Goal: Task Accomplishment & Management: Complete application form

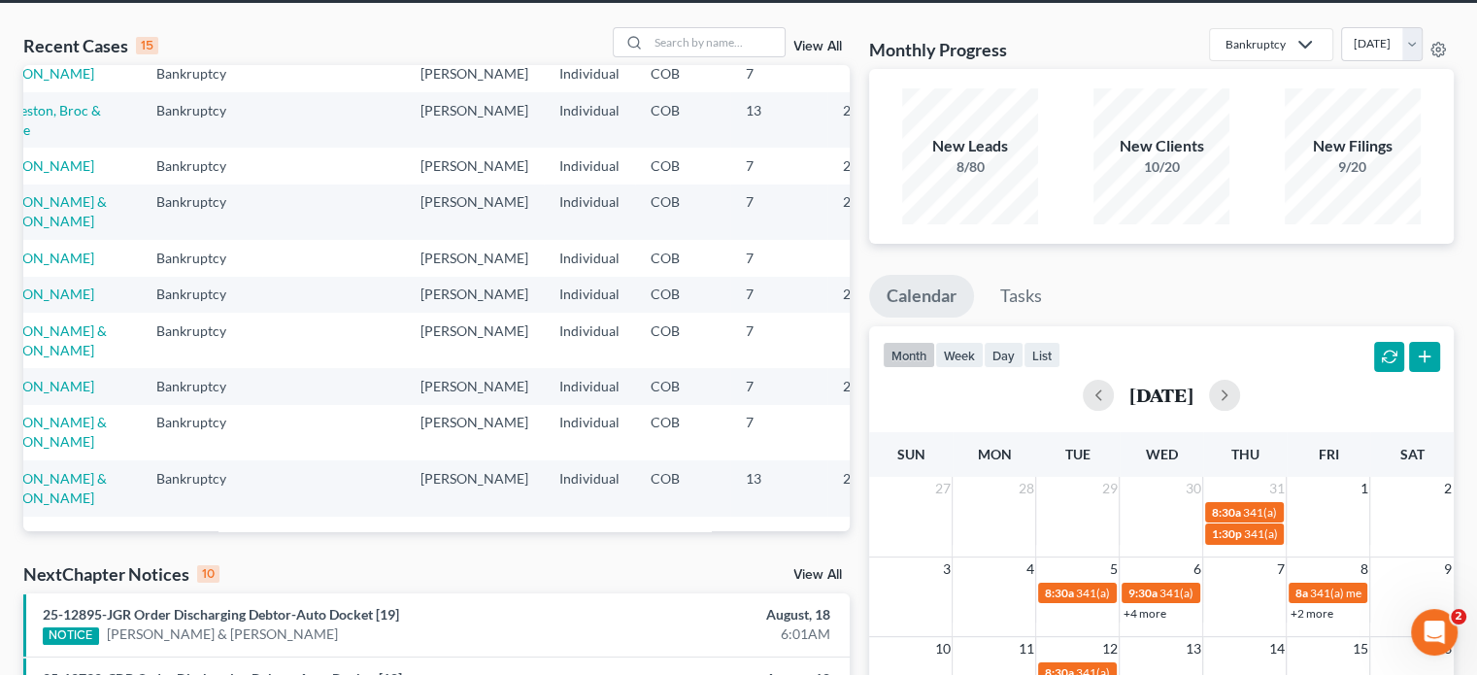
scroll to position [8, 0]
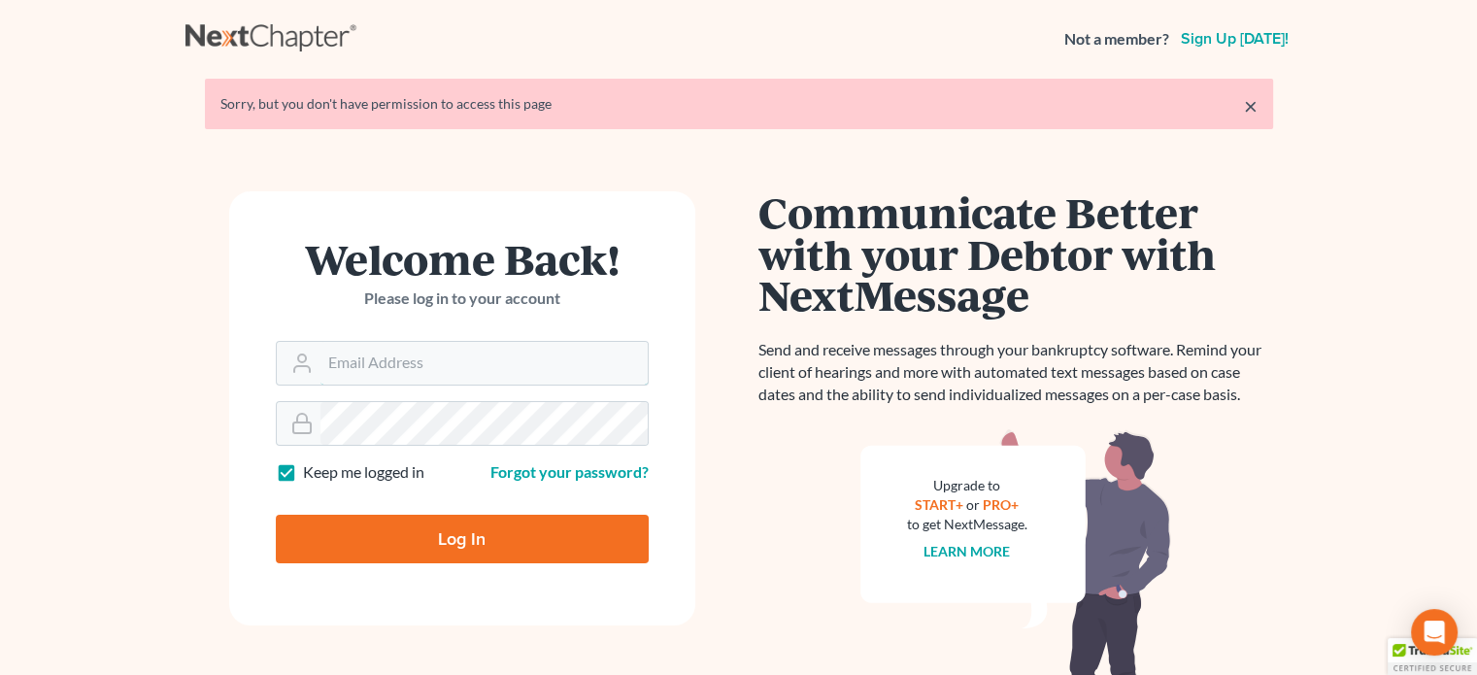
type input "[PERSON_NAME][EMAIL_ADDRESS][DOMAIN_NAME]"
click at [348, 531] on input "Log In" at bounding box center [462, 539] width 373 height 49
type input "Thinking..."
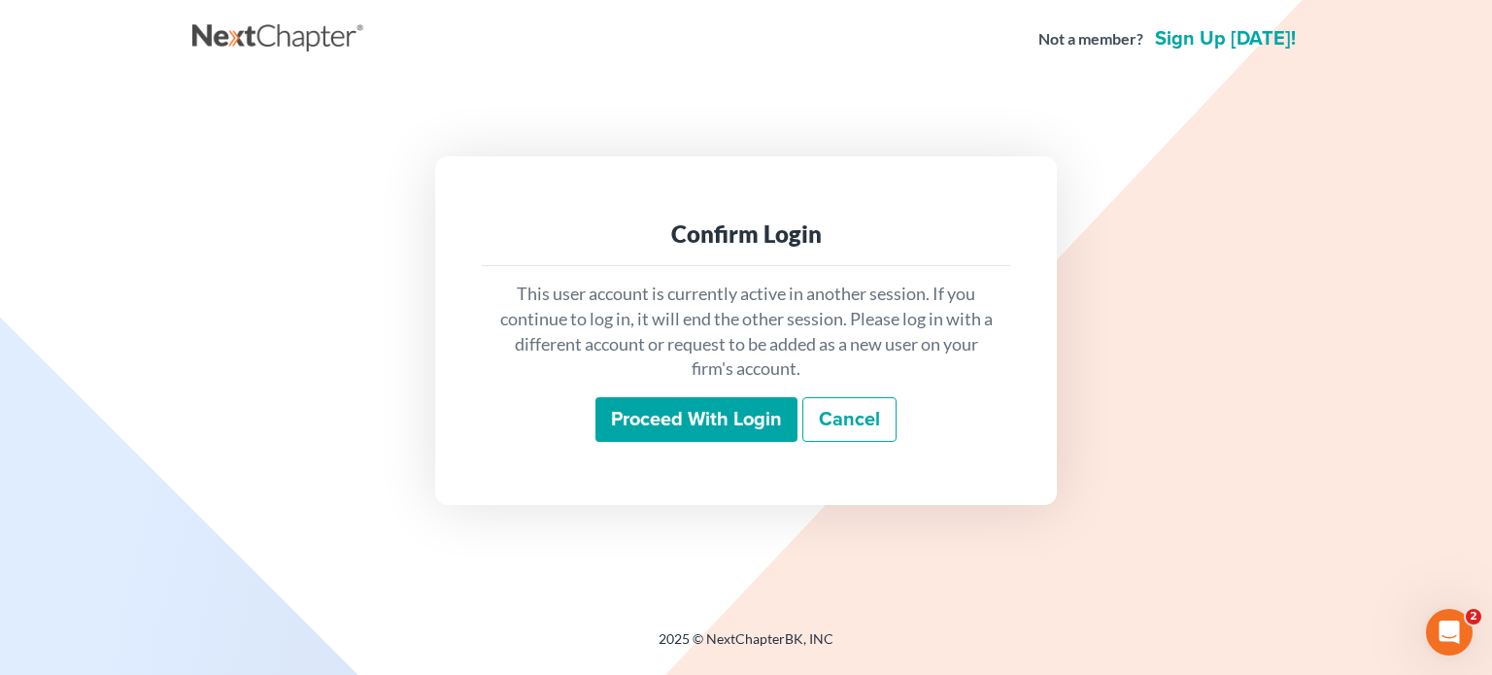
click at [712, 410] on input "Proceed with login" at bounding box center [696, 419] width 202 height 45
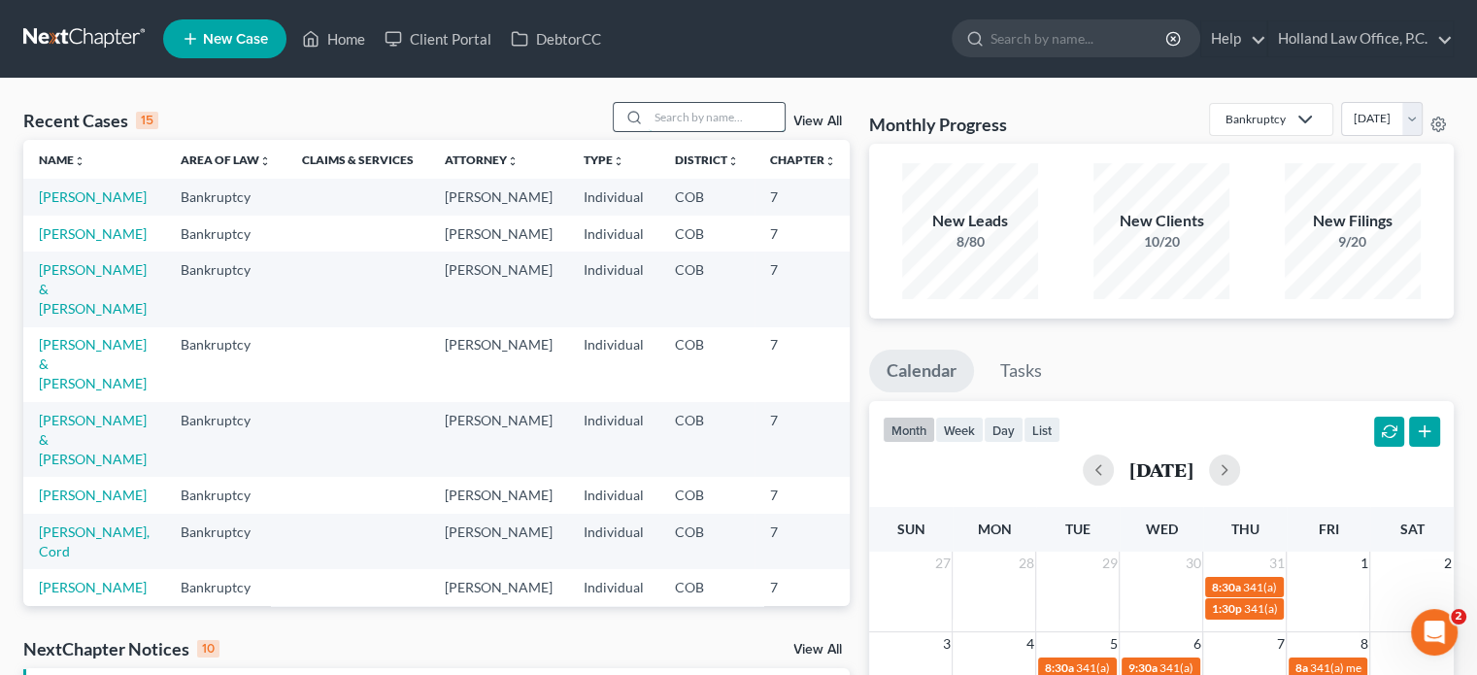
click at [692, 129] on input "search" at bounding box center [717, 117] width 136 height 28
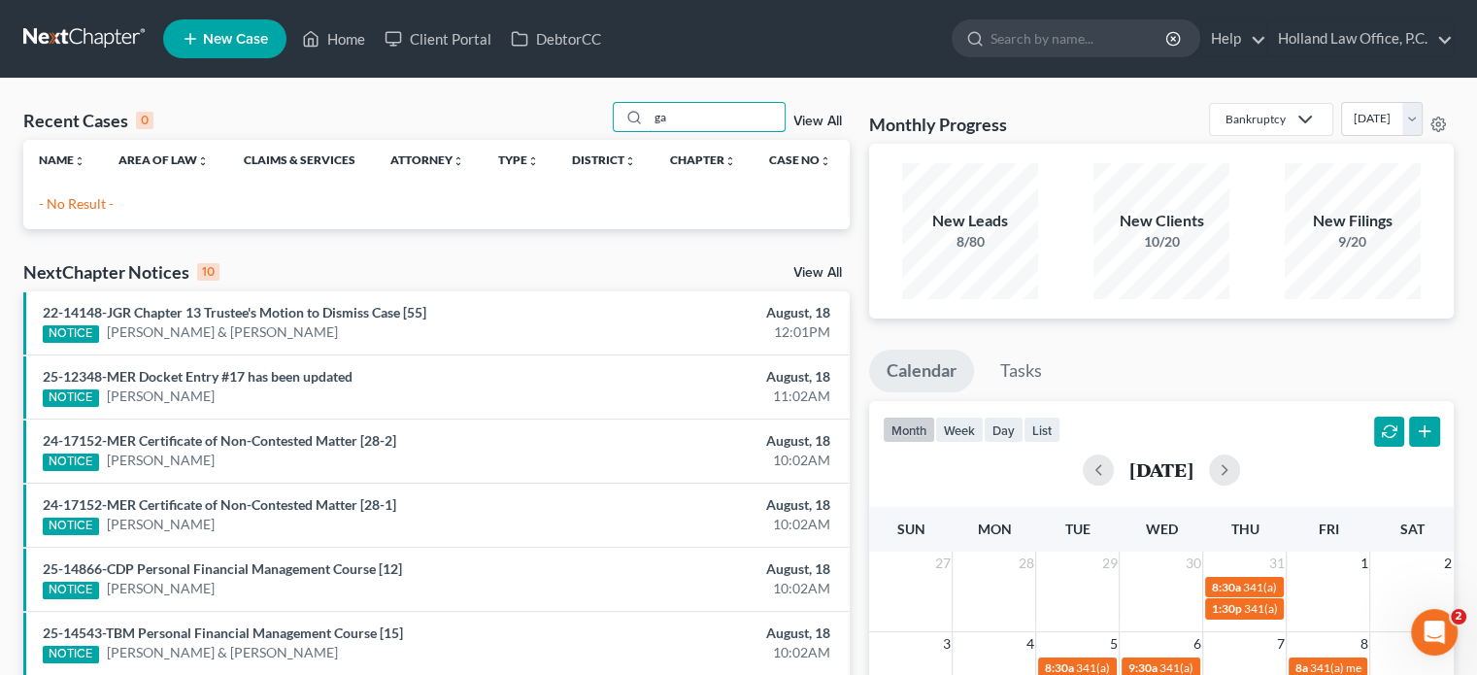
type input "g"
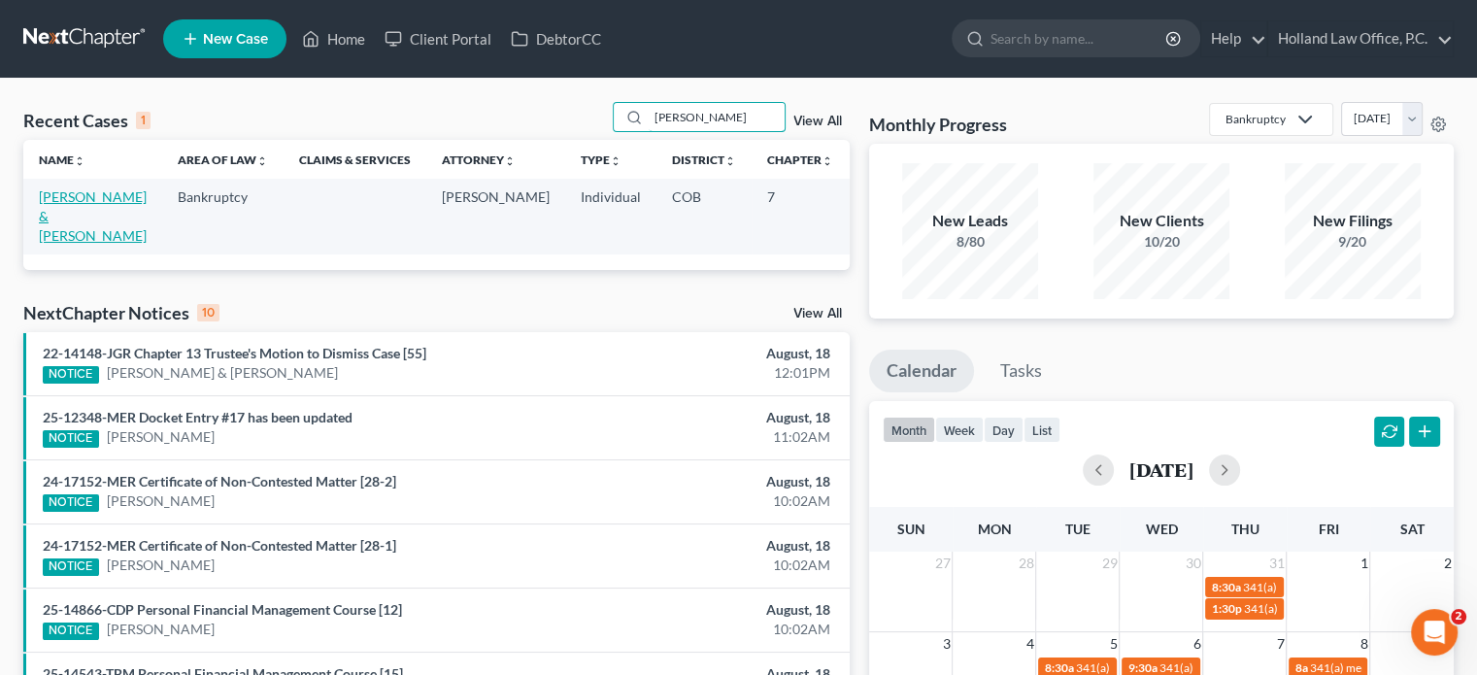
type input "mote"
click at [60, 213] on link "Mote, Nathan & Bahun, Gwendolyn" at bounding box center [93, 215] width 108 height 55
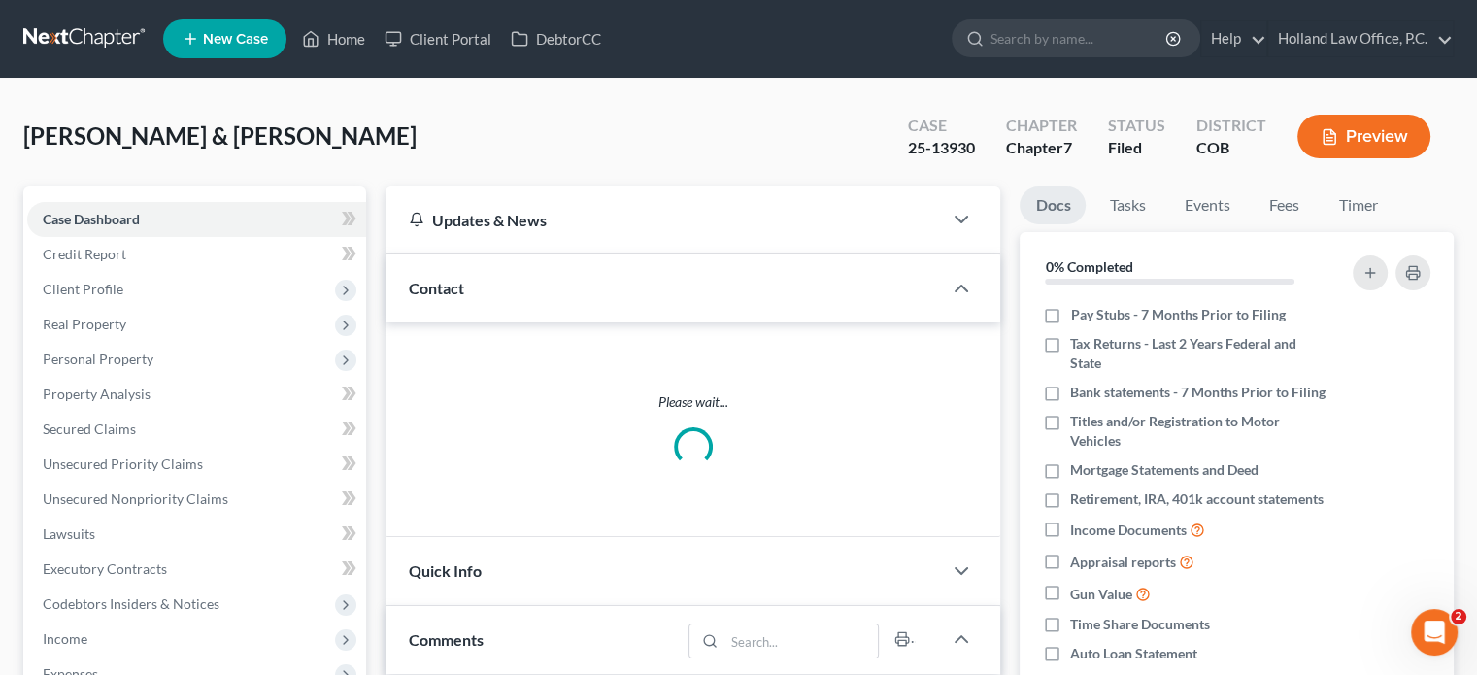
scroll to position [486, 0]
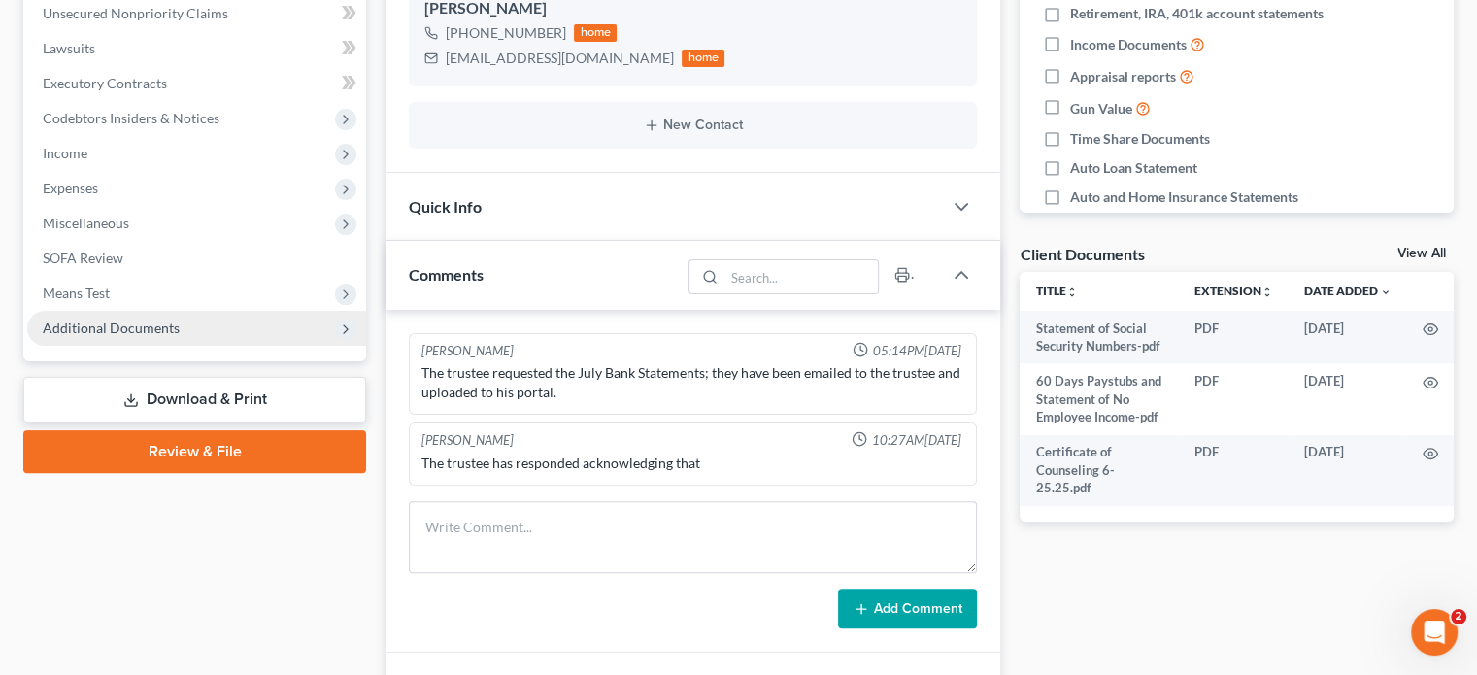
click at [113, 320] on span "Additional Documents" at bounding box center [111, 328] width 137 height 17
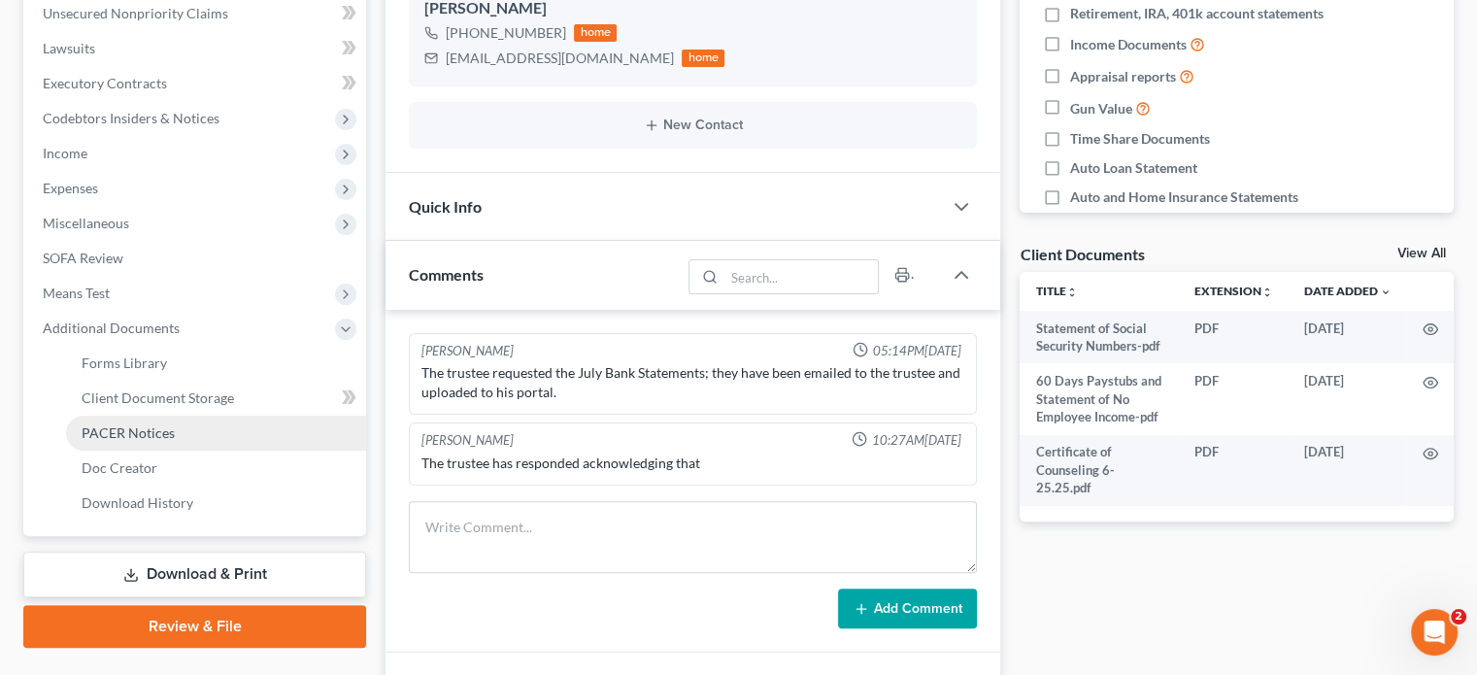
click at [140, 428] on span "PACER Notices" at bounding box center [128, 432] width 93 height 17
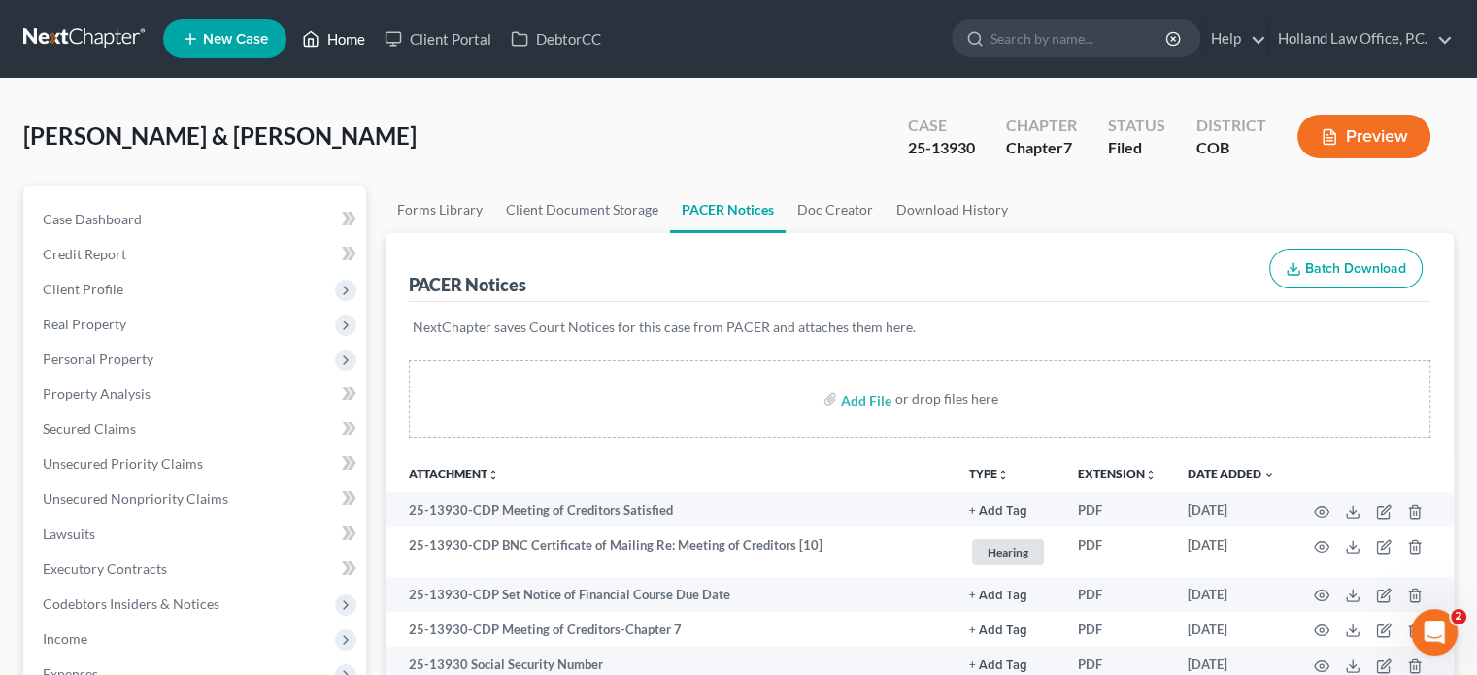
click at [337, 35] on link "Home" at bounding box center [333, 38] width 83 height 35
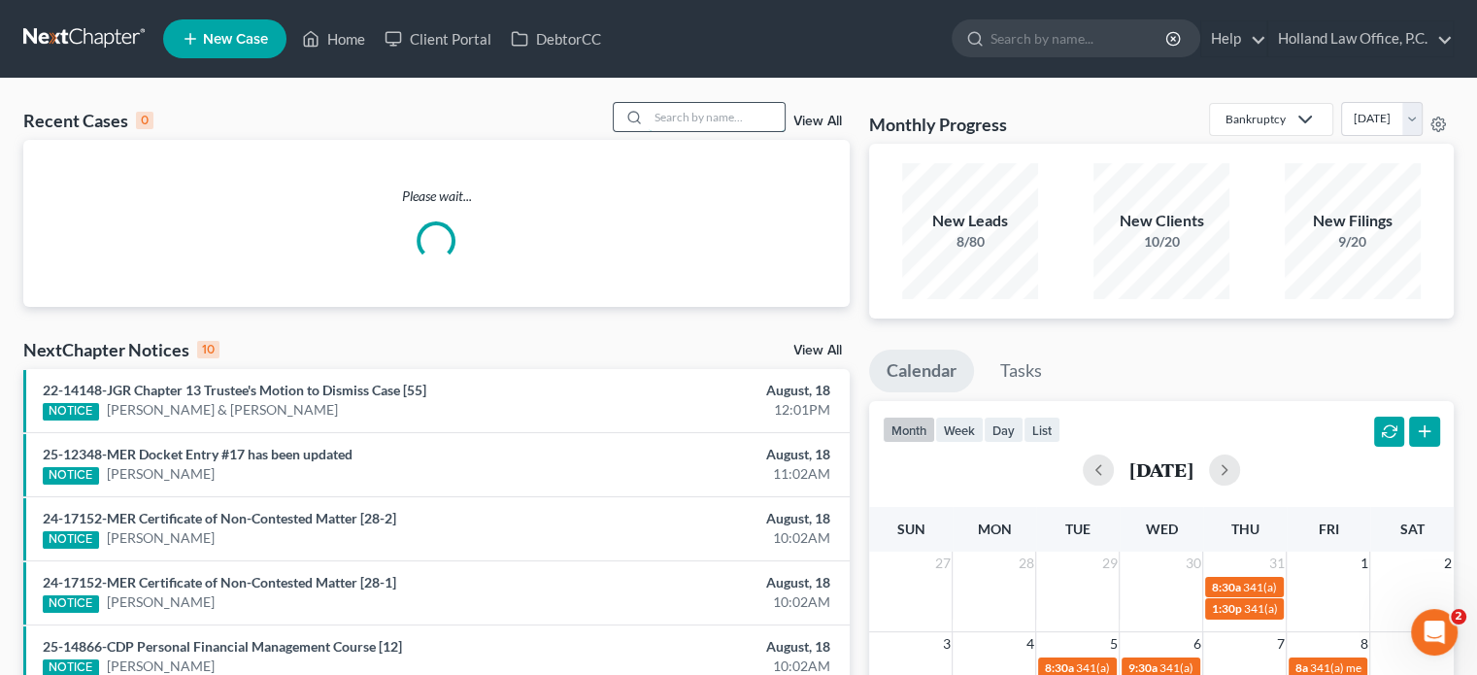
click at [672, 119] on input "search" at bounding box center [717, 117] width 136 height 28
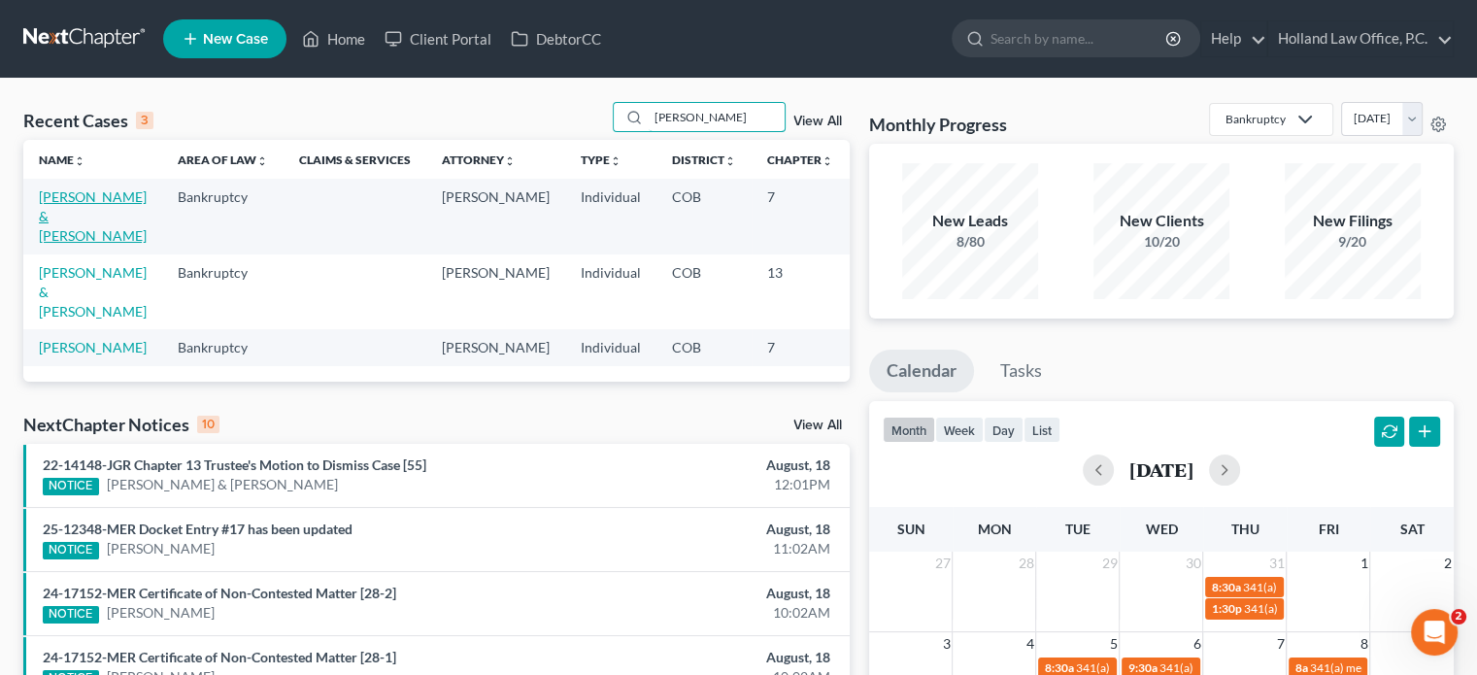
type input "campbell"
click at [78, 193] on link "Campbell, Eric & Archer-Campbell, Brandie" at bounding box center [93, 215] width 108 height 55
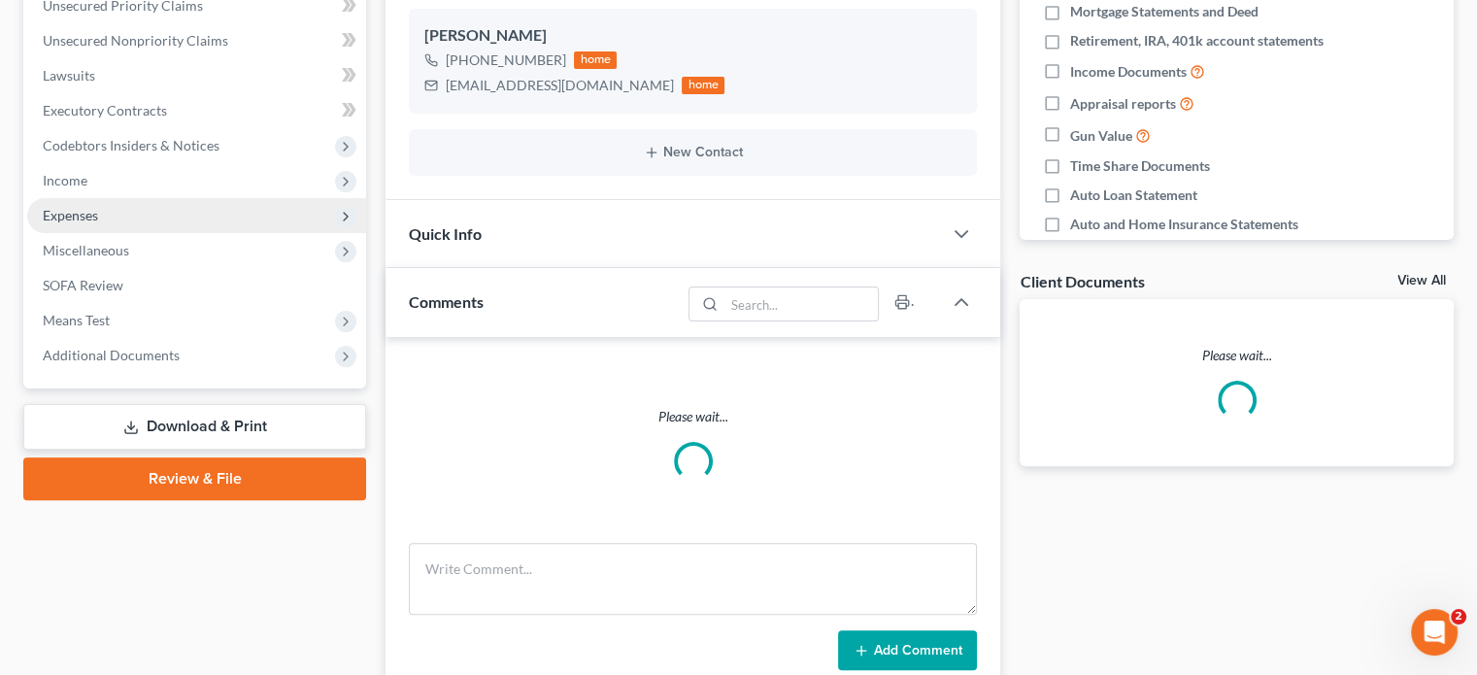
scroll to position [583, 0]
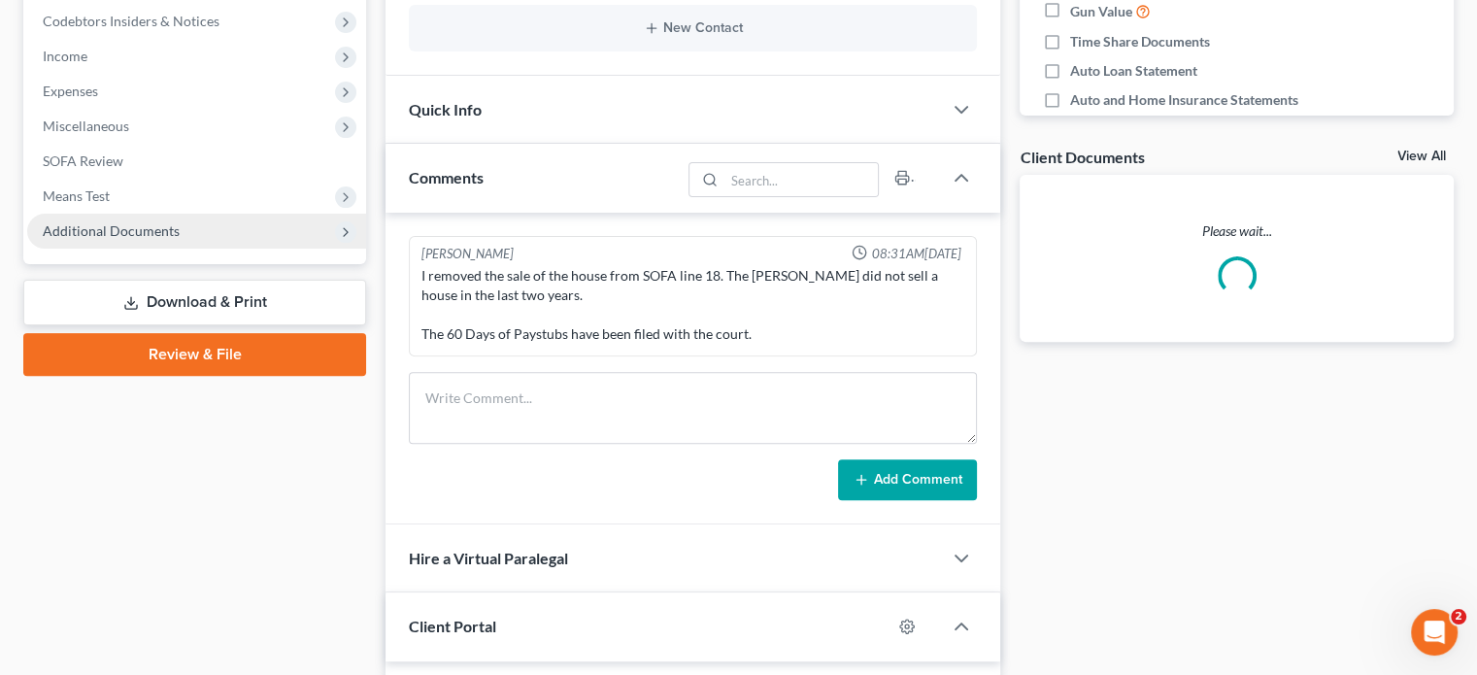
click at [88, 215] on span "Additional Documents" at bounding box center [196, 231] width 339 height 35
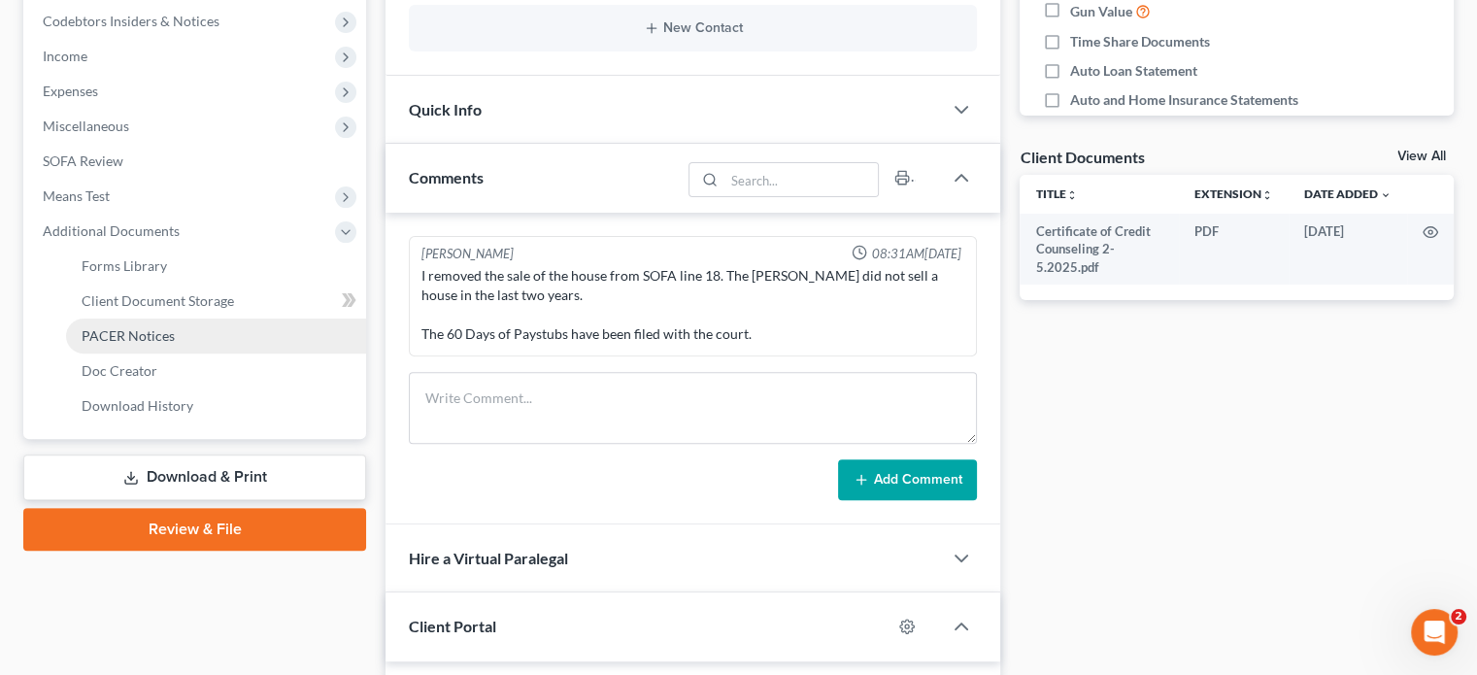
click at [97, 340] on span "PACER Notices" at bounding box center [128, 335] width 93 height 17
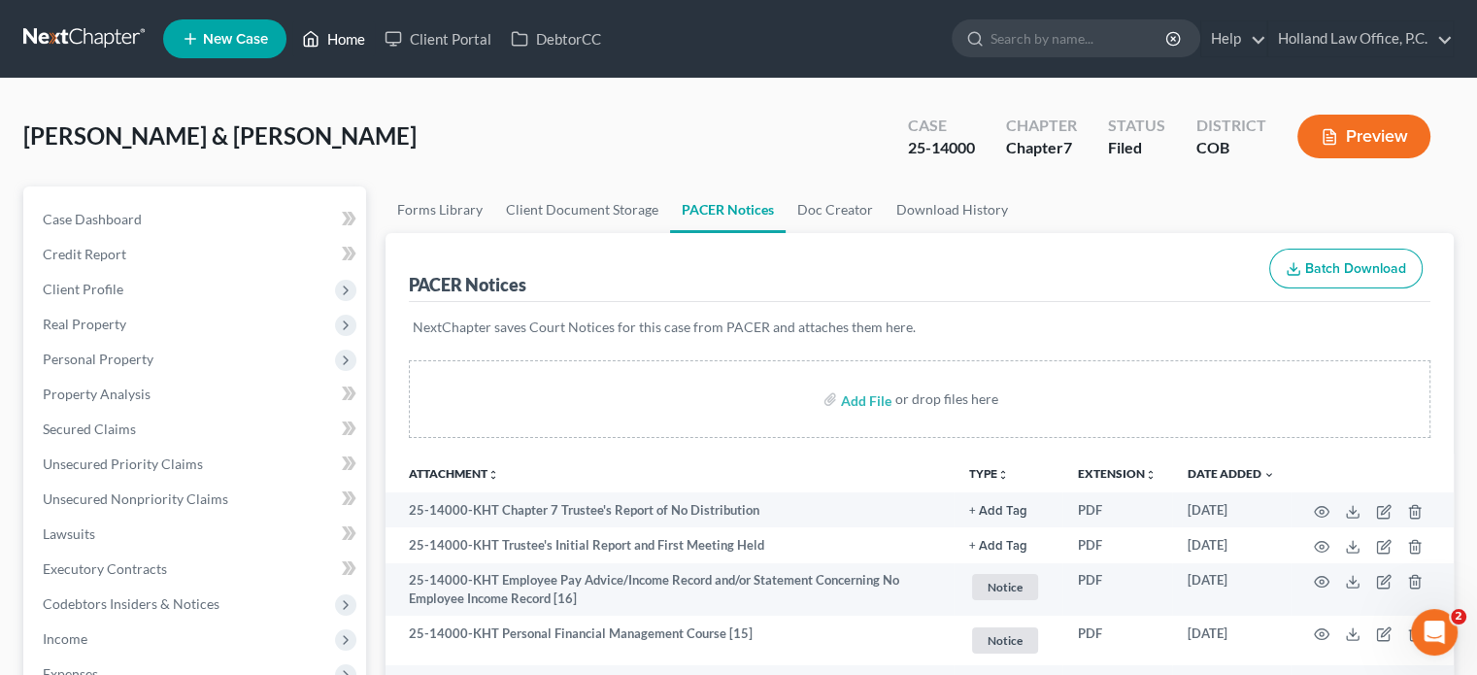
click at [334, 39] on link "Home" at bounding box center [333, 38] width 83 height 35
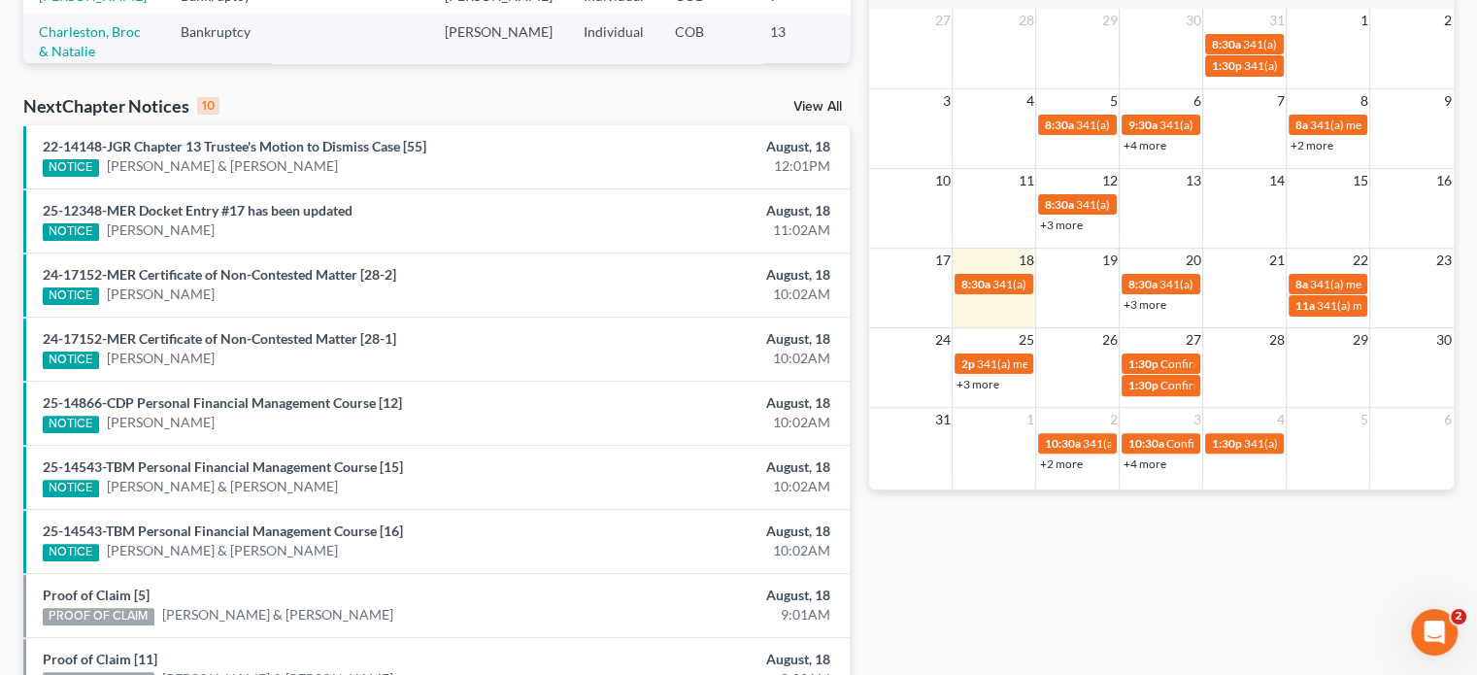
scroll to position [618, 0]
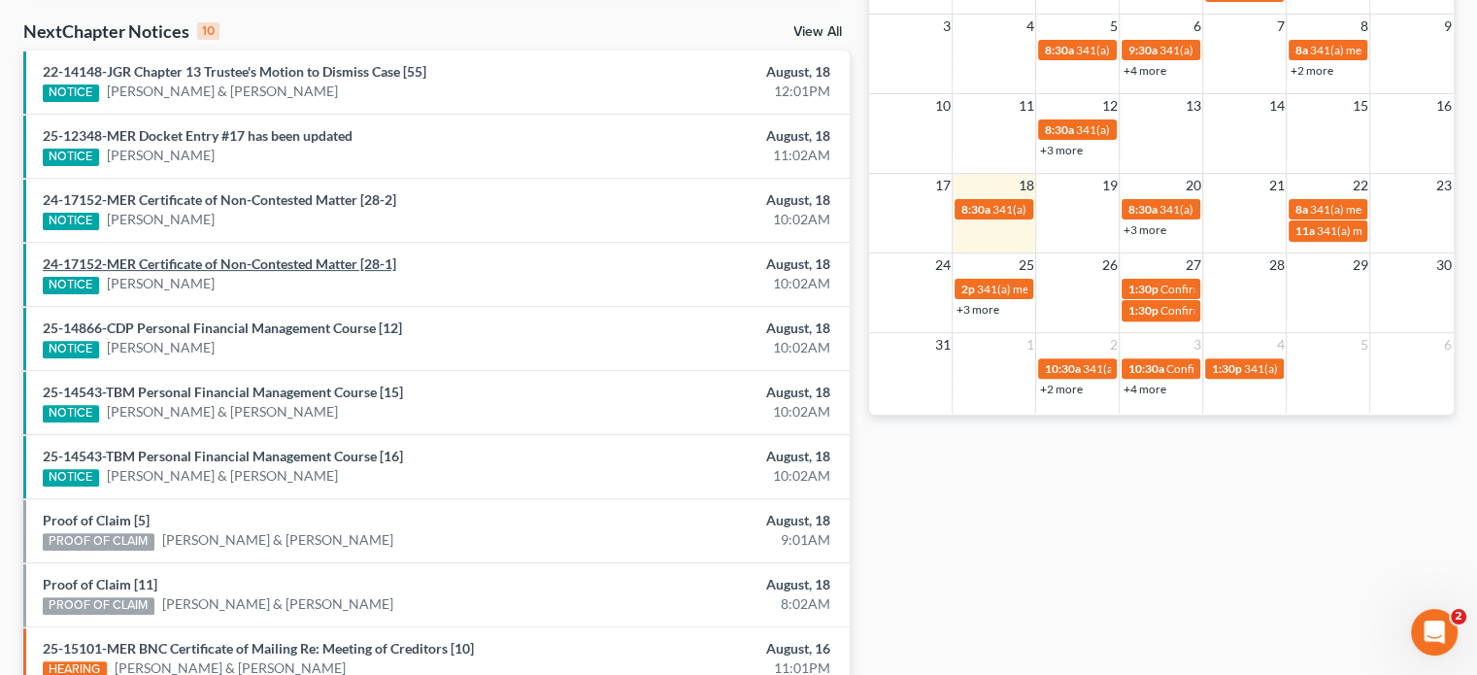
click at [317, 260] on link "24-17152-MER Certificate of Non-Contested Matter [28-1]" at bounding box center [220, 263] width 354 height 17
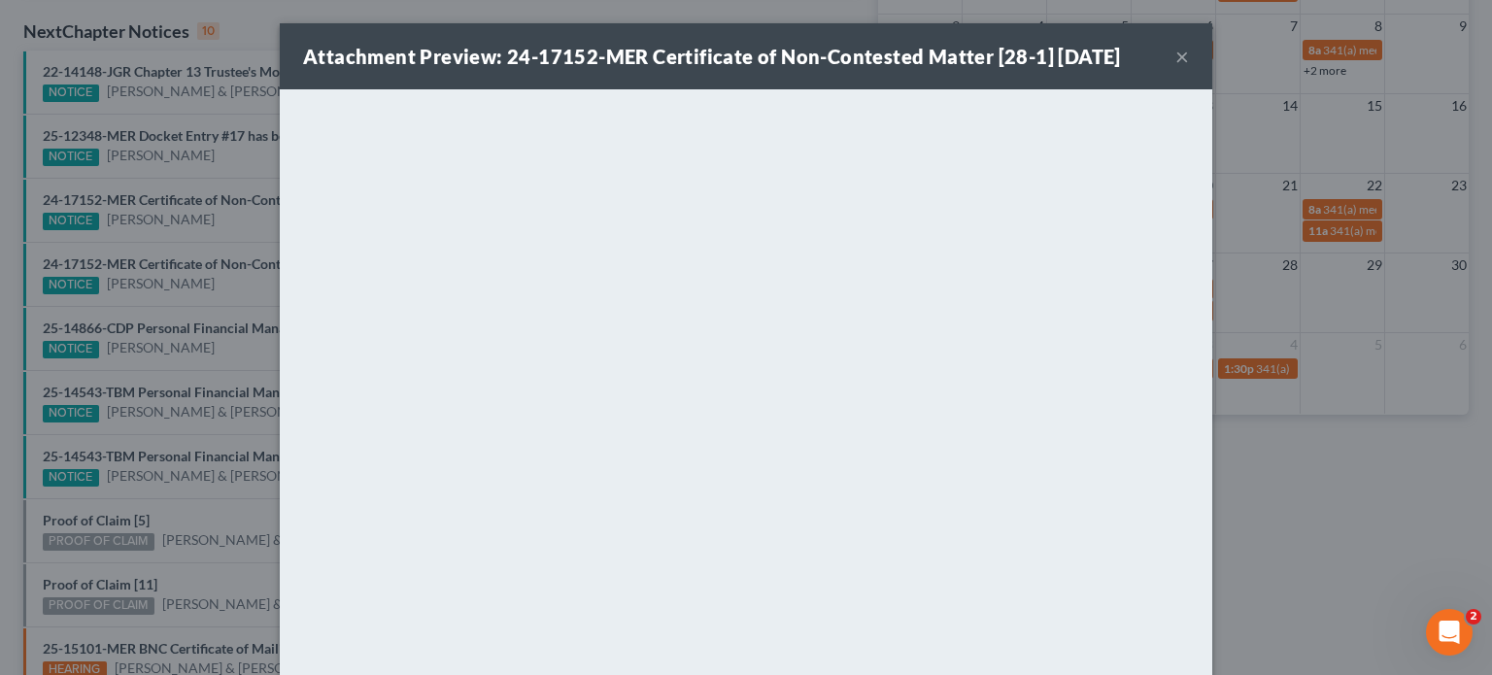
click at [1175, 59] on button "×" at bounding box center [1182, 56] width 14 height 23
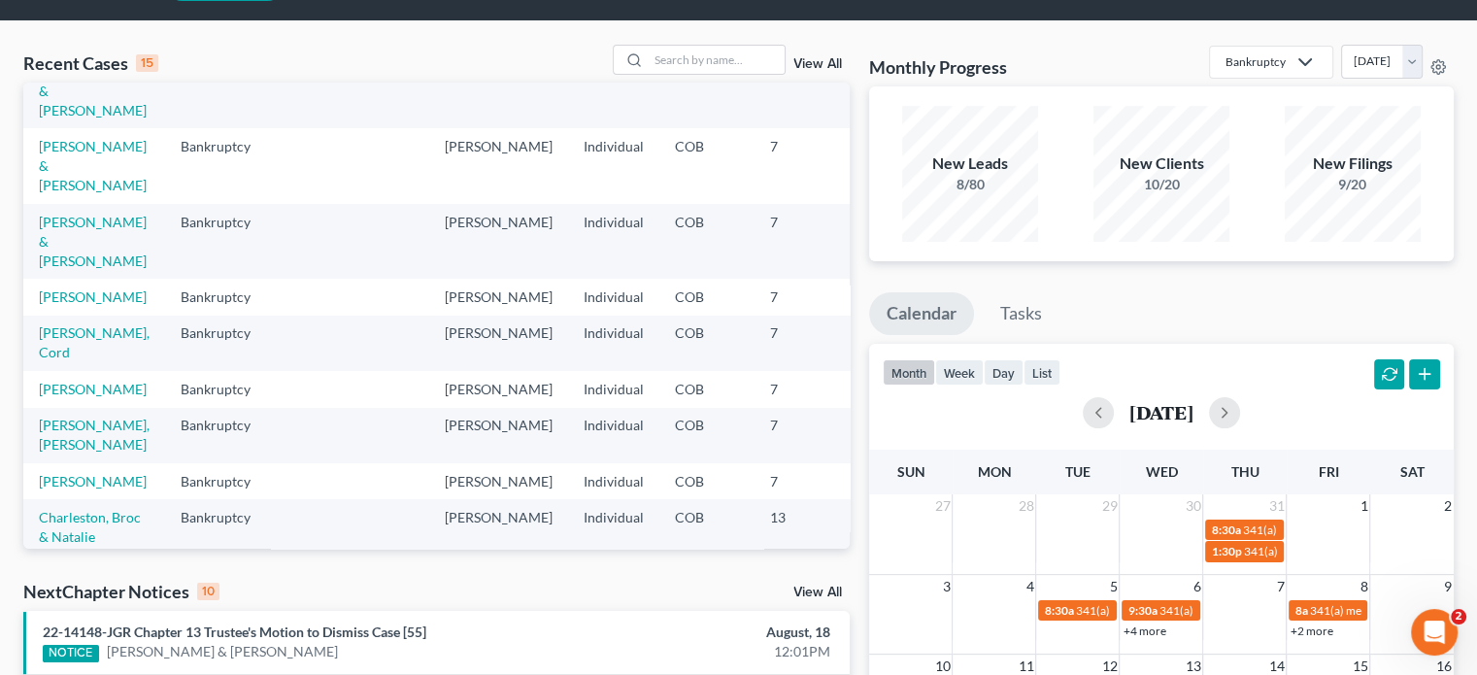
scroll to position [0, 0]
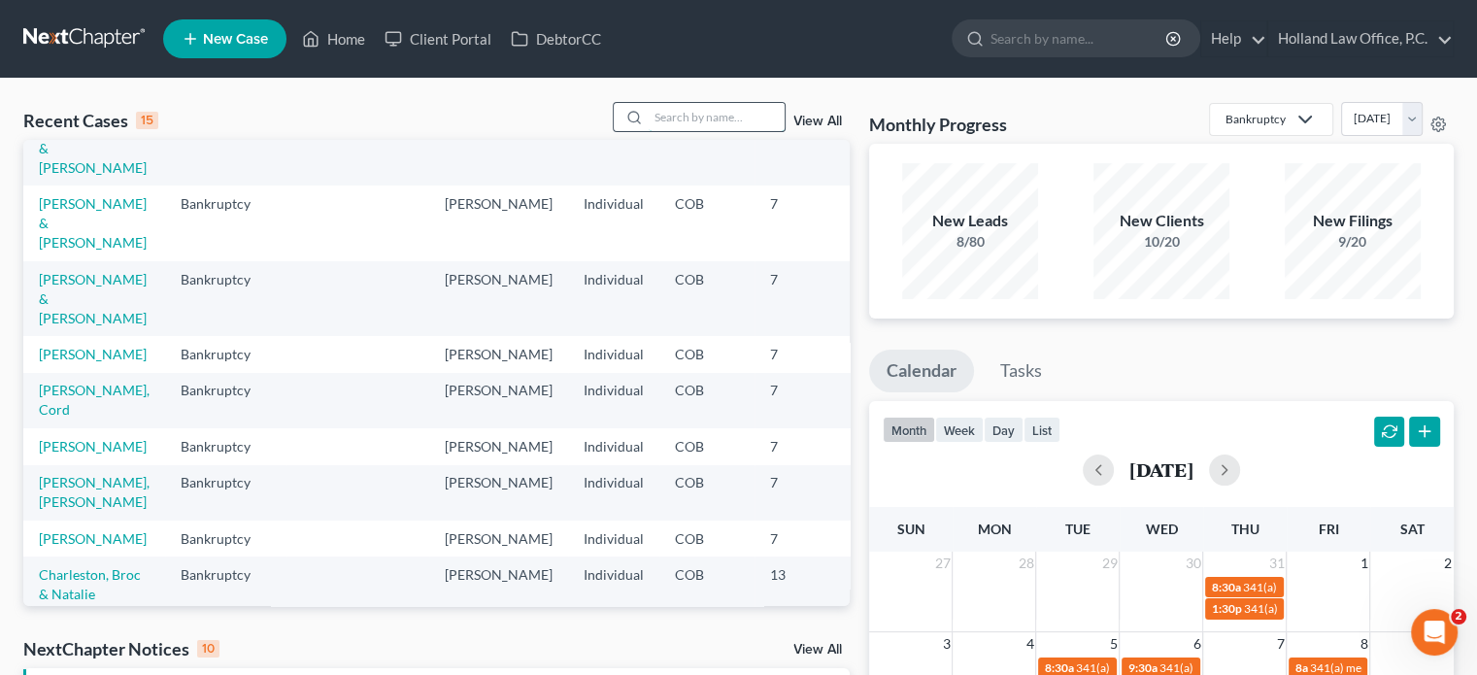
click at [666, 113] on input "search" at bounding box center [717, 117] width 136 height 28
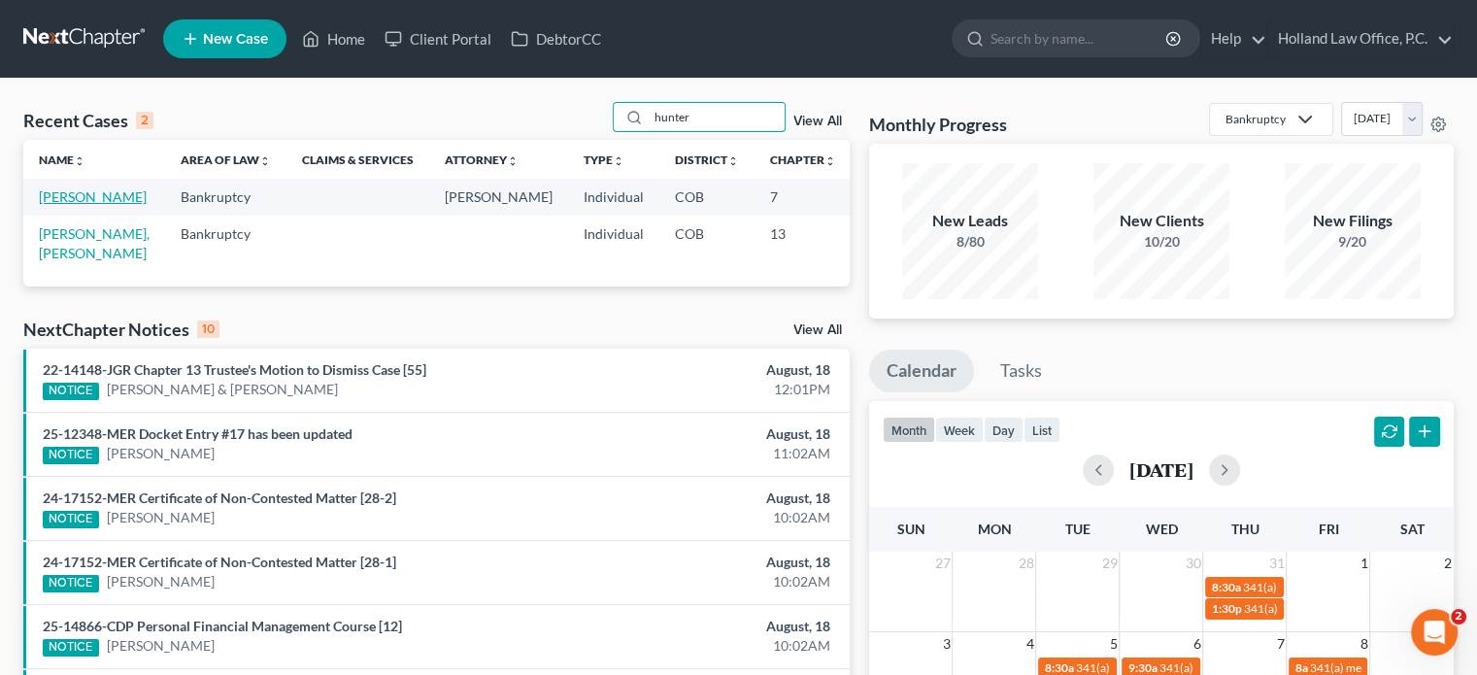
type input "hunter"
click at [55, 201] on link "[PERSON_NAME]" at bounding box center [93, 196] width 108 height 17
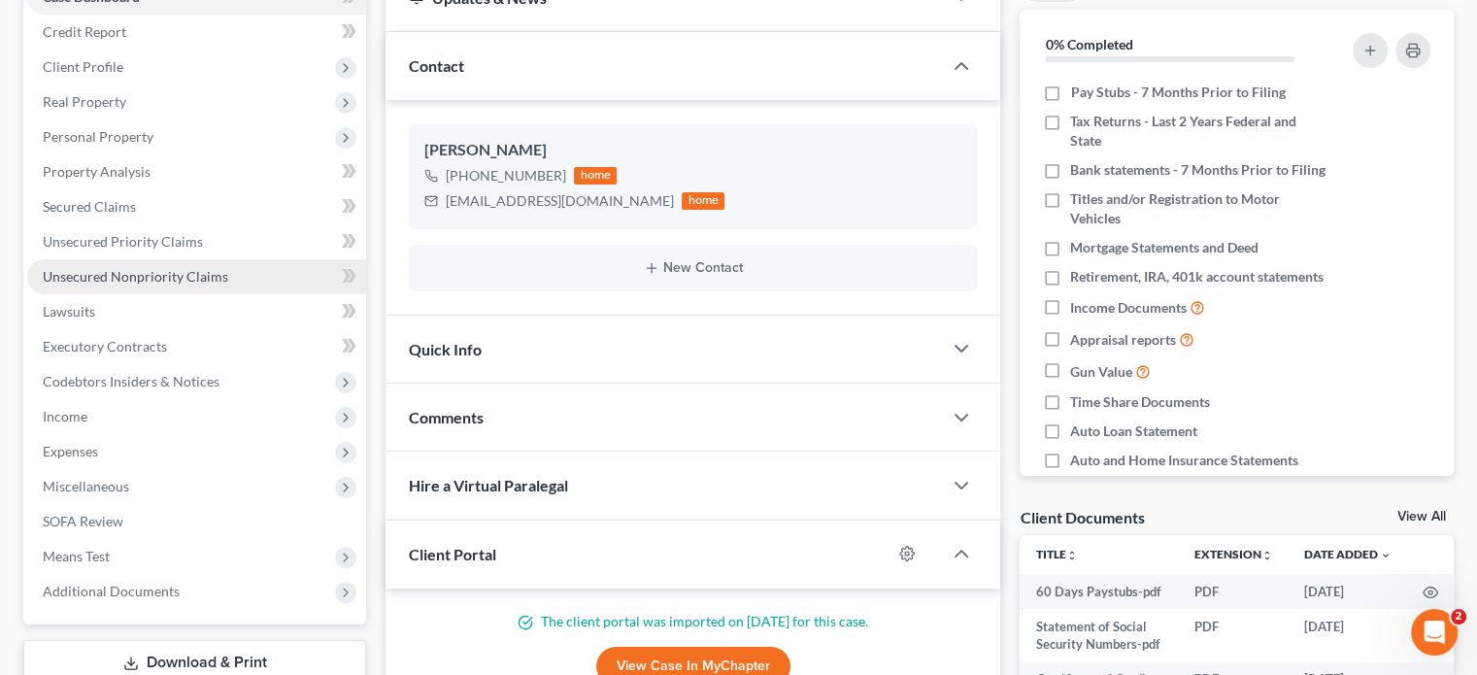
scroll to position [291, 0]
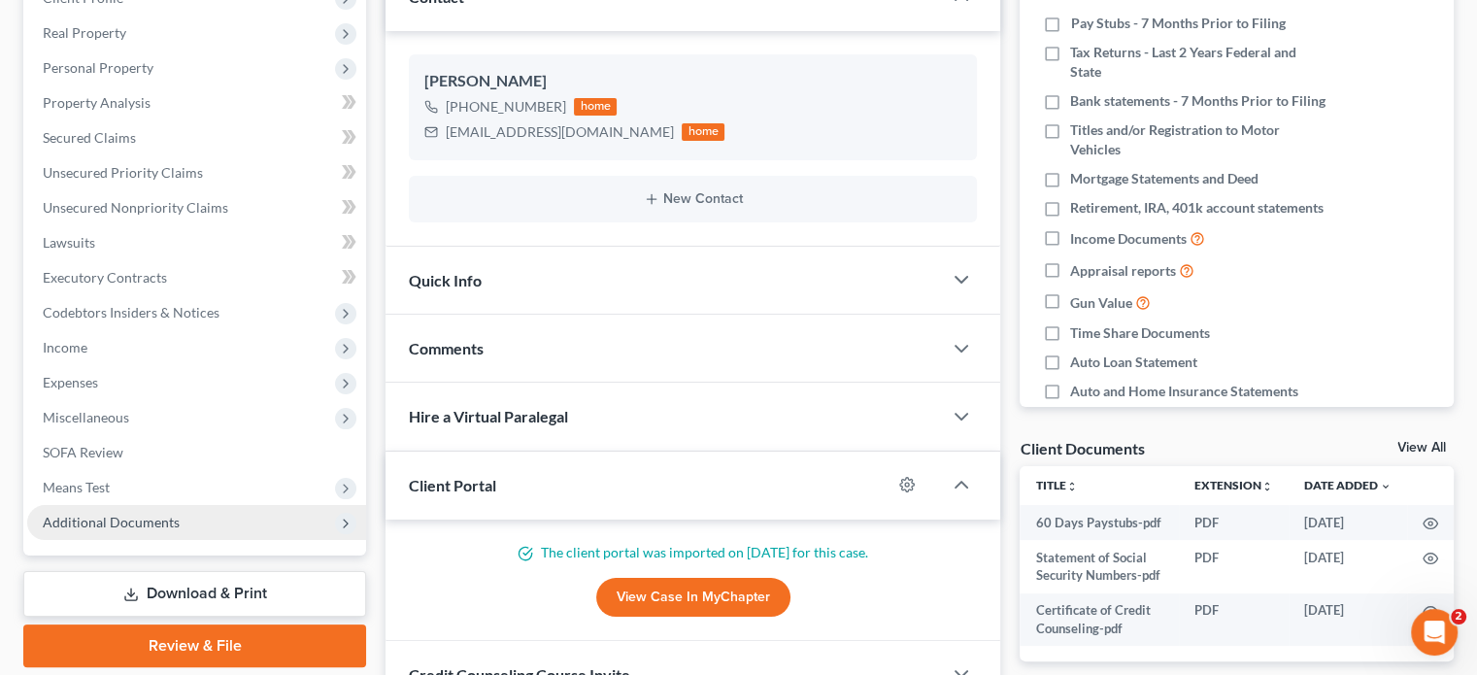
click at [69, 524] on span "Additional Documents" at bounding box center [111, 522] width 137 height 17
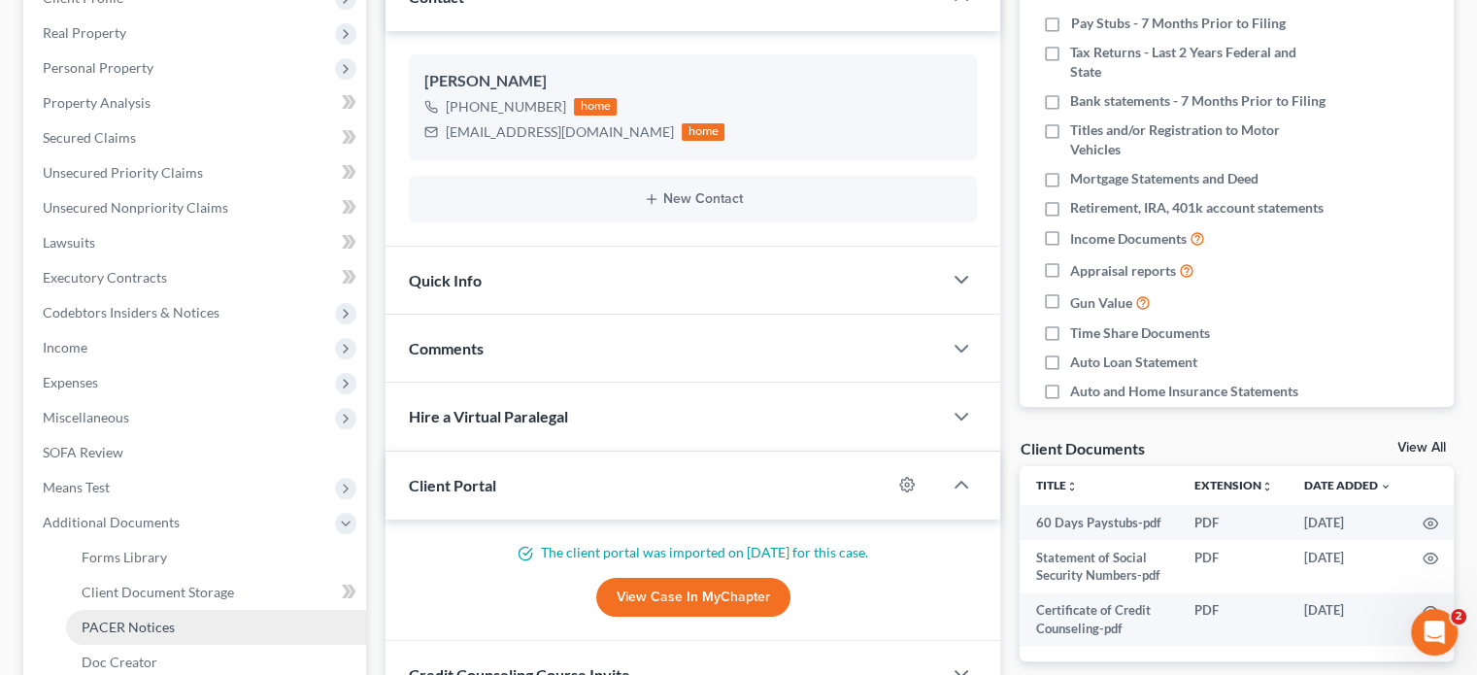
click at [105, 634] on link "PACER Notices" at bounding box center [216, 627] width 300 height 35
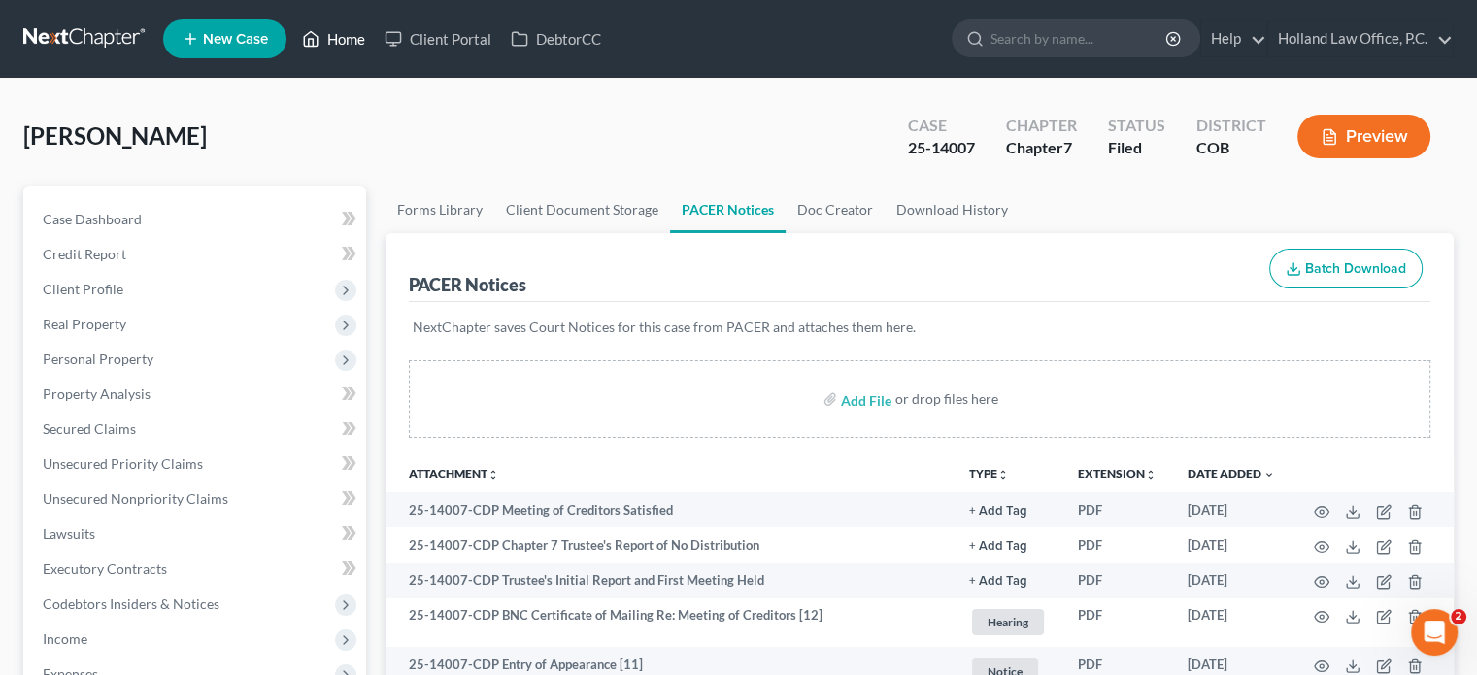
click at [330, 45] on link "Home" at bounding box center [333, 38] width 83 height 35
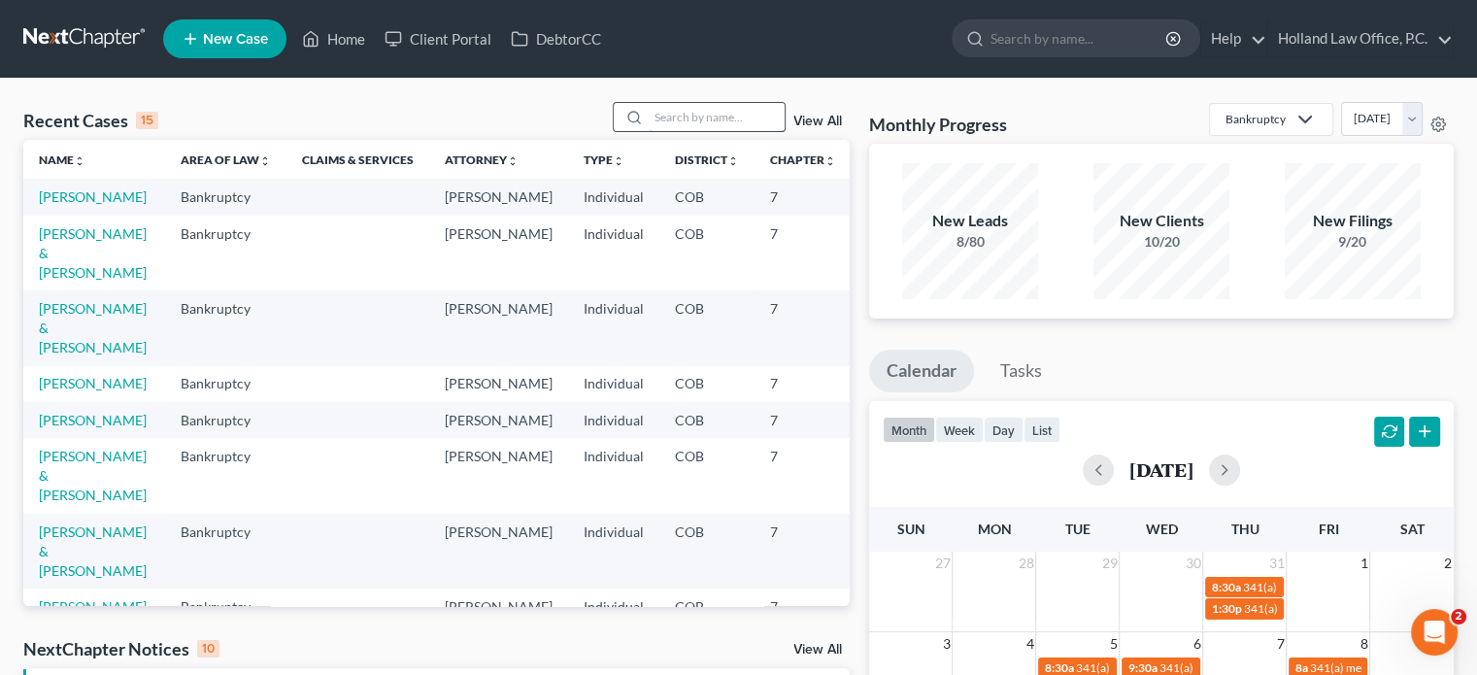
click at [685, 115] on input "search" at bounding box center [717, 117] width 136 height 28
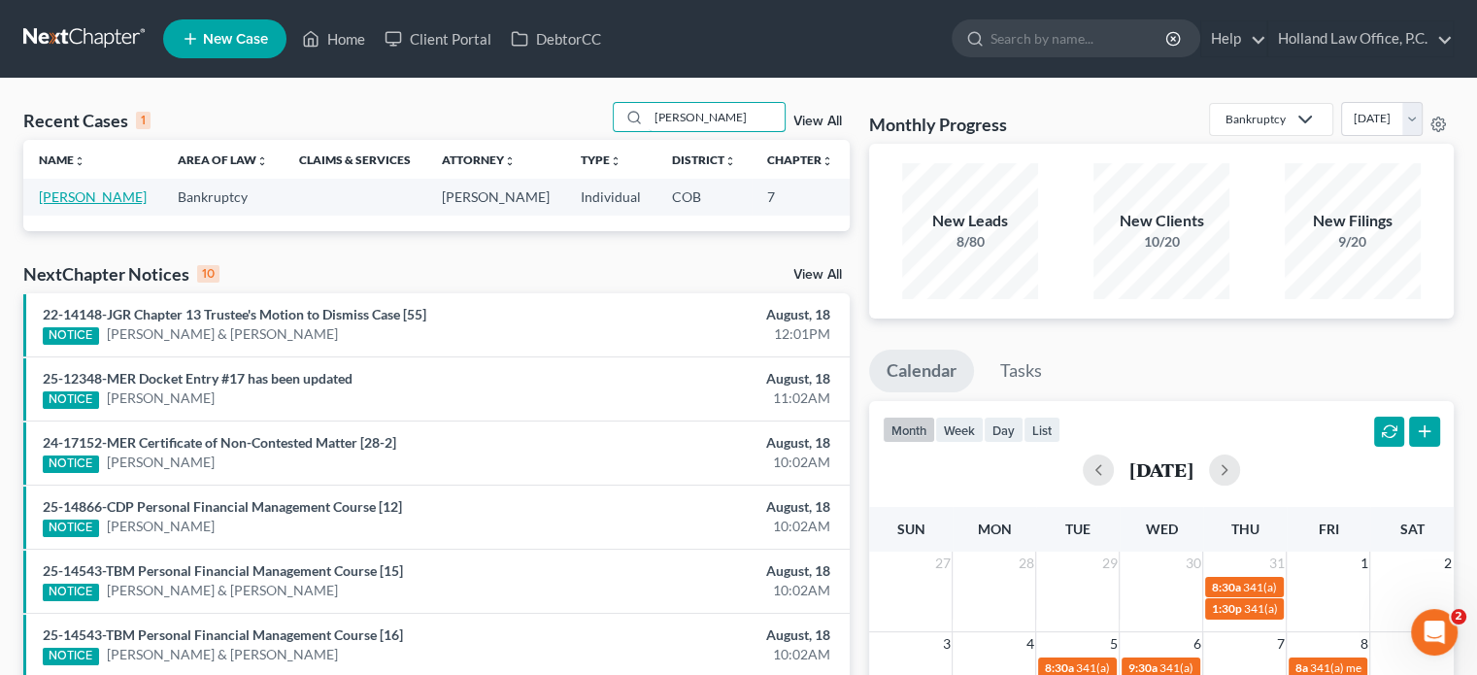
type input "wolstenholm"
click at [69, 193] on link "[PERSON_NAME]" at bounding box center [93, 196] width 108 height 17
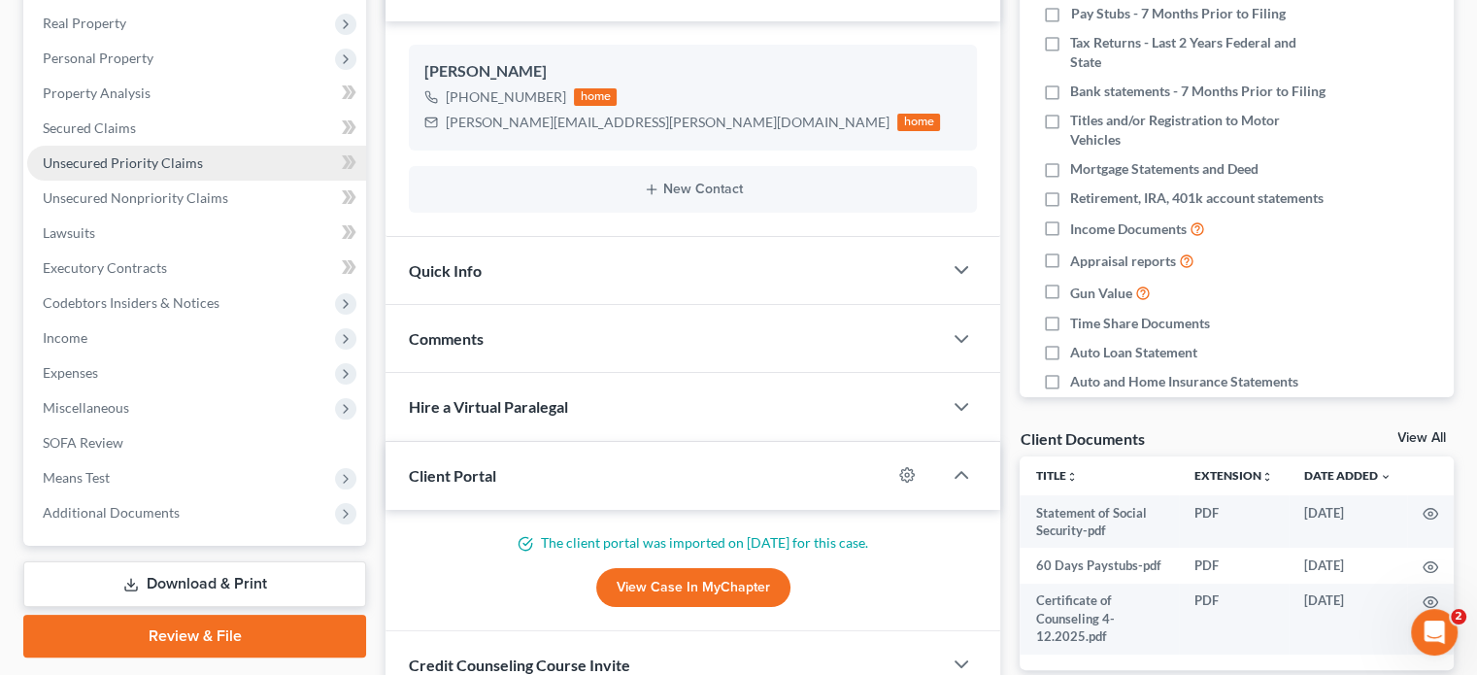
scroll to position [388, 0]
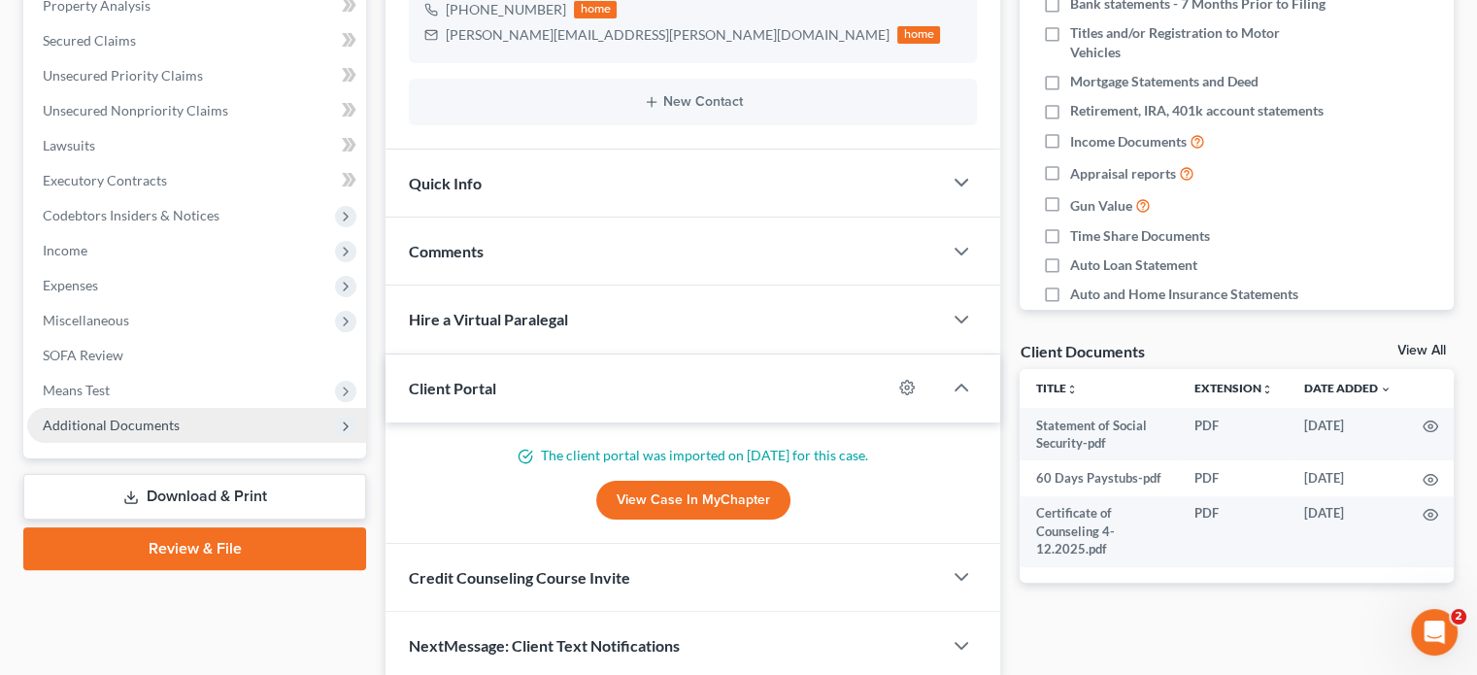
click at [95, 422] on span "Additional Documents" at bounding box center [111, 425] width 137 height 17
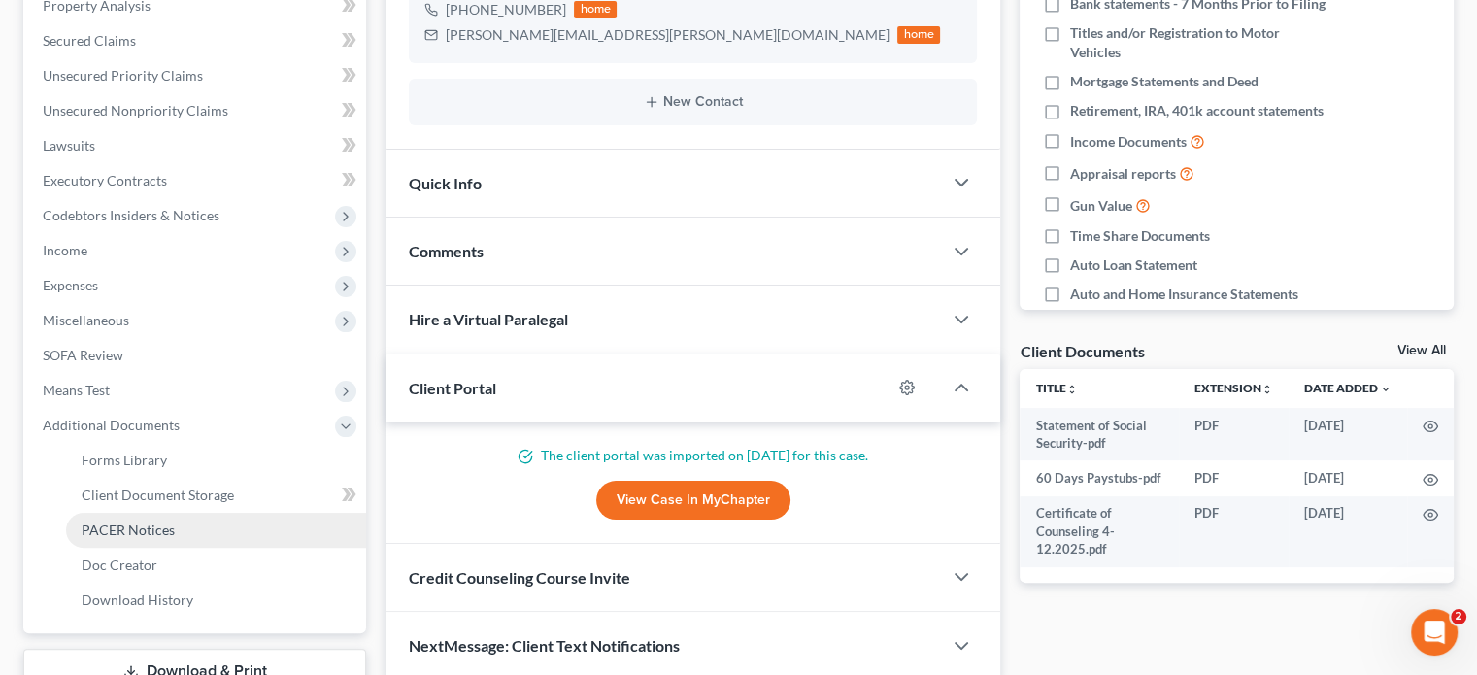
click at [126, 520] on link "PACER Notices" at bounding box center [216, 530] width 300 height 35
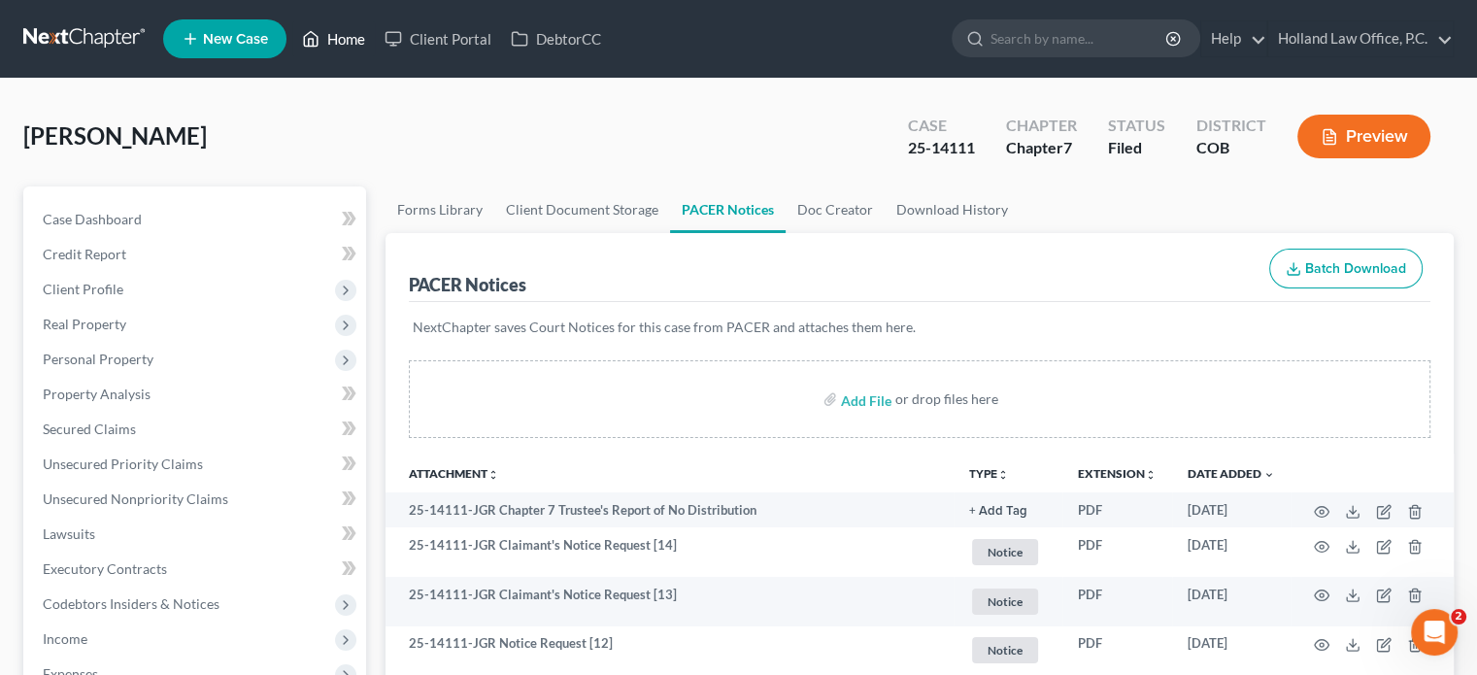
click at [327, 36] on link "Home" at bounding box center [333, 38] width 83 height 35
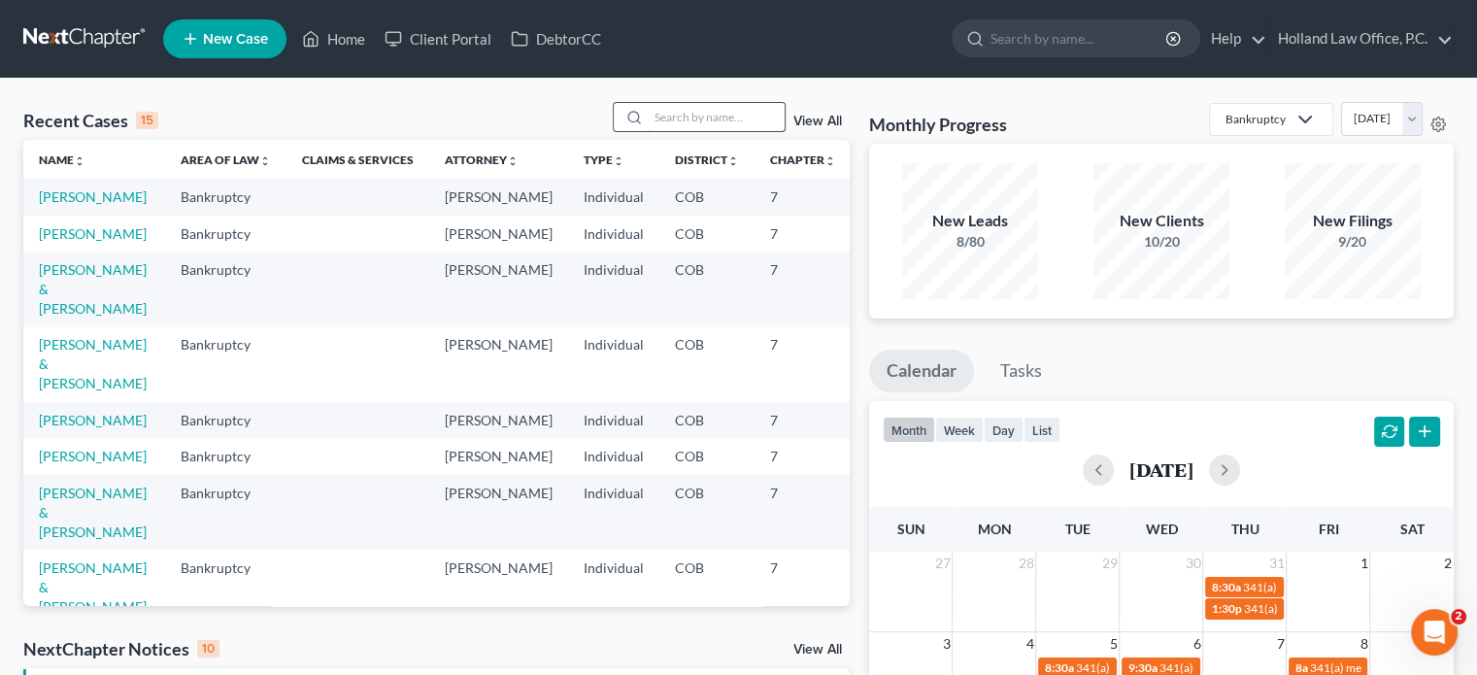
click at [701, 118] on input "search" at bounding box center [717, 117] width 136 height 28
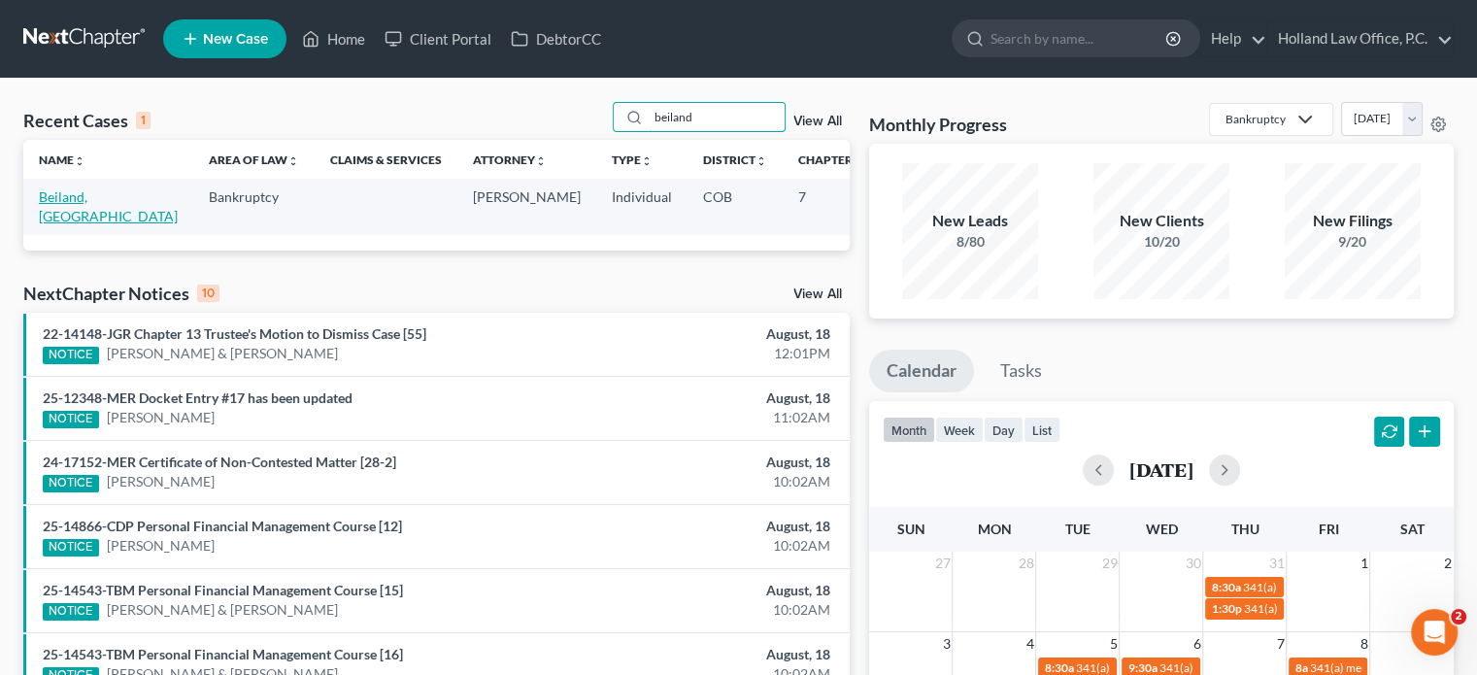
type input "beiland"
click at [71, 196] on link "Beiland, Kourtney" at bounding box center [108, 206] width 139 height 36
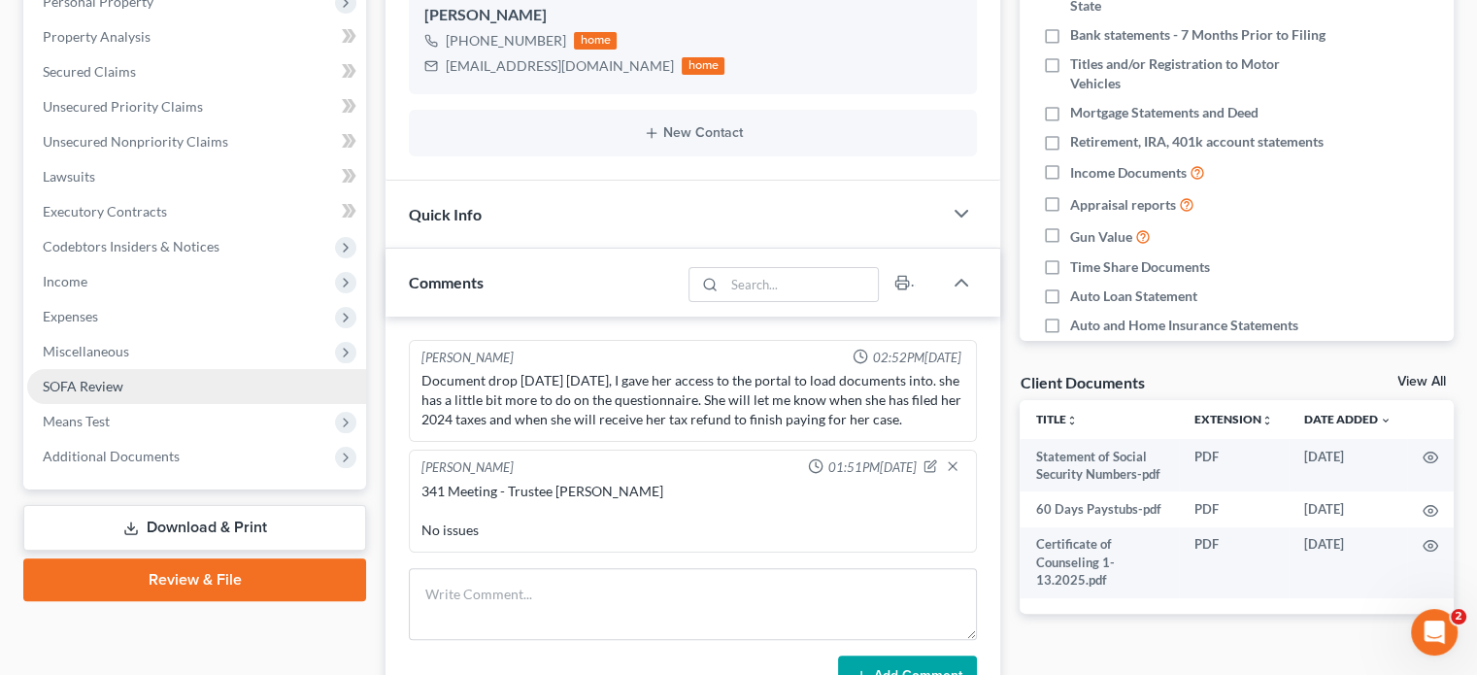
scroll to position [388, 0]
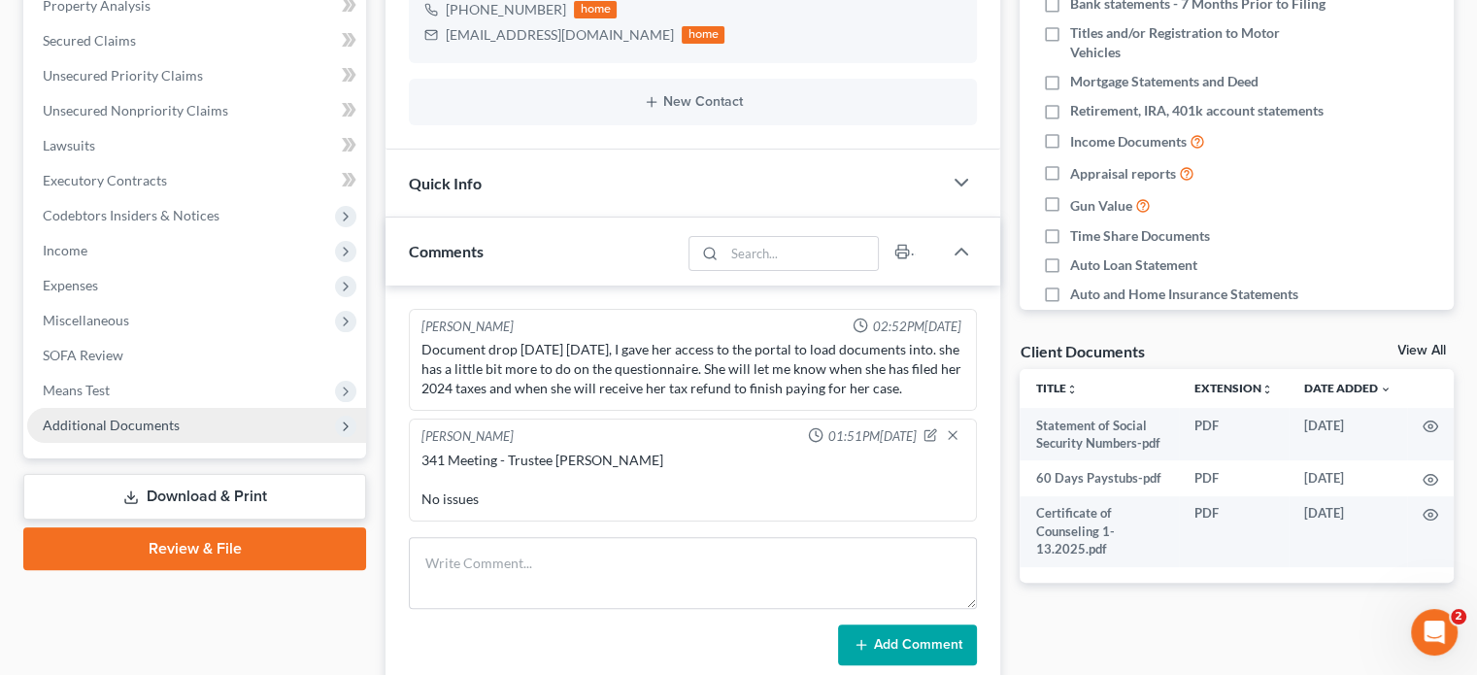
click at [128, 426] on span "Additional Documents" at bounding box center [111, 425] width 137 height 17
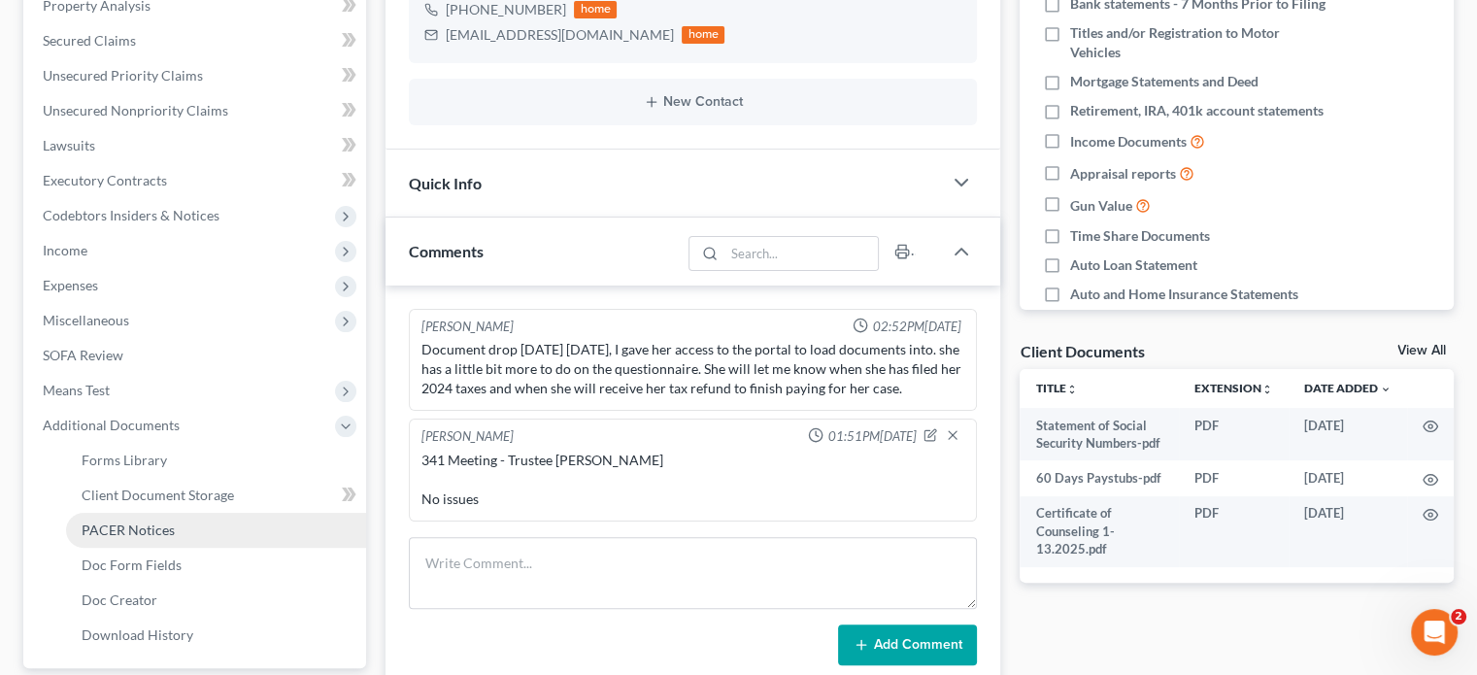
click at [120, 532] on span "PACER Notices" at bounding box center [128, 530] width 93 height 17
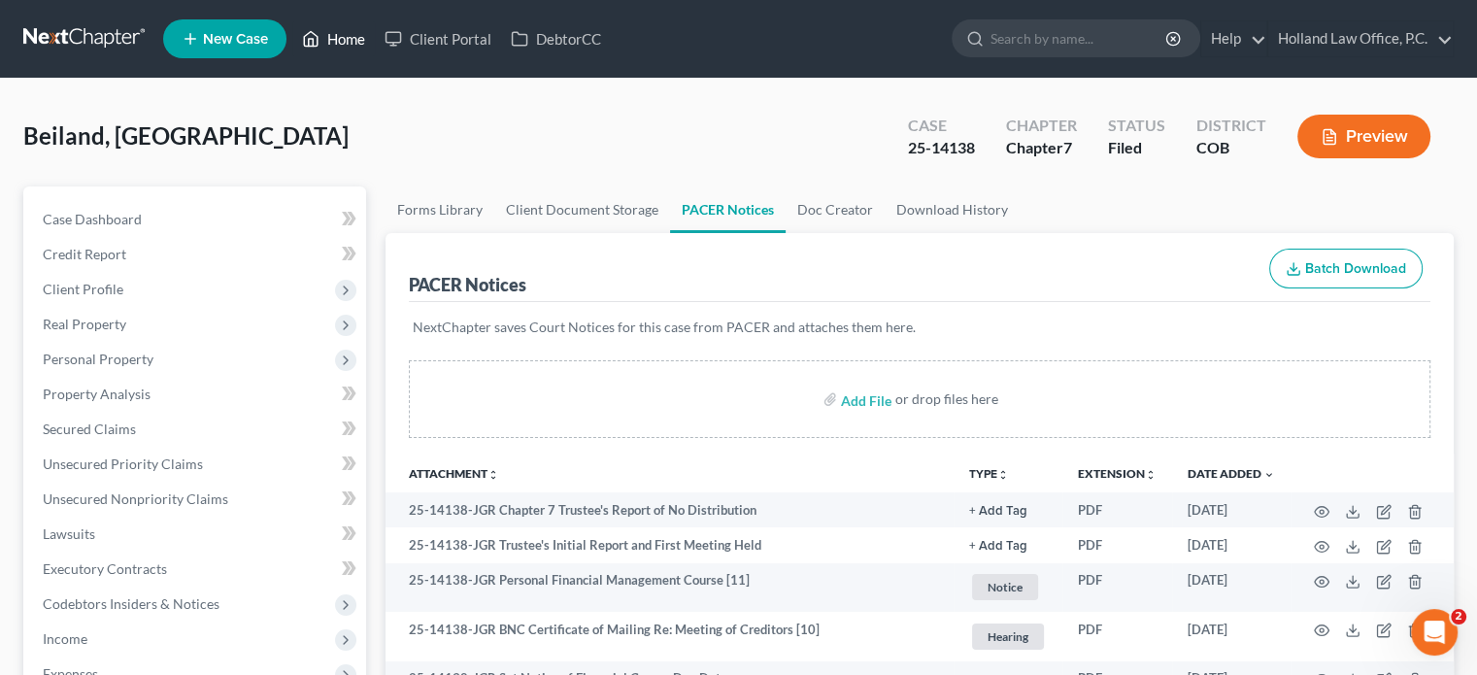
click at [333, 37] on link "Home" at bounding box center [333, 38] width 83 height 35
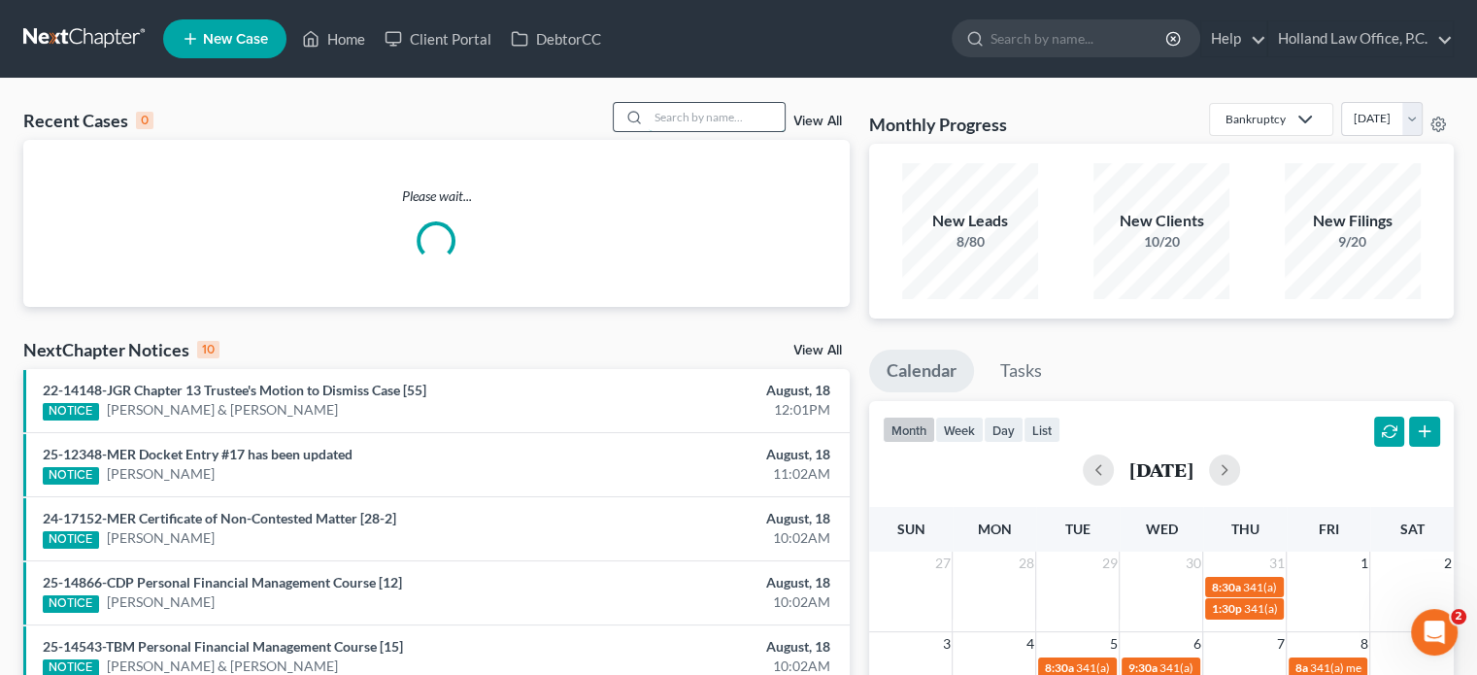
click at [664, 119] on input "search" at bounding box center [717, 117] width 136 height 28
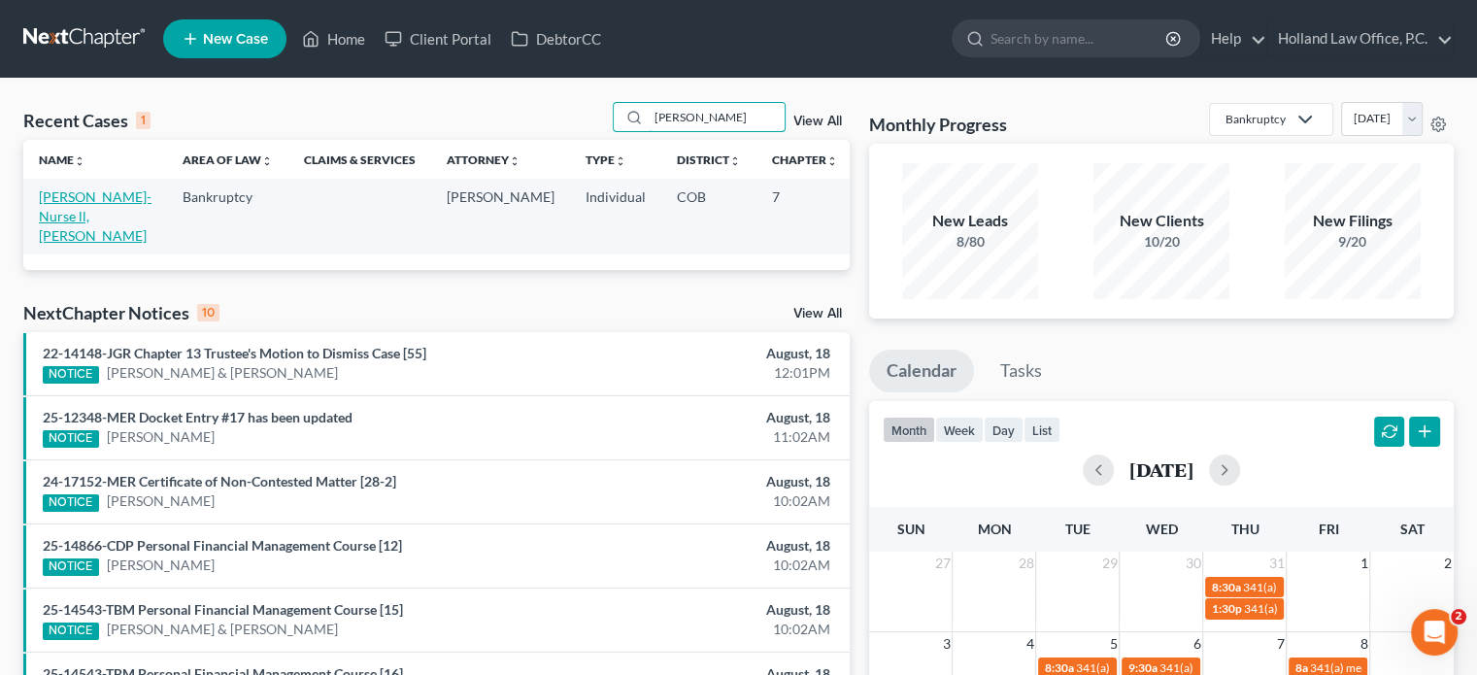
type input "cooper"
click at [58, 214] on link "[PERSON_NAME]-Nurse ll, [PERSON_NAME]" at bounding box center [95, 215] width 113 height 55
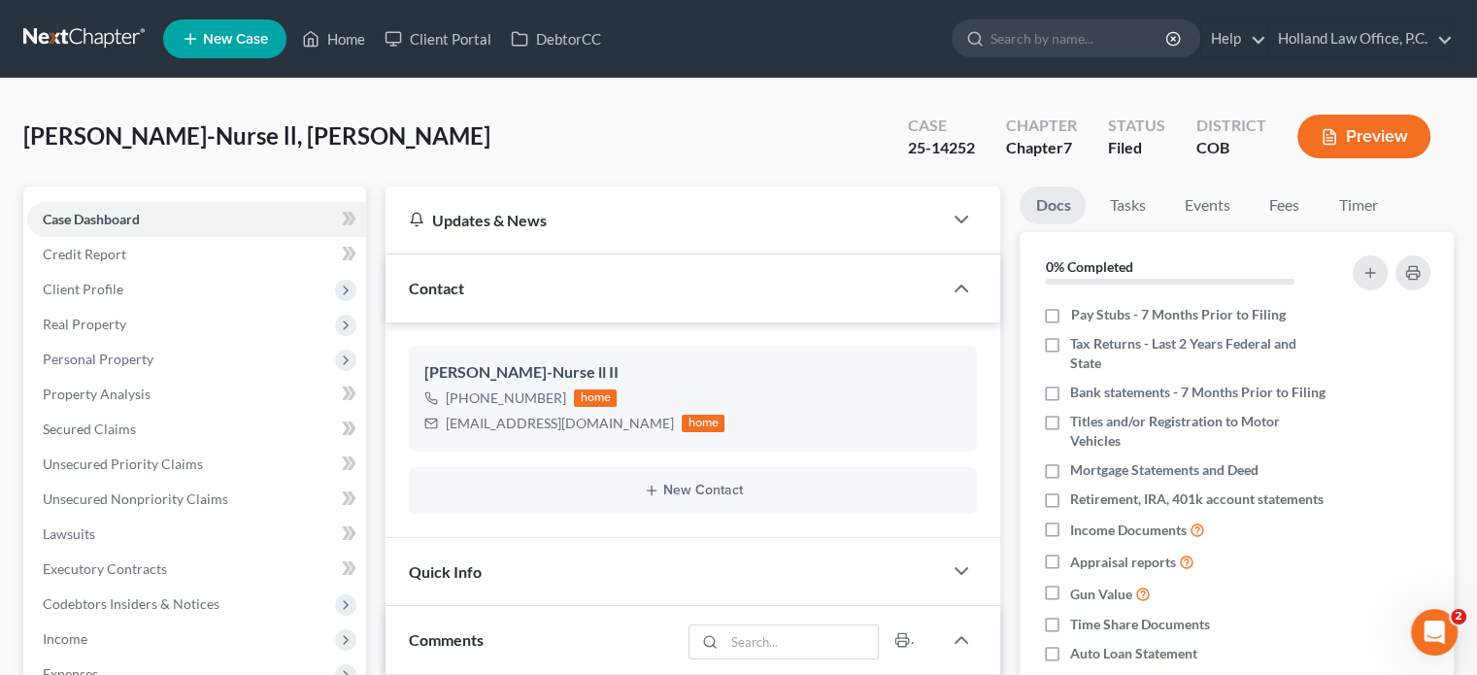
scroll to position [291, 0]
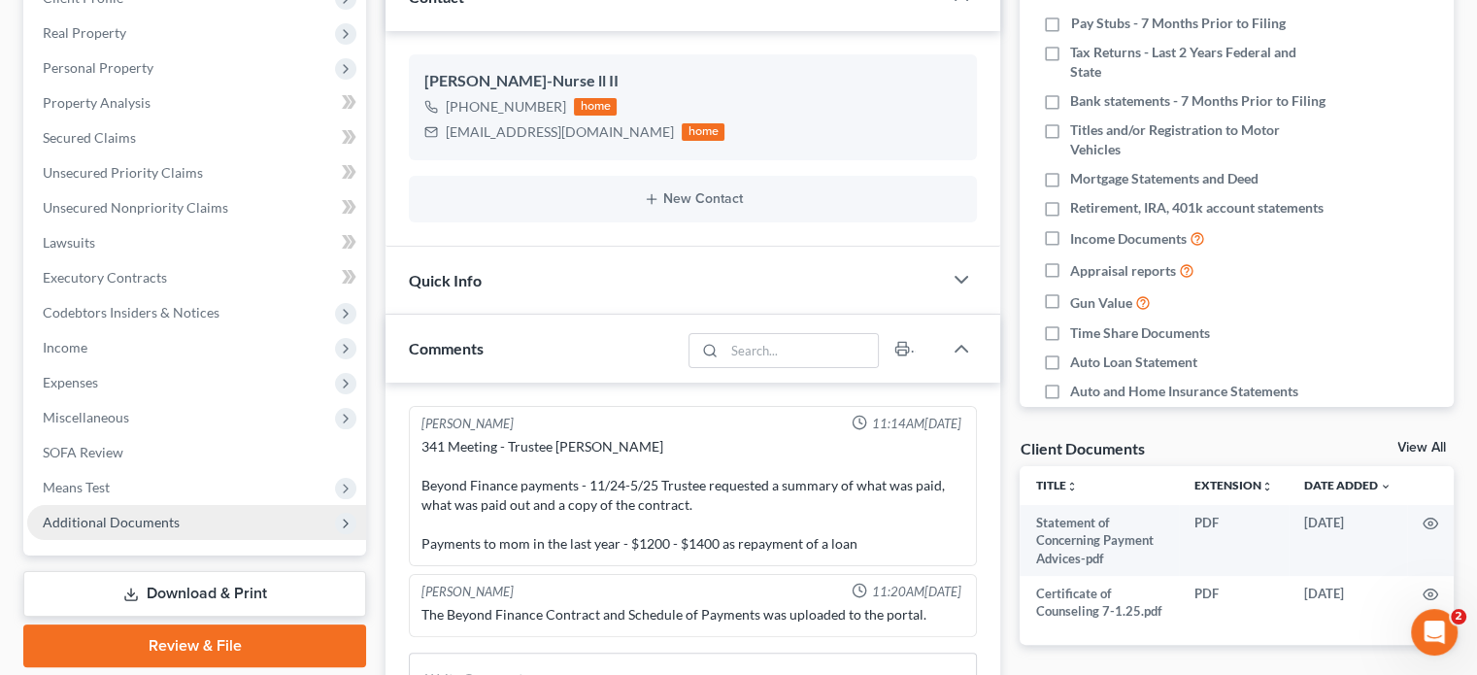
click at [169, 524] on span "Additional Documents" at bounding box center [111, 522] width 137 height 17
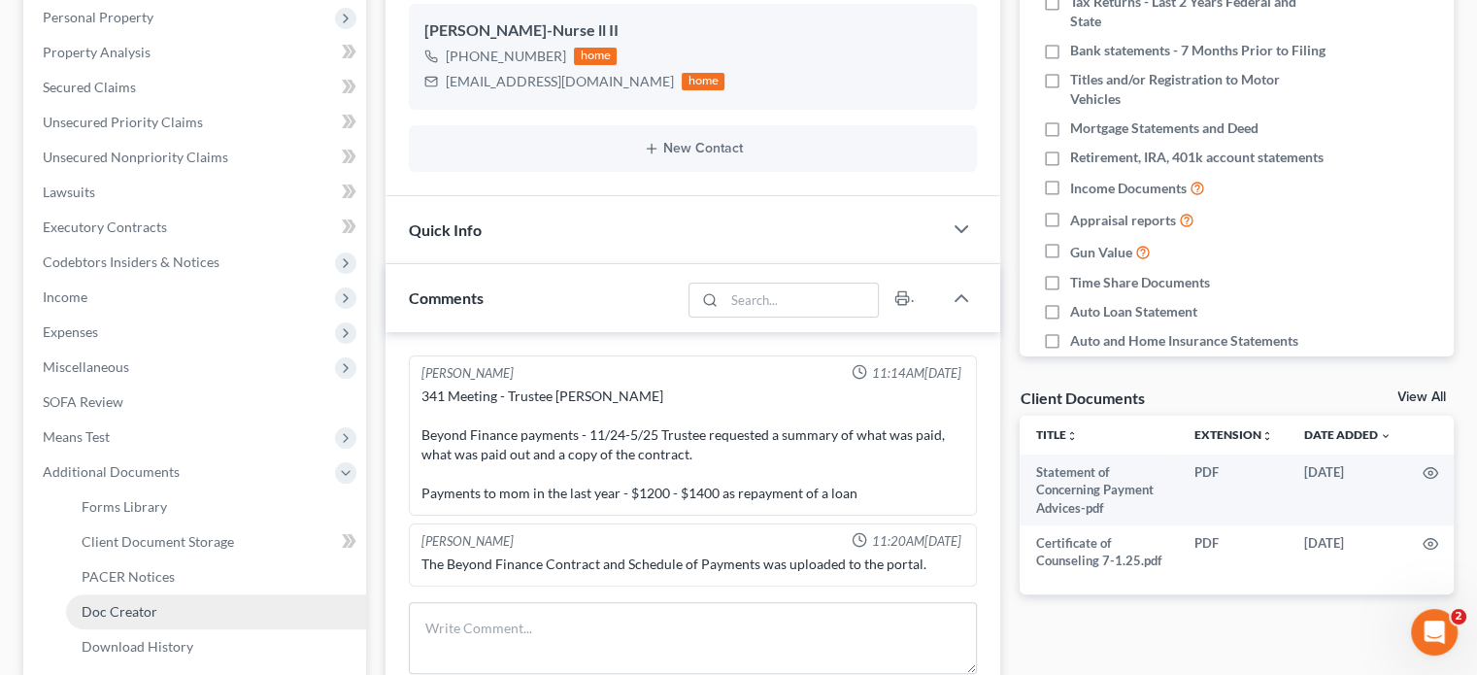
scroll to position [388, 0]
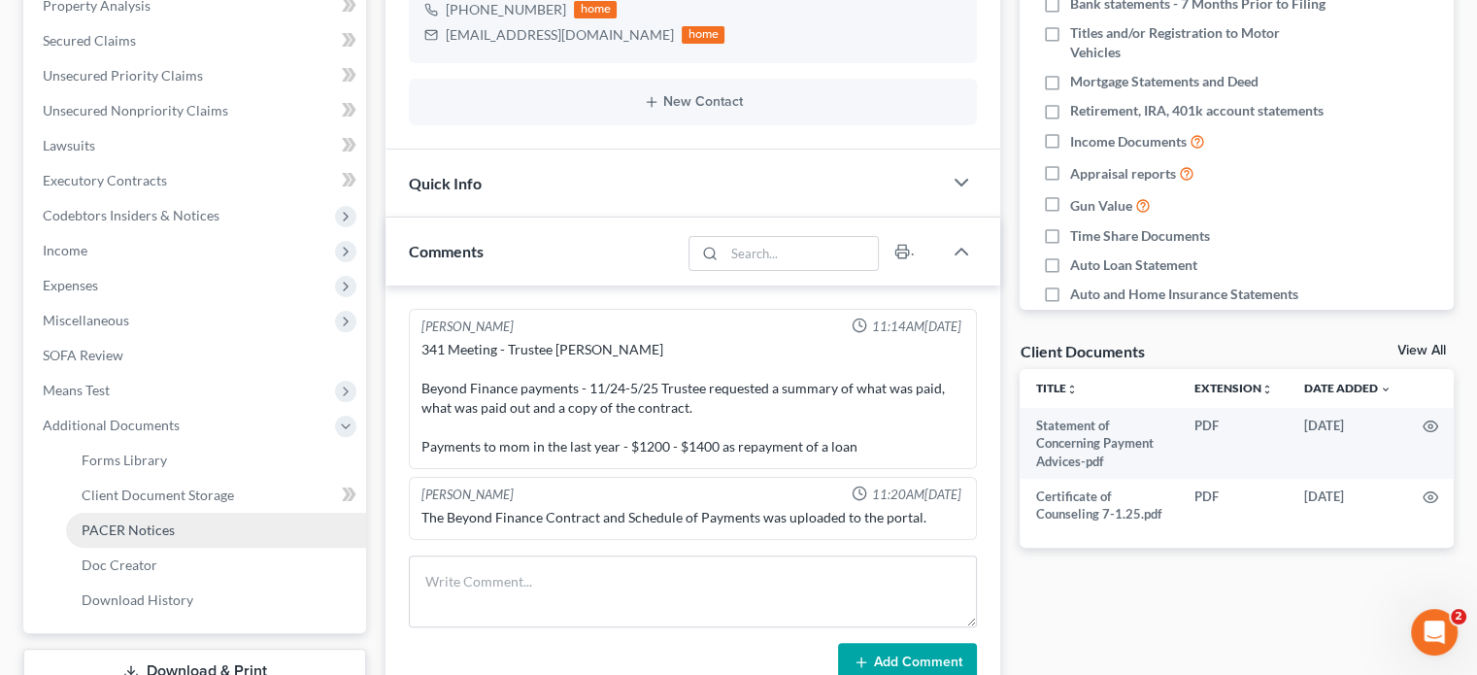
click at [163, 529] on span "PACER Notices" at bounding box center [128, 530] width 93 height 17
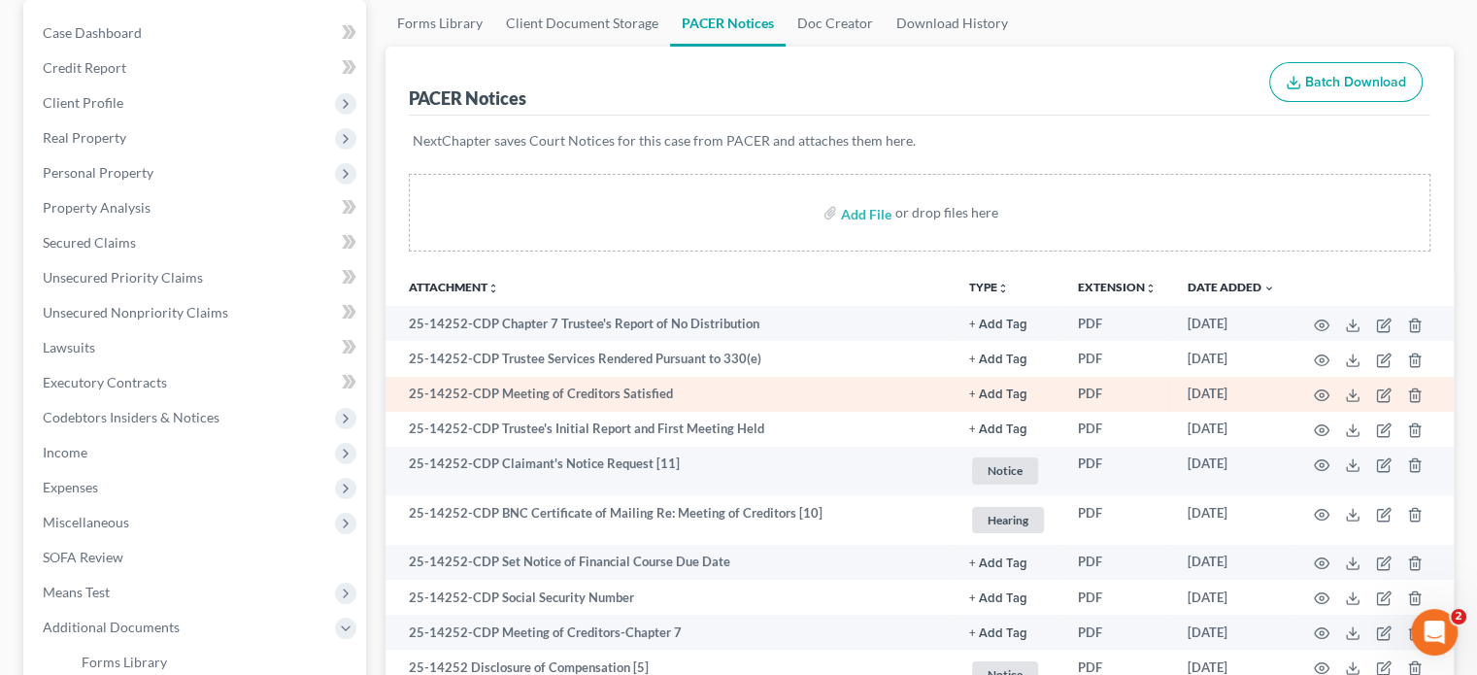
scroll to position [194, 0]
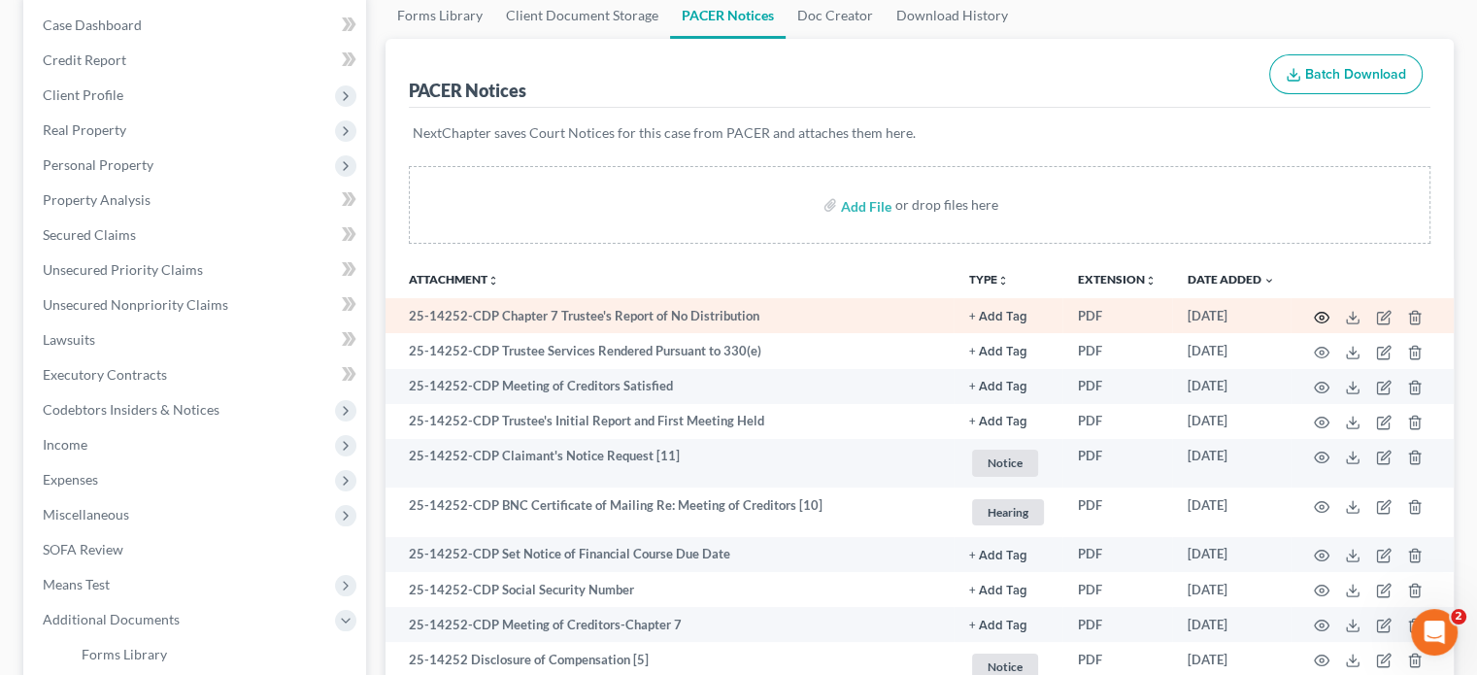
click at [1324, 315] on icon "button" at bounding box center [1322, 318] width 16 height 16
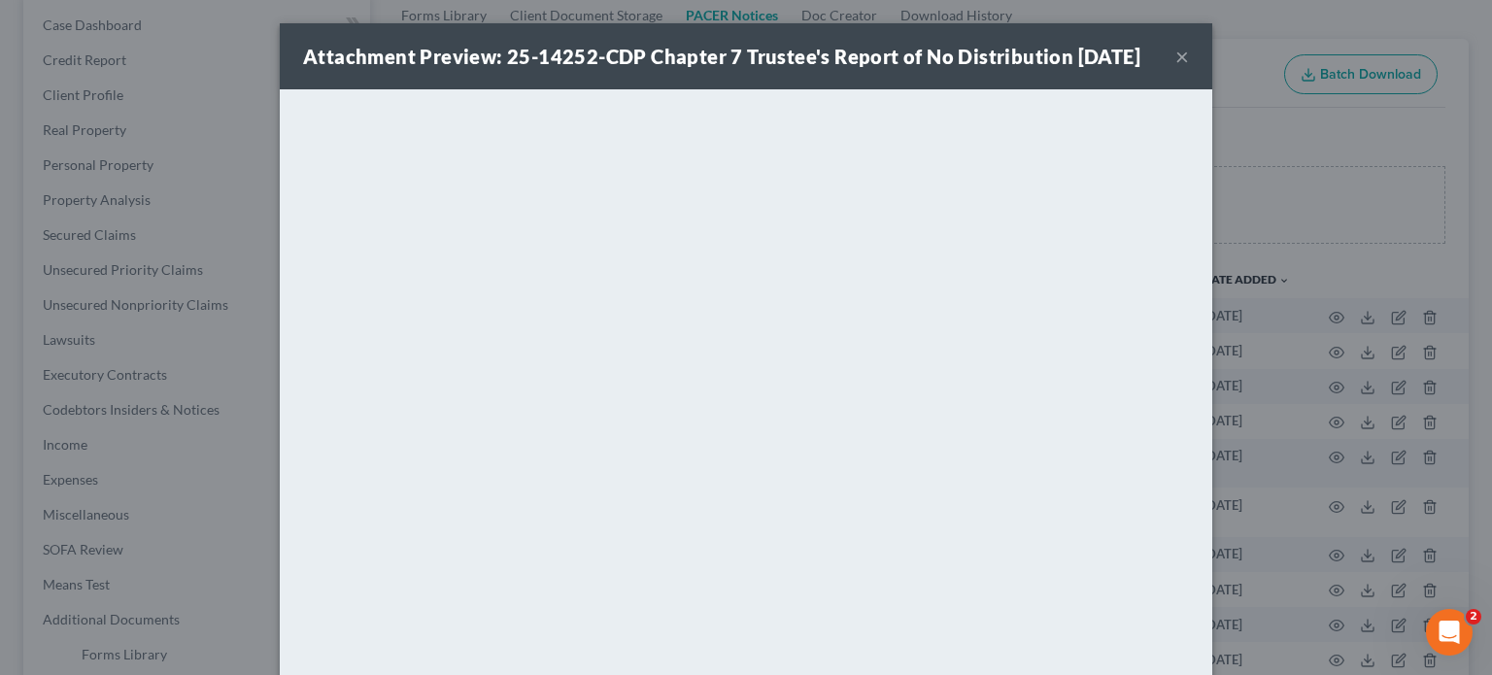
click at [1175, 68] on button "×" at bounding box center [1182, 56] width 14 height 23
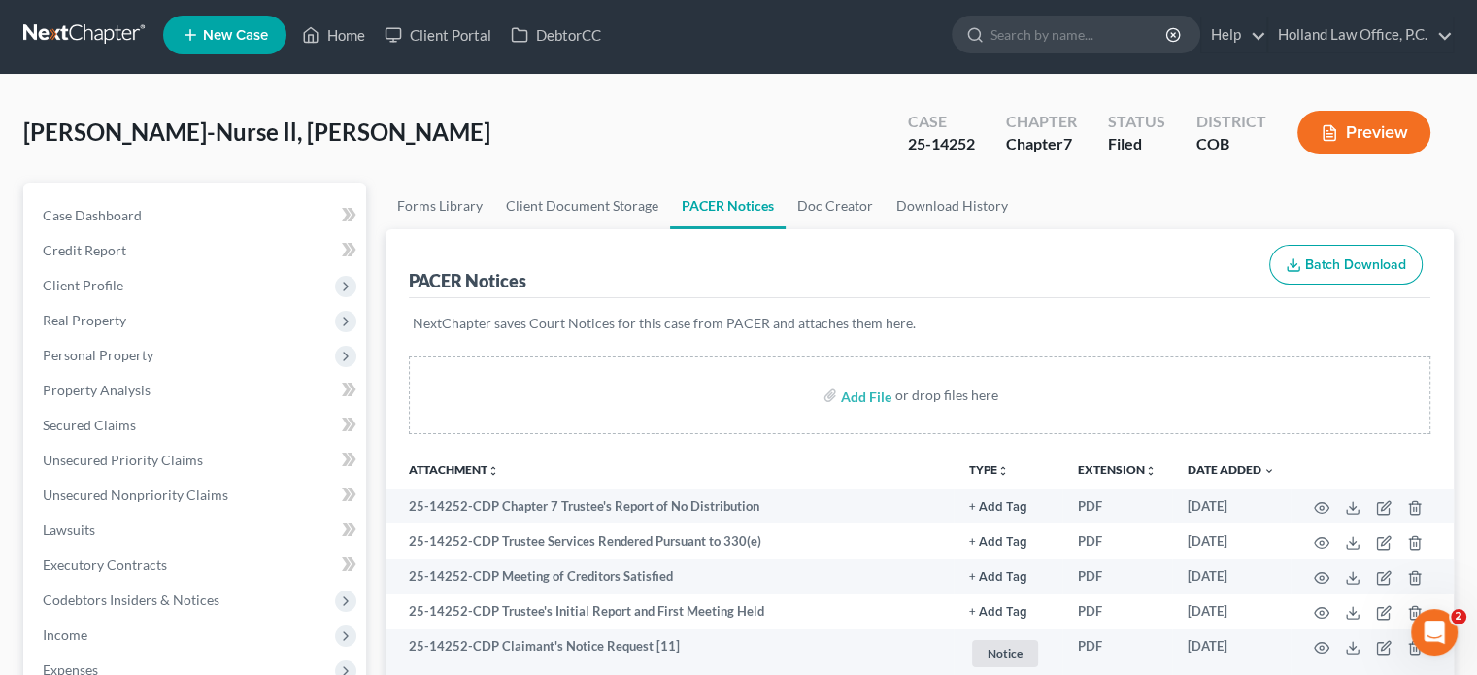
scroll to position [0, 0]
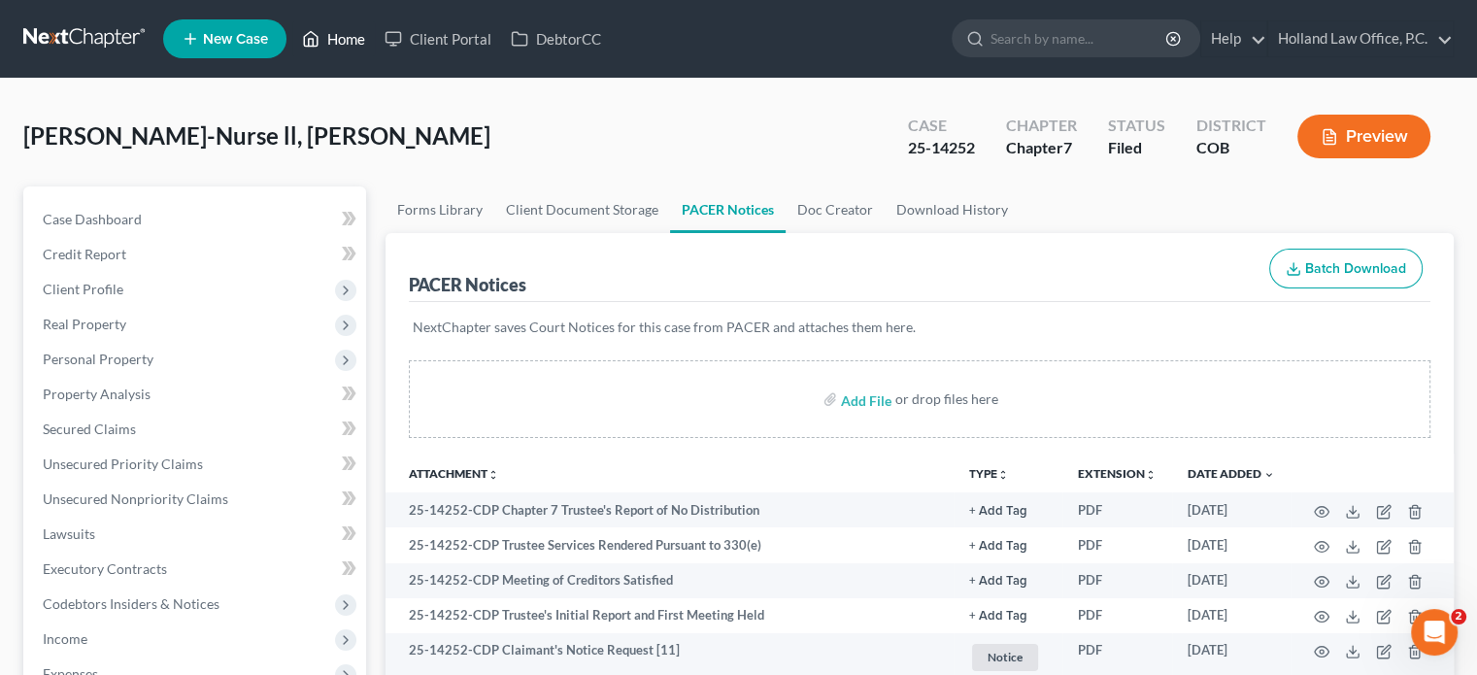
click at [340, 35] on link "Home" at bounding box center [333, 38] width 83 height 35
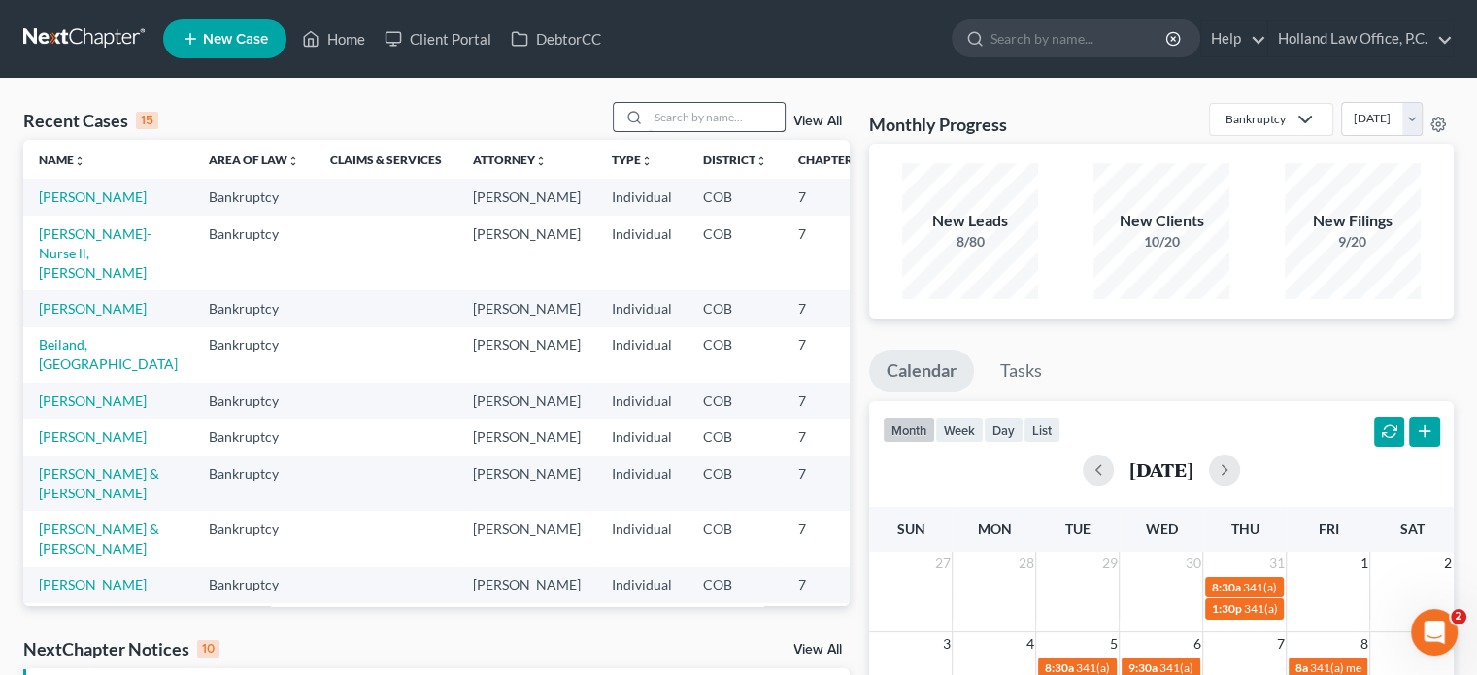
click at [661, 115] on input "search" at bounding box center [717, 117] width 136 height 28
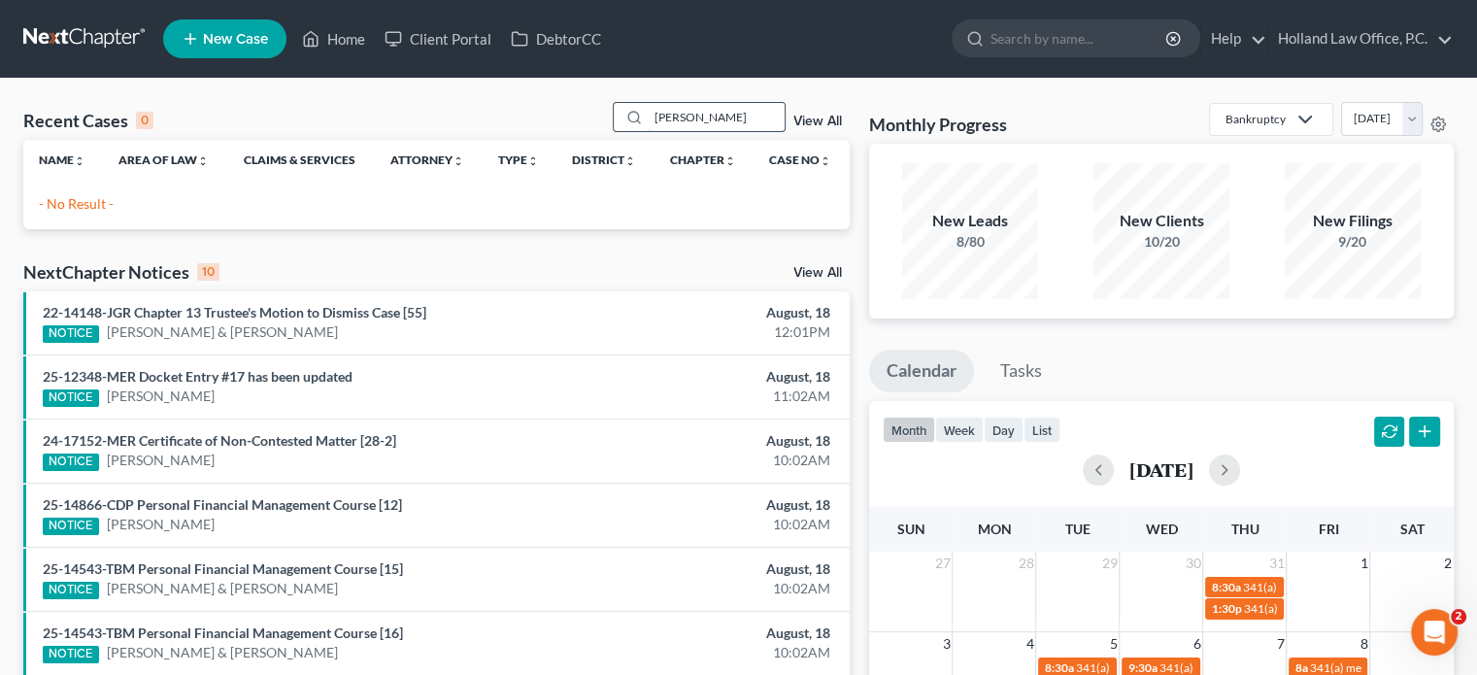
click at [758, 117] on input "wendy h" at bounding box center [717, 117] width 136 height 28
type input "w"
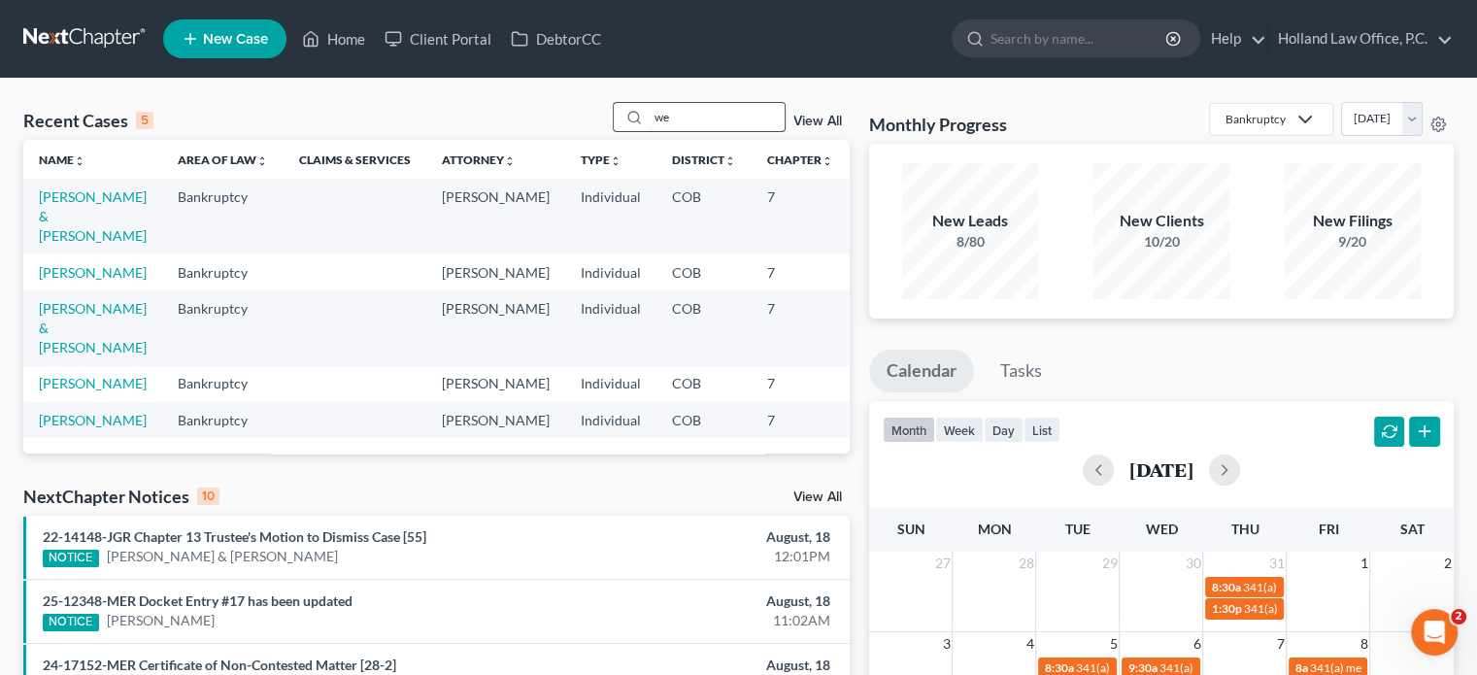
type input "w"
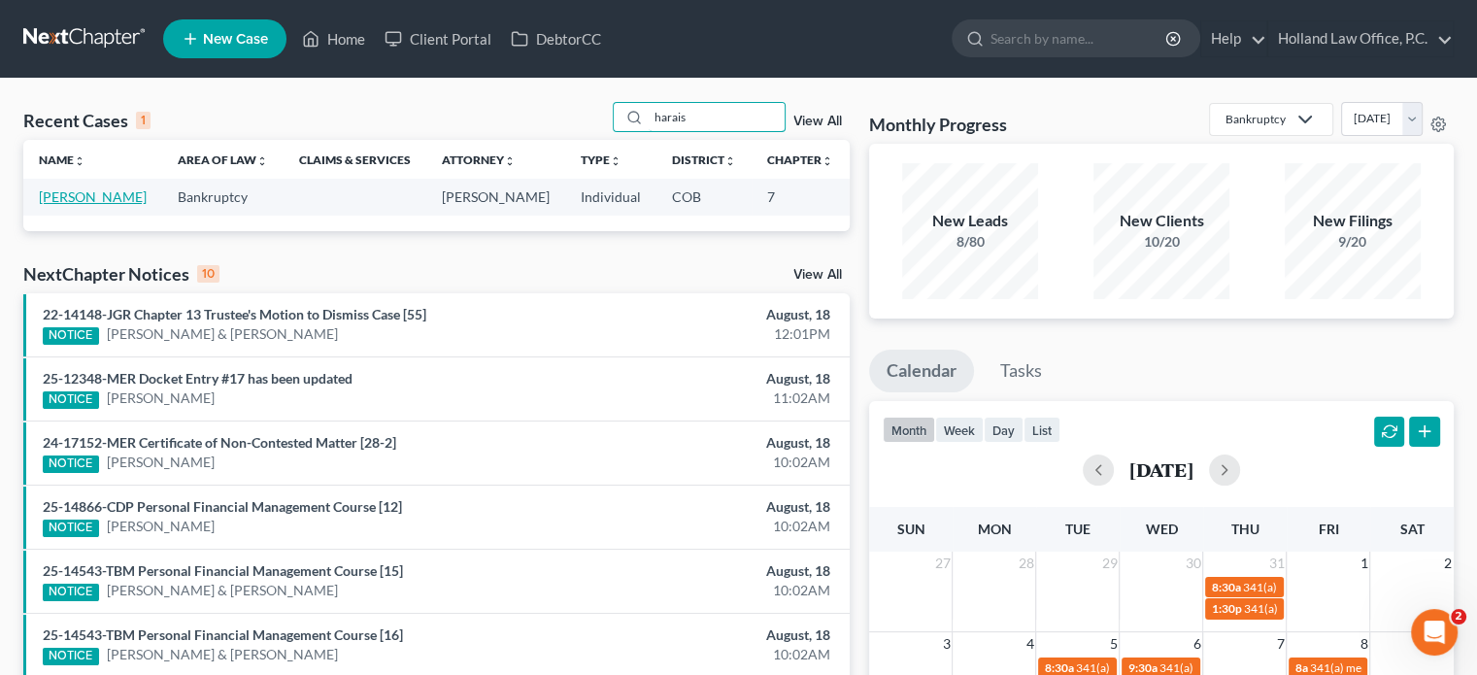
type input "harais"
click at [66, 192] on link "[PERSON_NAME]" at bounding box center [93, 196] width 108 height 17
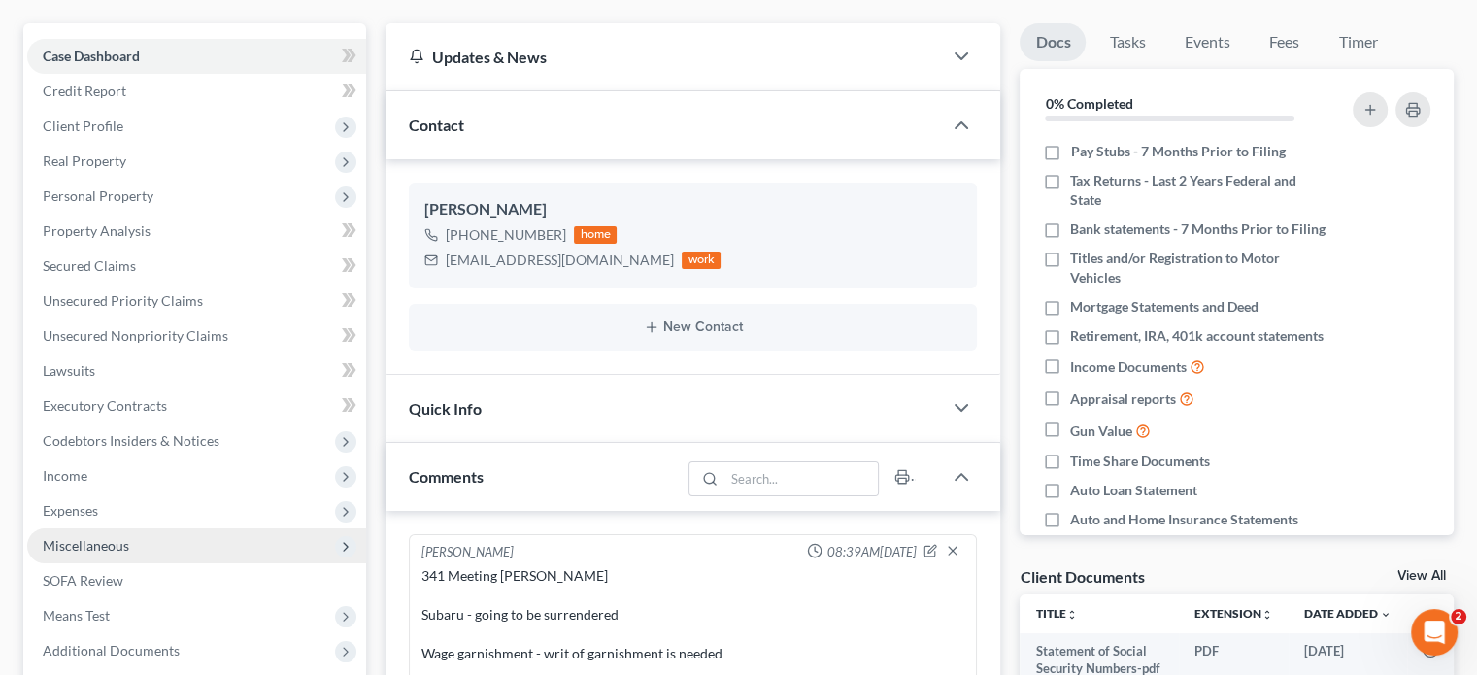
scroll to position [291, 0]
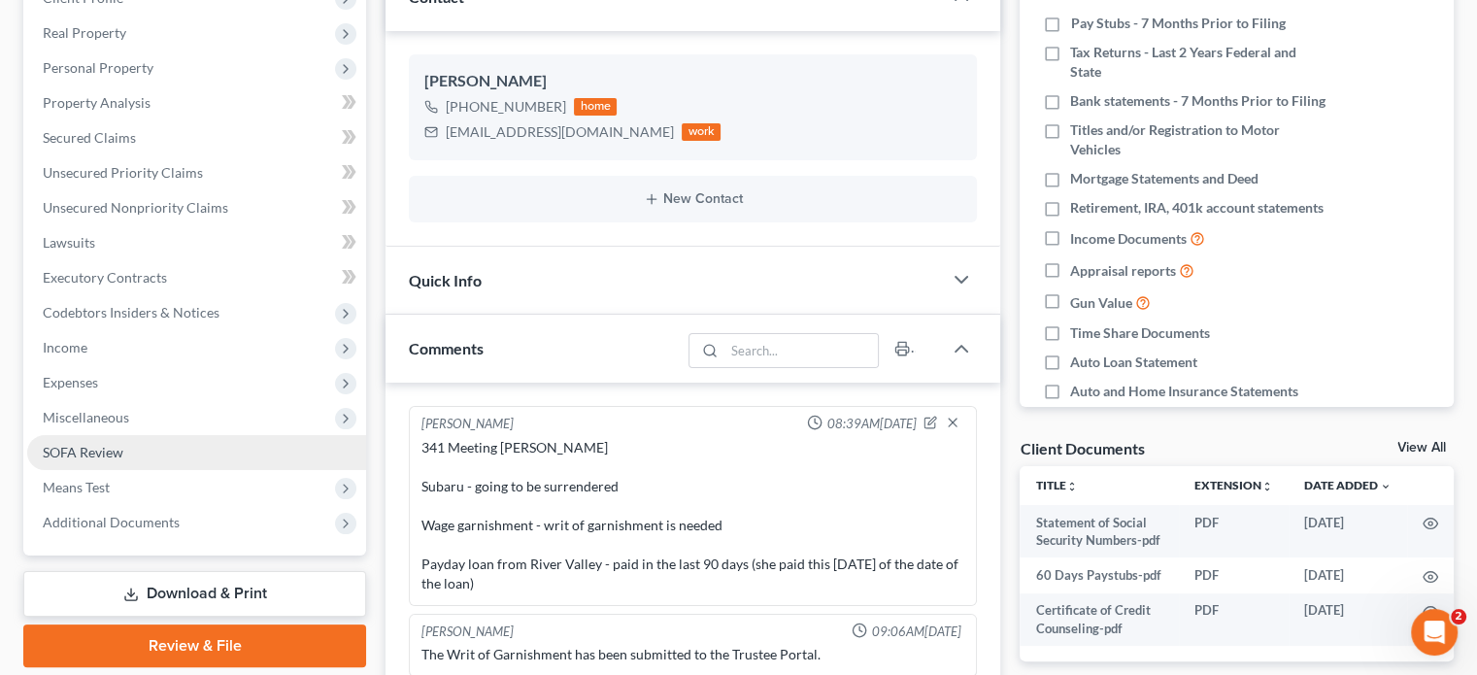
click at [100, 447] on span "SOFA Review" at bounding box center [83, 452] width 81 height 17
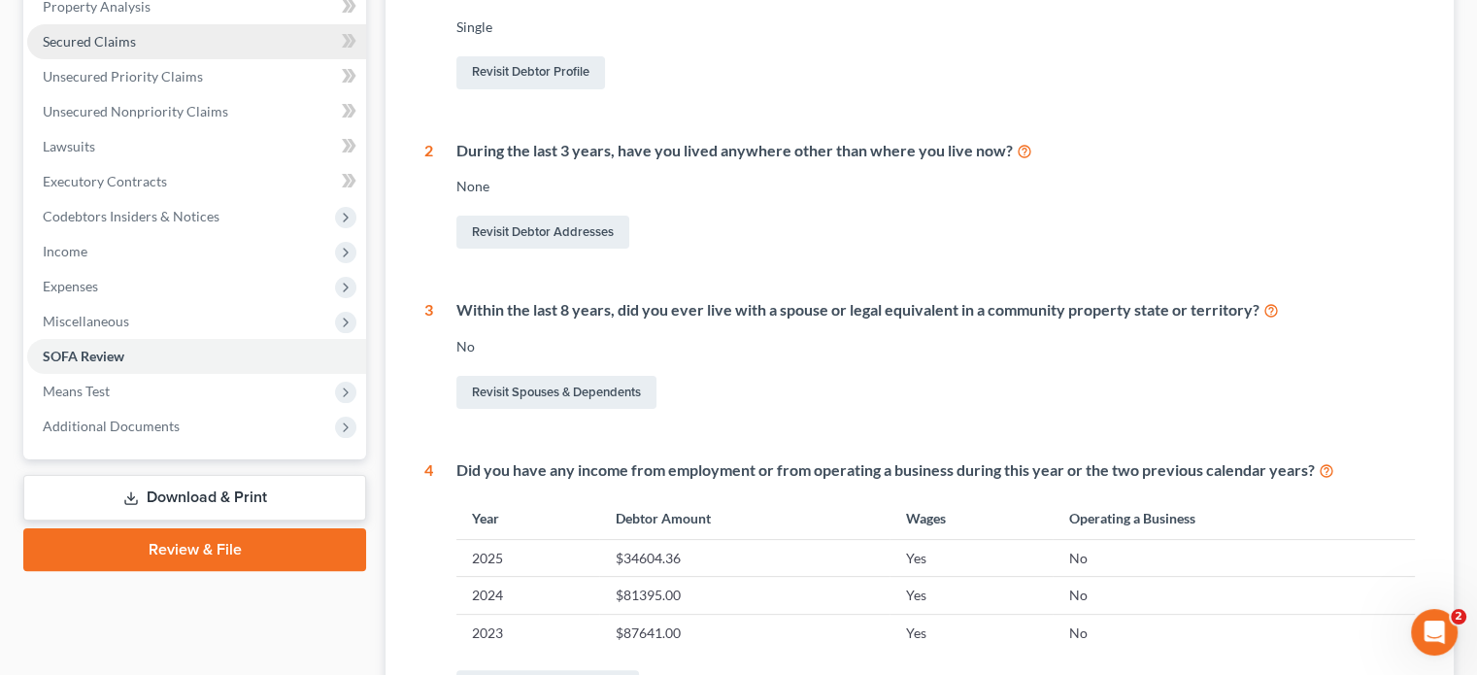
scroll to position [388, 0]
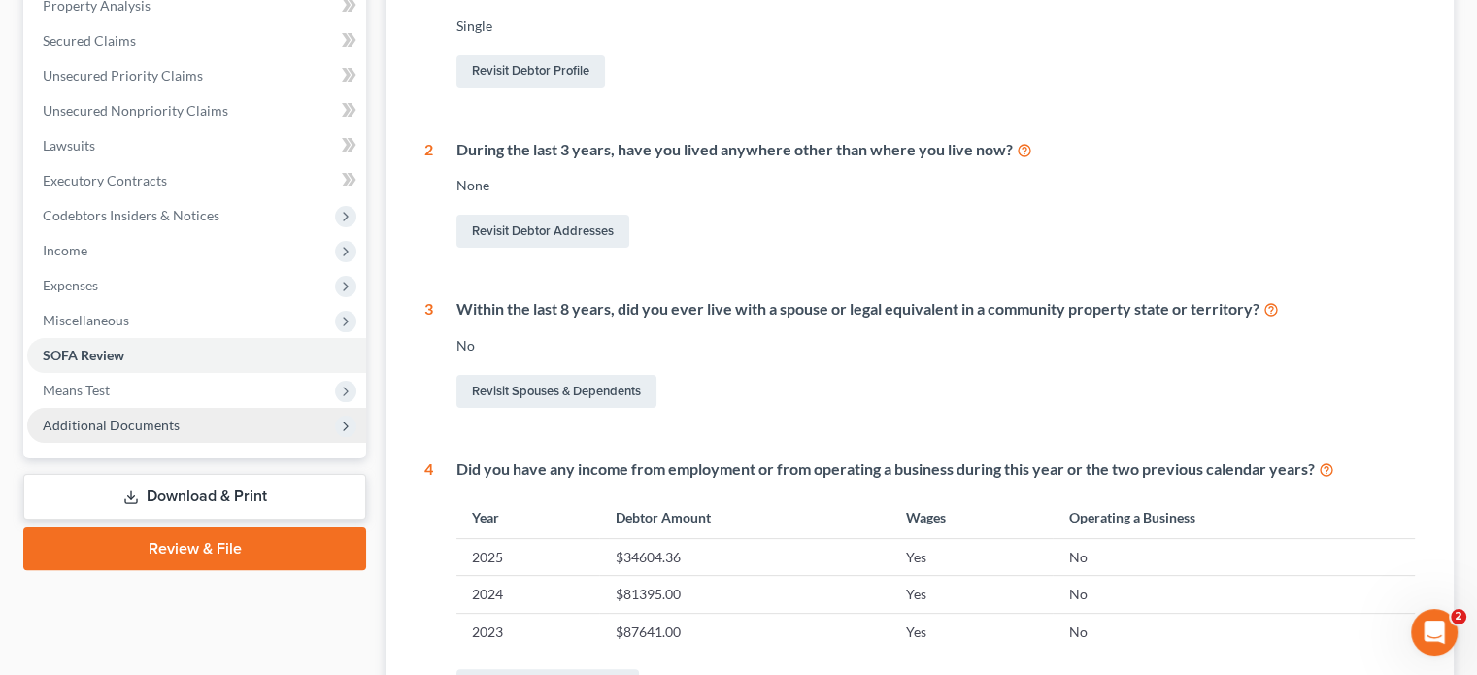
click at [148, 426] on span "Additional Documents" at bounding box center [111, 425] width 137 height 17
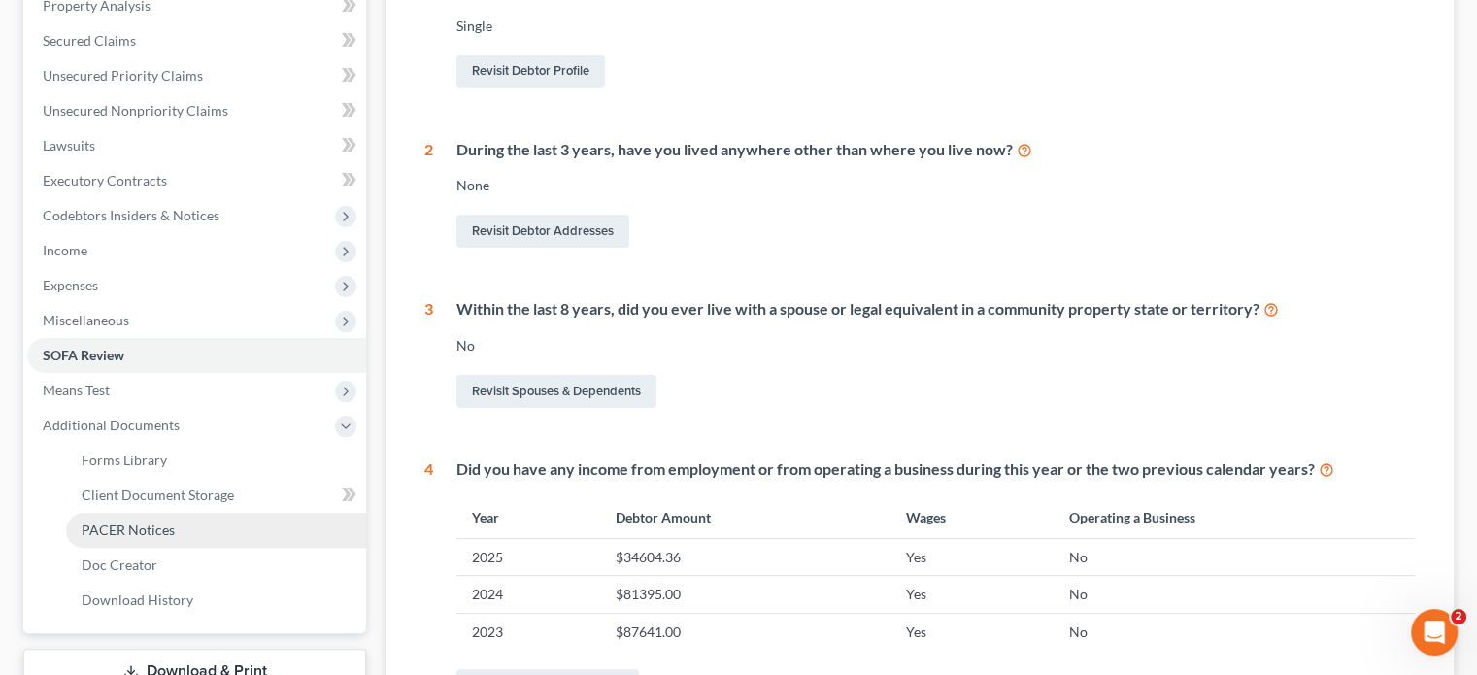
click at [141, 526] on span "PACER Notices" at bounding box center [128, 530] width 93 height 17
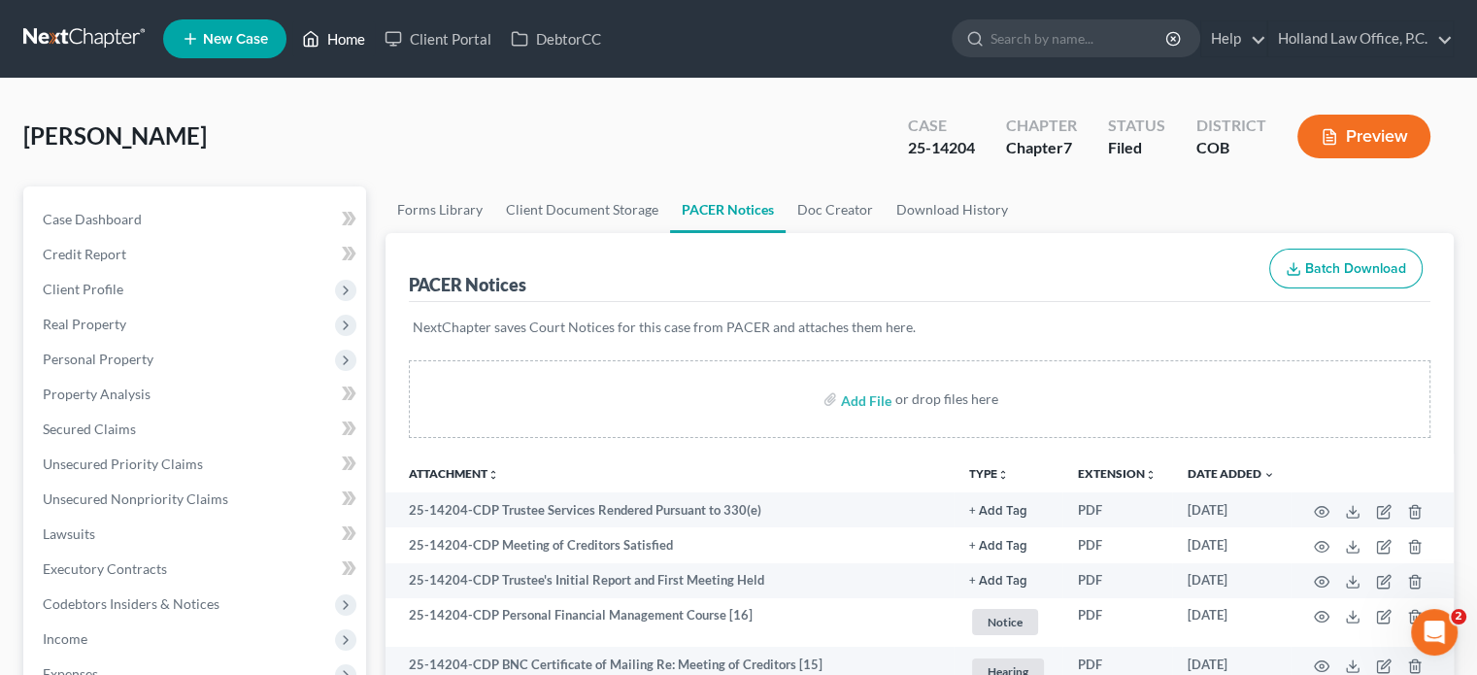
click at [355, 38] on link "Home" at bounding box center [333, 38] width 83 height 35
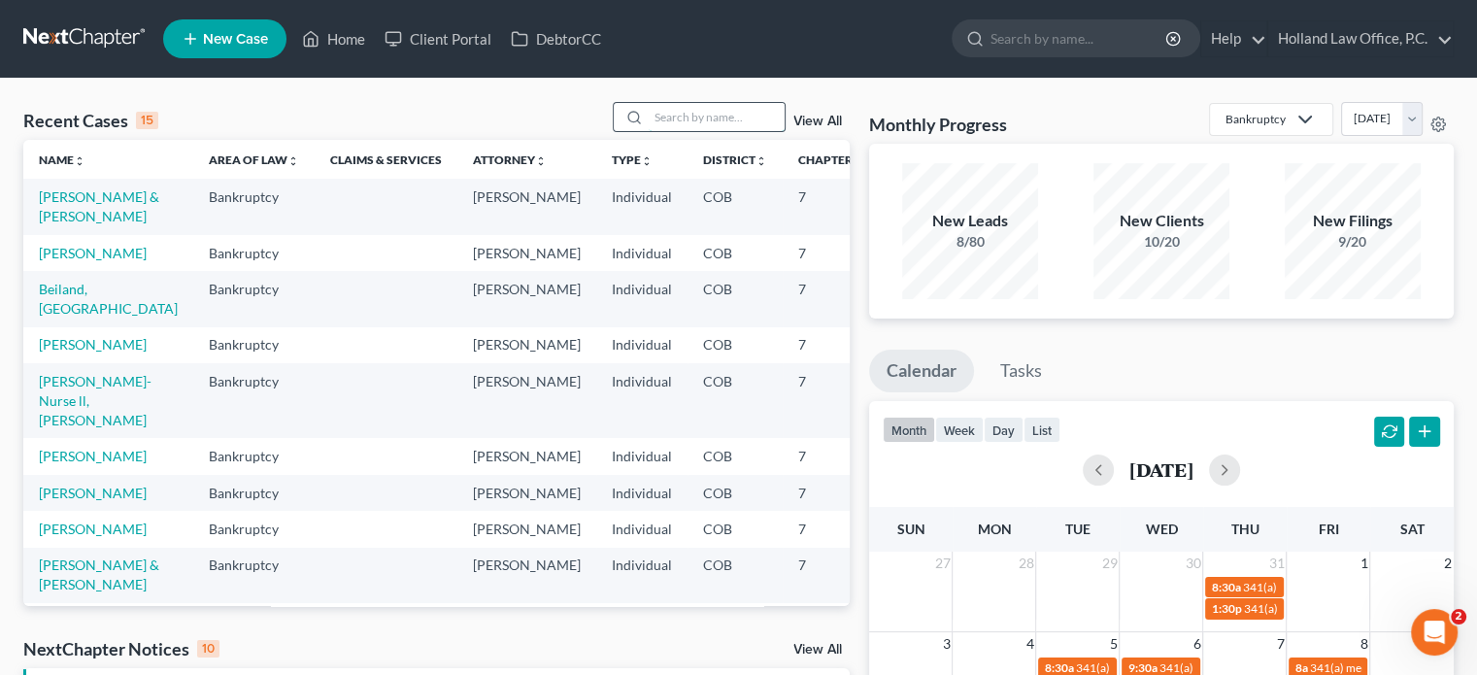
click at [671, 111] on input "search" at bounding box center [717, 117] width 136 height 28
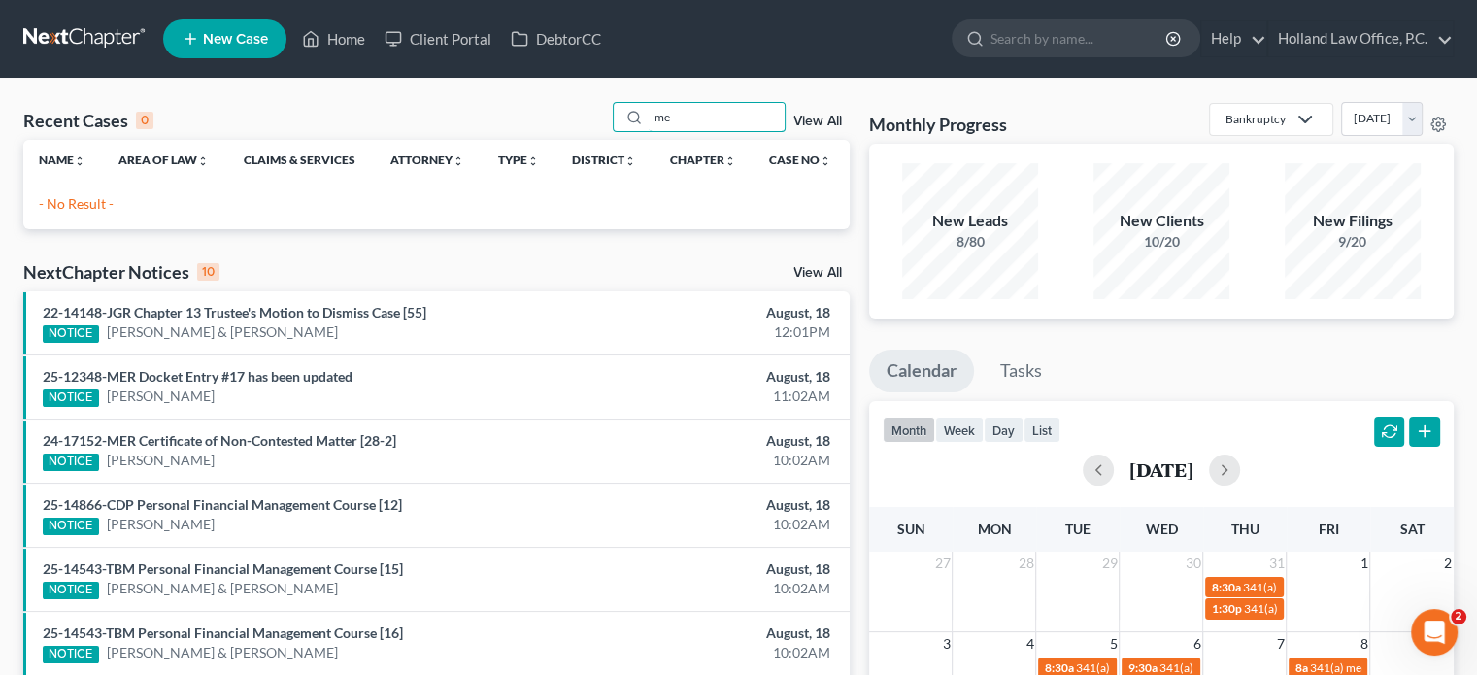
type input "m"
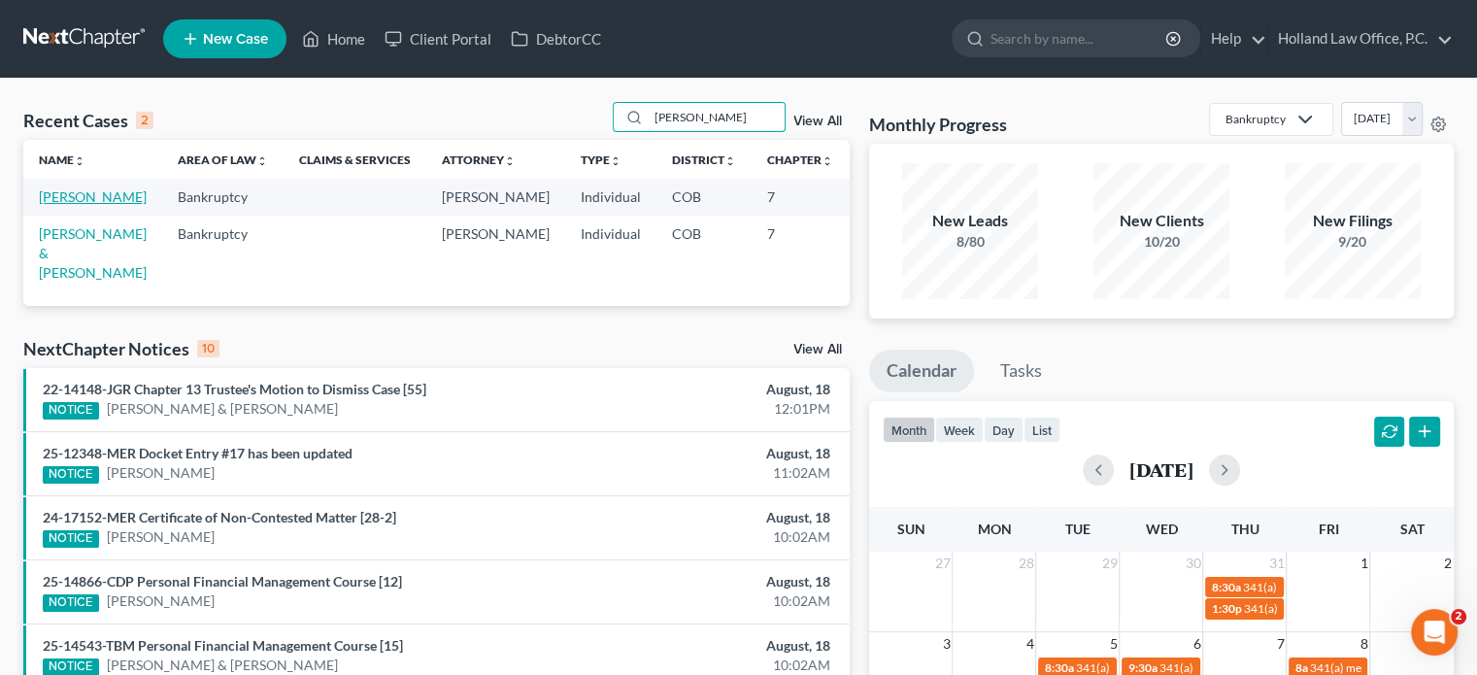
type input "mettlen"
click at [75, 201] on link "Mettlen, Rachel" at bounding box center [93, 196] width 108 height 17
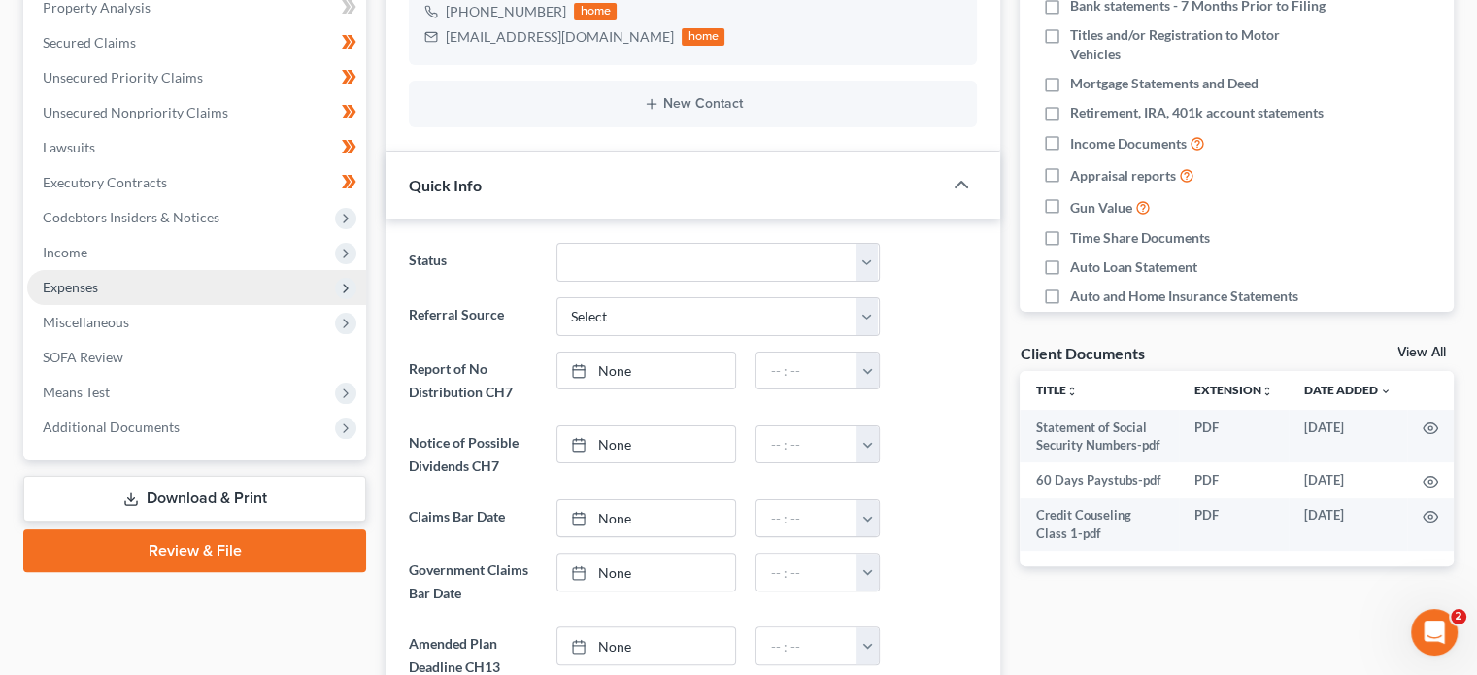
scroll to position [388, 0]
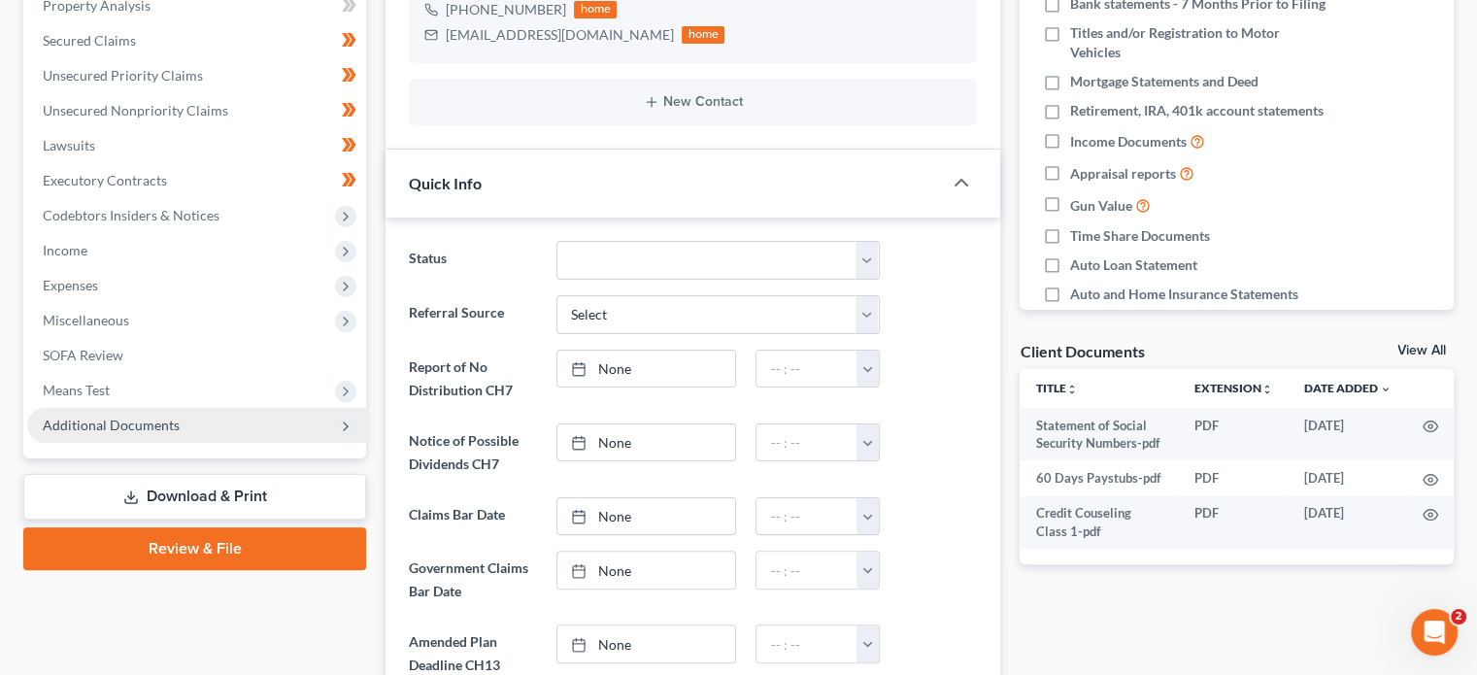
click at [142, 419] on span "Additional Documents" at bounding box center [111, 425] width 137 height 17
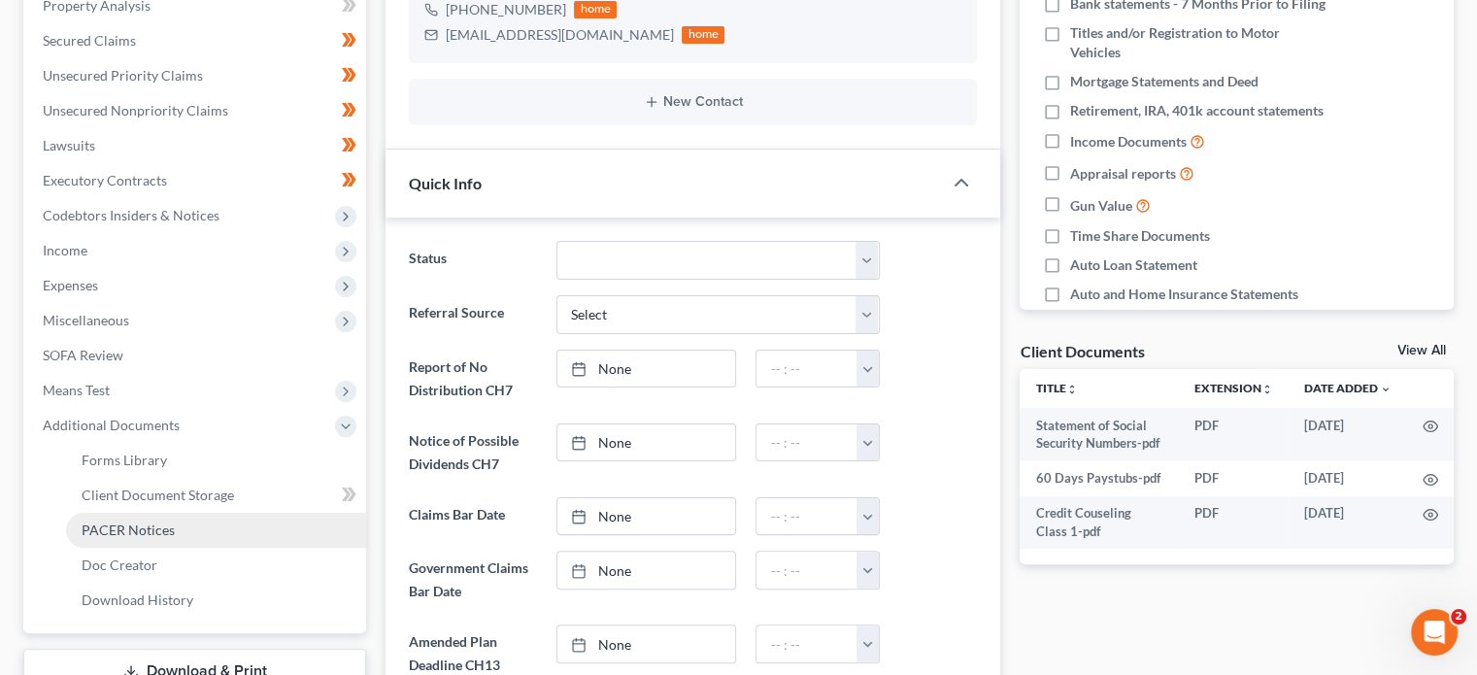
click at [152, 527] on span "PACER Notices" at bounding box center [128, 530] width 93 height 17
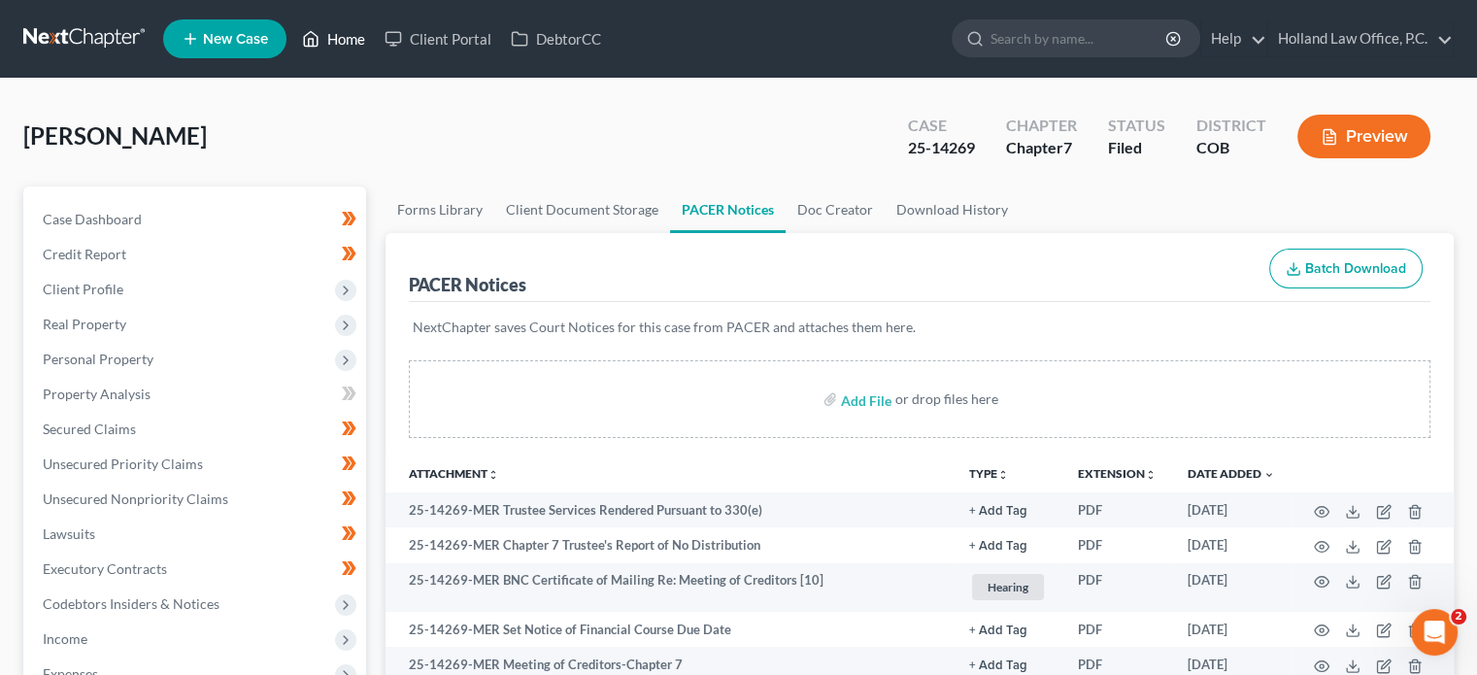
click at [336, 44] on link "Home" at bounding box center [333, 38] width 83 height 35
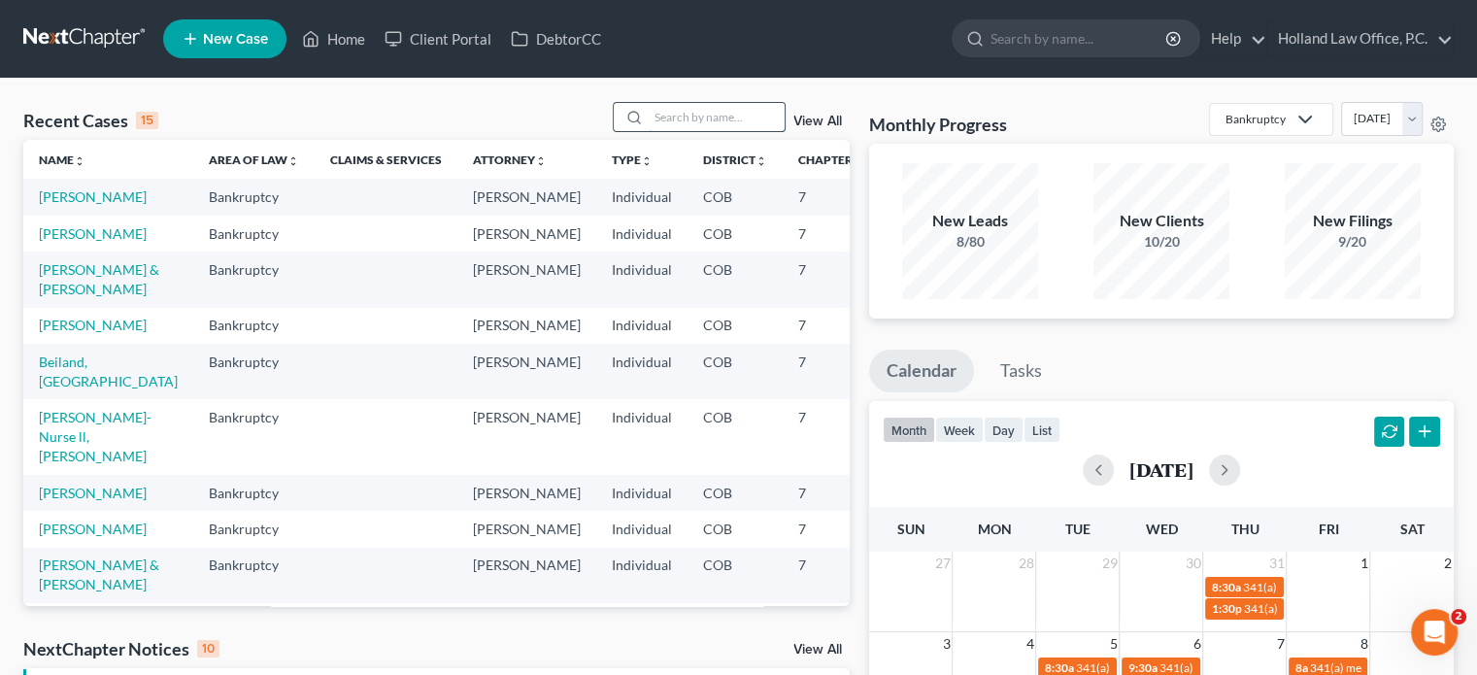
click at [661, 113] on input "search" at bounding box center [717, 117] width 136 height 28
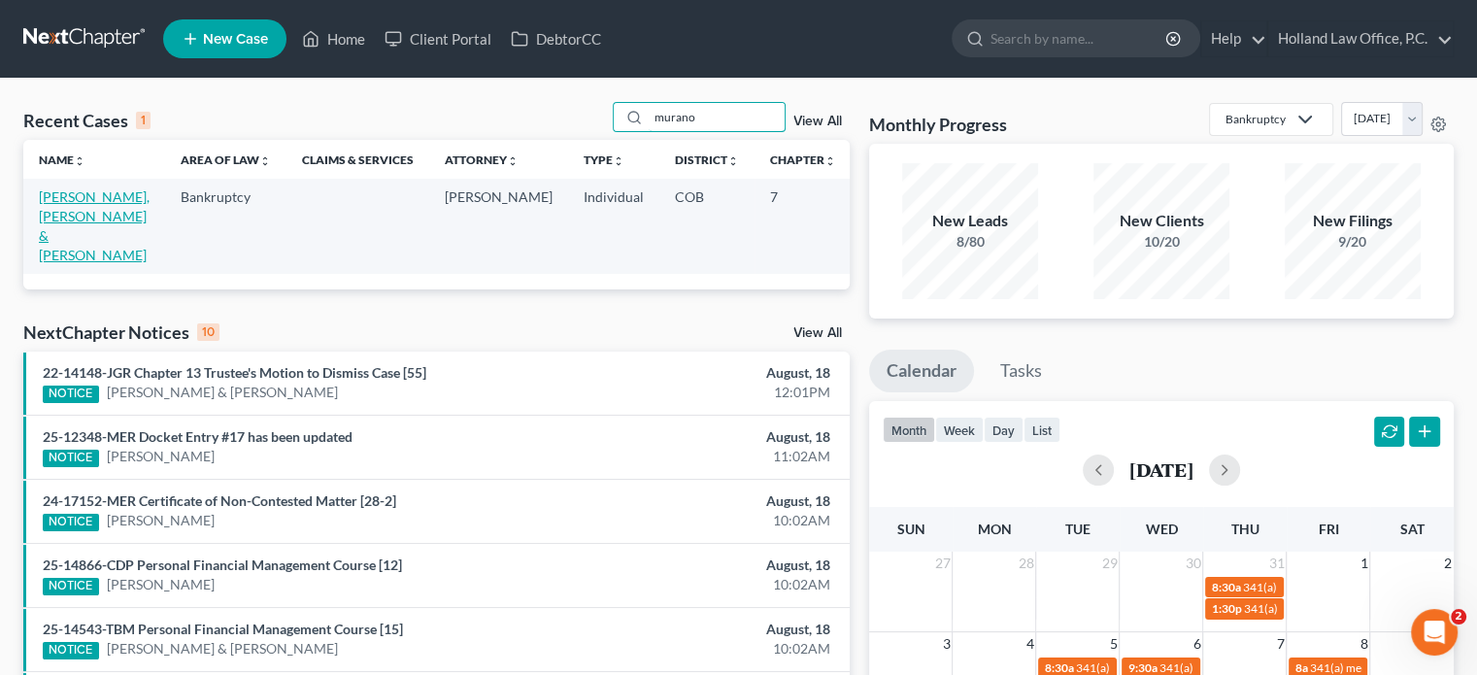
type input "murano"
click at [52, 209] on link "[PERSON_NAME], [PERSON_NAME] & [PERSON_NAME]" at bounding box center [94, 225] width 111 height 75
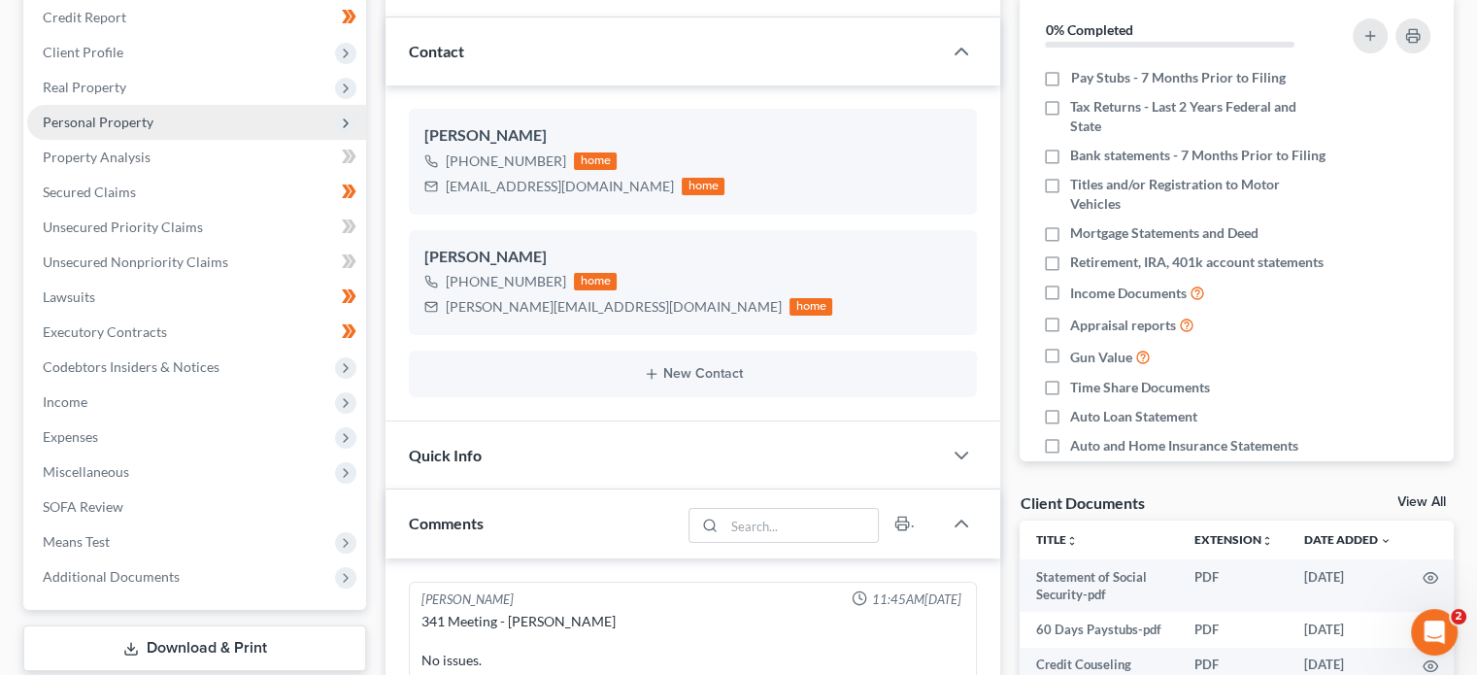
scroll to position [291, 0]
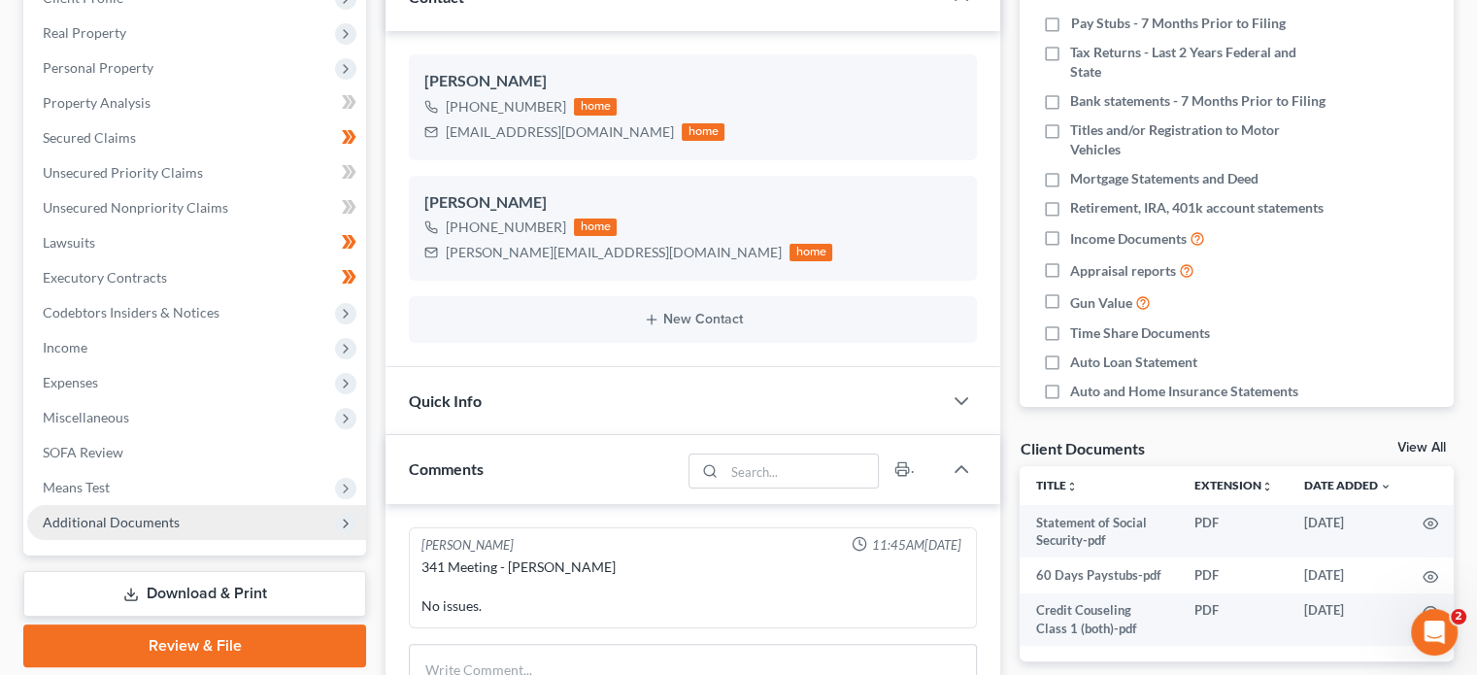
click at [159, 512] on span "Additional Documents" at bounding box center [196, 522] width 339 height 35
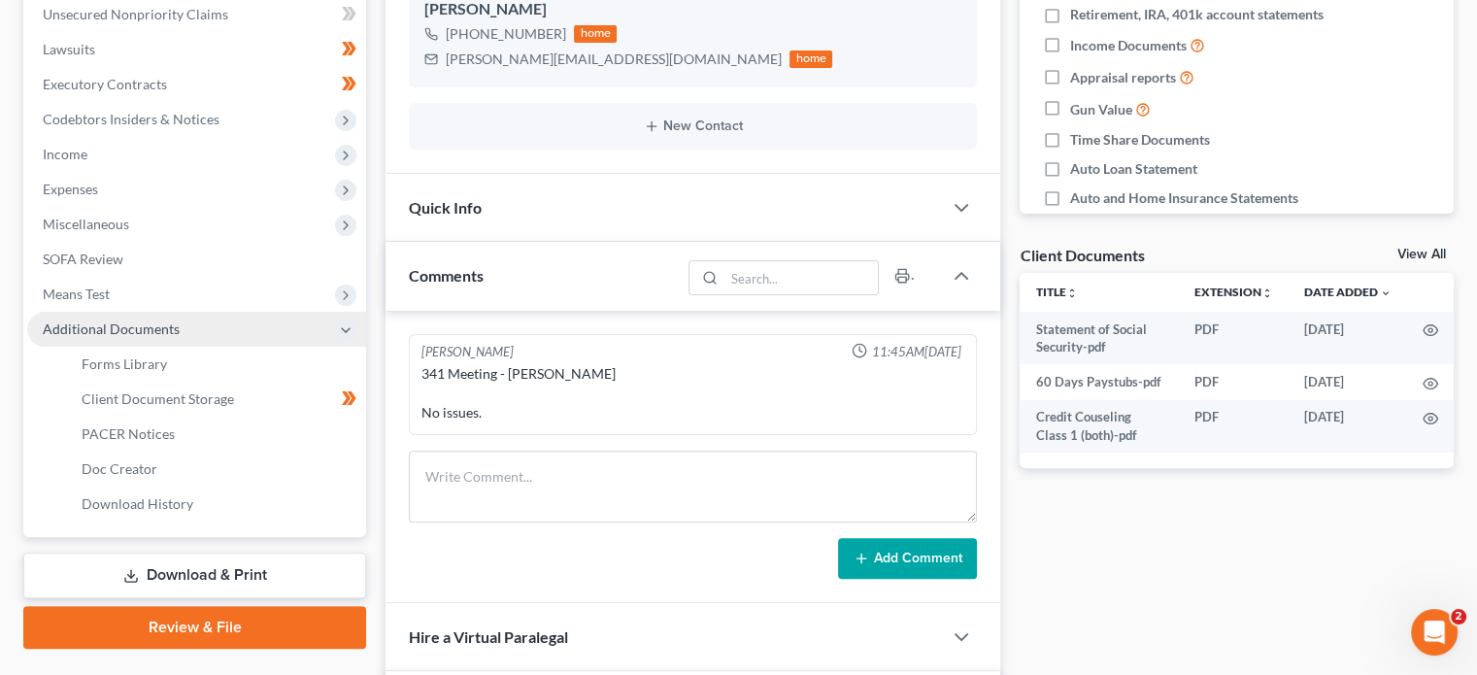
scroll to position [486, 0]
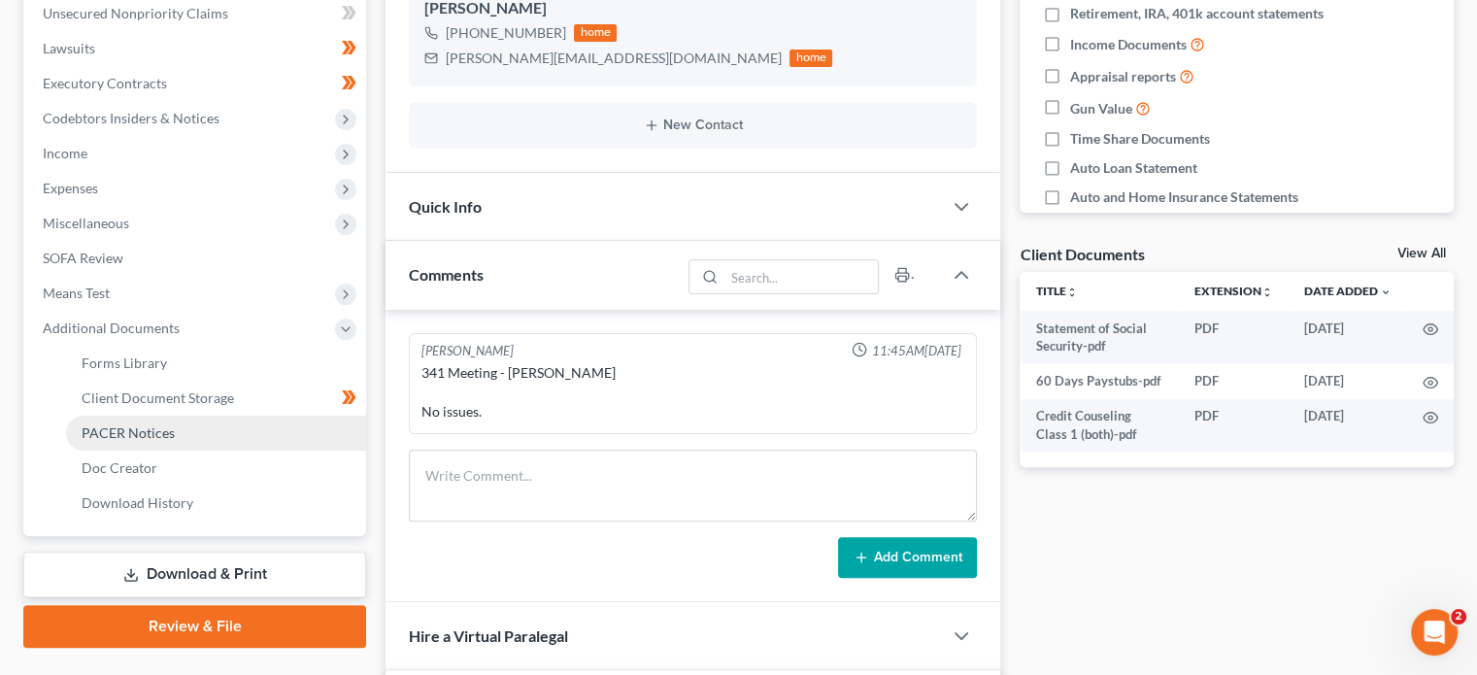
click at [133, 439] on span "PACER Notices" at bounding box center [128, 432] width 93 height 17
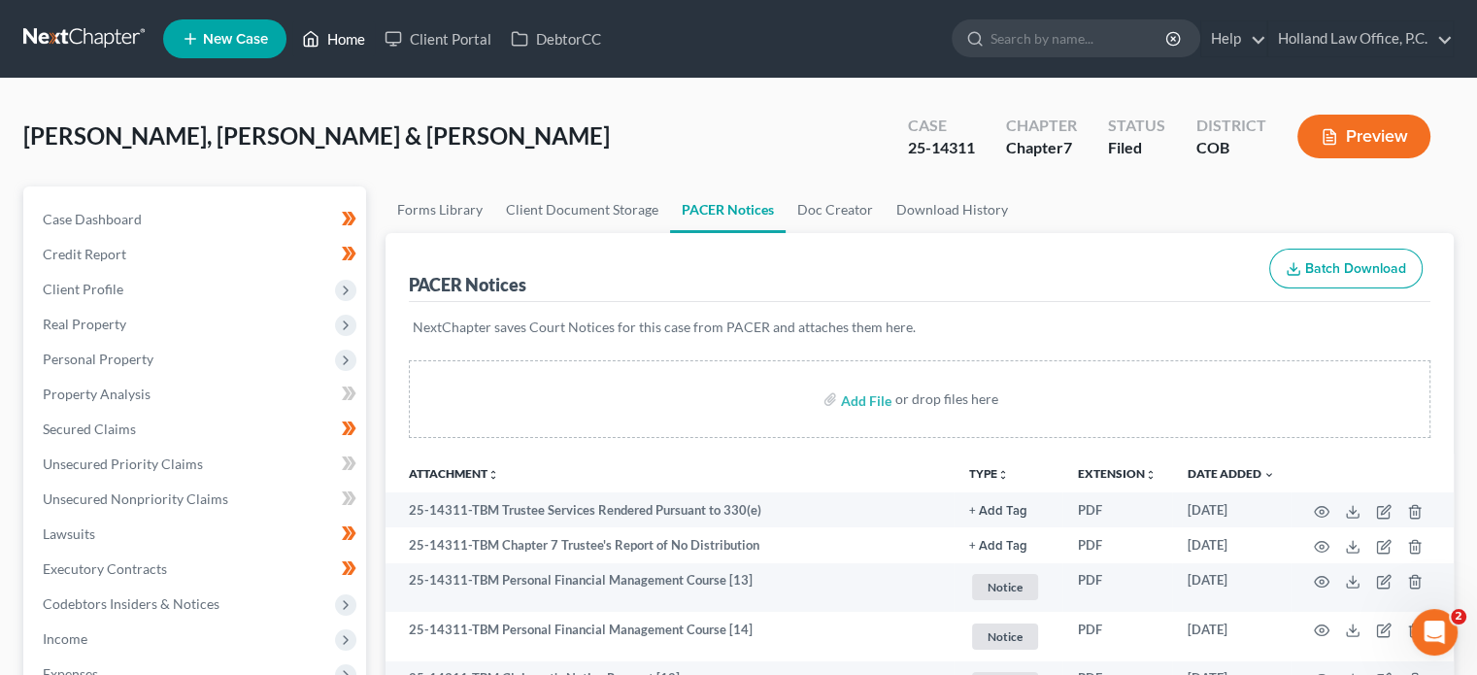
click at [337, 38] on link "Home" at bounding box center [333, 38] width 83 height 35
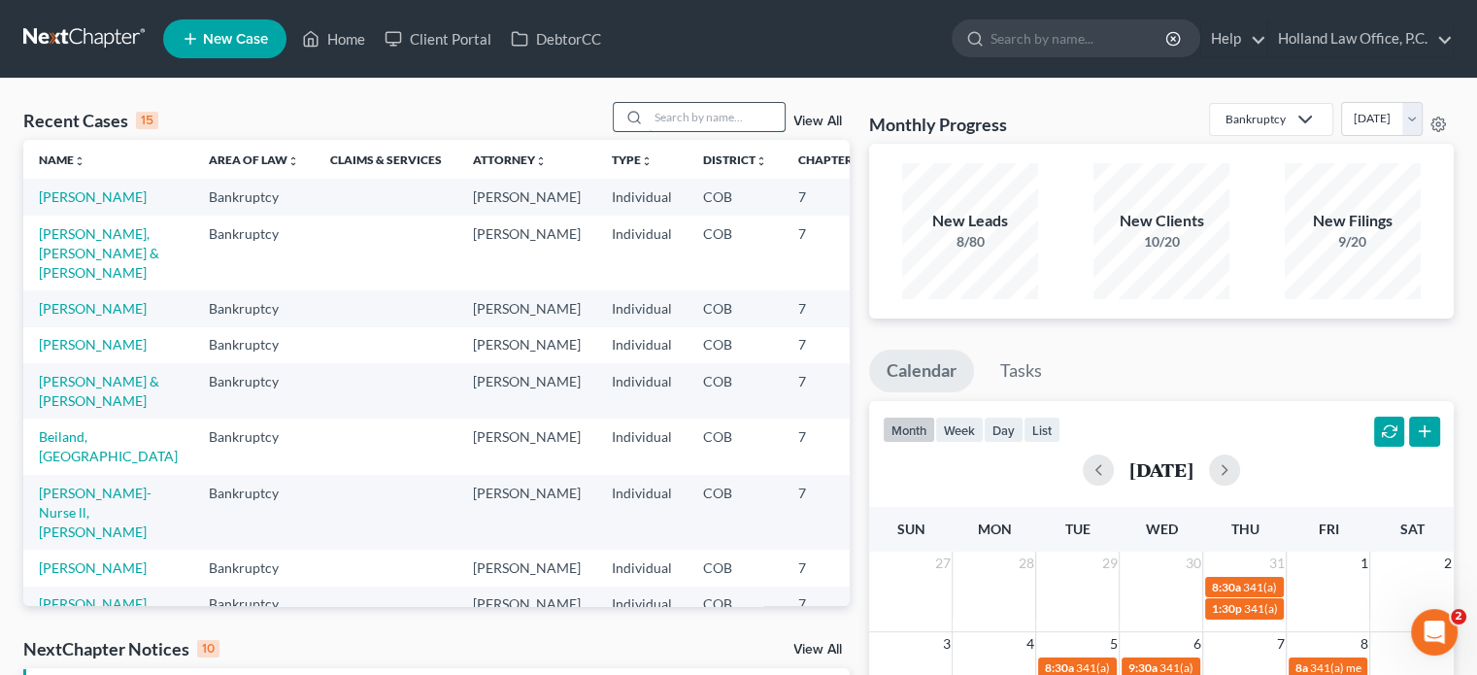
click at [692, 113] on input "search" at bounding box center [717, 117] width 136 height 28
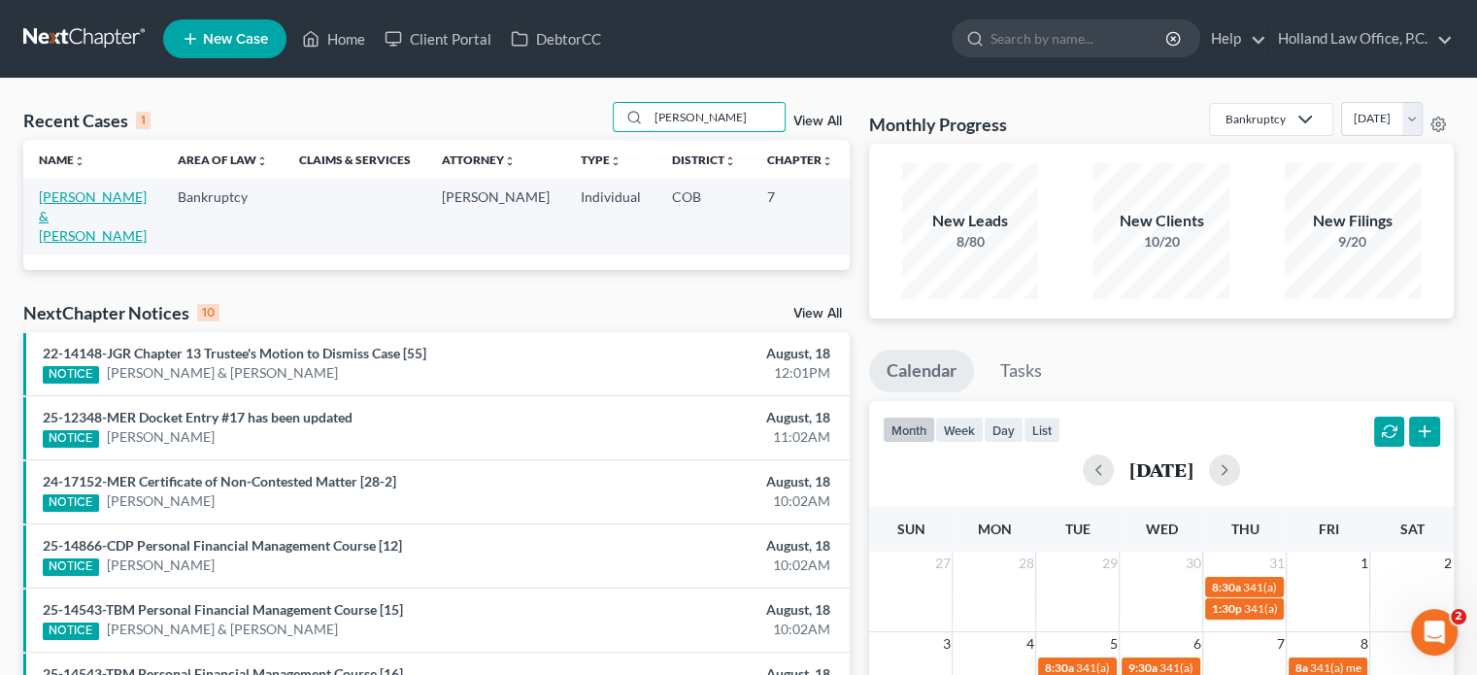
type input "valdez"
click at [57, 216] on link "[PERSON_NAME] & [PERSON_NAME]" at bounding box center [93, 215] width 108 height 55
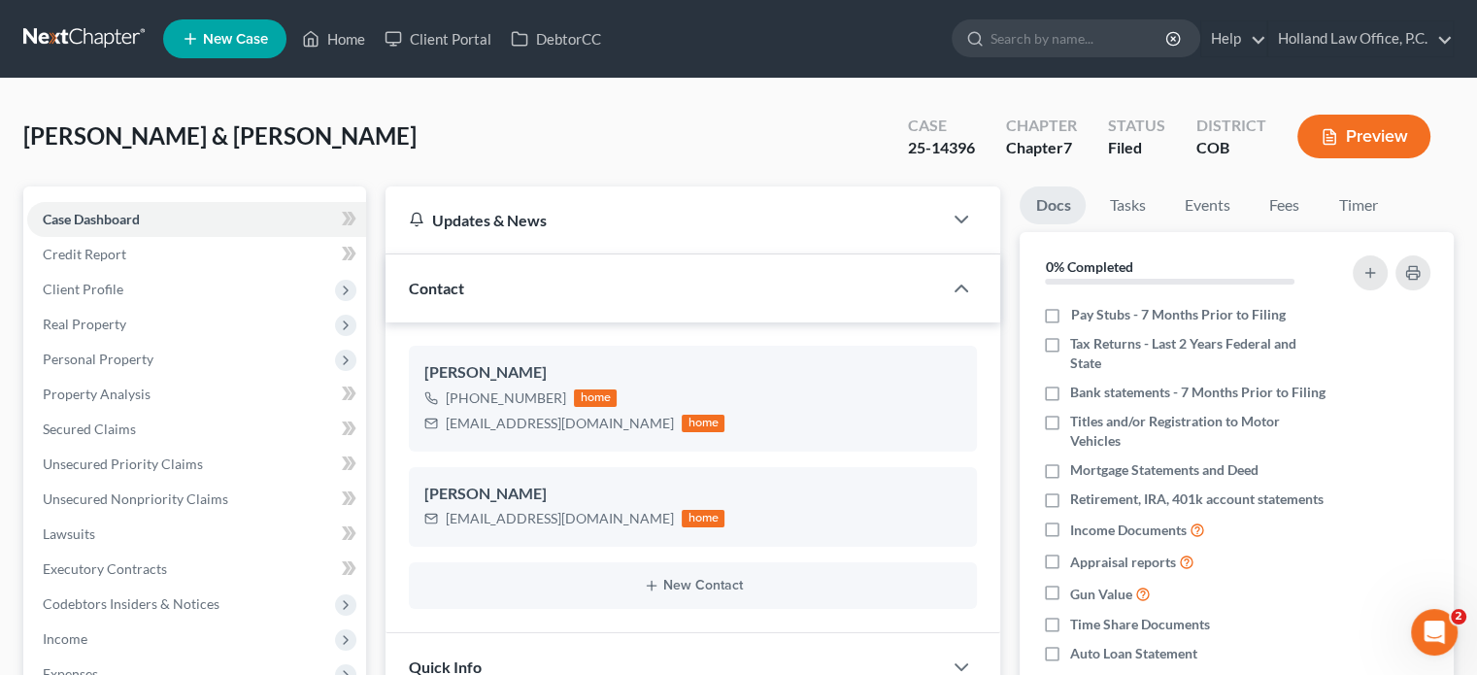
scroll to position [291, 0]
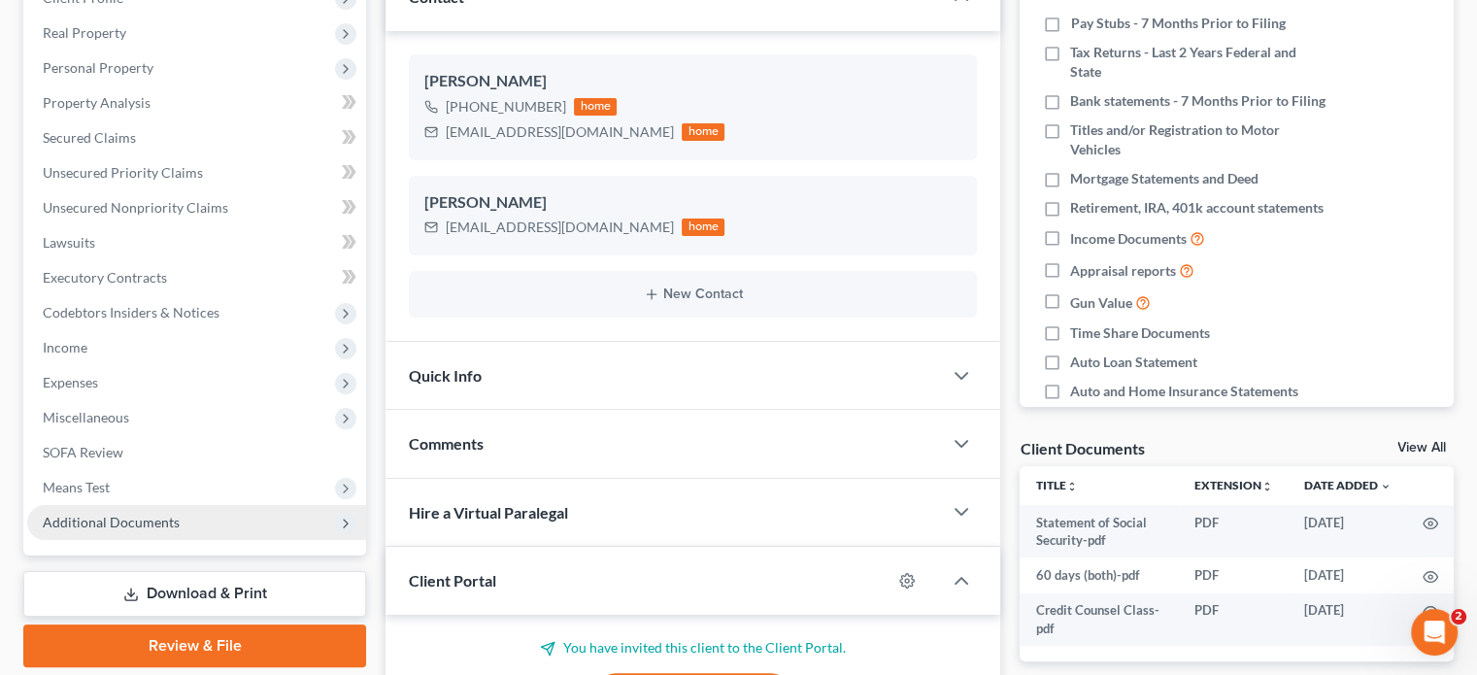
click at [139, 512] on span "Additional Documents" at bounding box center [196, 522] width 339 height 35
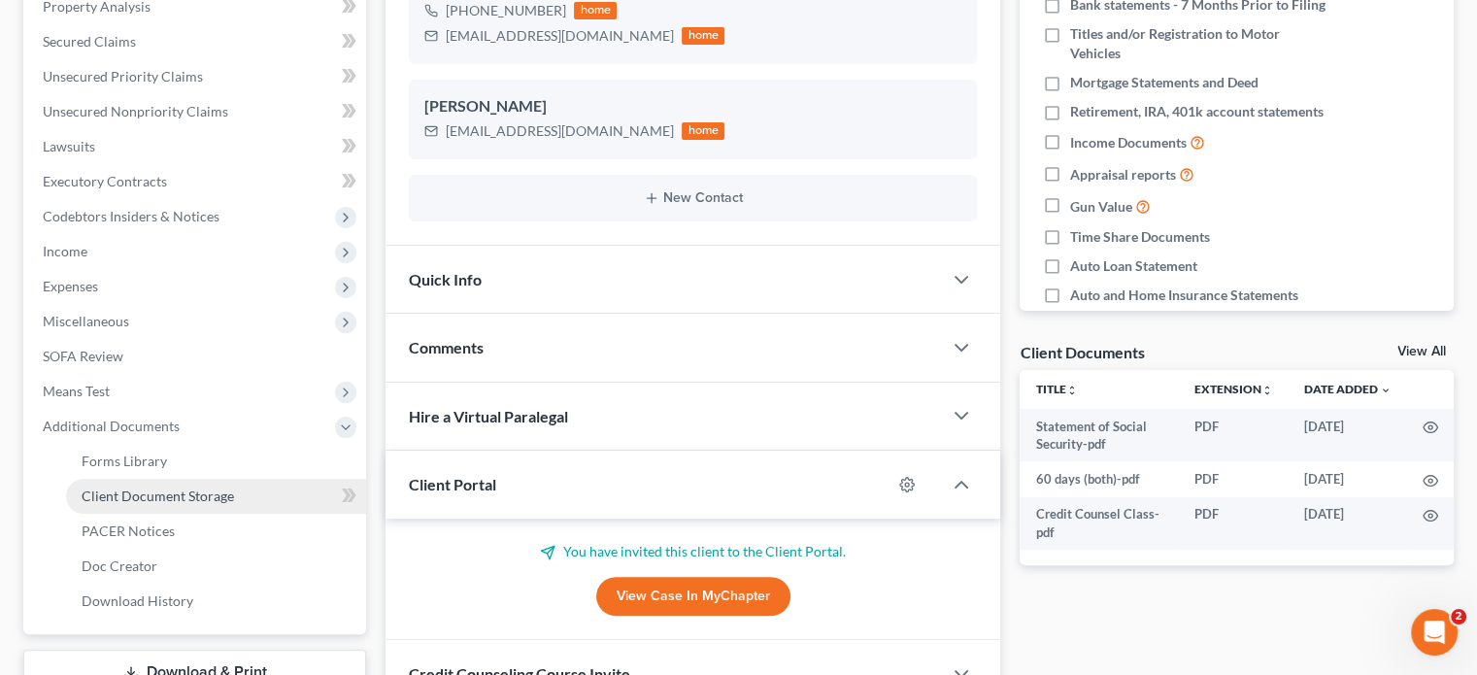
scroll to position [388, 0]
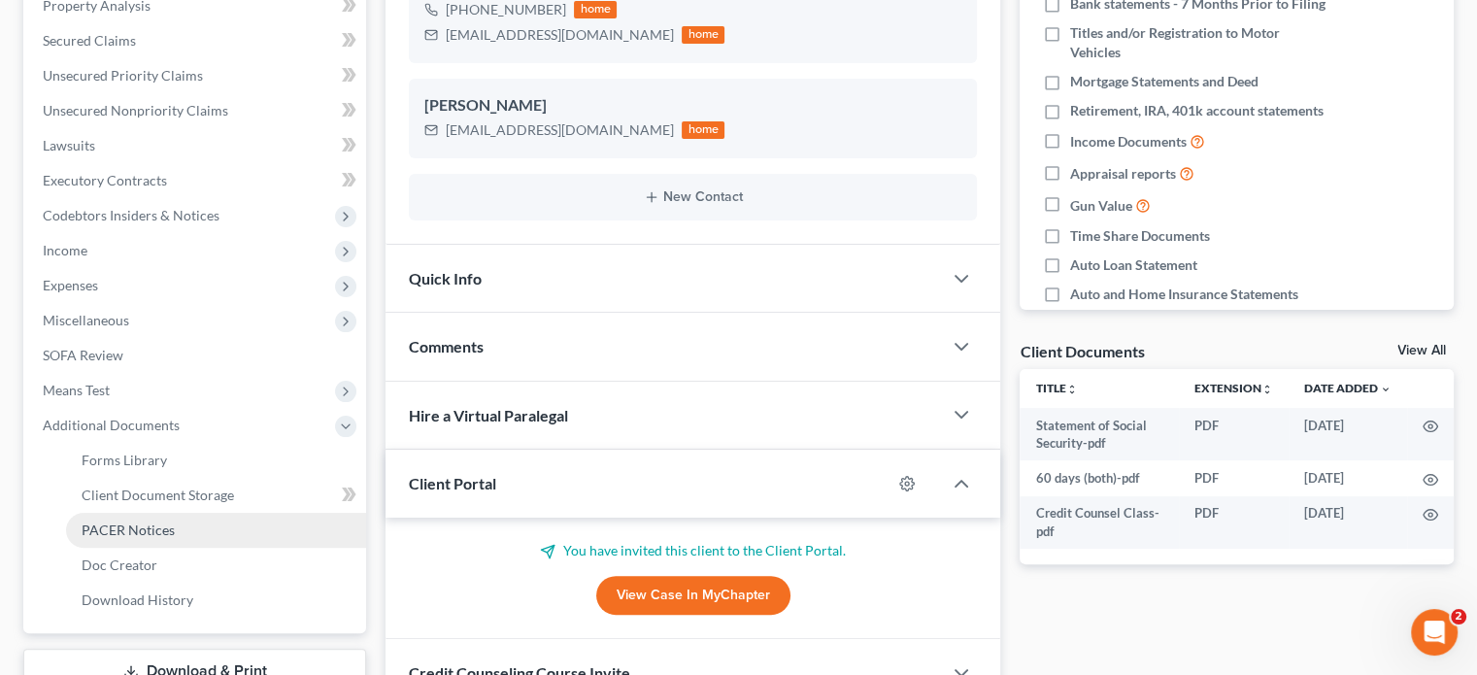
click at [145, 531] on span "PACER Notices" at bounding box center [128, 530] width 93 height 17
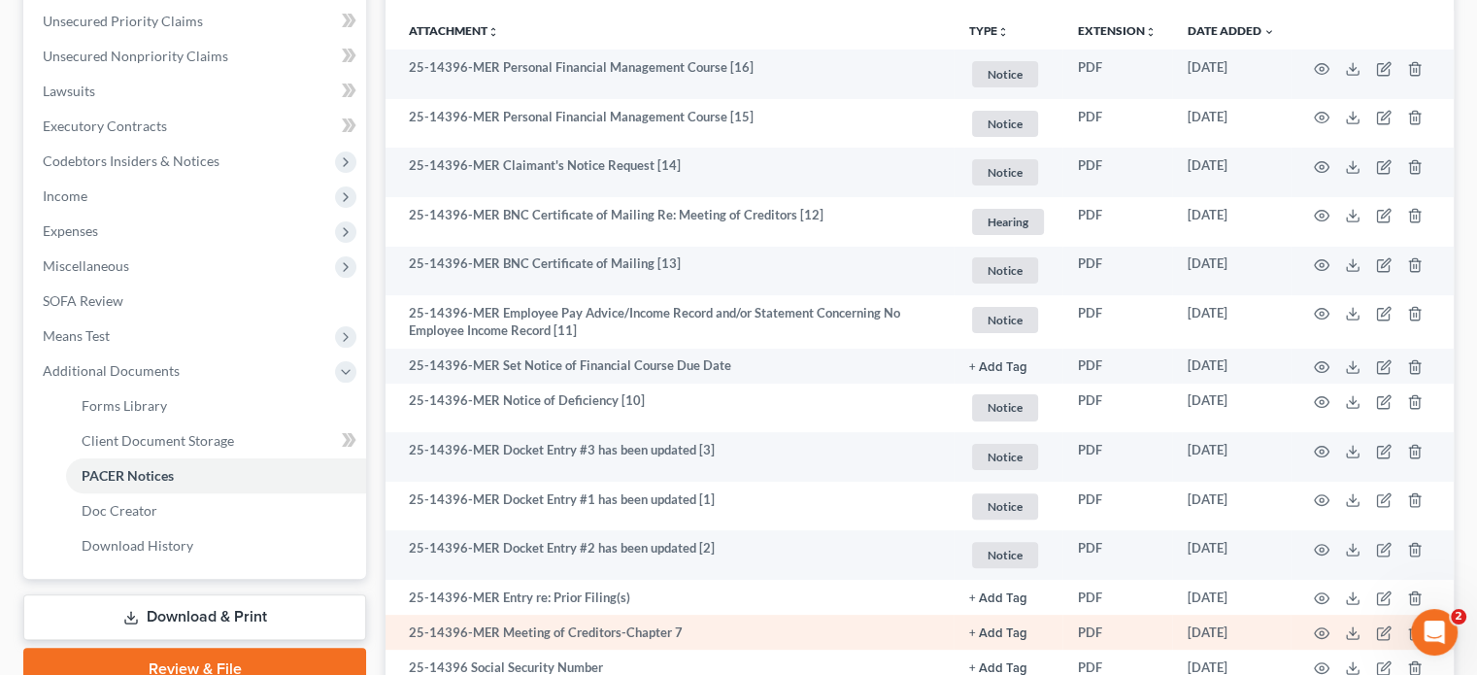
scroll to position [388, 0]
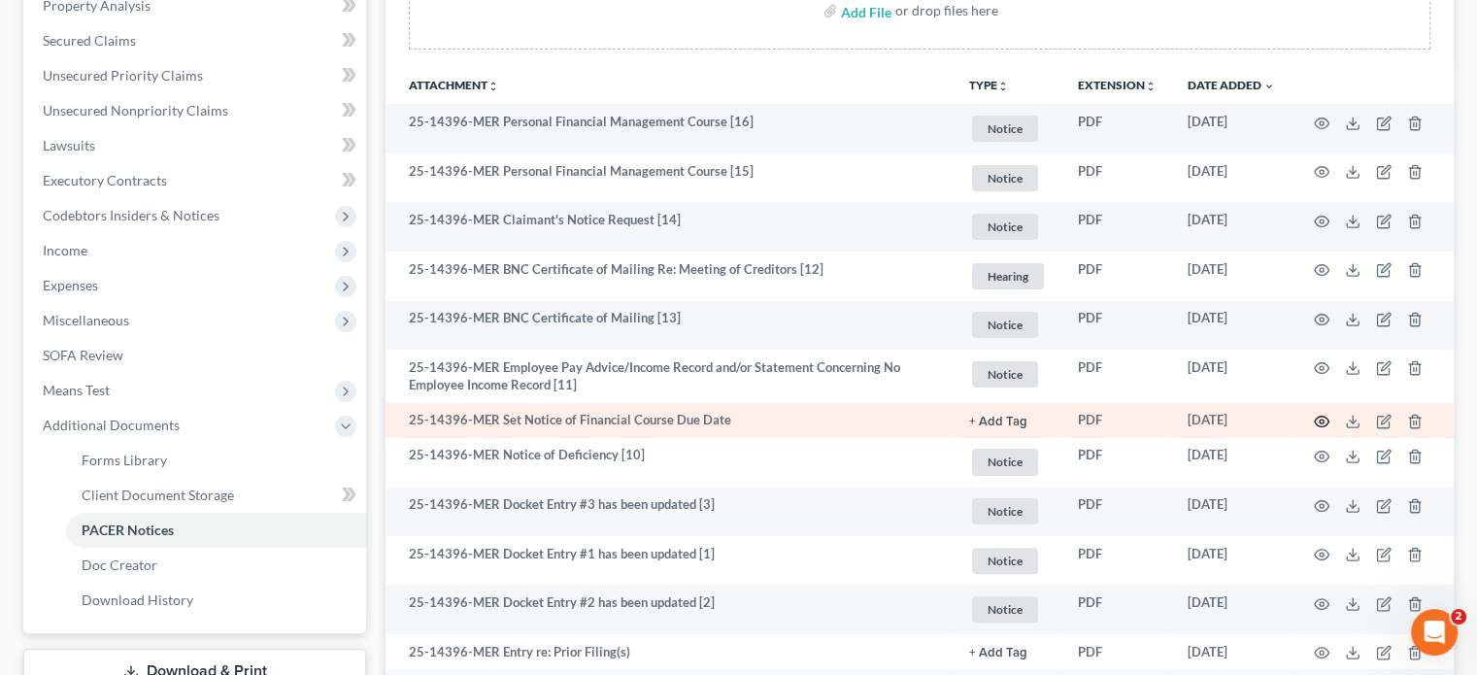
click at [1316, 421] on icon "button" at bounding box center [1322, 422] width 16 height 16
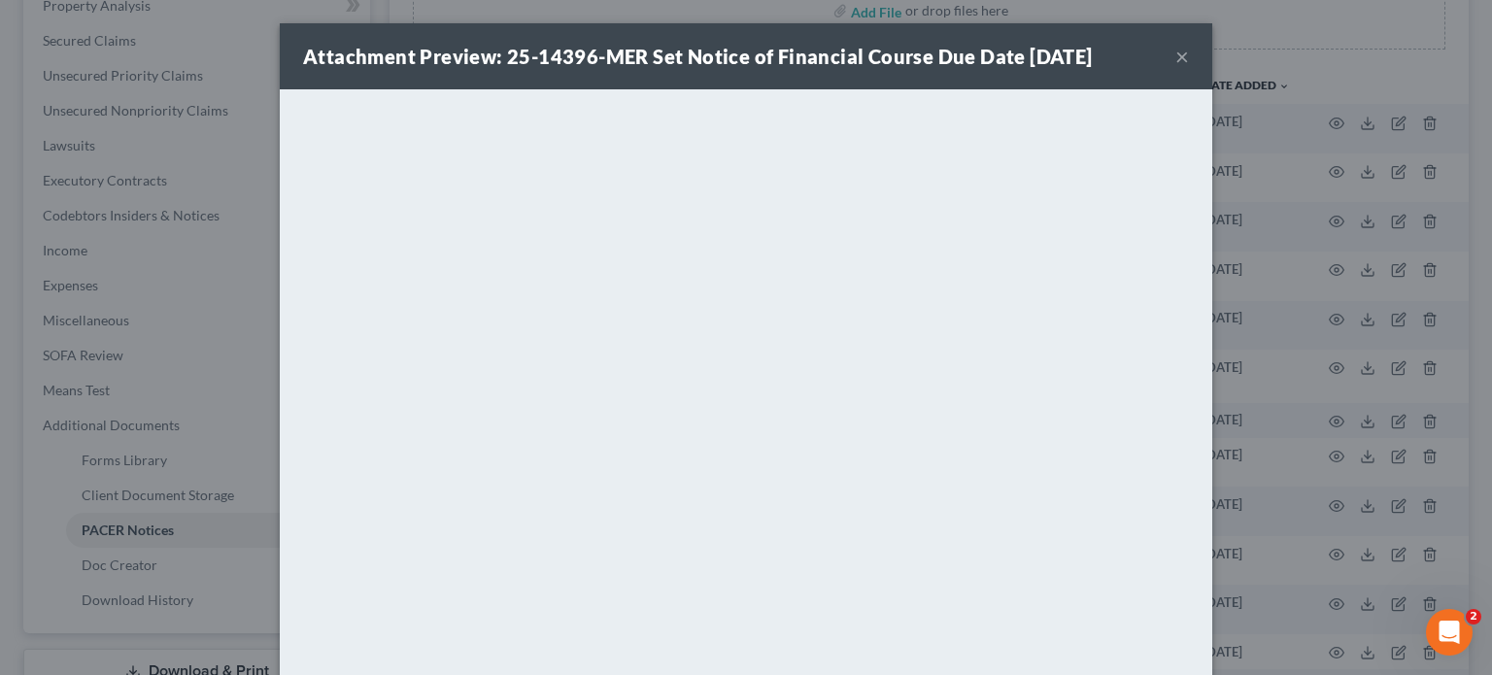
click at [1175, 56] on button "×" at bounding box center [1182, 56] width 14 height 23
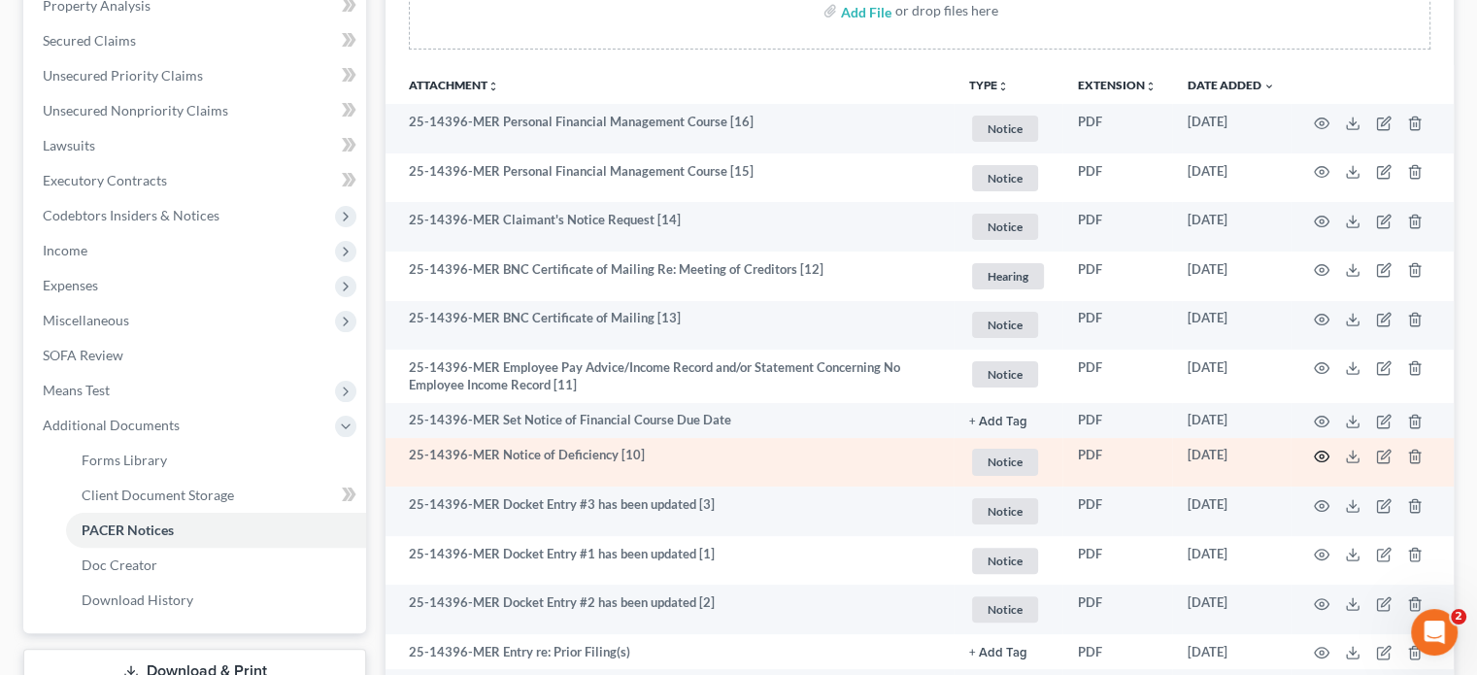
click at [1326, 457] on icon "button" at bounding box center [1322, 457] width 16 height 16
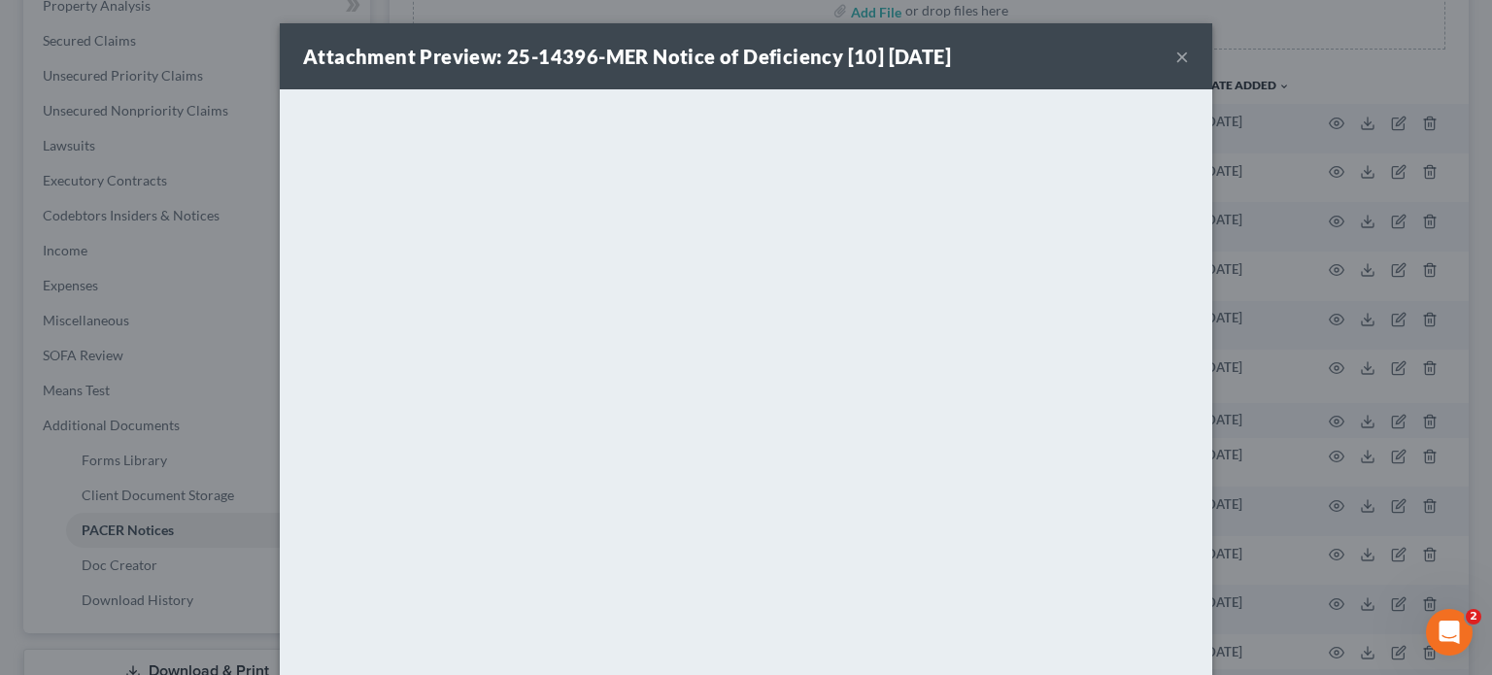
click at [1175, 51] on button "×" at bounding box center [1182, 56] width 14 height 23
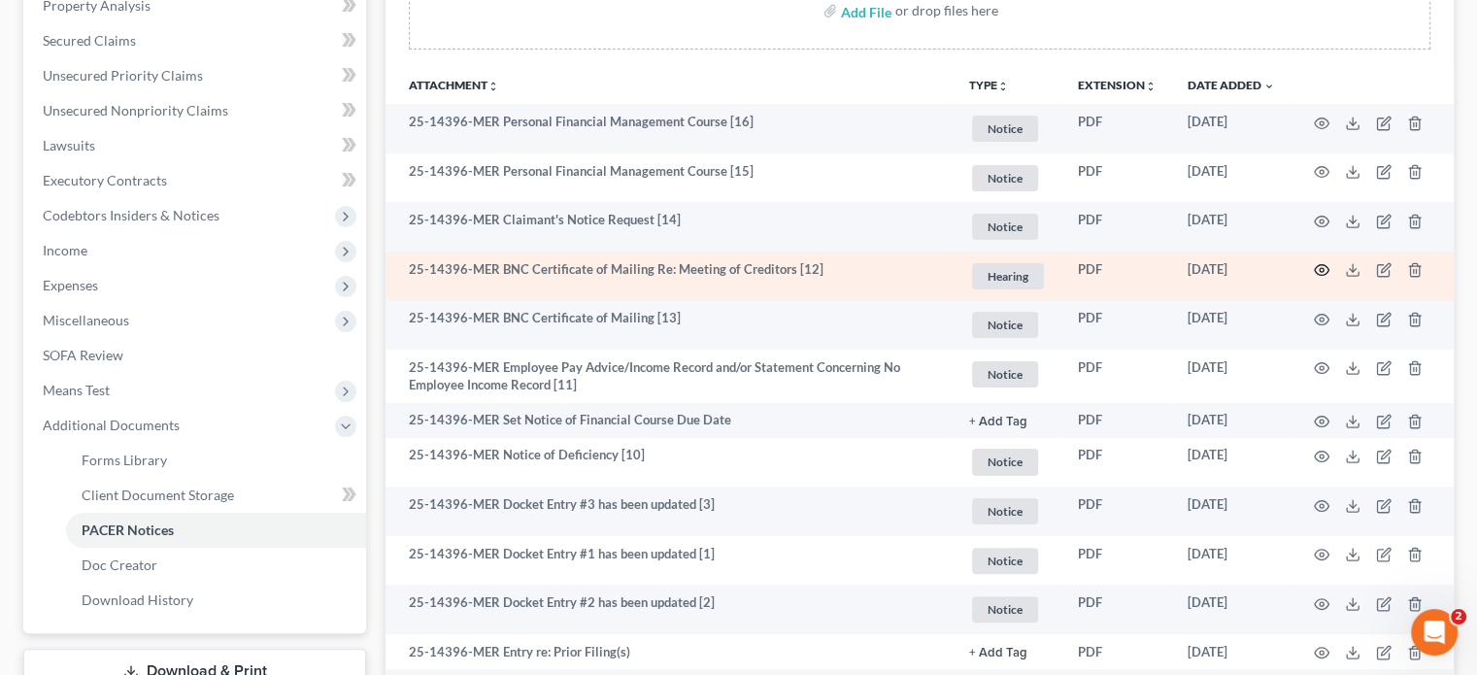
click at [1317, 276] on icon "button" at bounding box center [1322, 270] width 16 height 16
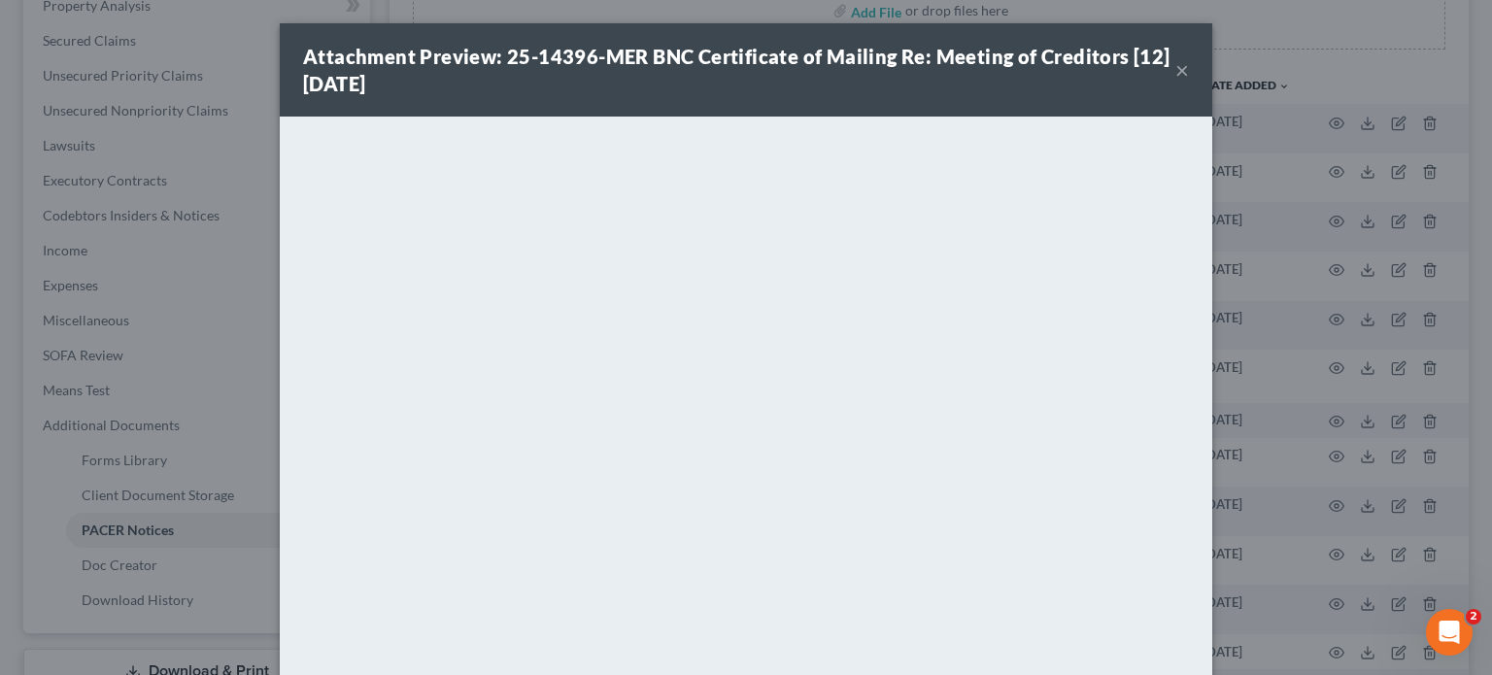
click at [1175, 66] on button "×" at bounding box center [1182, 69] width 14 height 23
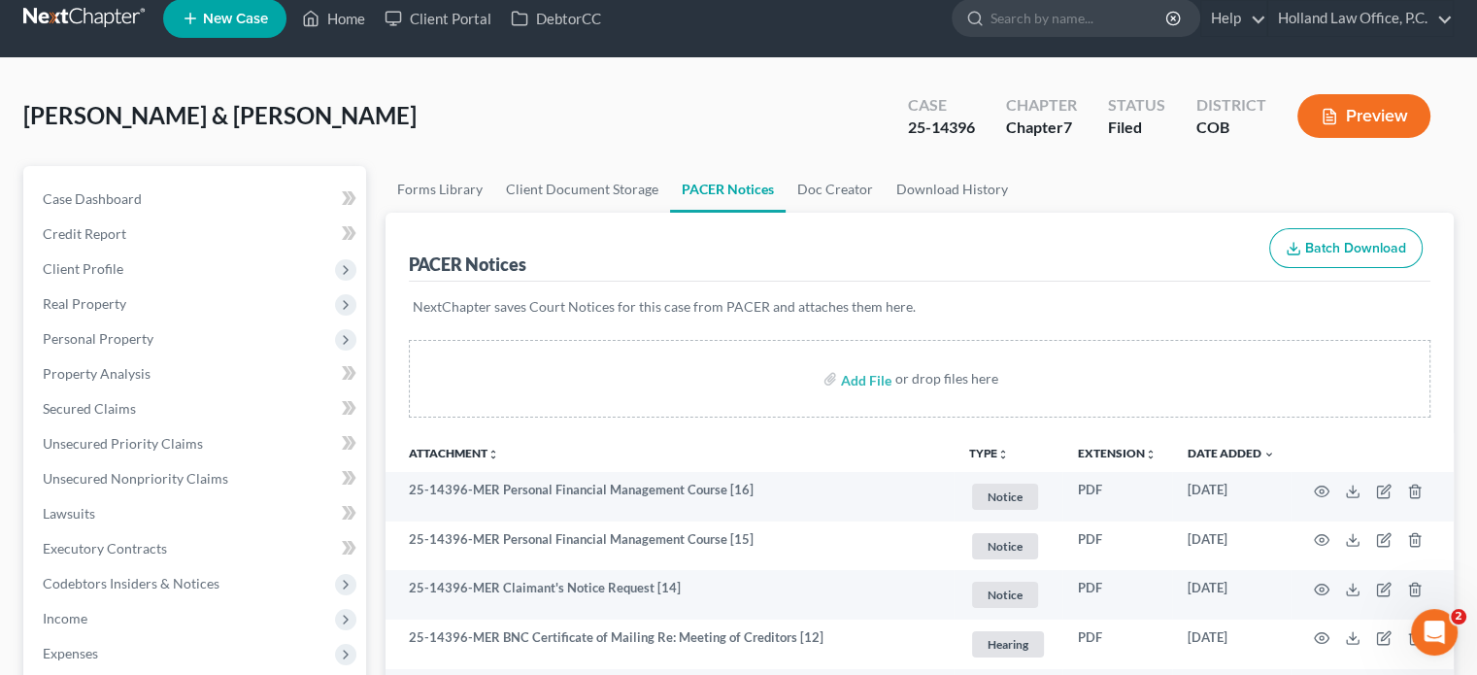
scroll to position [0, 0]
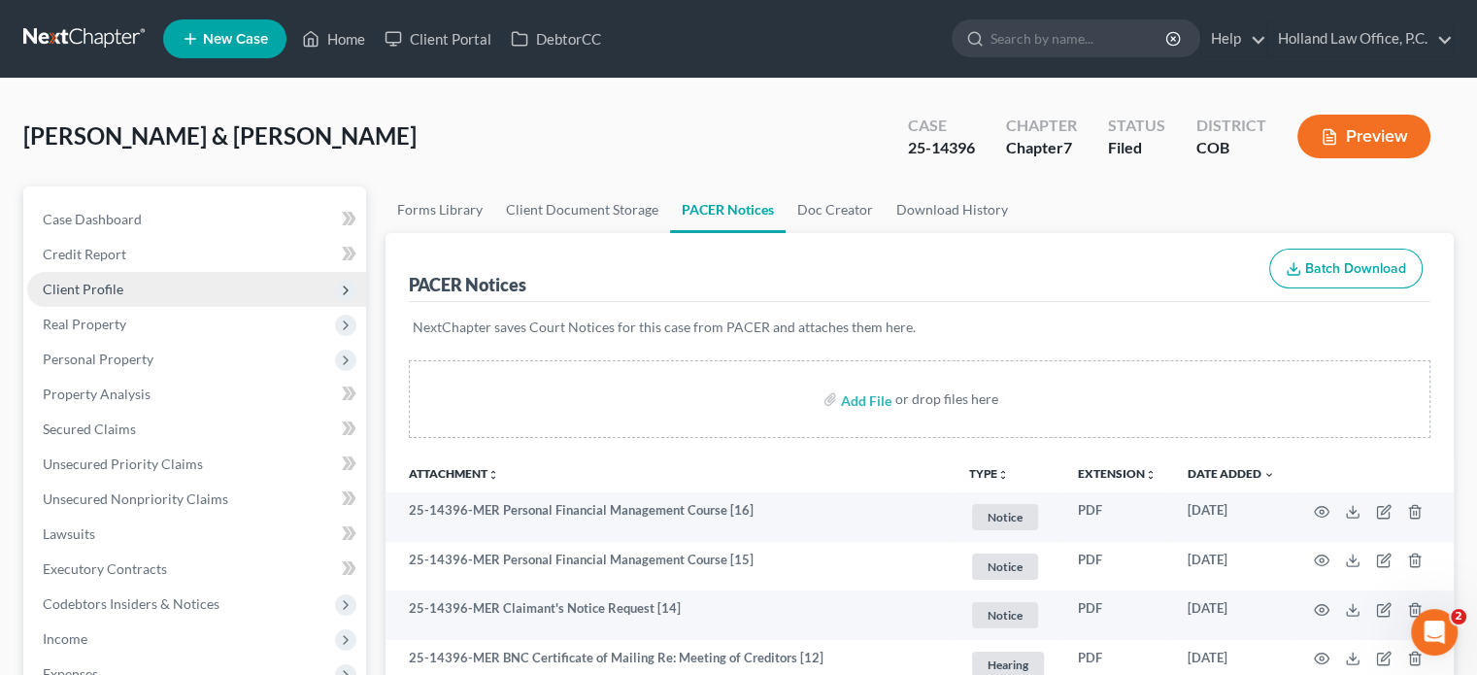
click at [91, 290] on span "Client Profile" at bounding box center [83, 289] width 81 height 17
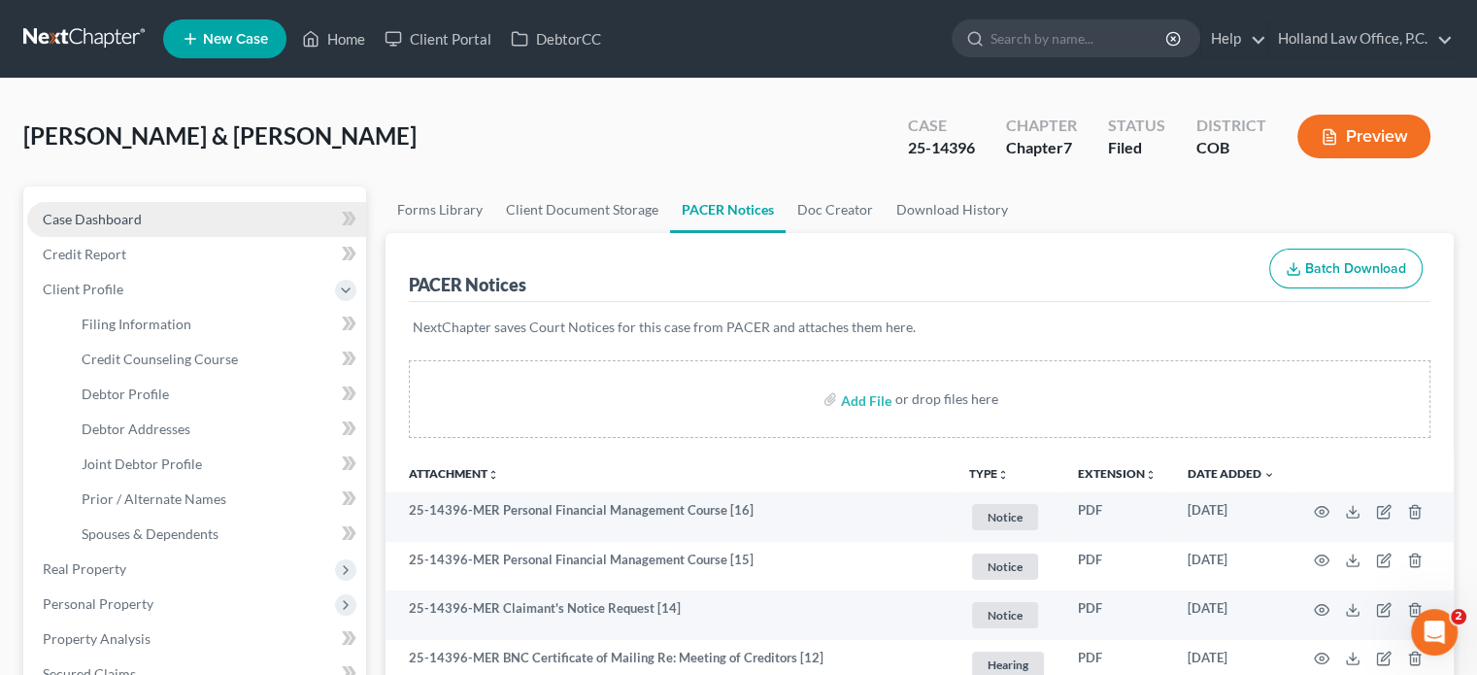
click at [106, 219] on span "Case Dashboard" at bounding box center [92, 219] width 99 height 17
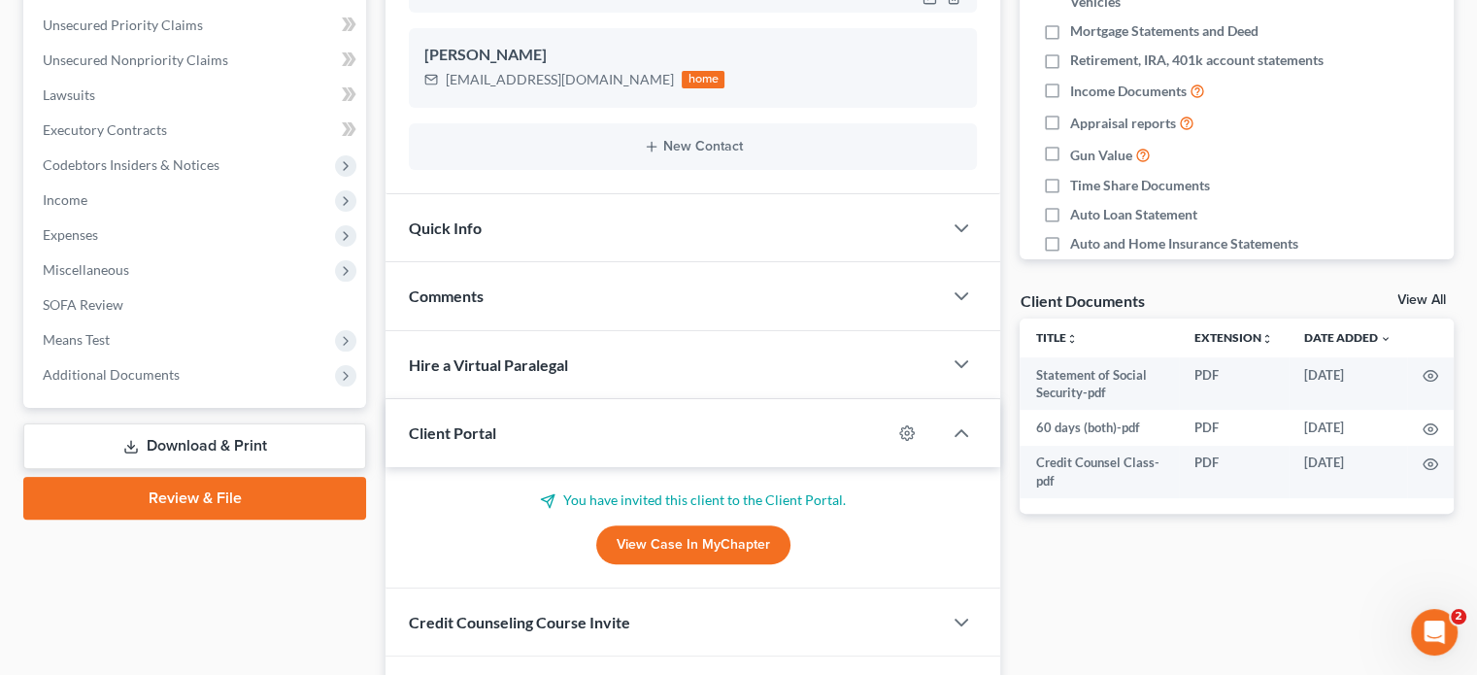
scroll to position [486, 0]
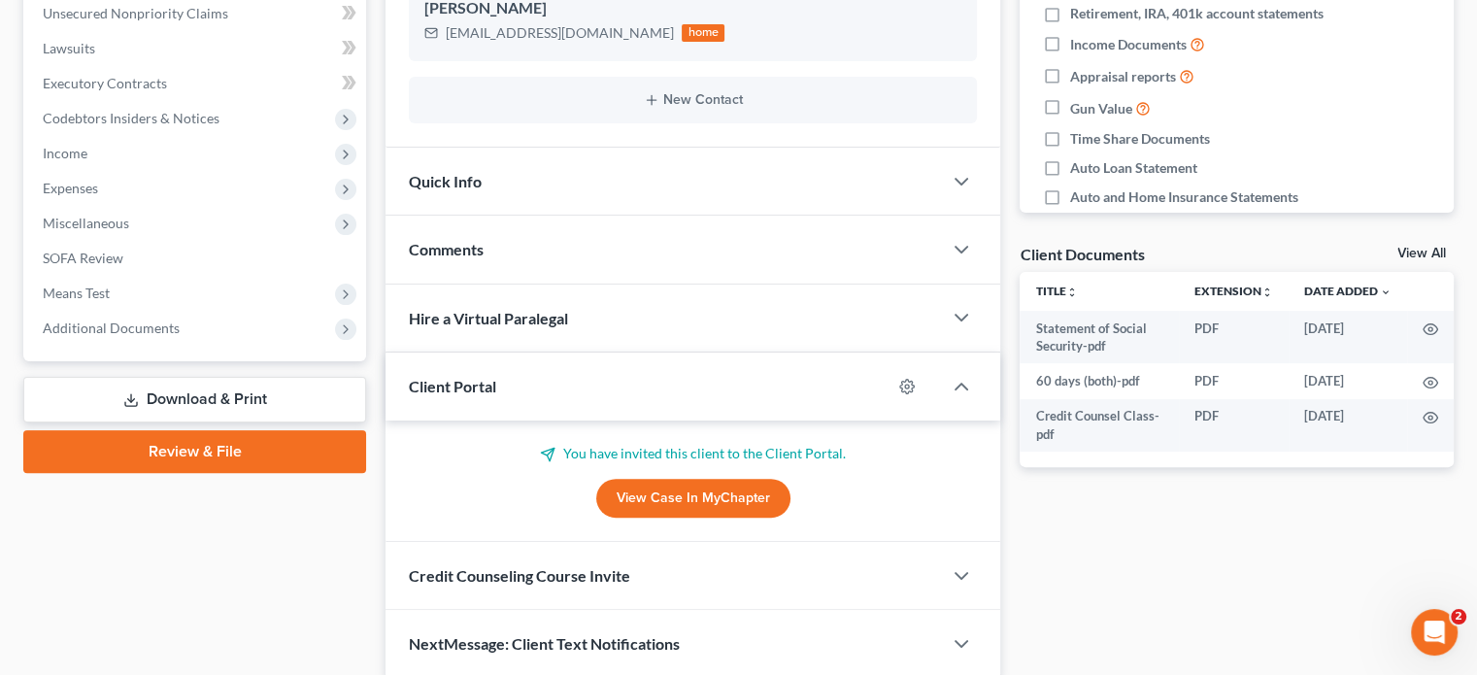
click at [487, 242] on div "Comments" at bounding box center [664, 249] width 557 height 67
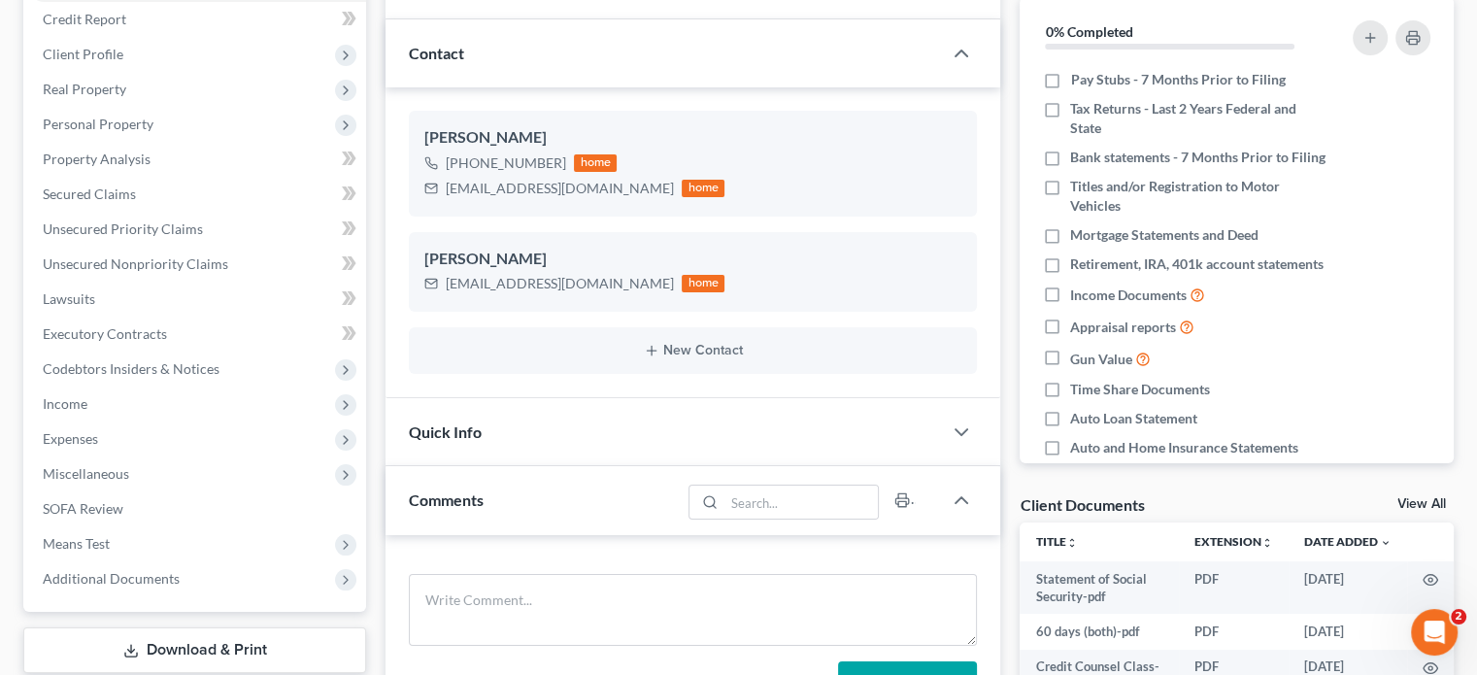
scroll to position [0, 0]
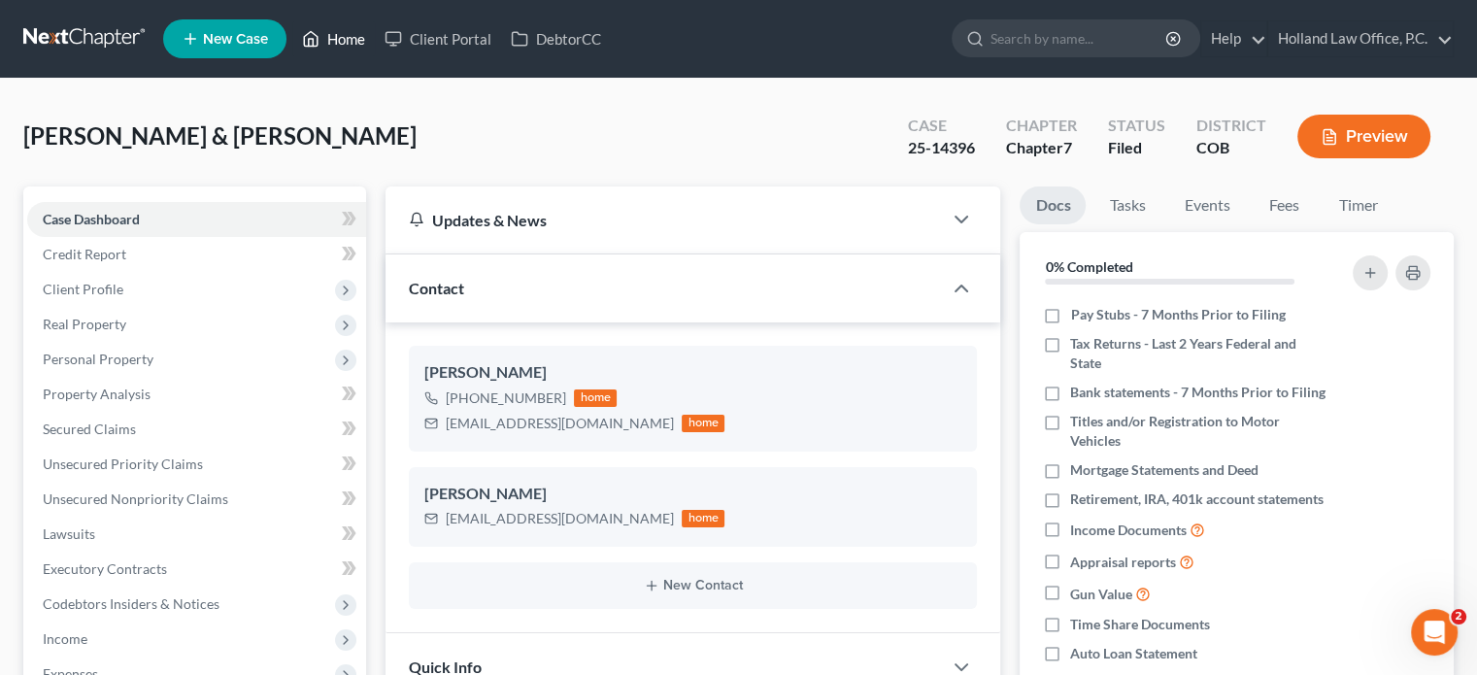
drag, startPoint x: 358, startPoint y: 34, endPoint x: 354, endPoint y: 48, distance: 14.4
click at [357, 34] on link "Home" at bounding box center [333, 38] width 83 height 35
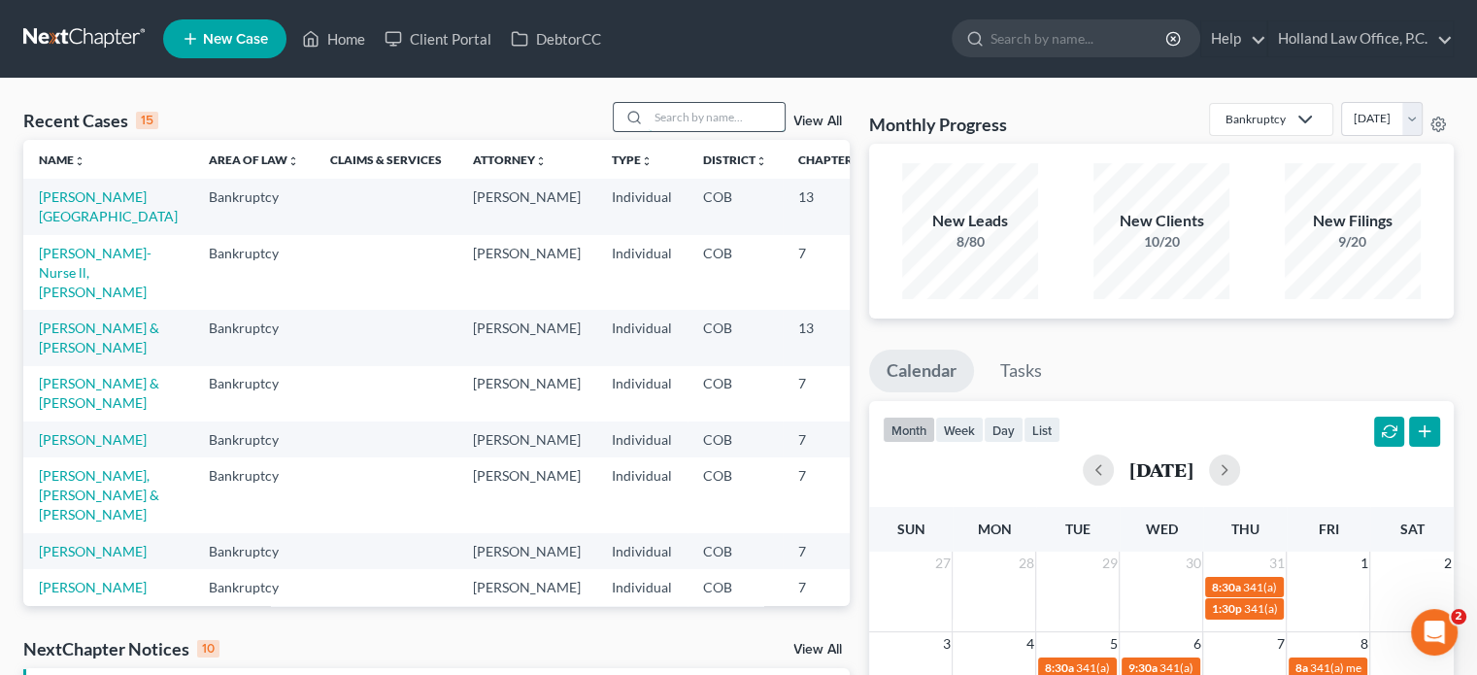
click at [676, 112] on input "search" at bounding box center [717, 117] width 136 height 28
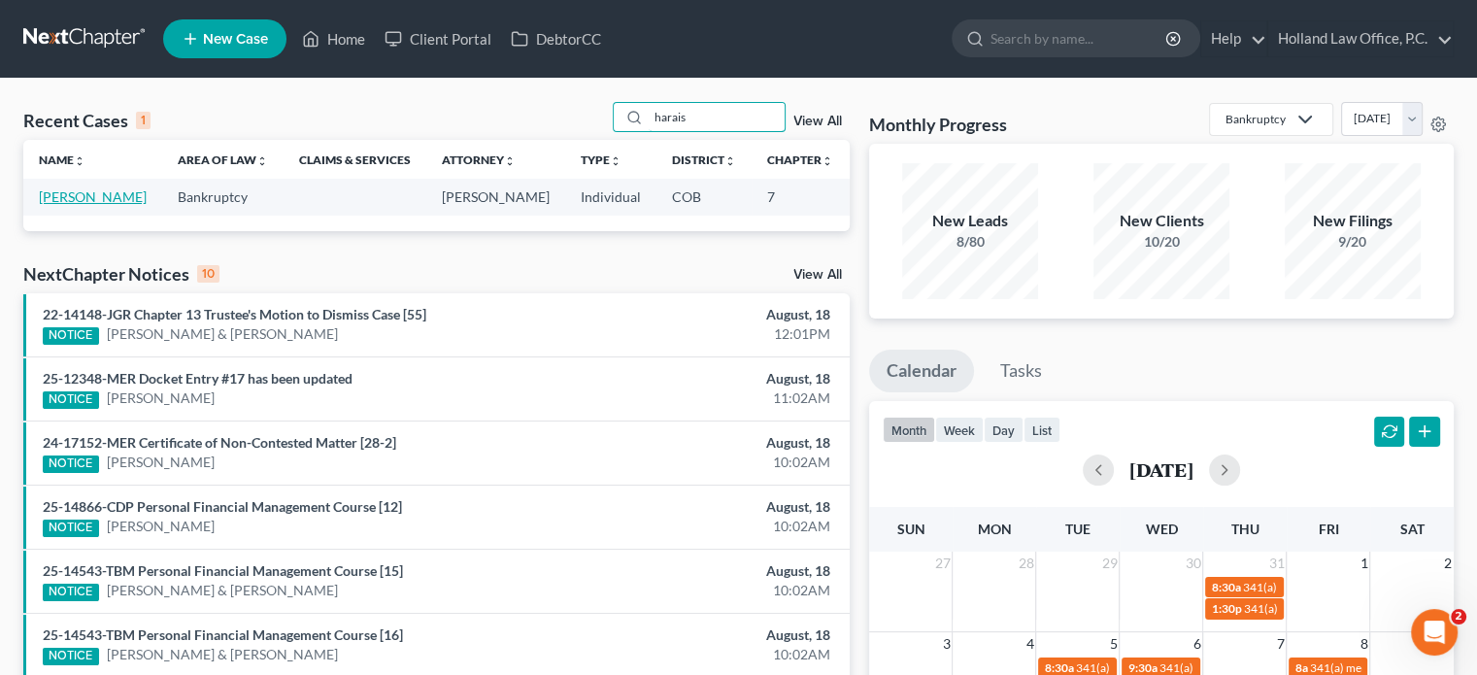
type input "harais"
click at [69, 202] on link "[PERSON_NAME]" at bounding box center [93, 196] width 108 height 17
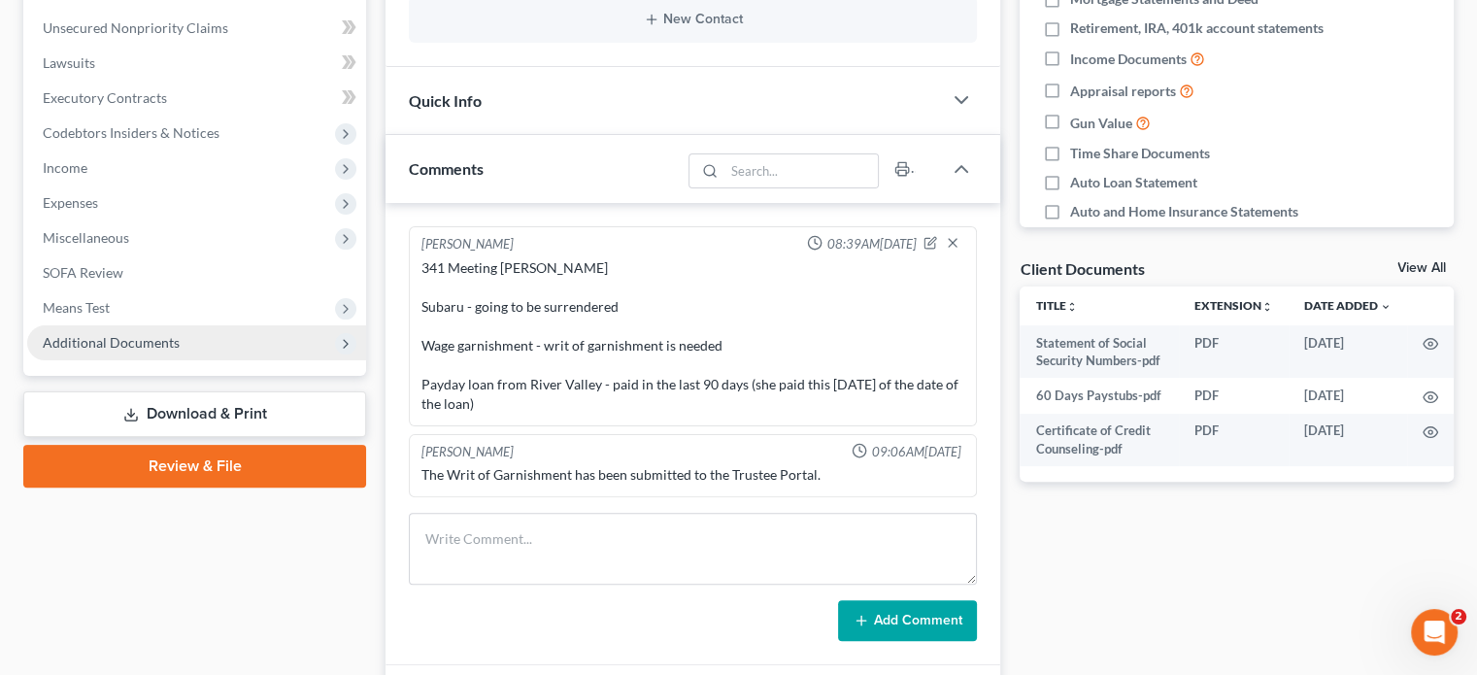
scroll to position [486, 0]
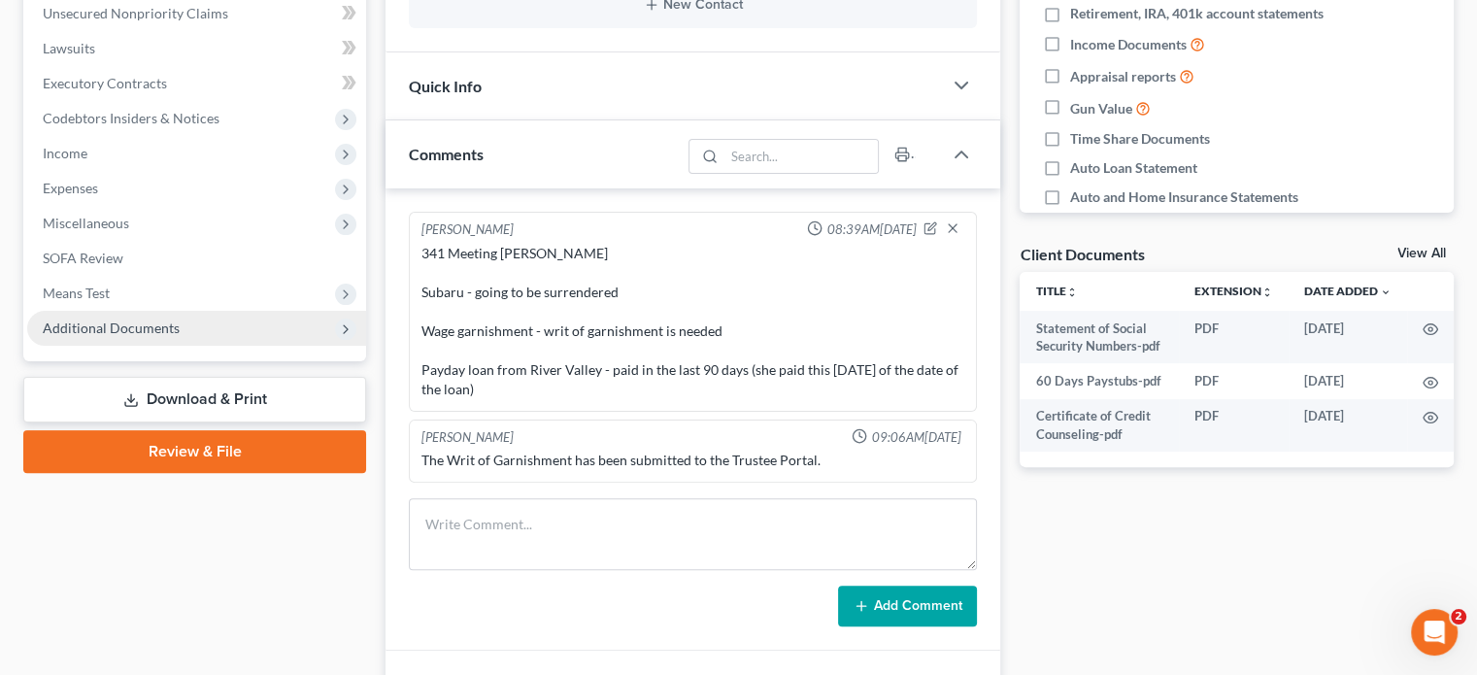
click at [106, 328] on span "Additional Documents" at bounding box center [111, 328] width 137 height 17
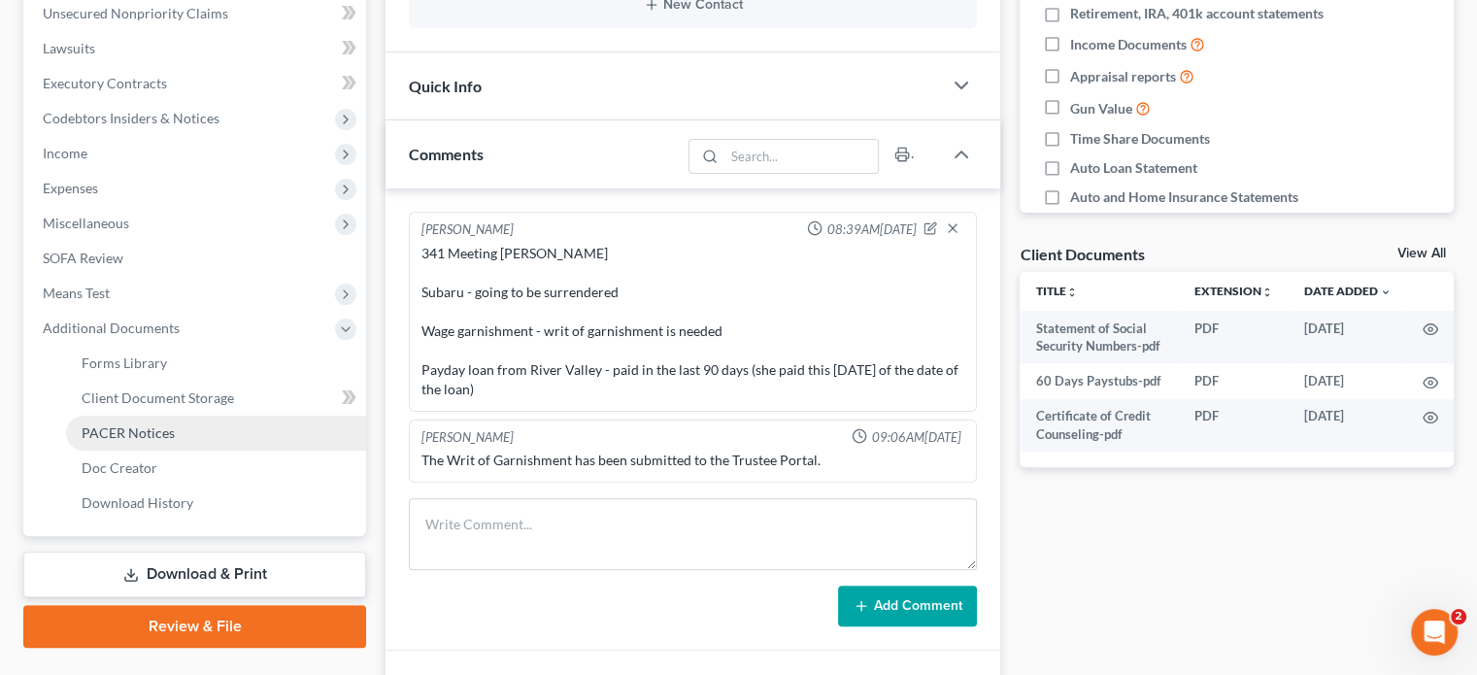
click at [132, 420] on link "PACER Notices" at bounding box center [216, 433] width 300 height 35
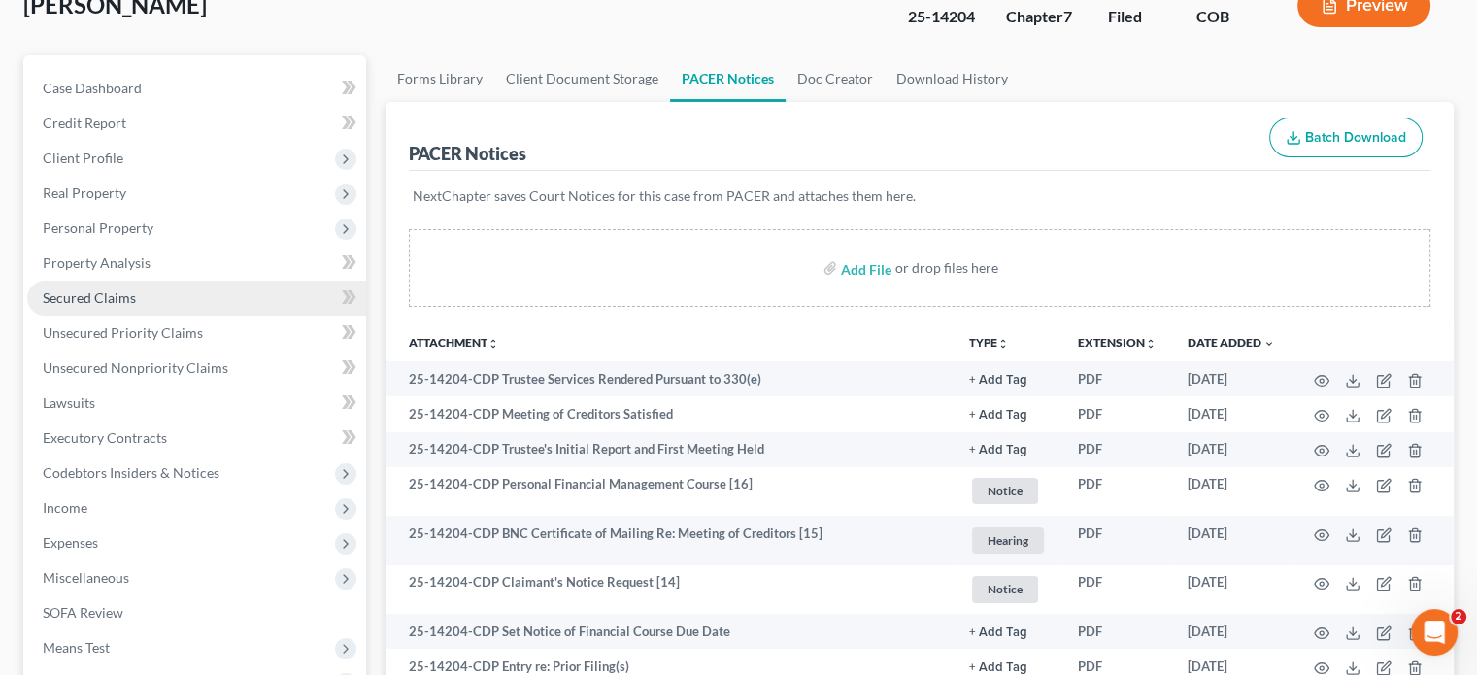
scroll to position [97, 0]
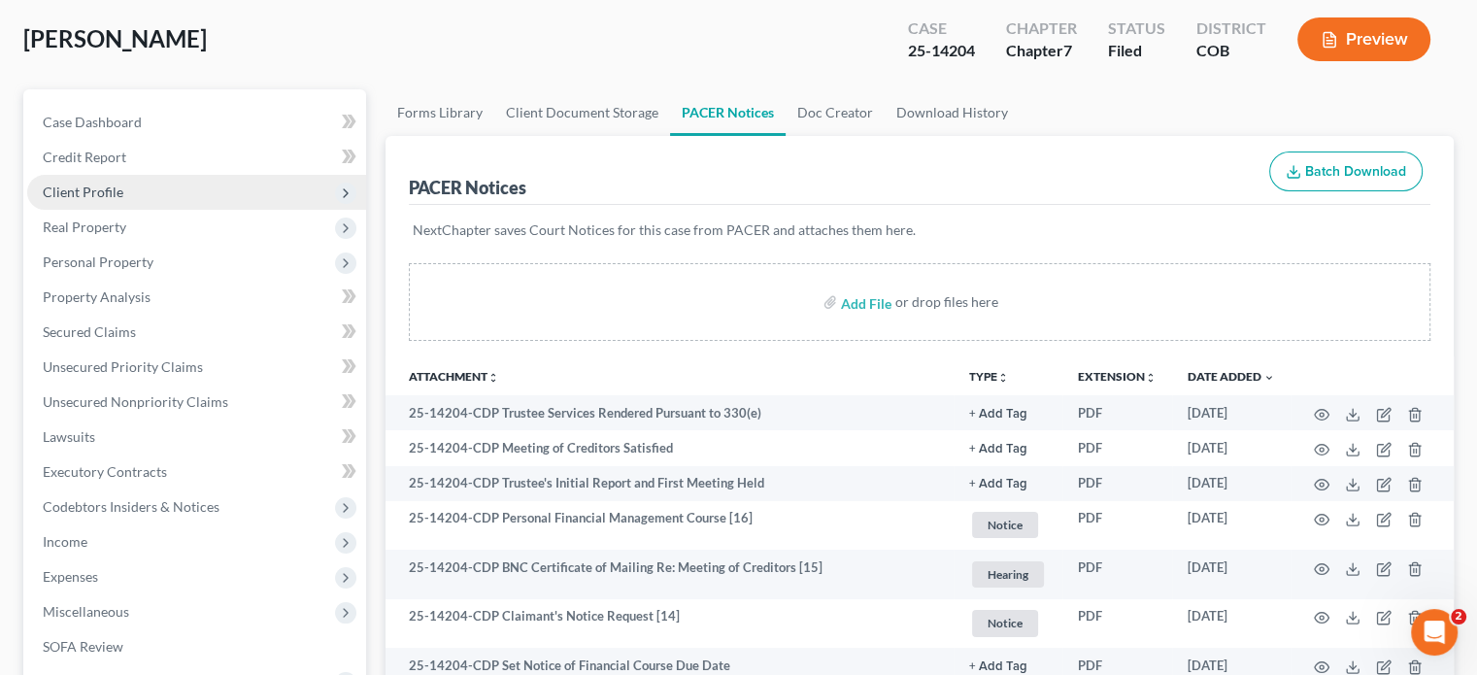
click at [125, 187] on span "Client Profile" at bounding box center [196, 192] width 339 height 35
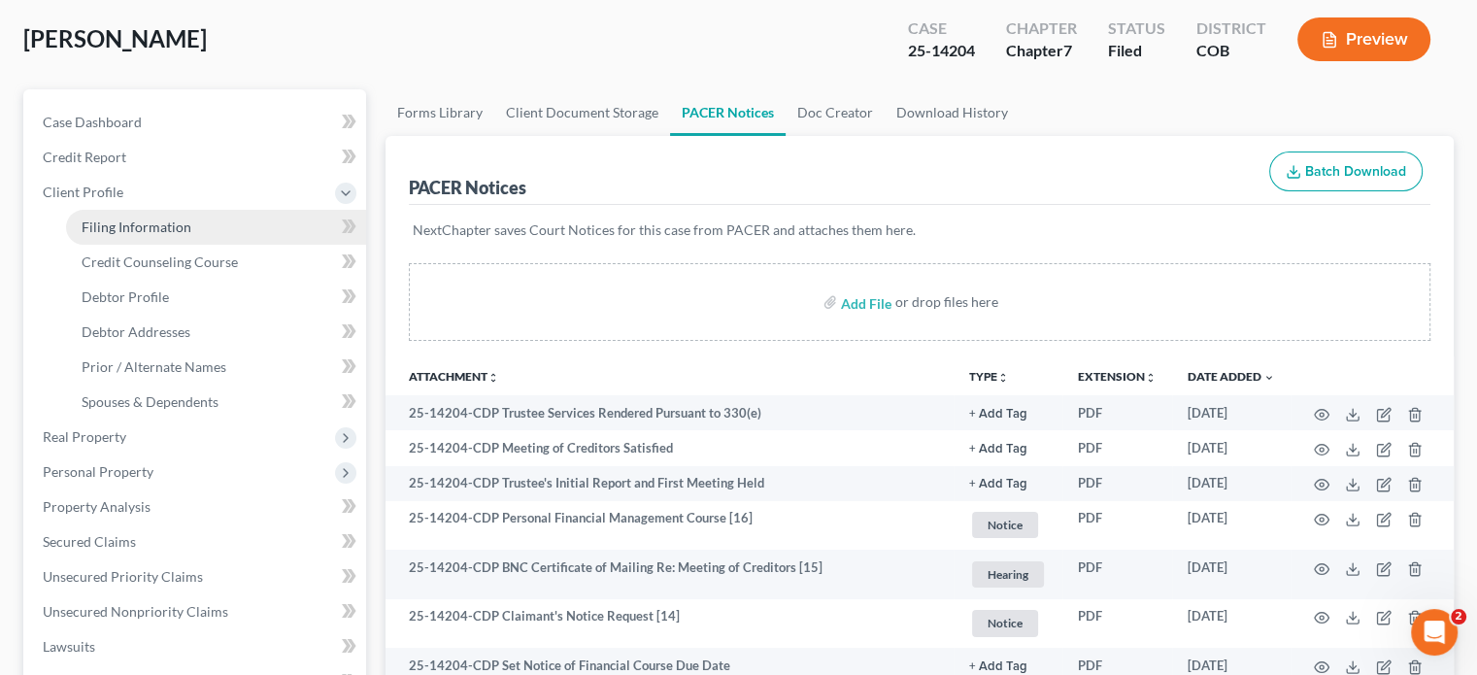
click at [127, 221] on span "Filing Information" at bounding box center [137, 227] width 110 height 17
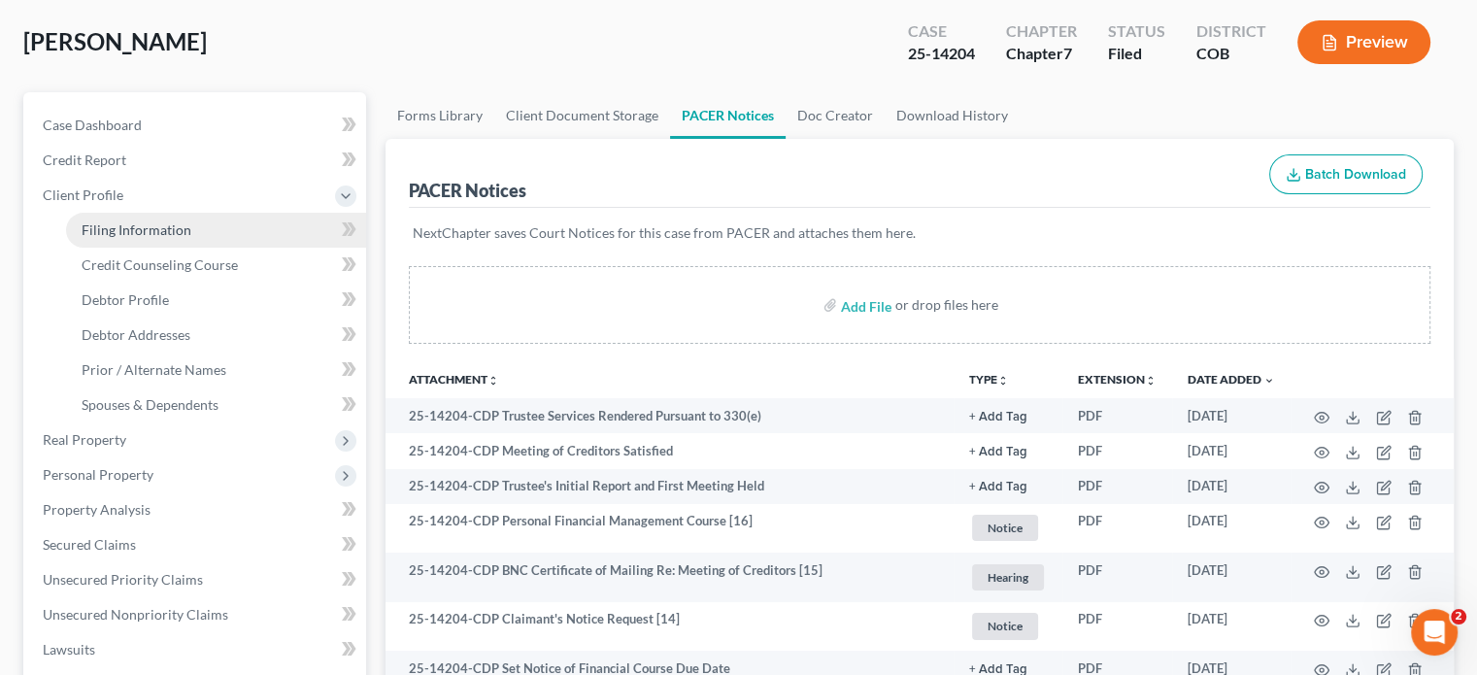
select select "1"
select select "0"
select select "5"
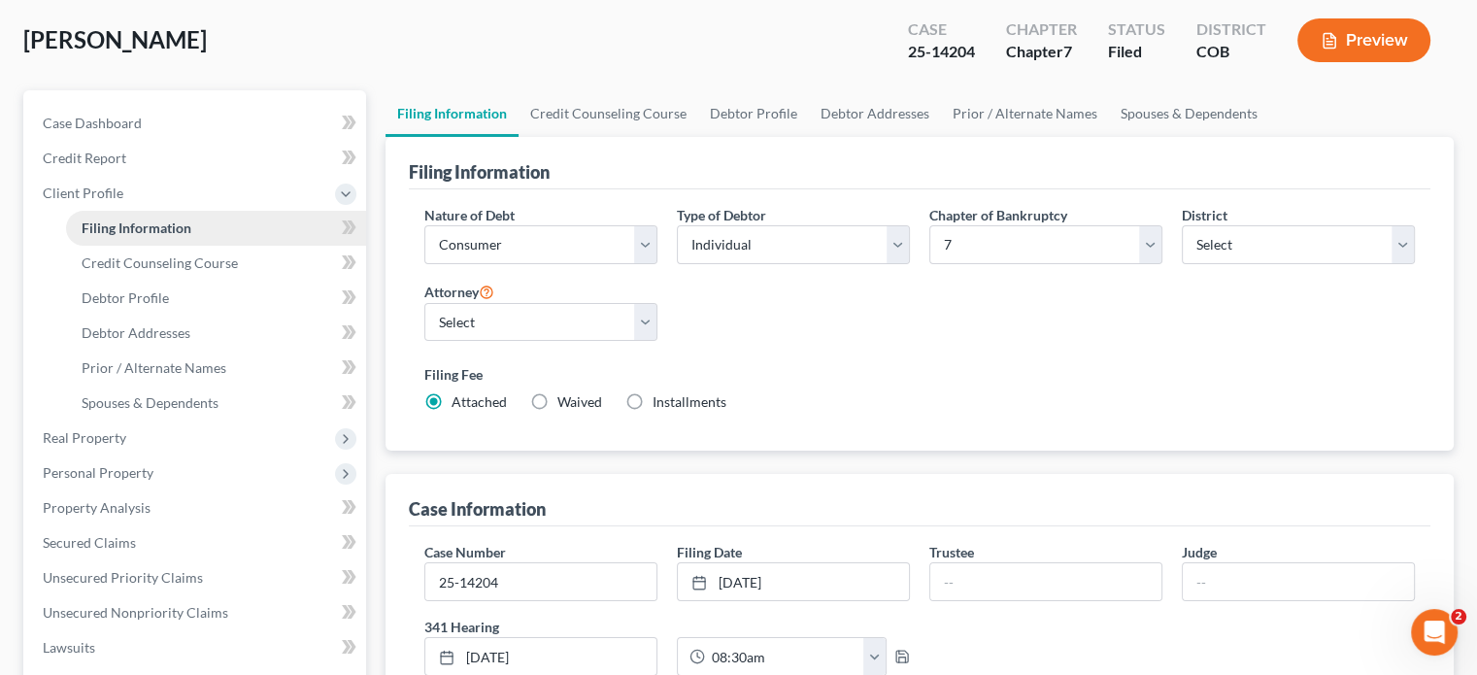
scroll to position [97, 0]
click at [124, 118] on span "Case Dashboard" at bounding box center [92, 122] width 99 height 17
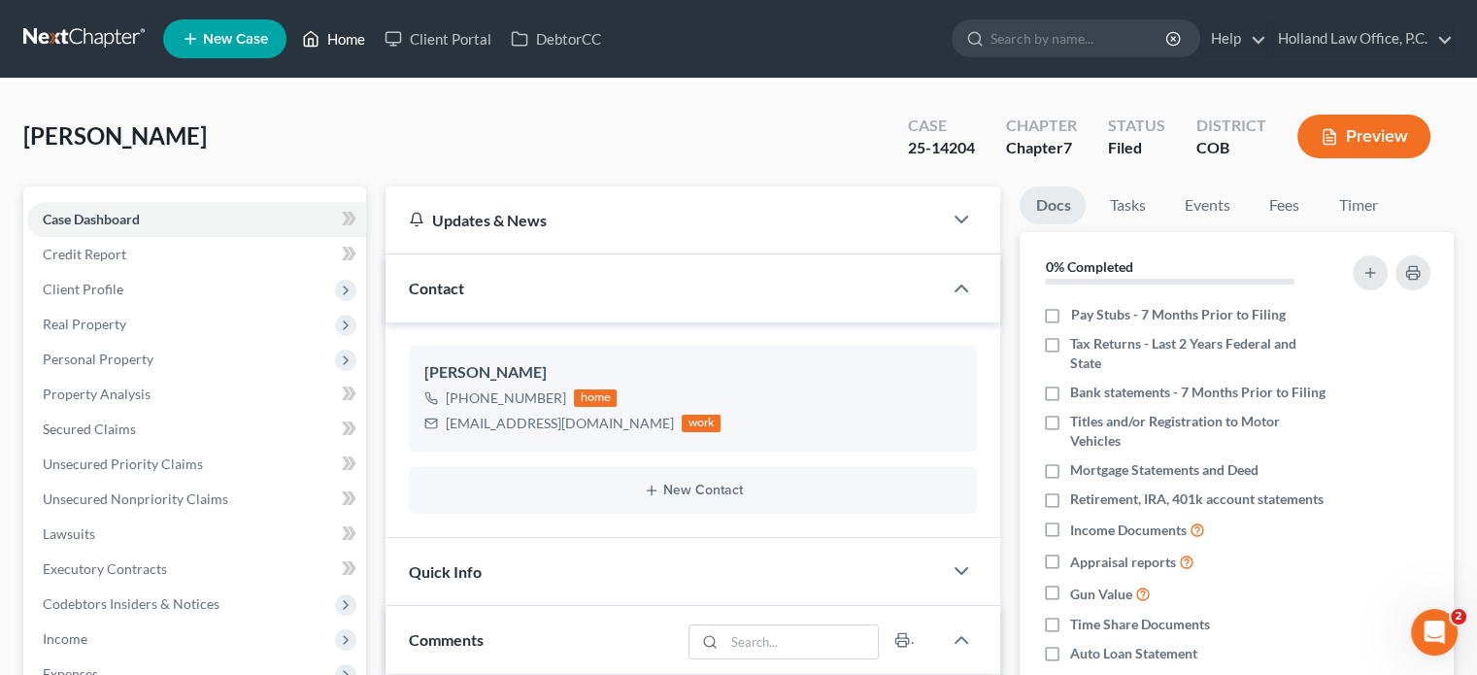
click at [350, 37] on link "Home" at bounding box center [333, 38] width 83 height 35
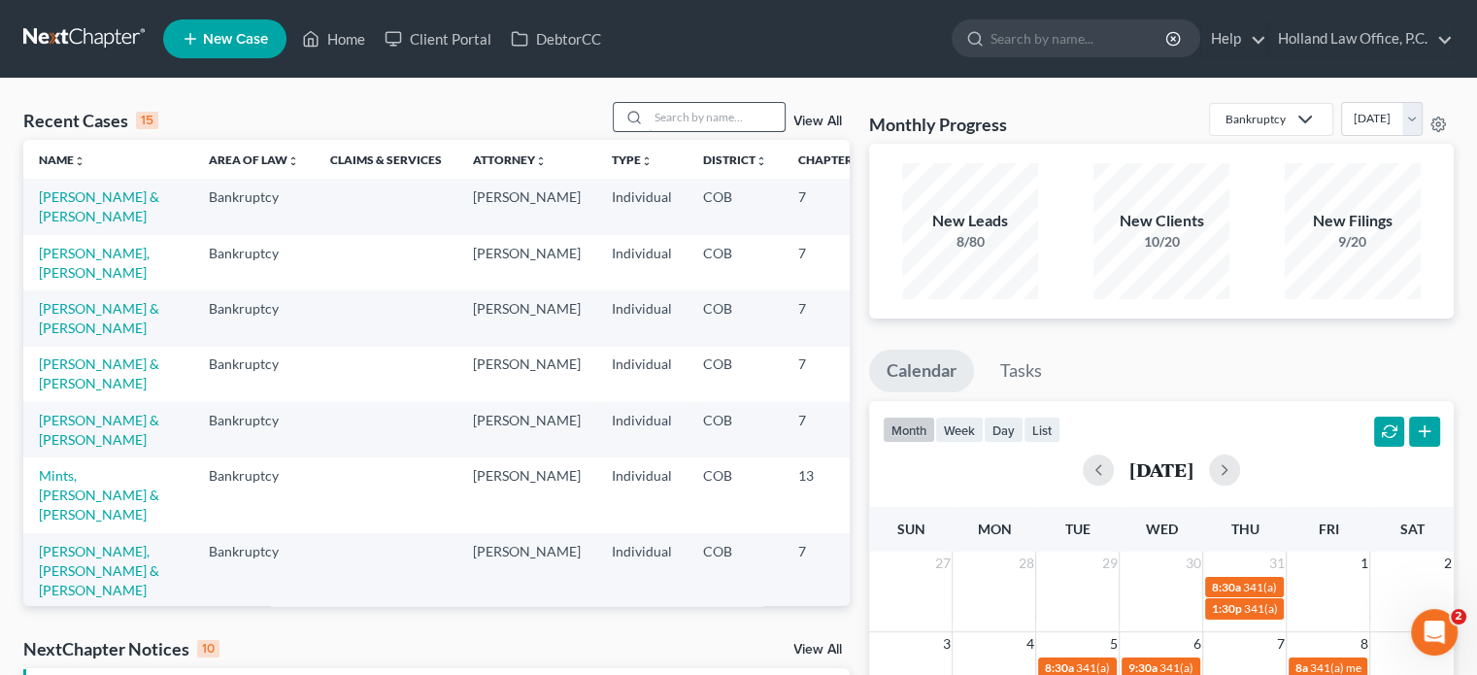
click at [672, 119] on input "search" at bounding box center [717, 117] width 136 height 28
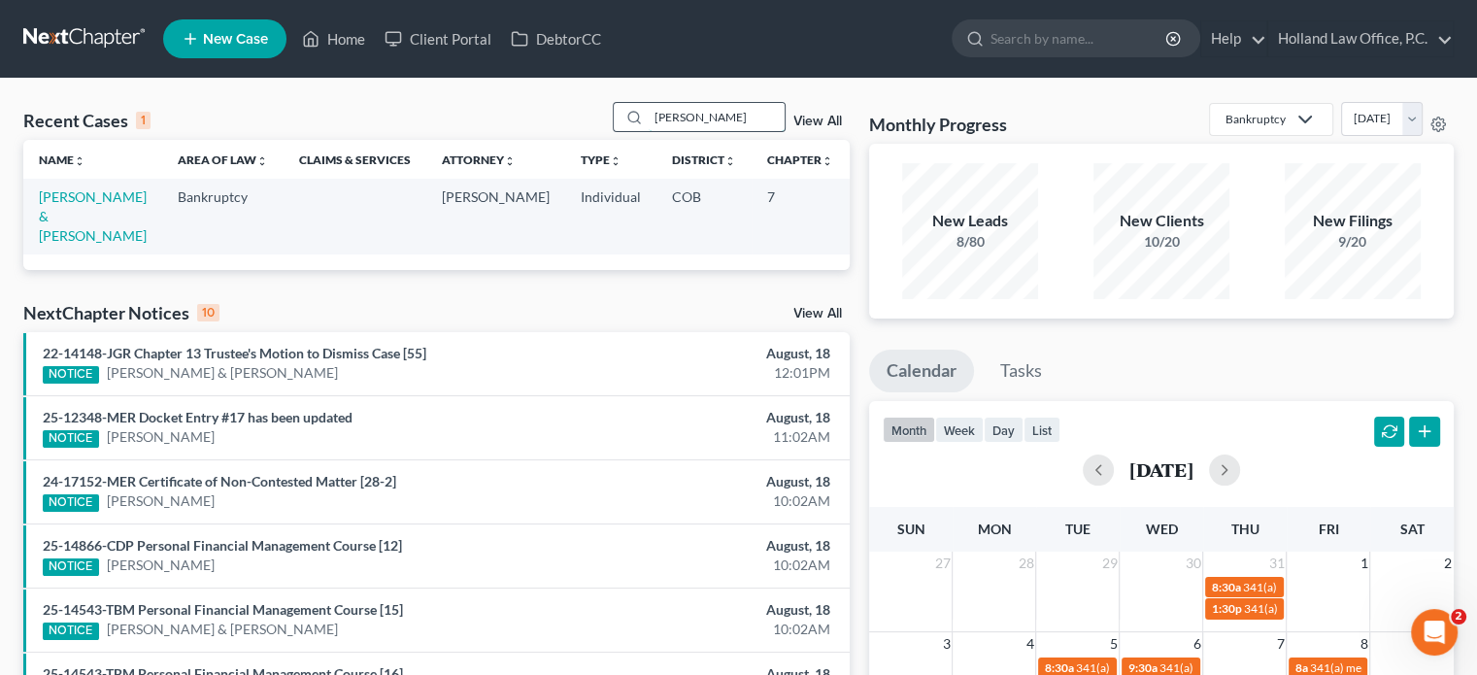
type input "valdez"
click at [52, 217] on link "[PERSON_NAME] & [PERSON_NAME]" at bounding box center [93, 215] width 108 height 55
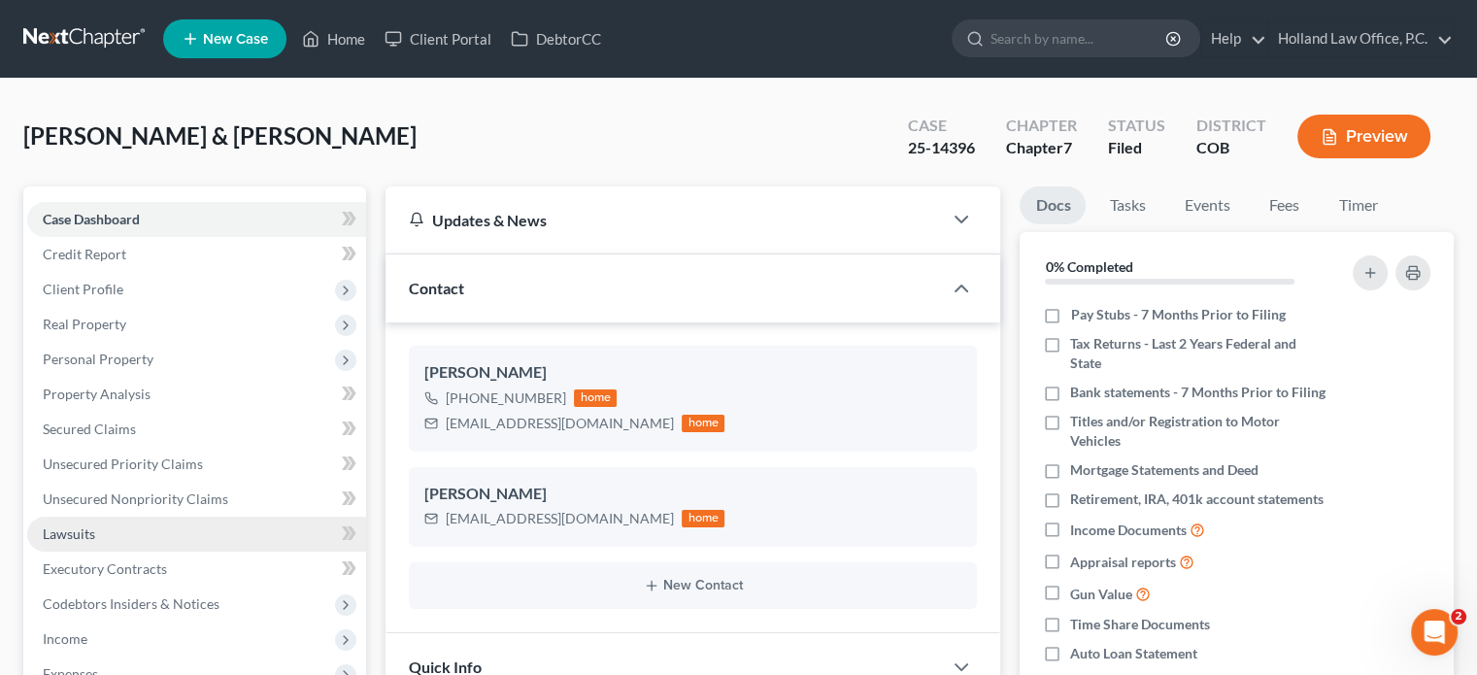
scroll to position [291, 0]
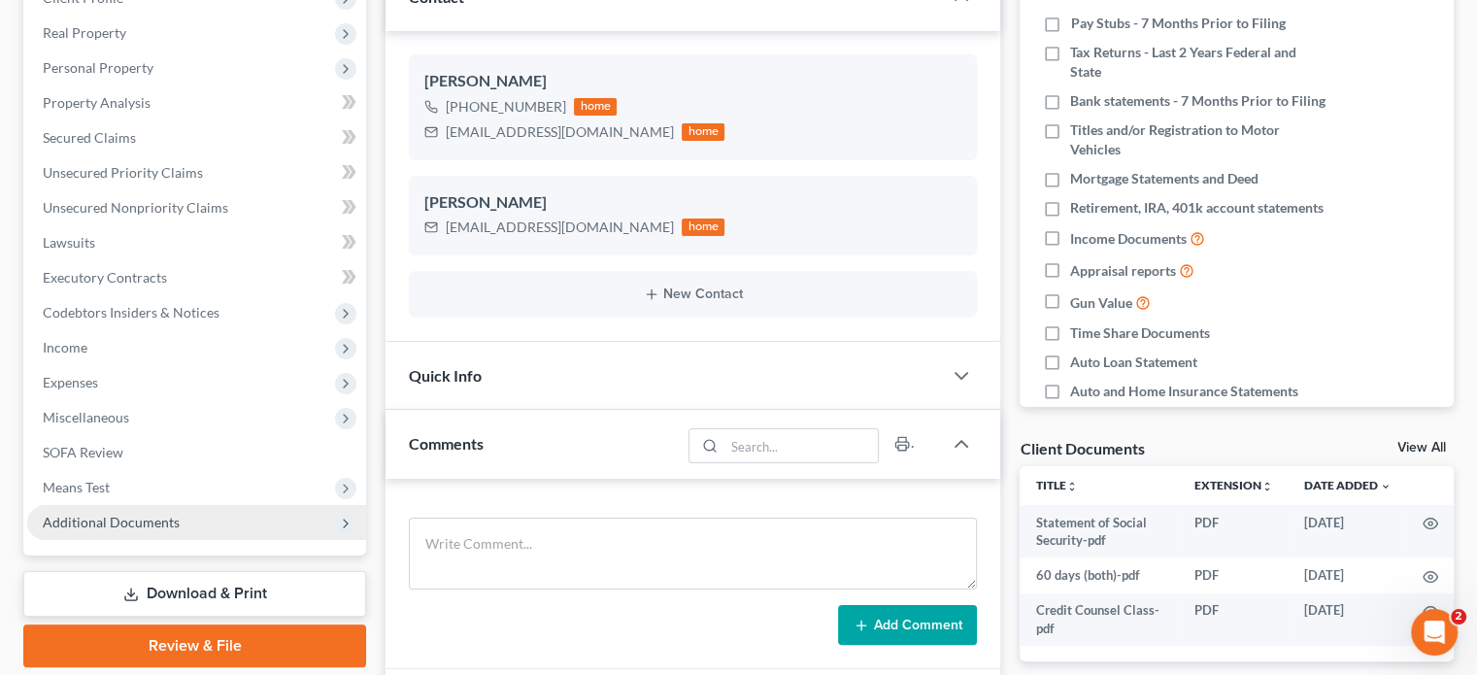
drag, startPoint x: 112, startPoint y: 520, endPoint x: 102, endPoint y: 507, distance: 15.9
click at [112, 520] on span "Additional Documents" at bounding box center [111, 522] width 137 height 17
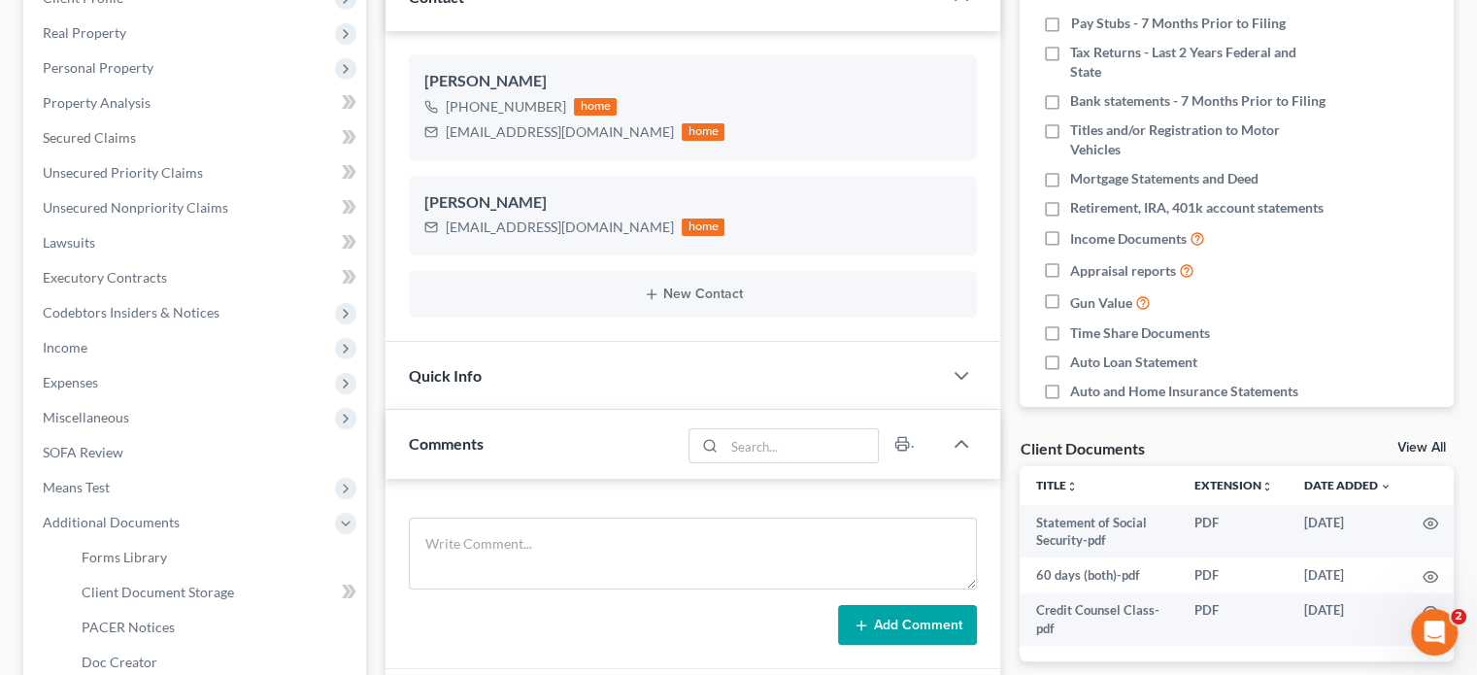
scroll to position [486, 0]
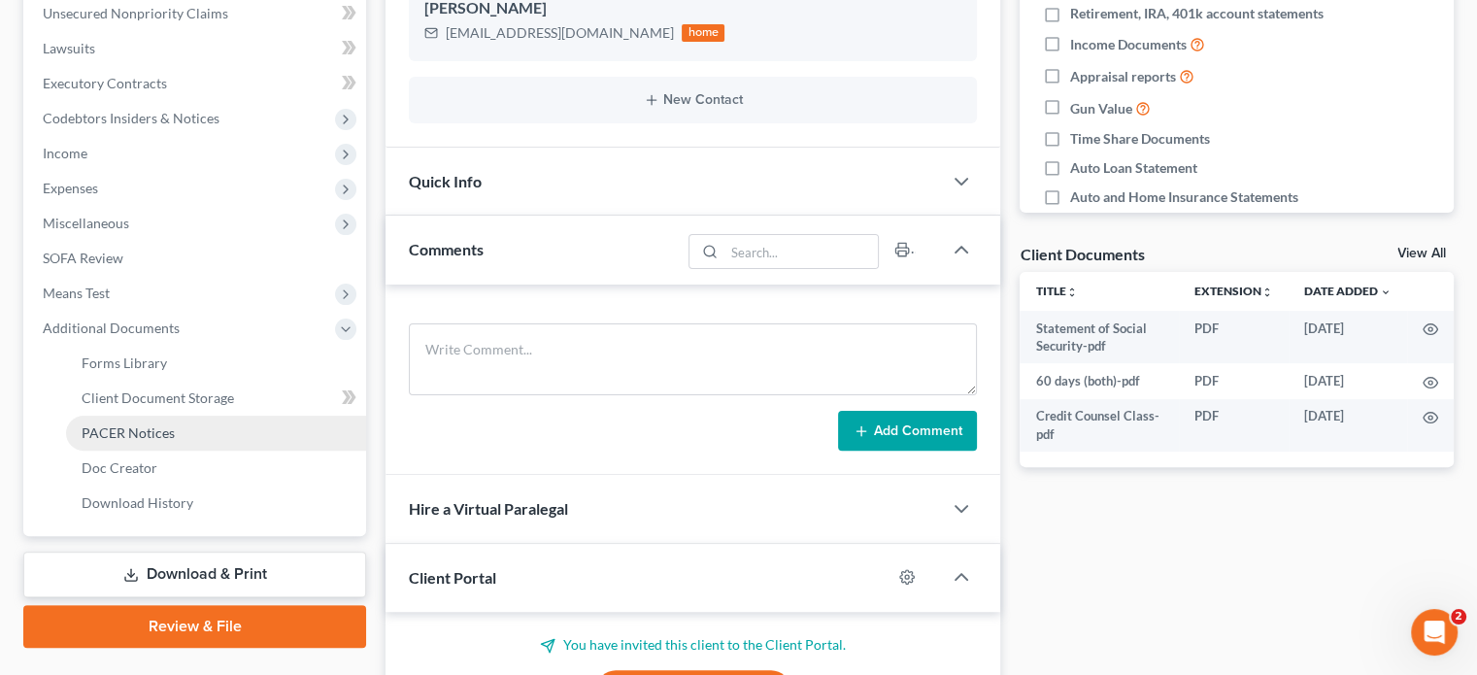
click at [132, 426] on span "PACER Notices" at bounding box center [128, 432] width 93 height 17
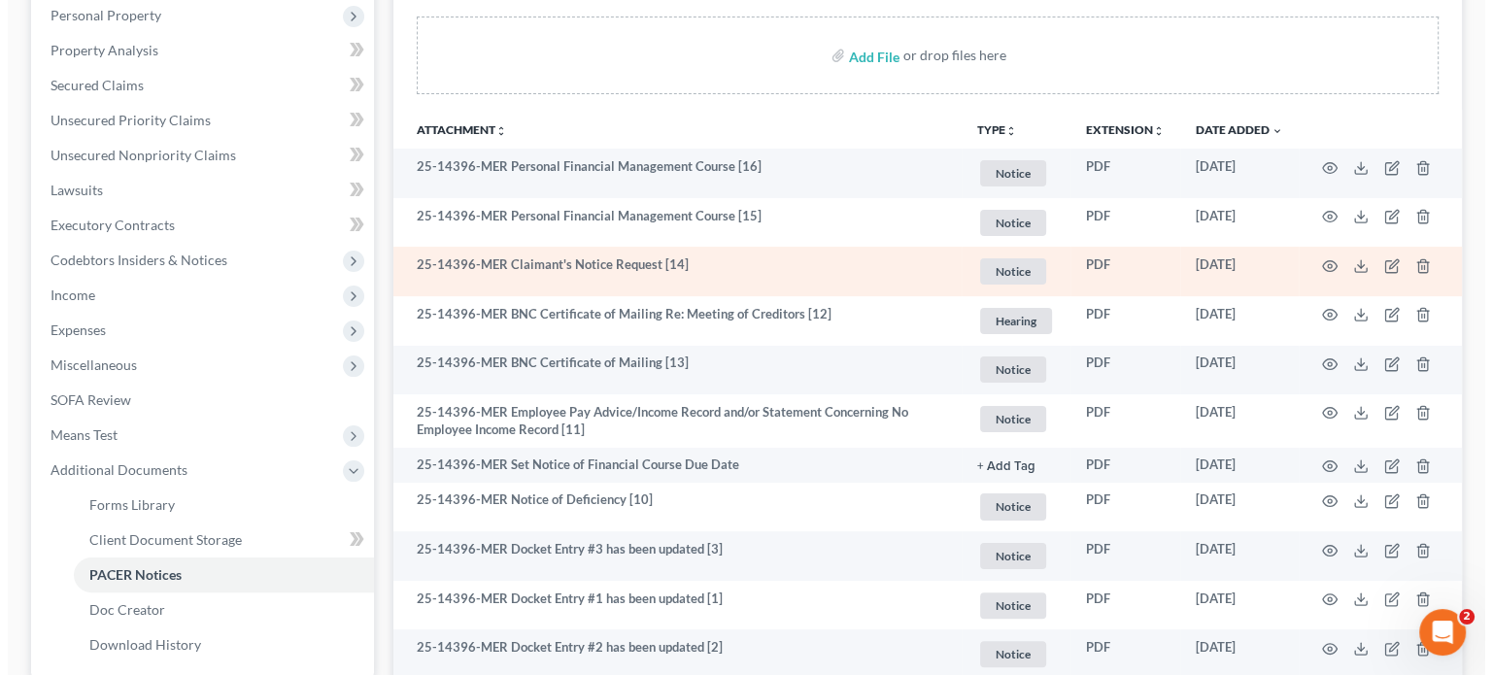
scroll to position [388, 0]
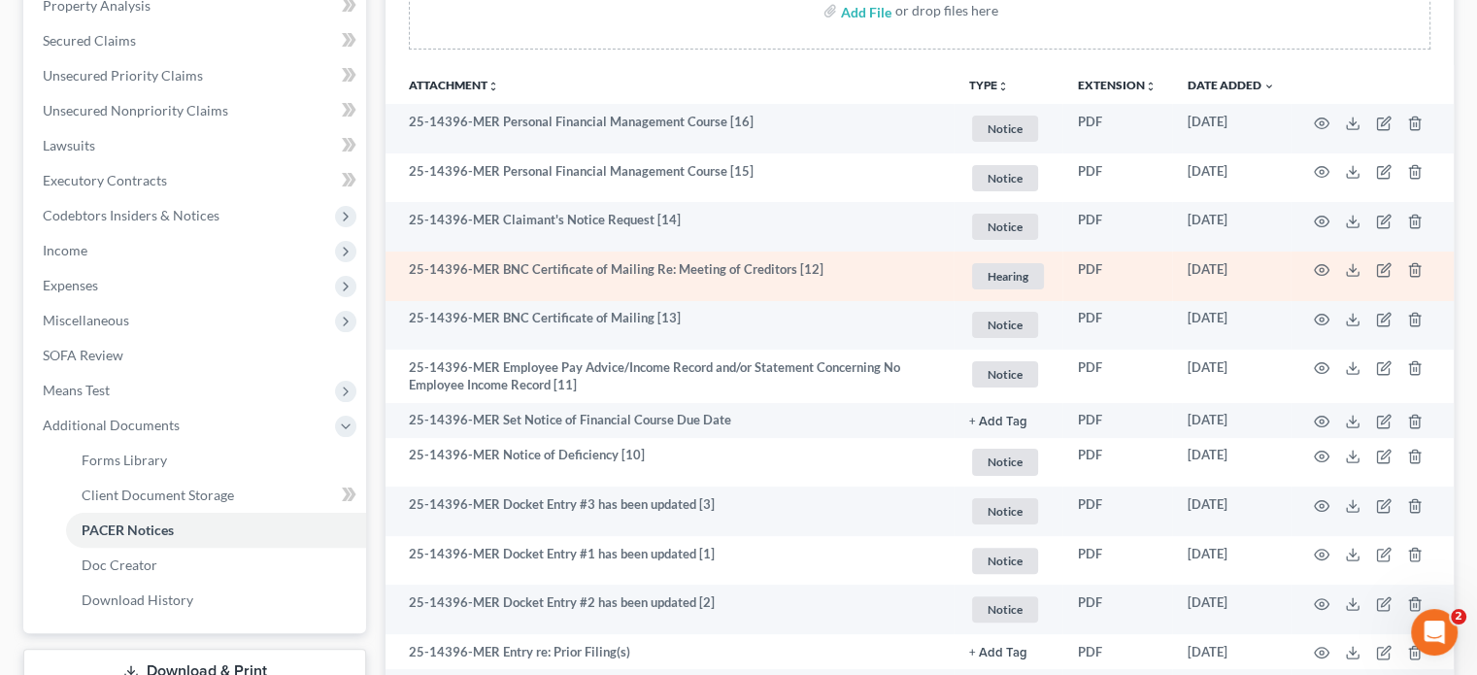
click at [1327, 259] on td at bounding box center [1372, 277] width 163 height 50
click at [1323, 263] on icon "button" at bounding box center [1322, 270] width 16 height 16
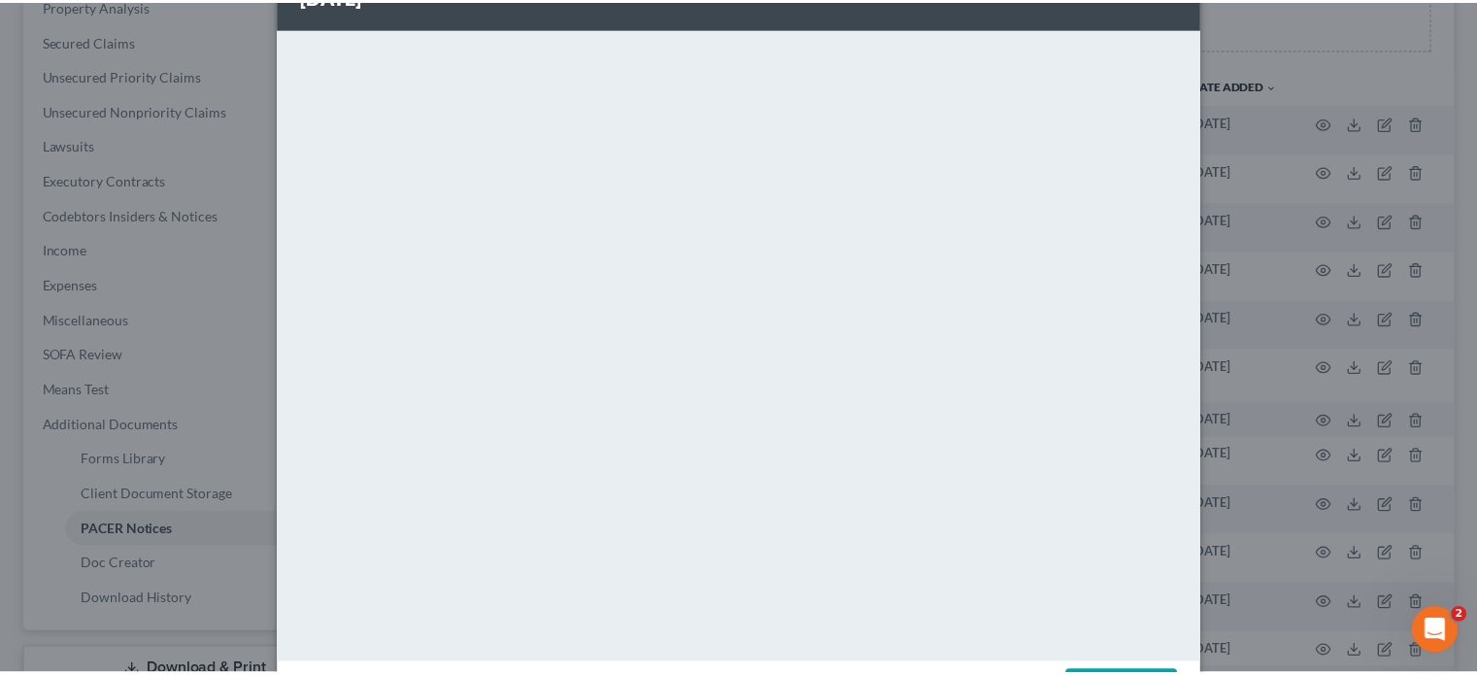
scroll to position [0, 0]
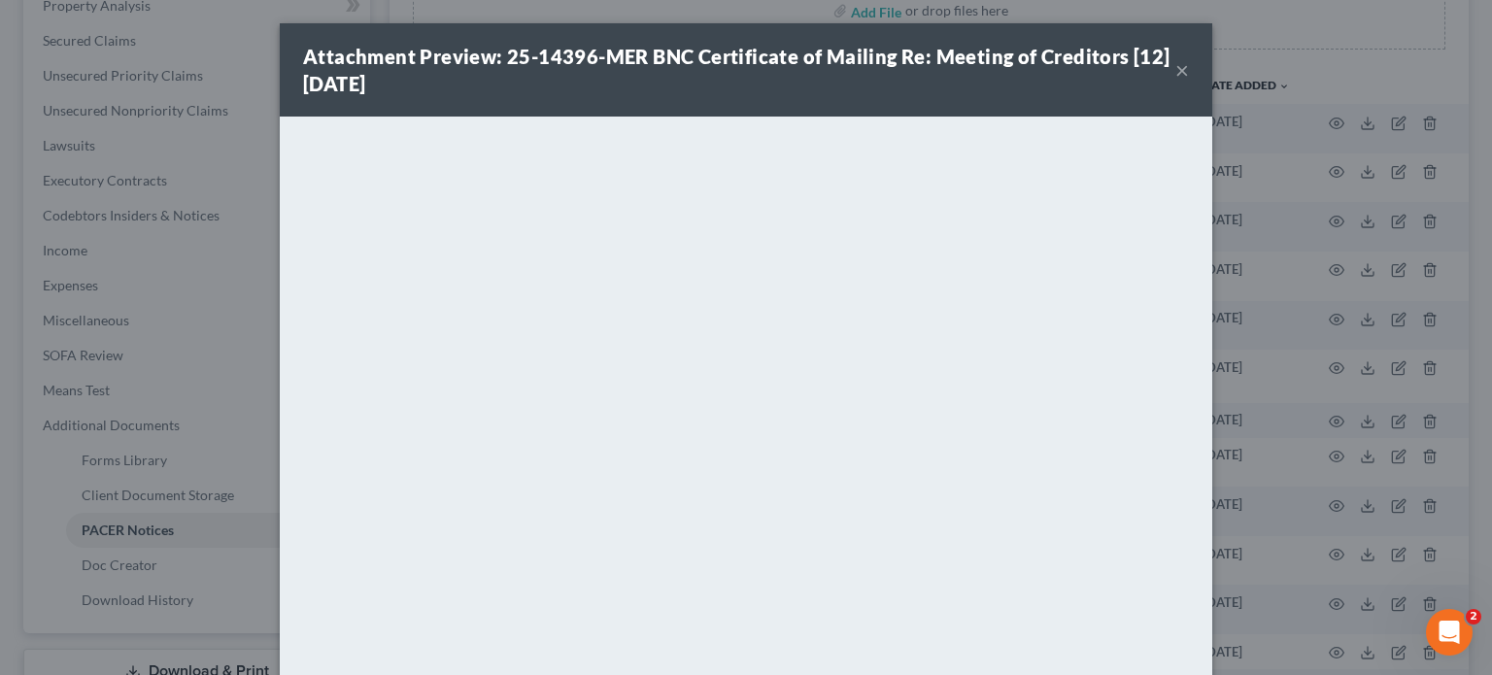
click at [1175, 65] on button "×" at bounding box center [1182, 69] width 14 height 23
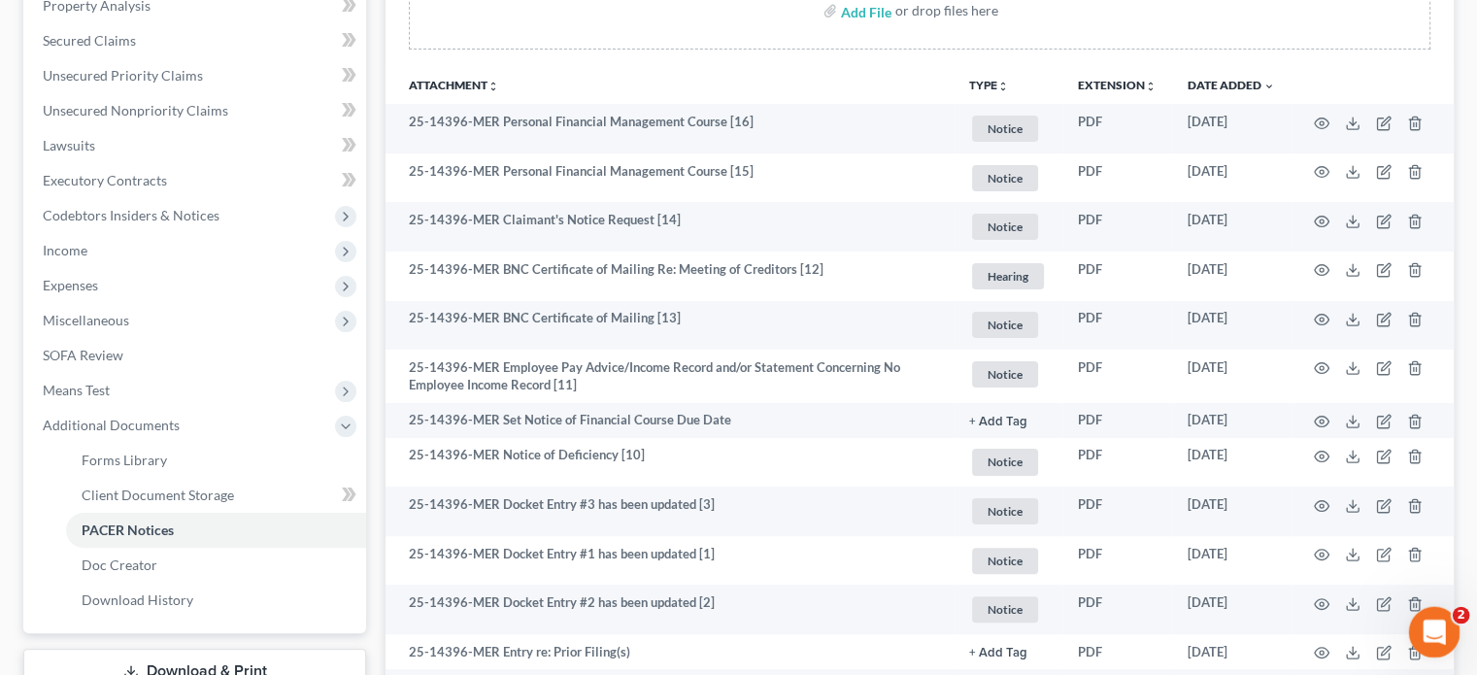
click at [1444, 626] on icon "Open Intercom Messenger" at bounding box center [1432, 630] width 32 height 32
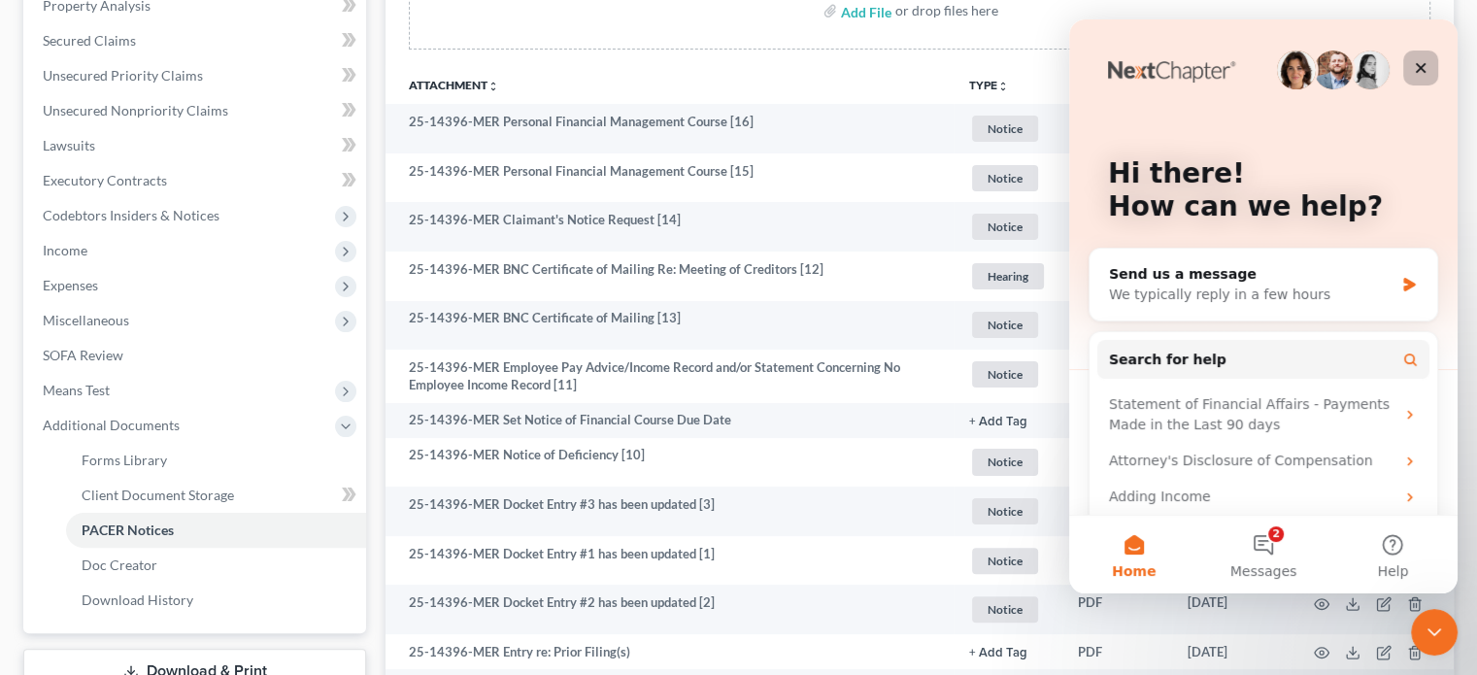
click at [1414, 73] on icon "Close" at bounding box center [1421, 68] width 16 height 16
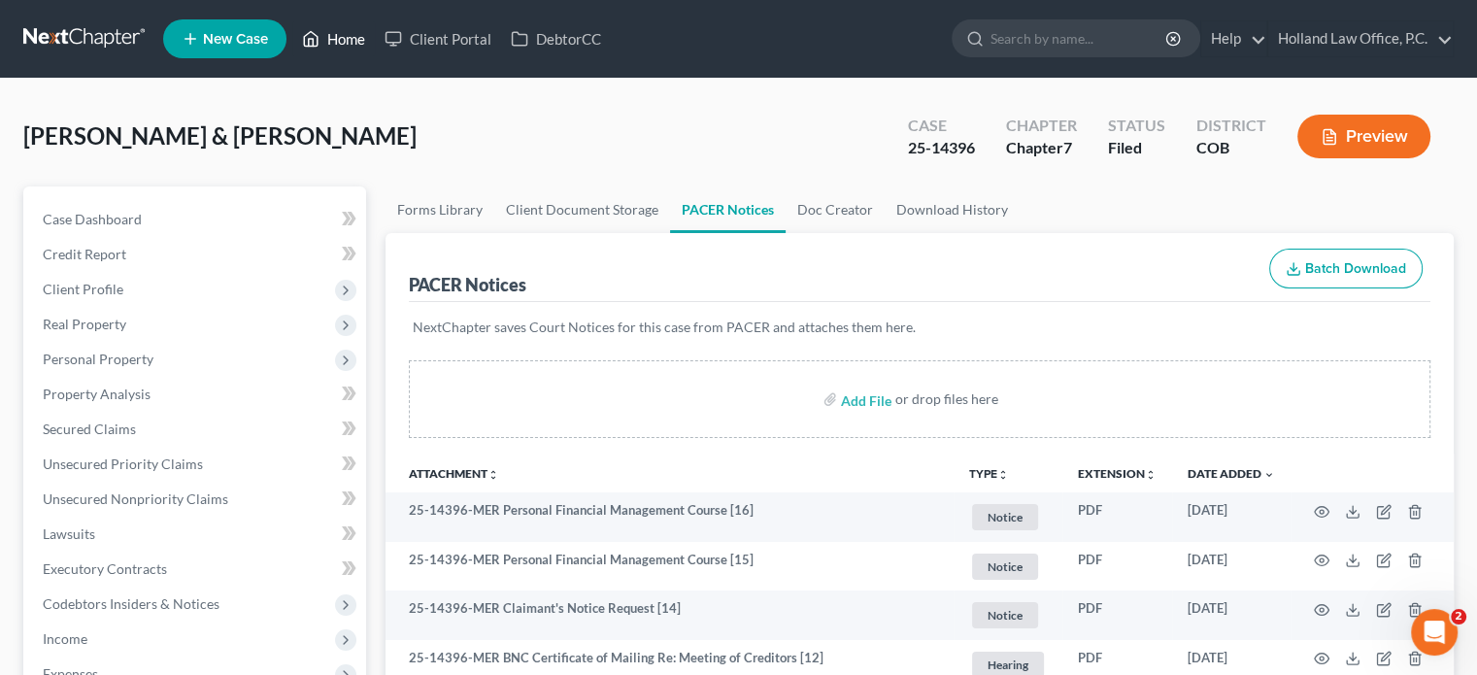
click at [338, 38] on link "Home" at bounding box center [333, 38] width 83 height 35
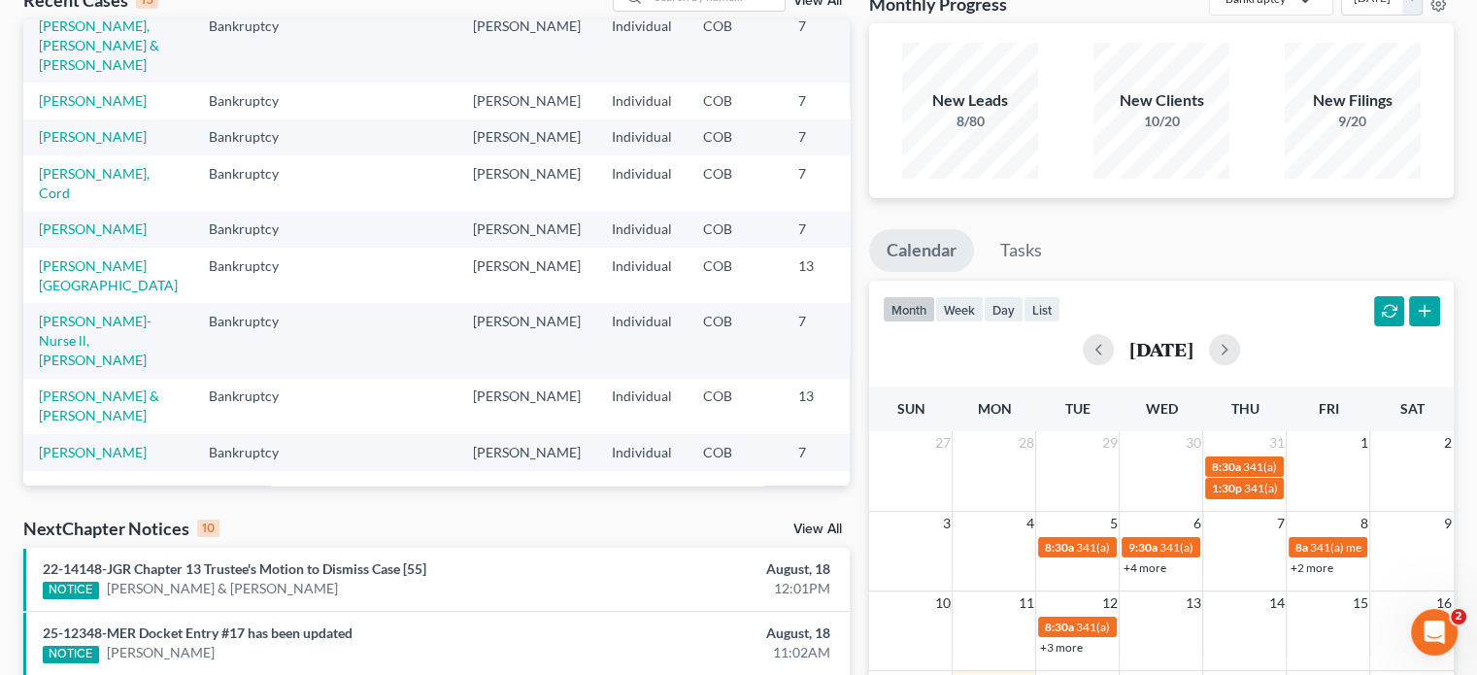
scroll to position [486, 0]
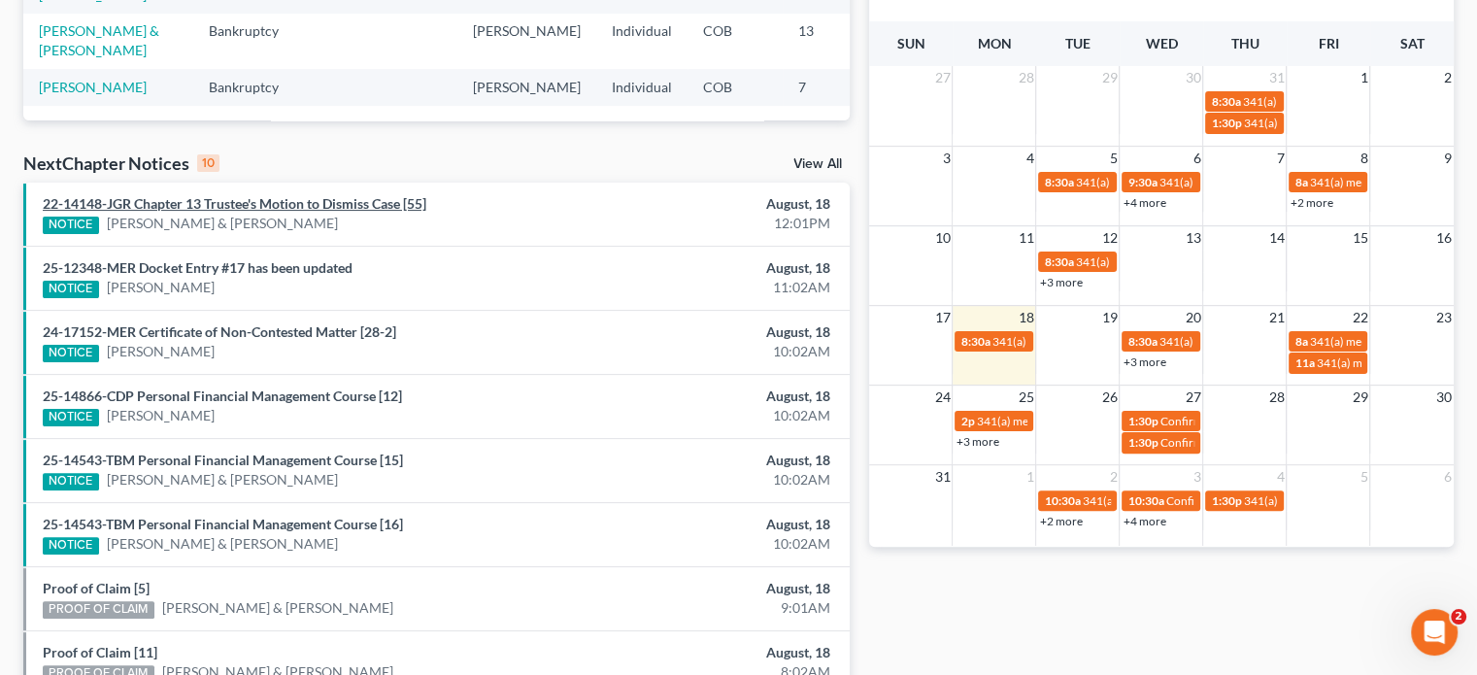
click at [219, 197] on link "22-14148-JGR Chapter 13 Trustee's Motion to Dismiss Case [55]" at bounding box center [235, 203] width 384 height 17
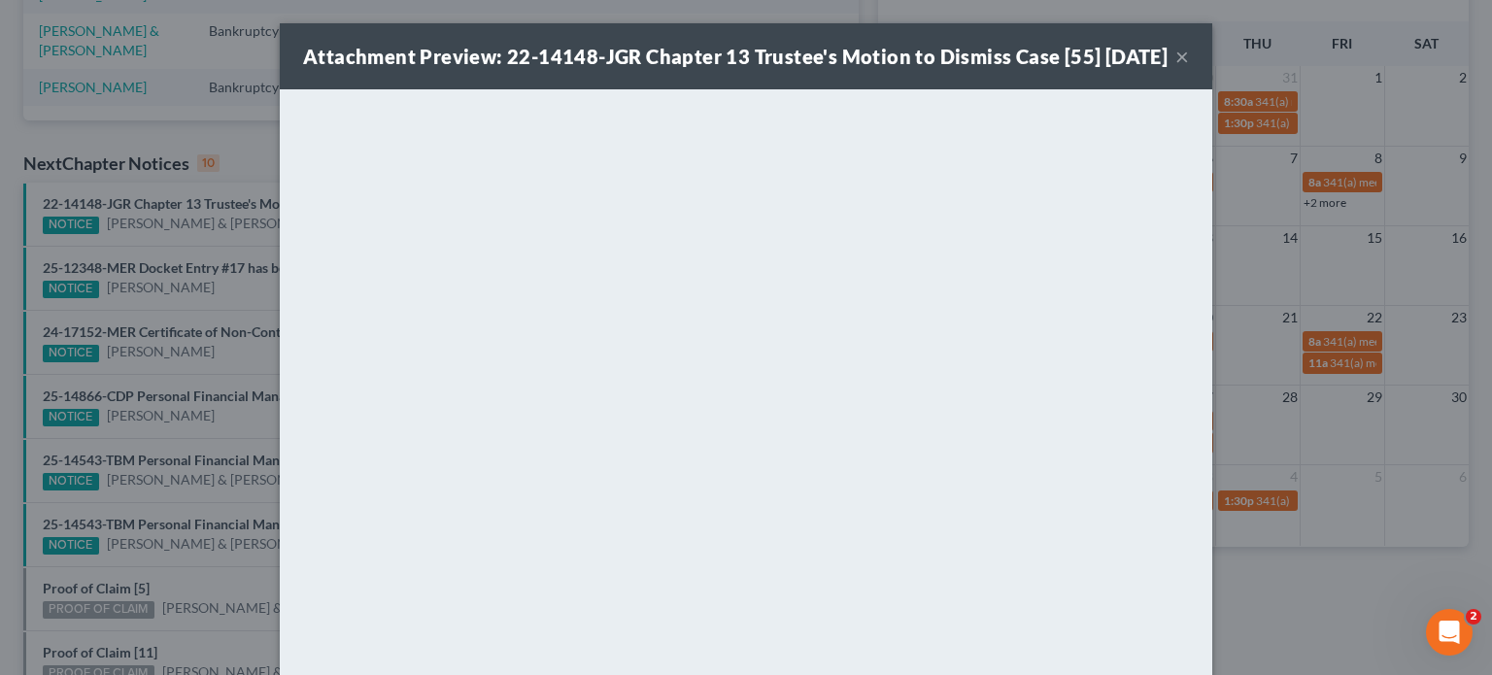
click at [1175, 68] on button "×" at bounding box center [1182, 56] width 14 height 23
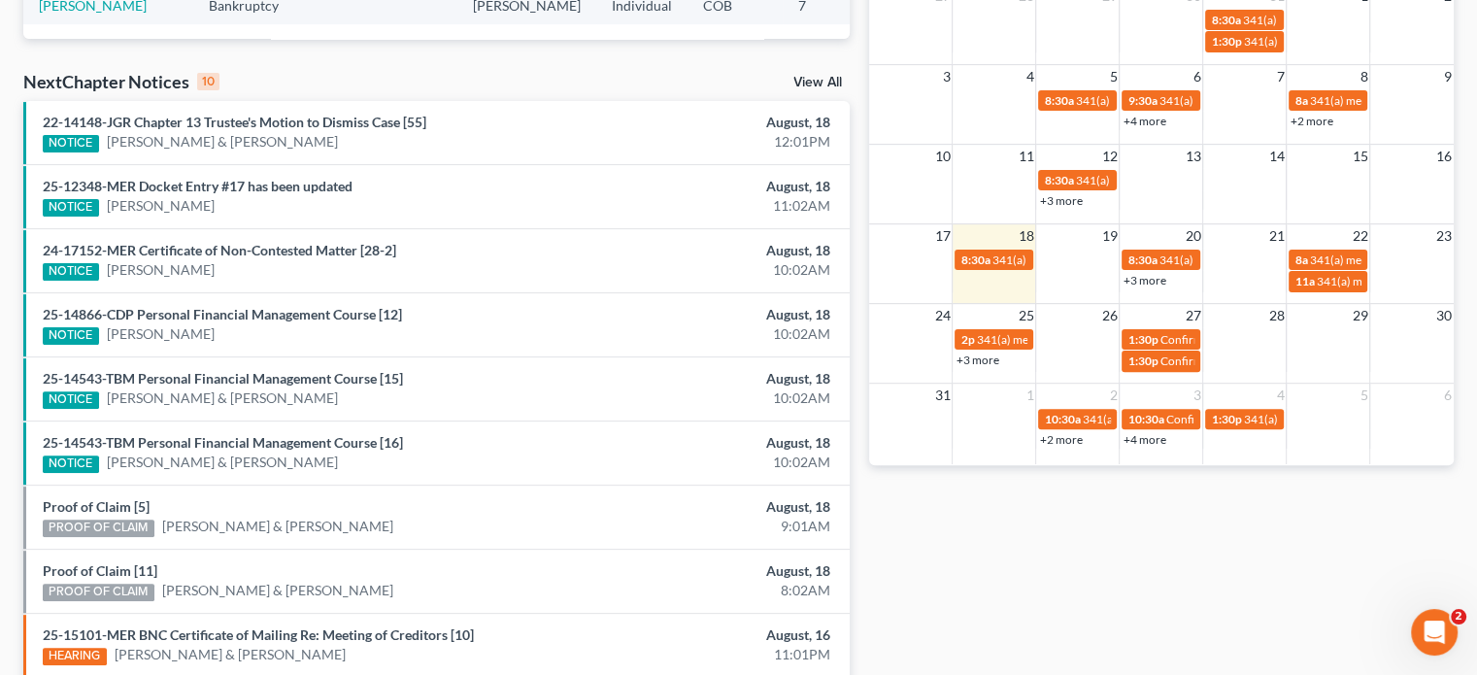
scroll to position [521, 0]
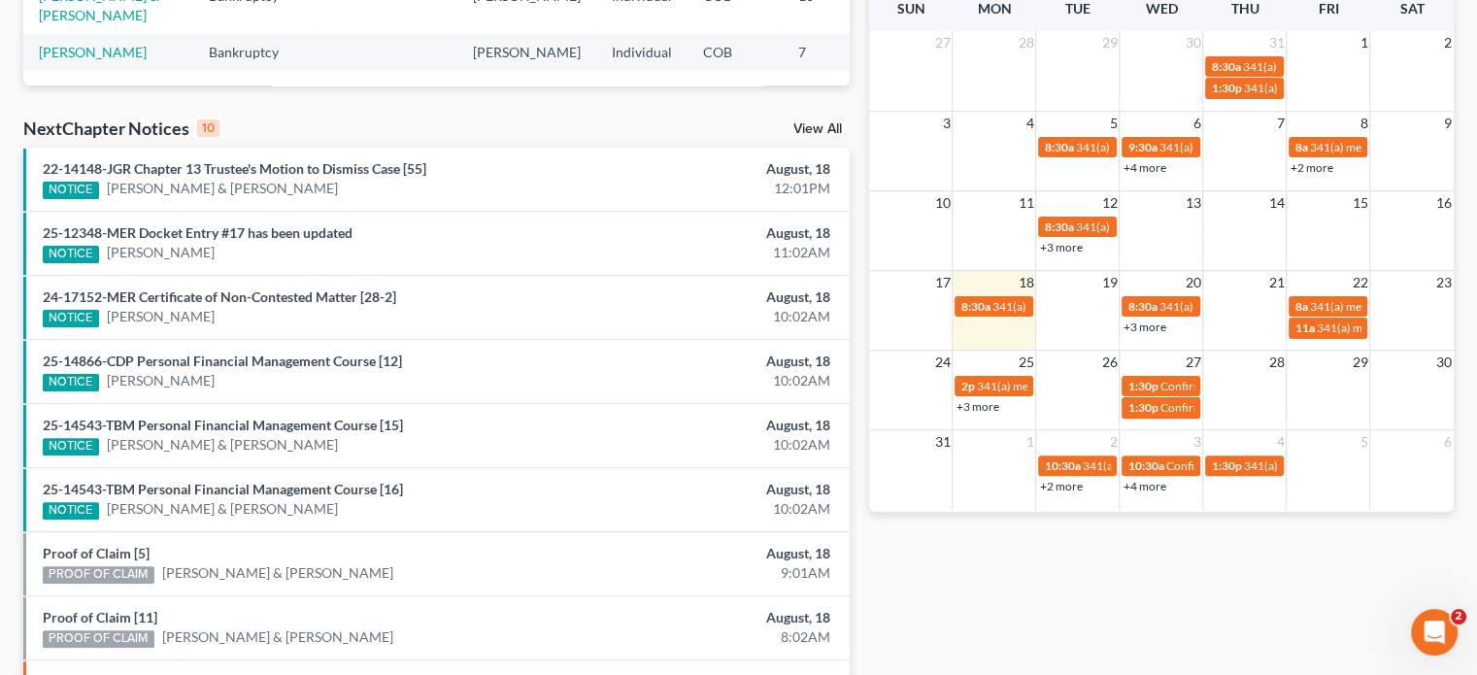
click at [965, 408] on link "+3 more" at bounding box center [977, 406] width 43 height 15
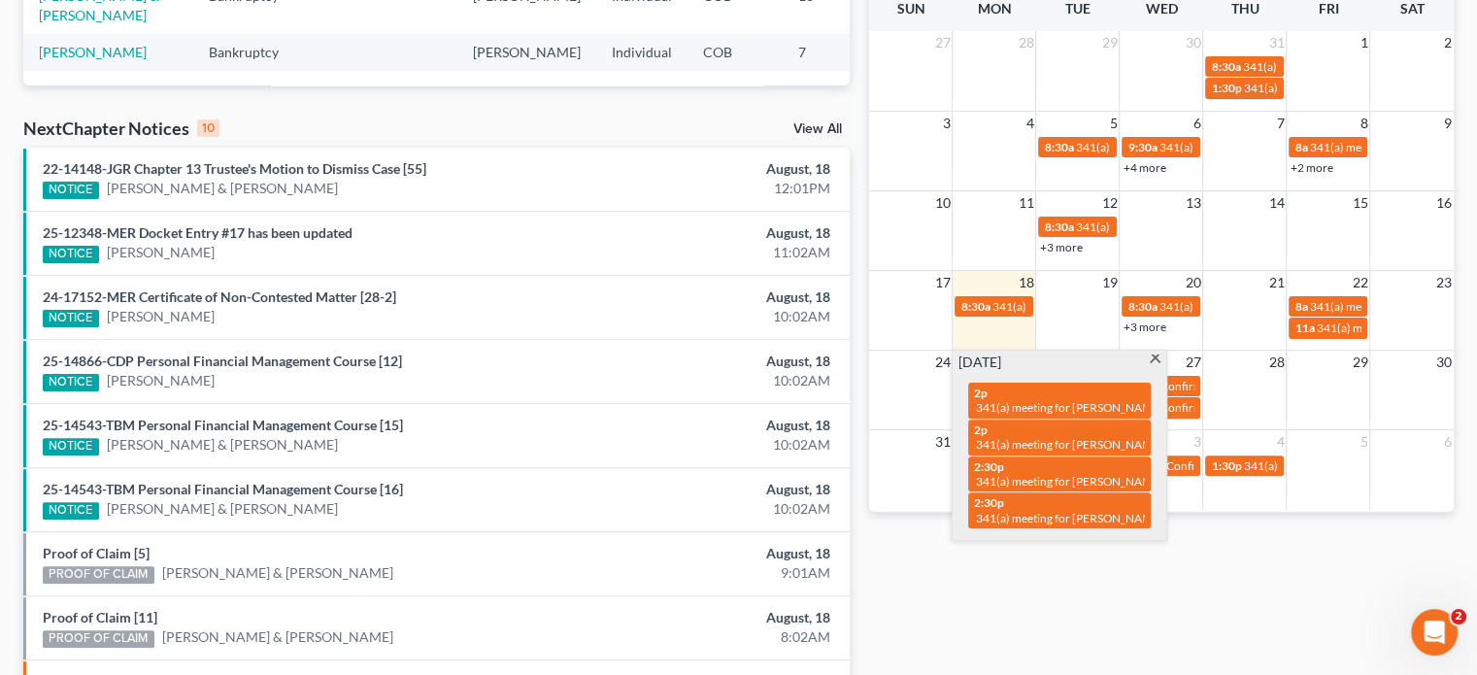
click at [1161, 361] on span at bounding box center [1155, 360] width 15 height 13
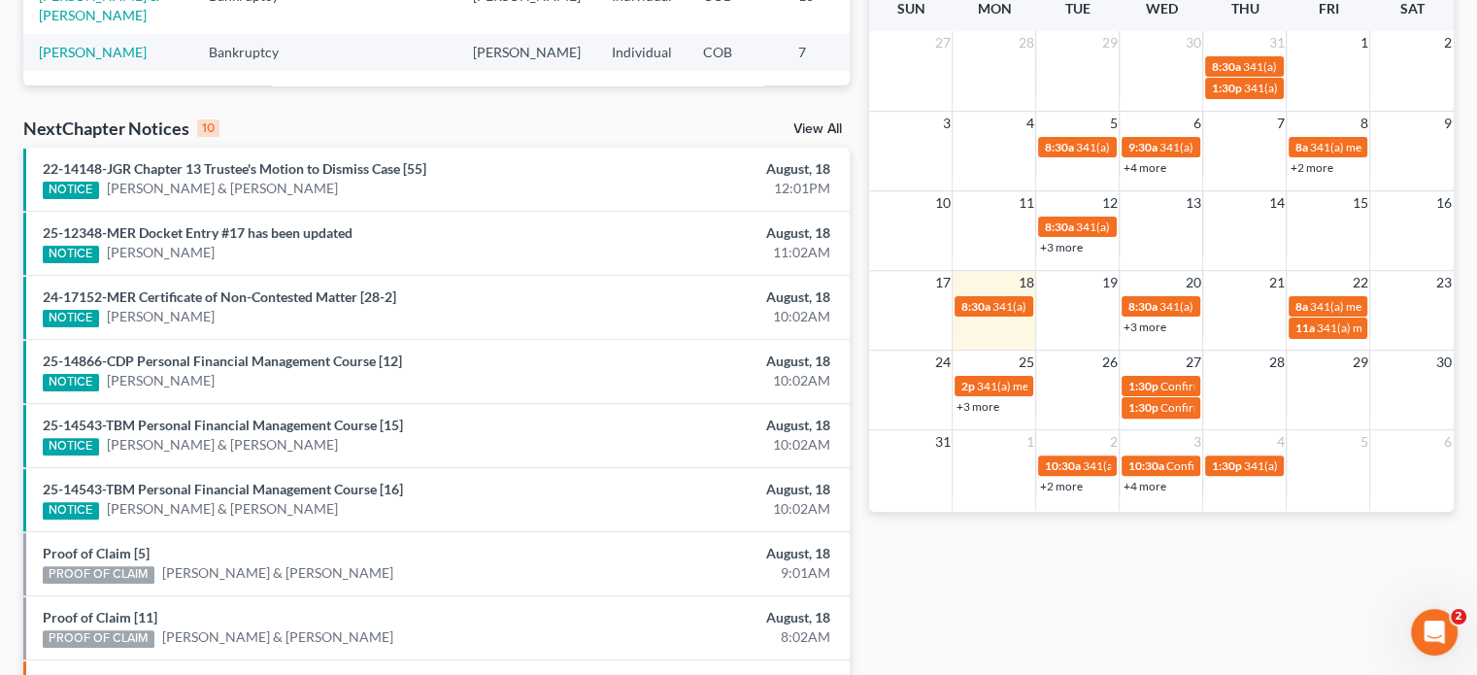
click at [987, 401] on link "+3 more" at bounding box center [977, 406] width 43 height 15
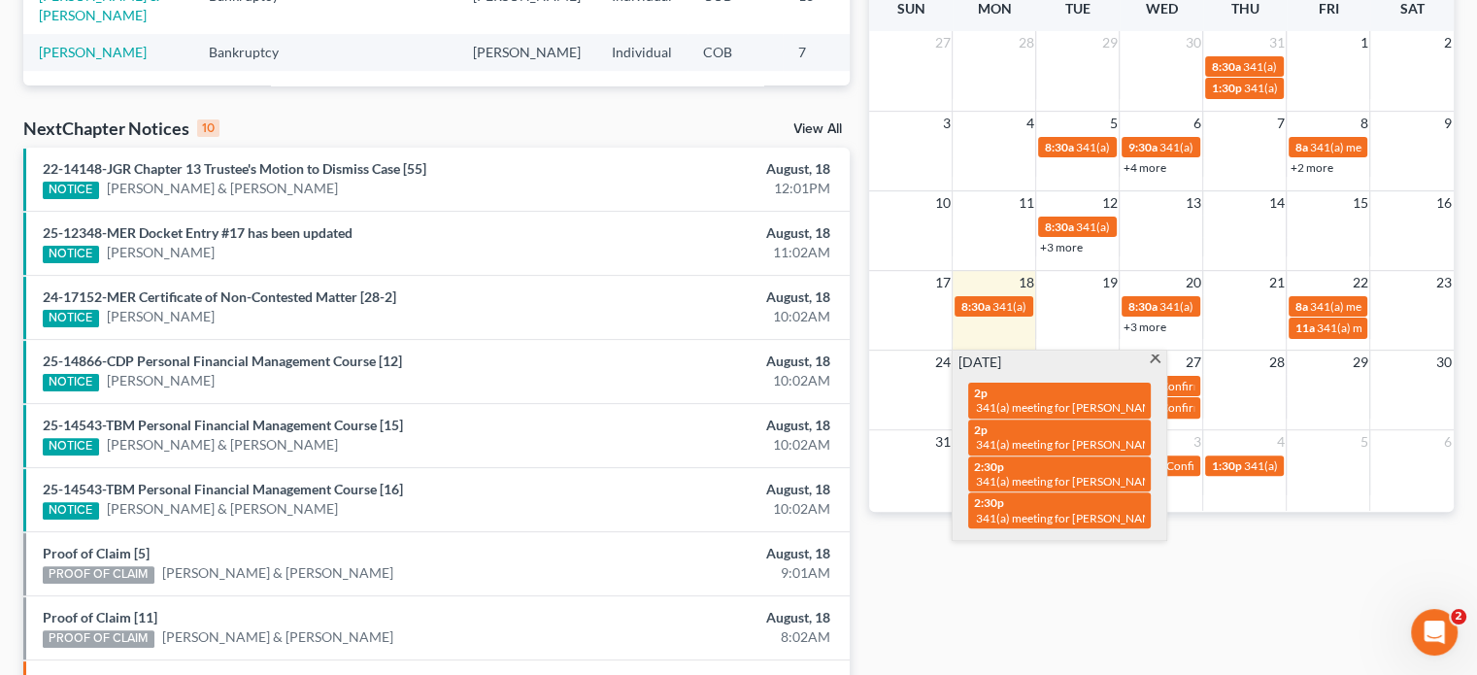
click at [1158, 359] on span at bounding box center [1155, 360] width 15 height 13
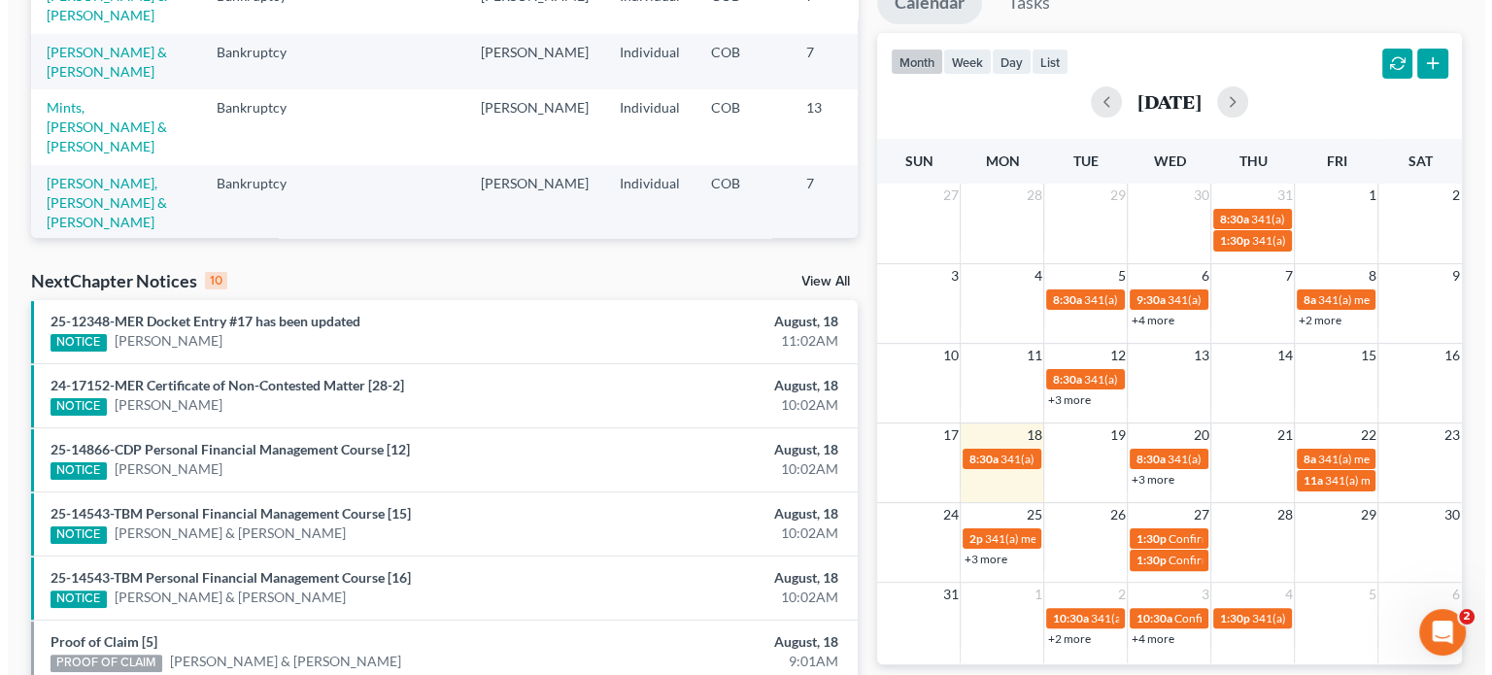
scroll to position [388, 0]
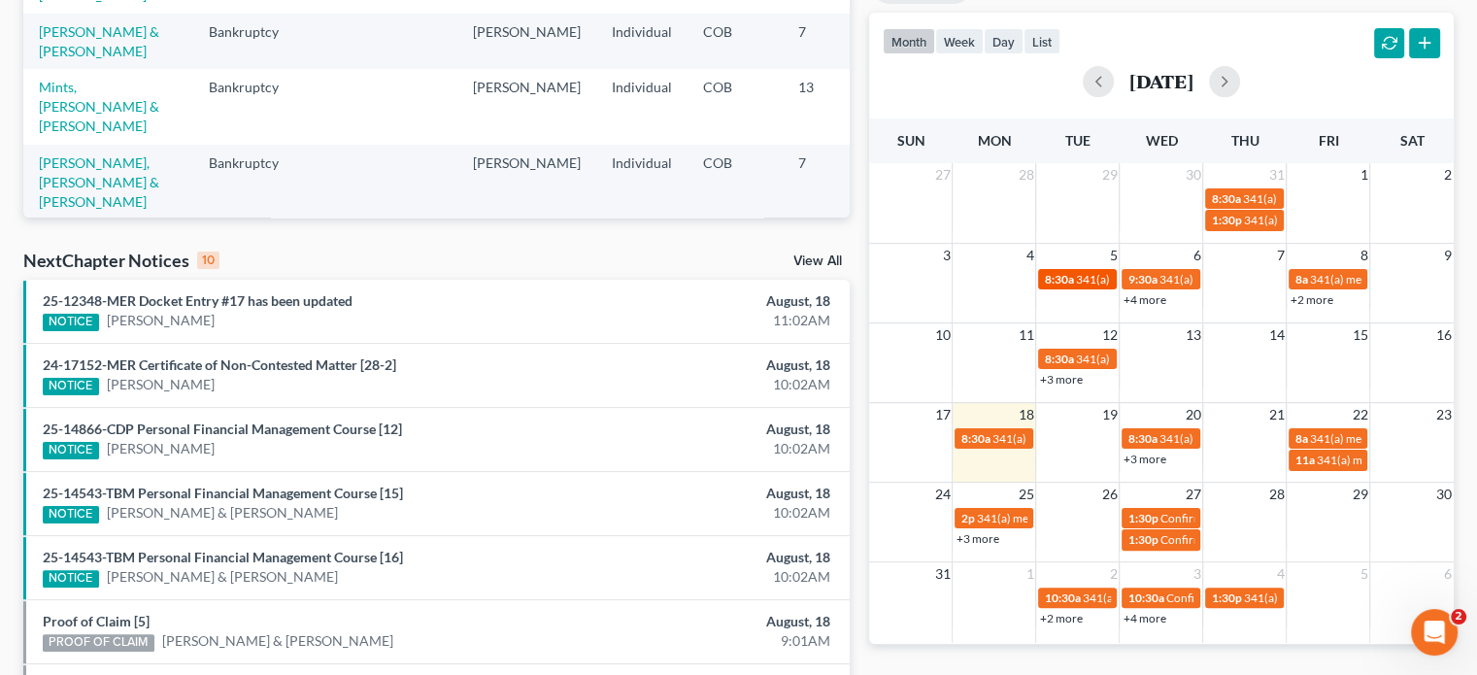
click at [1064, 275] on span "8:30a" at bounding box center [1058, 279] width 29 height 15
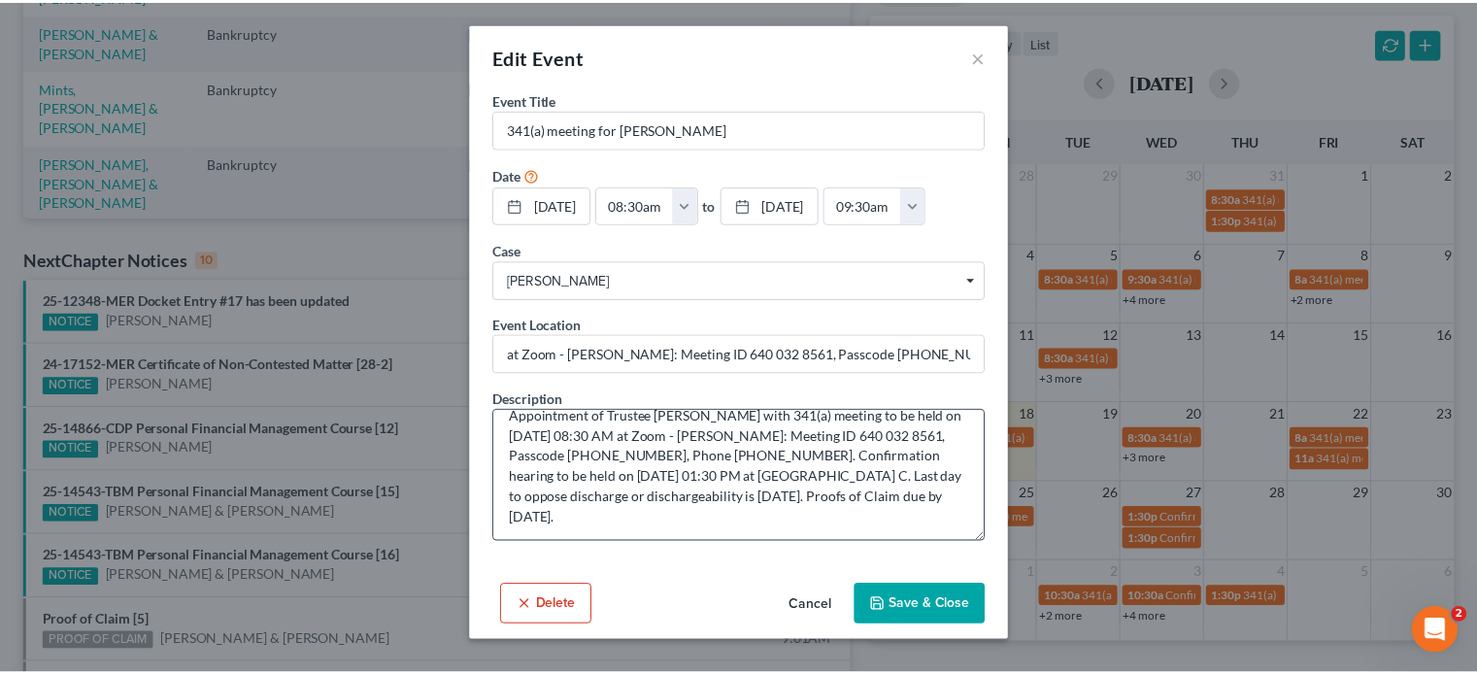
scroll to position [0, 0]
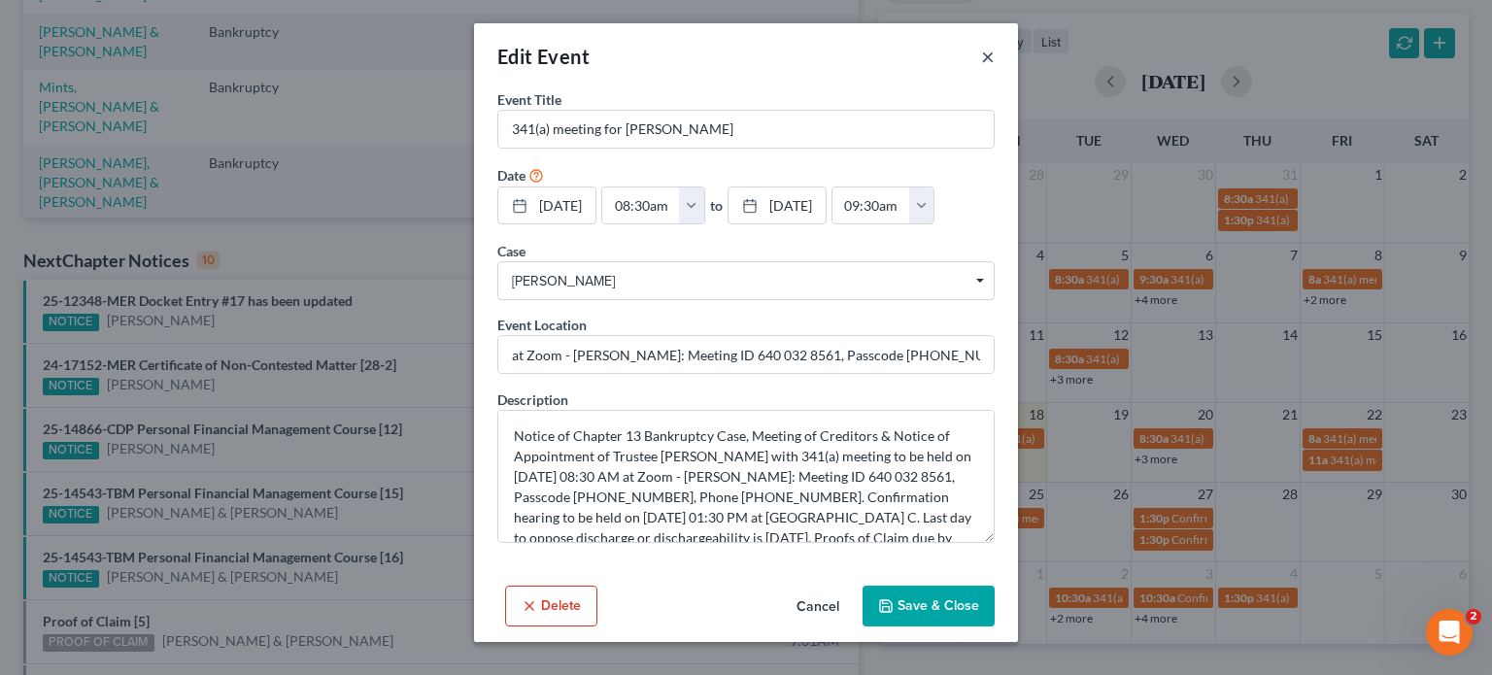
click at [984, 57] on button "×" at bounding box center [988, 56] width 14 height 23
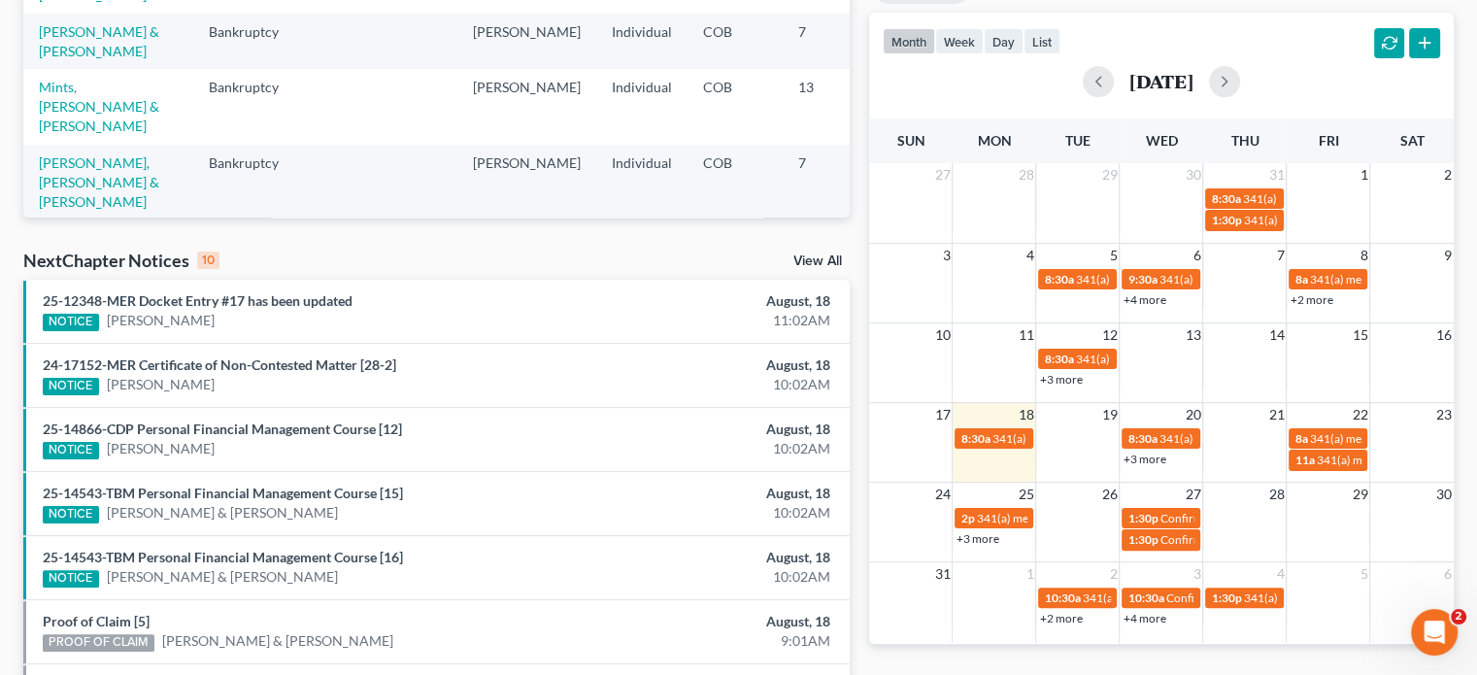
click at [1153, 296] on link "+4 more" at bounding box center [1144, 299] width 43 height 15
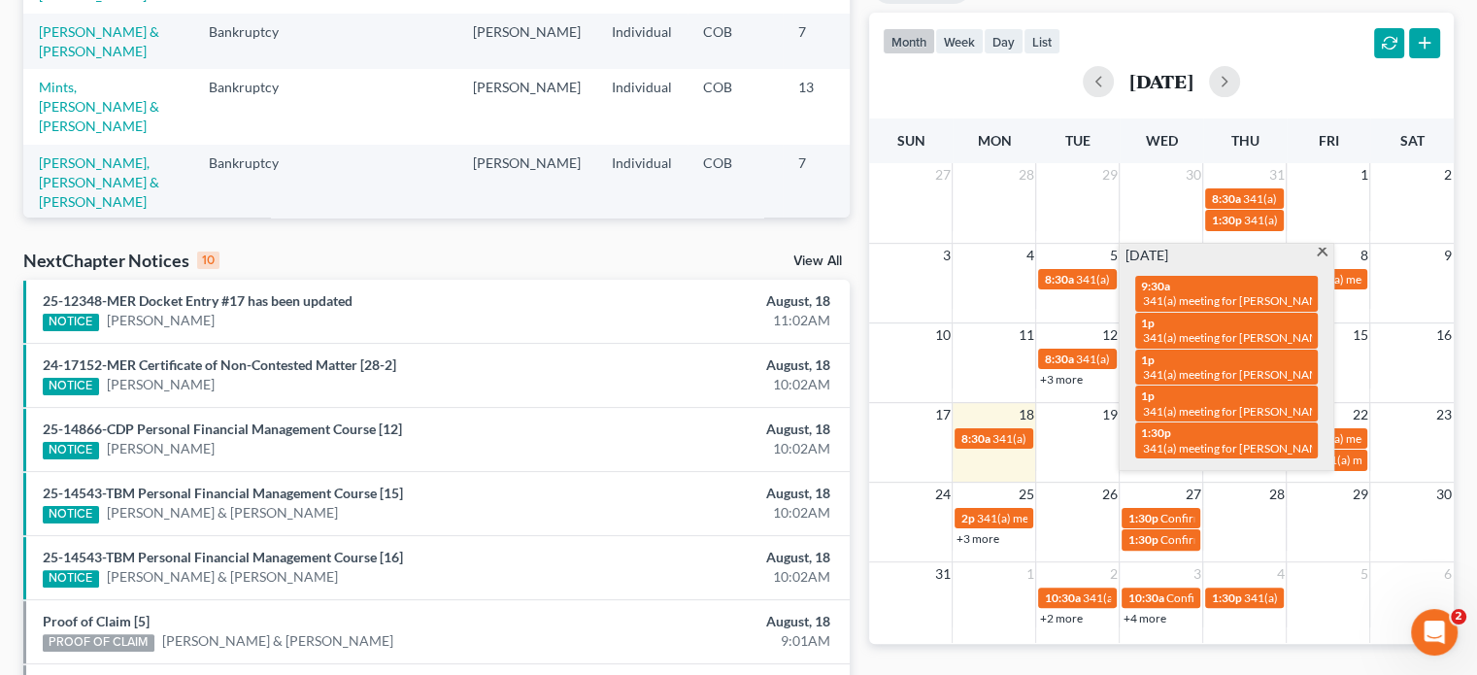
click at [1326, 254] on span at bounding box center [1322, 254] width 15 height 13
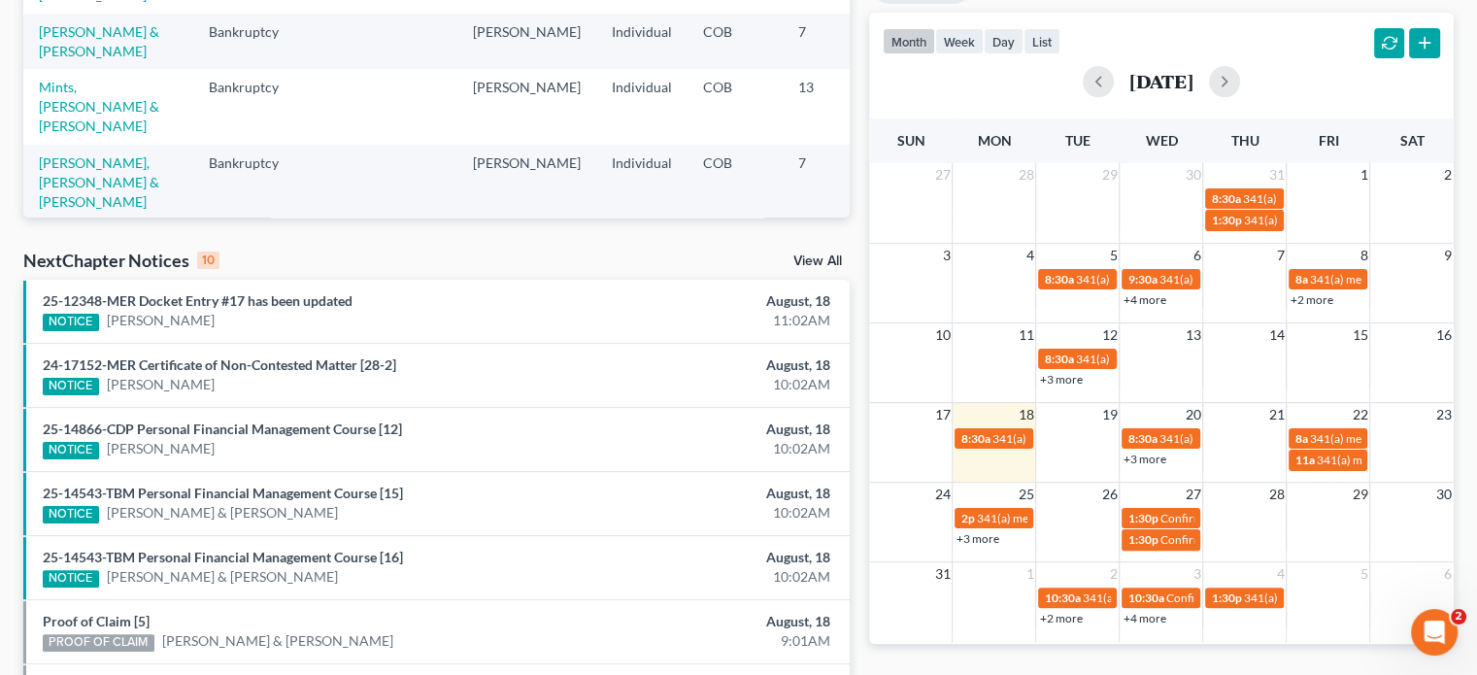
click at [1155, 458] on link "+3 more" at bounding box center [1144, 459] width 43 height 15
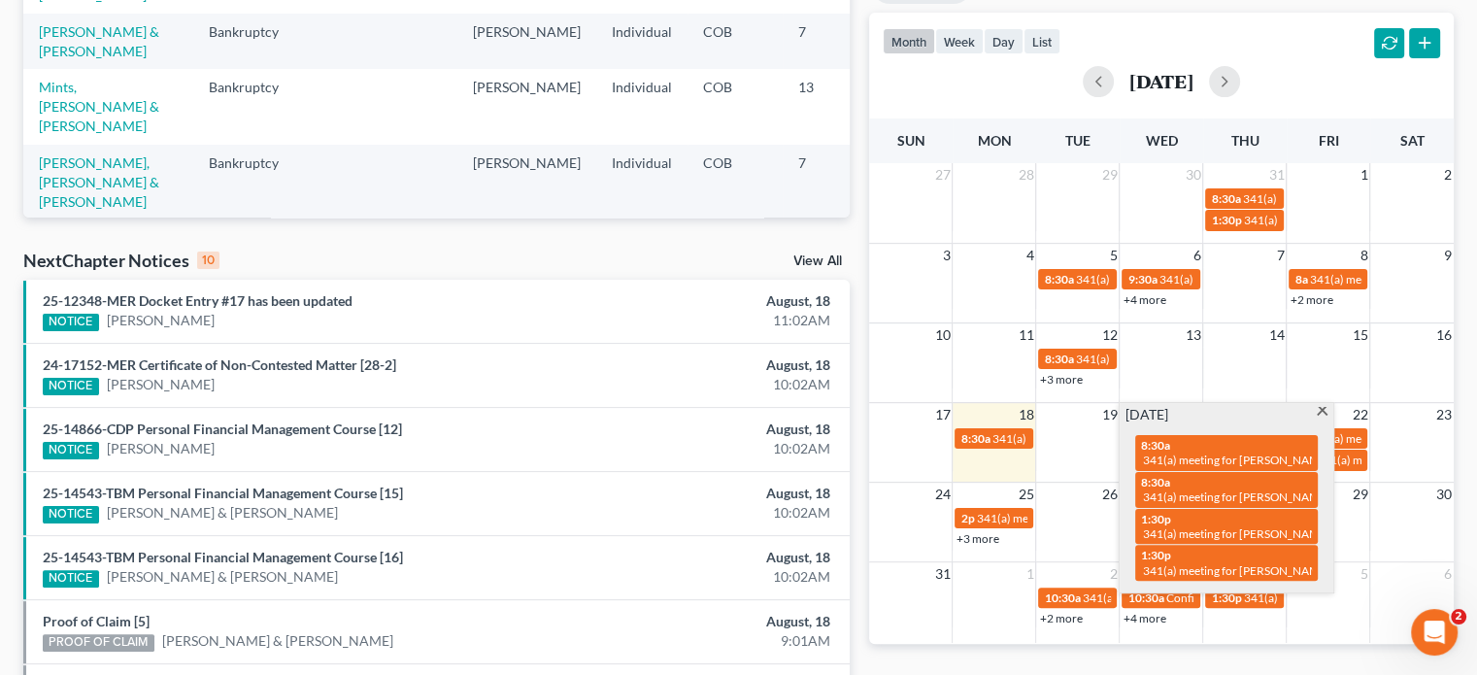
click at [1323, 416] on span at bounding box center [1322, 413] width 15 height 13
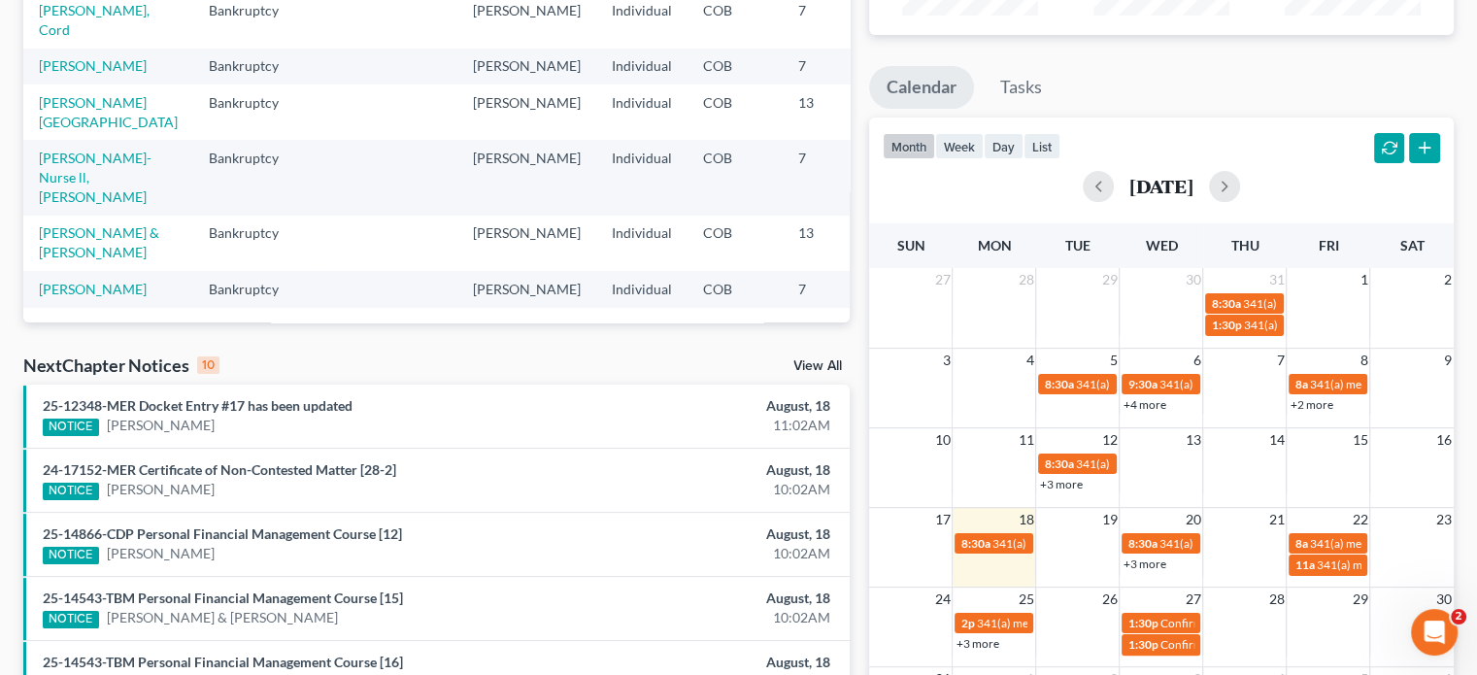
scroll to position [291, 0]
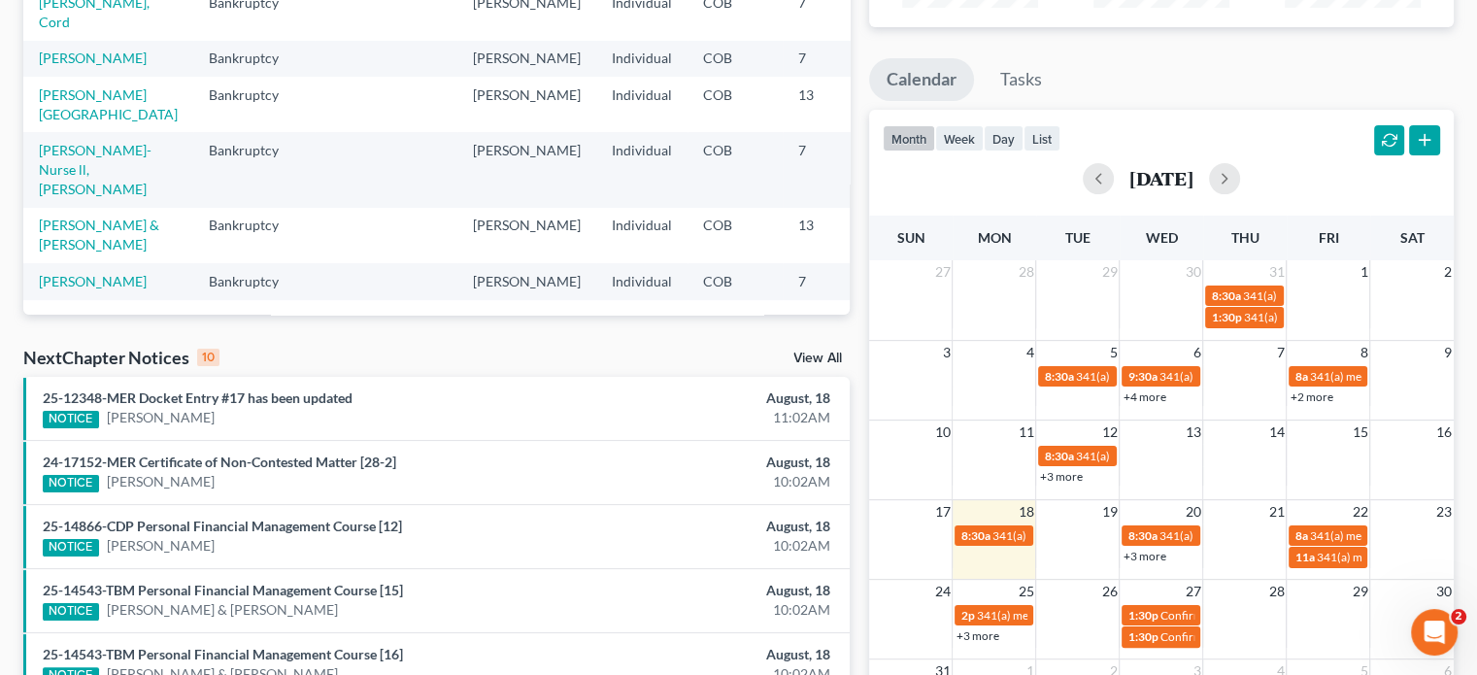
click at [1146, 551] on link "+3 more" at bounding box center [1144, 556] width 43 height 15
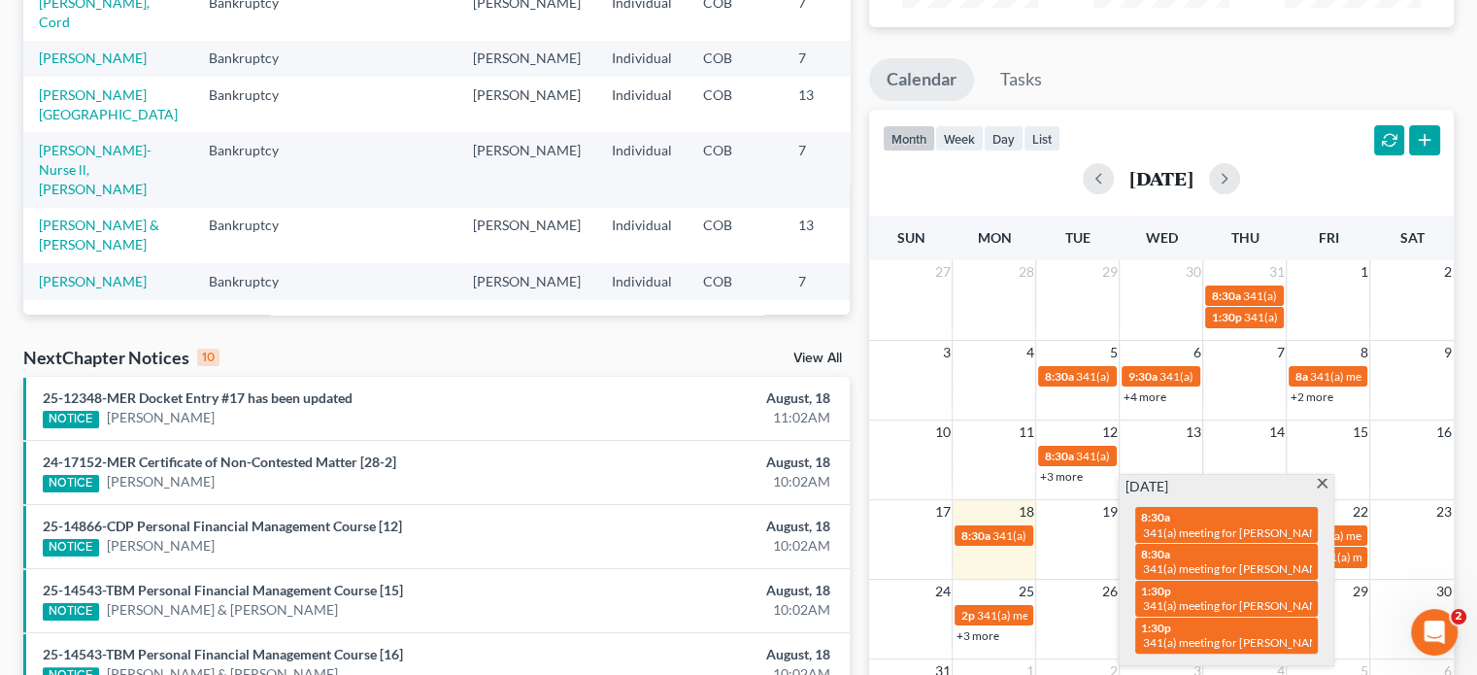
click at [1323, 484] on span at bounding box center [1322, 485] width 15 height 13
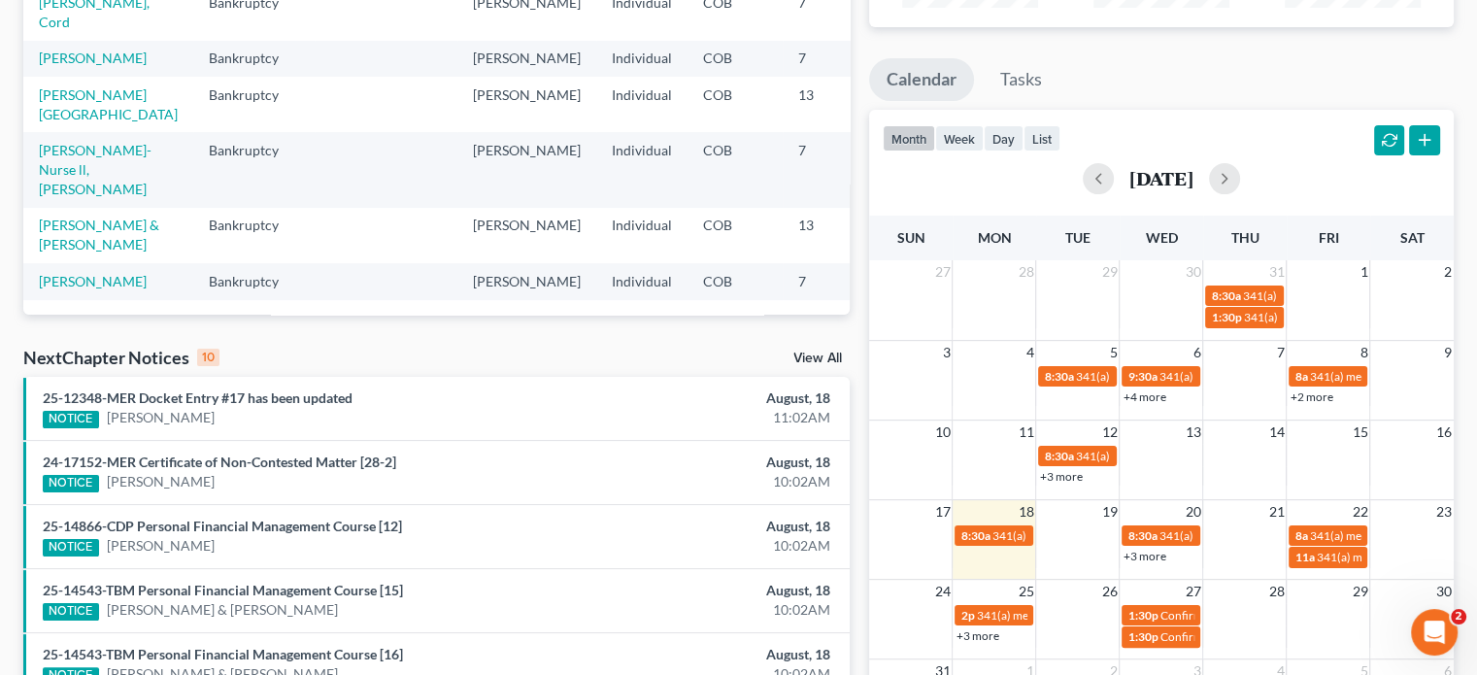
click at [1139, 562] on div "+3 more" at bounding box center [1161, 555] width 83 height 19
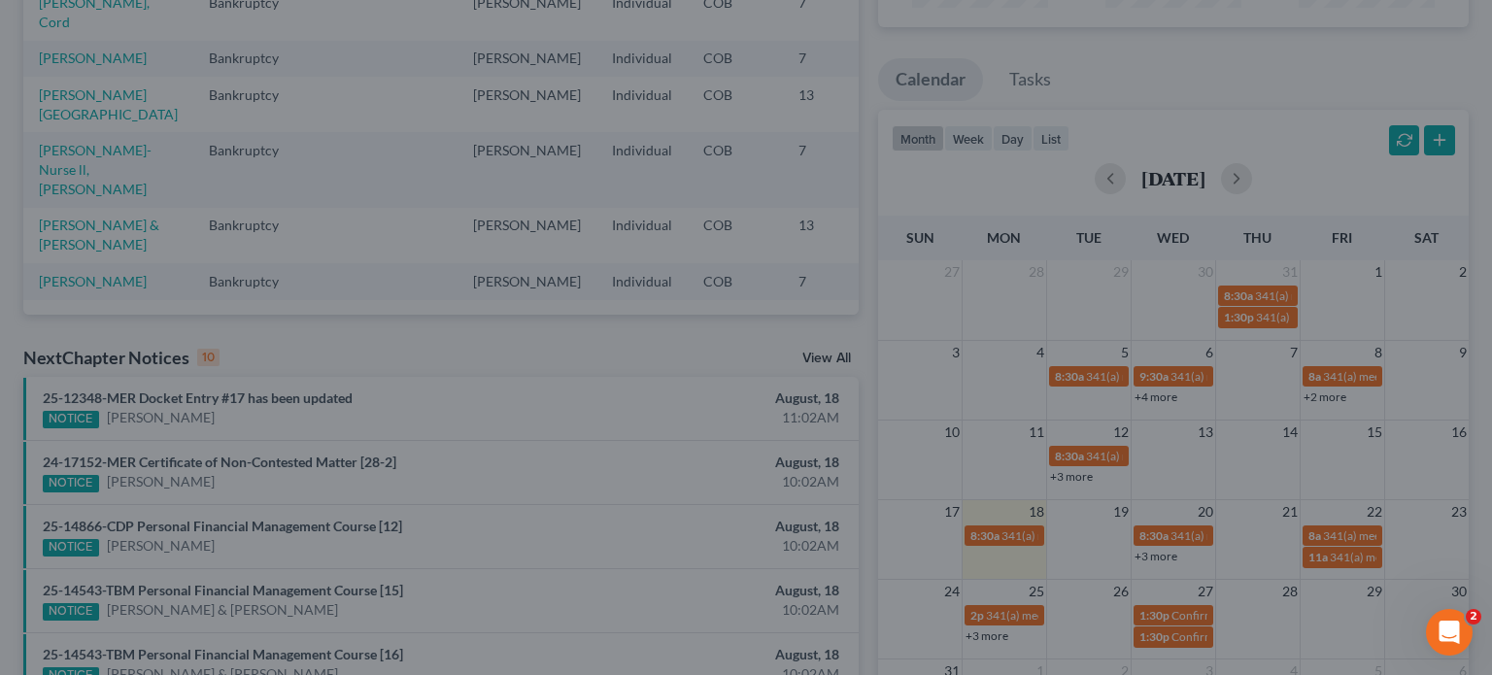
click at [1143, 557] on div "New Event × Event Title * Date 8/20/2025 close Date 8/20/2025 Time 12:00 AM che…" at bounding box center [746, 337] width 1492 height 675
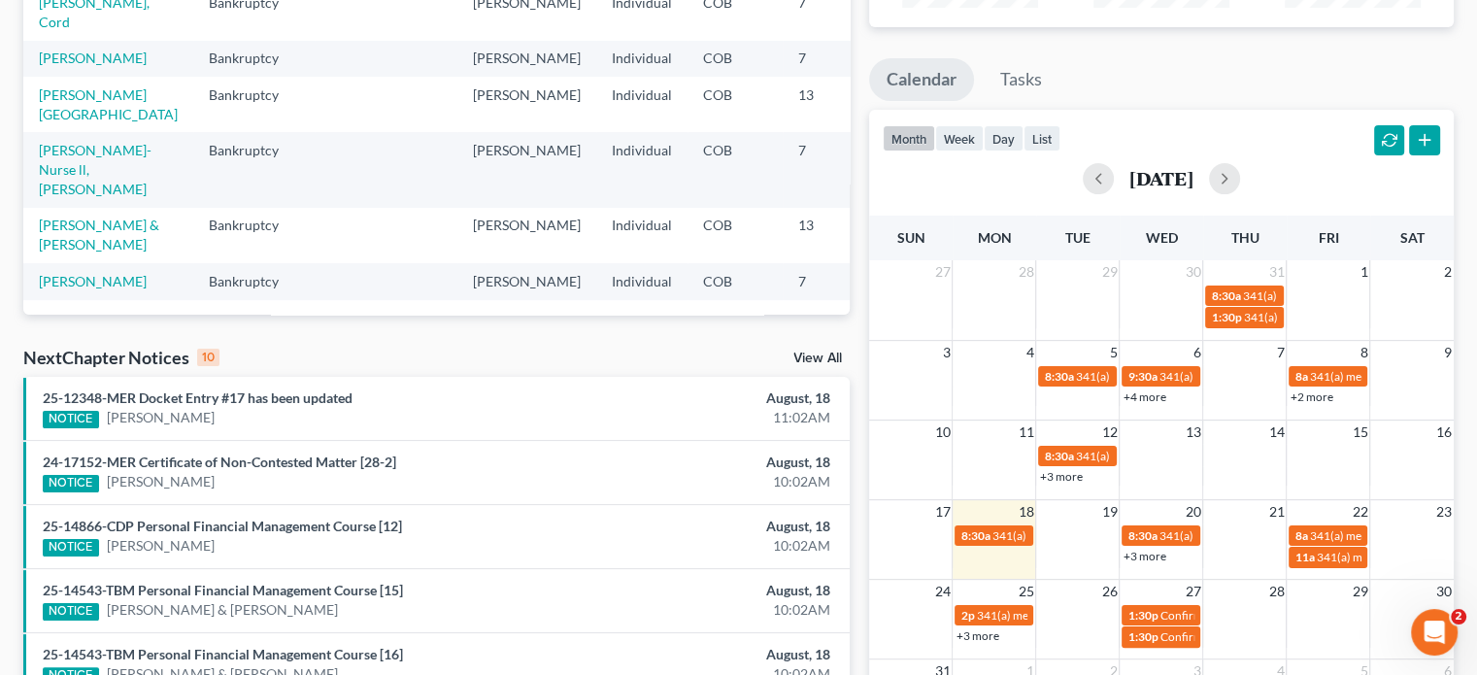
click at [1143, 557] on link "+3 more" at bounding box center [1144, 556] width 43 height 15
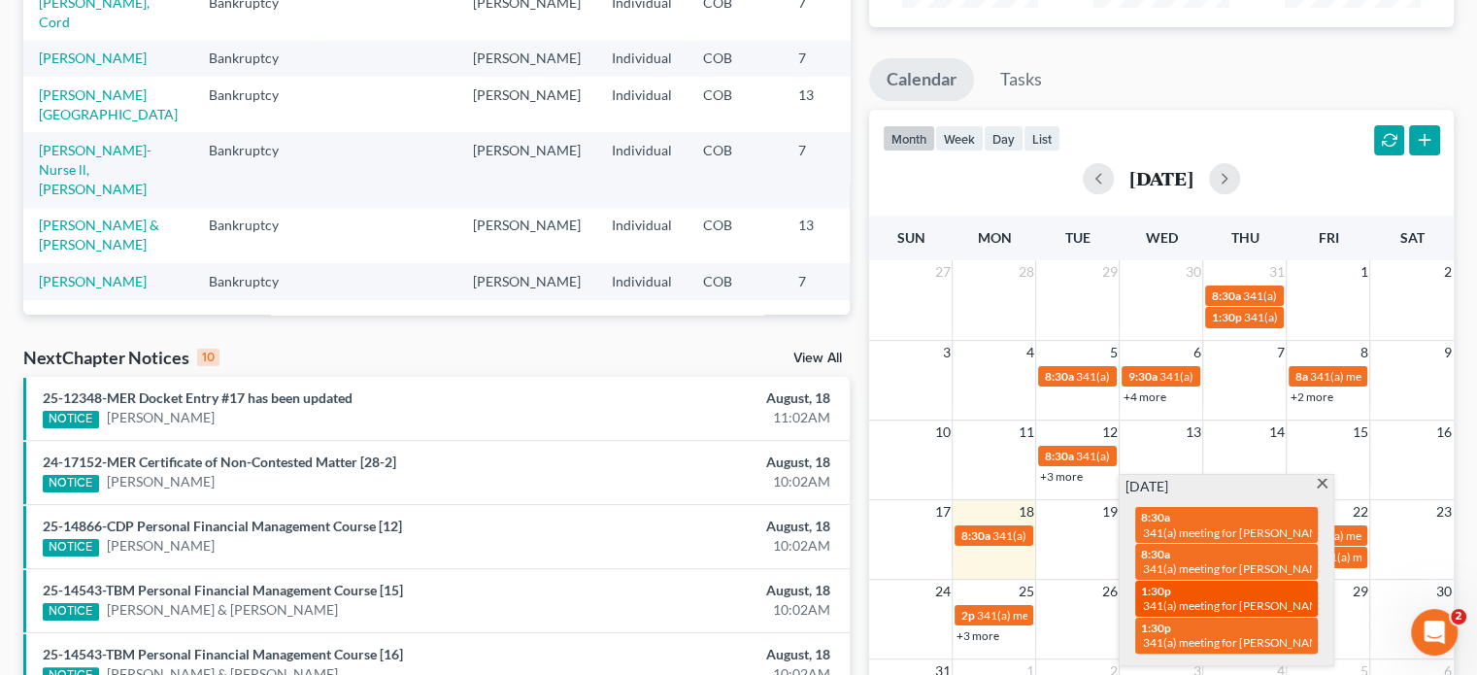
click at [1209, 592] on div "1:30p 341(a) meeting for Micheal Artis & Kylie Artis" at bounding box center [1226, 599] width 171 height 30
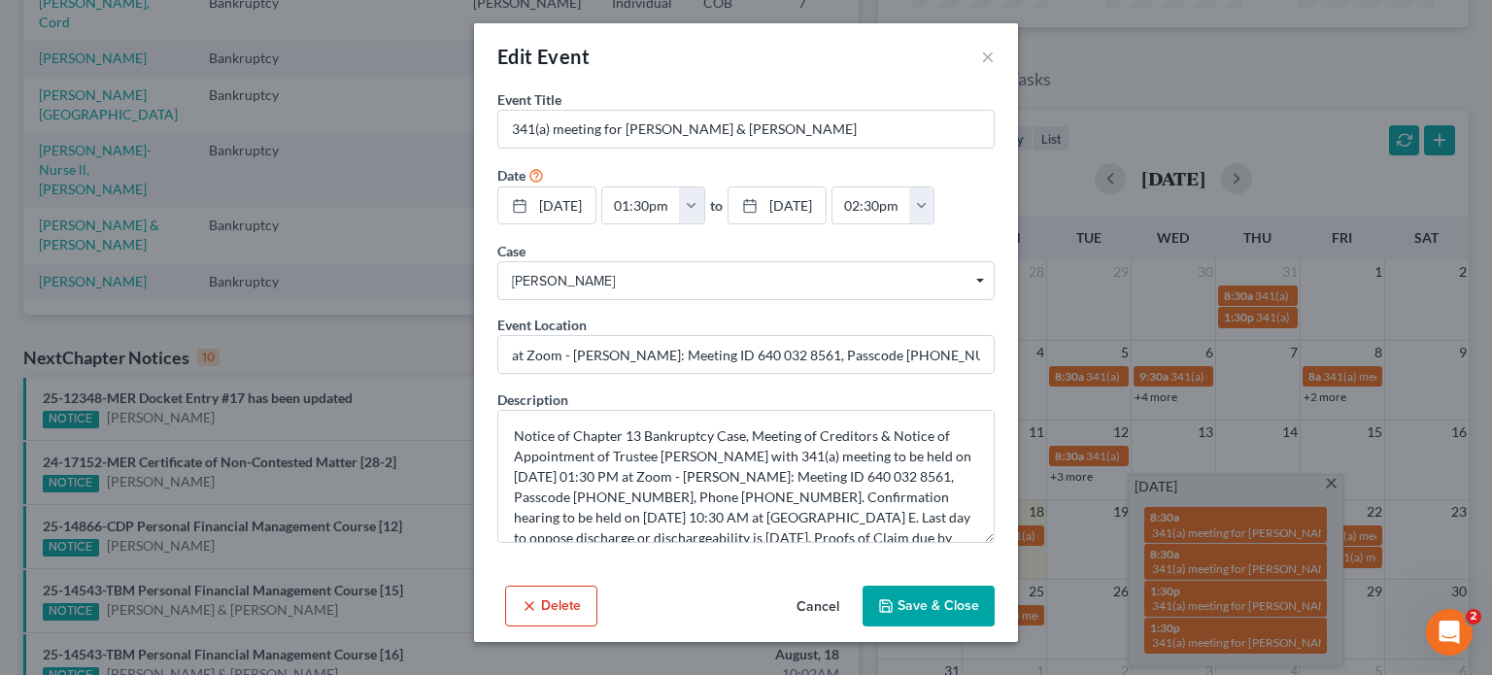
click at [1204, 637] on div "Edit Event × Event Title * 341(a) meeting for Micheal Artis & Kylie Artis Date …" at bounding box center [746, 337] width 1492 height 675
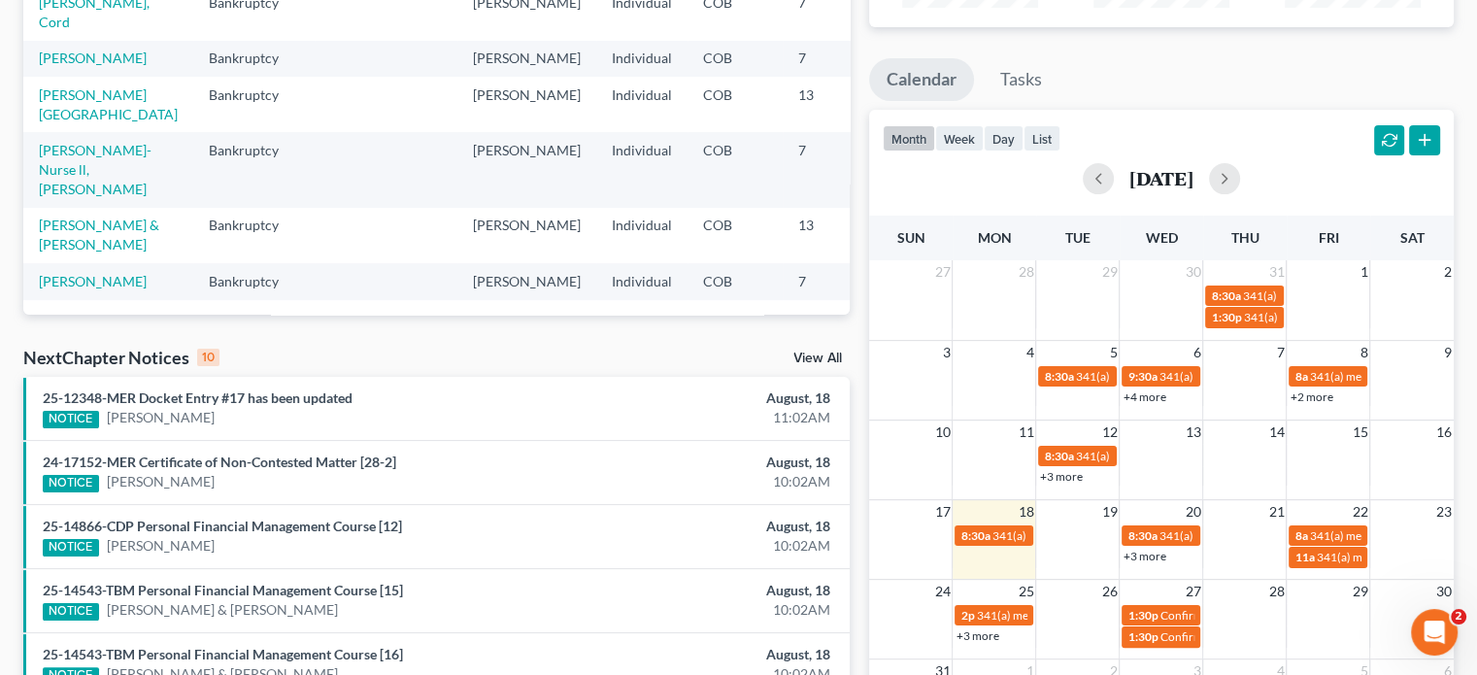
click at [1149, 557] on link "+3 more" at bounding box center [1144, 556] width 43 height 15
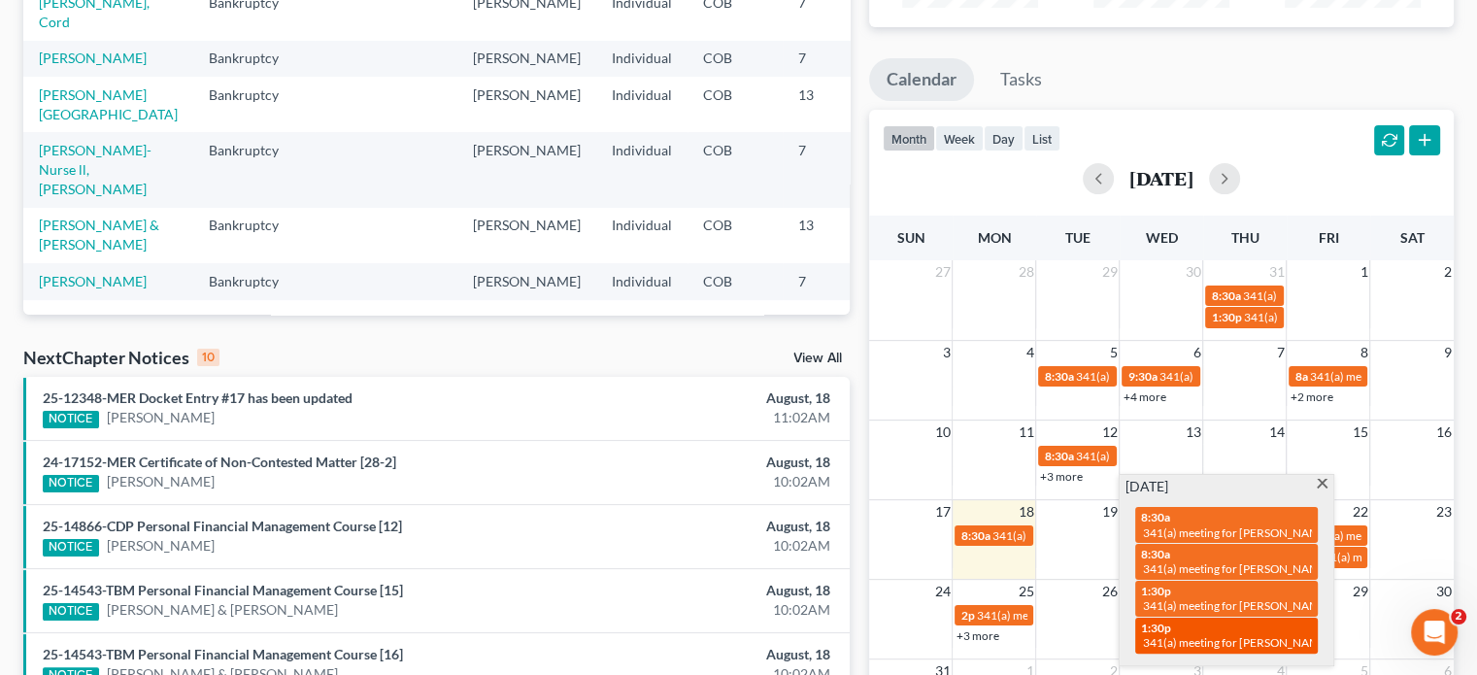
click at [1210, 636] on span "341(a) meeting for [PERSON_NAME]" at bounding box center [1236, 642] width 187 height 15
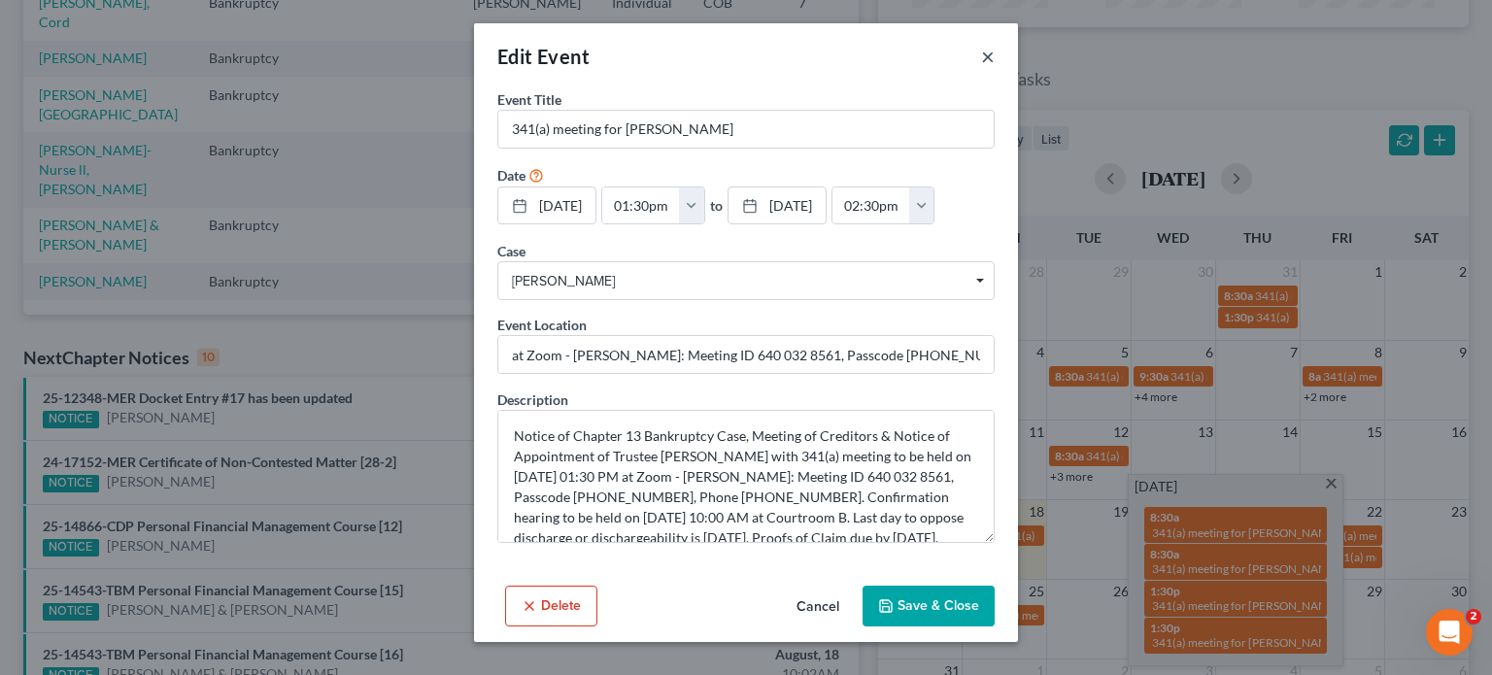
click at [991, 51] on button "×" at bounding box center [988, 56] width 14 height 23
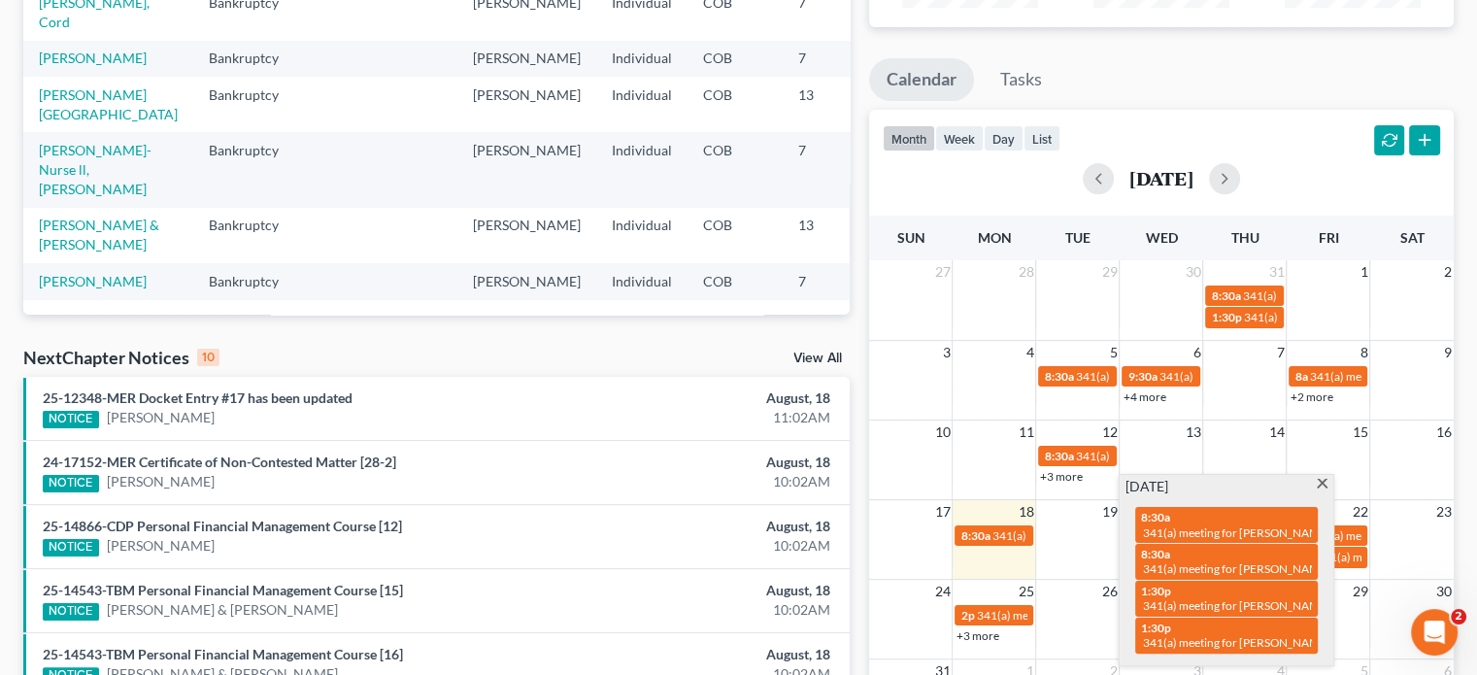
click at [1326, 489] on span at bounding box center [1322, 485] width 15 height 13
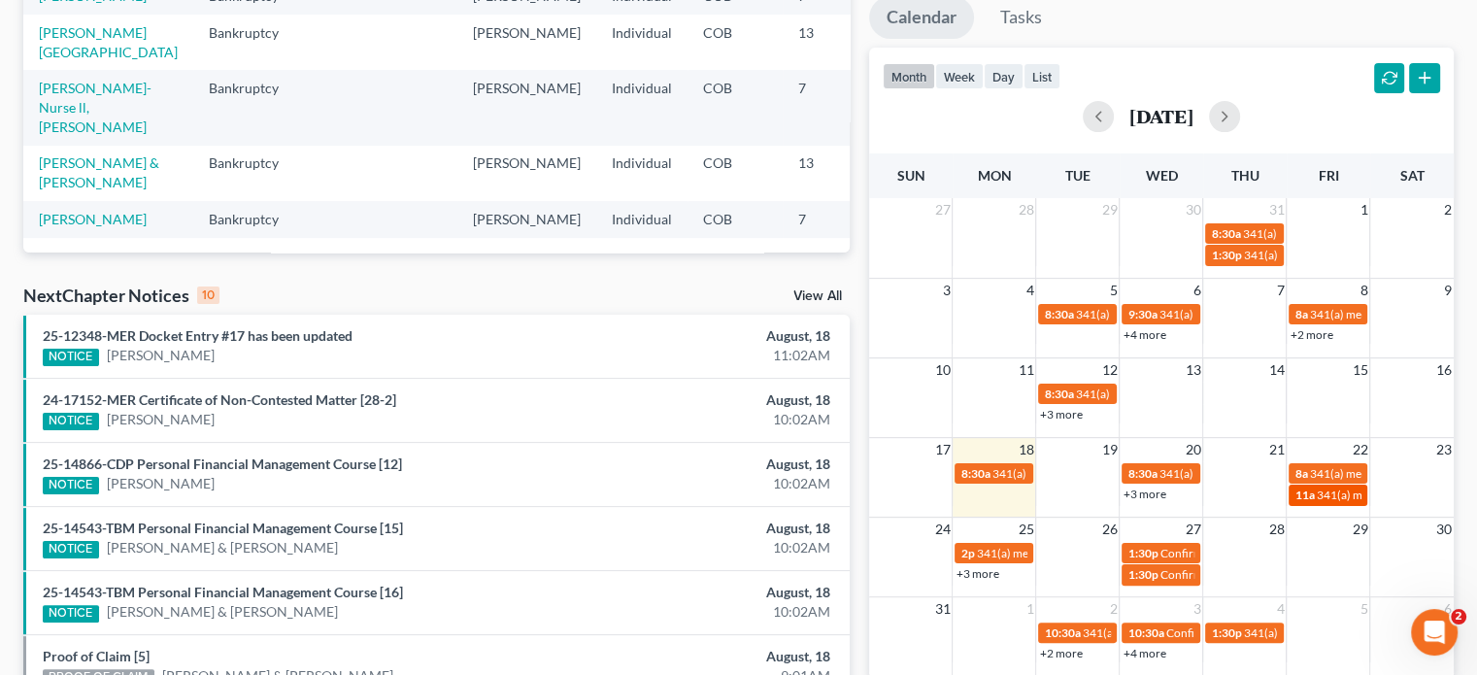
scroll to position [388, 0]
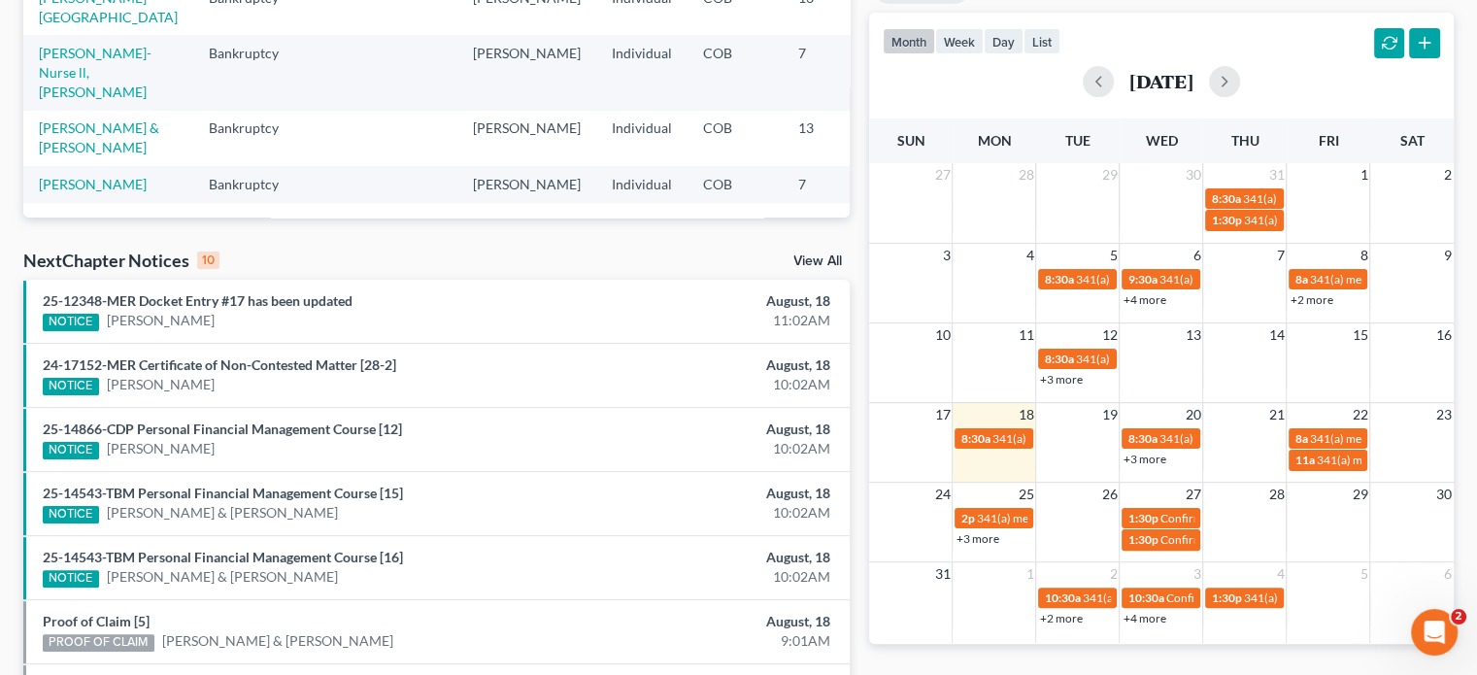
click at [971, 531] on link "+3 more" at bounding box center [977, 538] width 43 height 15
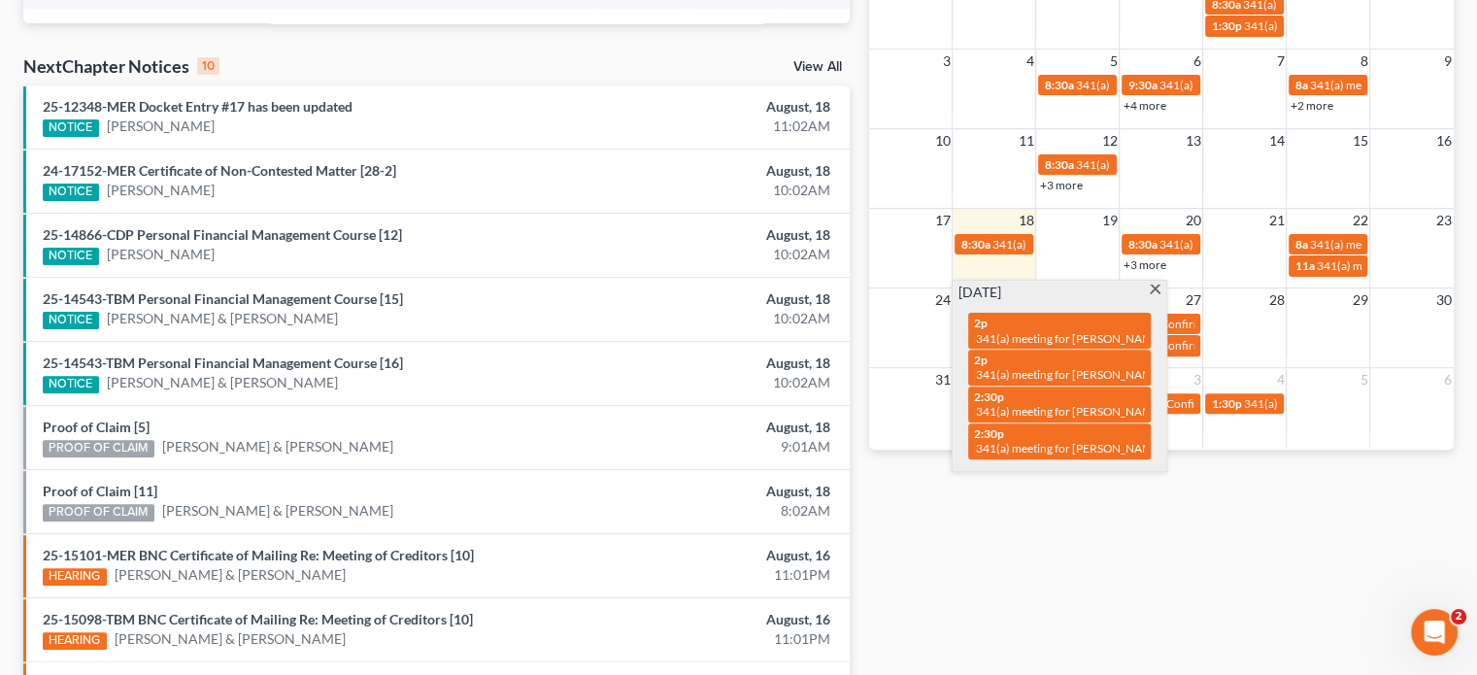
scroll to position [486, 0]
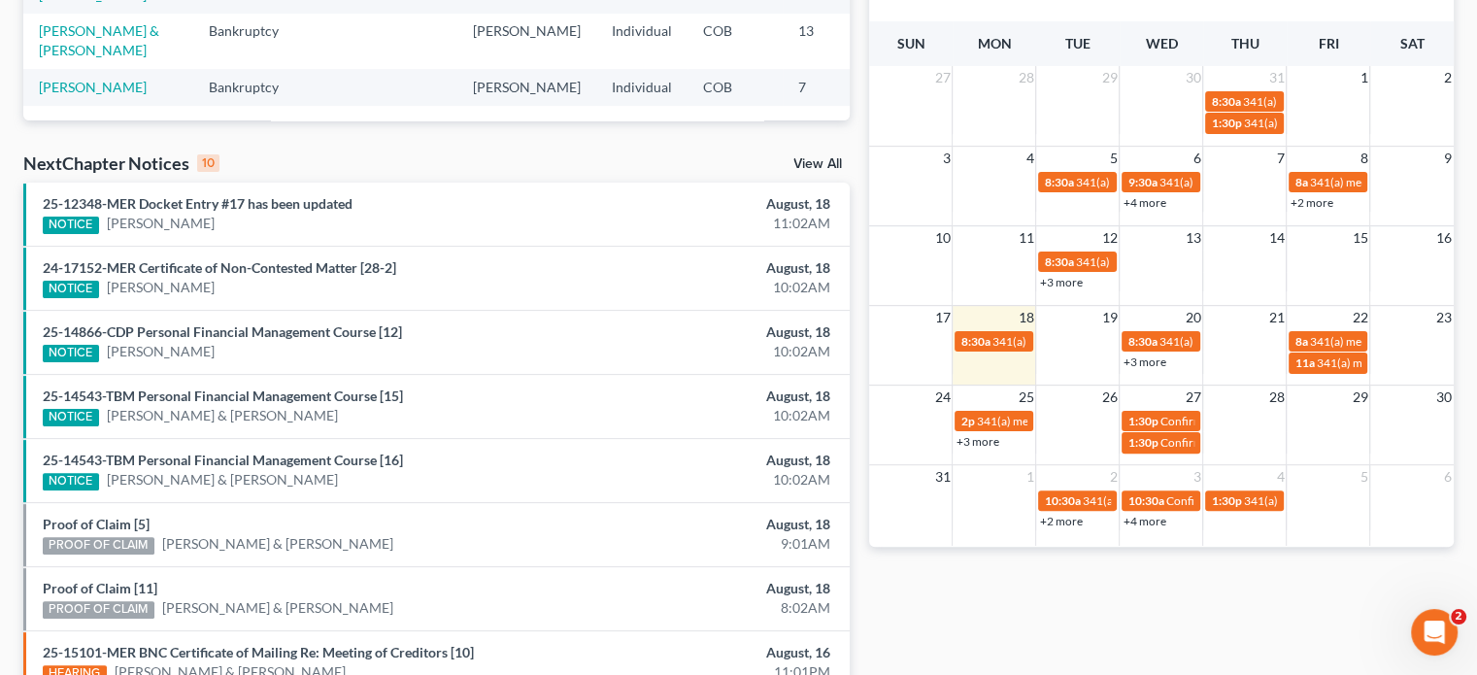
click at [901, 620] on div "Monthly Progress Bankruptcy Bankruptcy Probate Law August 2025 July 2025 June 2…" at bounding box center [1162, 234] width 604 height 1237
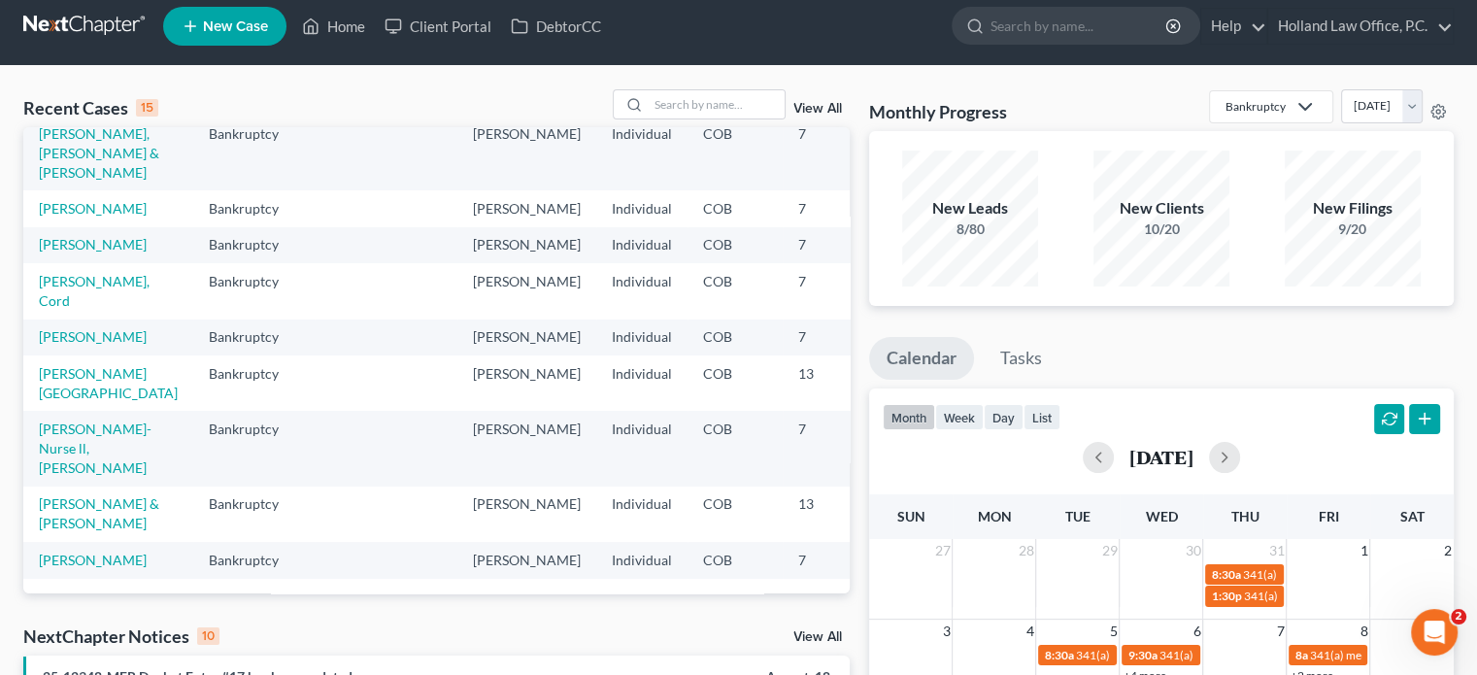
scroll to position [0, 0]
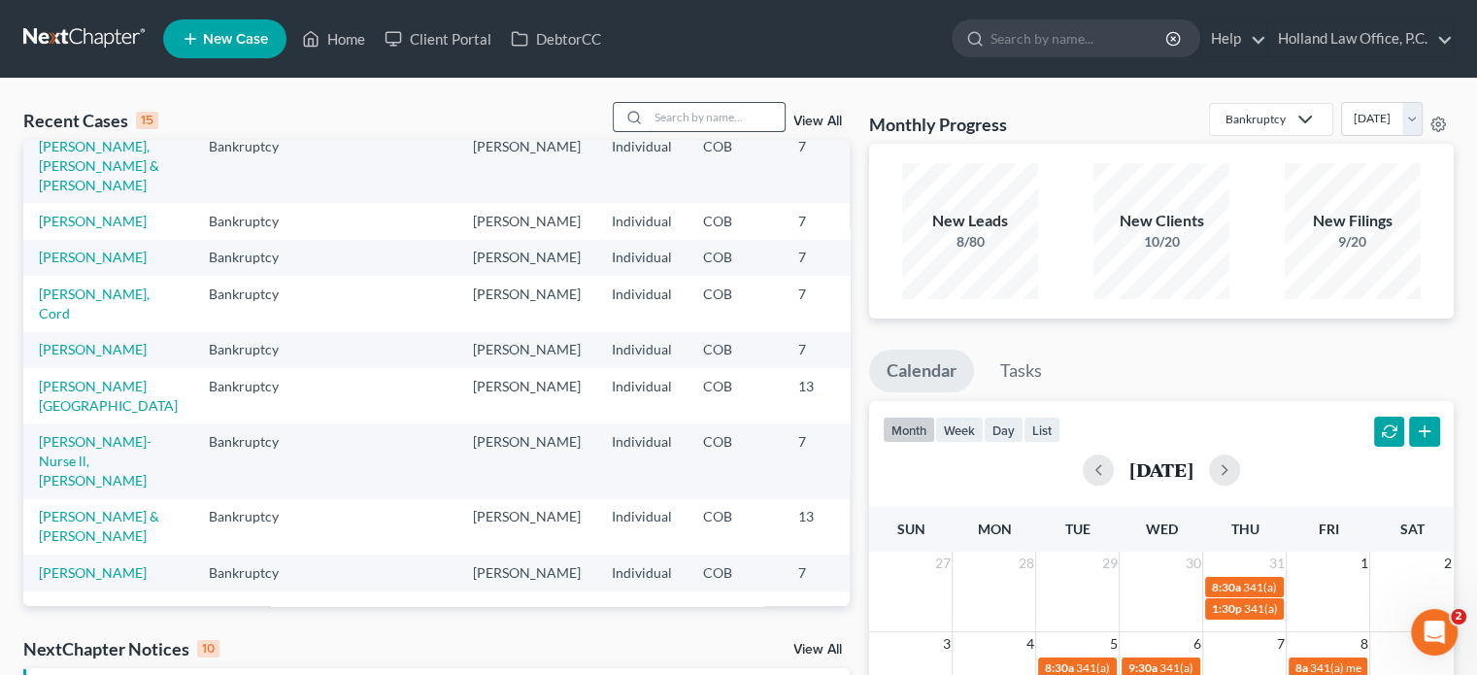
click at [768, 107] on input "search" at bounding box center [717, 117] width 136 height 28
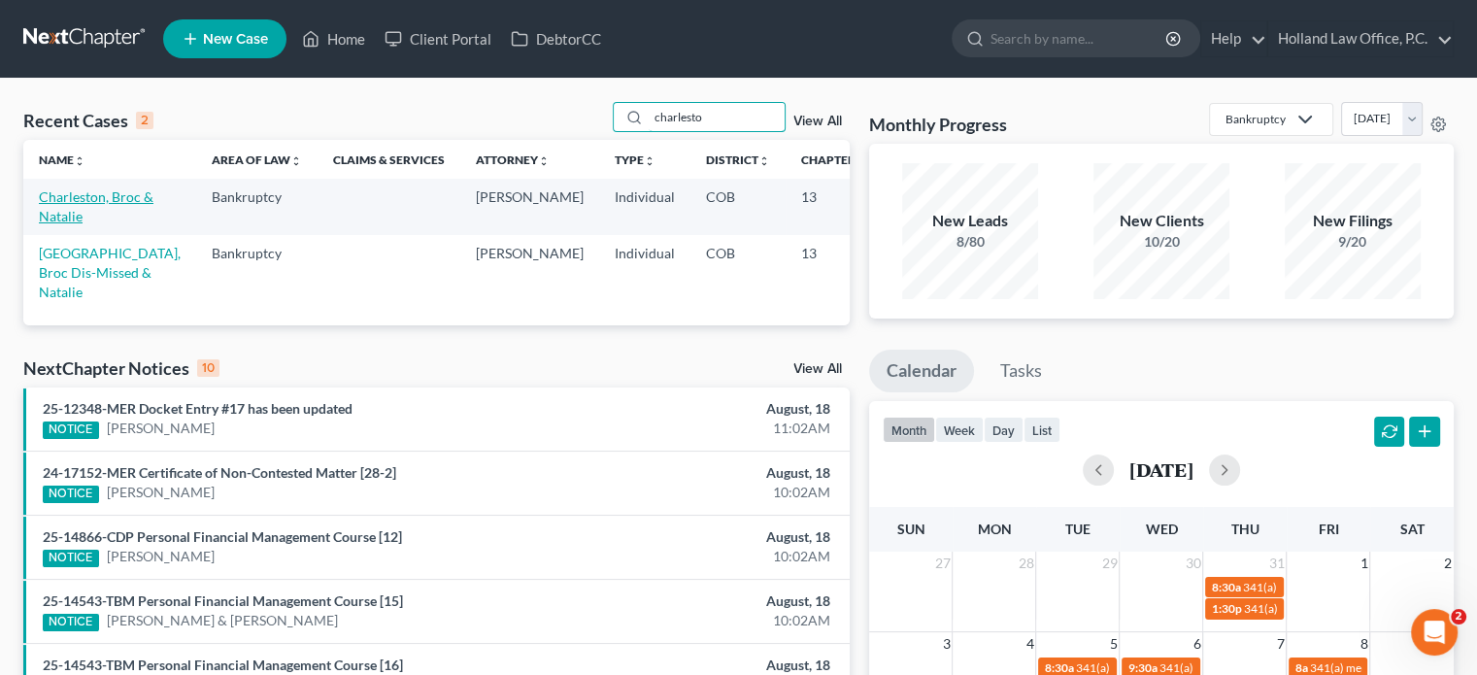
type input "charlesto"
click at [69, 196] on link "Charleston, Broc & Natalie" at bounding box center [96, 206] width 115 height 36
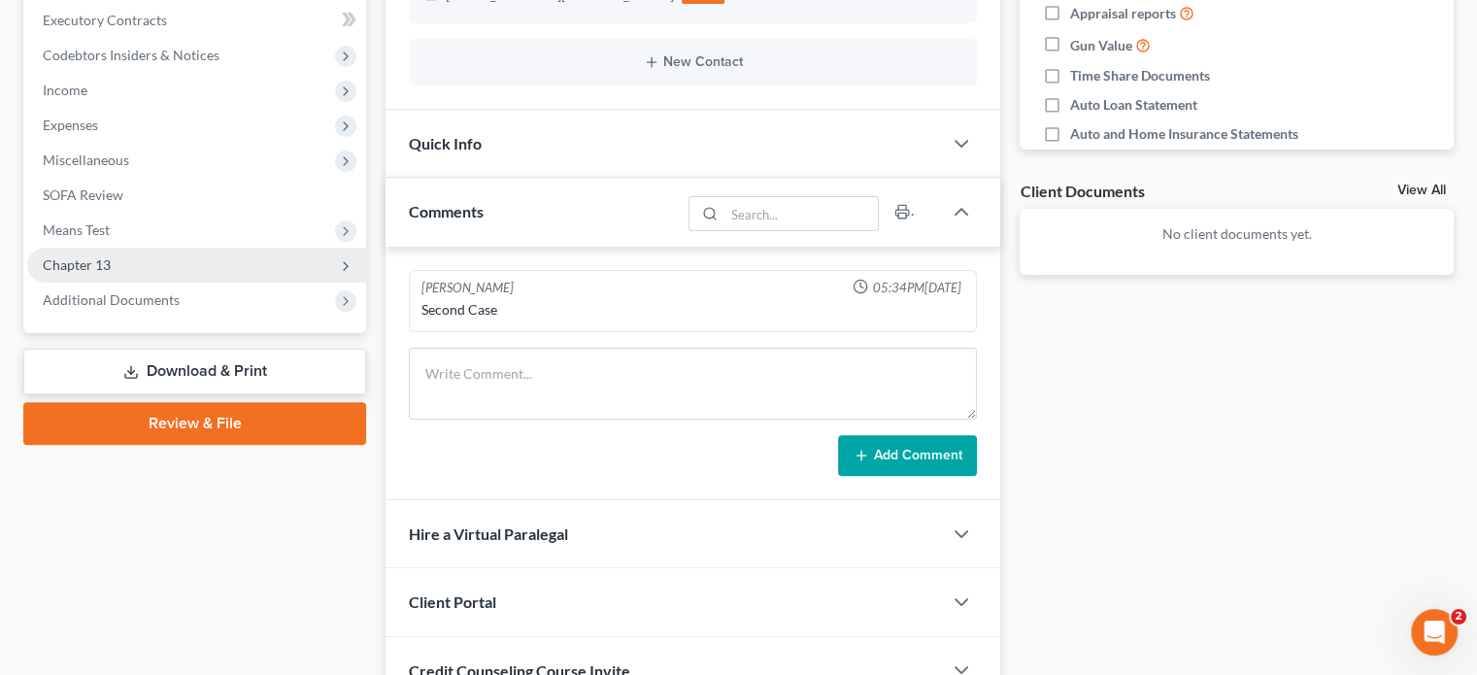
scroll to position [583, 0]
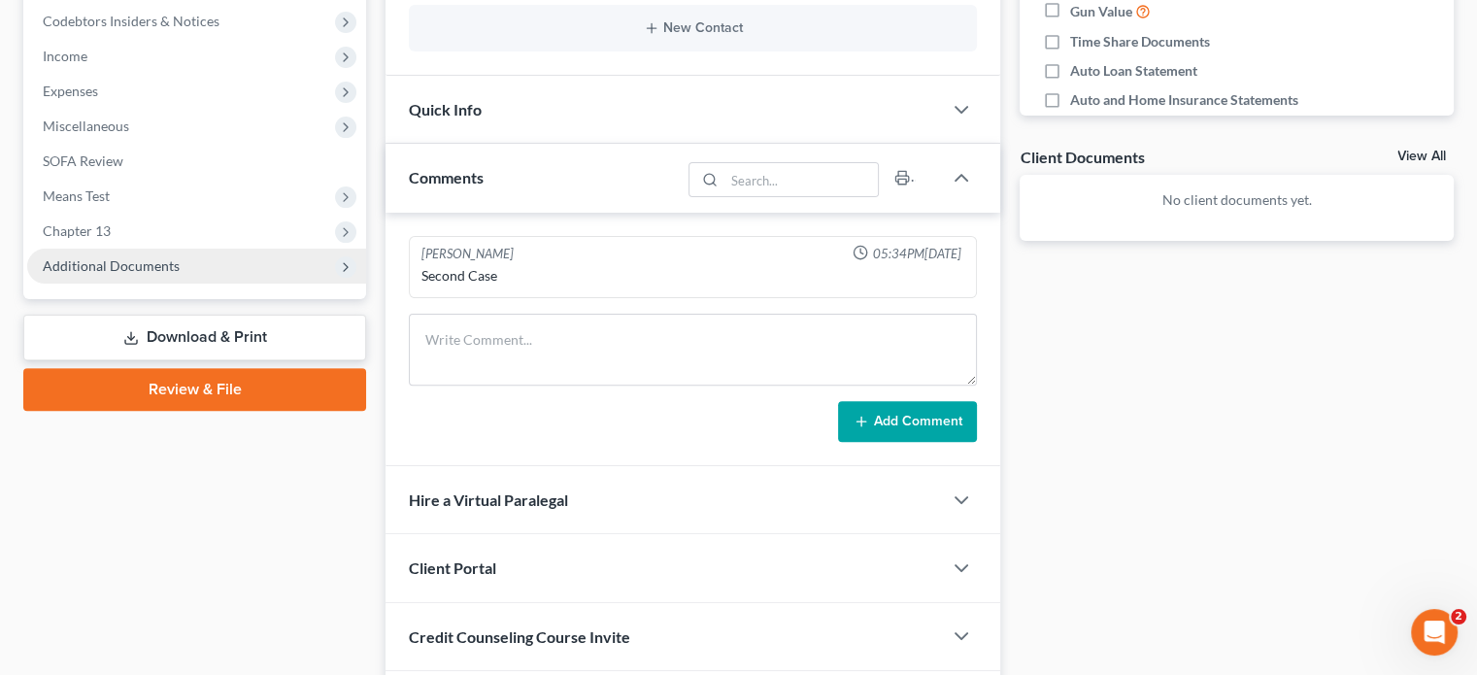
click at [94, 267] on span "Additional Documents" at bounding box center [111, 265] width 137 height 17
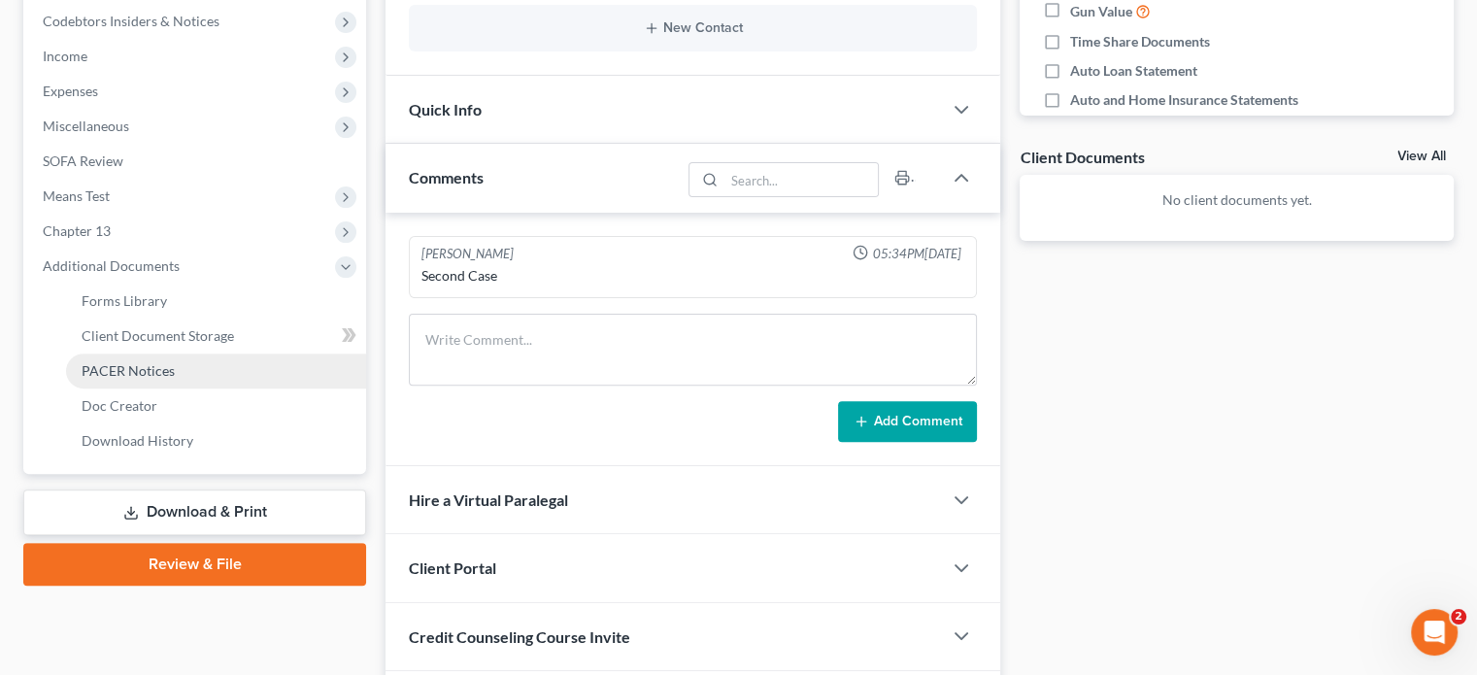
click at [93, 372] on span "PACER Notices" at bounding box center [128, 370] width 93 height 17
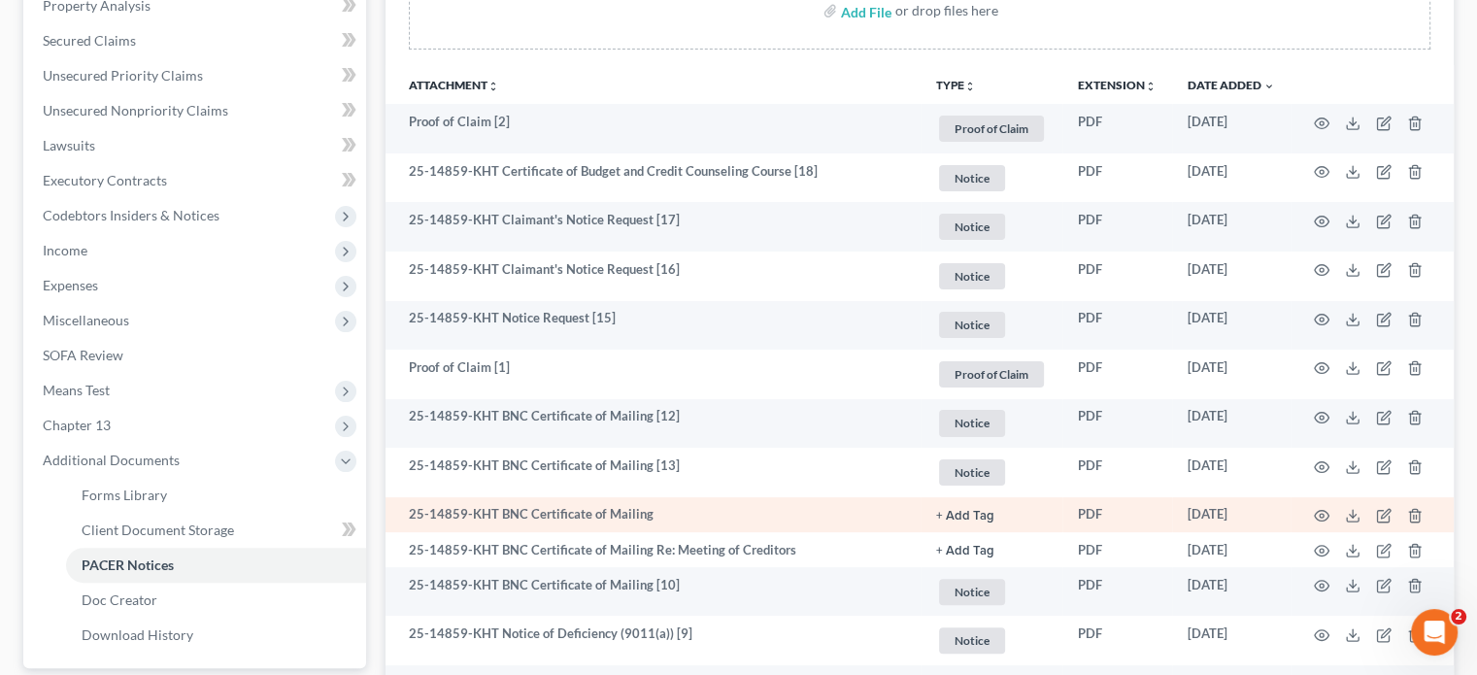
scroll to position [486, 0]
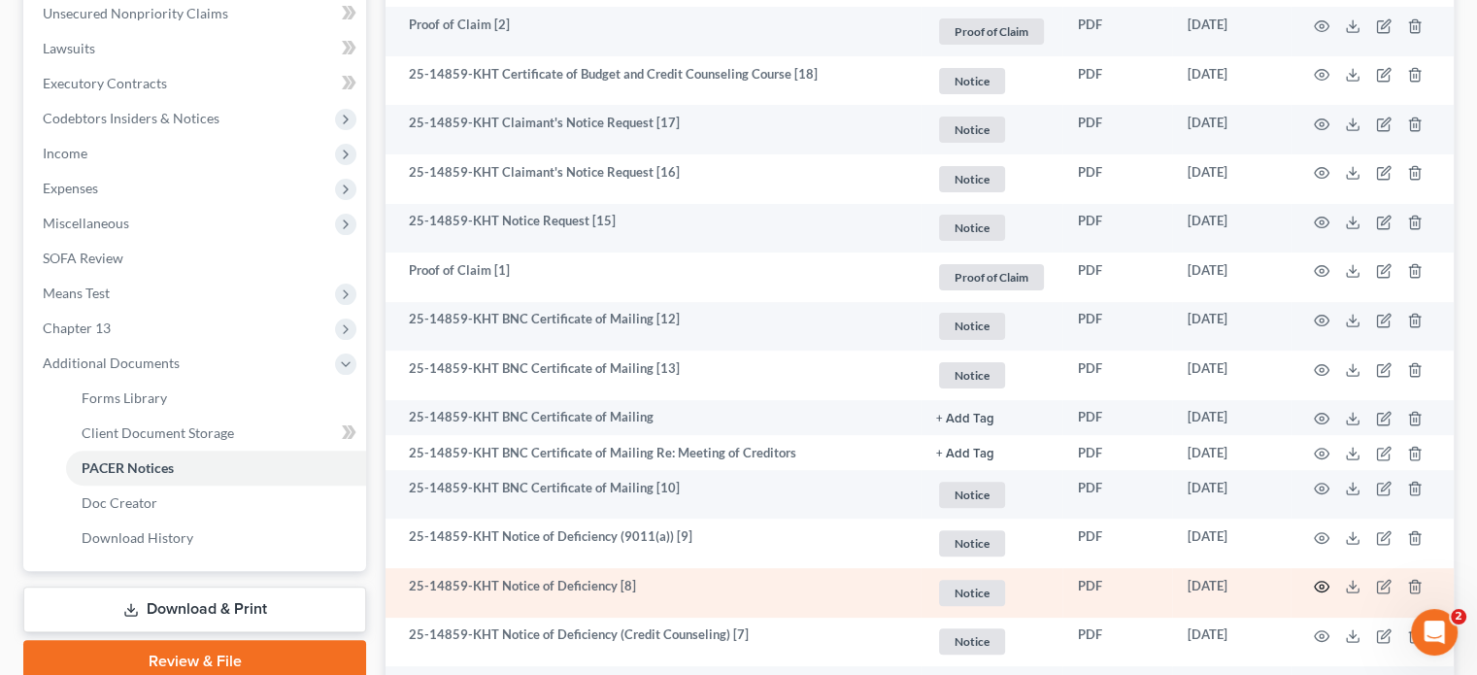
click at [1317, 579] on icon "button" at bounding box center [1322, 587] width 16 height 16
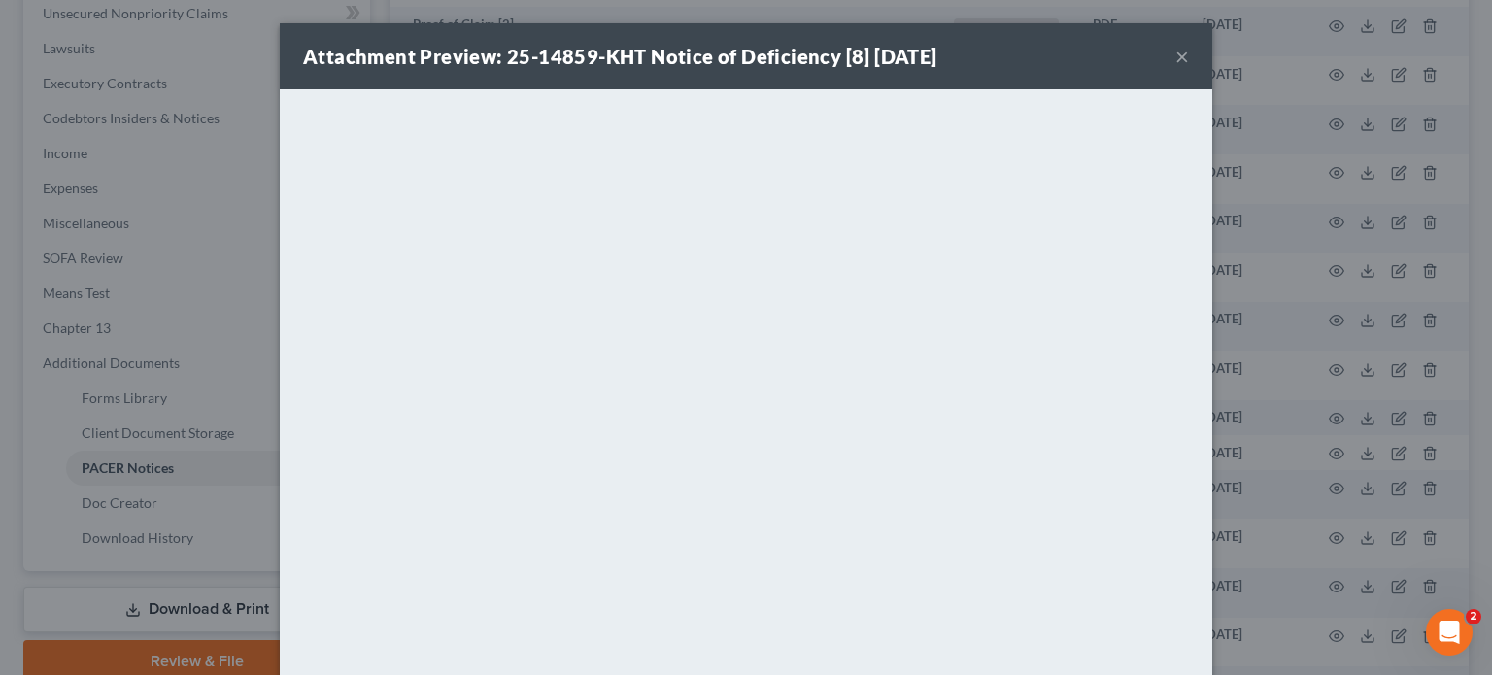
click at [1177, 55] on button "×" at bounding box center [1182, 56] width 14 height 23
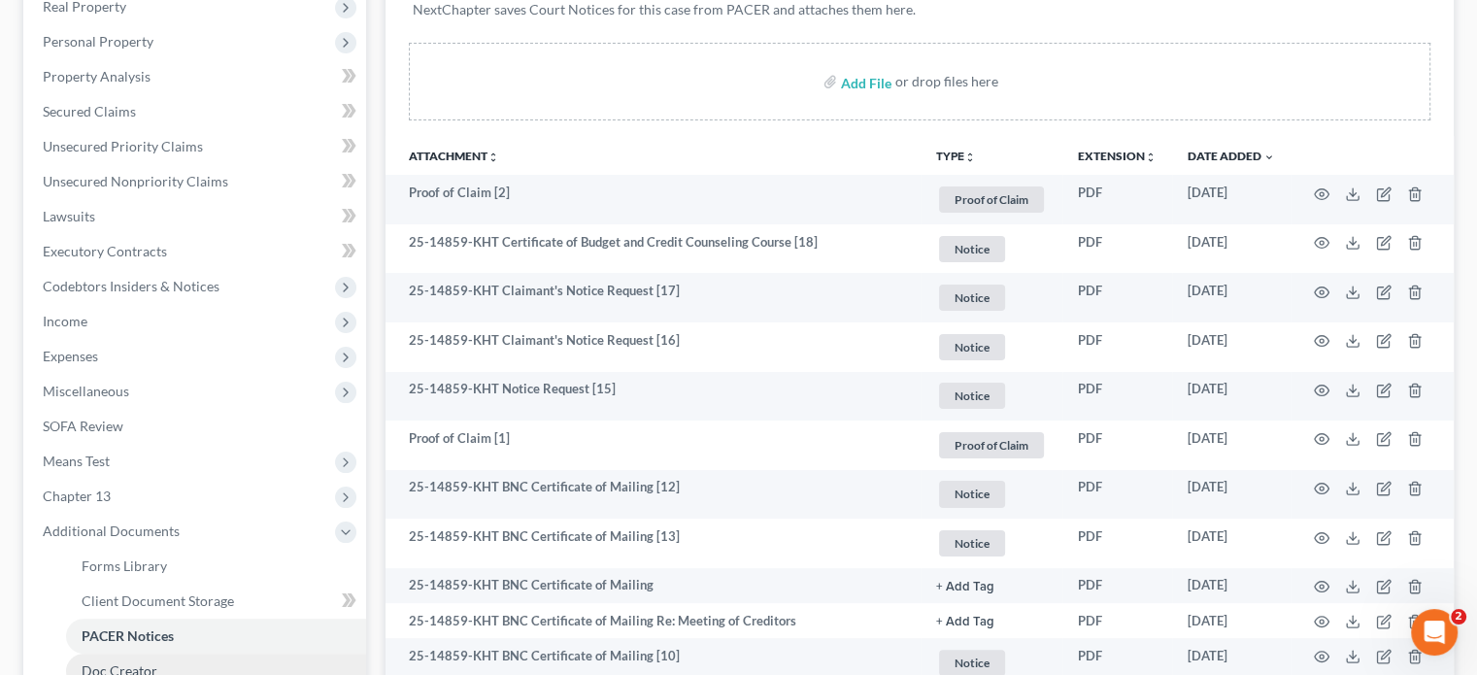
scroll to position [388, 0]
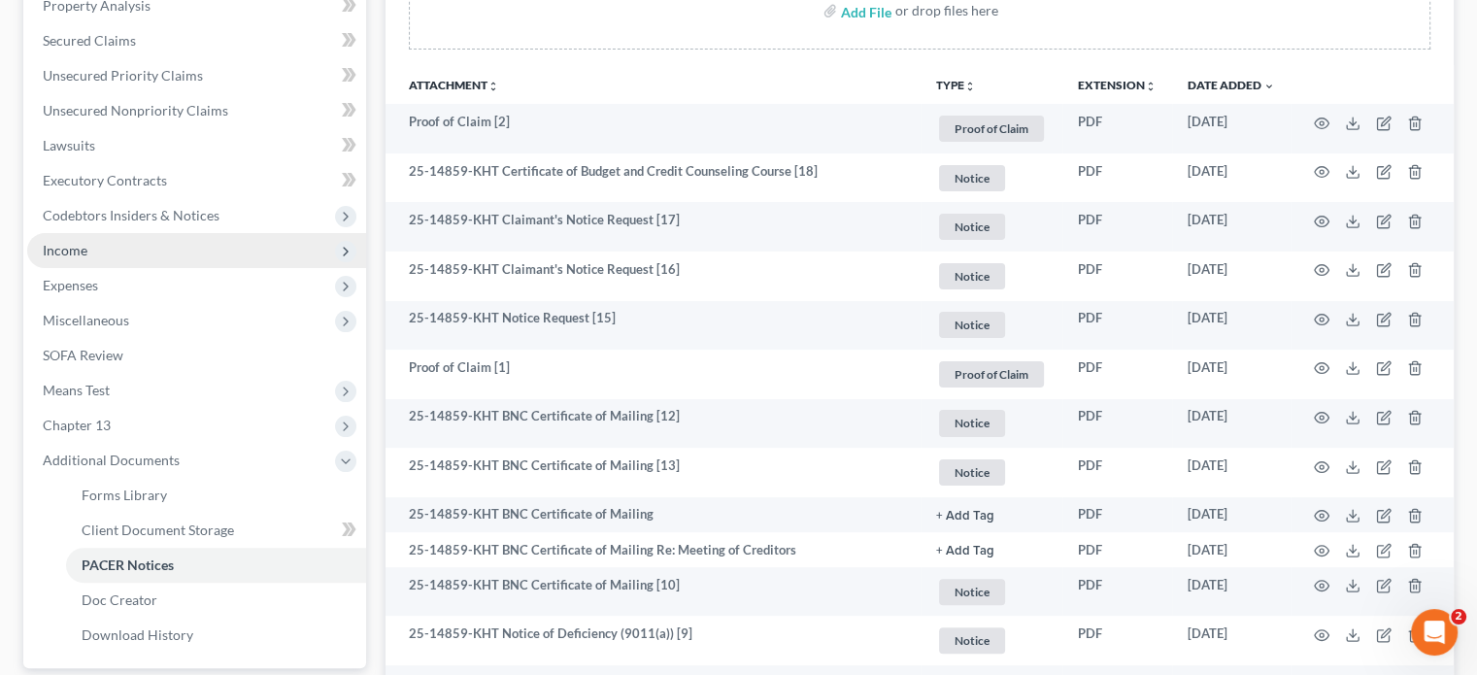
click at [72, 253] on span "Income" at bounding box center [65, 250] width 45 height 17
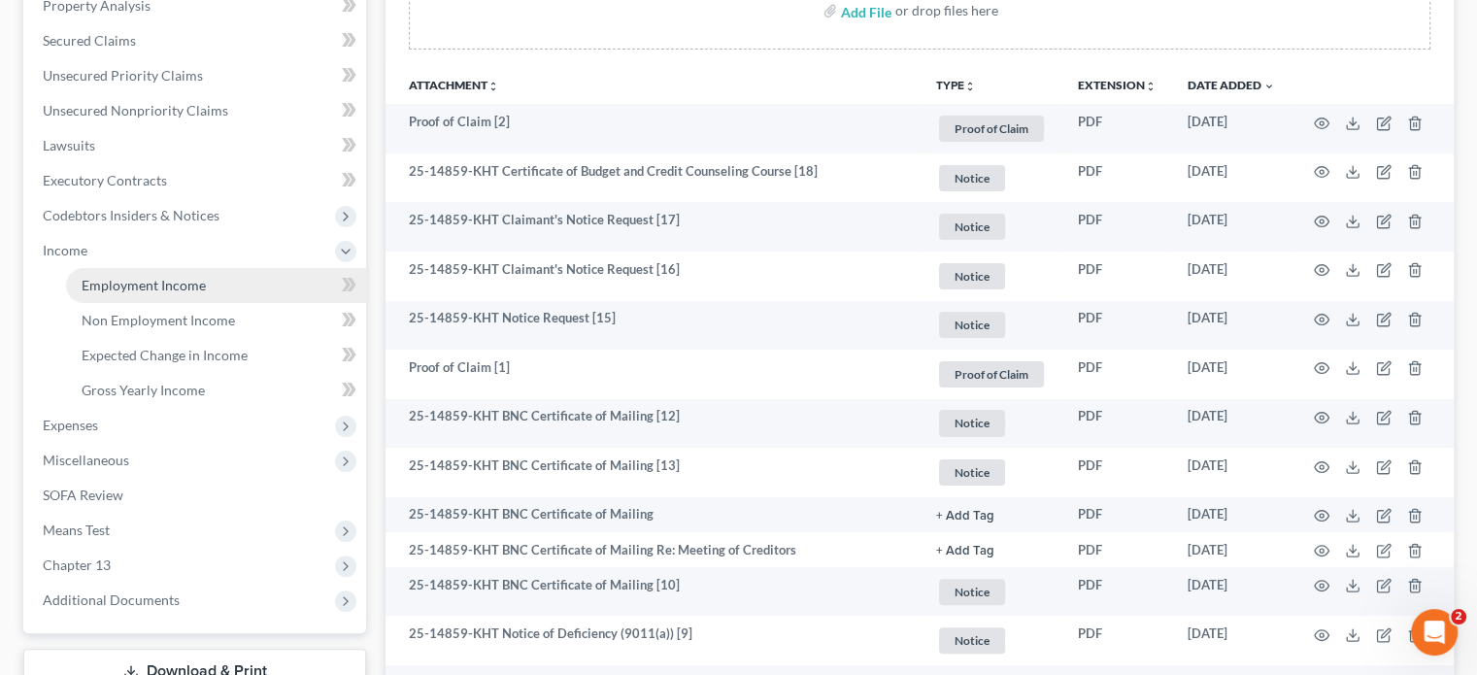
click at [109, 289] on span "Employment Income" at bounding box center [144, 285] width 124 height 17
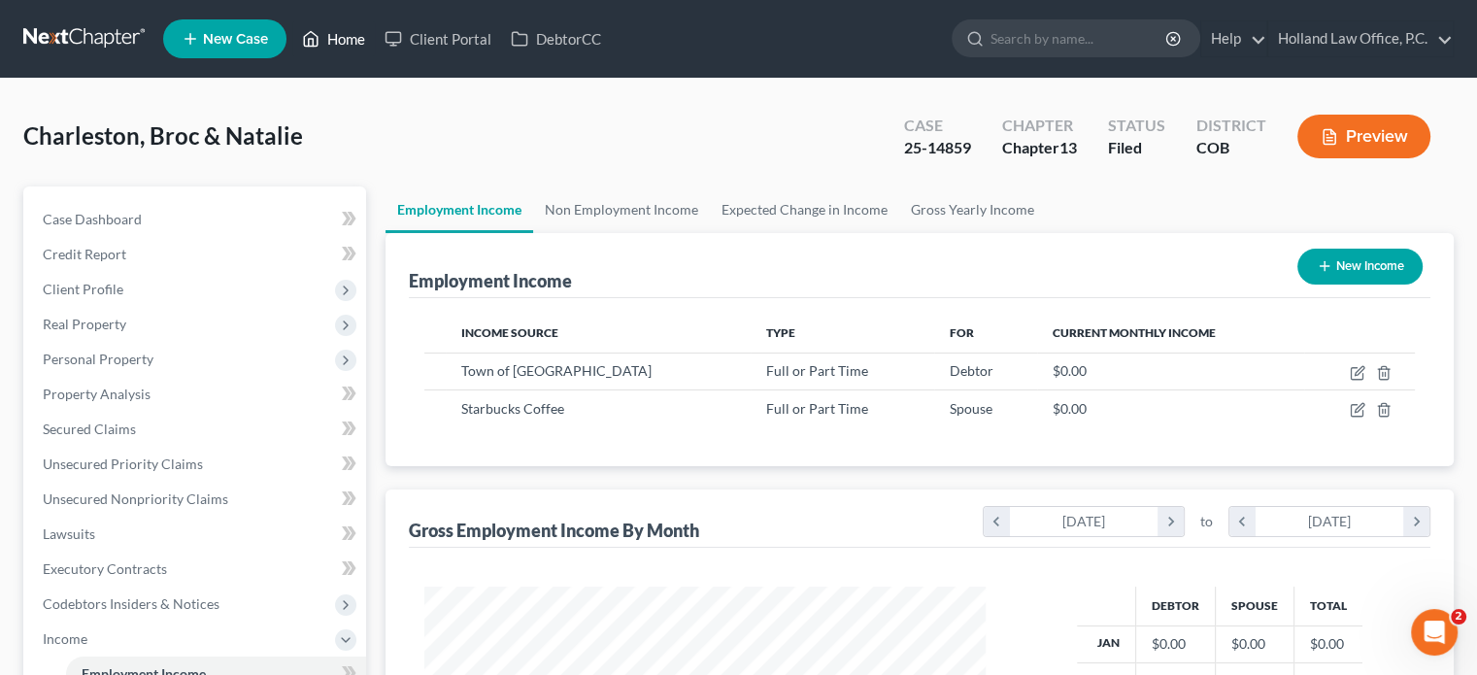
click at [346, 40] on link "Home" at bounding box center [333, 38] width 83 height 35
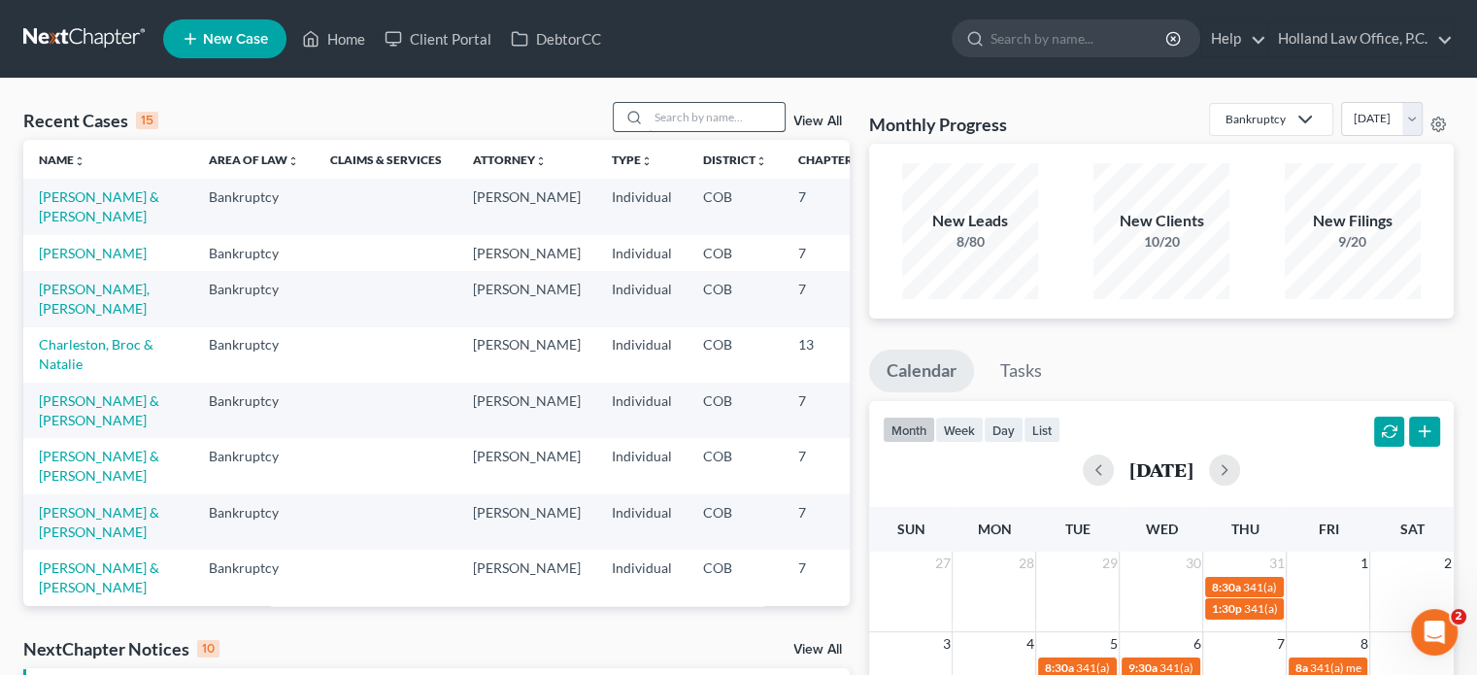
click at [690, 118] on input "search" at bounding box center [717, 117] width 136 height 28
click at [70, 372] on link "Charleston, Broc & Natalie" at bounding box center [96, 354] width 115 height 36
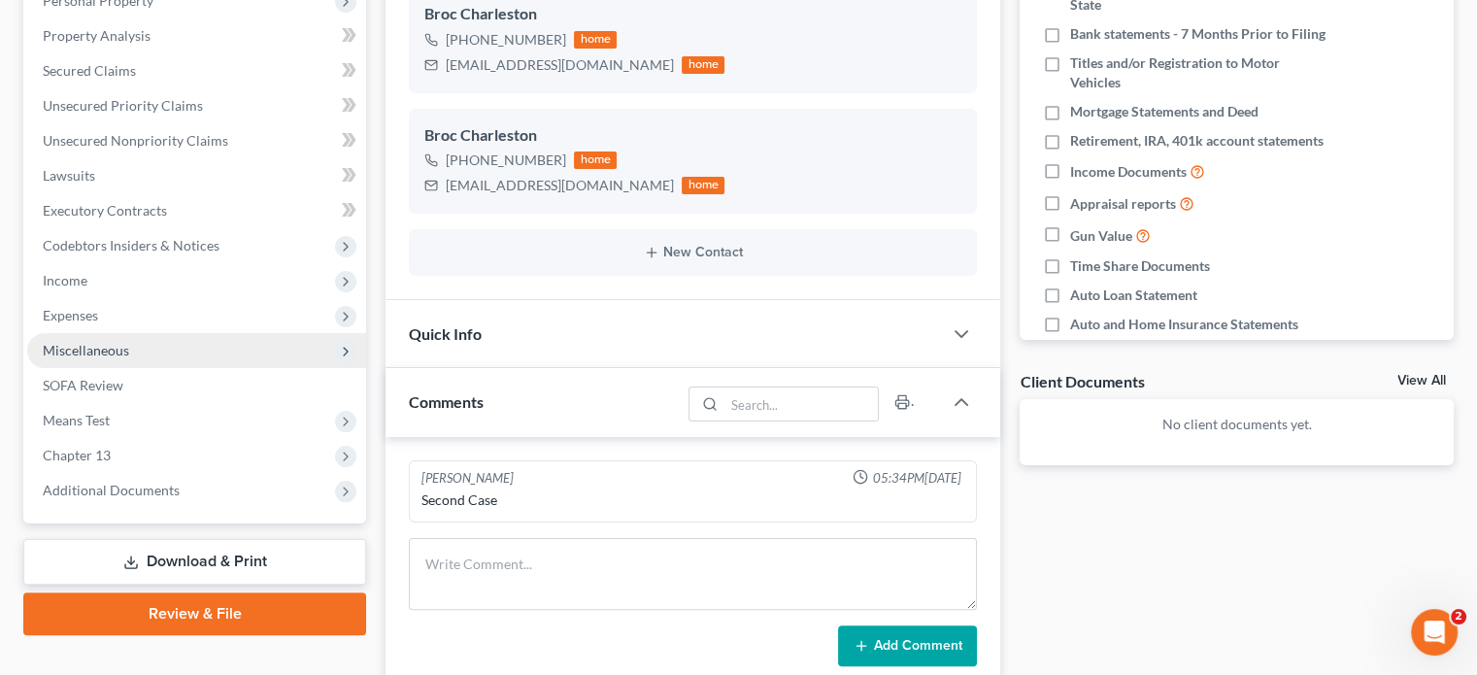
scroll to position [486, 0]
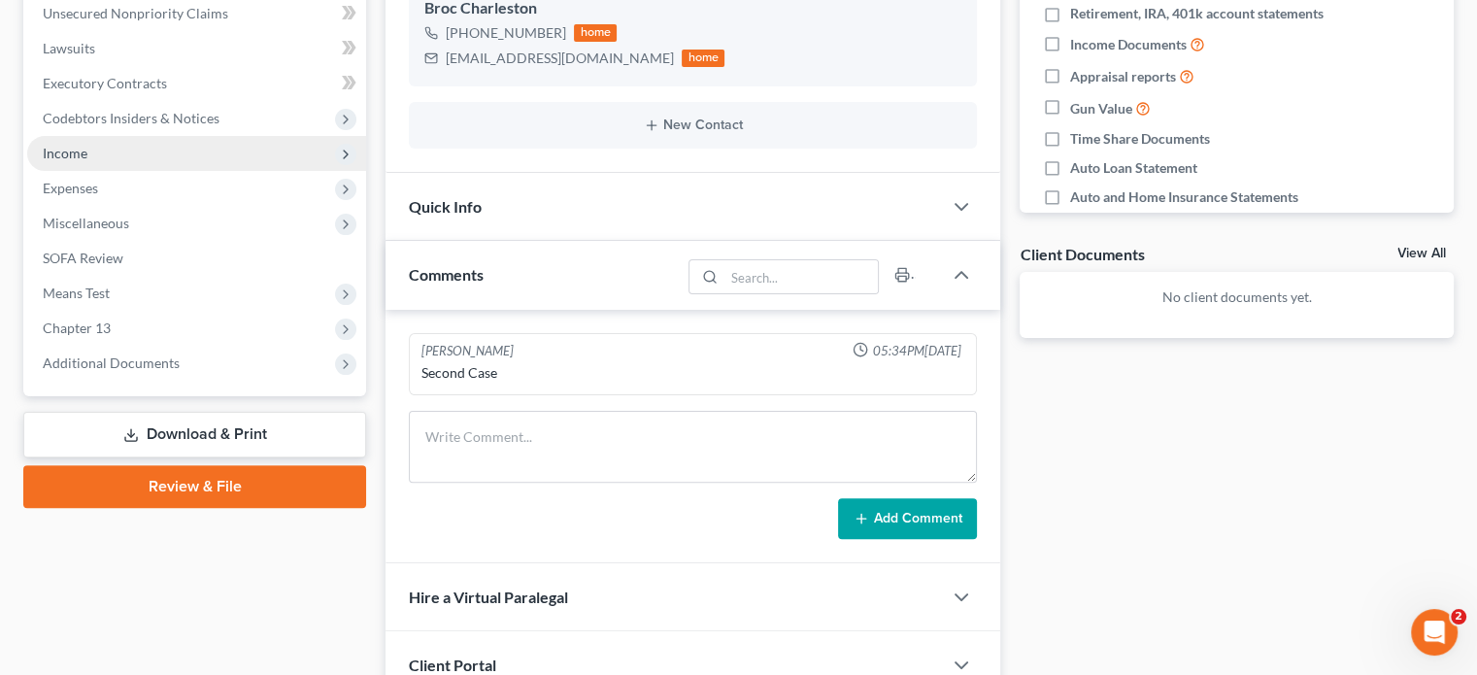
click at [69, 145] on span "Income" at bounding box center [65, 153] width 45 height 17
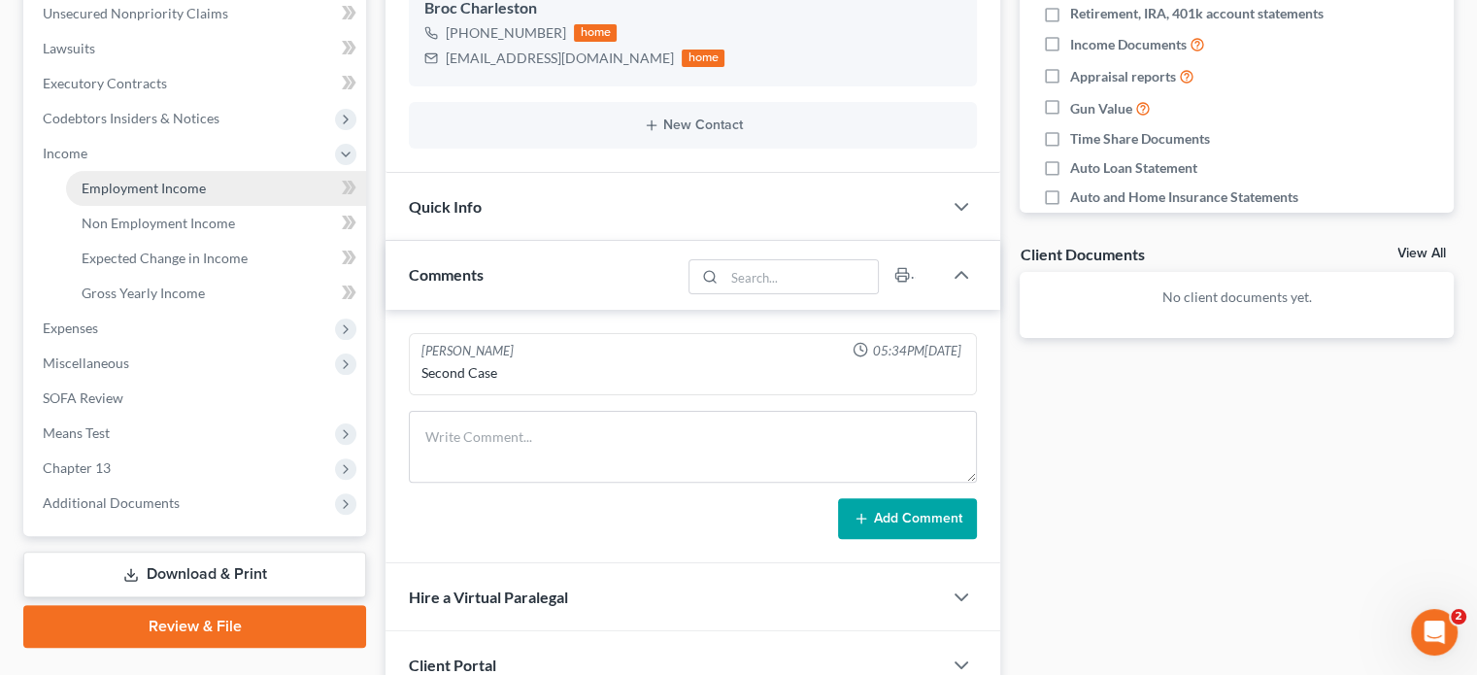
click at [140, 189] on span "Employment Income" at bounding box center [144, 188] width 124 height 17
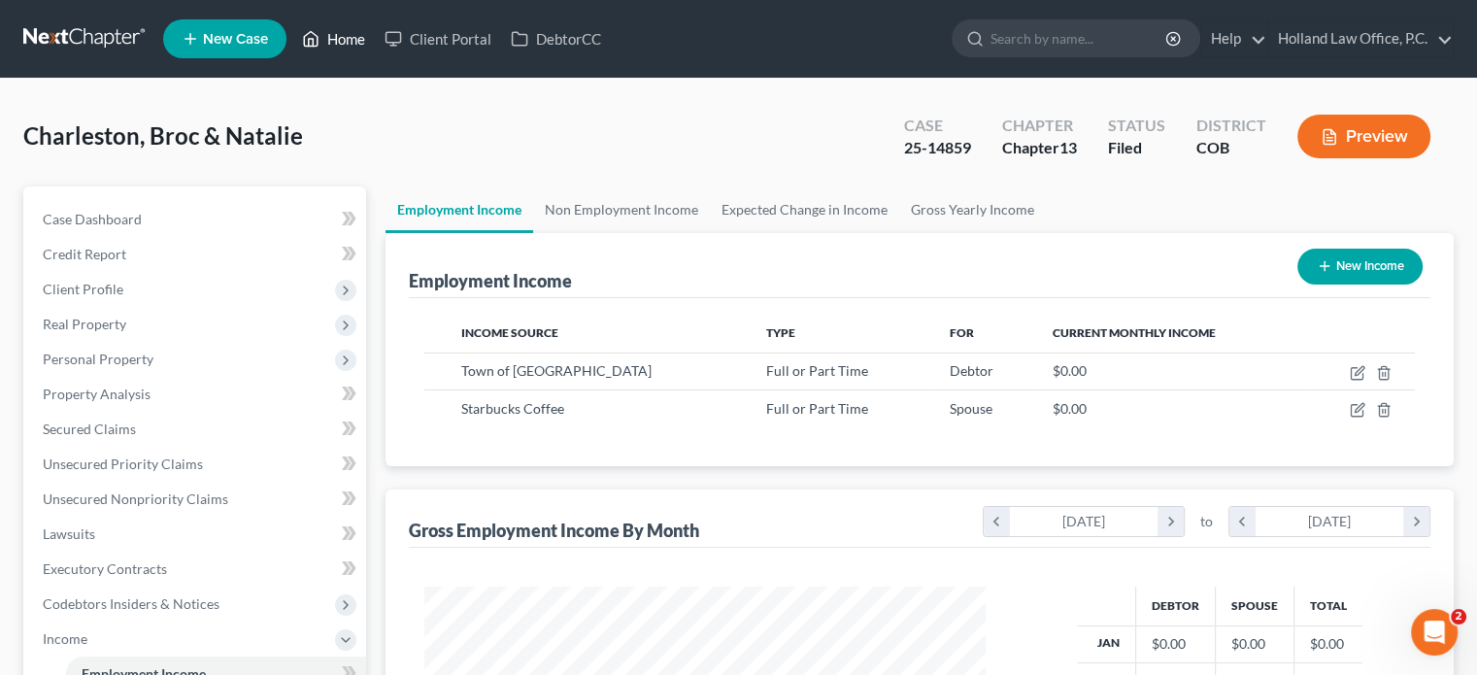
click at [338, 38] on link "Home" at bounding box center [333, 38] width 83 height 35
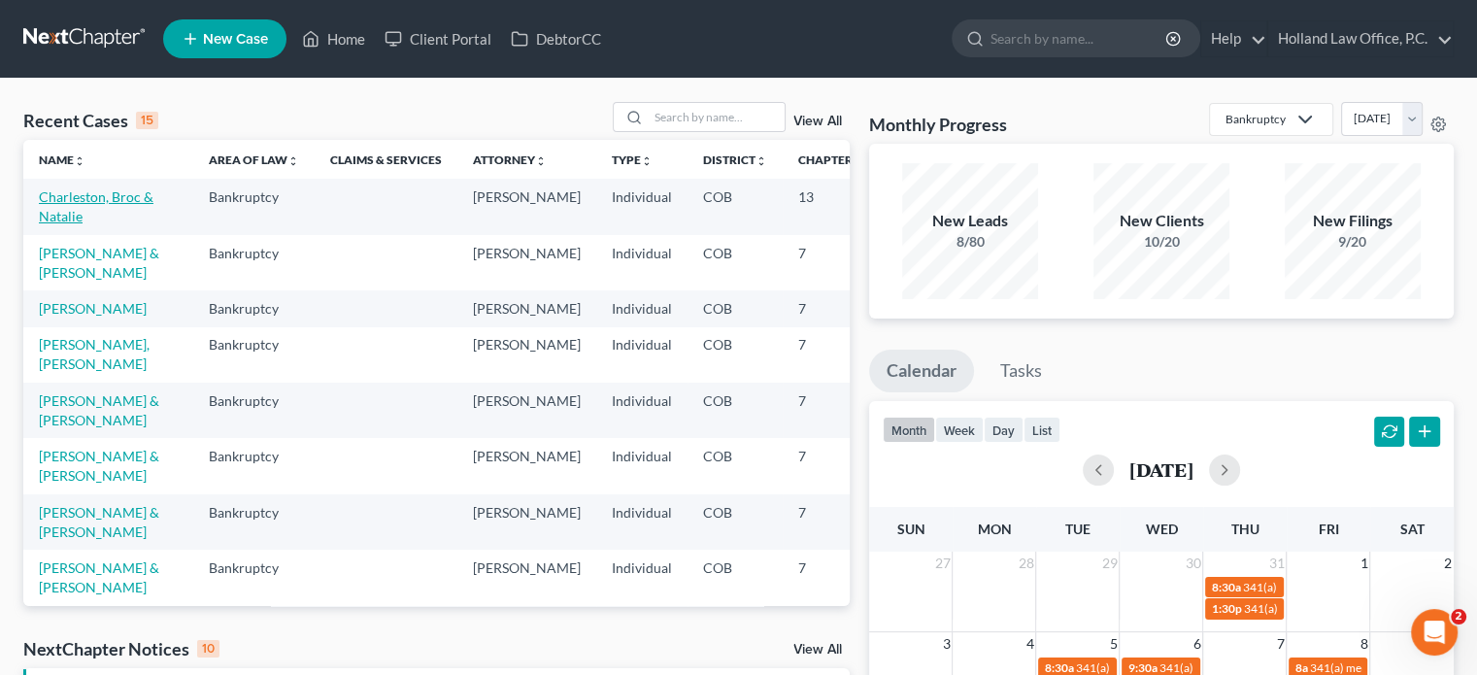
click at [70, 217] on link "Charleston, Broc & Natalie" at bounding box center [96, 206] width 115 height 36
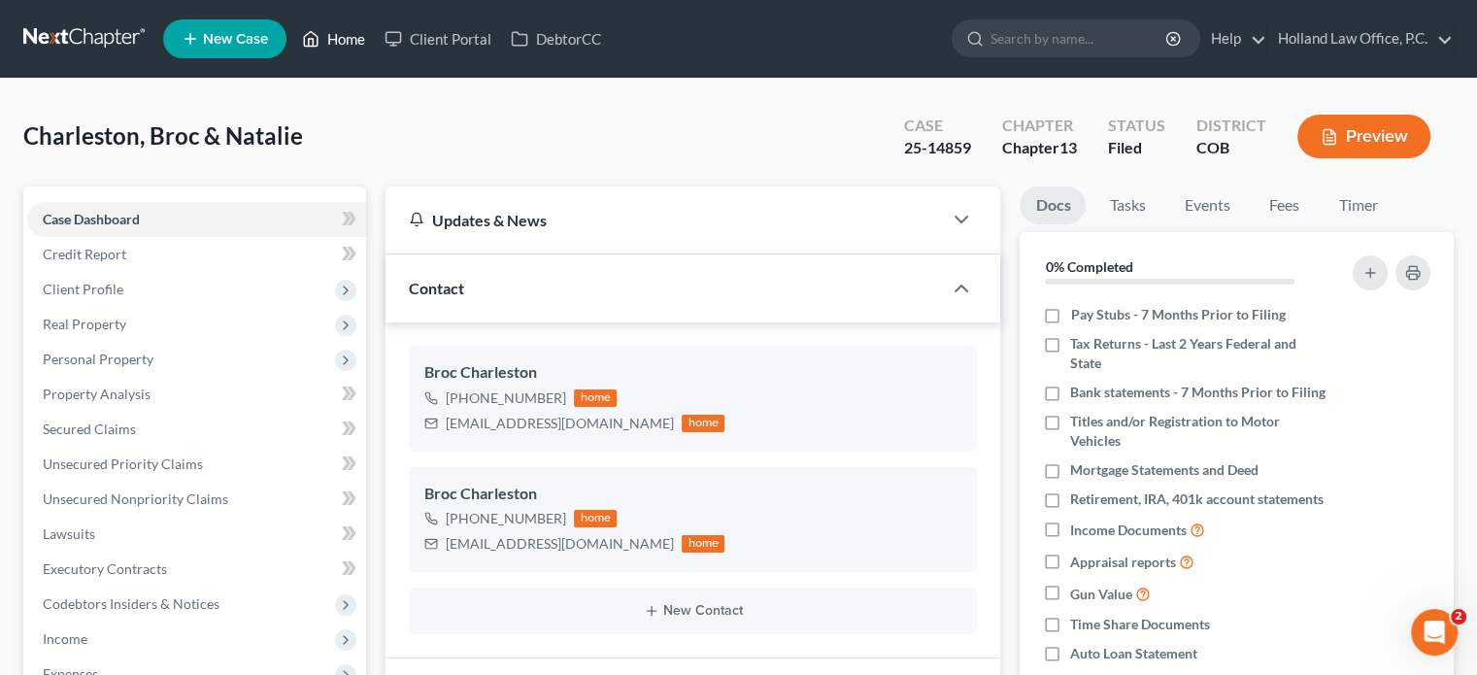
click at [350, 34] on link "Home" at bounding box center [333, 38] width 83 height 35
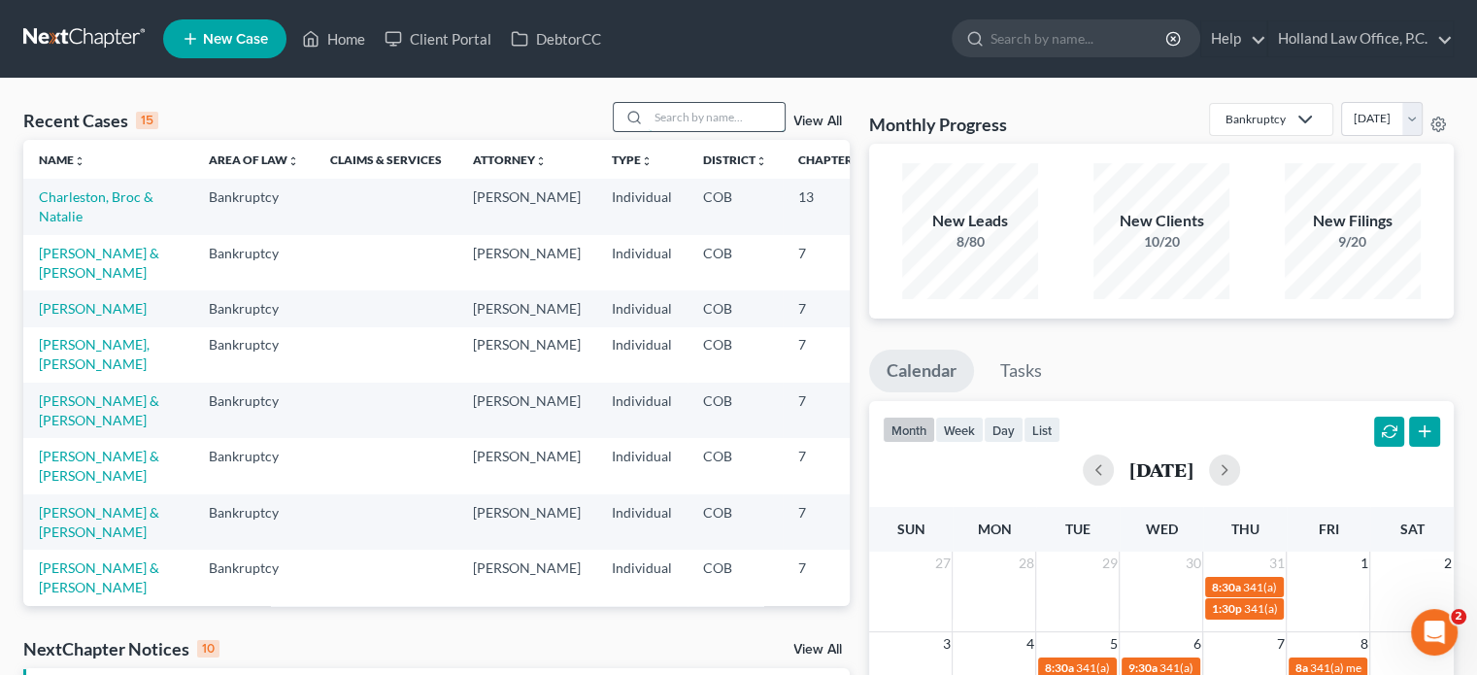
click at [692, 123] on input "search" at bounding box center [717, 117] width 136 height 28
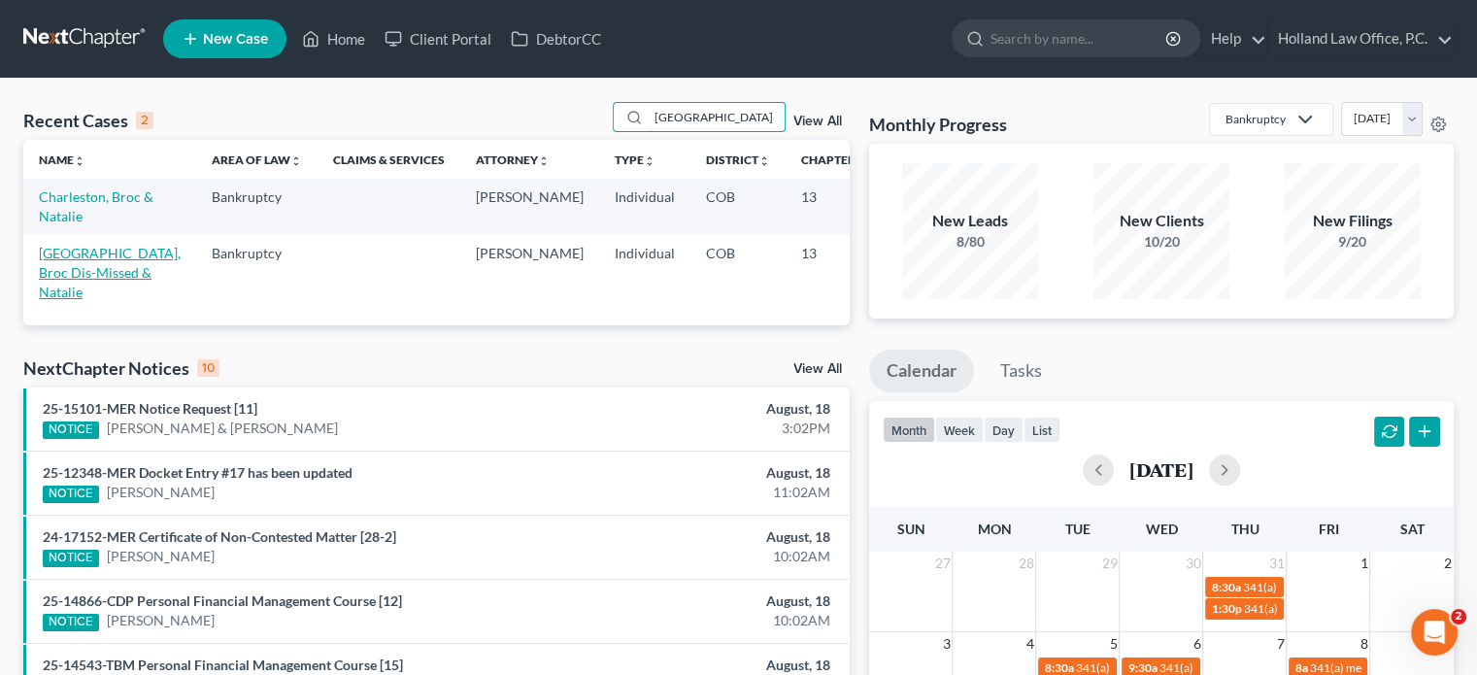
type input "charleston"
click at [77, 300] on link "Charleston, Broc Dis-Missed & Natalie" at bounding box center [110, 272] width 142 height 55
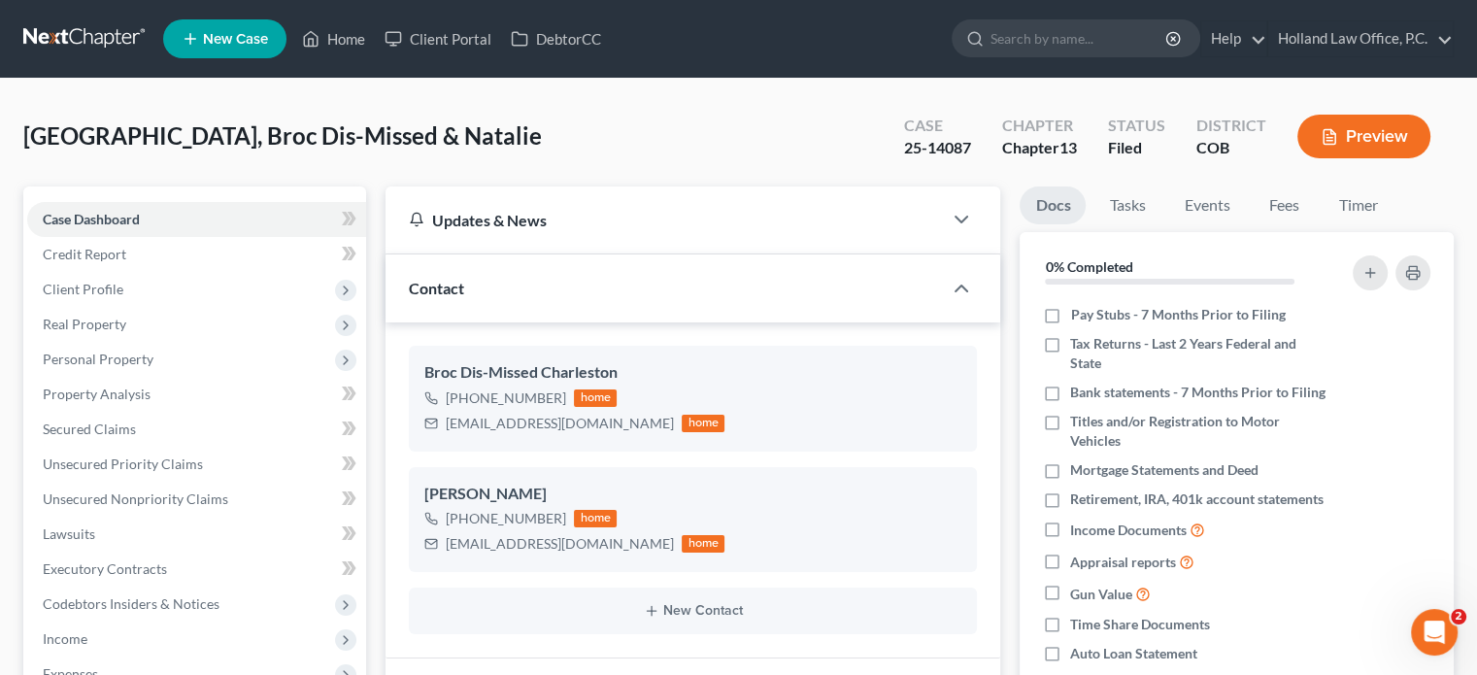
scroll to position [291, 0]
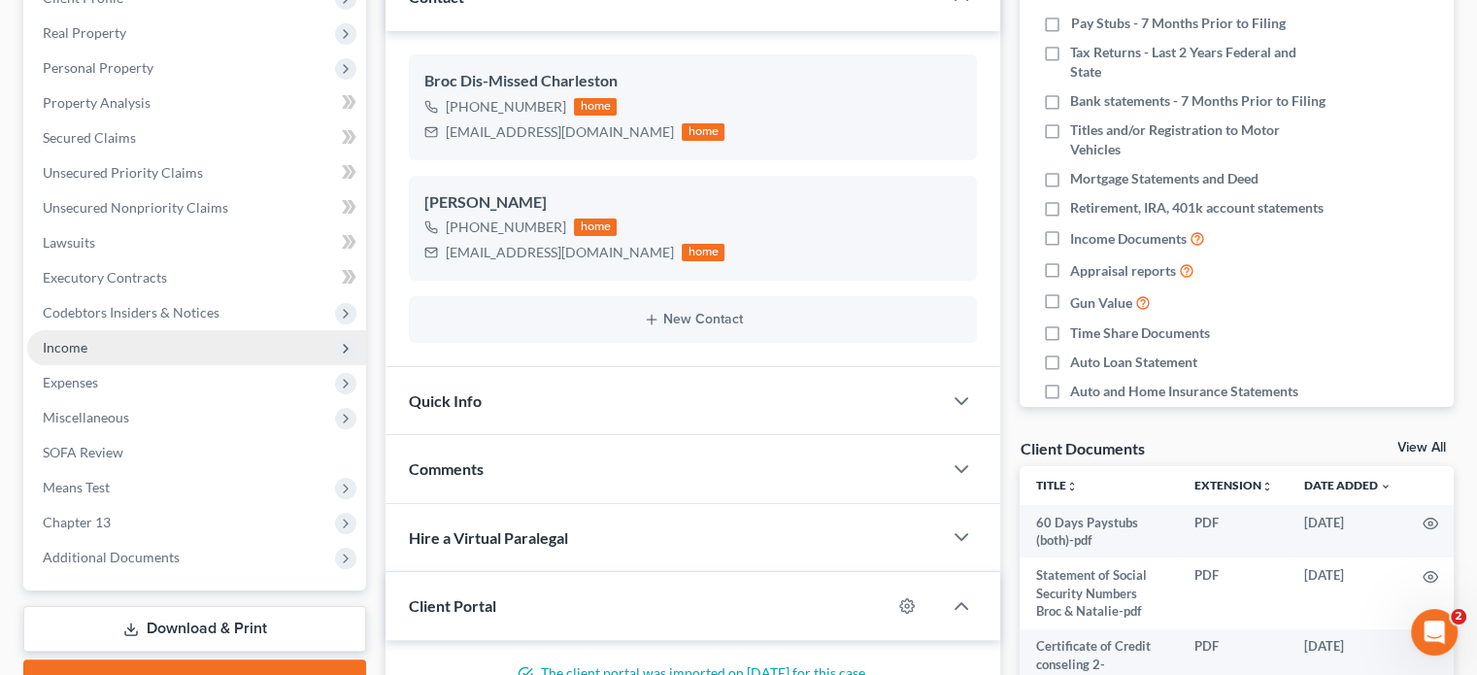
click at [70, 341] on span "Income" at bounding box center [65, 347] width 45 height 17
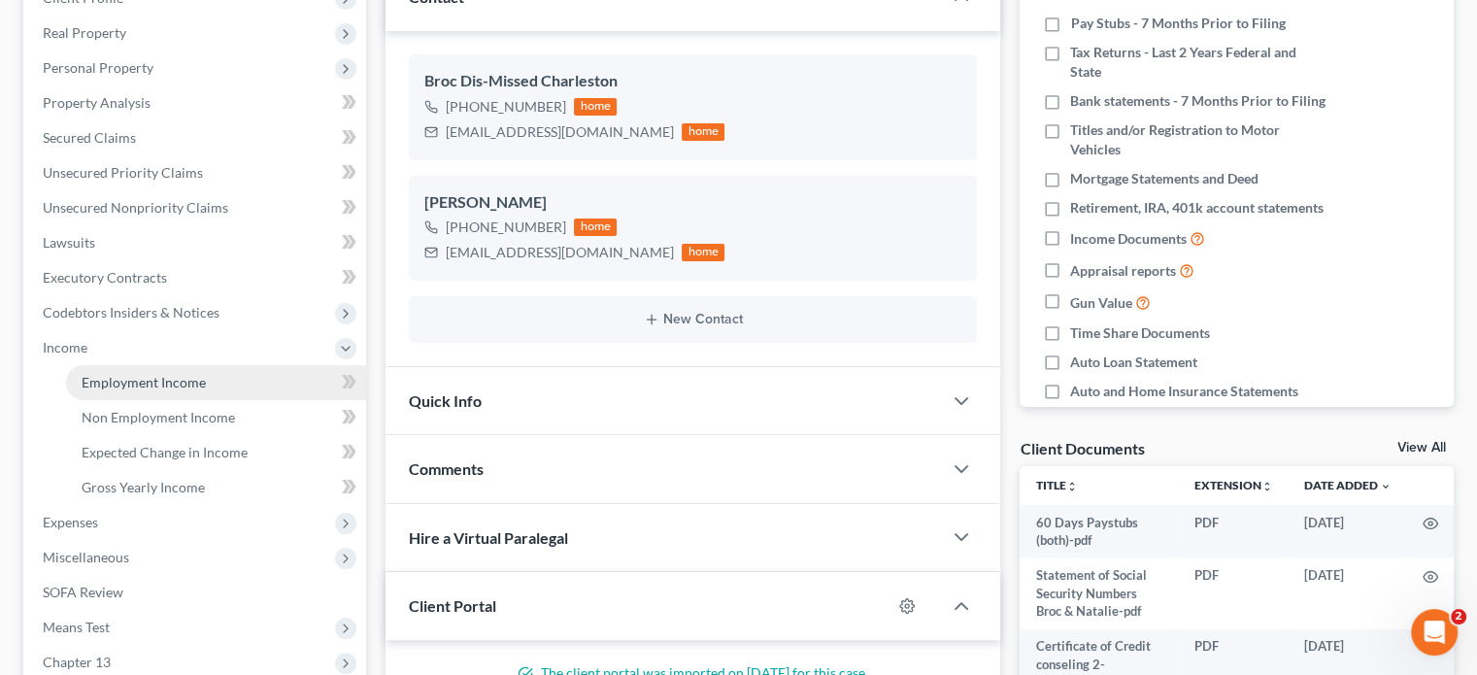
click at [158, 375] on span "Employment Income" at bounding box center [144, 382] width 124 height 17
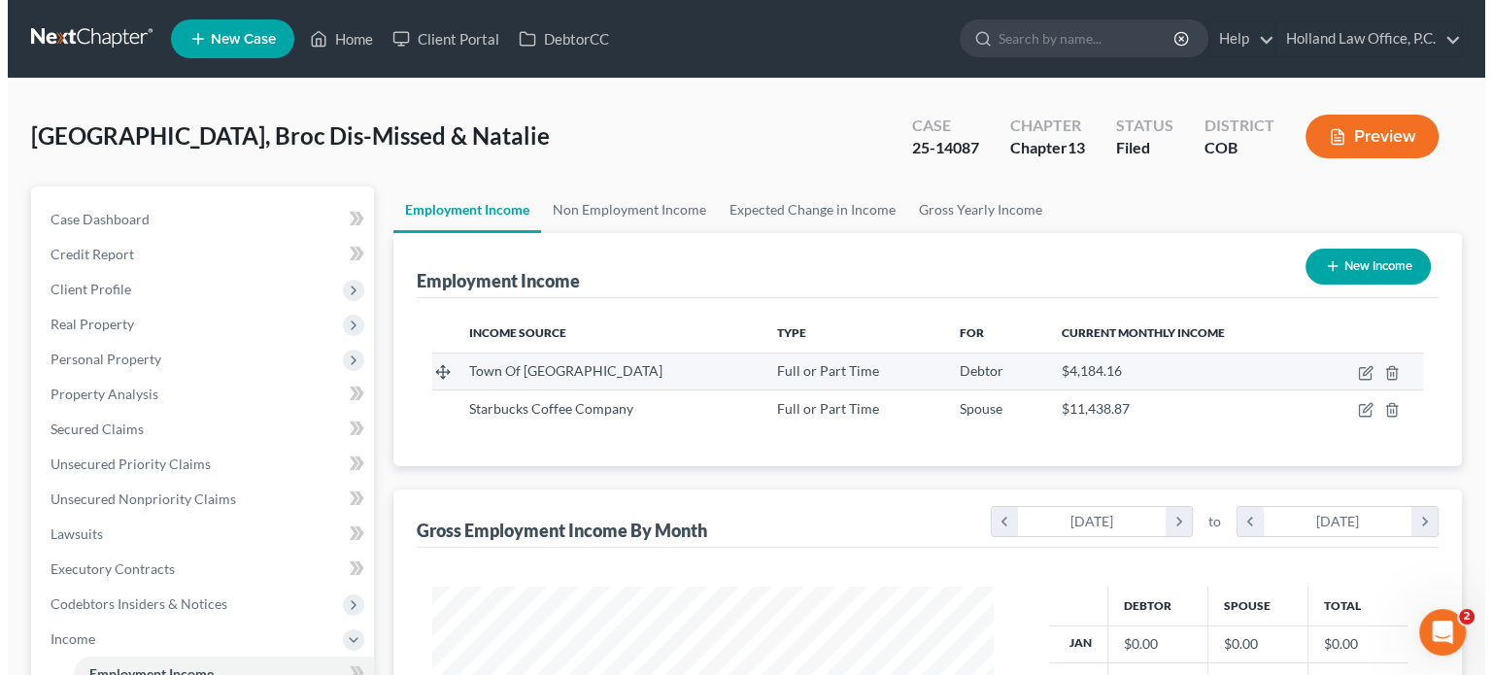
scroll to position [346, 599]
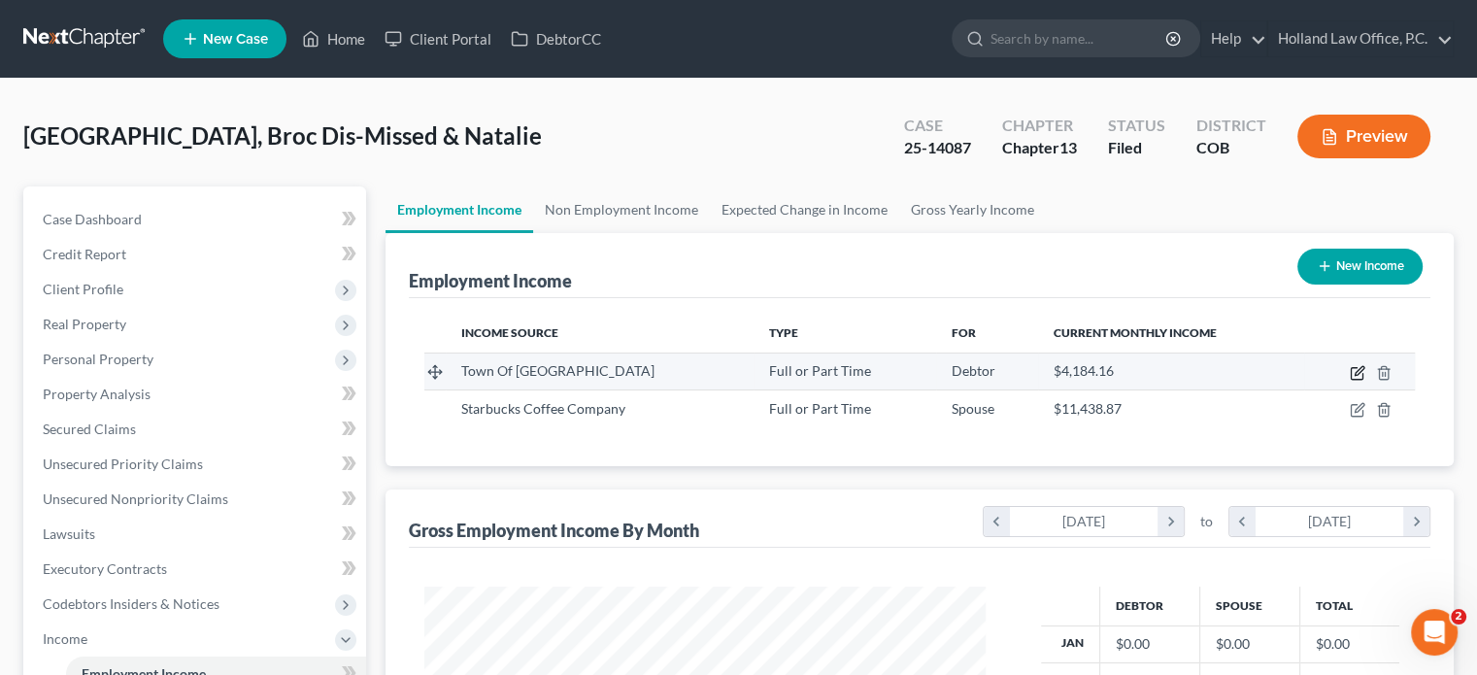
click at [1358, 367] on icon "button" at bounding box center [1358, 373] width 16 height 16
select select "0"
select select "5"
select select "2"
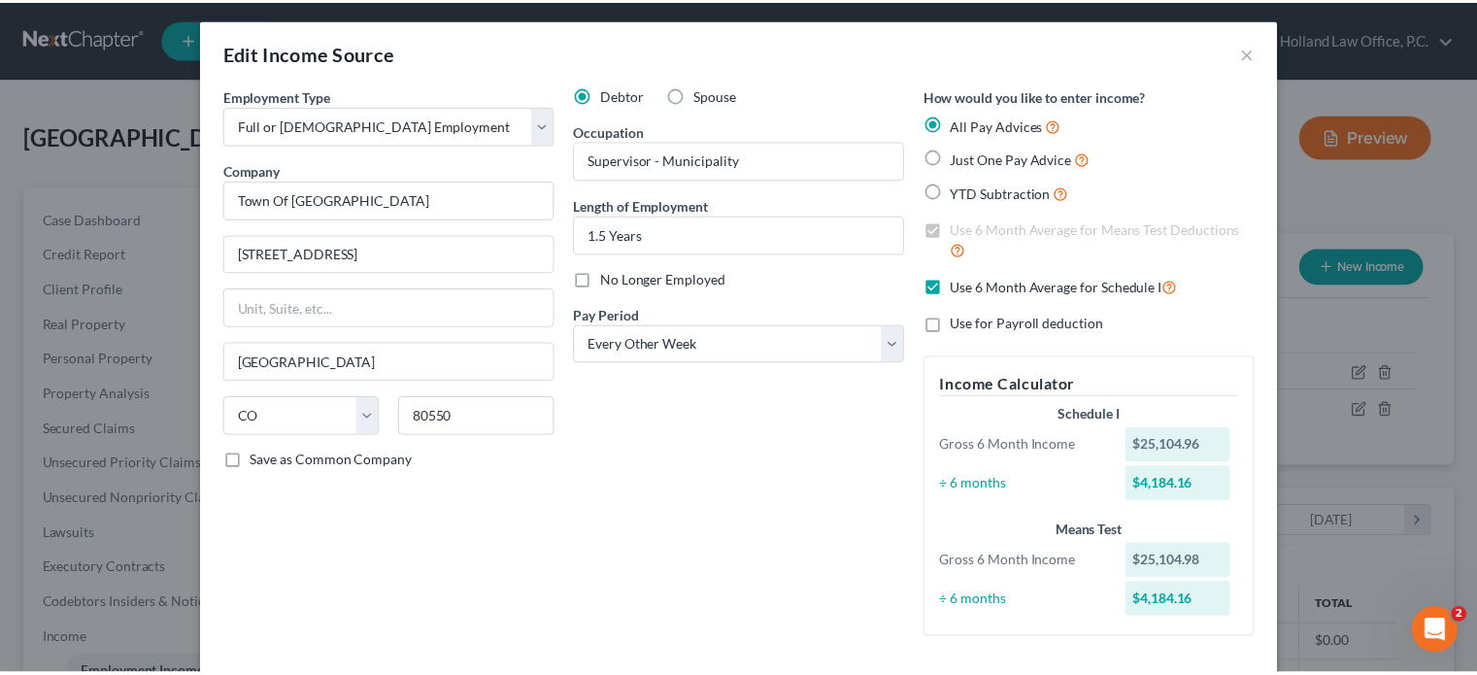
scroll to position [0, 0]
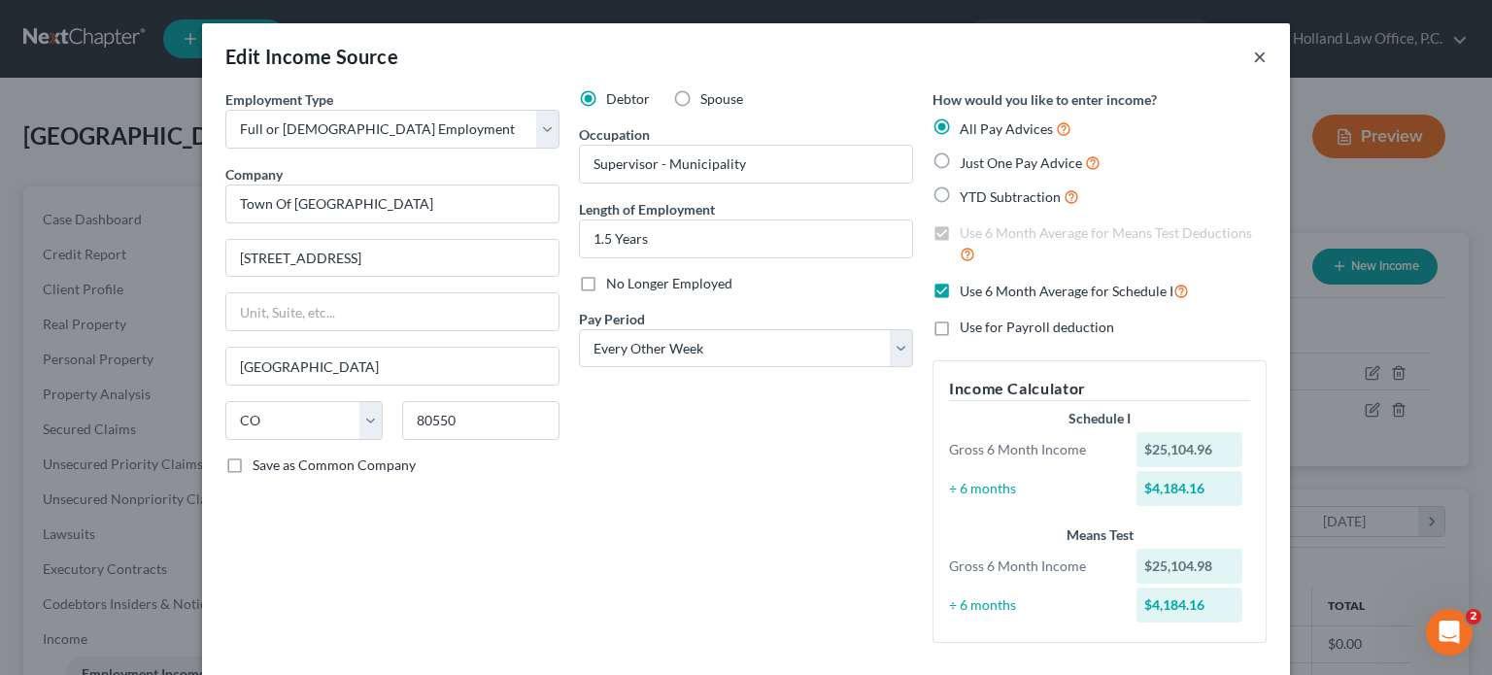
click at [1254, 57] on button "×" at bounding box center [1260, 56] width 14 height 23
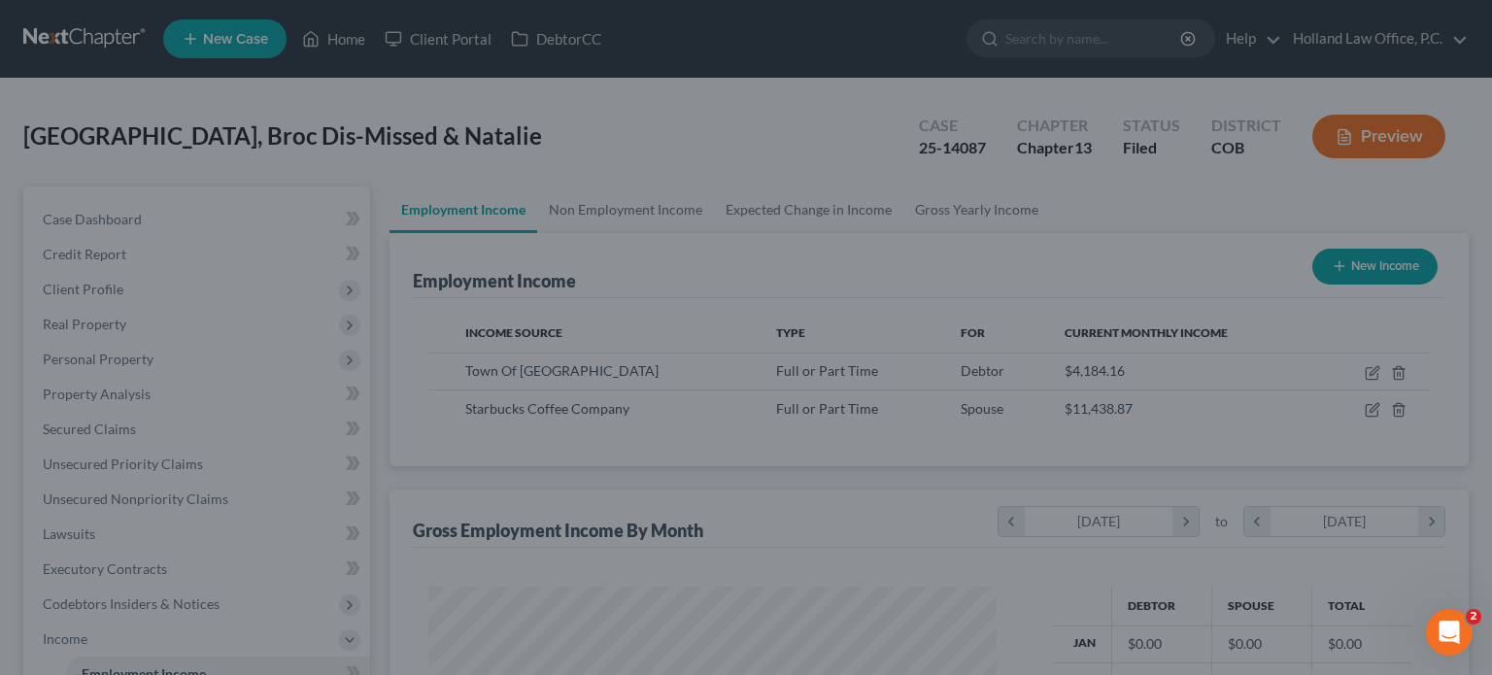
scroll to position [970875, 970620]
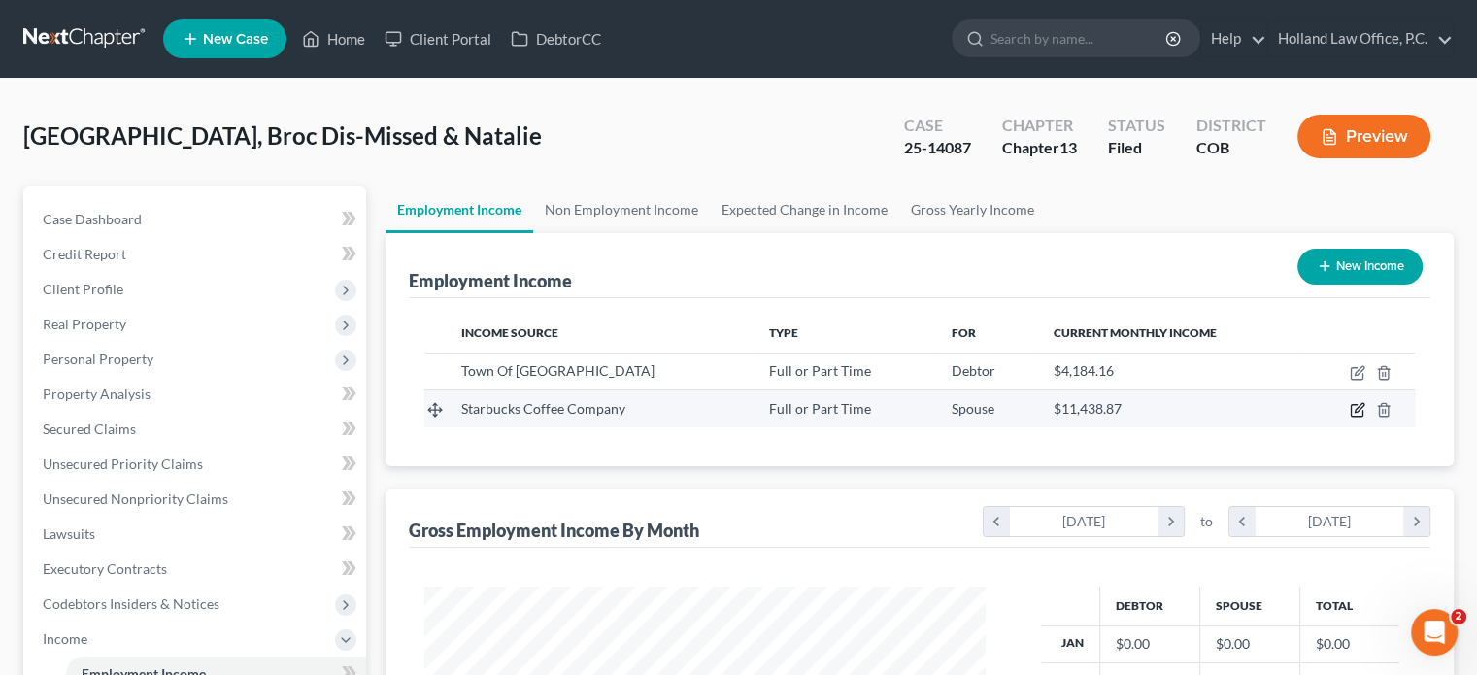
click at [1358, 407] on icon "button" at bounding box center [1359, 408] width 9 height 9
select select "0"
select select "50"
select select "3"
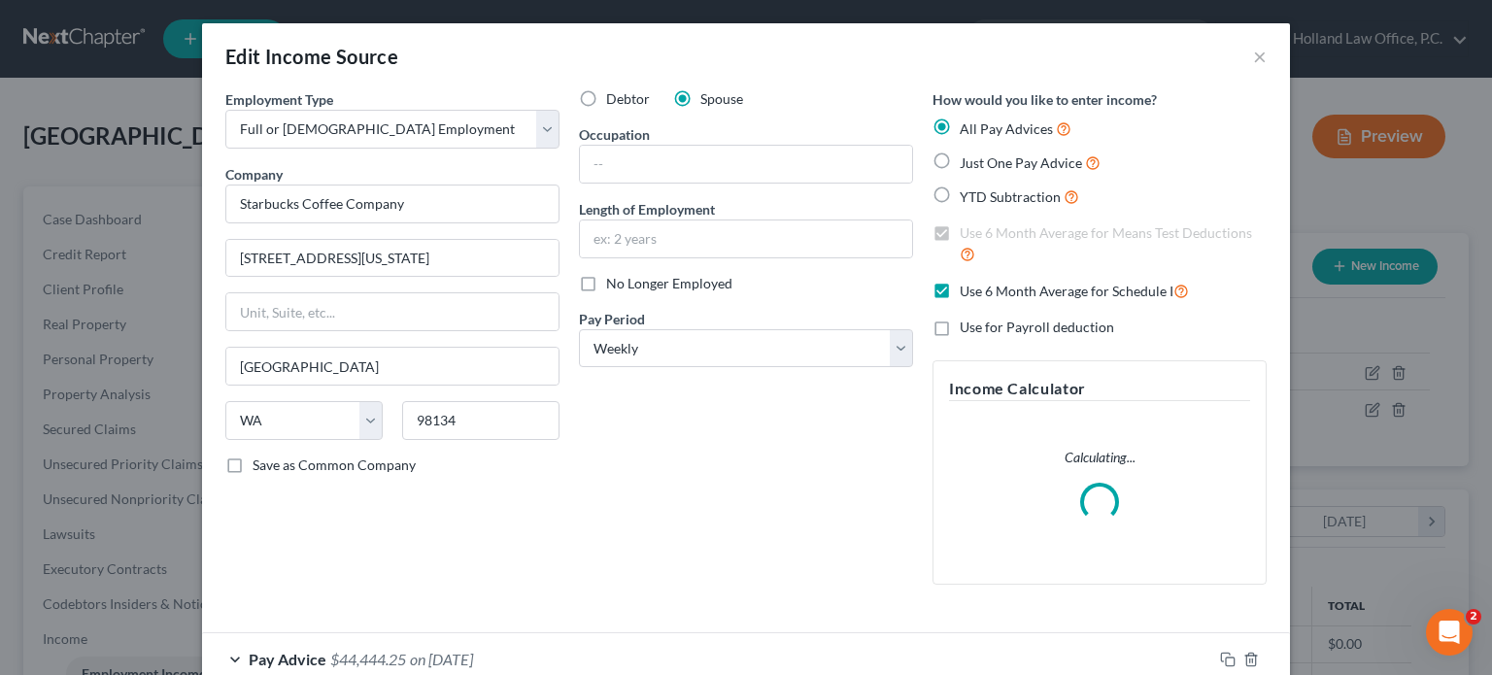
scroll to position [117, 0]
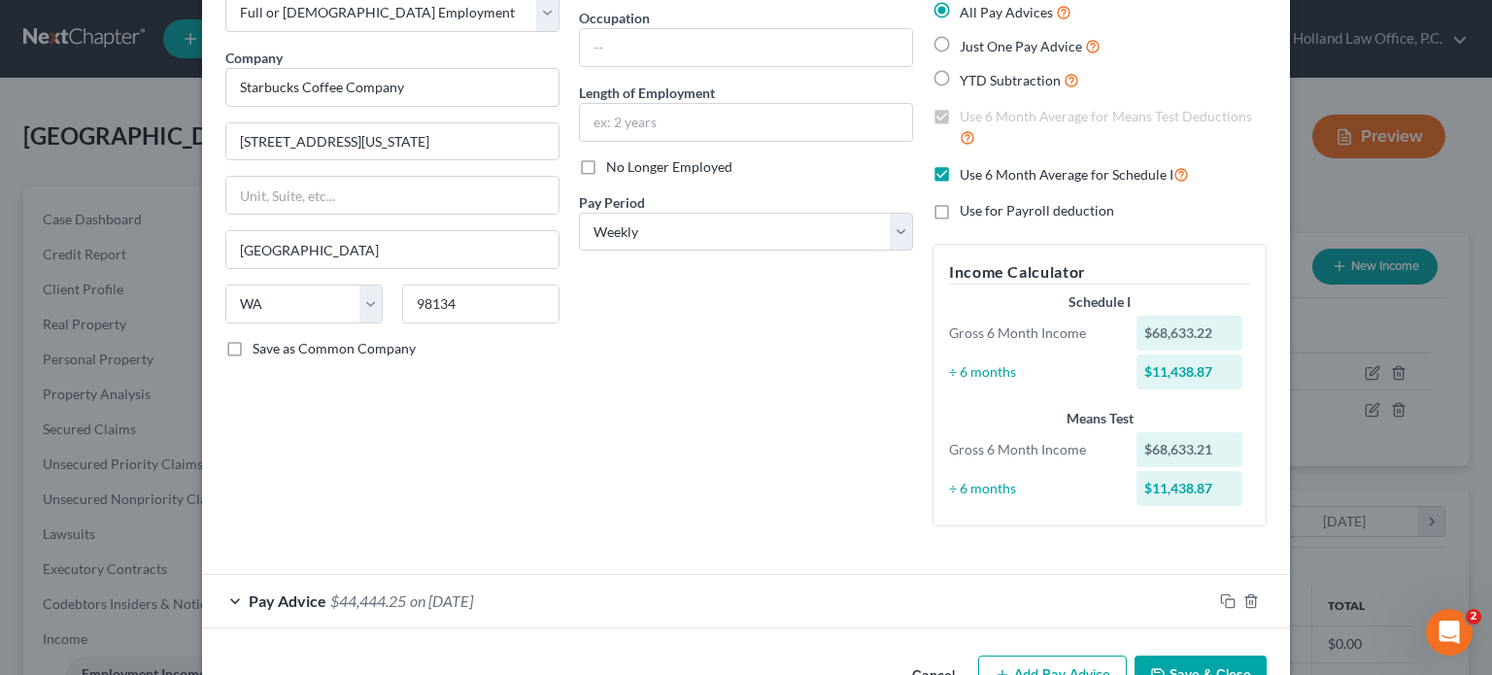
click at [473, 603] on span "on 06/30/2025" at bounding box center [441, 600] width 63 height 18
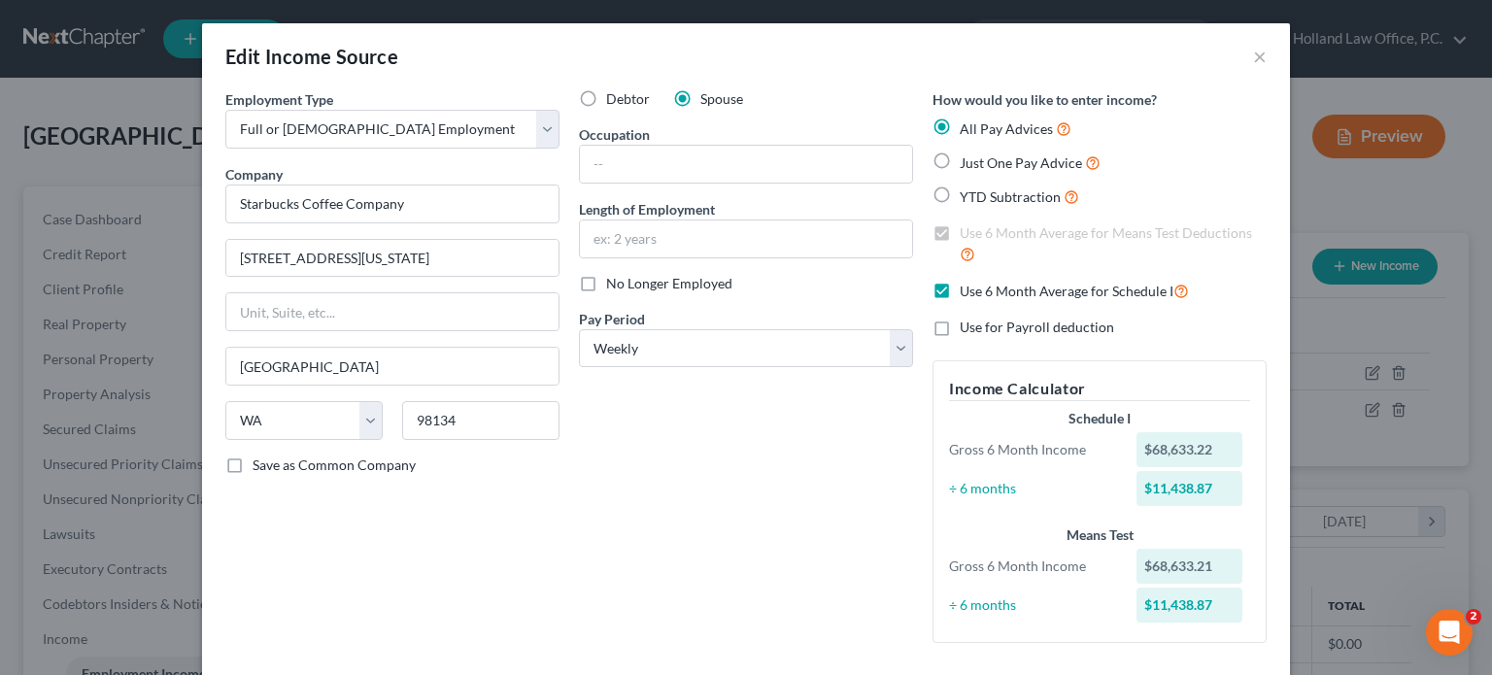
scroll to position [0, 0]
drag, startPoint x: 1253, startPoint y: 69, endPoint x: 1265, endPoint y: 44, distance: 27.8
click at [1264, 50] on div "Edit Income Source ×" at bounding box center [746, 56] width 1088 height 66
click at [1253, 54] on button "×" at bounding box center [1260, 56] width 14 height 23
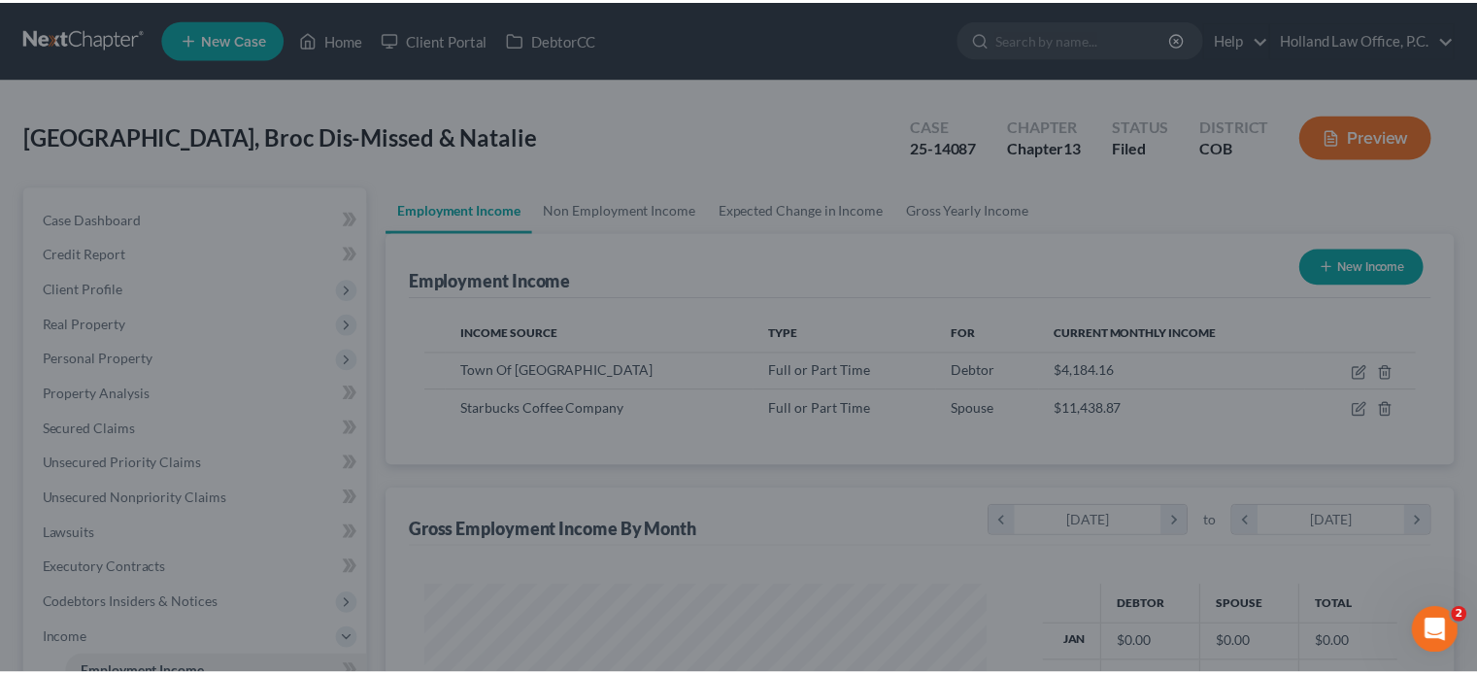
scroll to position [970875, 970620]
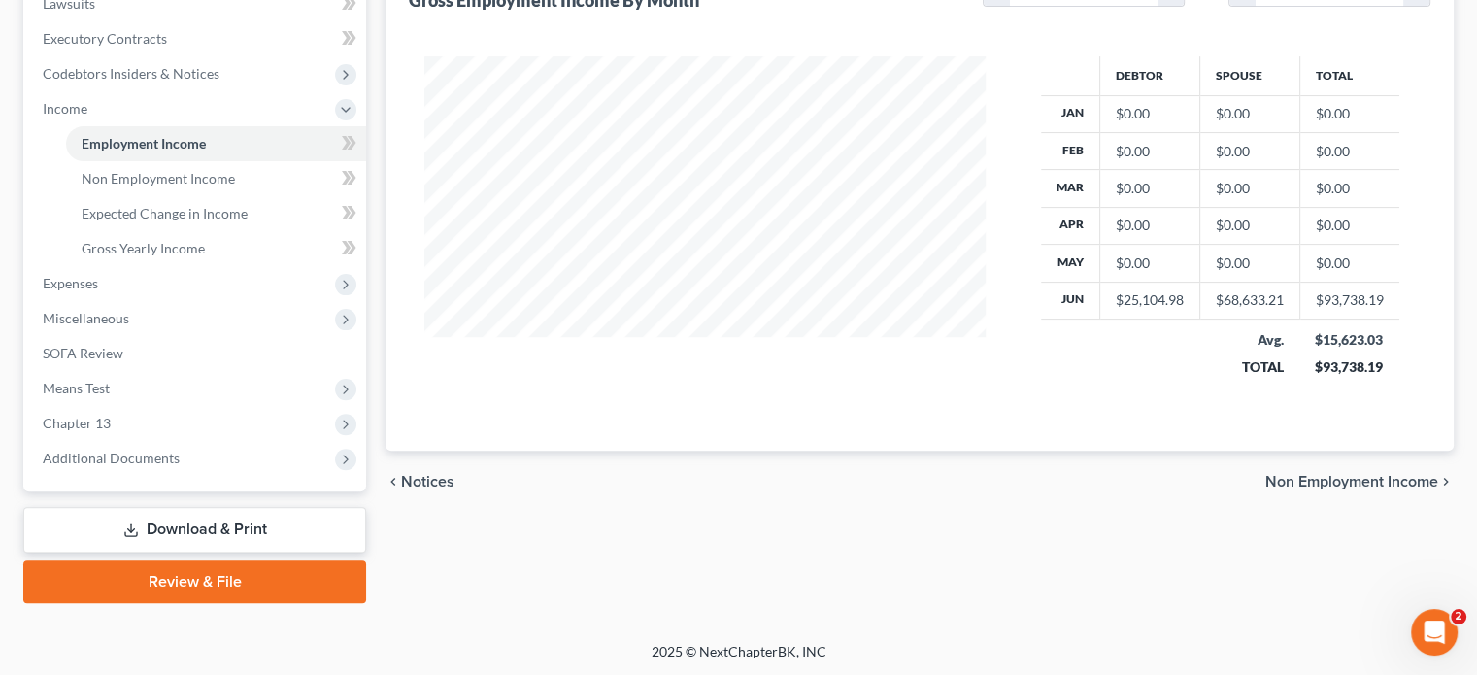
drag, startPoint x: 140, startPoint y: 527, endPoint x: 144, endPoint y: 517, distance: 11.4
click at [141, 528] on link "Download & Print" at bounding box center [194, 530] width 343 height 46
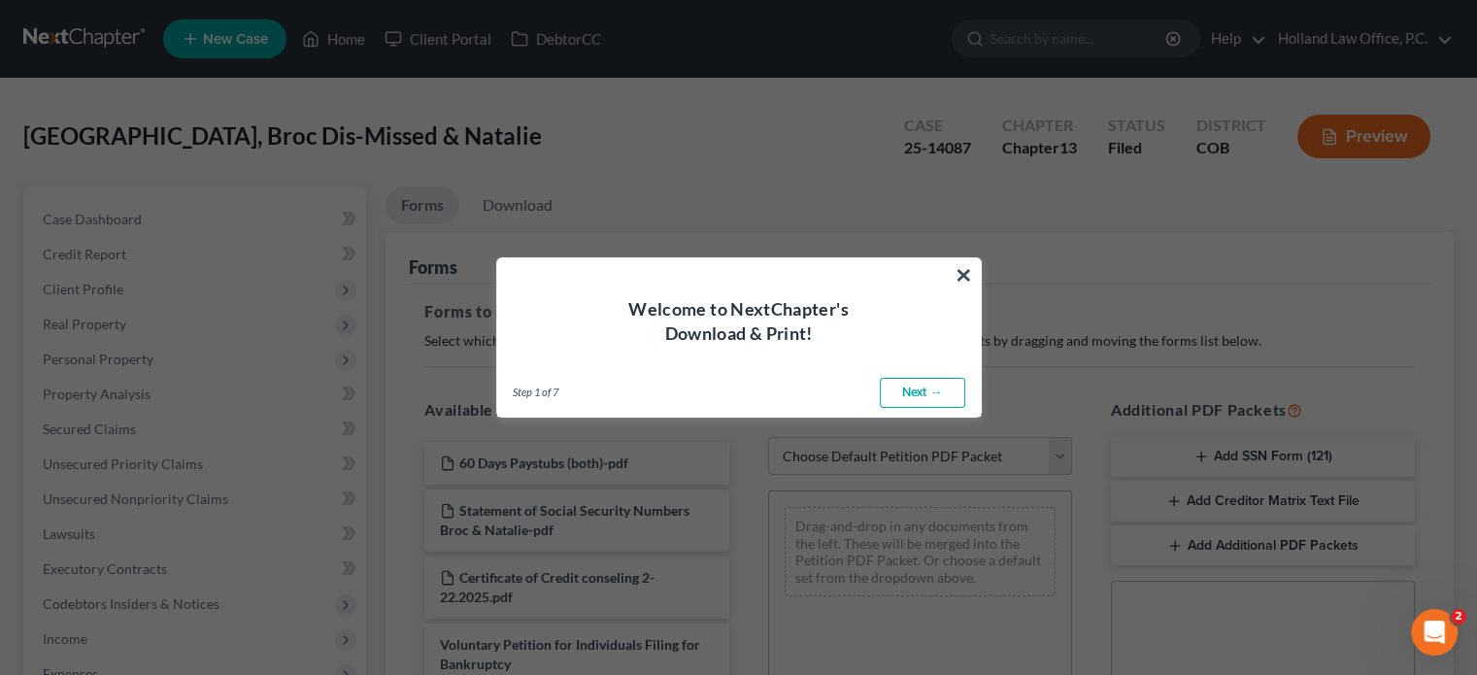
click at [925, 391] on link "Next →" at bounding box center [922, 393] width 85 height 31
select select "0"
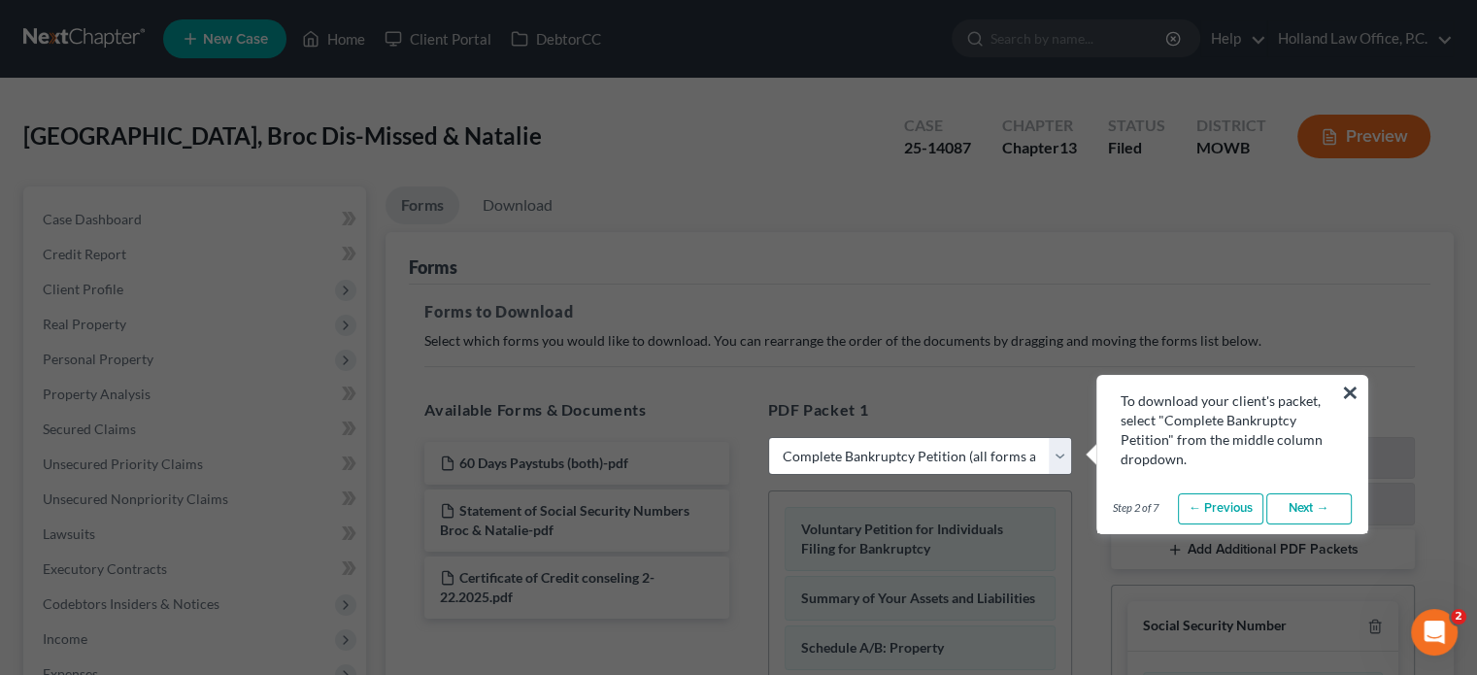
click at [1300, 496] on link "Next →" at bounding box center [1308, 508] width 85 height 31
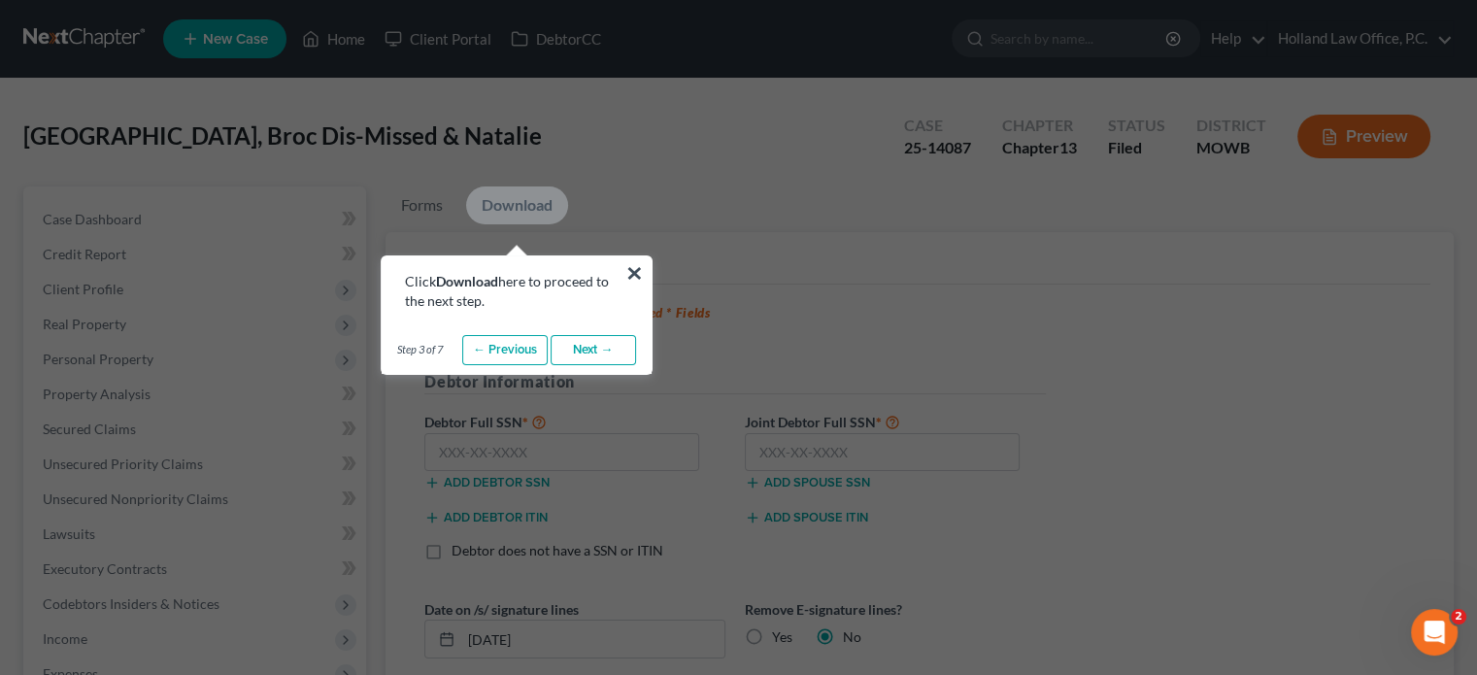
click at [575, 354] on link "Next →" at bounding box center [593, 350] width 85 height 31
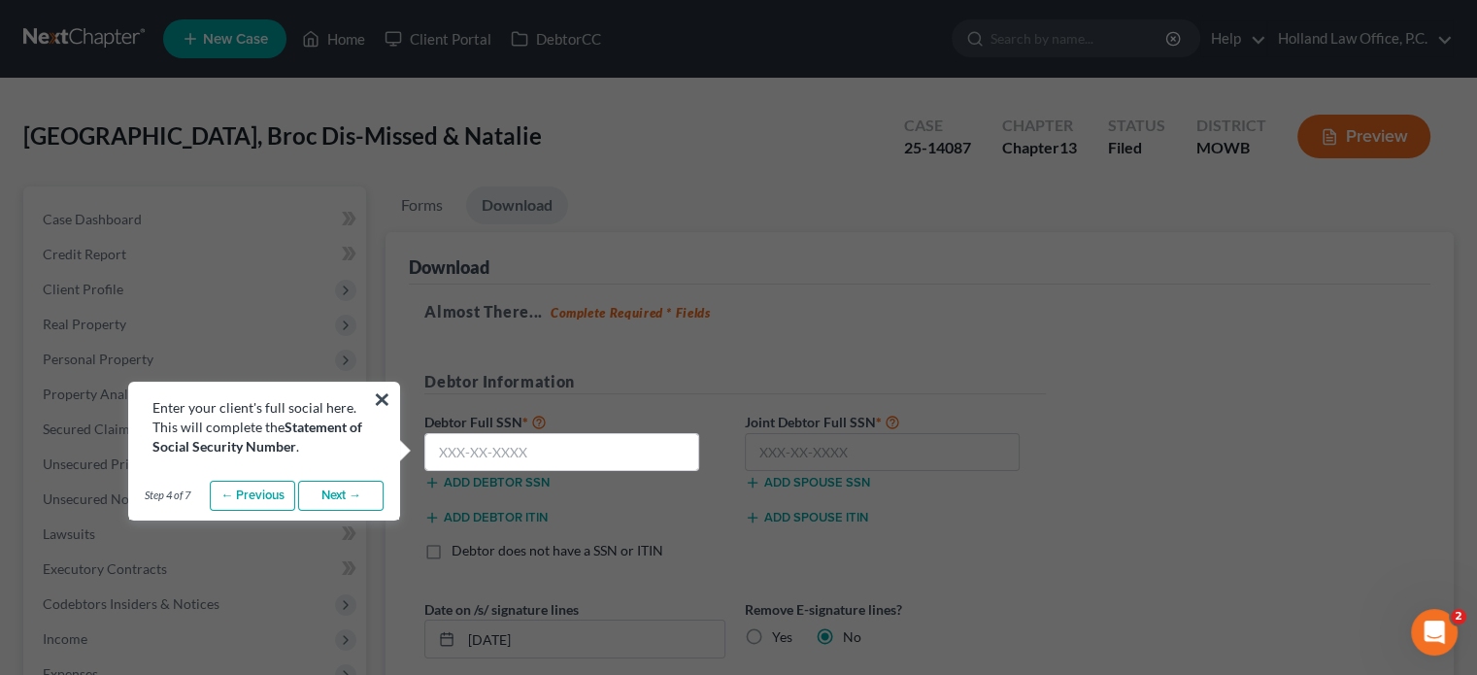
click at [334, 492] on link "Next →" at bounding box center [340, 496] width 85 height 31
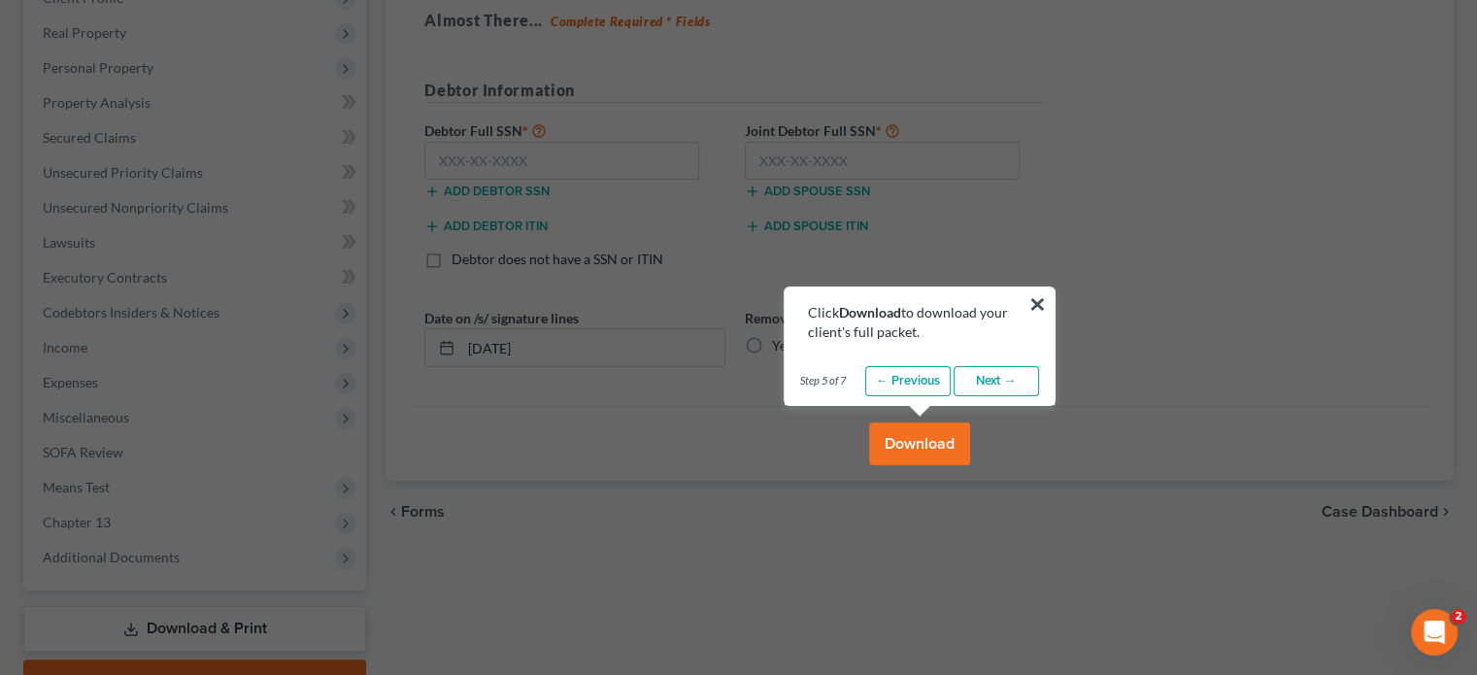
click at [982, 372] on link "Next →" at bounding box center [996, 381] width 85 height 31
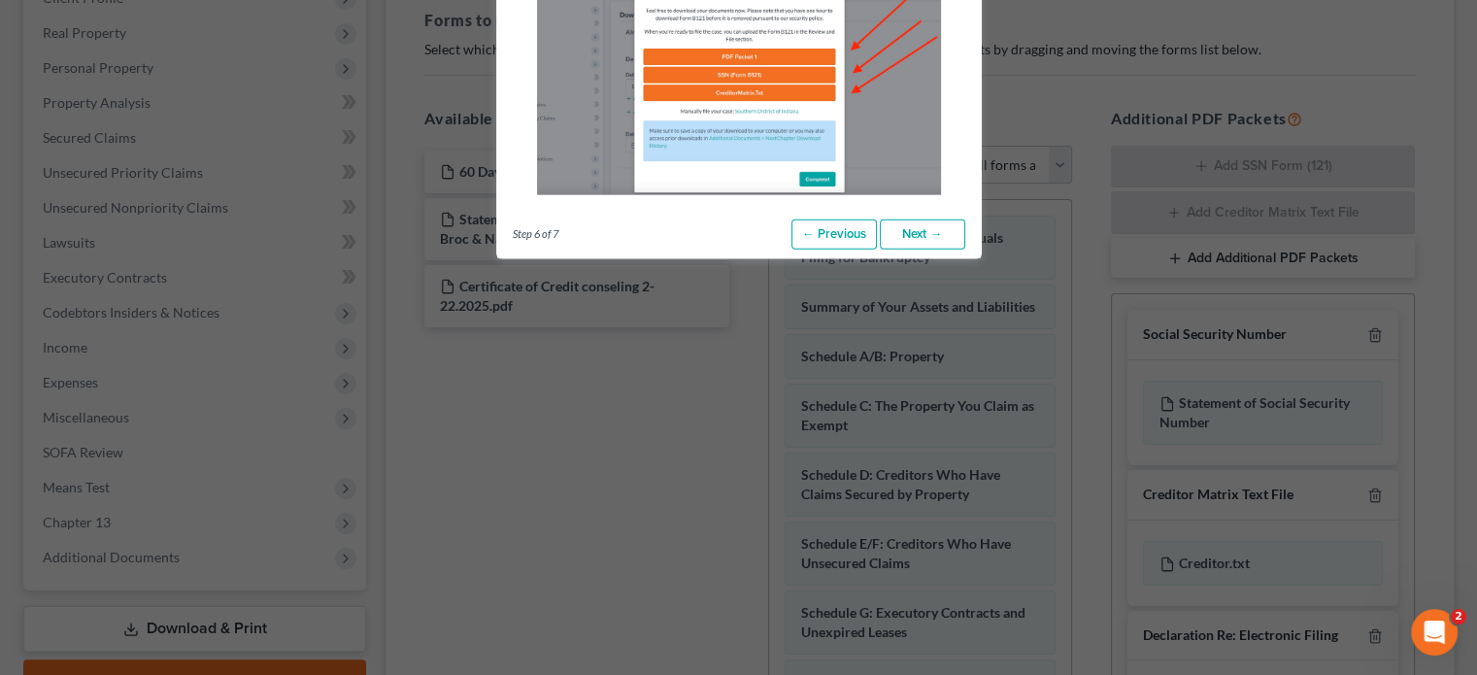
click at [917, 232] on link "Next →" at bounding box center [922, 234] width 85 height 31
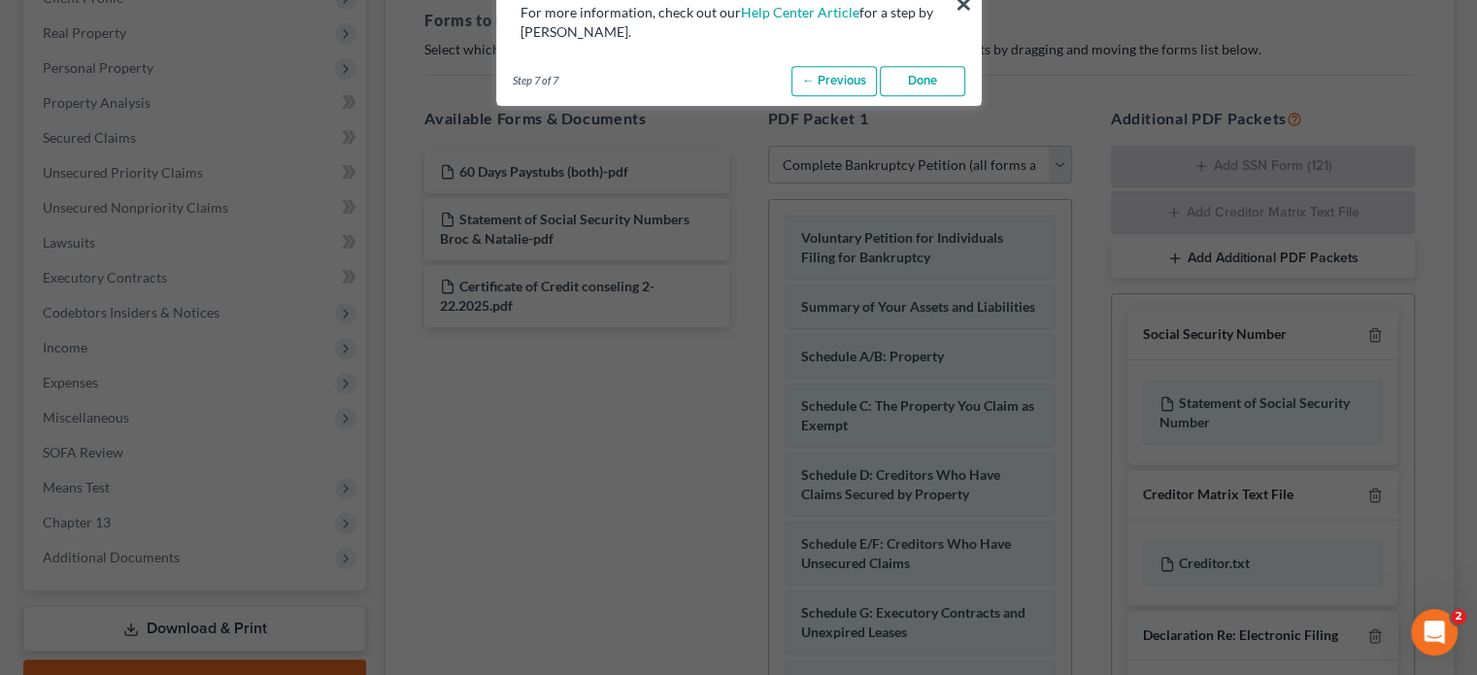
click at [913, 74] on link "Done" at bounding box center [922, 81] width 85 height 31
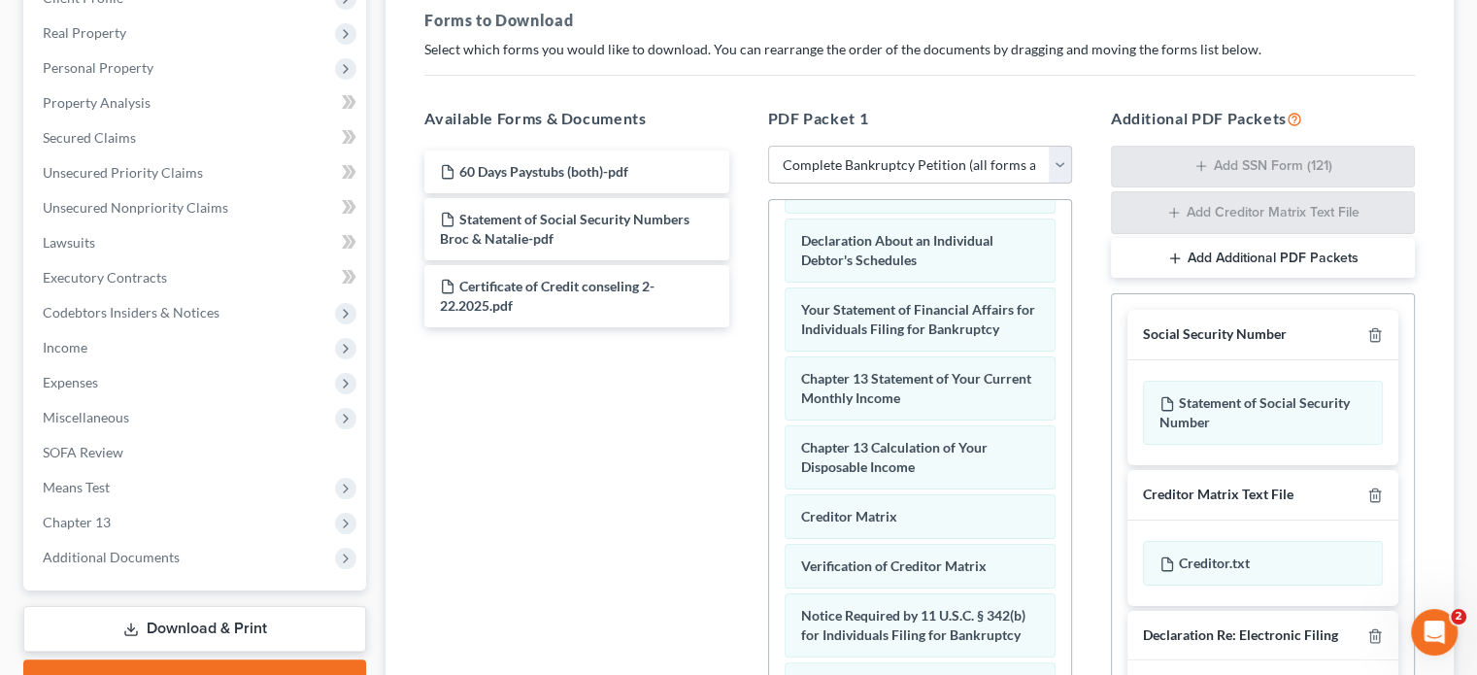
scroll to position [680, 0]
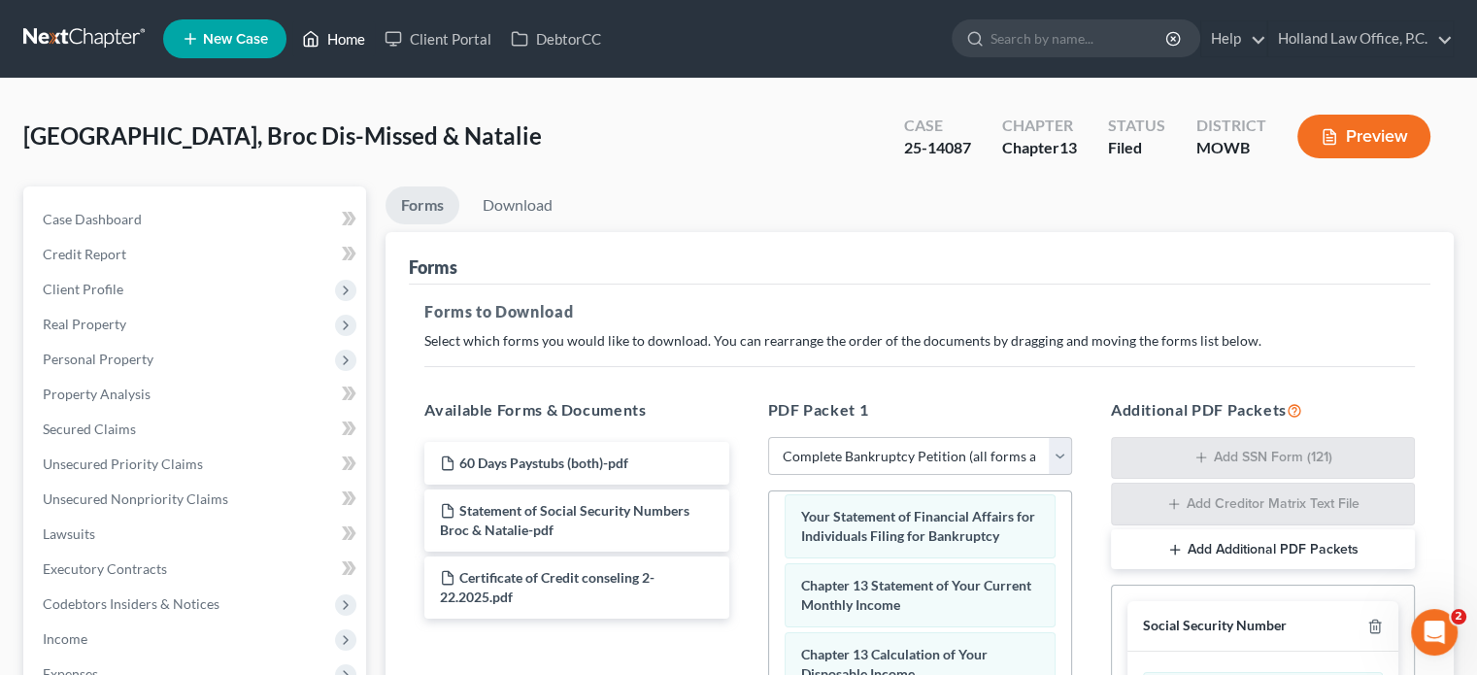
click at [331, 40] on link "Home" at bounding box center [333, 38] width 83 height 35
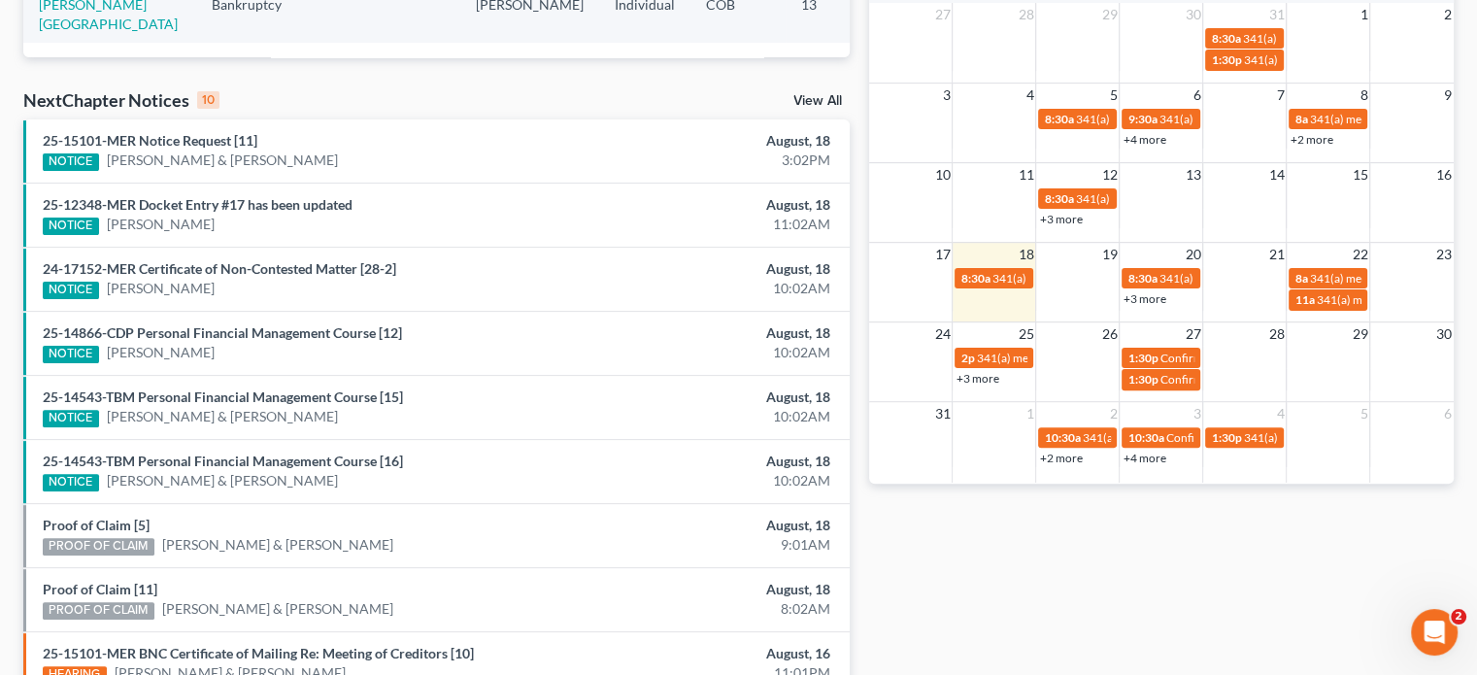
scroll to position [583, 0]
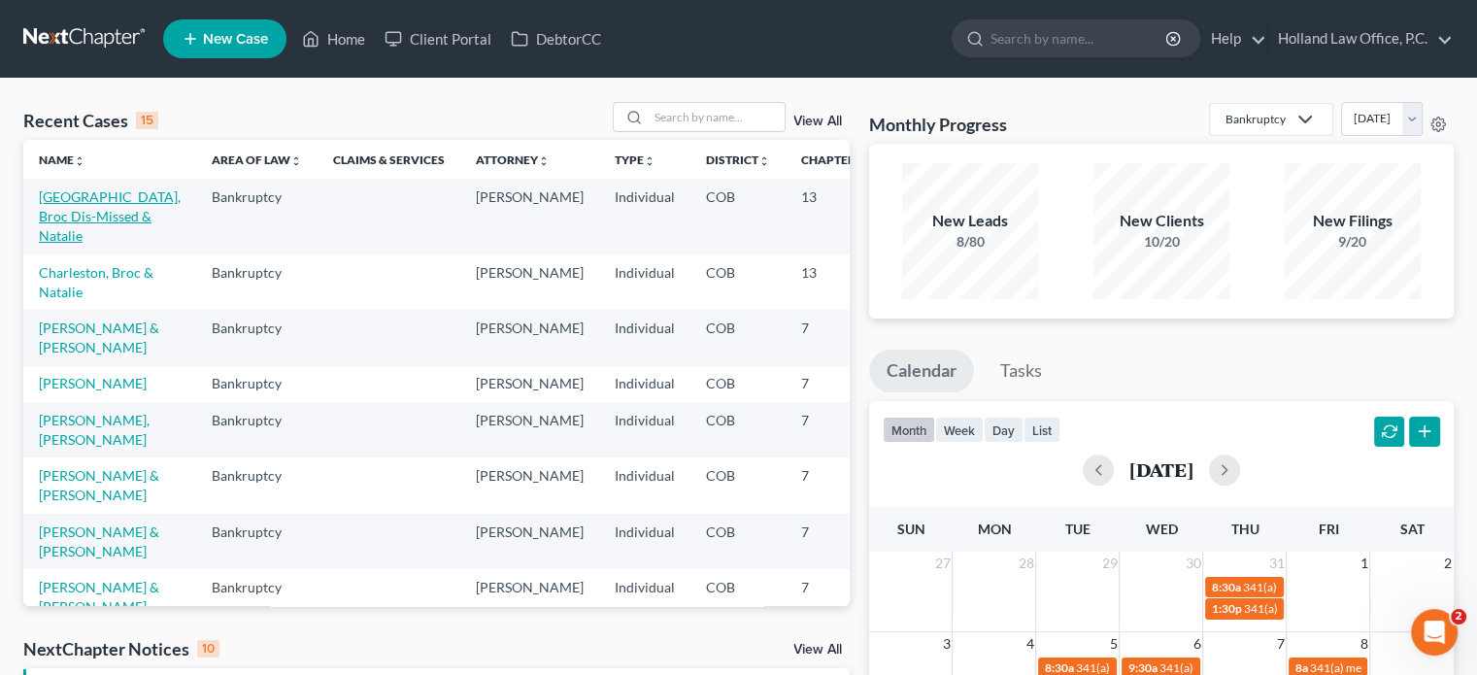
click at [72, 230] on link "Charleston, Broc Dis-Missed & Natalie" at bounding box center [110, 215] width 142 height 55
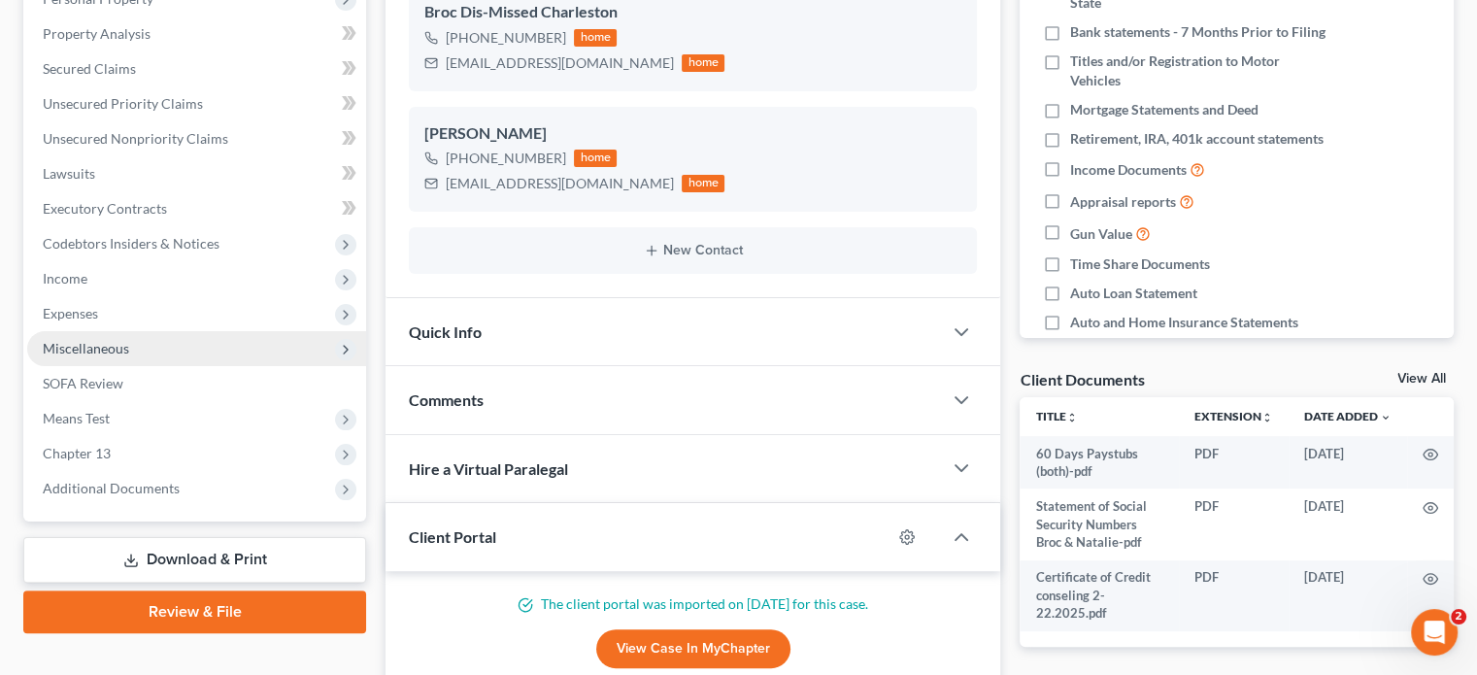
scroll to position [388, 0]
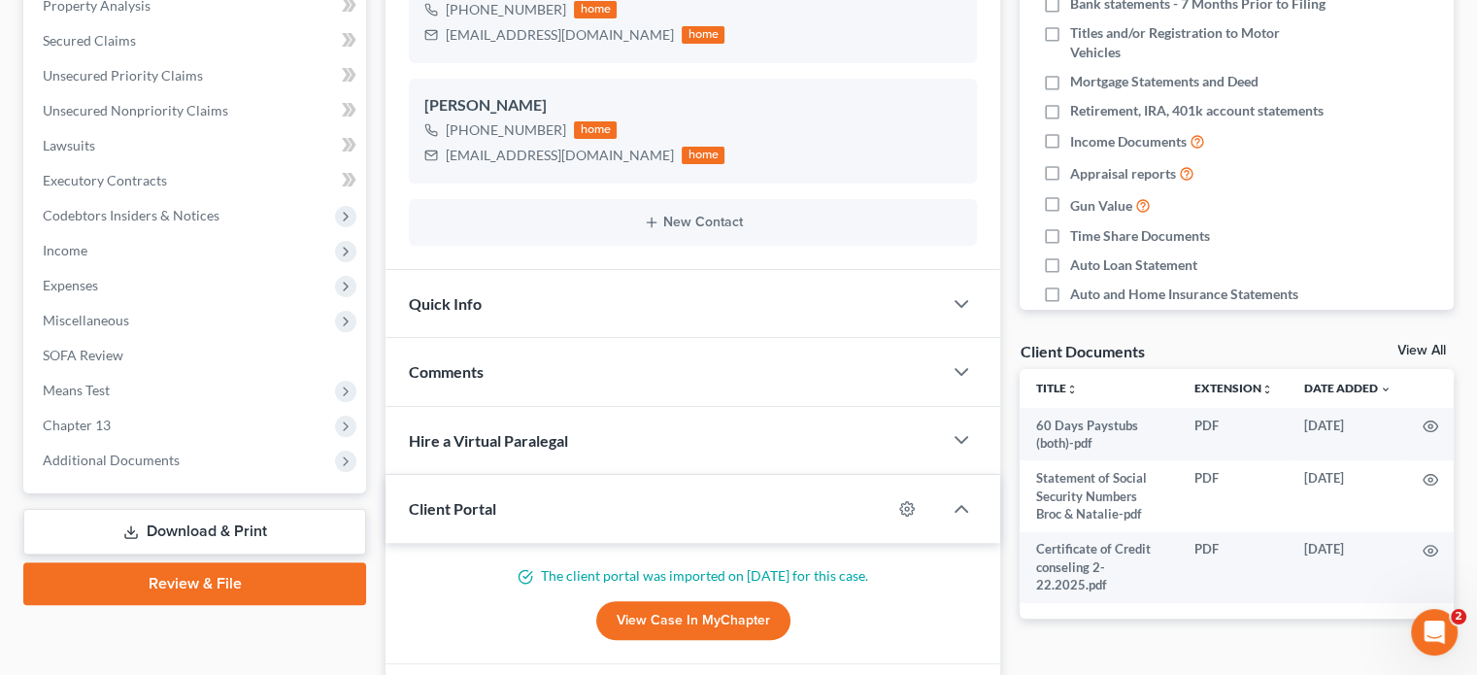
click at [159, 522] on link "Download & Print" at bounding box center [194, 532] width 343 height 46
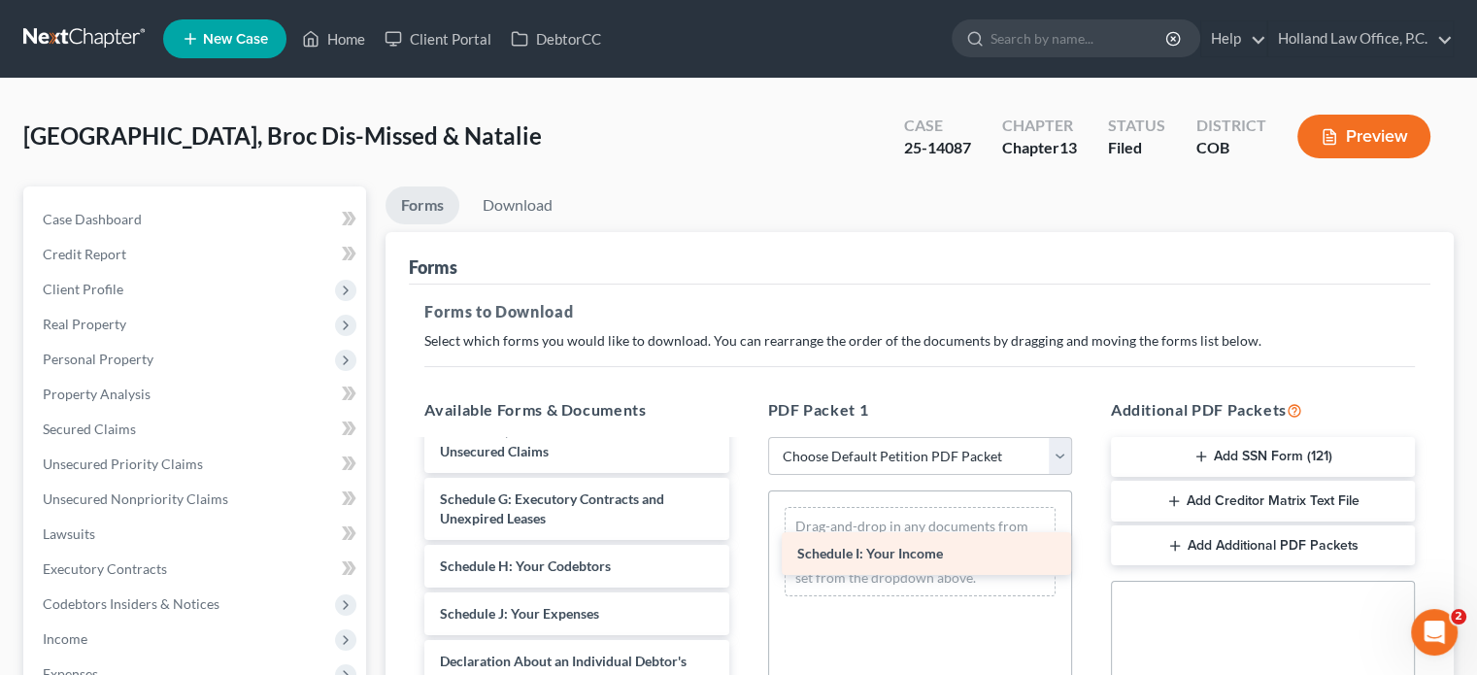
drag, startPoint x: 611, startPoint y: 599, endPoint x: 968, endPoint y: 541, distance: 362.1
click at [744, 541] on div "Schedule I: Your Income 60 Days Paystubs (both)-pdf Statement of Social Securit…" at bounding box center [576, 523] width 335 height 1180
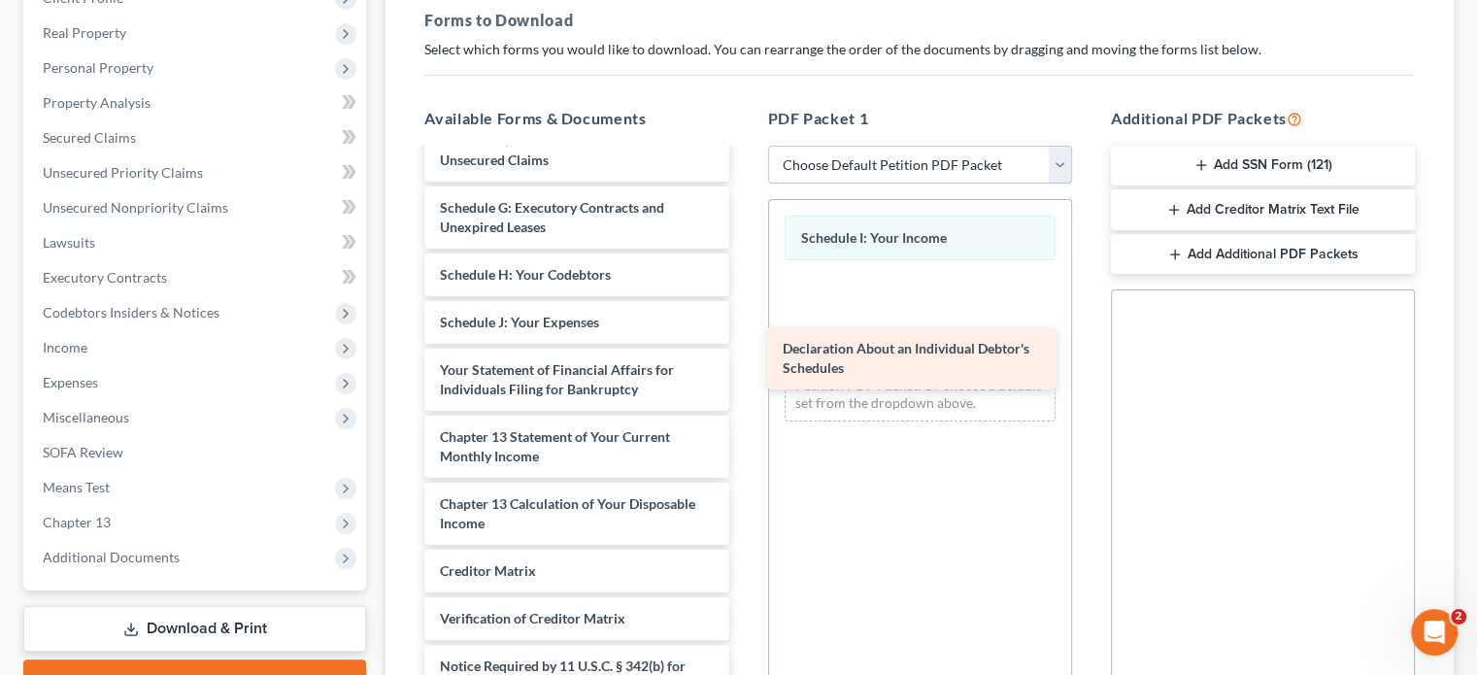
drag, startPoint x: 544, startPoint y: 375, endPoint x: 905, endPoint y: 326, distance: 364.5
click at [744, 326] on div "Declaration About an Individual Debtor's Schedules 60 Days Paystubs (both)-pdf …" at bounding box center [576, 198] width 335 height 1113
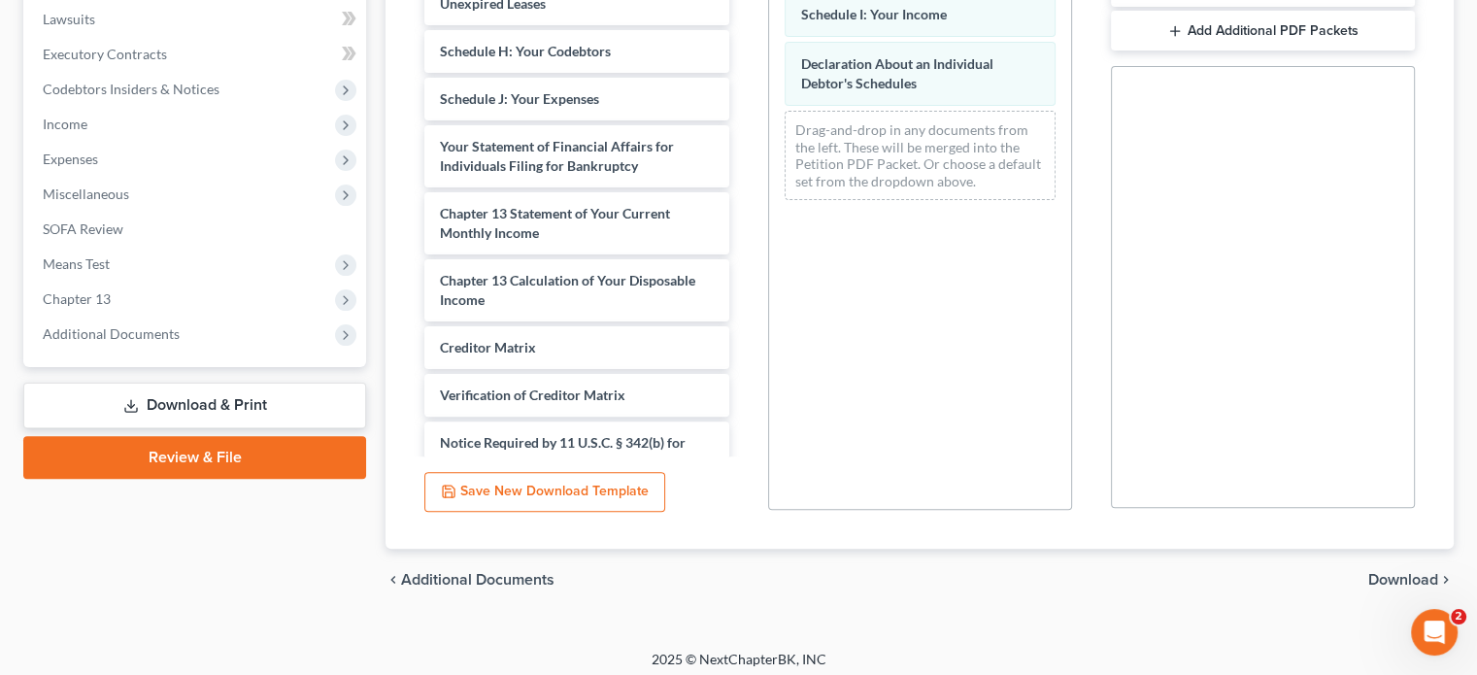
scroll to position [523, 0]
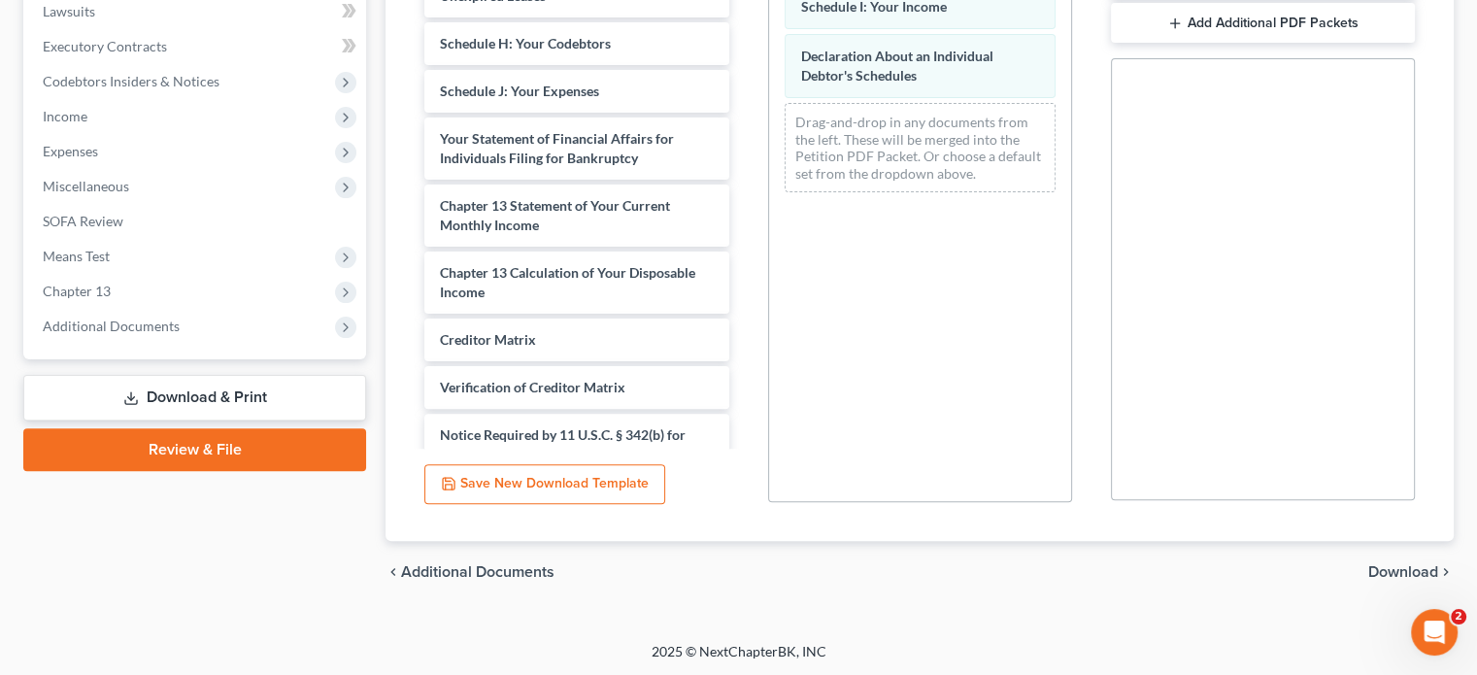
click at [1389, 571] on span "Download" at bounding box center [1403, 572] width 70 height 16
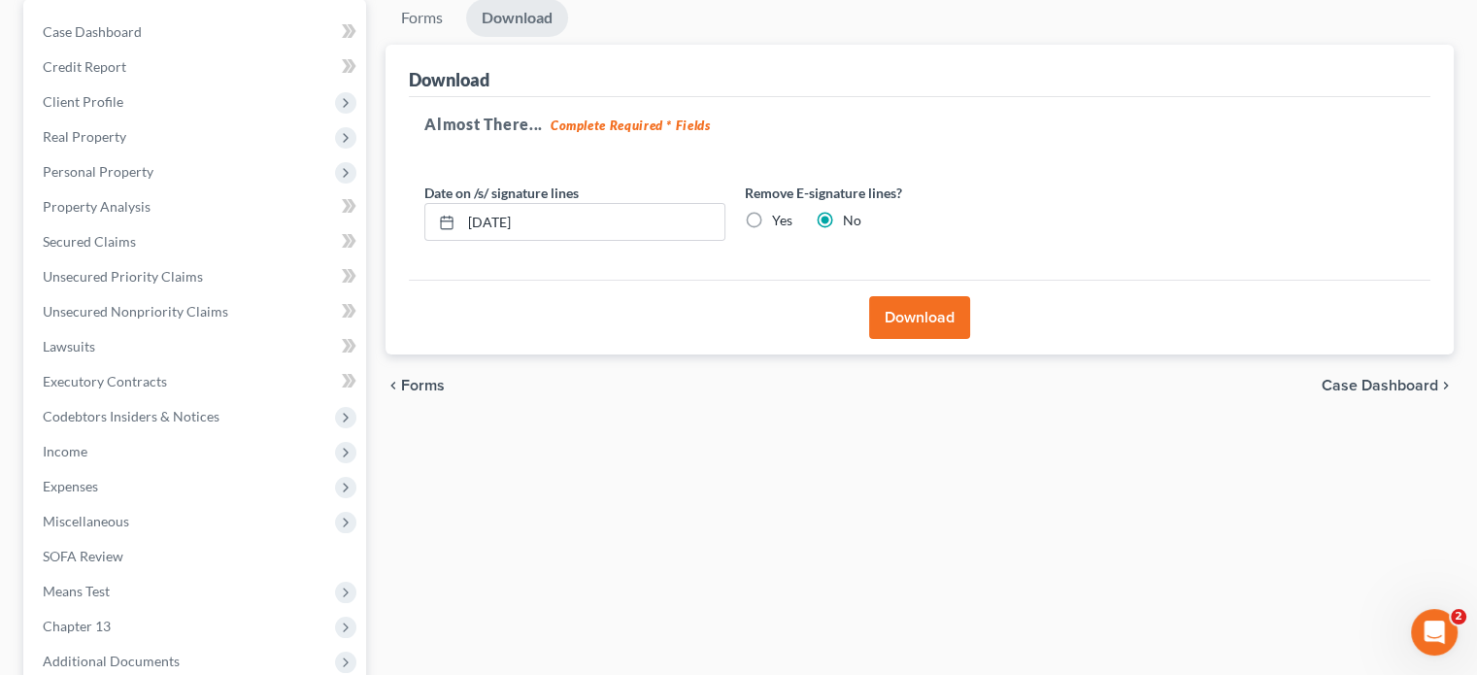
scroll to position [99, 0]
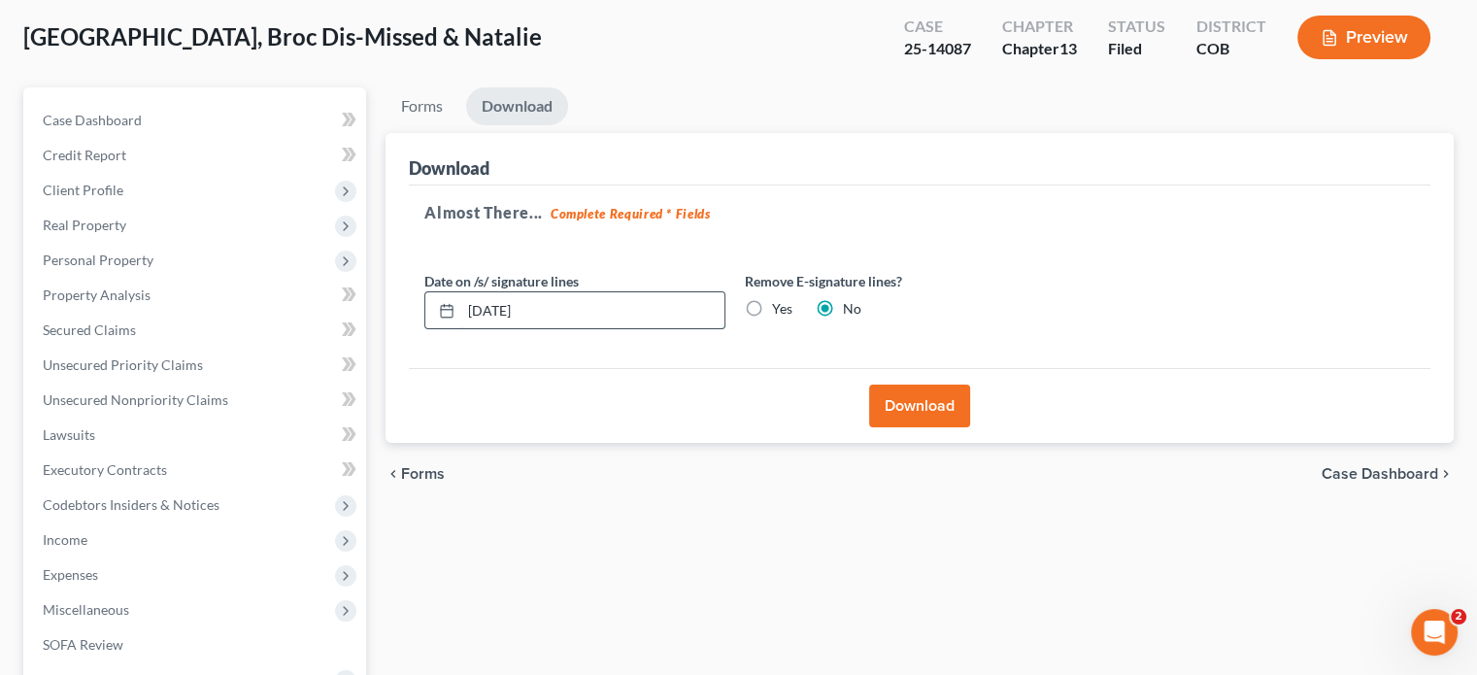
click at [555, 310] on input "08/18/2025" at bounding box center [592, 310] width 263 height 37
type input "0"
type input "07/31/2025"
click at [945, 394] on button "Download" at bounding box center [919, 406] width 101 height 43
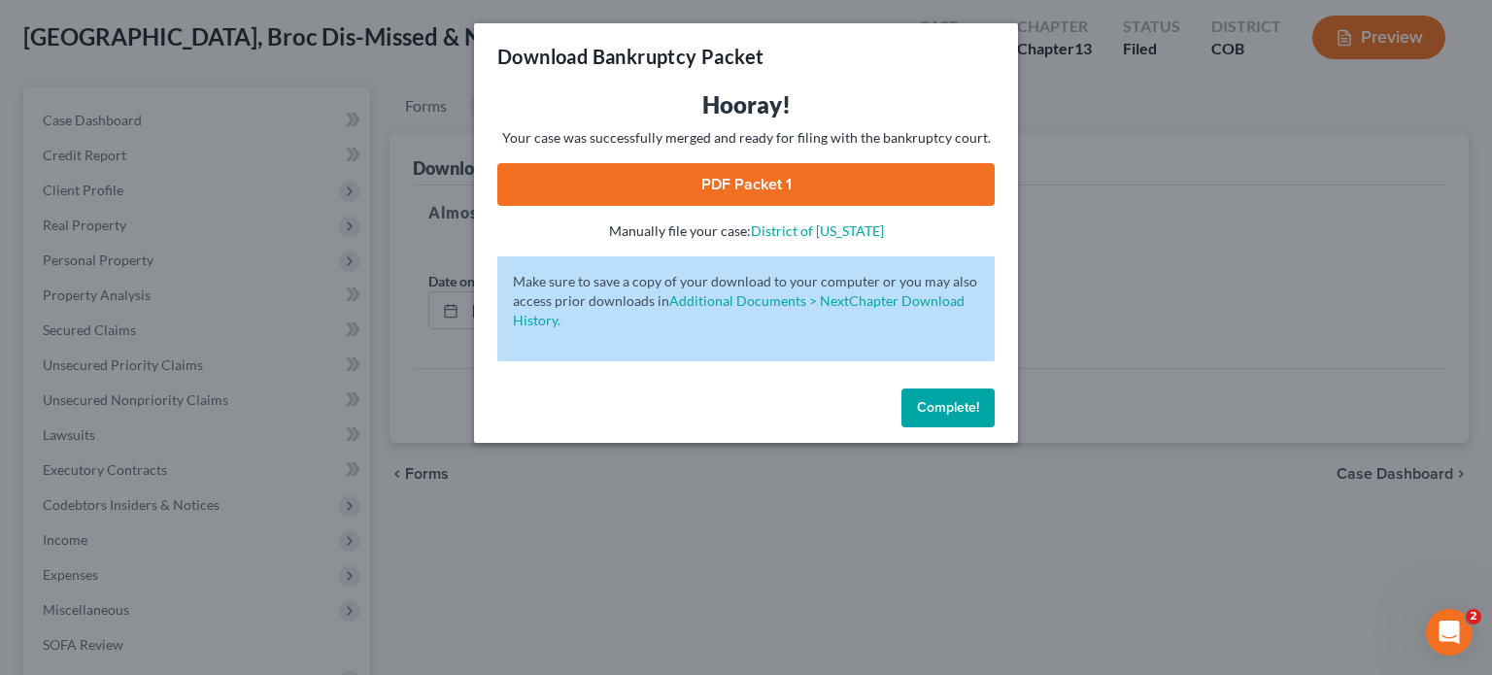
click at [730, 187] on link "PDF Packet 1" at bounding box center [745, 184] width 497 height 43
click at [966, 418] on button "Complete!" at bounding box center [947, 407] width 93 height 39
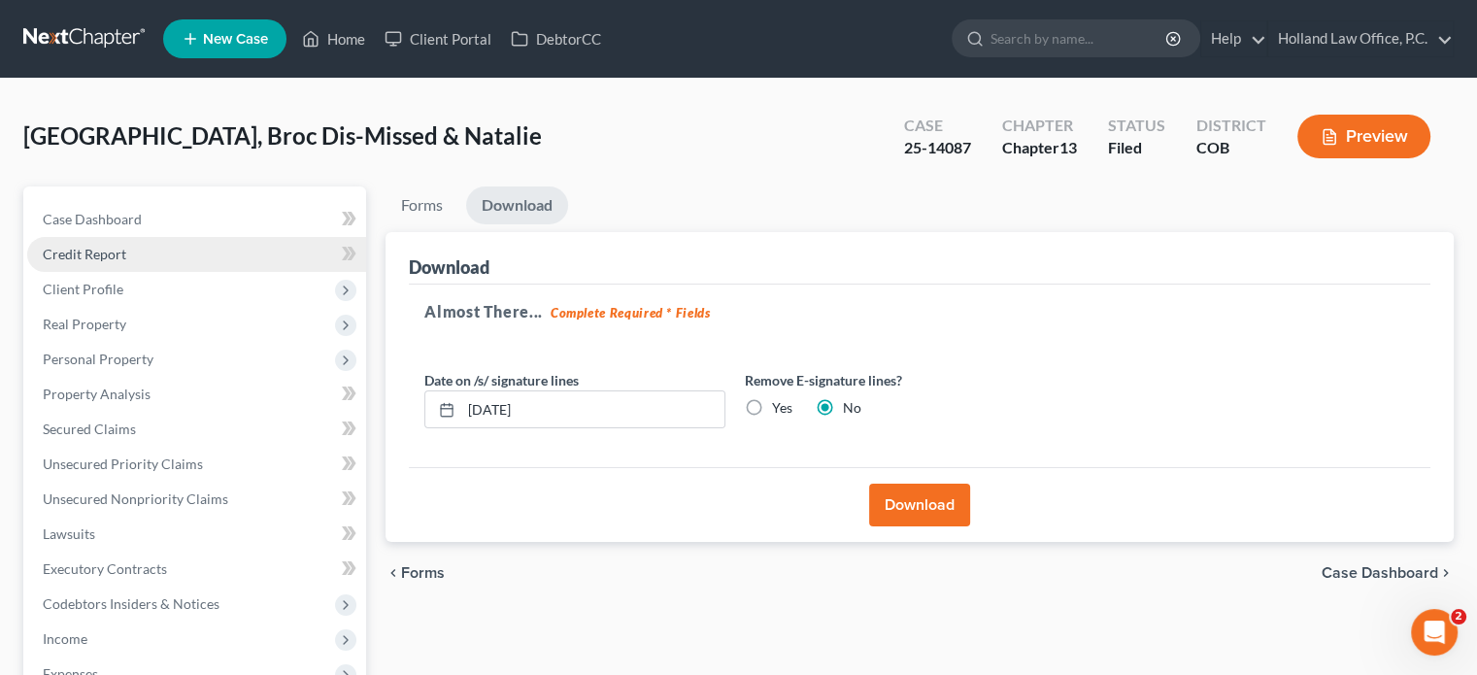
scroll to position [388, 0]
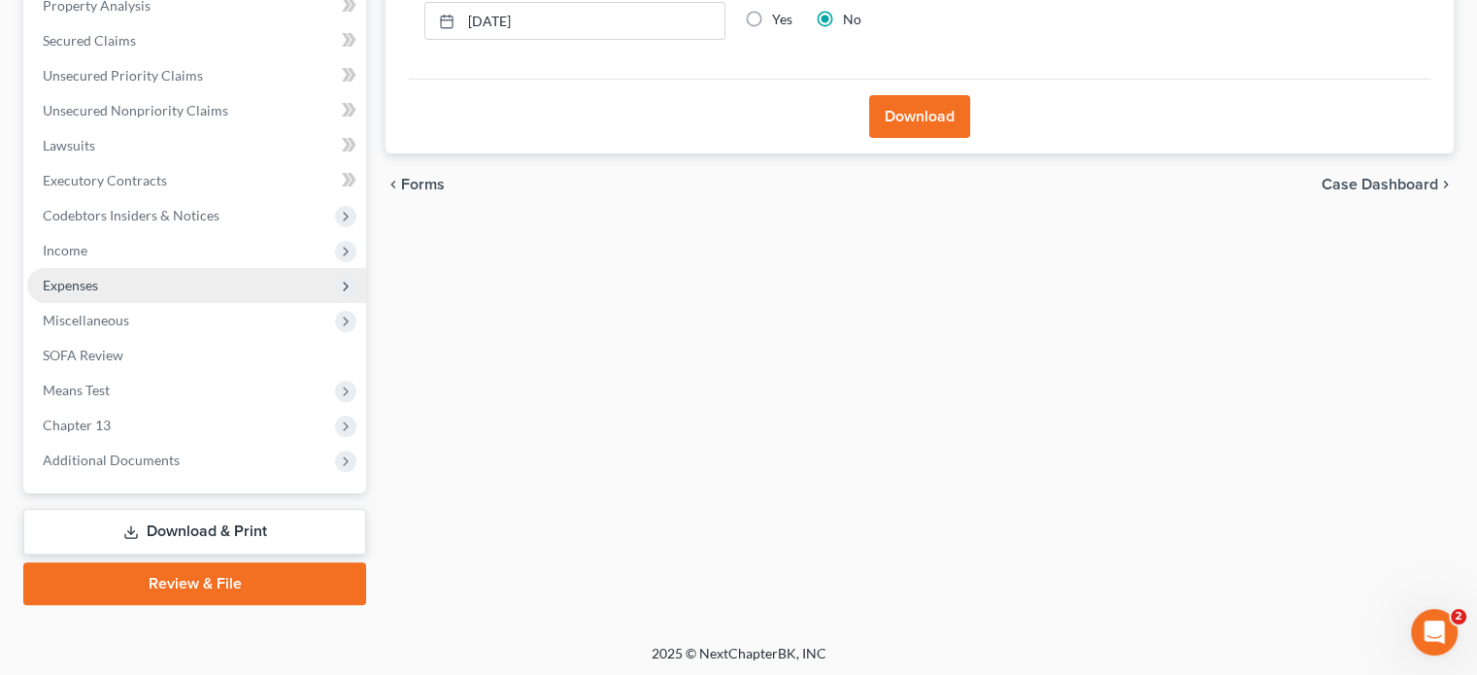
click at [78, 283] on span "Expenses" at bounding box center [70, 285] width 55 height 17
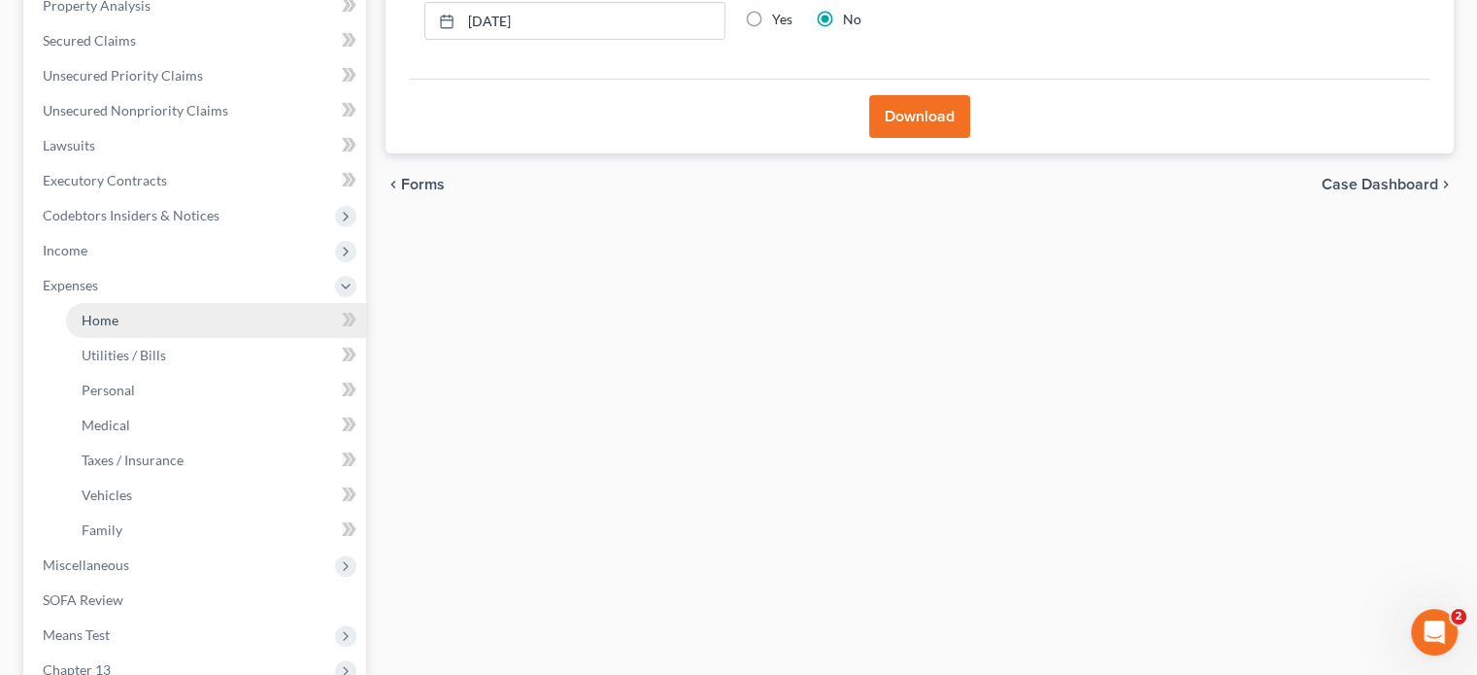
click at [99, 328] on link "Home" at bounding box center [216, 320] width 300 height 35
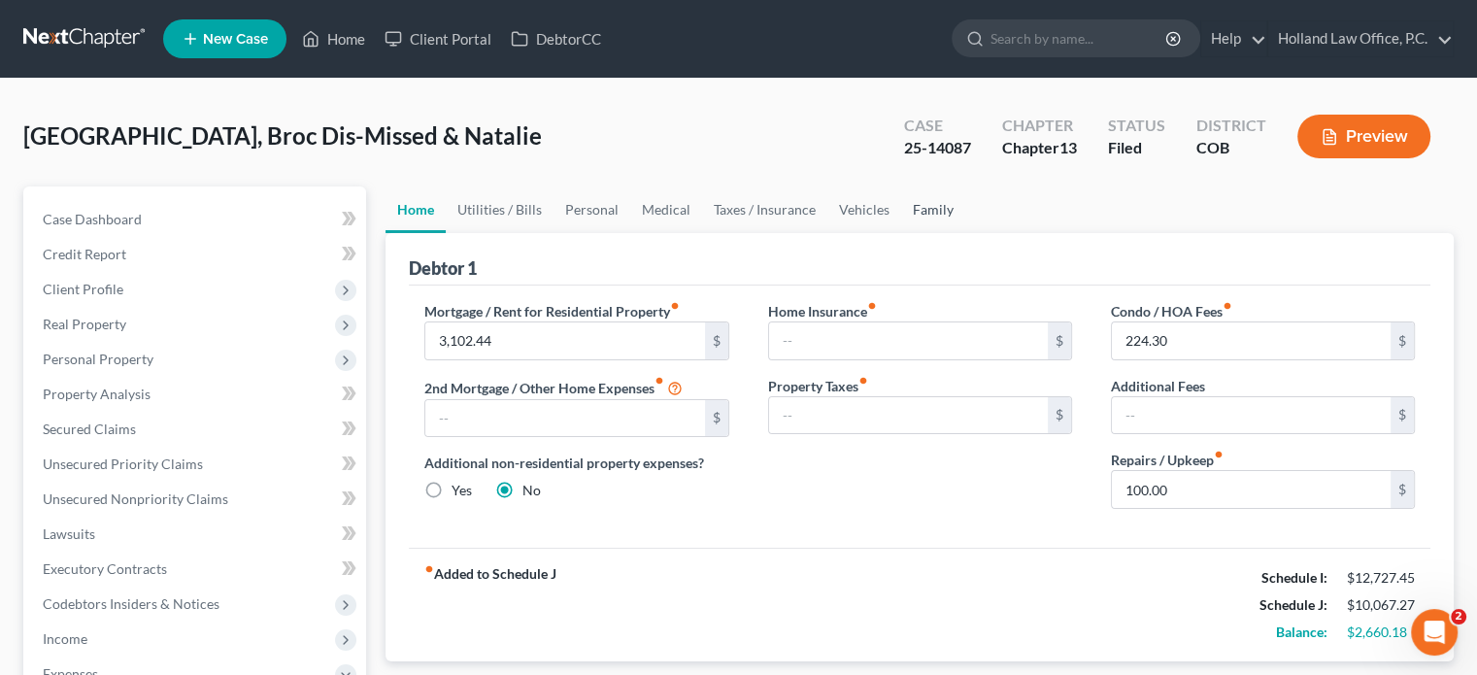
click at [914, 201] on link "Family" at bounding box center [933, 209] width 64 height 47
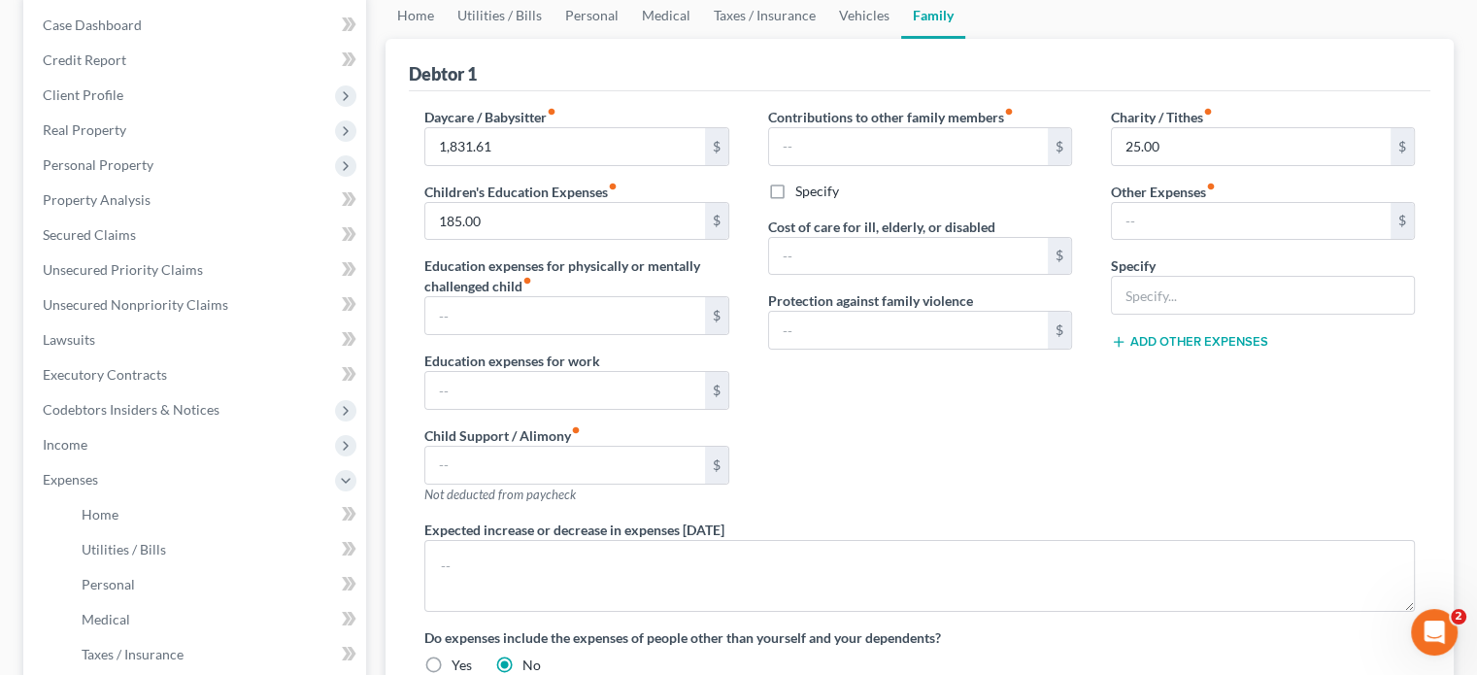
scroll to position [97, 0]
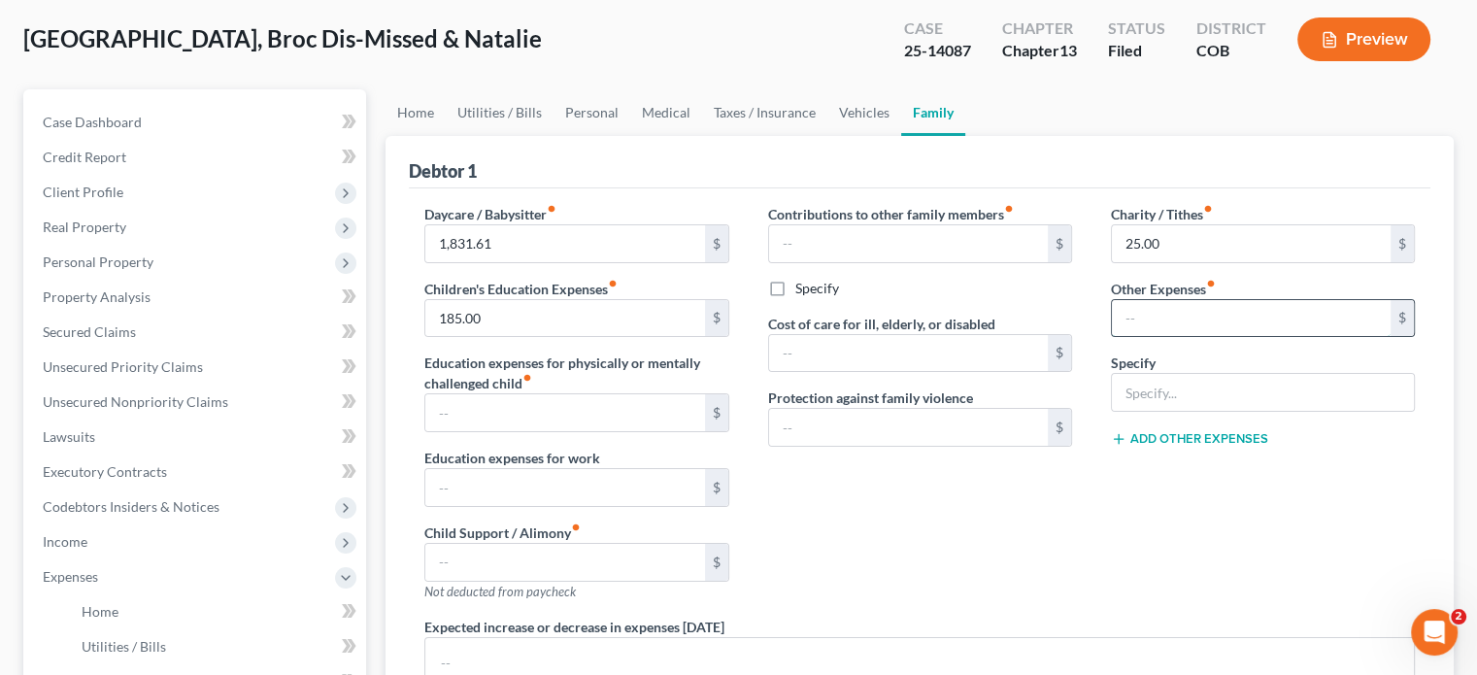
click at [1163, 308] on input "text" at bounding box center [1251, 318] width 279 height 37
type input "0"
type input "1,680.93"
click at [1158, 391] on input "text" at bounding box center [1263, 392] width 302 height 37
type input "VA disability - not available to creditors"
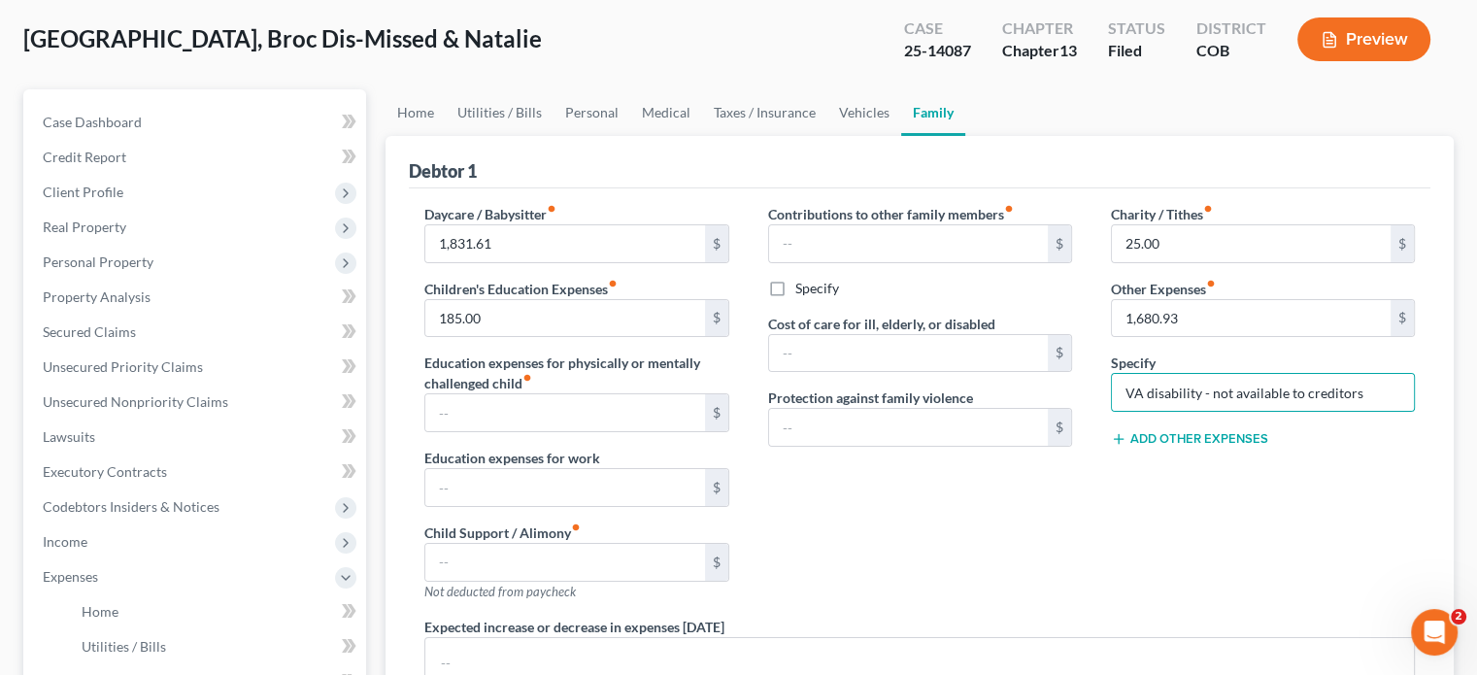
click at [979, 331] on label "Cost of care for ill, elderly, or disabled" at bounding box center [881, 324] width 227 height 20
click at [967, 351] on input "text" at bounding box center [908, 353] width 279 height 37
click at [408, 112] on link "Home" at bounding box center [416, 112] width 60 height 47
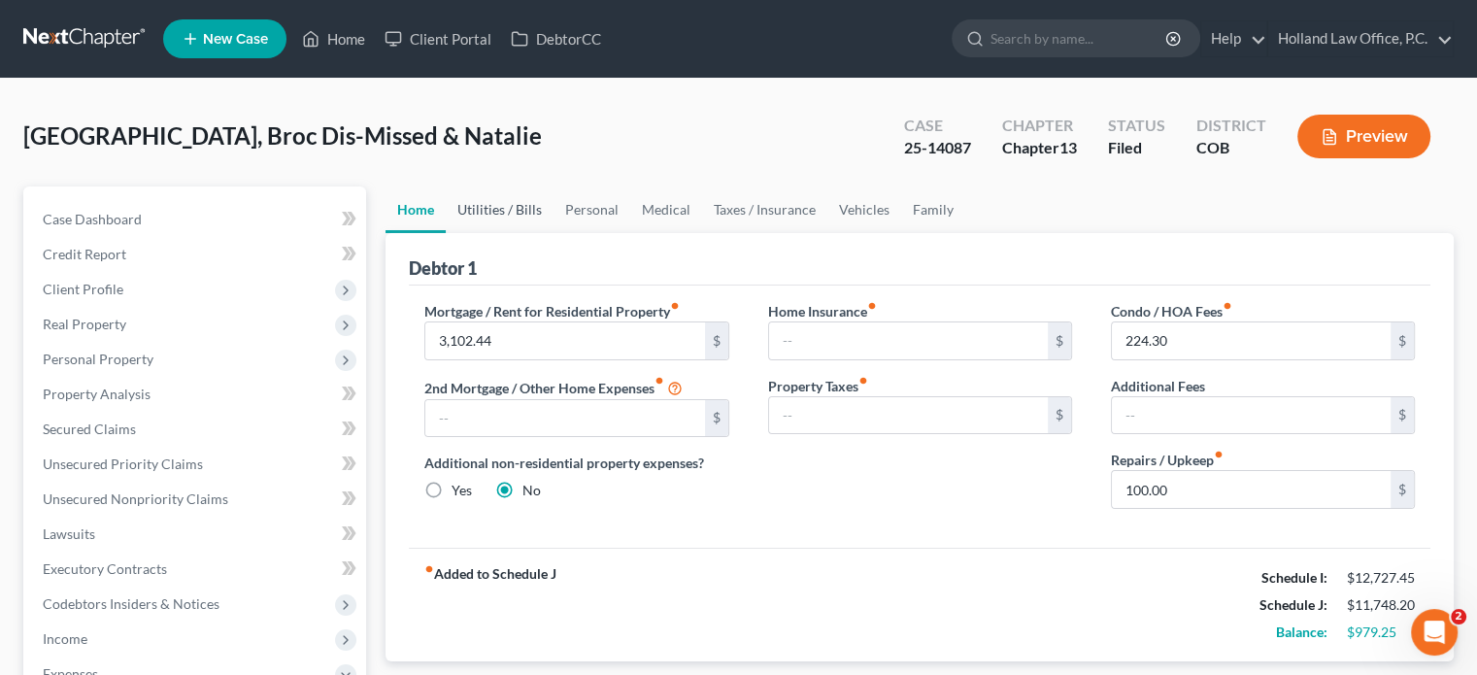
click at [502, 205] on link "Utilities / Bills" at bounding box center [500, 209] width 108 height 47
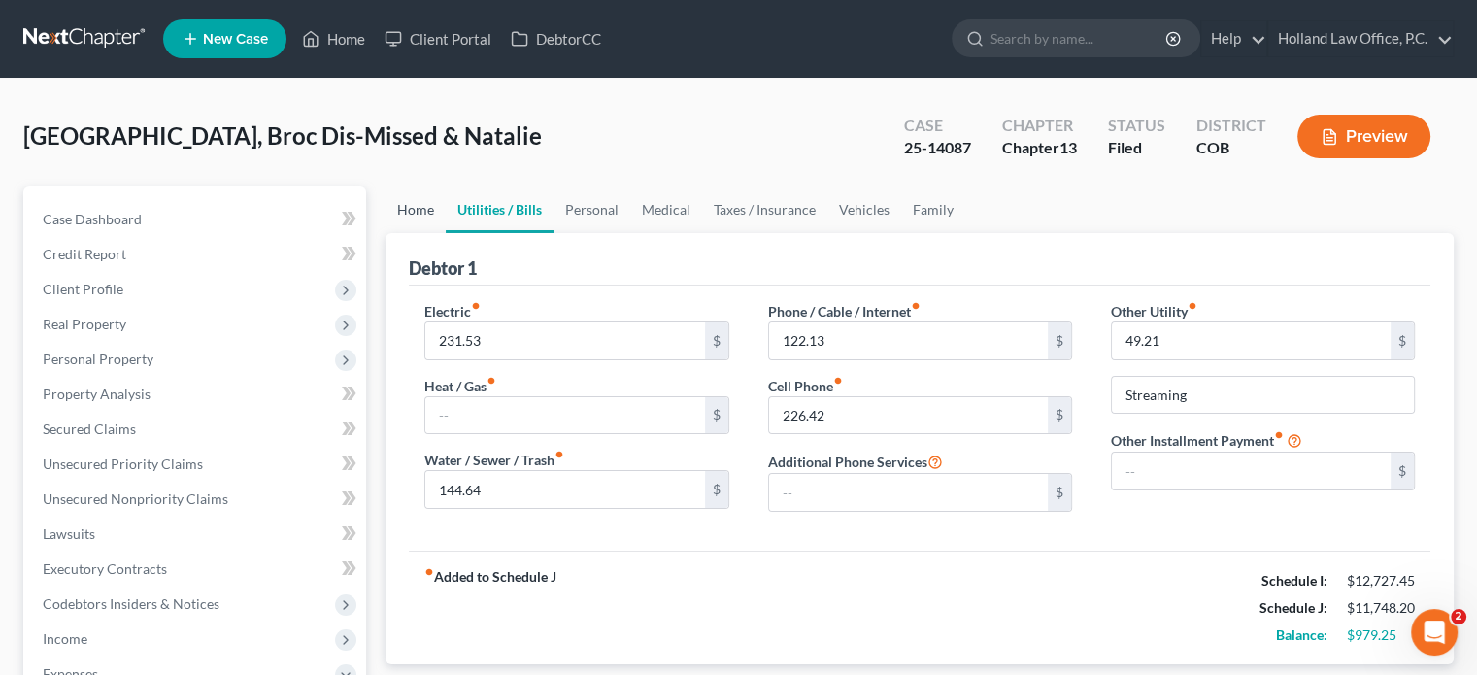
click at [412, 204] on link "Home" at bounding box center [416, 209] width 60 height 47
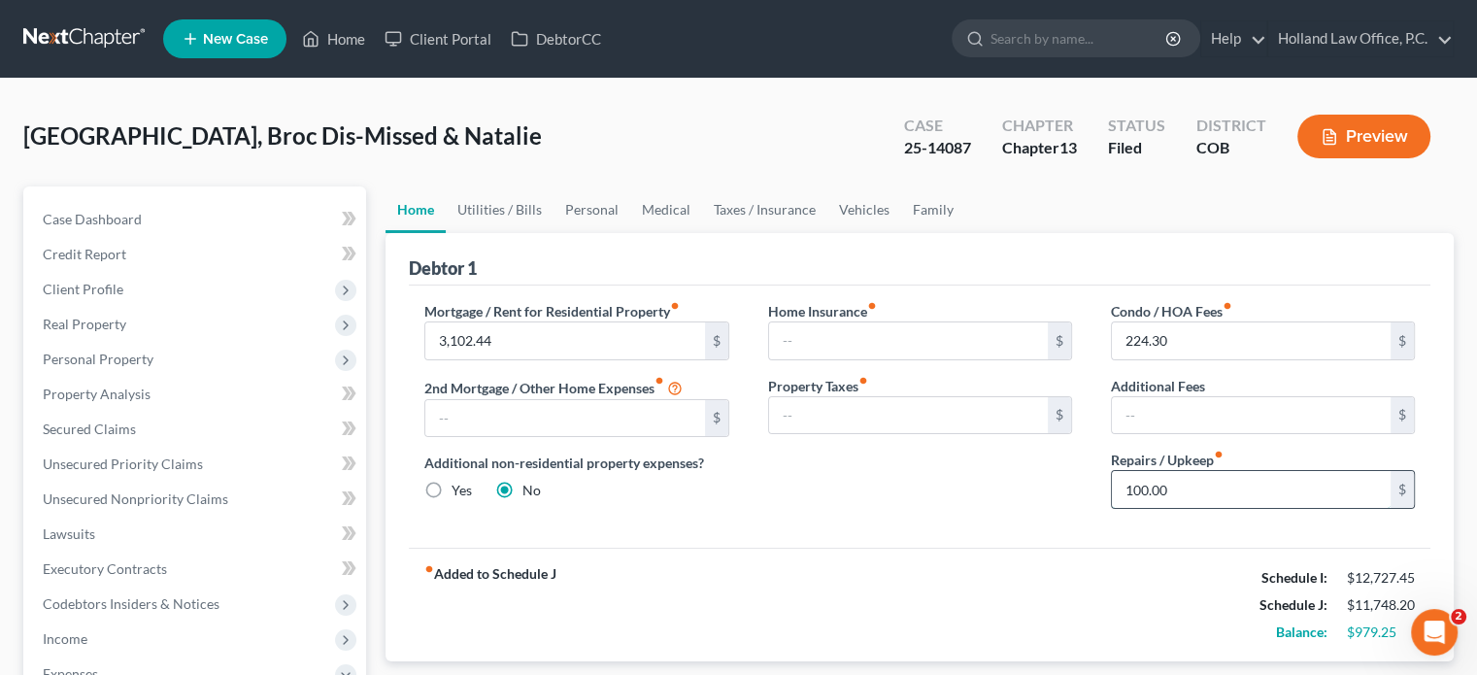
click at [1142, 490] on input "100.00" at bounding box center [1251, 489] width 279 height 37
click at [1138, 482] on input "100.00" at bounding box center [1251, 489] width 279 height 37
click at [1181, 489] on input "170.00" at bounding box center [1251, 489] width 279 height 37
type input "170.00"
click at [508, 209] on link "Utilities / Bills" at bounding box center [500, 209] width 108 height 47
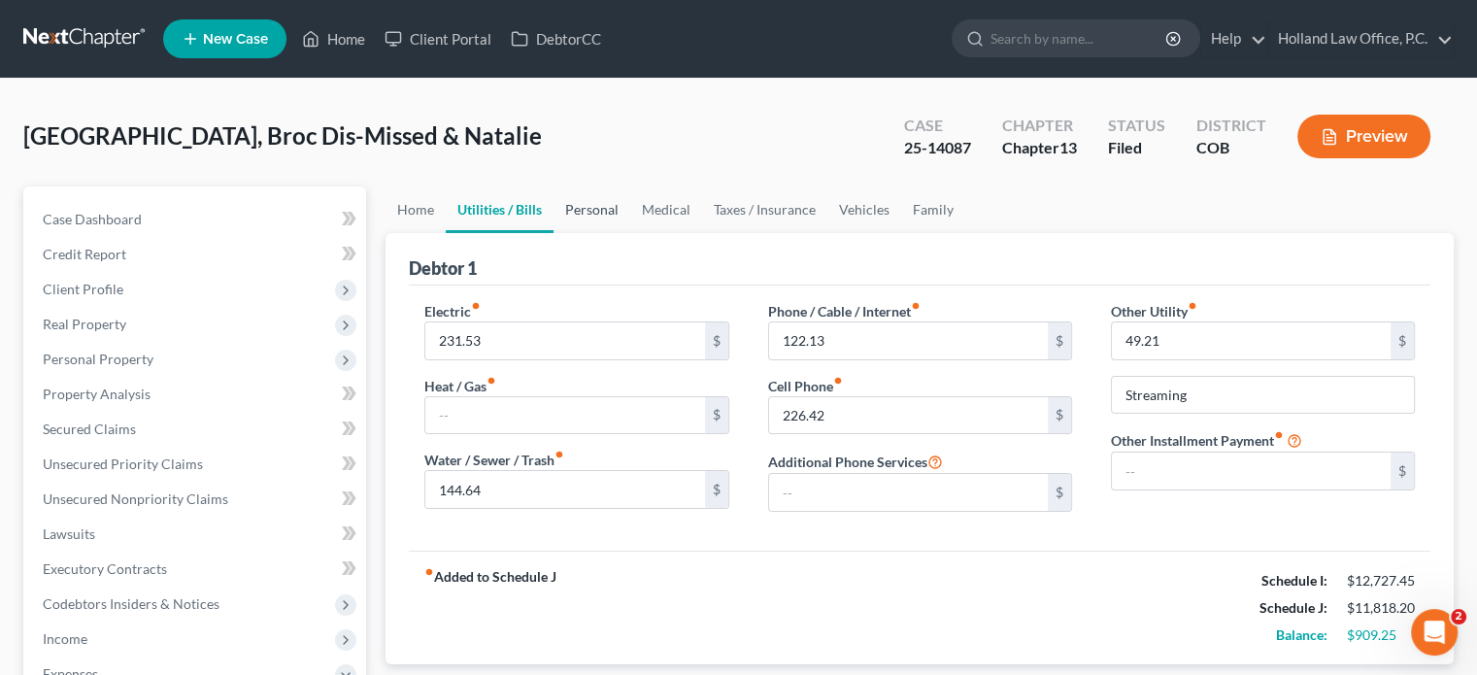
click at [587, 212] on link "Personal" at bounding box center [592, 209] width 77 height 47
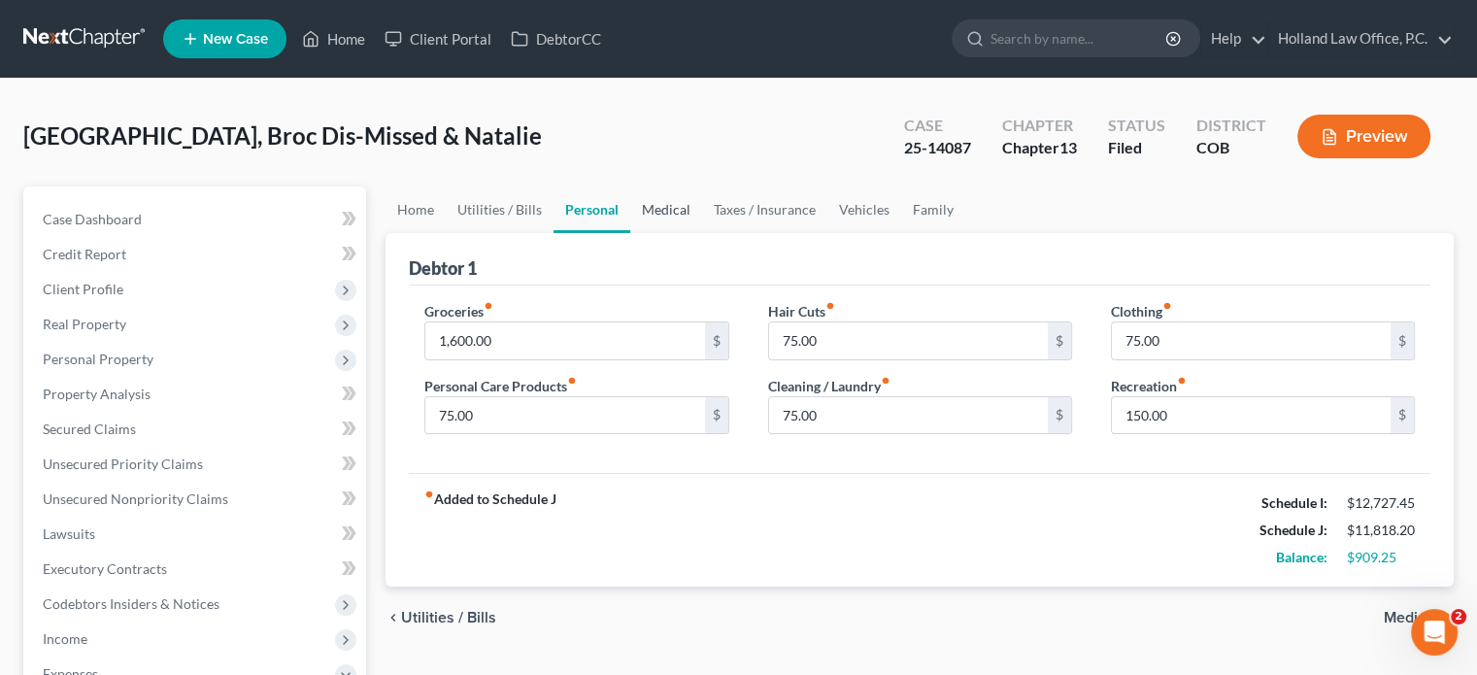
click at [656, 213] on link "Medical" at bounding box center [666, 209] width 72 height 47
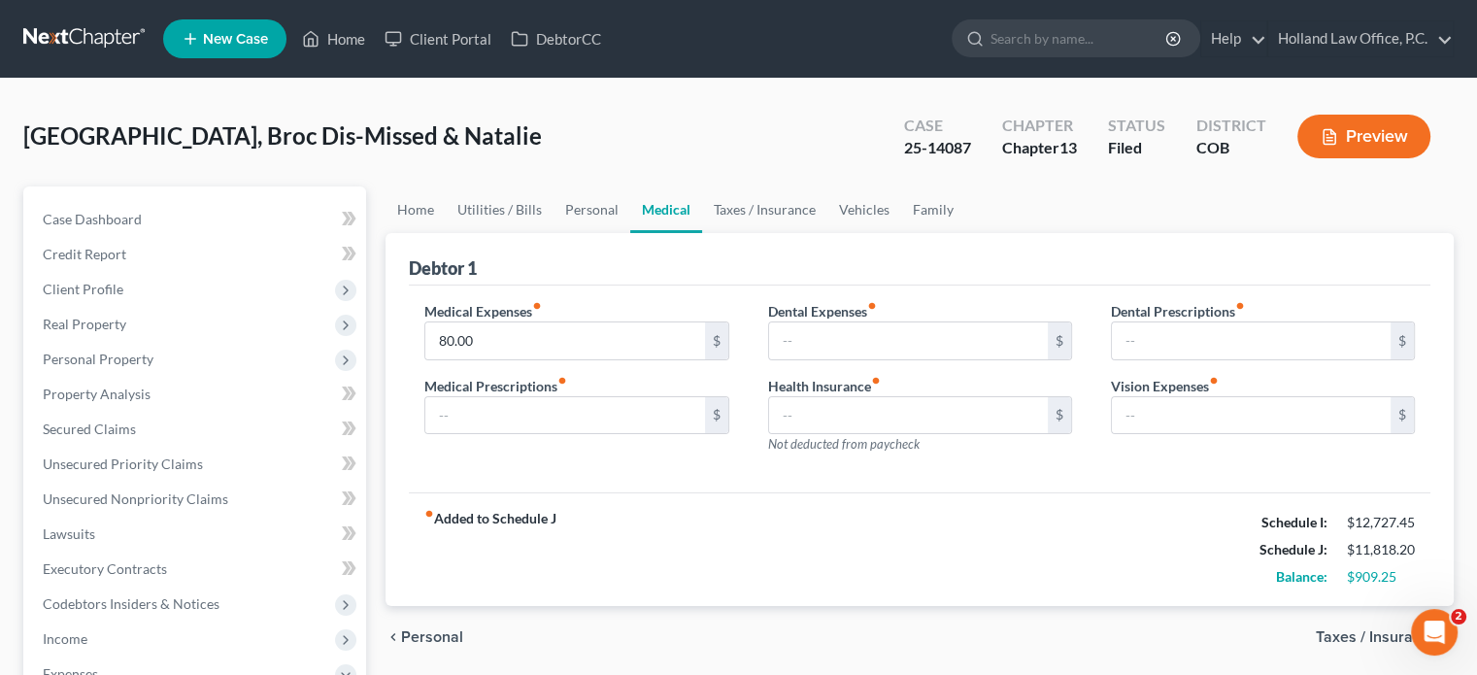
click at [1365, 147] on button "Preview" at bounding box center [1364, 137] width 133 height 44
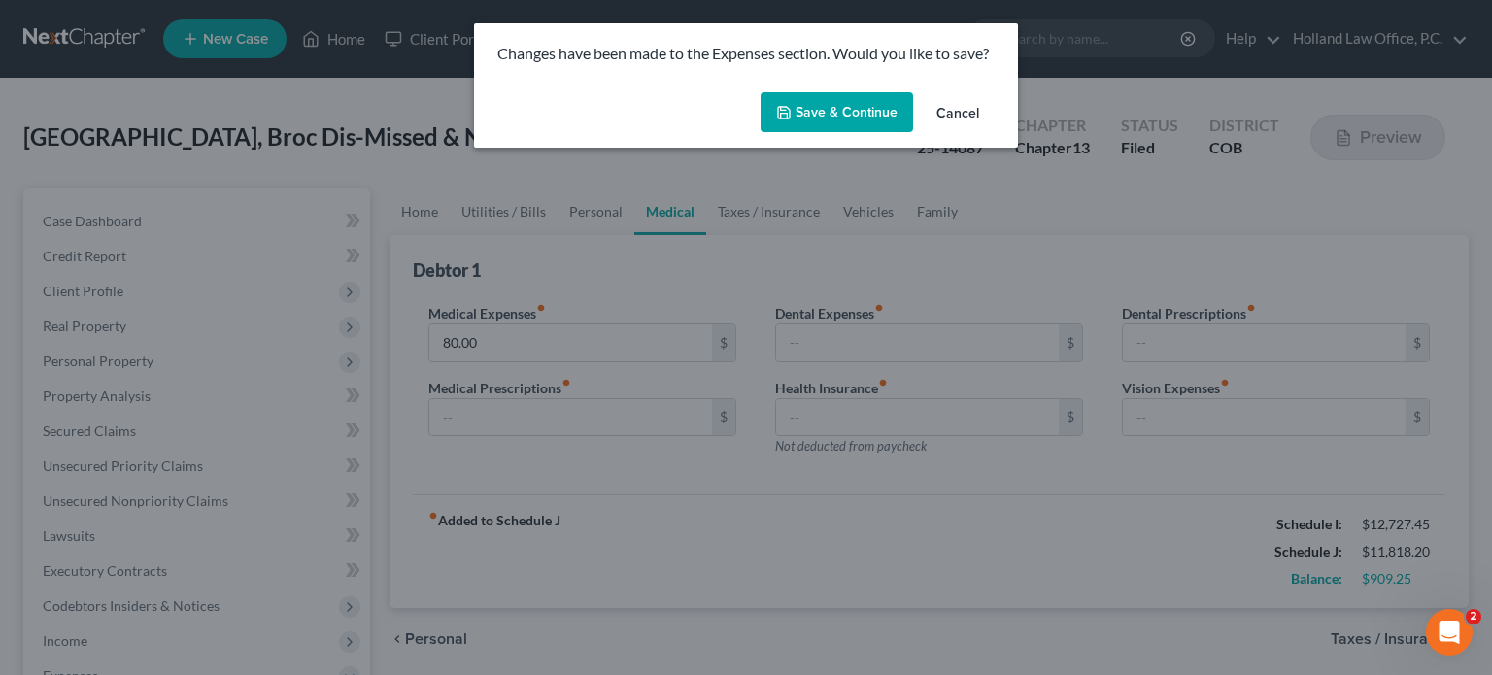
click at [861, 113] on button "Save & Continue" at bounding box center [836, 112] width 152 height 41
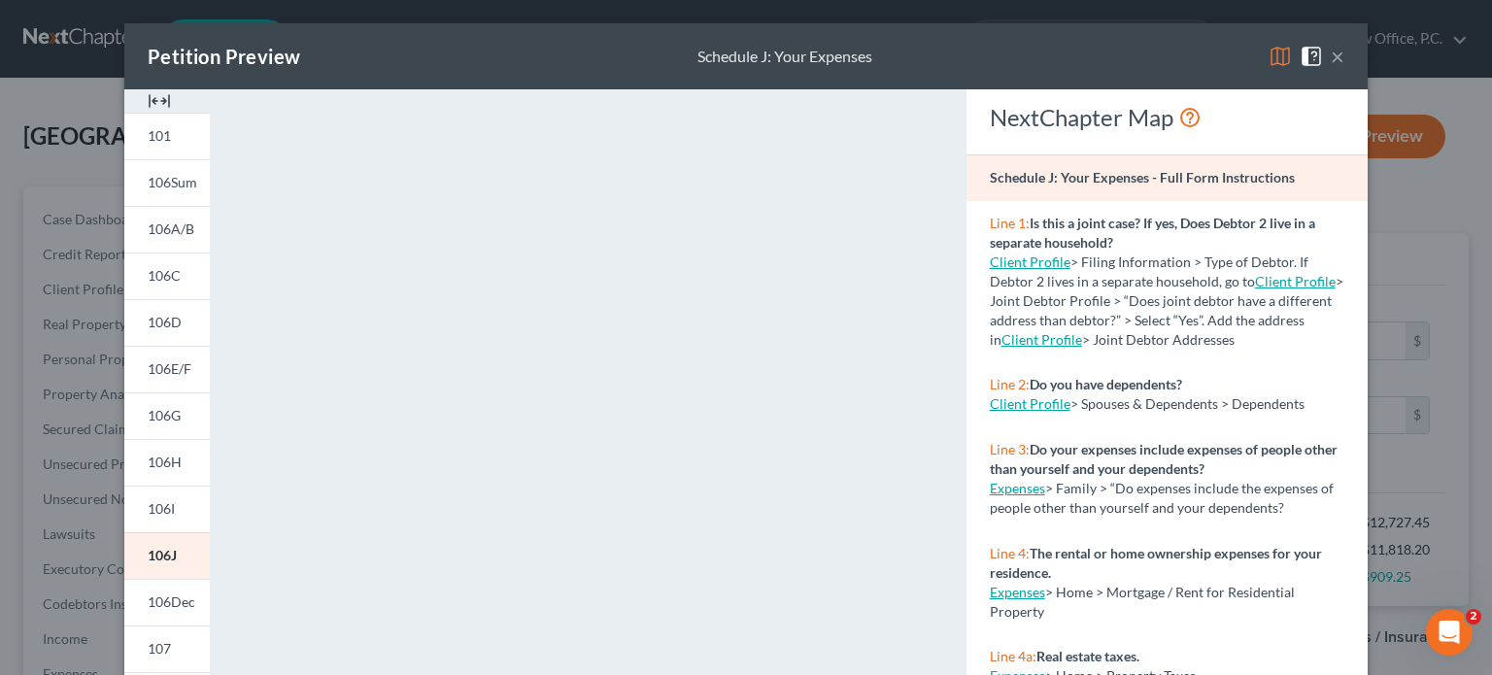
click at [1333, 57] on button "×" at bounding box center [1338, 56] width 14 height 23
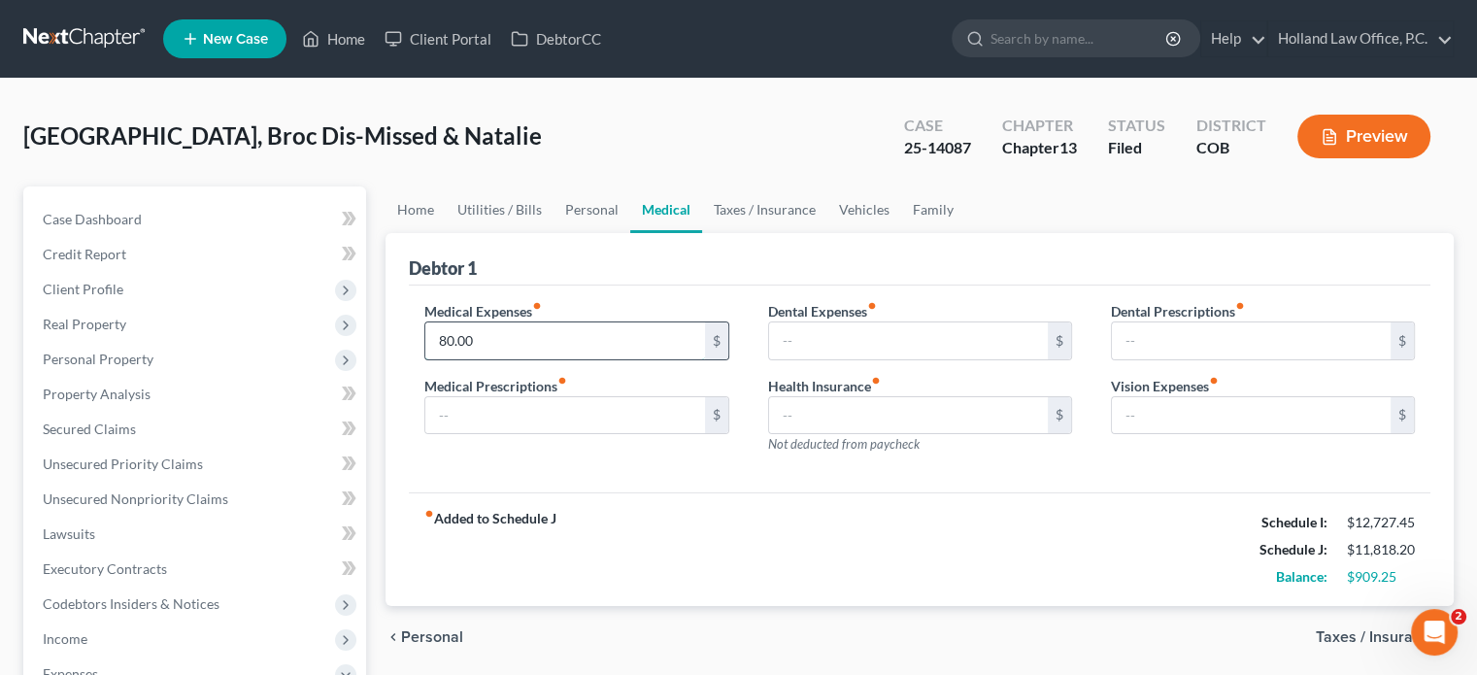
click at [473, 333] on input "80.00" at bounding box center [564, 340] width 279 height 37
type input "240"
click at [771, 213] on link "Taxes / Insurance" at bounding box center [764, 209] width 125 height 47
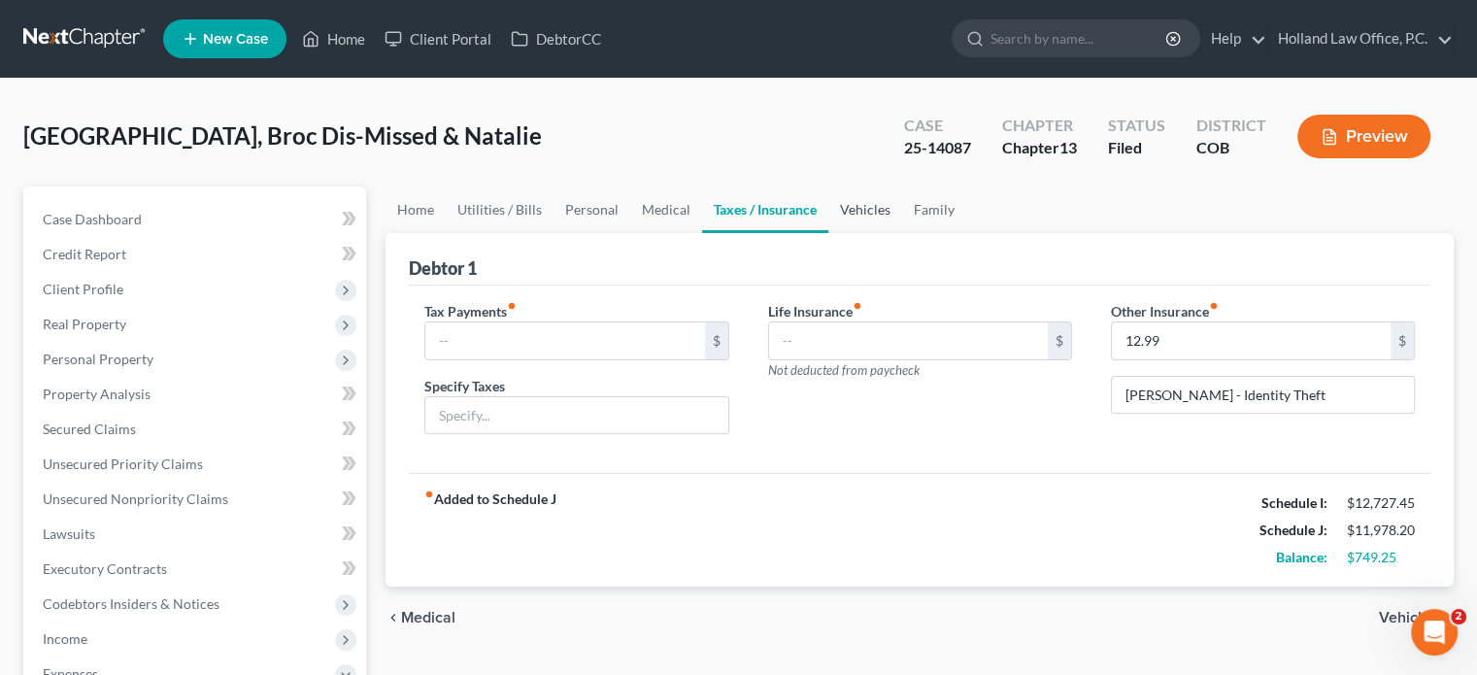
click at [850, 207] on link "Vehicles" at bounding box center [865, 209] width 74 height 47
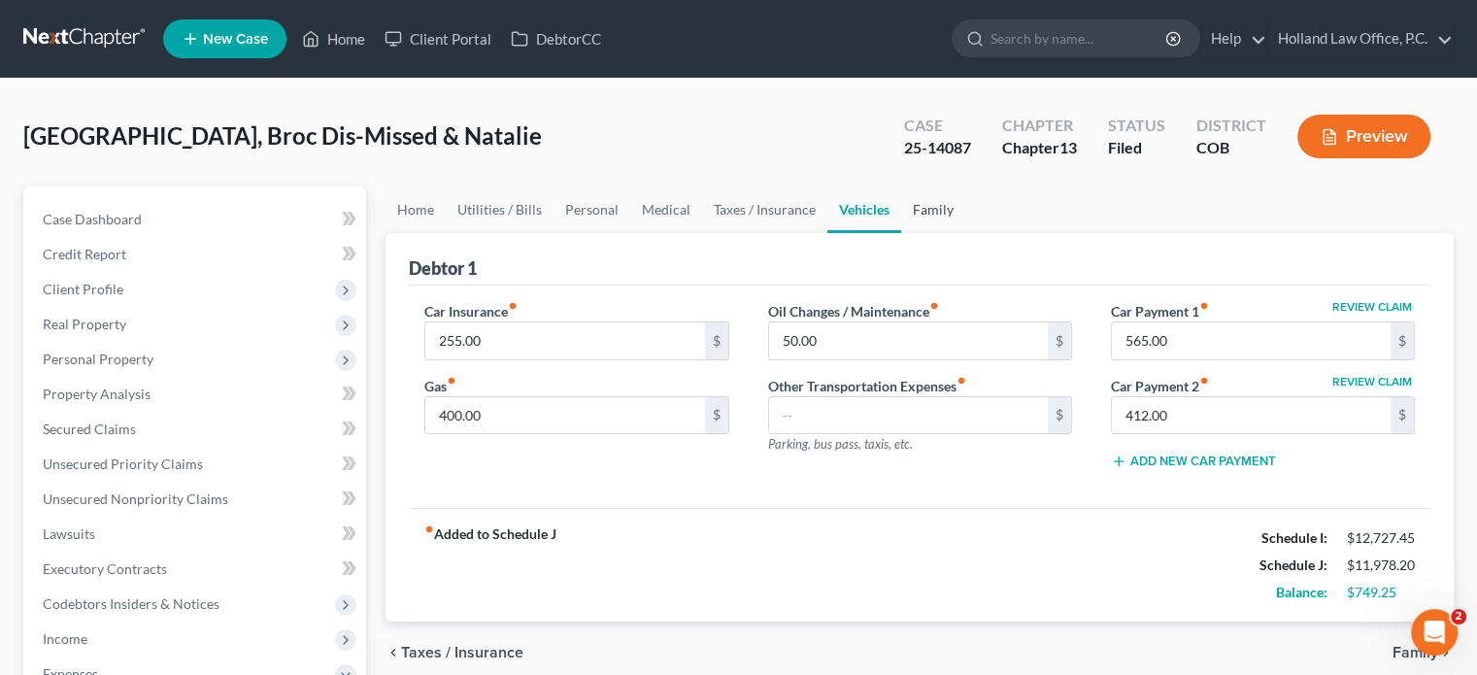
click at [923, 201] on link "Family" at bounding box center [933, 209] width 64 height 47
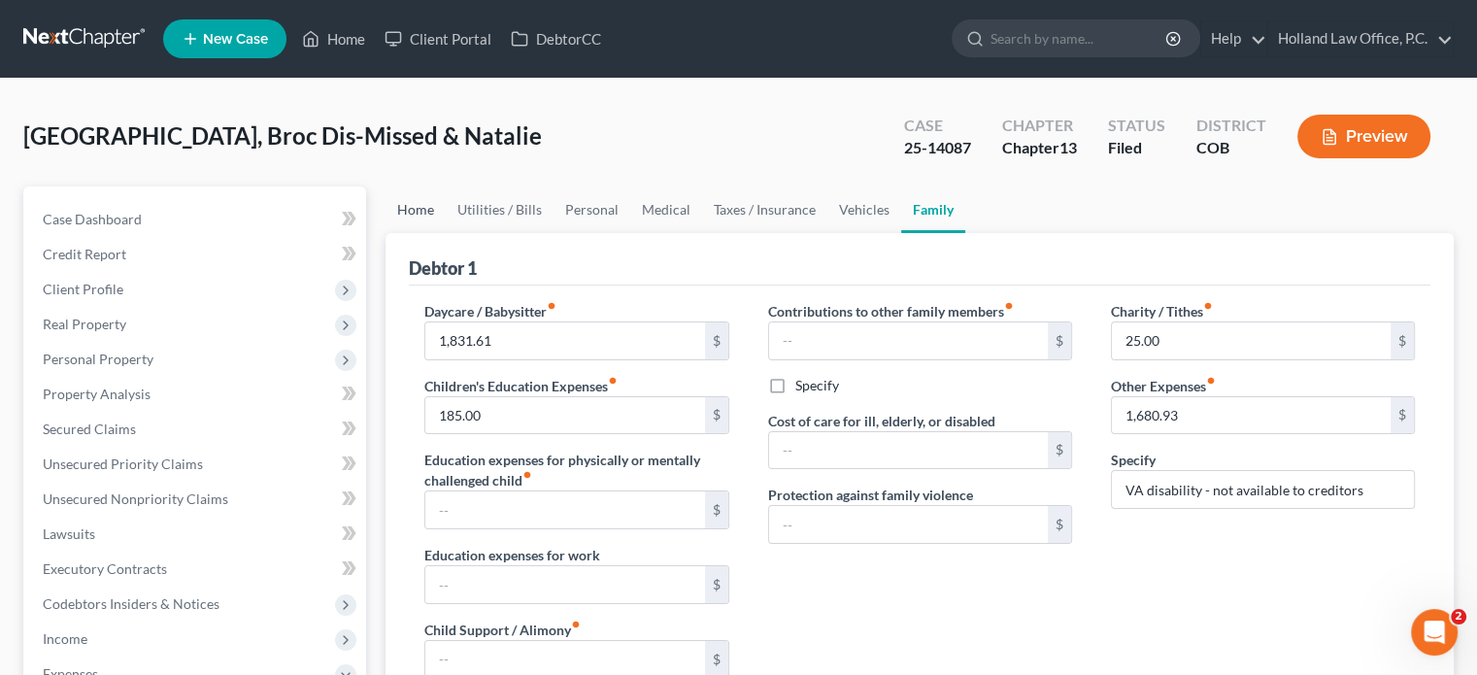
click at [413, 210] on link "Home" at bounding box center [416, 209] width 60 height 47
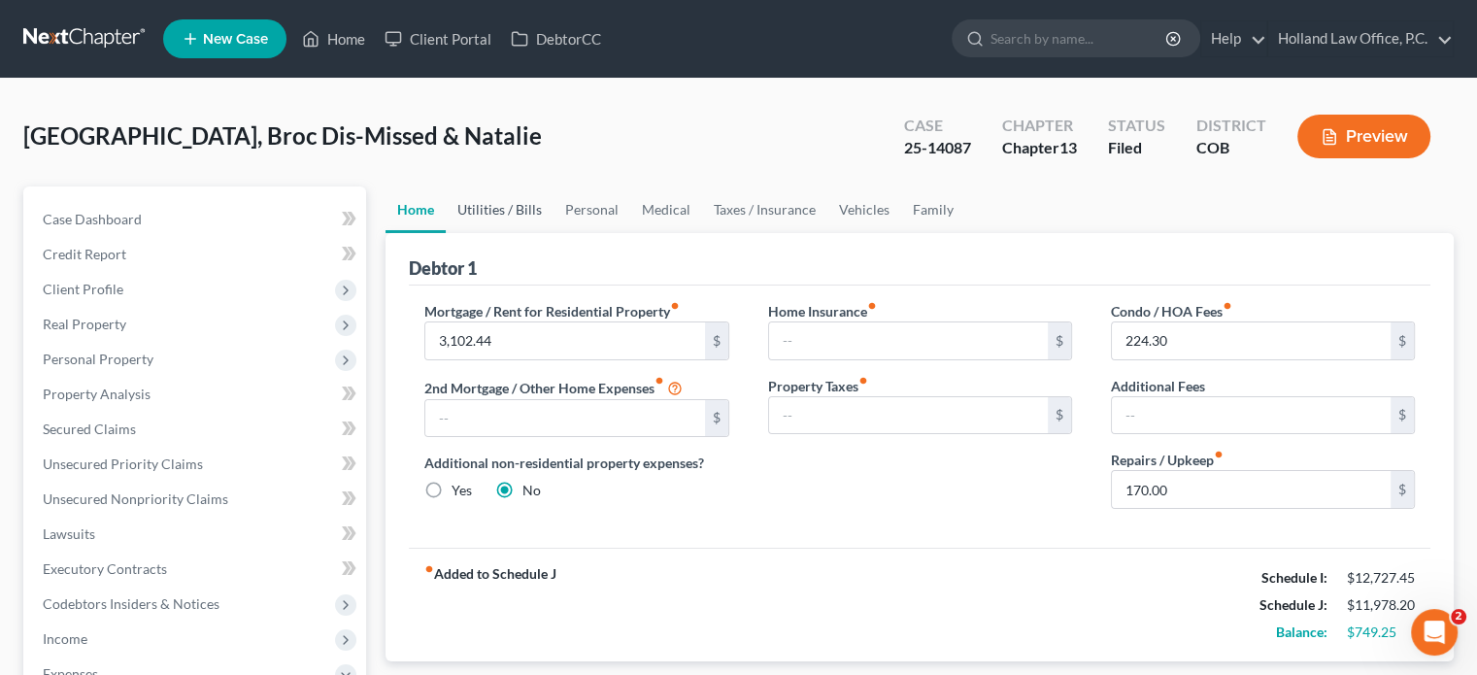
click at [482, 201] on link "Utilities / Bills" at bounding box center [500, 209] width 108 height 47
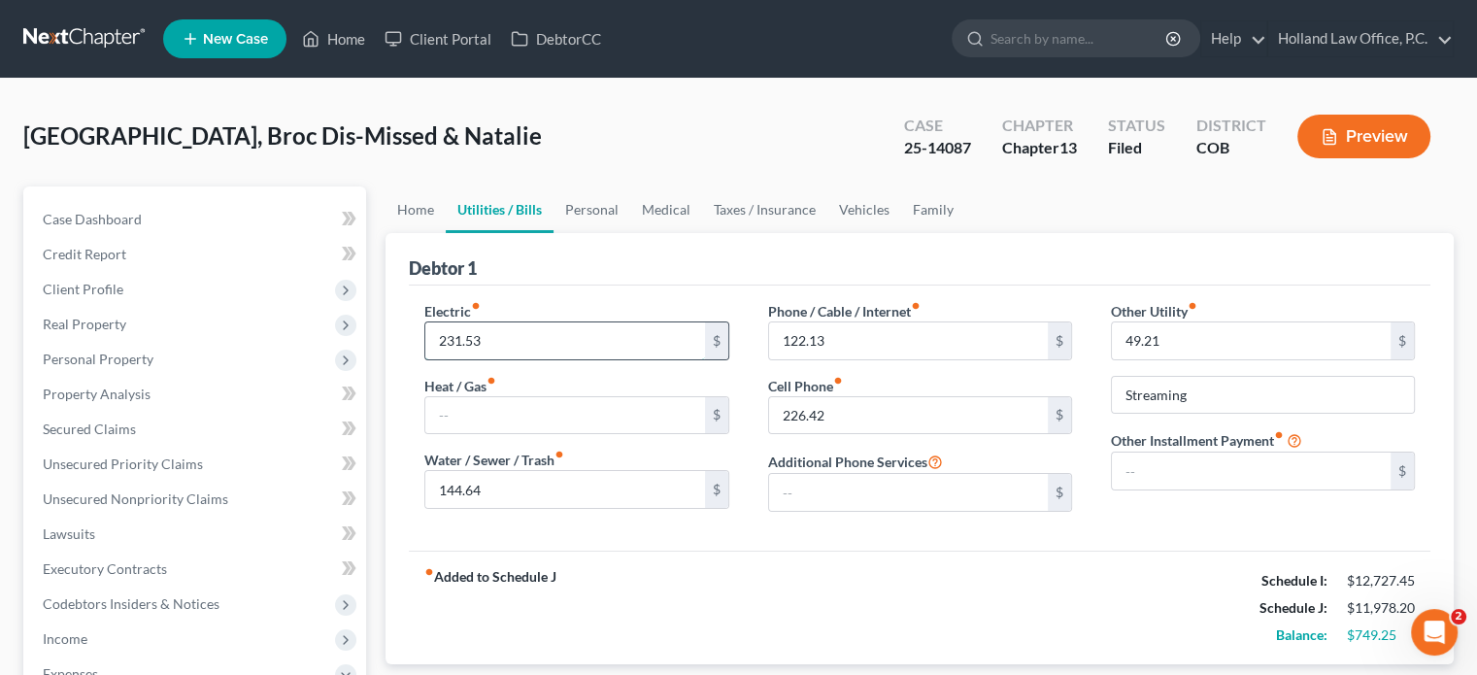
click at [456, 334] on input "231.53" at bounding box center [564, 340] width 279 height 37
click at [455, 338] on input "231.53" at bounding box center [564, 340] width 279 height 37
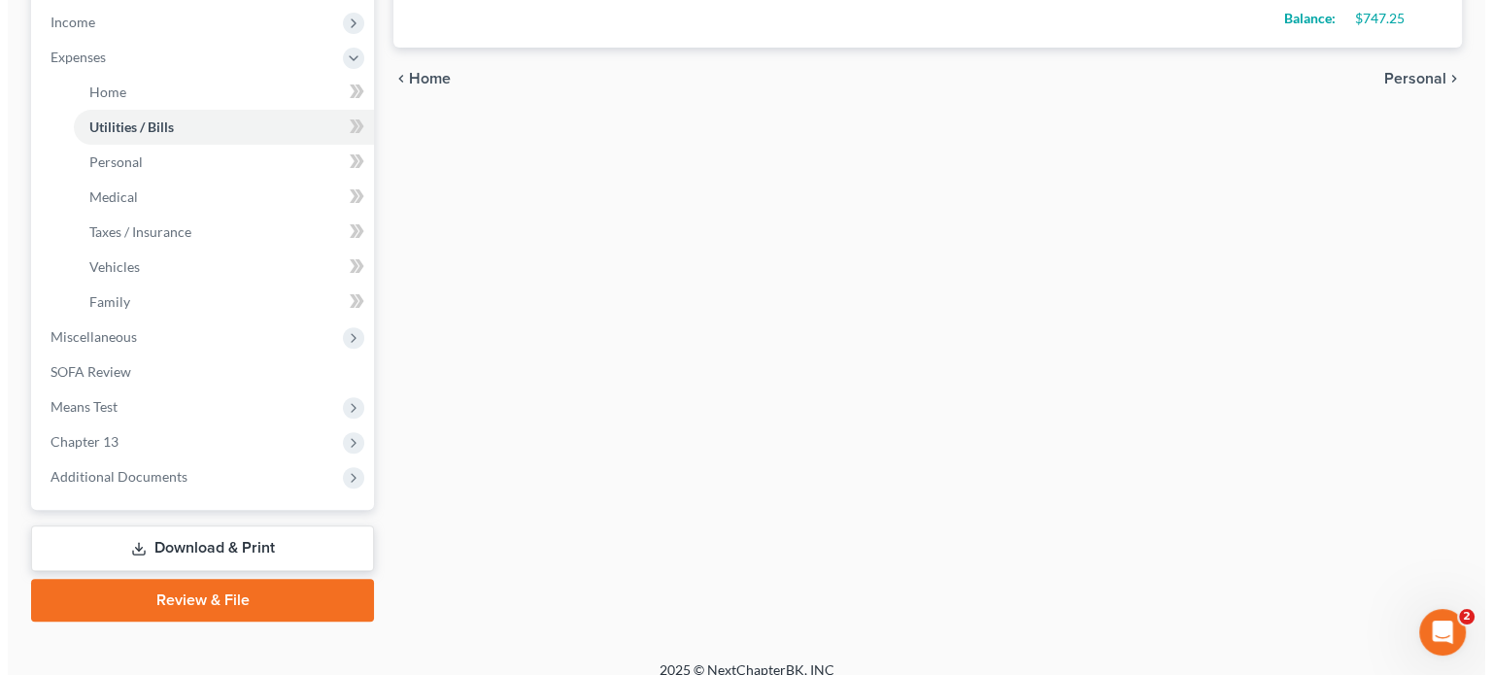
scroll to position [635, 0]
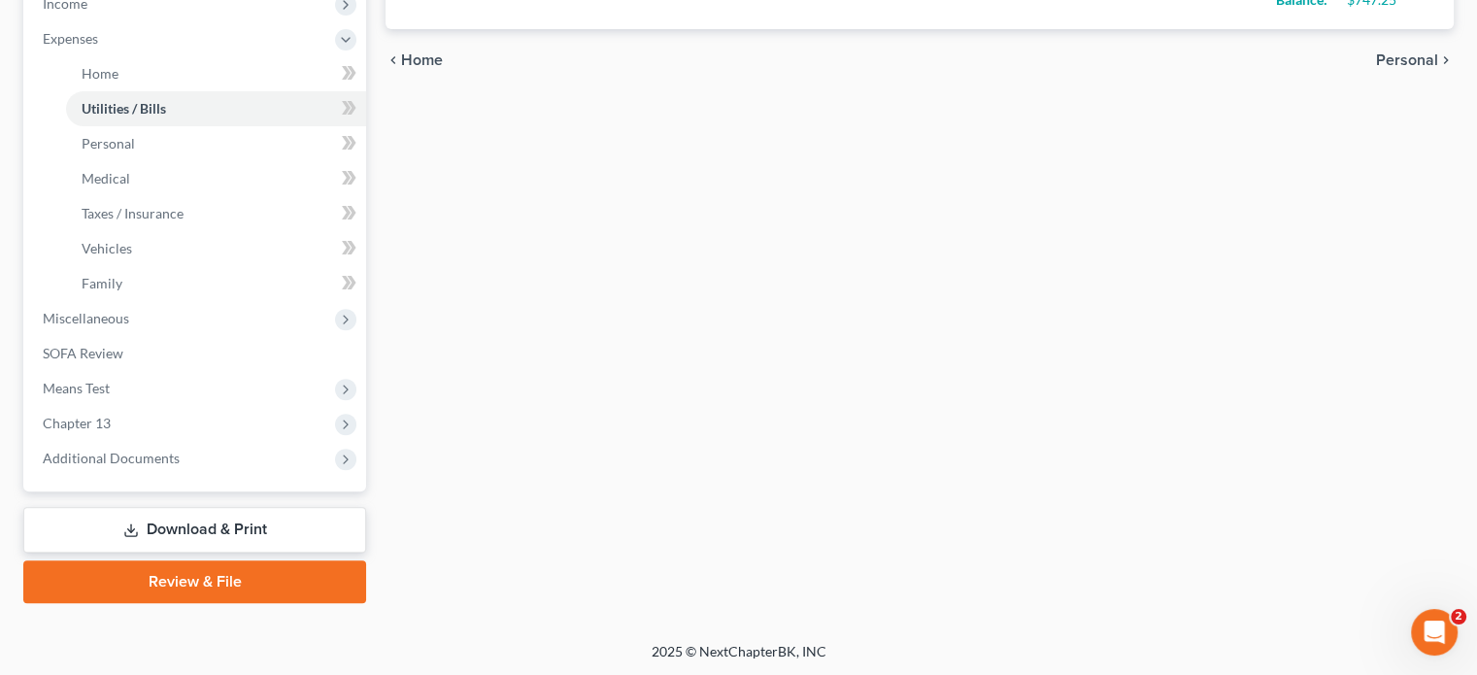
type input "233.53"
click at [260, 528] on link "Download & Print" at bounding box center [194, 530] width 343 height 46
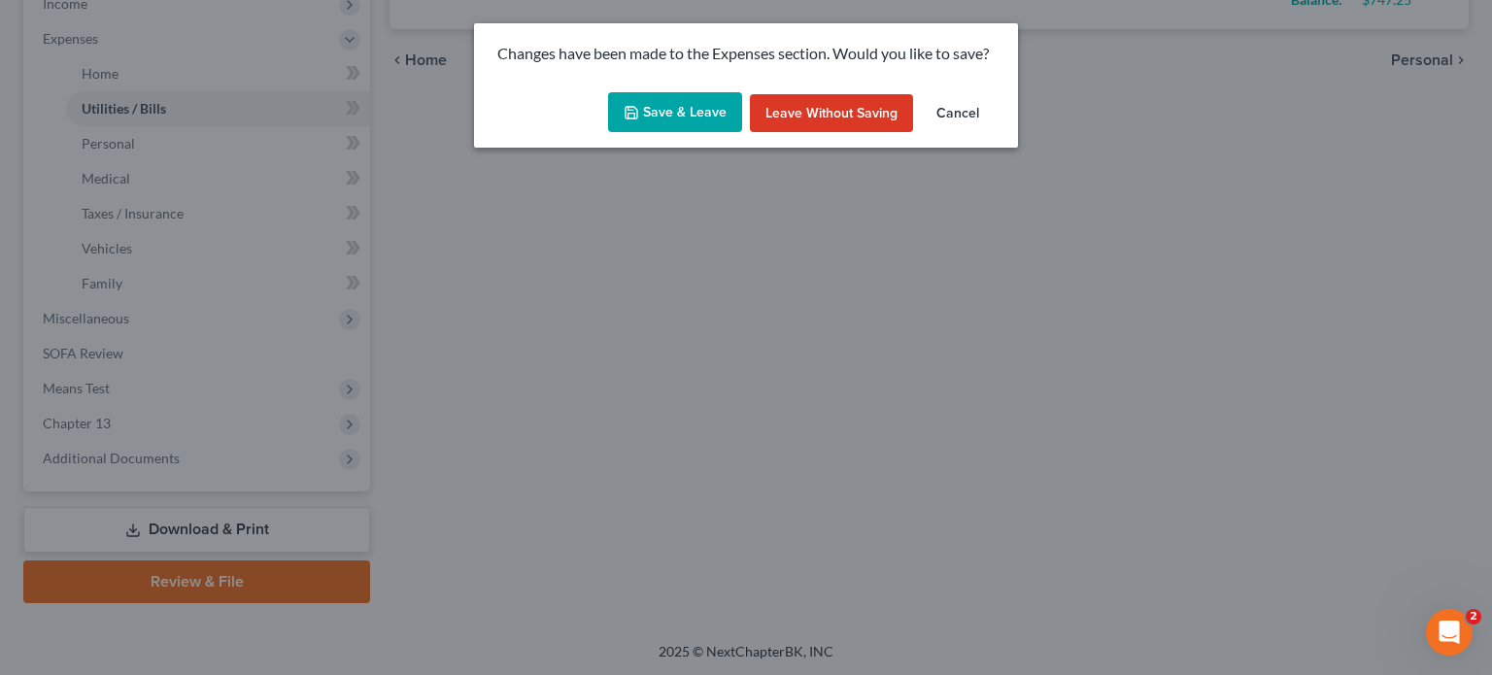
click at [676, 113] on button "Save & Leave" at bounding box center [675, 112] width 134 height 41
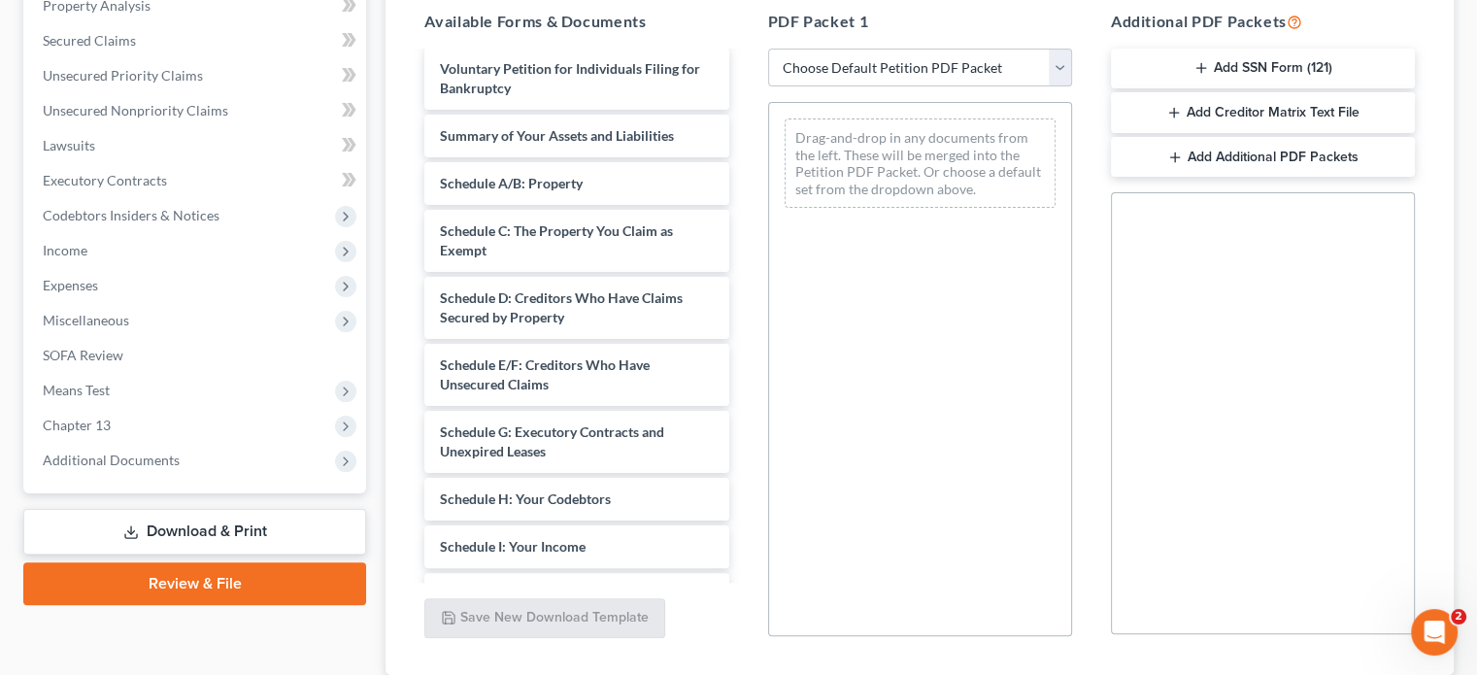
scroll to position [237, 0]
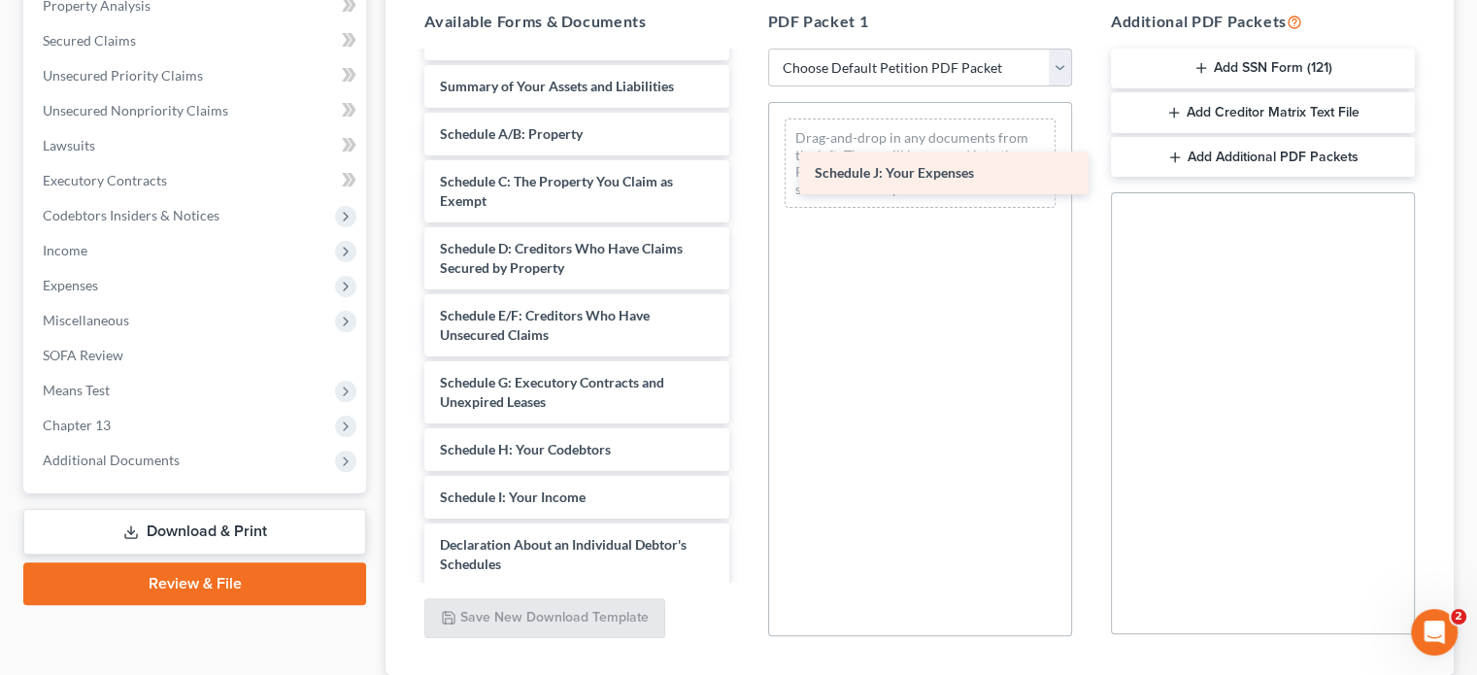
drag, startPoint x: 594, startPoint y: 540, endPoint x: 969, endPoint y: 170, distance: 526.8
click at [744, 170] on div "Schedule J: Your Expenses 60 Days Paystubs (both)-pdf Statement of Social Secur…" at bounding box center [576, 406] width 335 height 1180
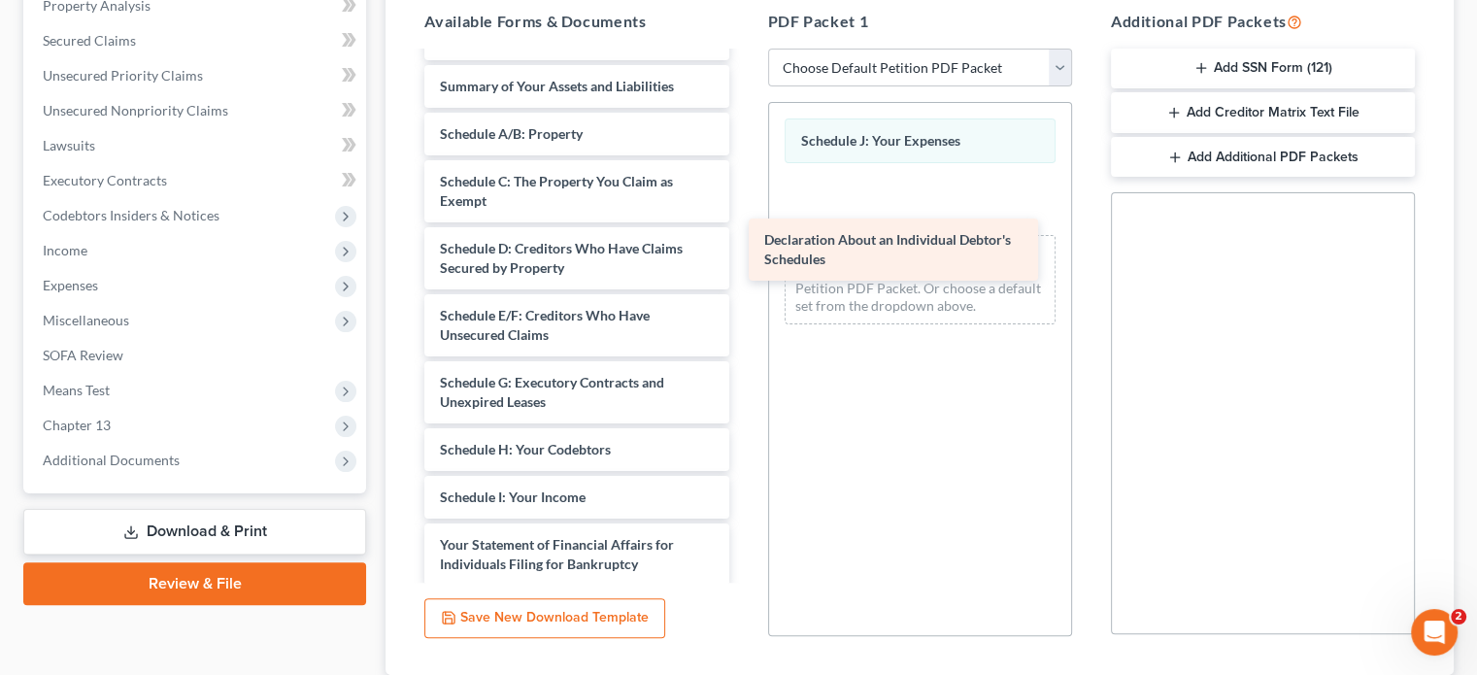
drag, startPoint x: 633, startPoint y: 558, endPoint x: 961, endPoint y: 251, distance: 449.3
click at [744, 251] on div "Declaration About an Individual Debtor's Schedules 60 Days Paystubs (both)-pdf …" at bounding box center [576, 372] width 335 height 1113
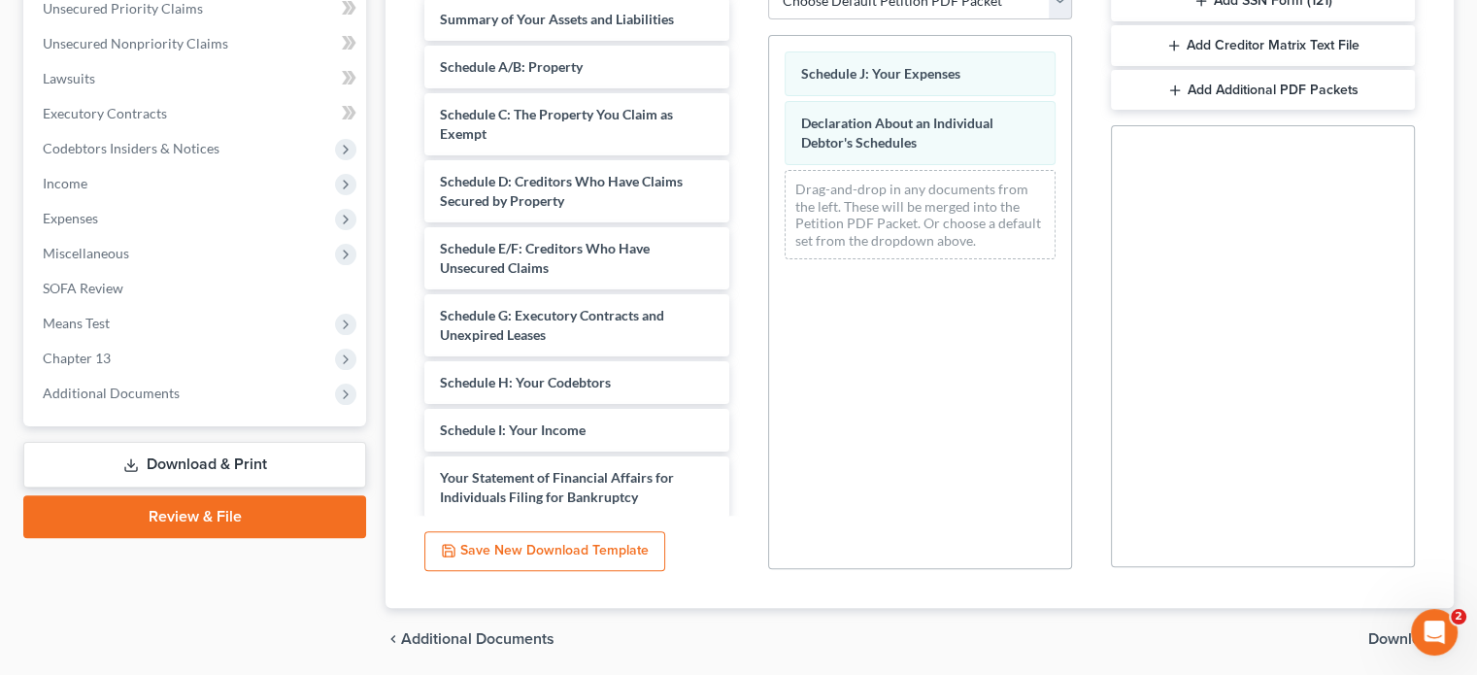
scroll to position [523, 0]
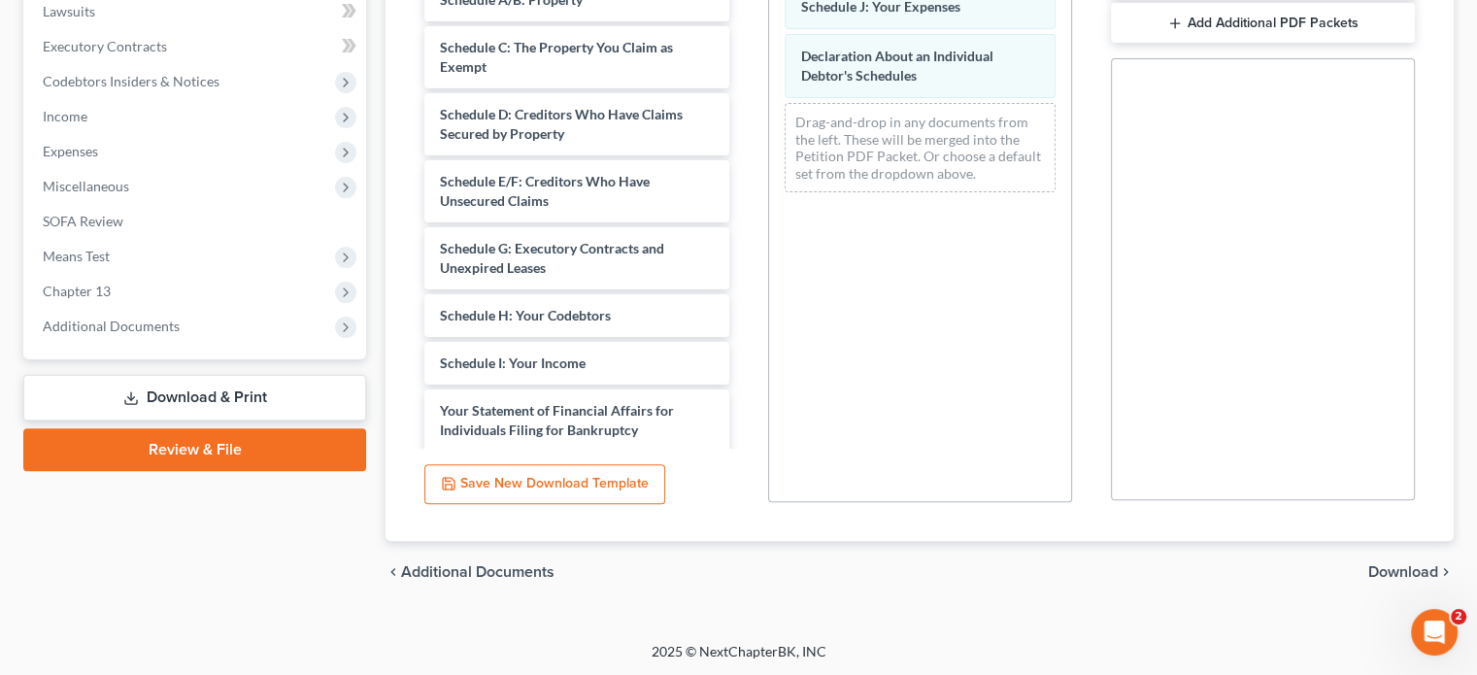
click at [1401, 567] on span "Download" at bounding box center [1403, 572] width 70 height 16
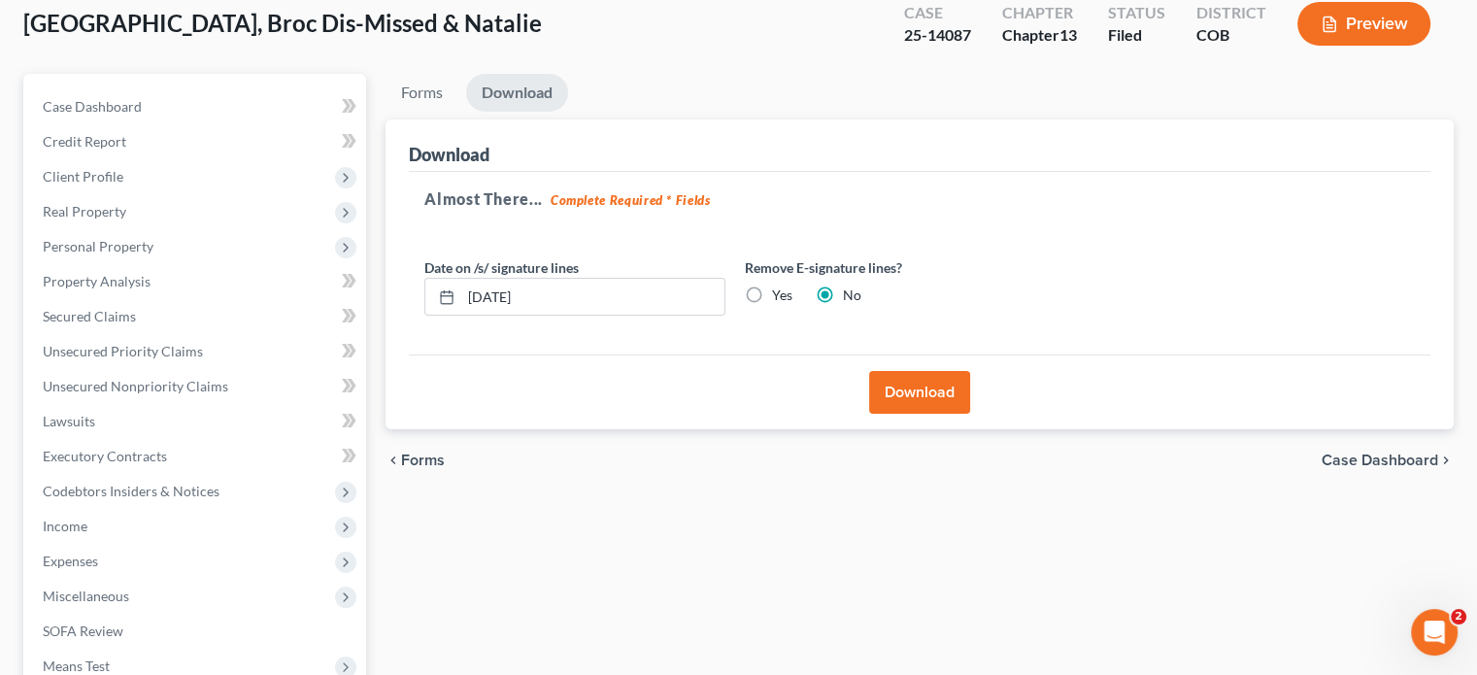
scroll to position [99, 0]
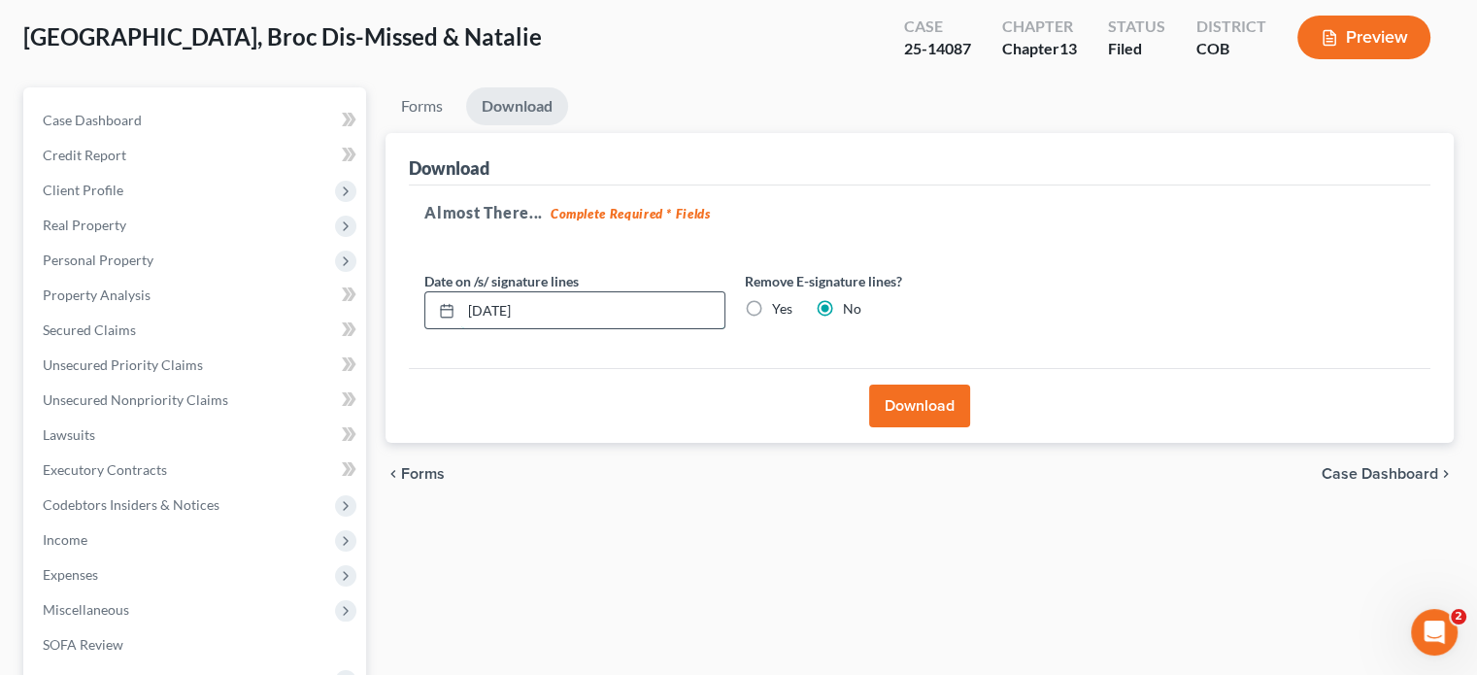
click at [557, 310] on input "08/18/2025" at bounding box center [592, 310] width 263 height 37
type input "0"
type input "07/31/2025"
click at [881, 394] on button "Download" at bounding box center [919, 406] width 101 height 43
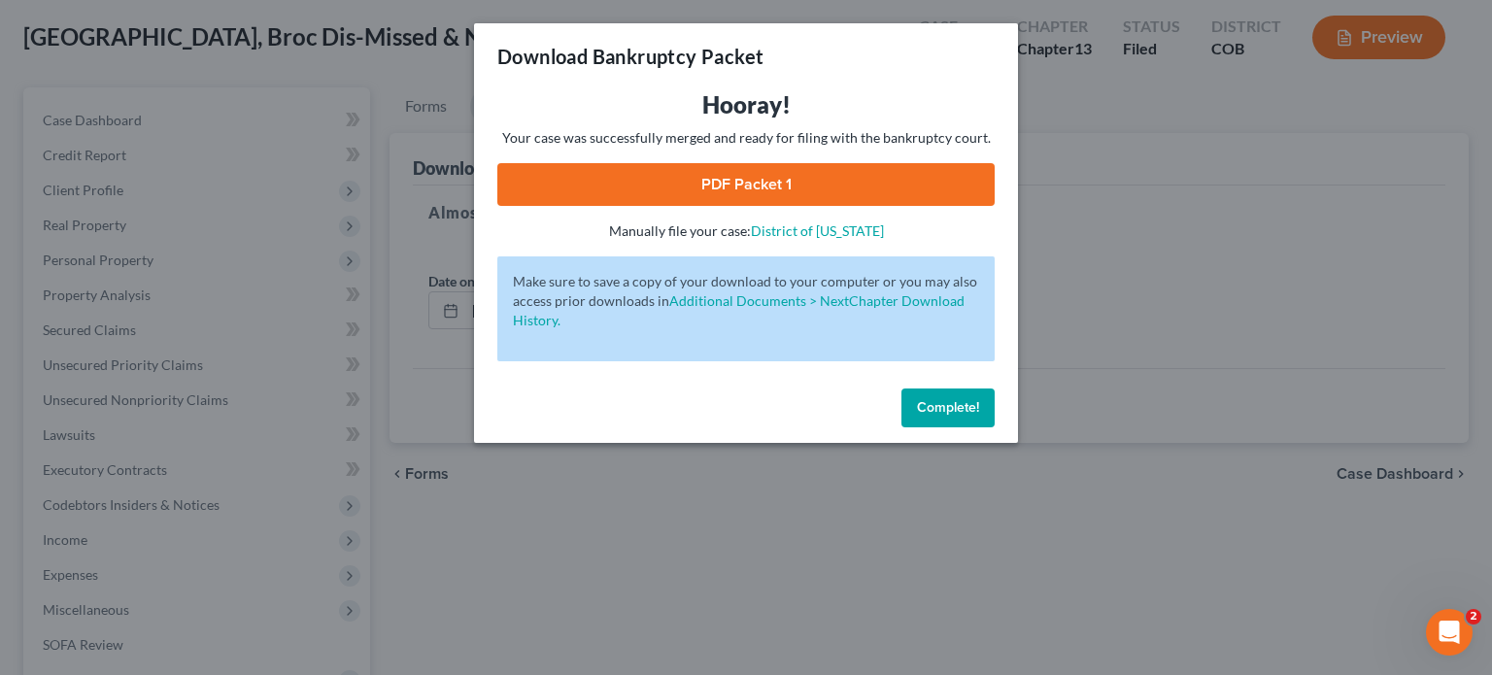
click at [804, 187] on link "PDF Packet 1" at bounding box center [745, 184] width 497 height 43
click at [936, 411] on span "Complete!" at bounding box center [948, 407] width 62 height 17
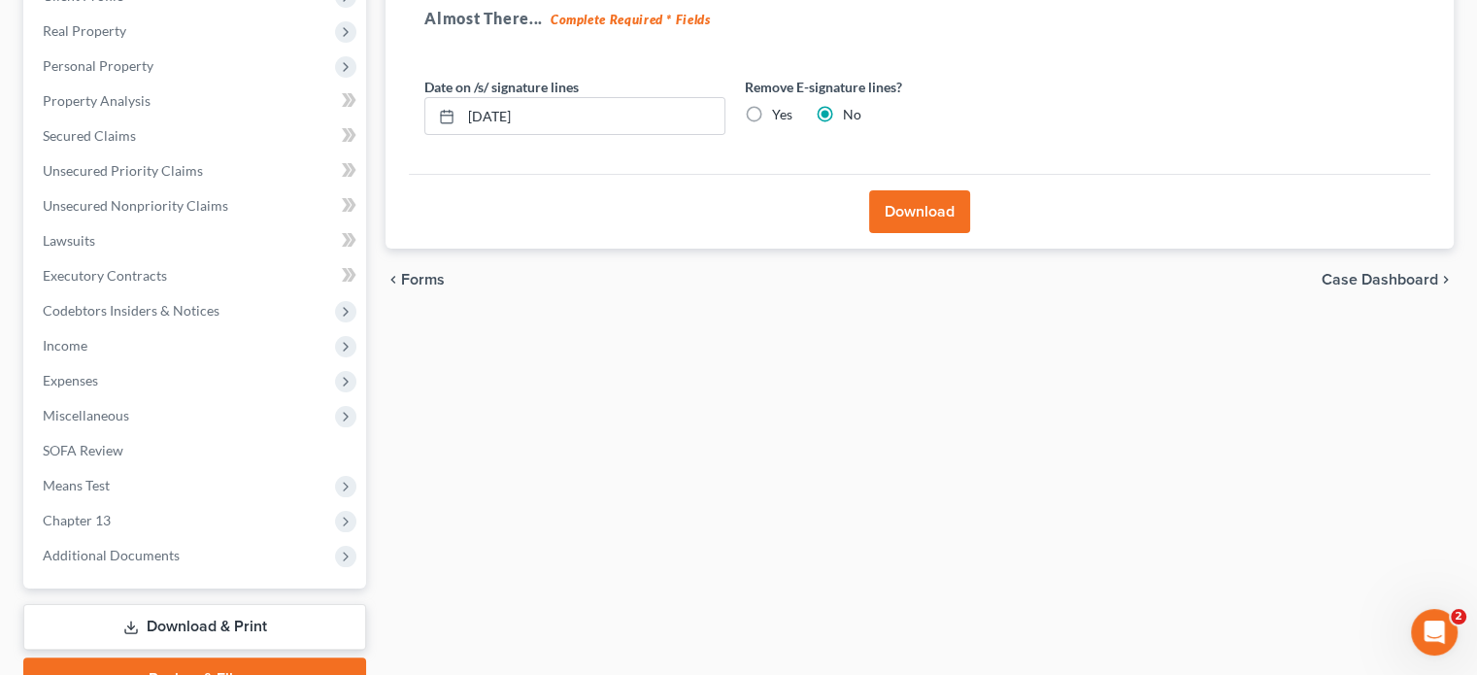
scroll to position [390, 0]
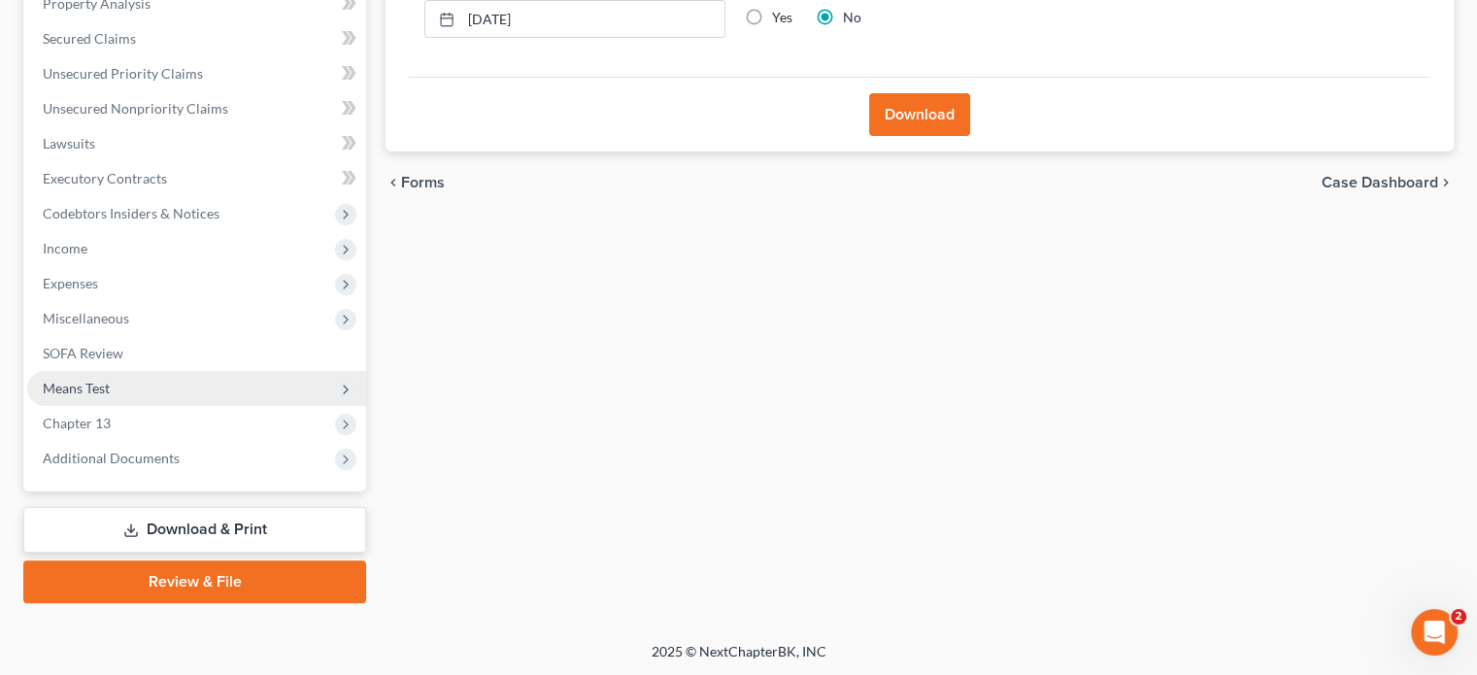
click at [89, 395] on span "Means Test" at bounding box center [196, 388] width 339 height 35
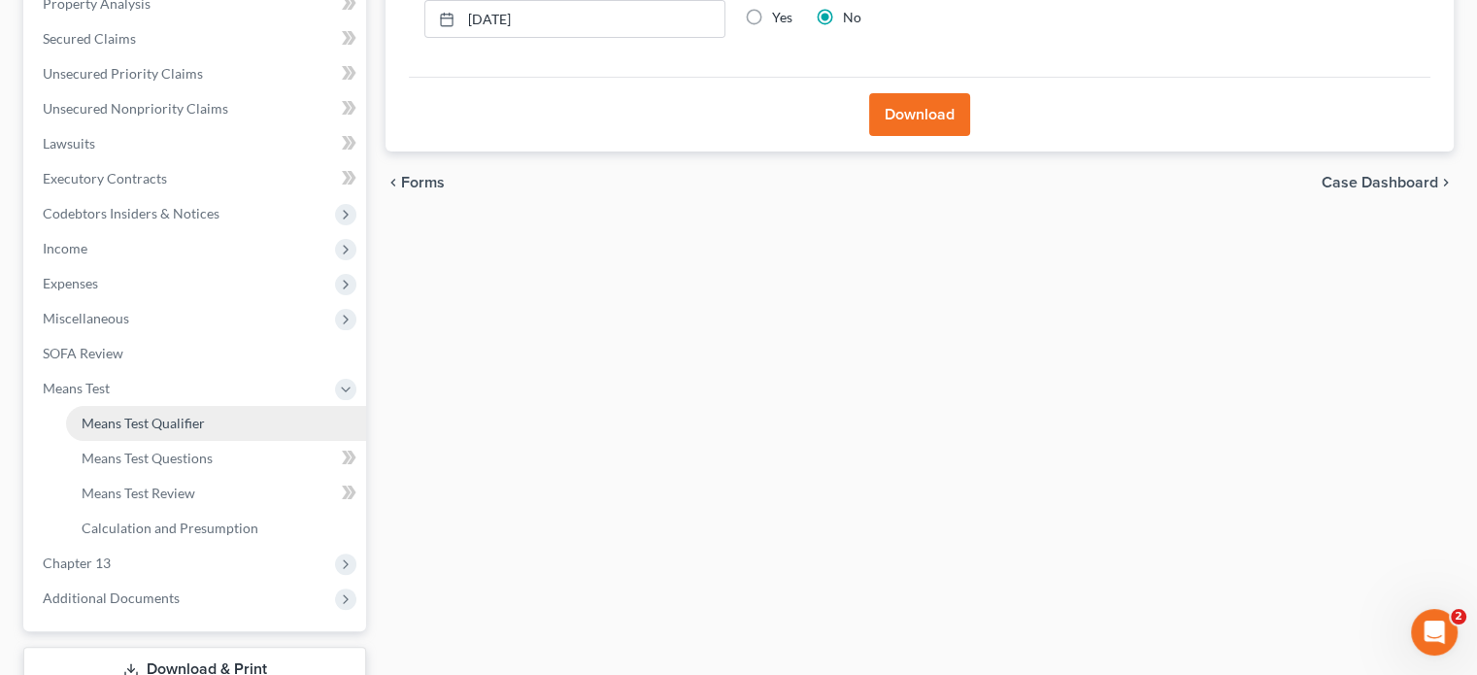
click at [136, 430] on link "Means Test Qualifier" at bounding box center [216, 423] width 300 height 35
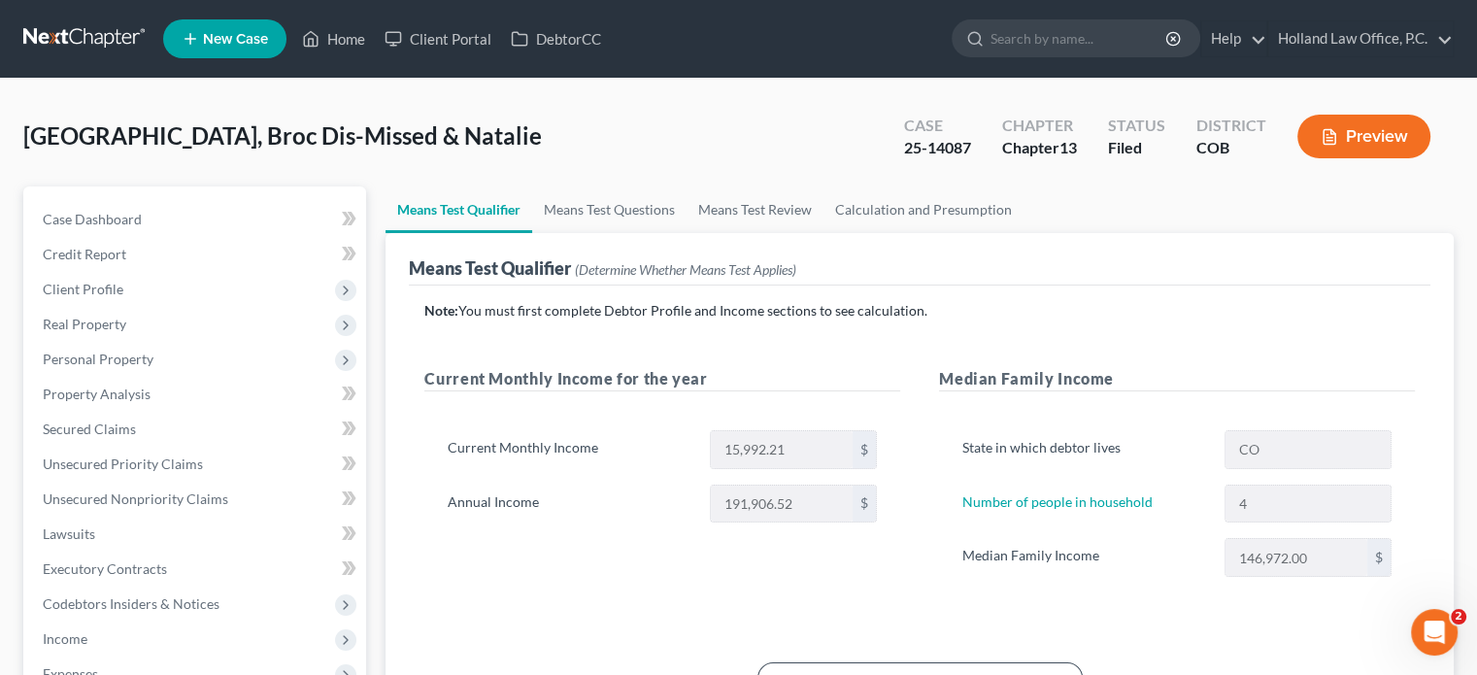
click at [1363, 139] on button "Preview" at bounding box center [1364, 137] width 133 height 44
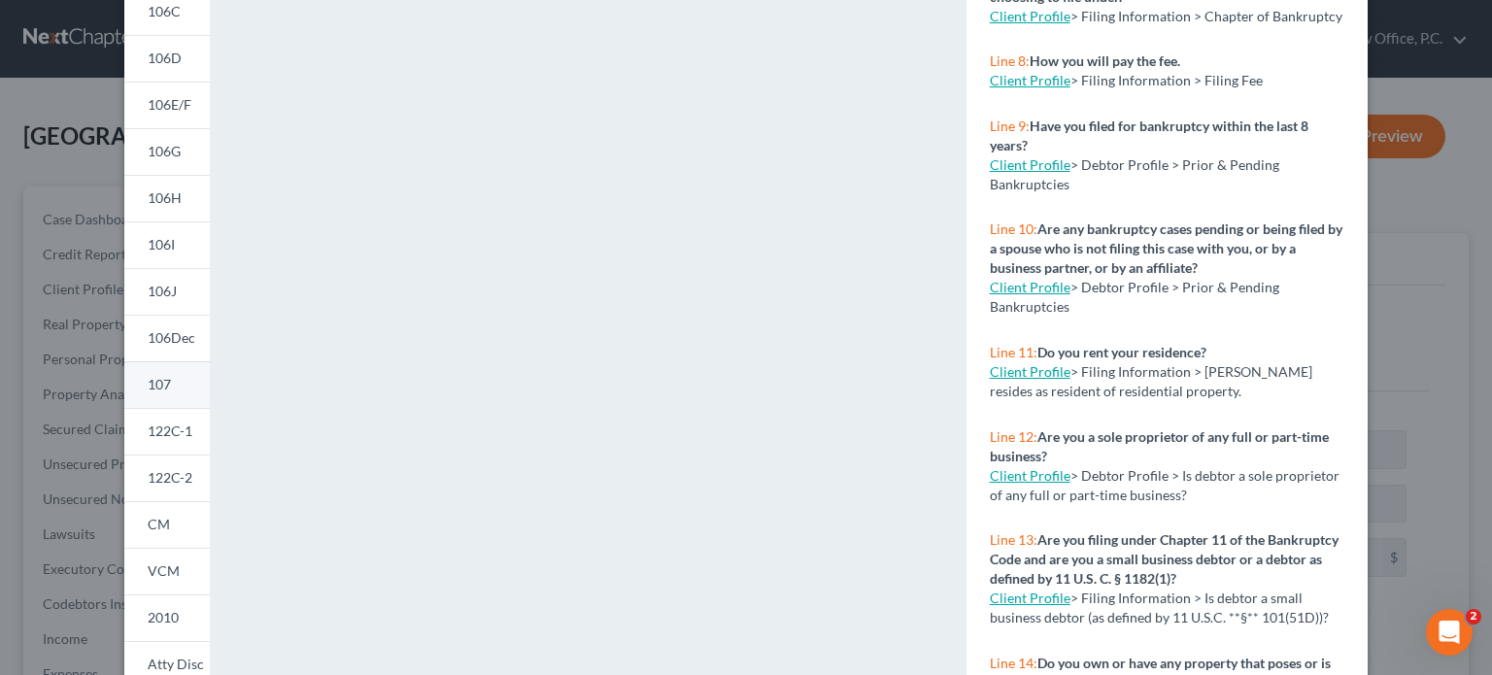
scroll to position [388, 0]
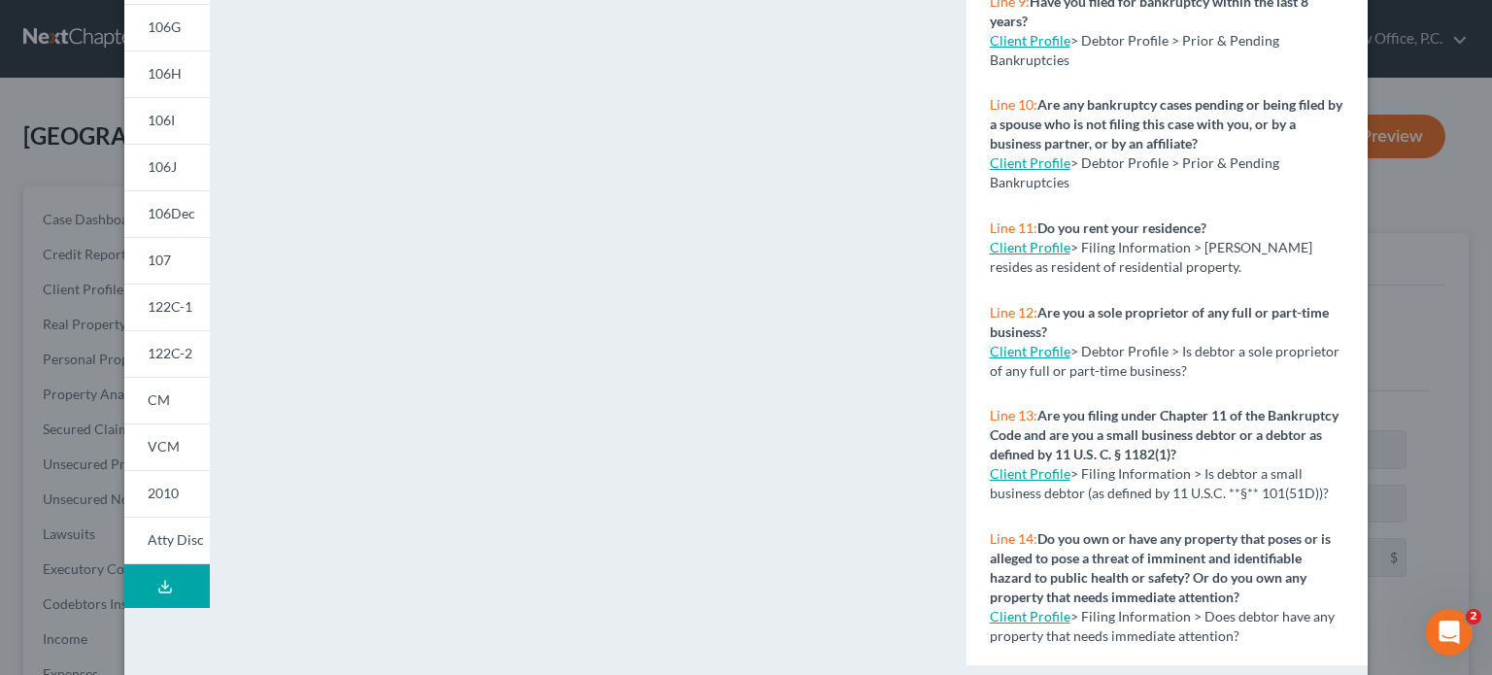
drag, startPoint x: 166, startPoint y: 307, endPoint x: 206, endPoint y: 303, distance: 40.0
click at [166, 307] on span "122C-1" at bounding box center [170, 306] width 45 height 17
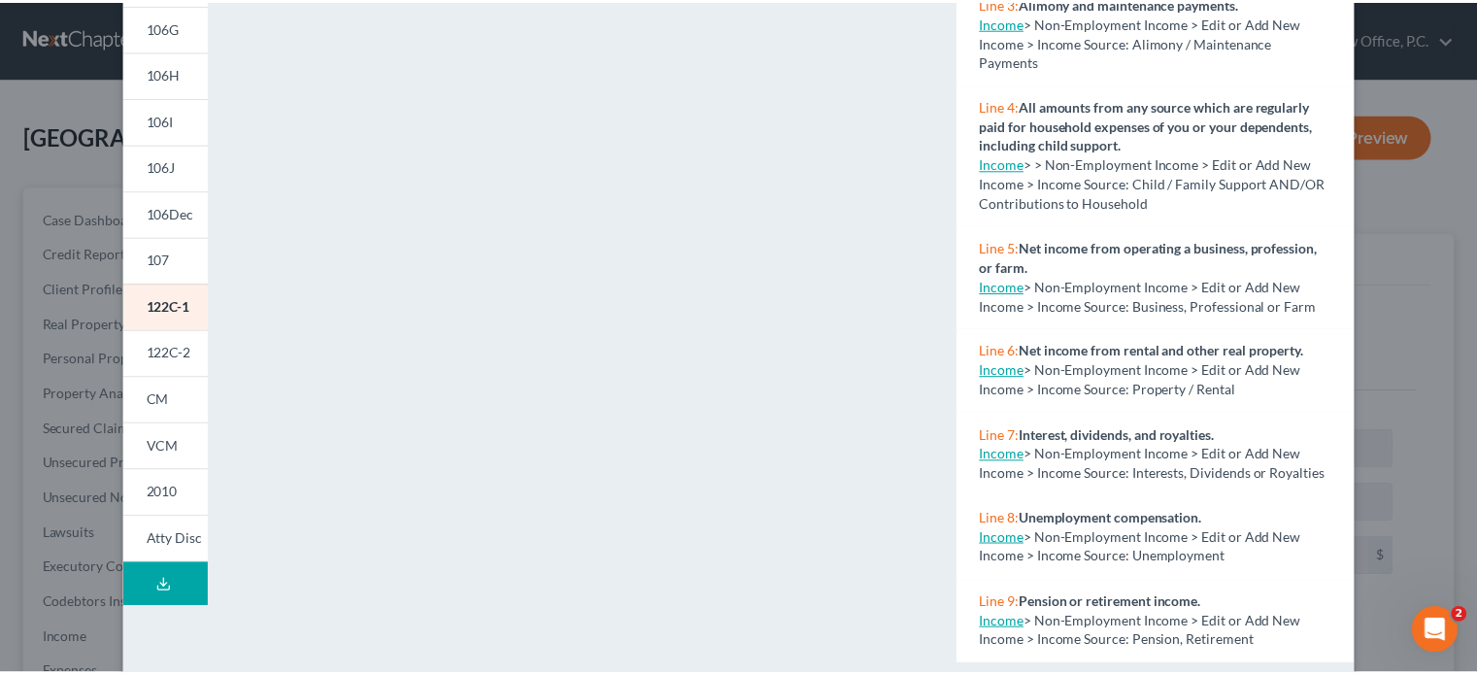
scroll to position [0, 0]
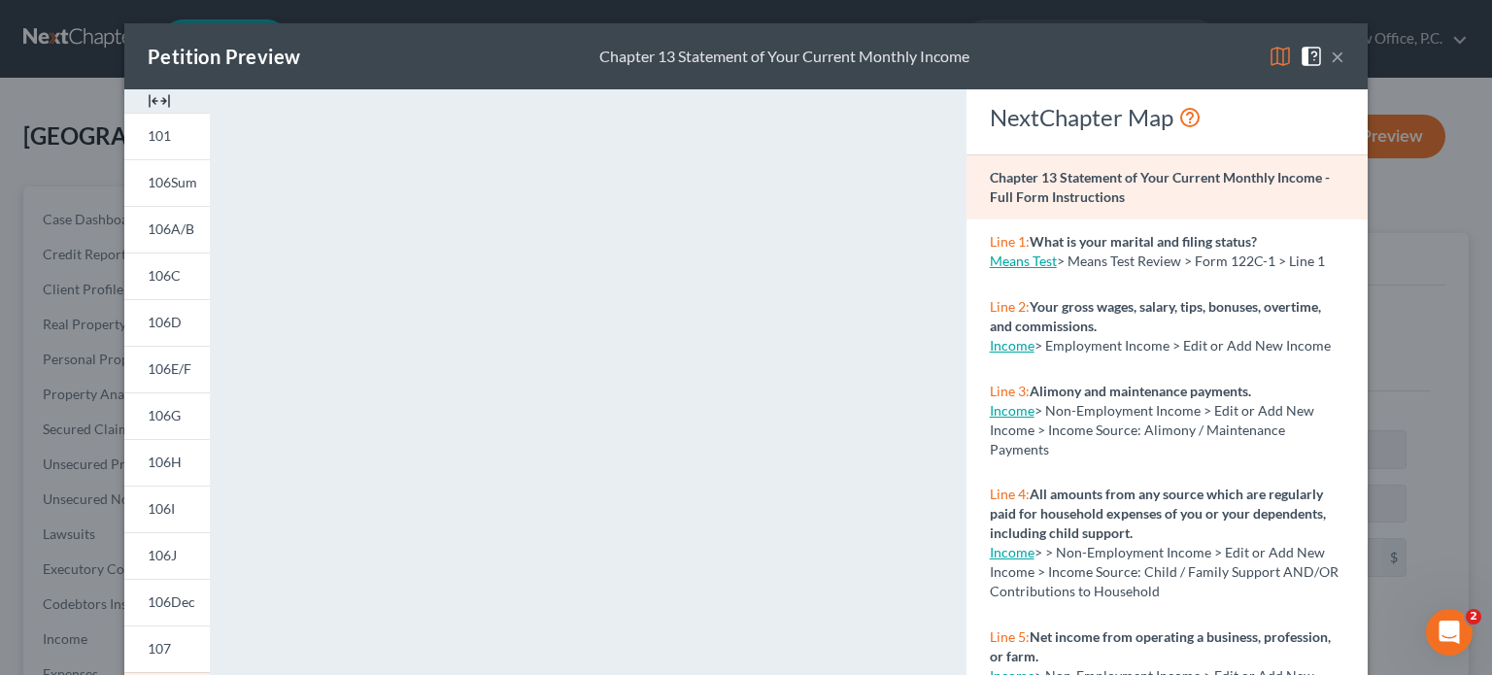
drag, startPoint x: 1333, startPoint y: 57, endPoint x: 1273, endPoint y: 71, distance: 61.7
click at [1333, 57] on button "×" at bounding box center [1338, 56] width 14 height 23
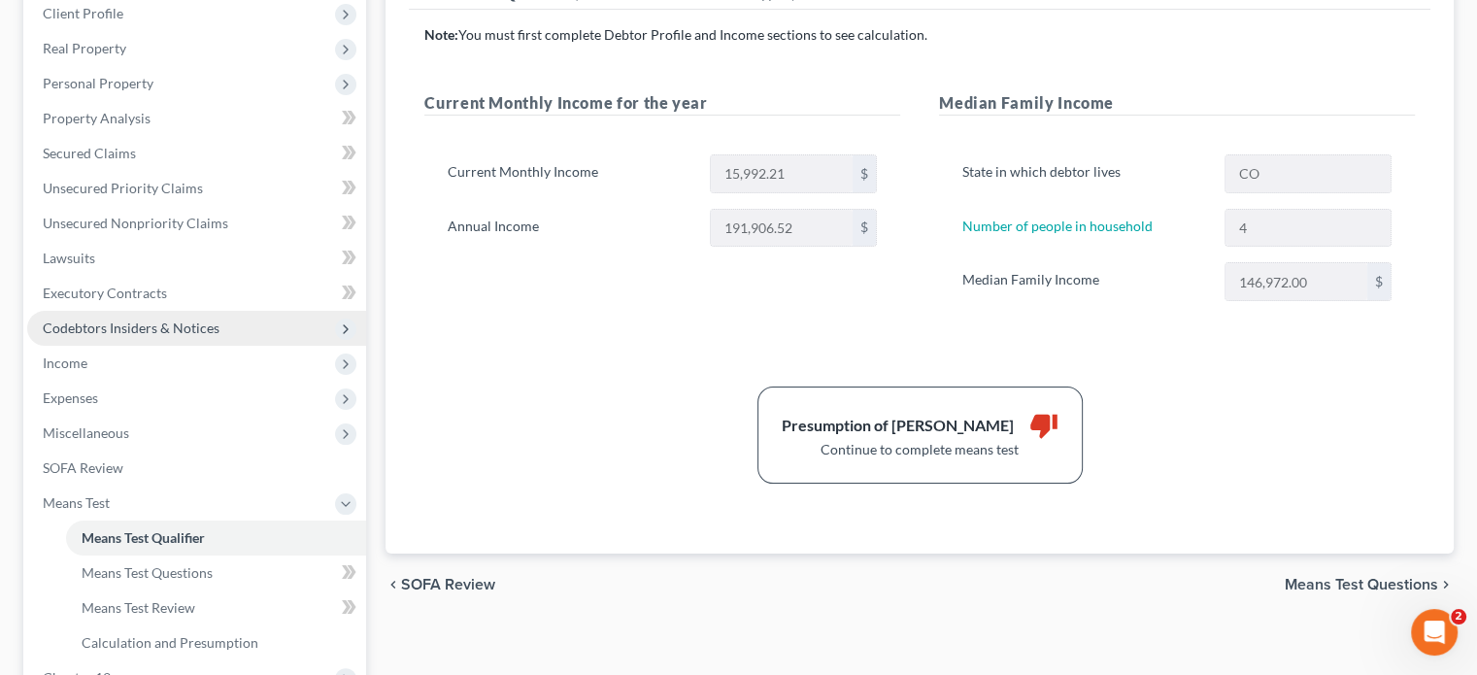
scroll to position [291, 0]
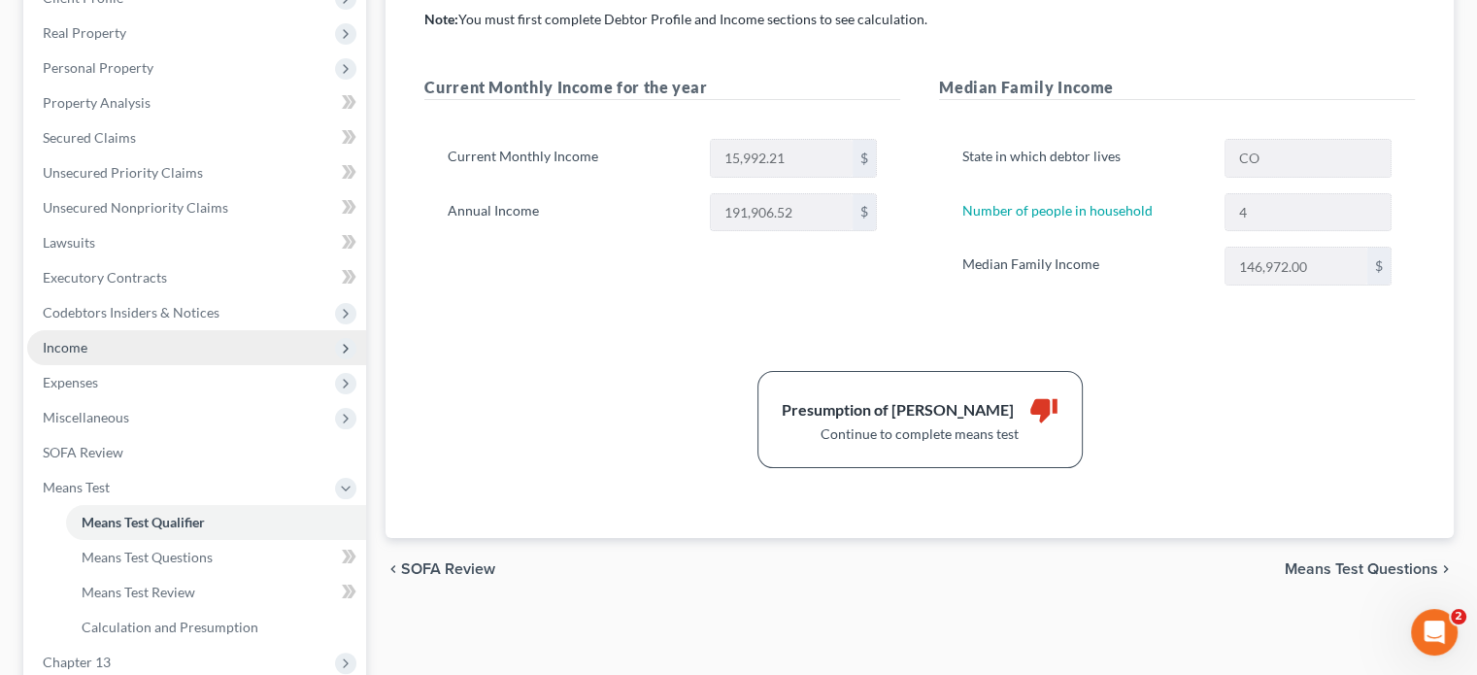
click at [64, 347] on span "Income" at bounding box center [65, 347] width 45 height 17
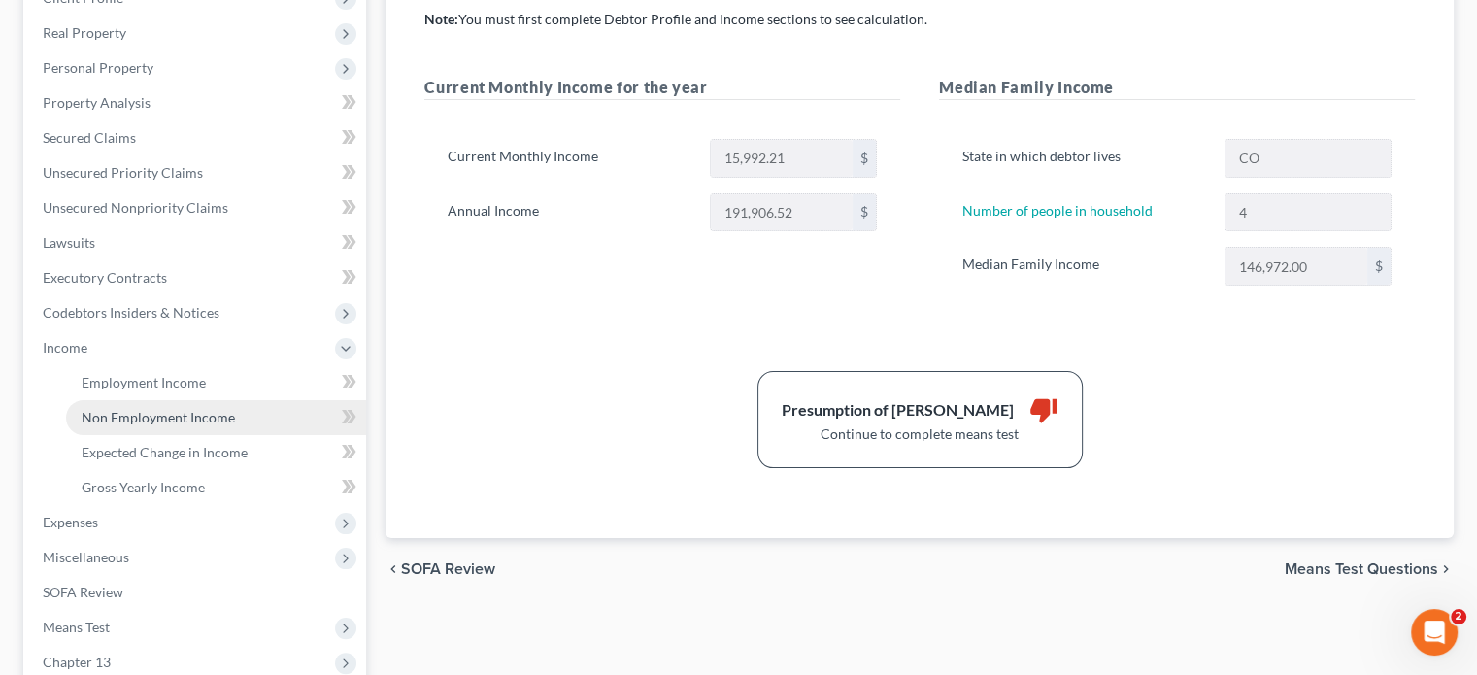
click at [103, 417] on span "Non Employment Income" at bounding box center [158, 417] width 153 height 17
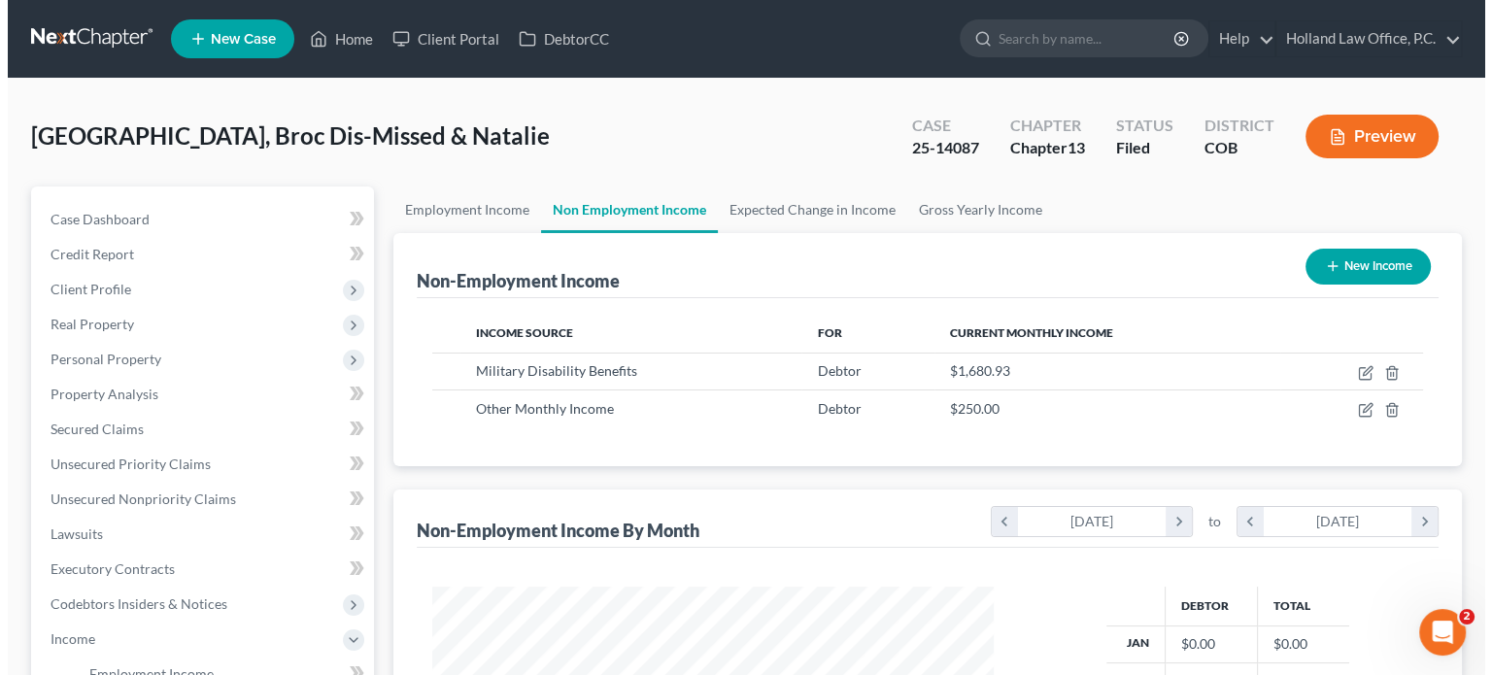
scroll to position [346, 599]
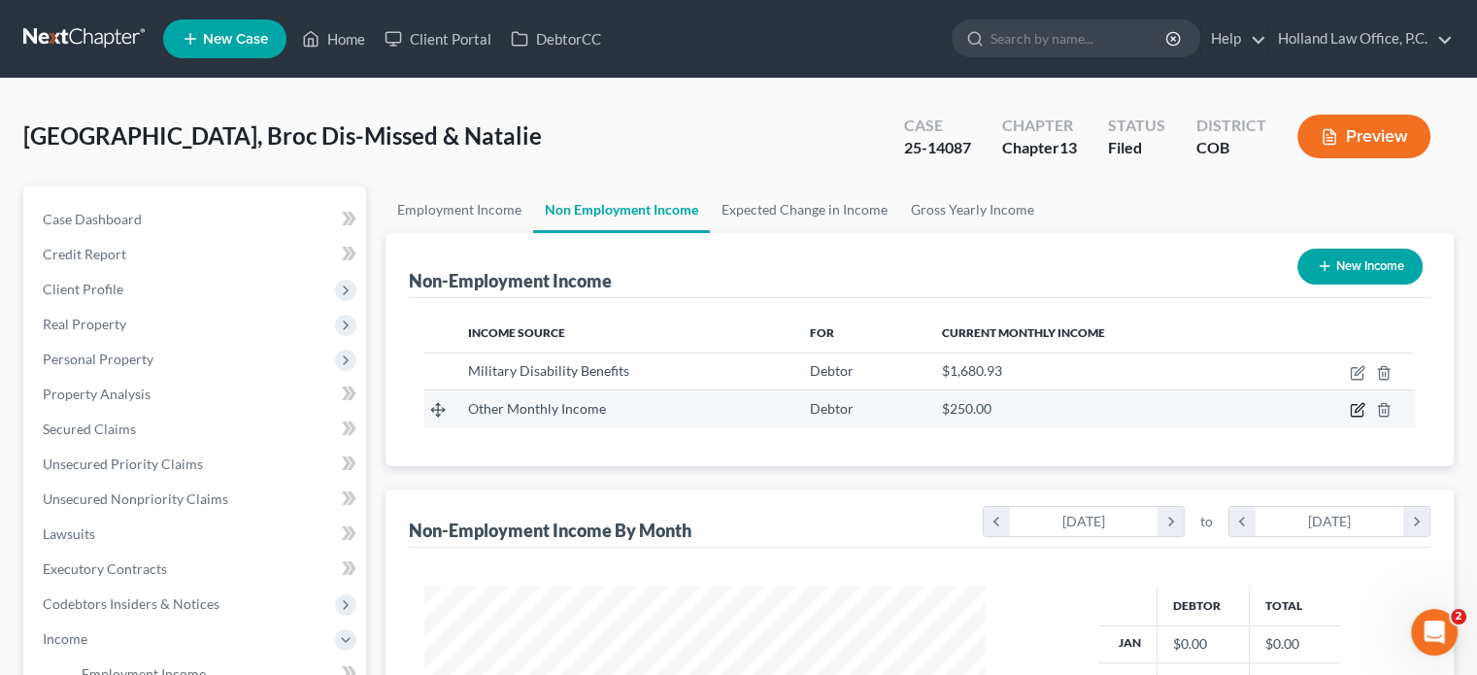
click at [1361, 411] on icon "button" at bounding box center [1358, 410] width 16 height 16
select select "13"
select select "0"
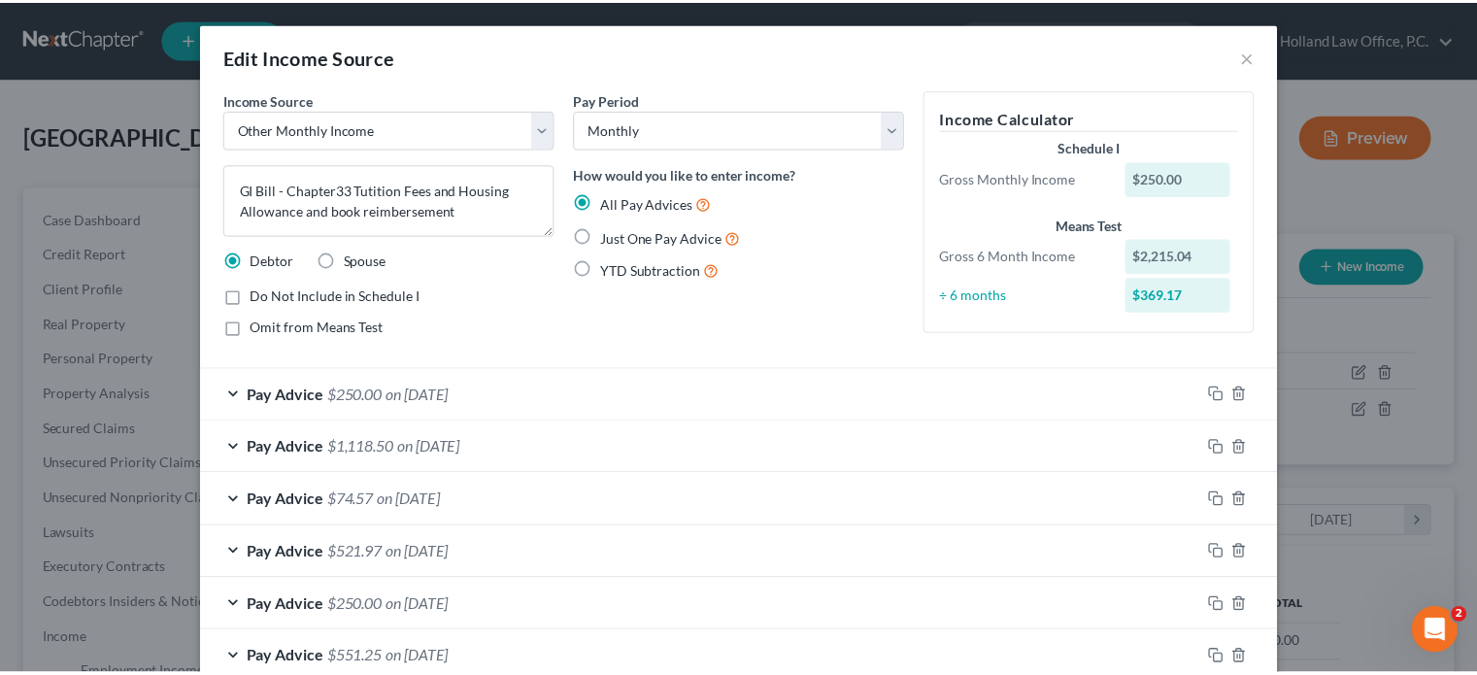
scroll to position [167, 0]
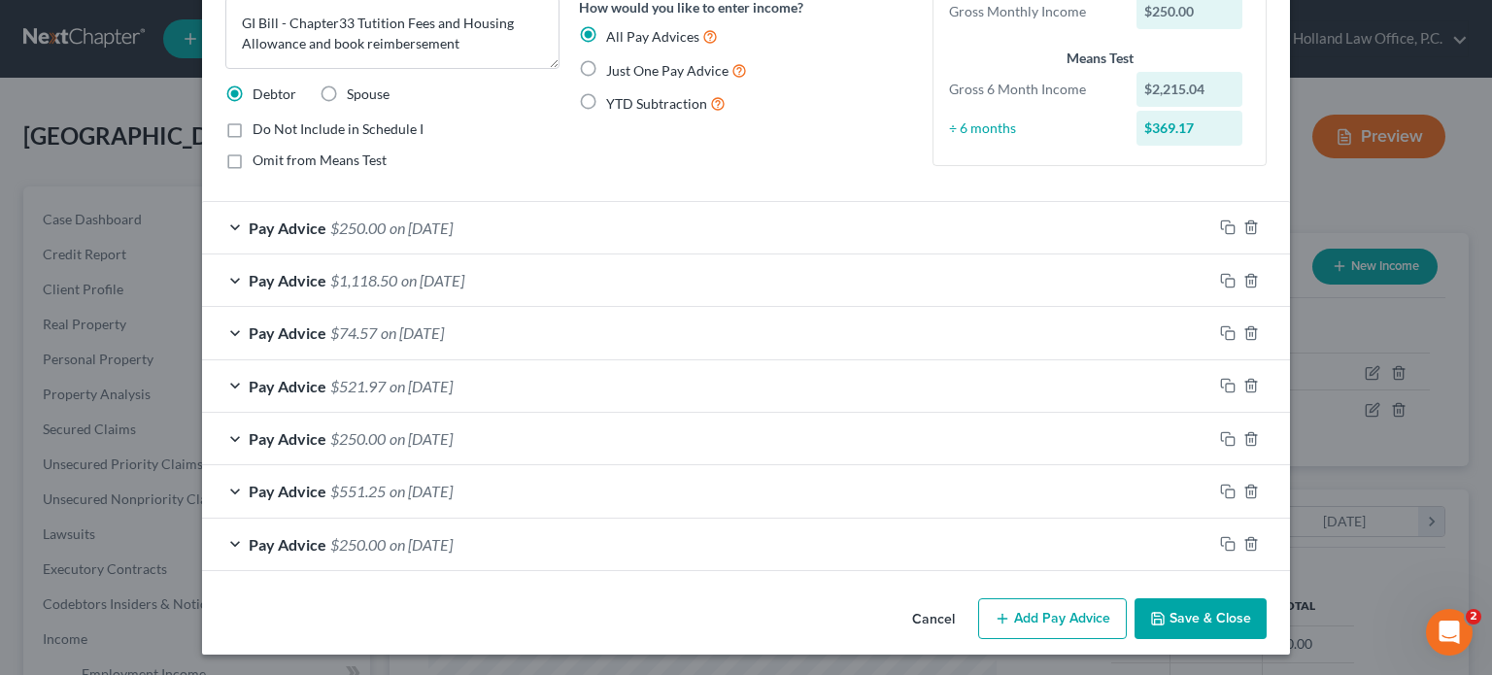
click at [1215, 614] on button "Save & Close" at bounding box center [1200, 618] width 132 height 41
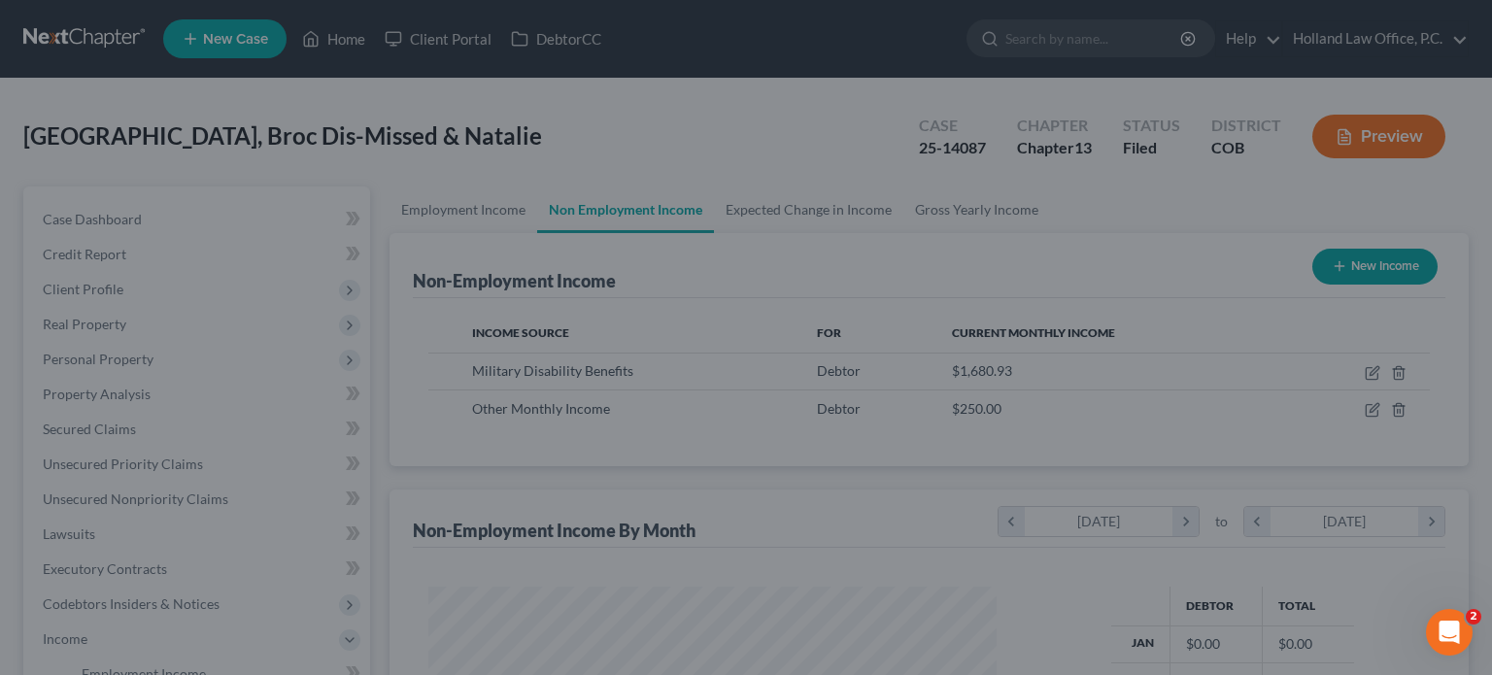
scroll to position [970875, 970620]
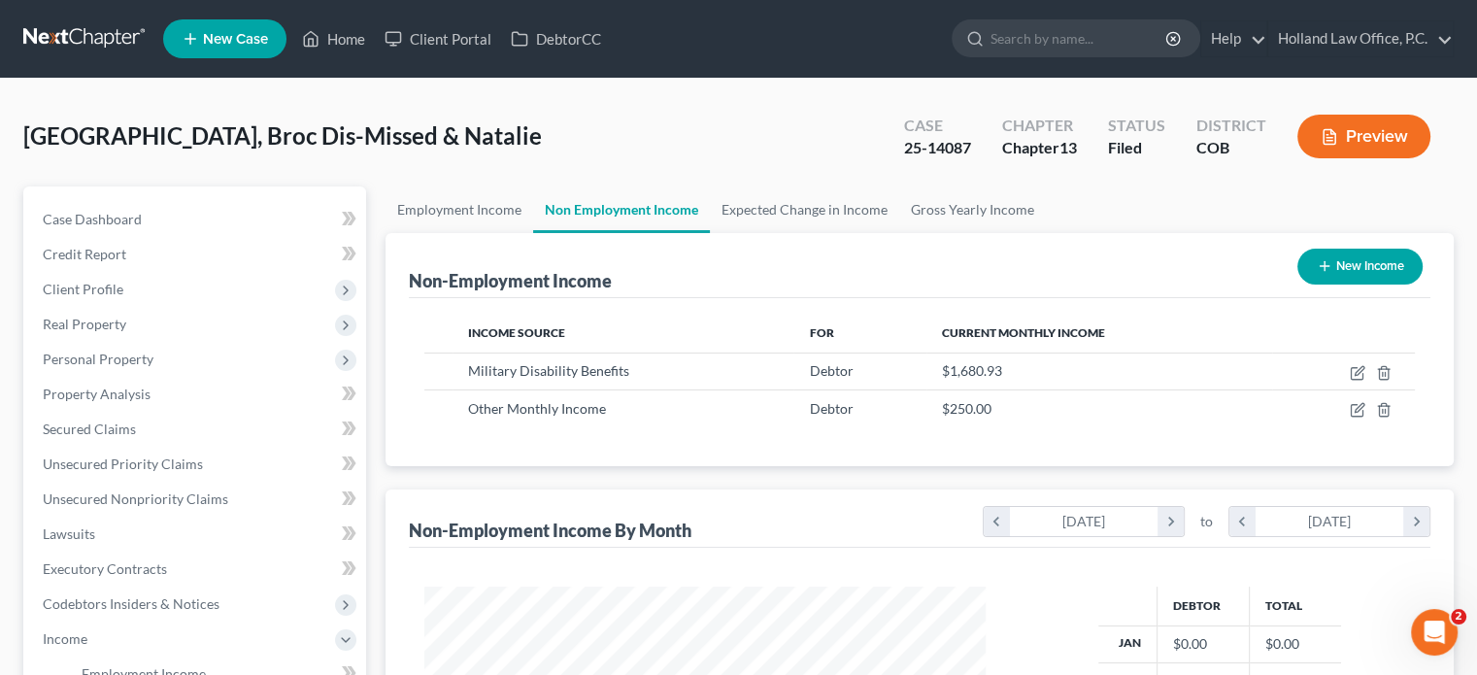
click at [1348, 127] on button "Preview" at bounding box center [1364, 137] width 133 height 44
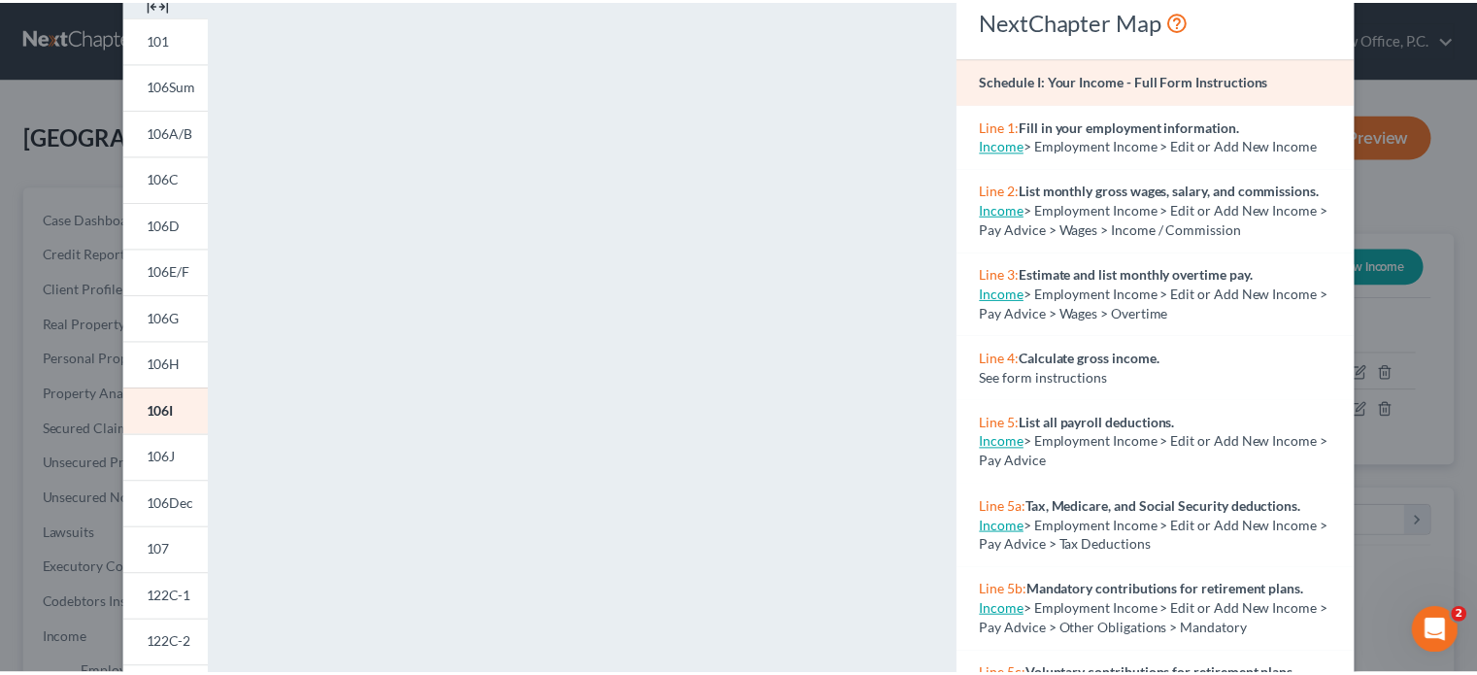
scroll to position [0, 0]
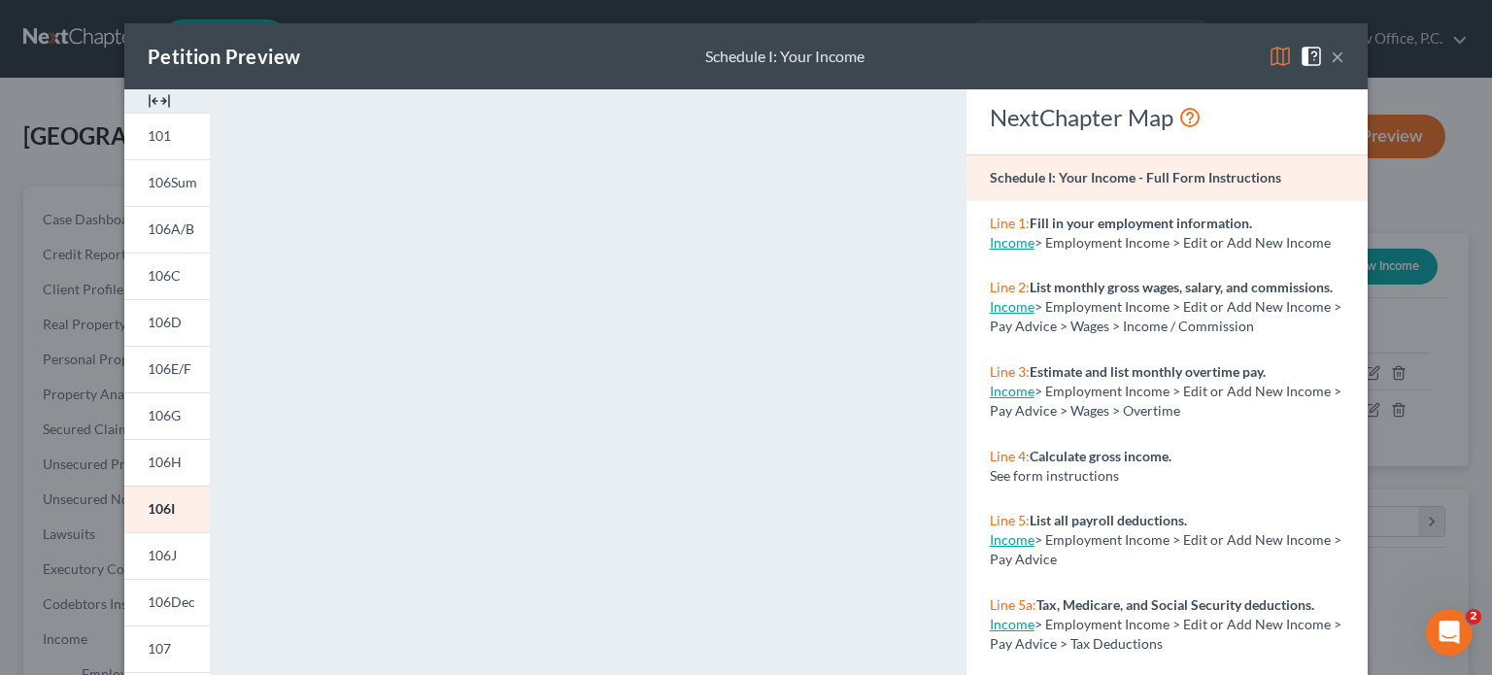
click at [1334, 57] on button "×" at bounding box center [1338, 56] width 14 height 23
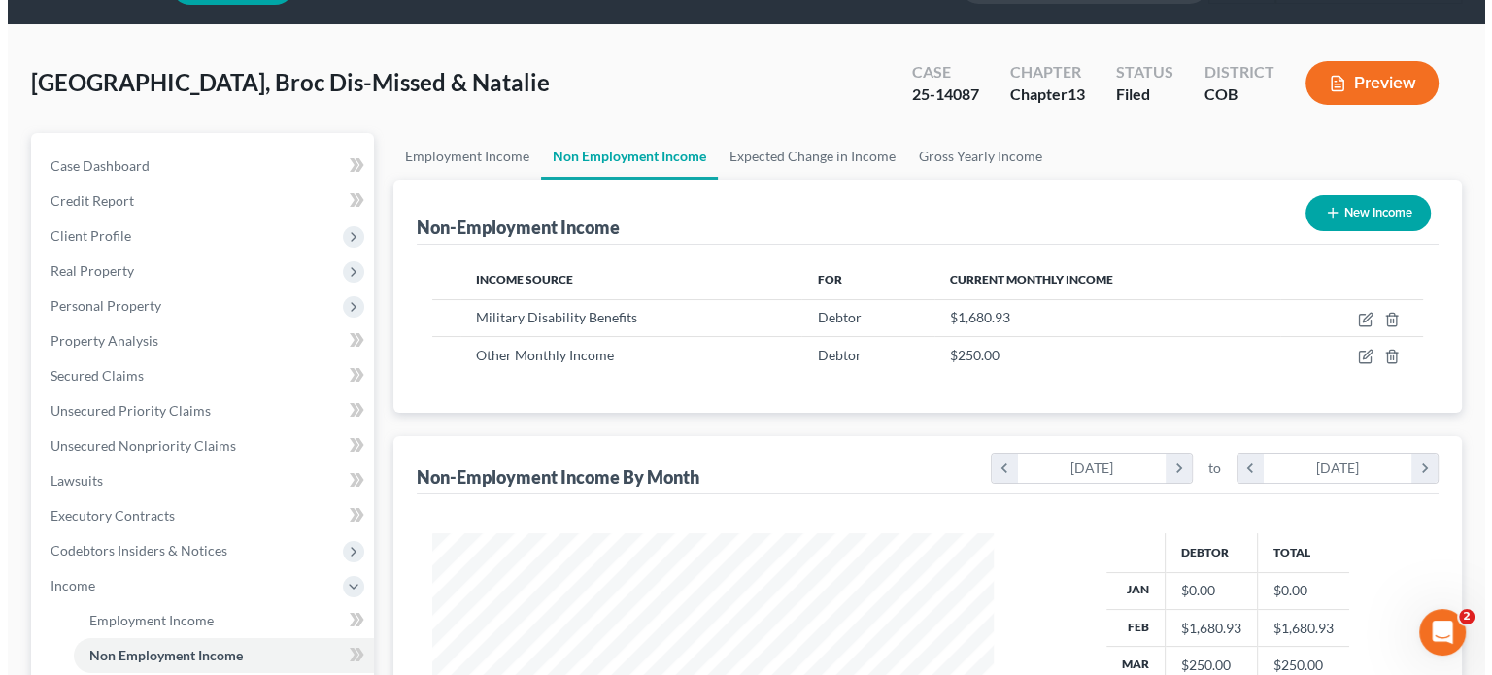
scroll to position [97, 0]
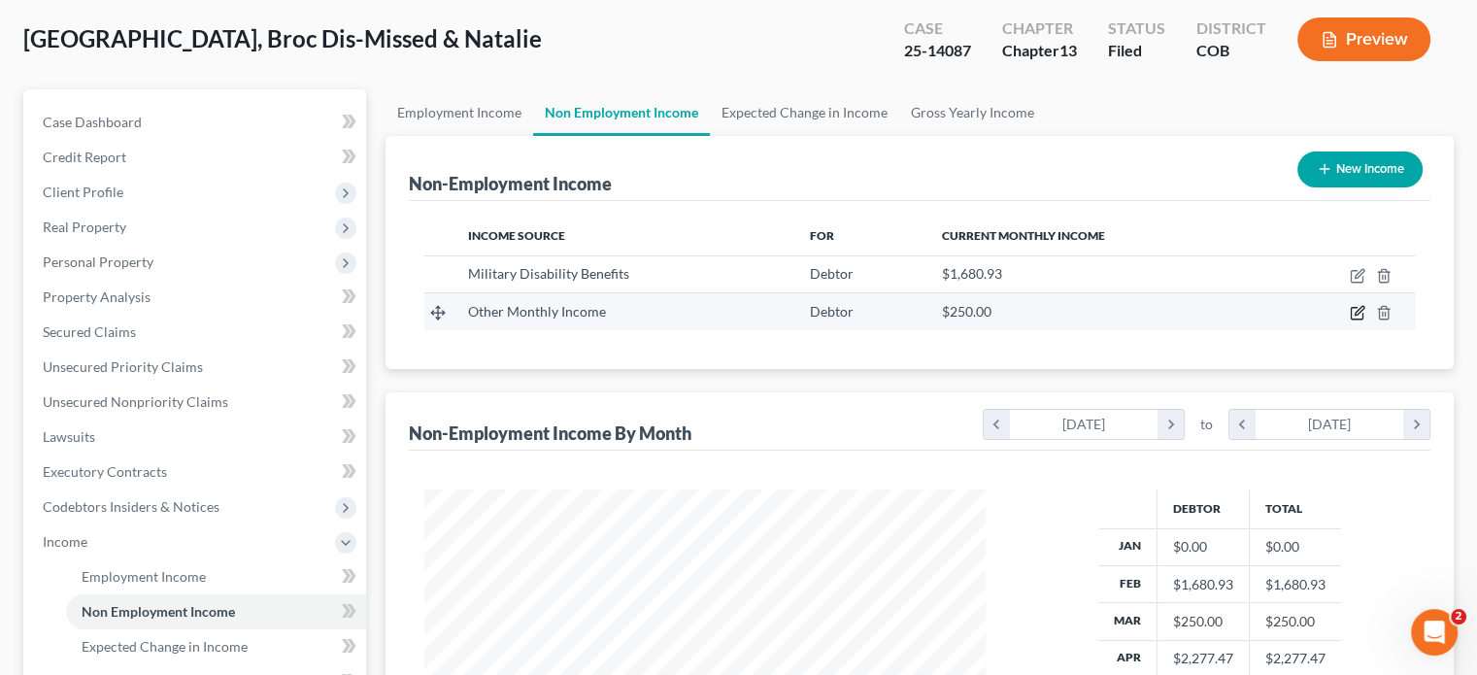
click at [1356, 310] on icon "button" at bounding box center [1358, 313] width 16 height 16
select select "13"
select select "0"
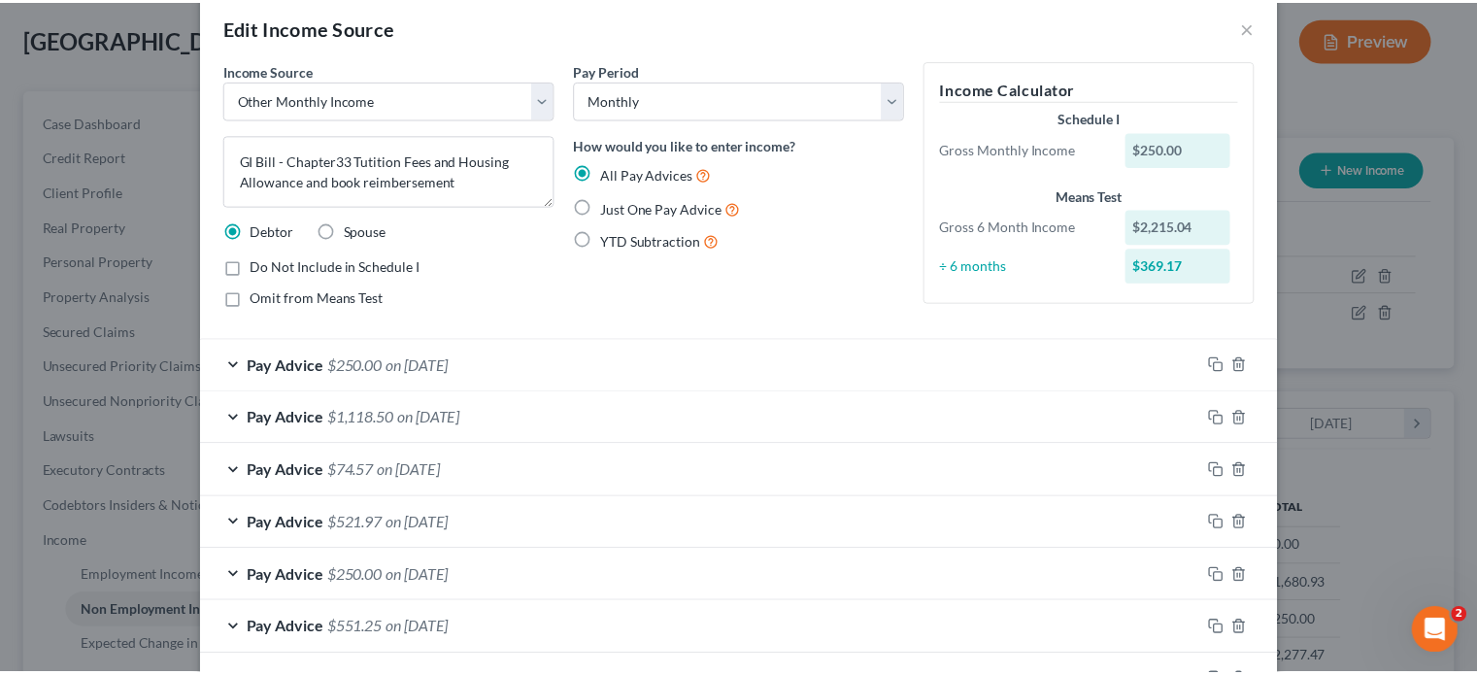
scroll to position [0, 0]
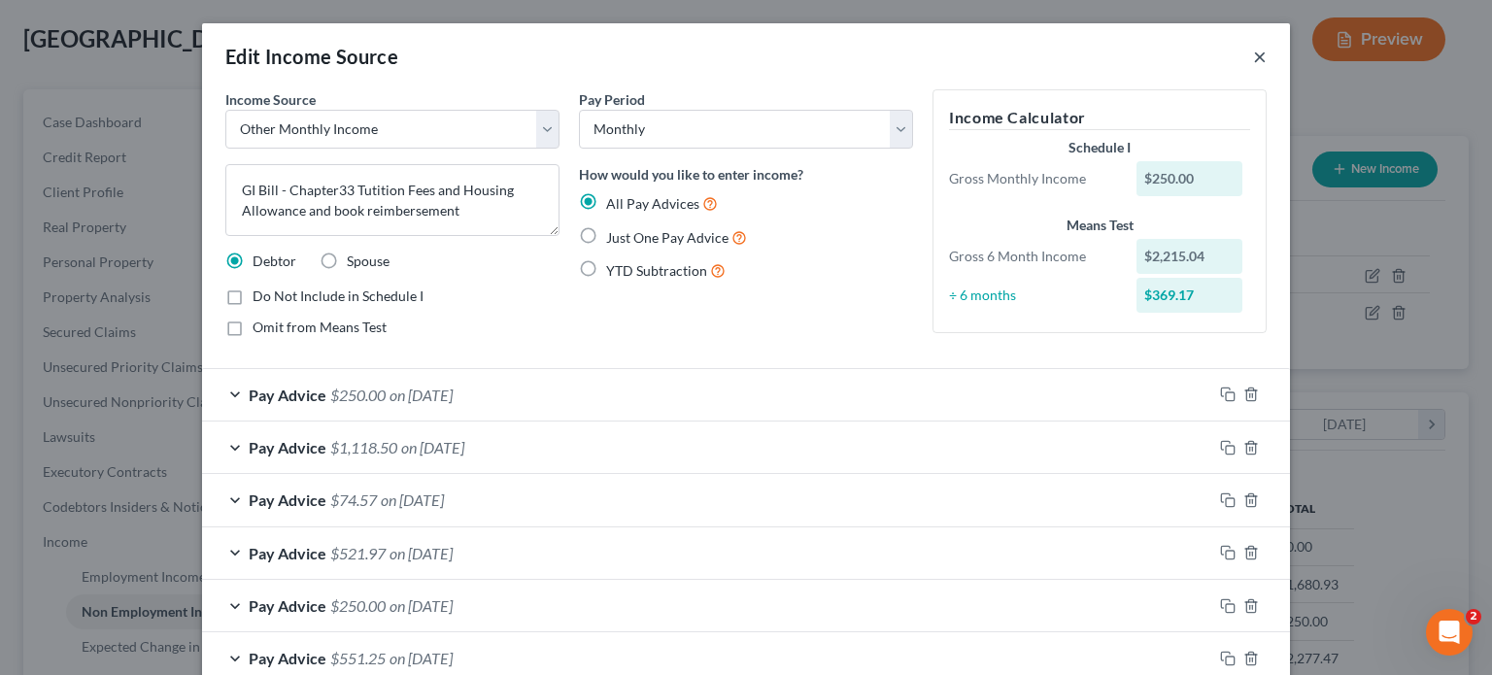
click at [1253, 54] on button "×" at bounding box center [1260, 56] width 14 height 23
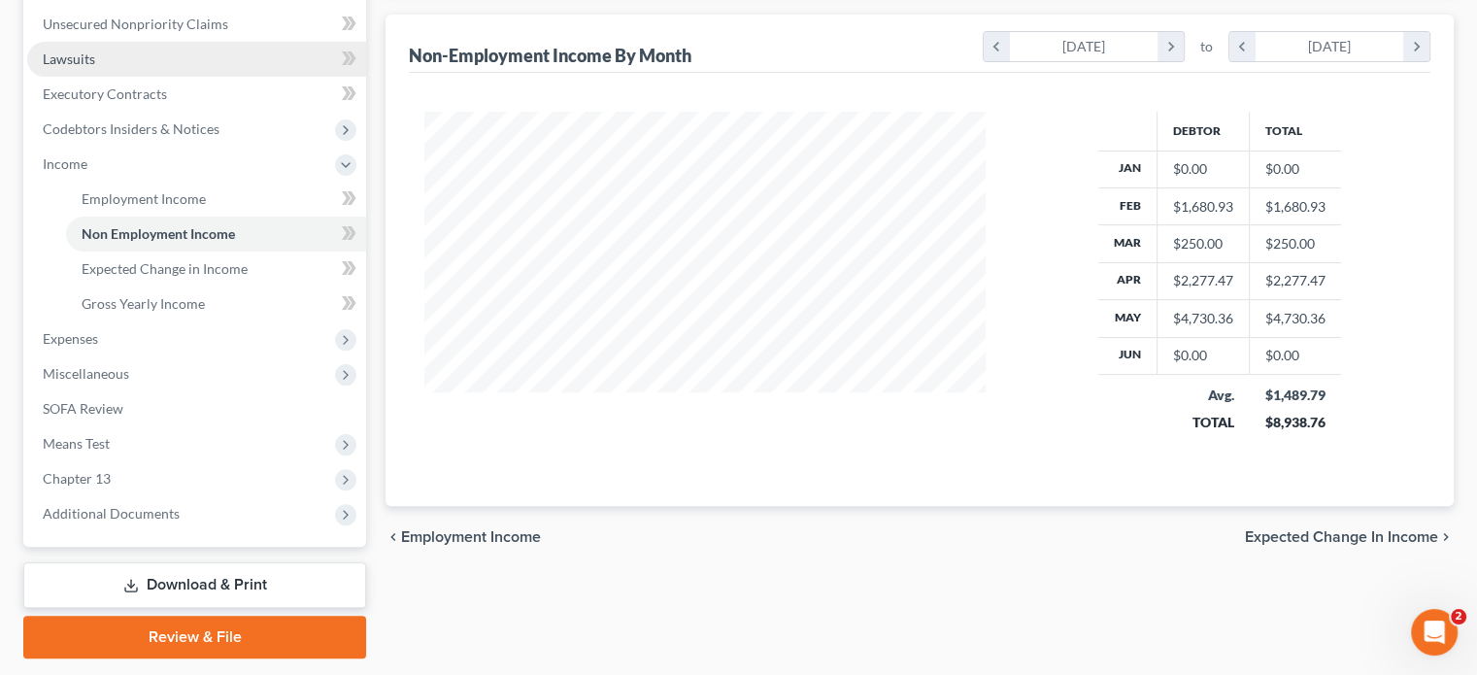
scroll to position [530, 0]
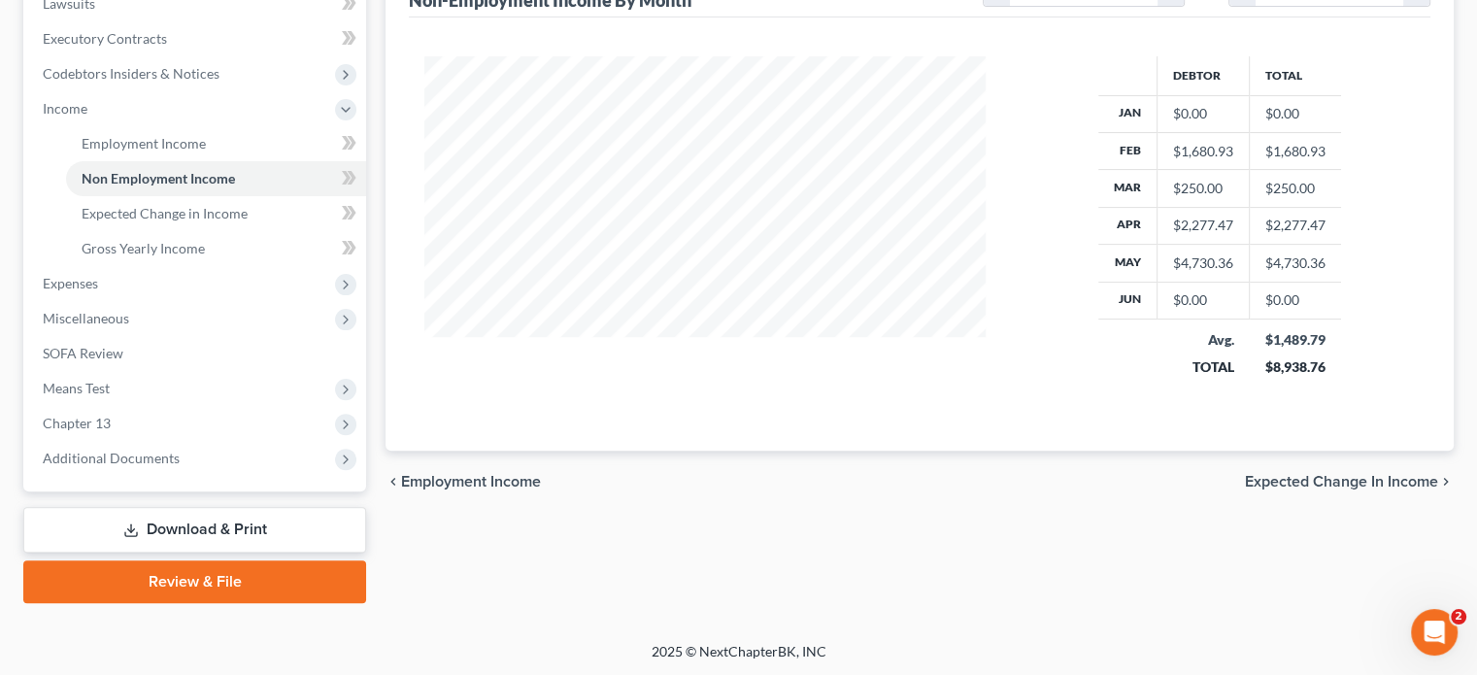
click at [209, 529] on link "Download & Print" at bounding box center [194, 530] width 343 height 46
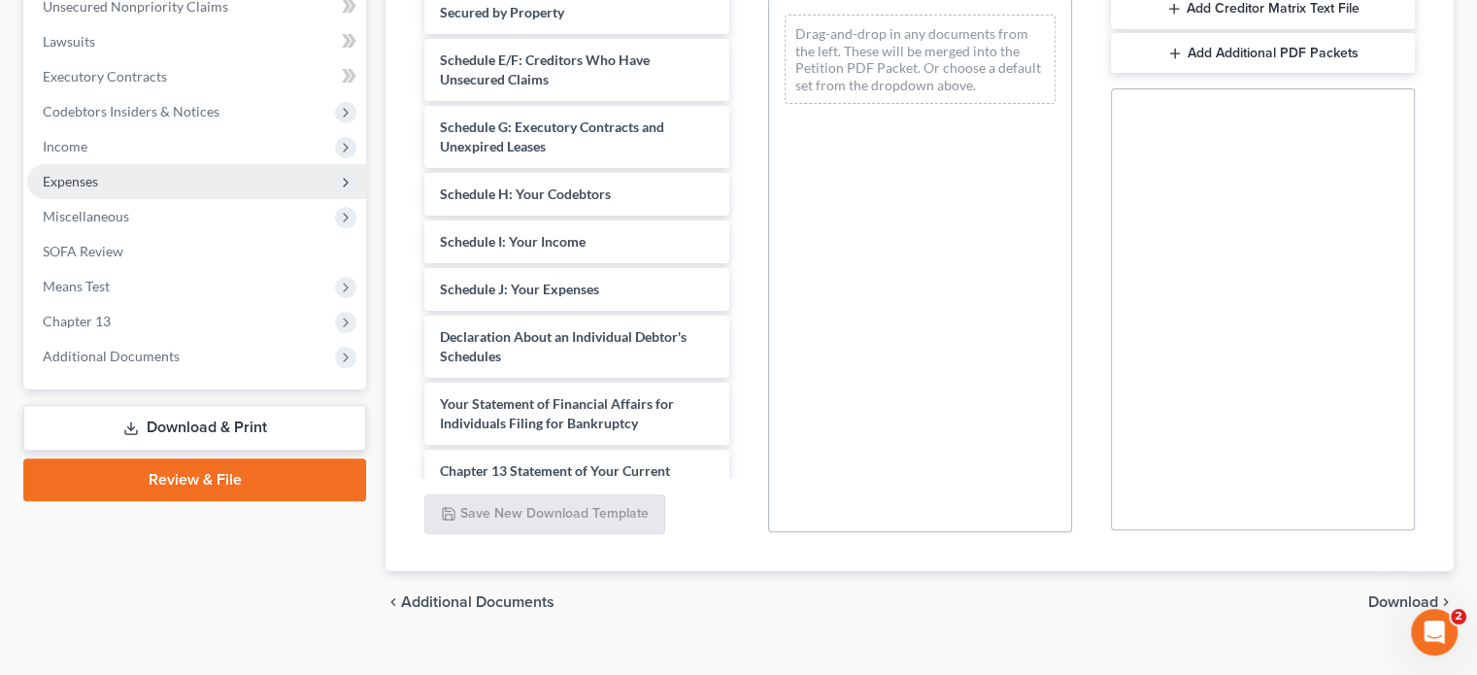
scroll to position [523, 0]
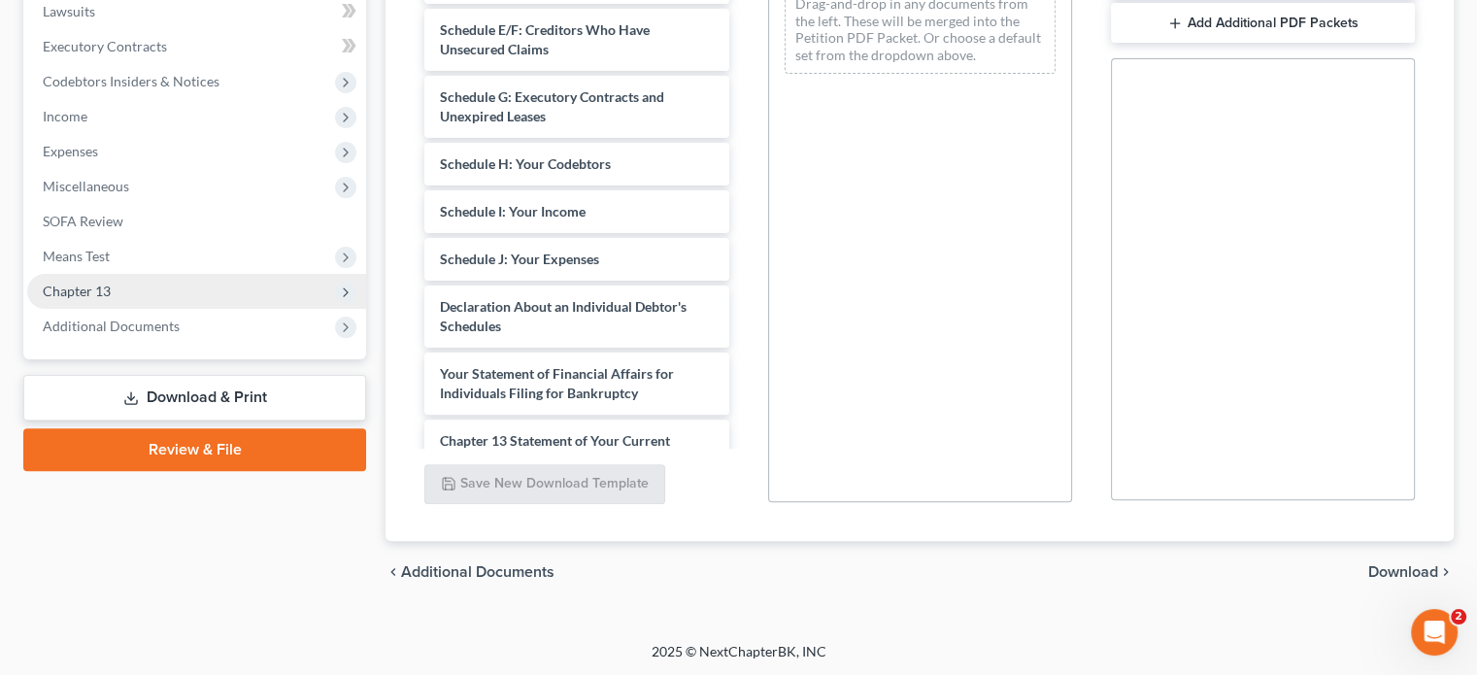
click at [105, 288] on span "Chapter 13" at bounding box center [77, 291] width 68 height 17
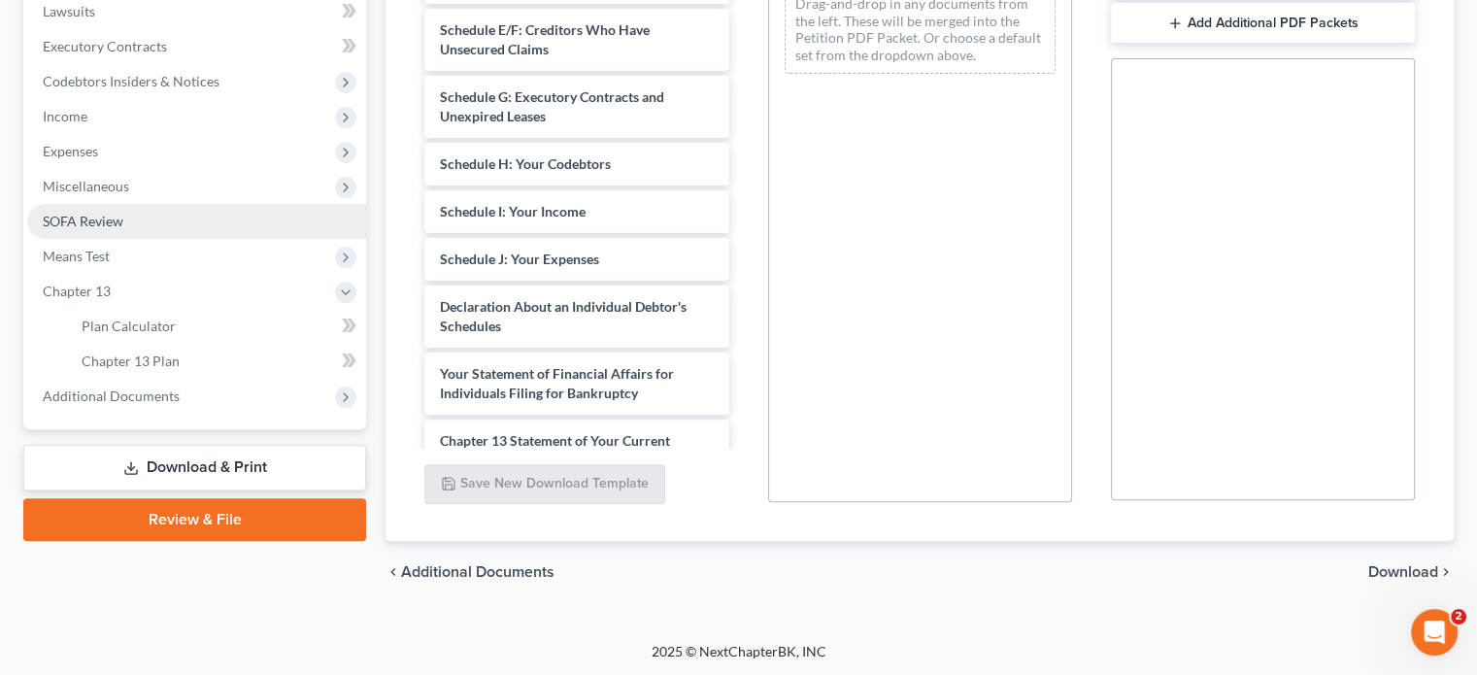
click at [111, 214] on span "SOFA Review" at bounding box center [83, 221] width 81 height 17
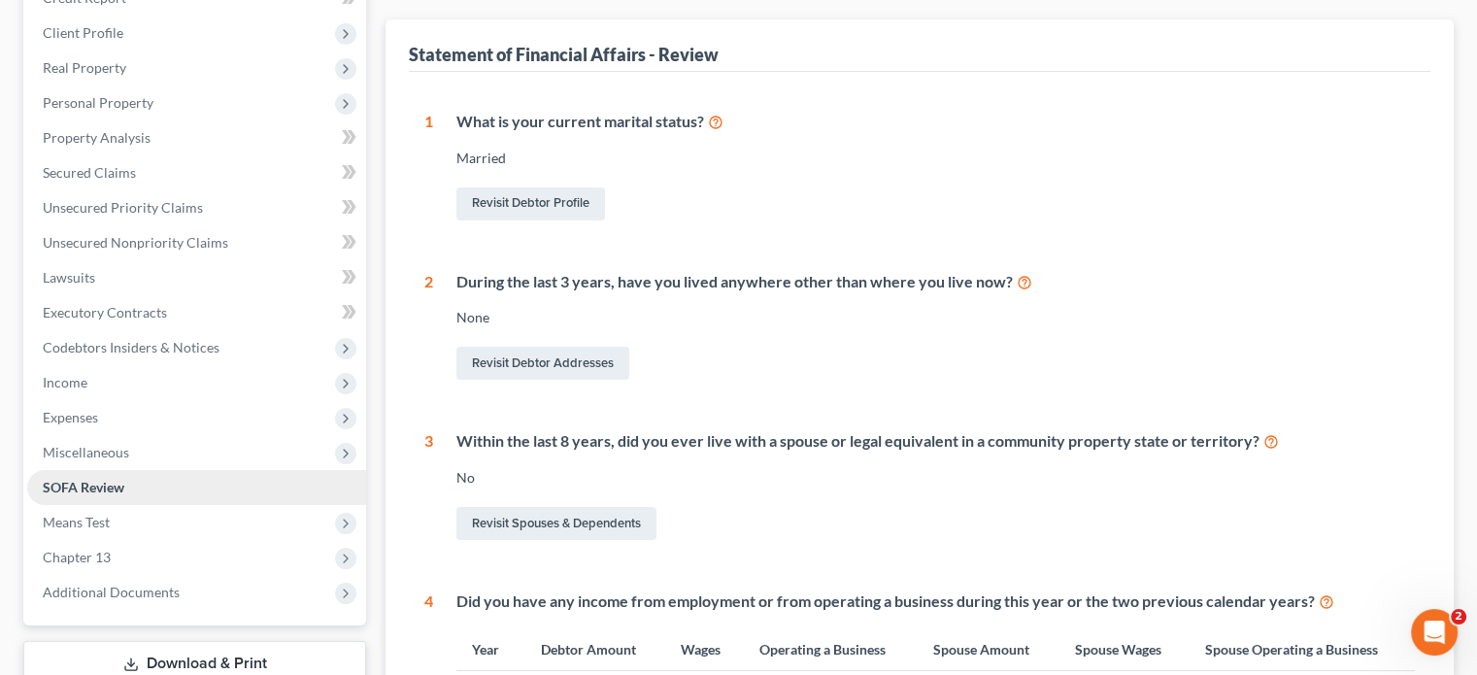
scroll to position [388, 0]
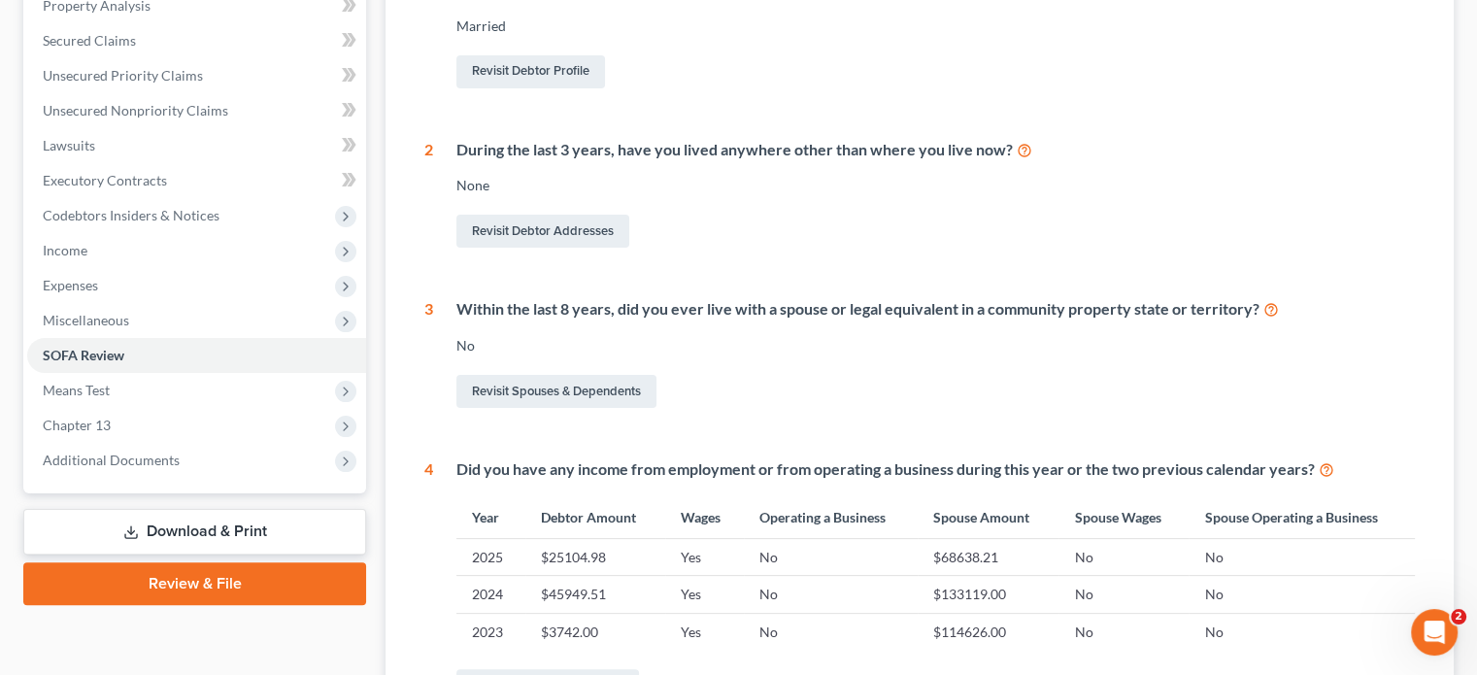
click at [307, 525] on link "Download & Print" at bounding box center [194, 532] width 343 height 46
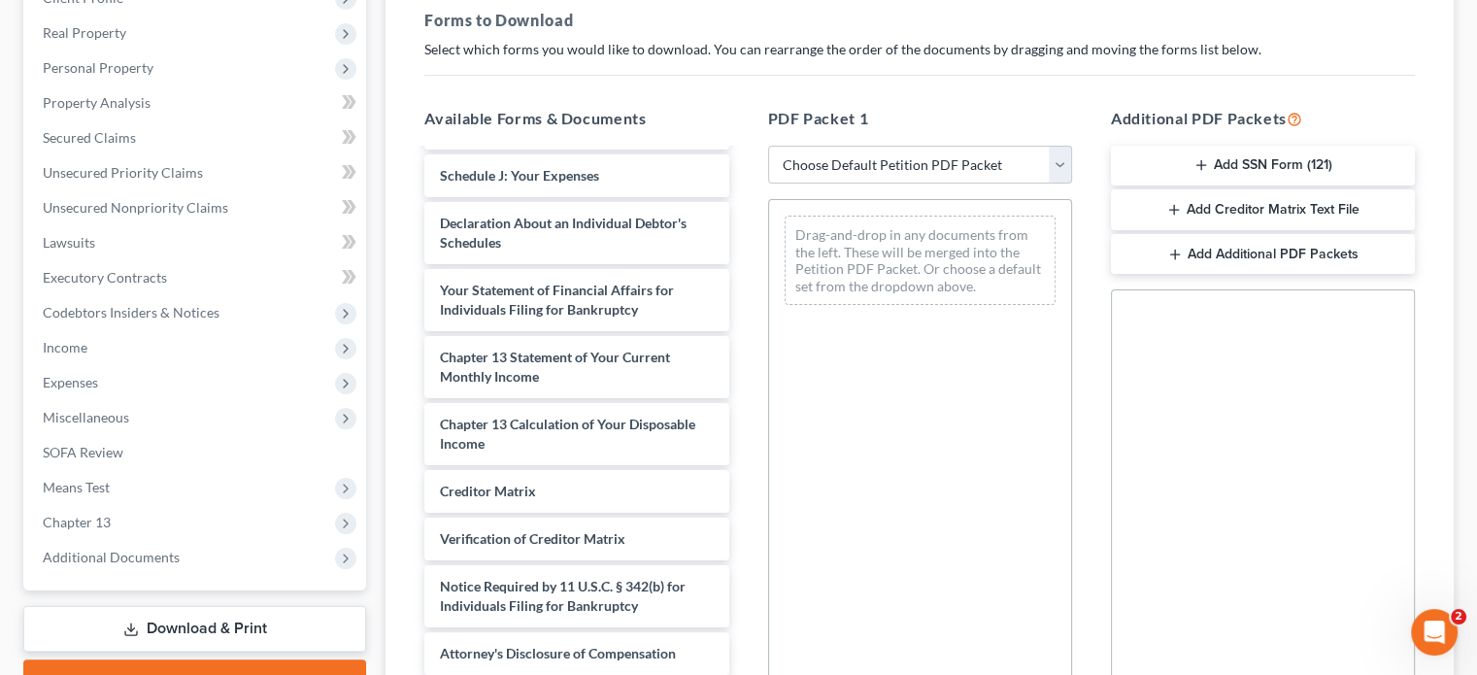
scroll to position [635, 0]
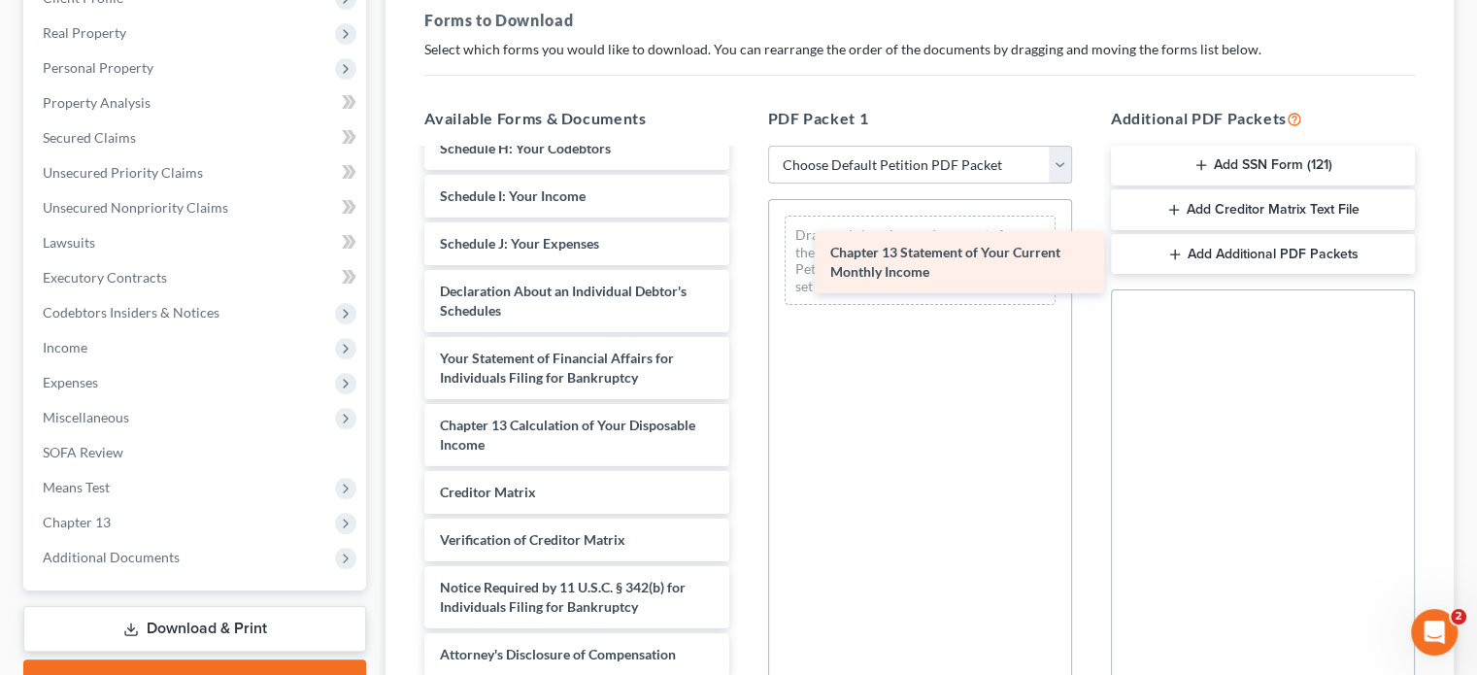
drag, startPoint x: 655, startPoint y: 365, endPoint x: 1033, endPoint y: 252, distance: 395.5
click at [744, 252] on div "Chapter 13 Statement of Your Current Monthly Income 60 Days Paystubs (both)-pdf…" at bounding box center [576, 95] width 335 height 1161
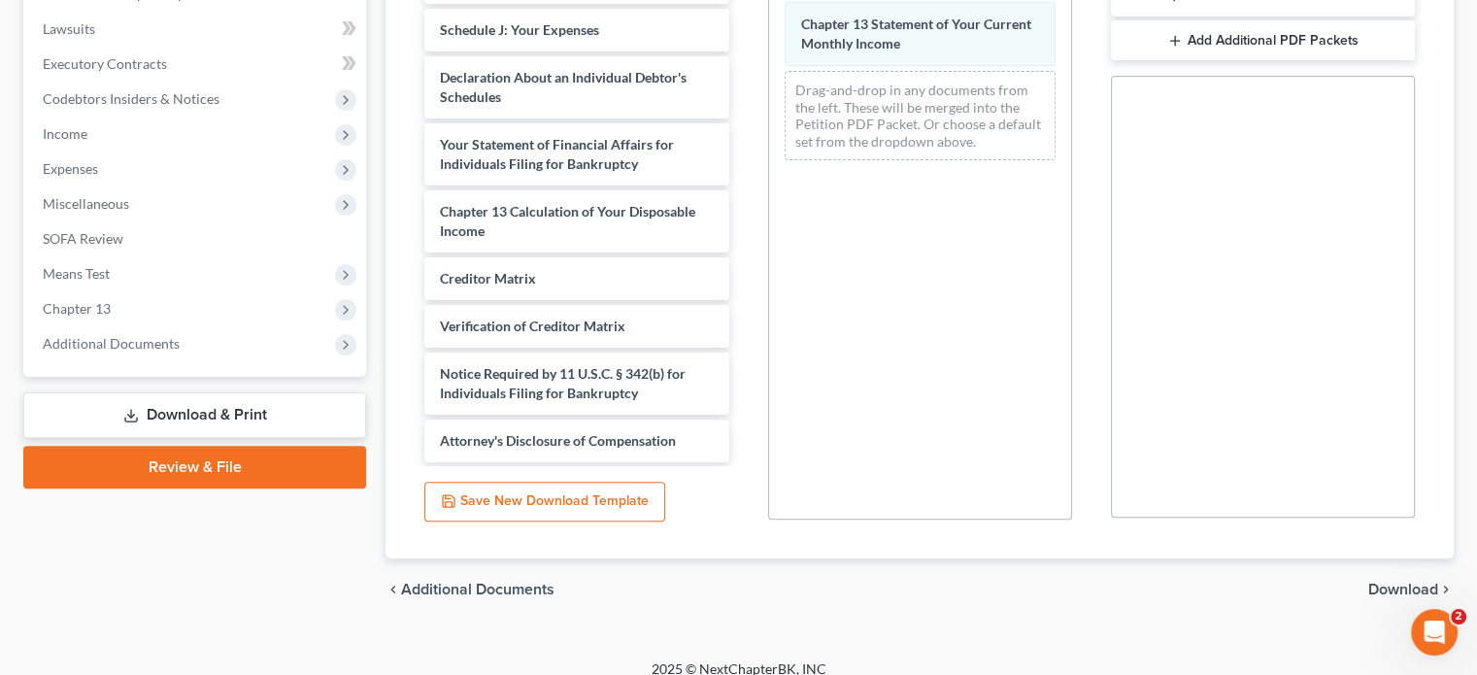
scroll to position [523, 0]
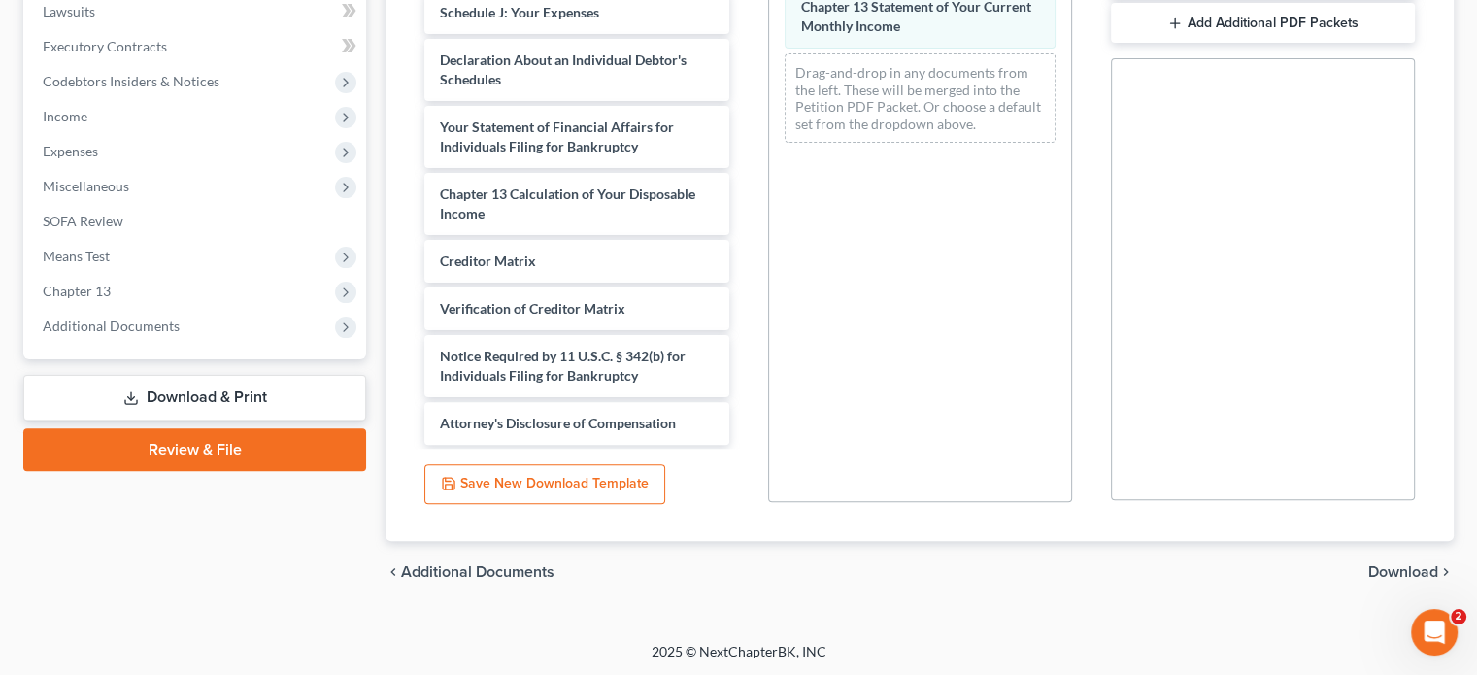
click at [1399, 565] on span "Download" at bounding box center [1403, 572] width 70 height 16
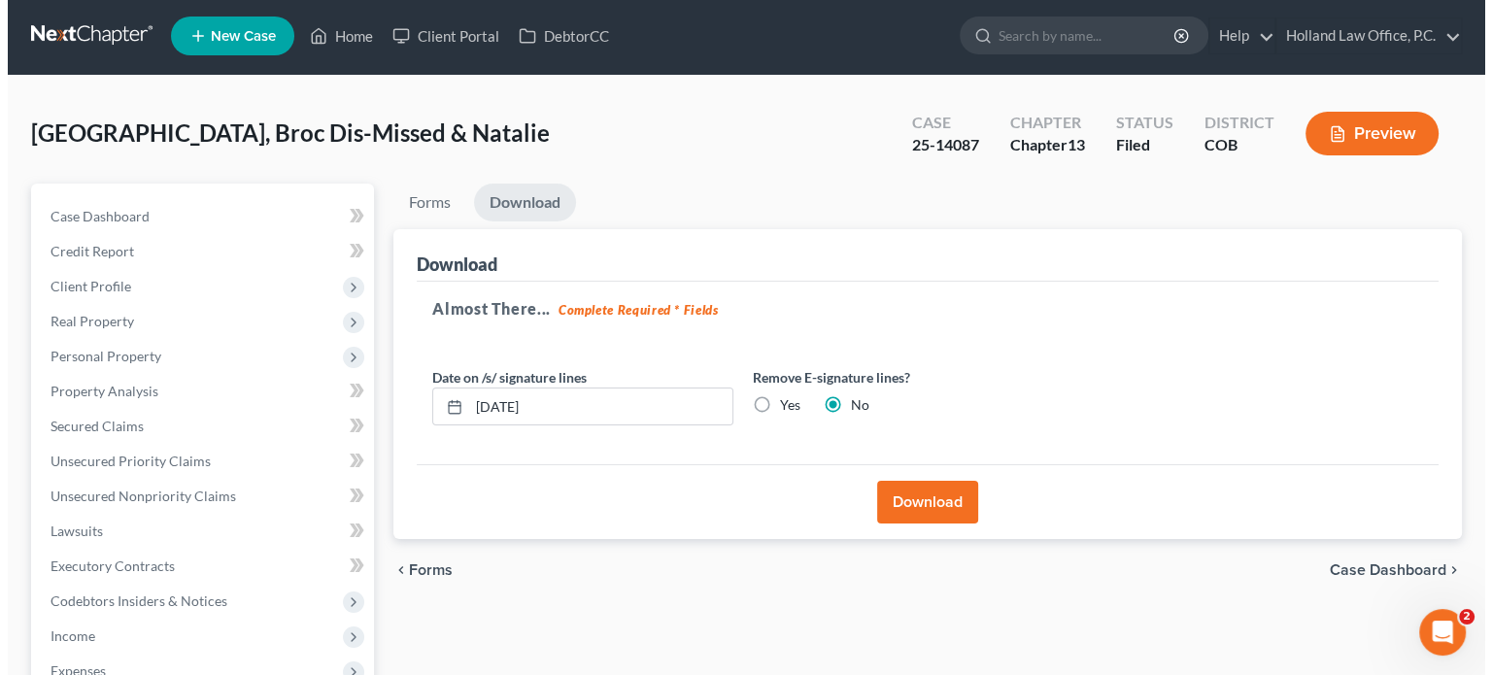
scroll to position [2, 0]
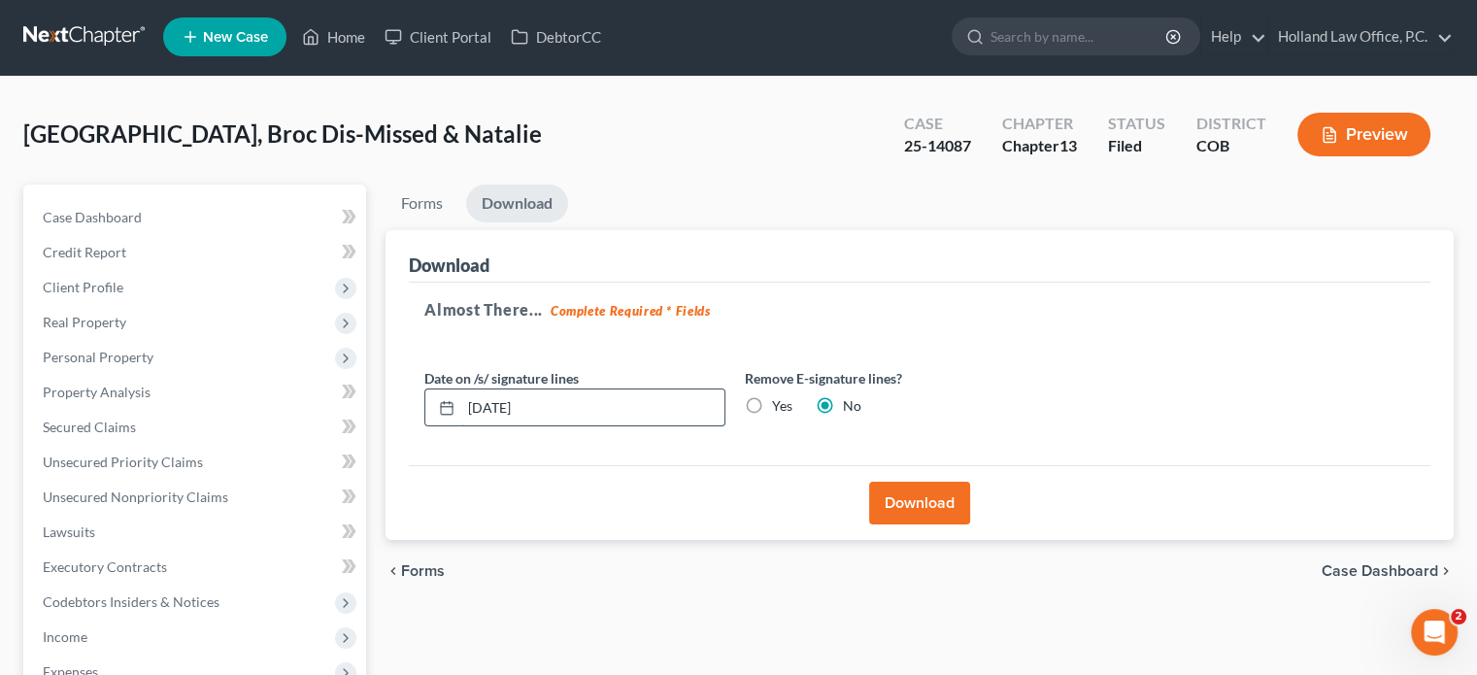
click at [579, 417] on input "08/18/2025" at bounding box center [592, 407] width 263 height 37
type input "0"
type input "07/31/2025"
click at [894, 502] on button "Download" at bounding box center [919, 503] width 101 height 43
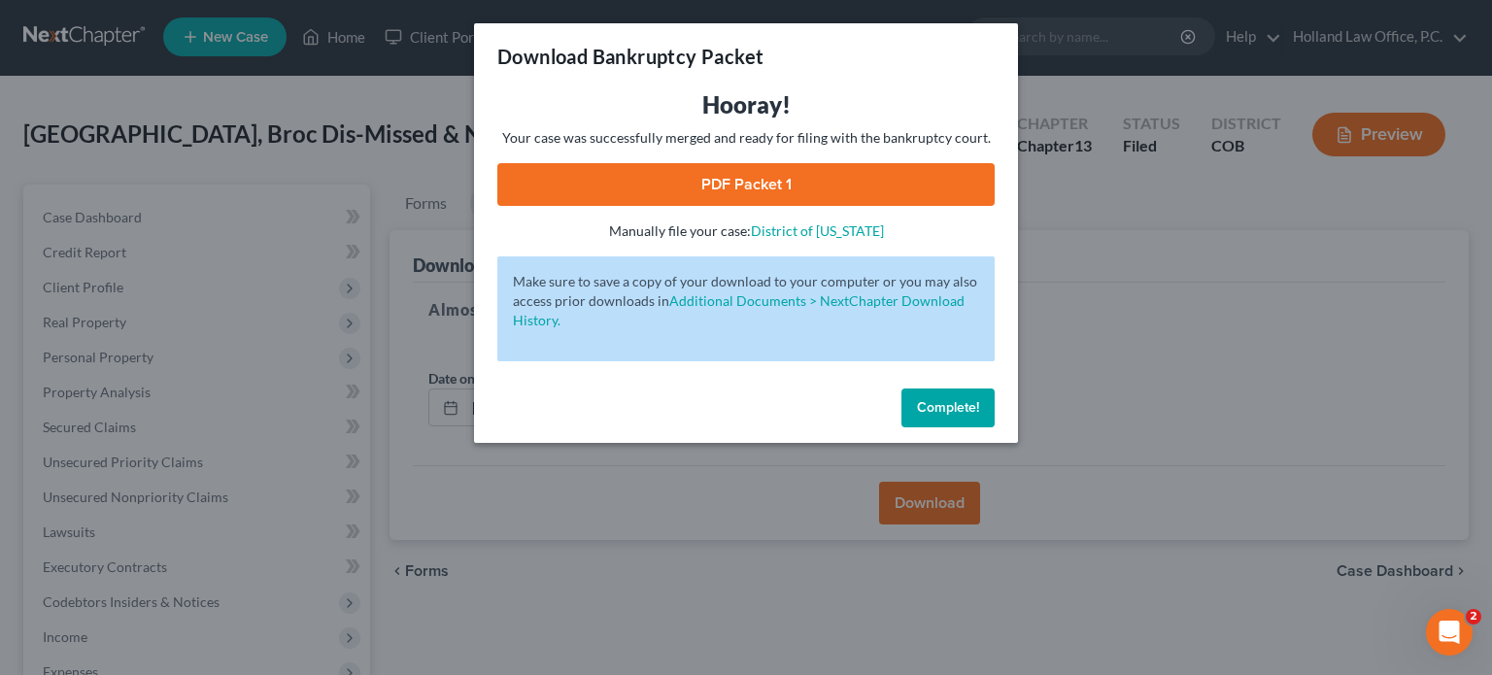
click at [736, 175] on link "PDF Packet 1" at bounding box center [745, 184] width 497 height 43
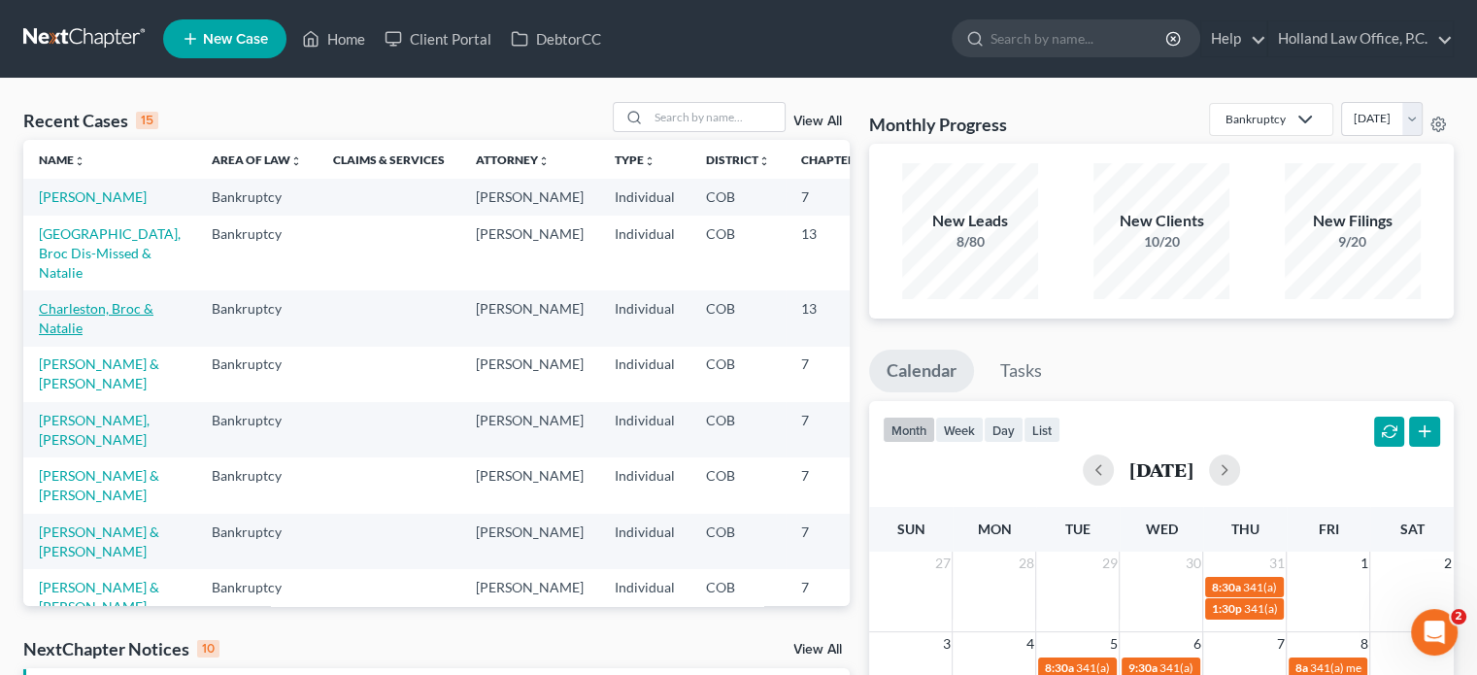
click at [53, 336] on link "Charleston, Broc & Natalie" at bounding box center [96, 318] width 115 height 36
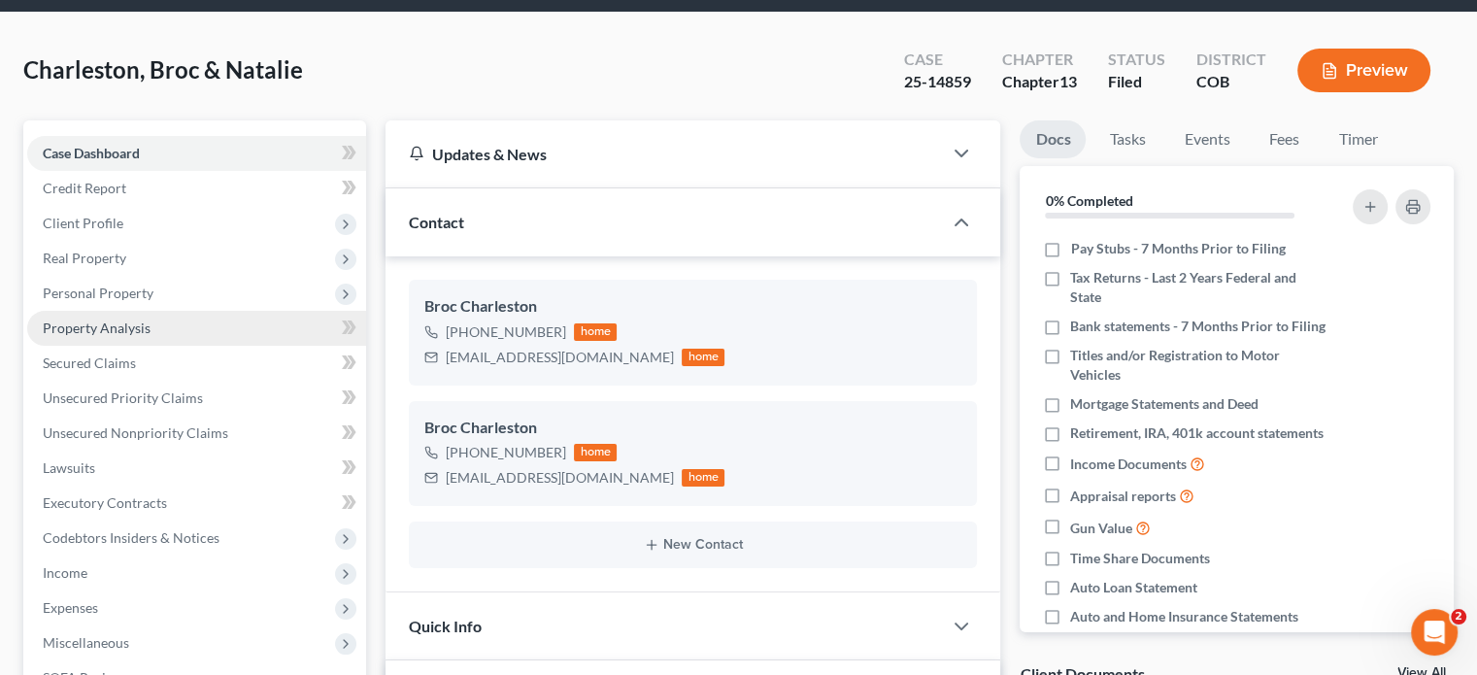
scroll to position [291, 0]
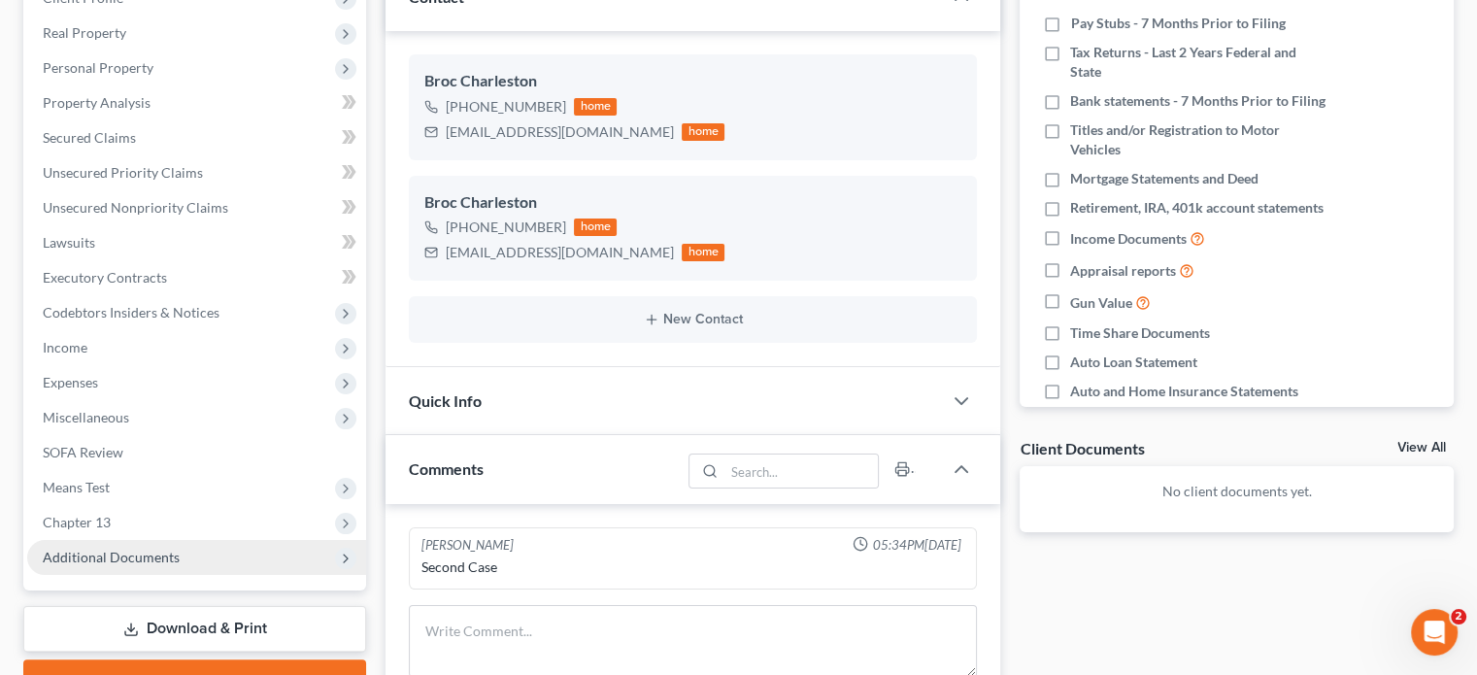
click at [108, 549] on span "Additional Documents" at bounding box center [111, 557] width 137 height 17
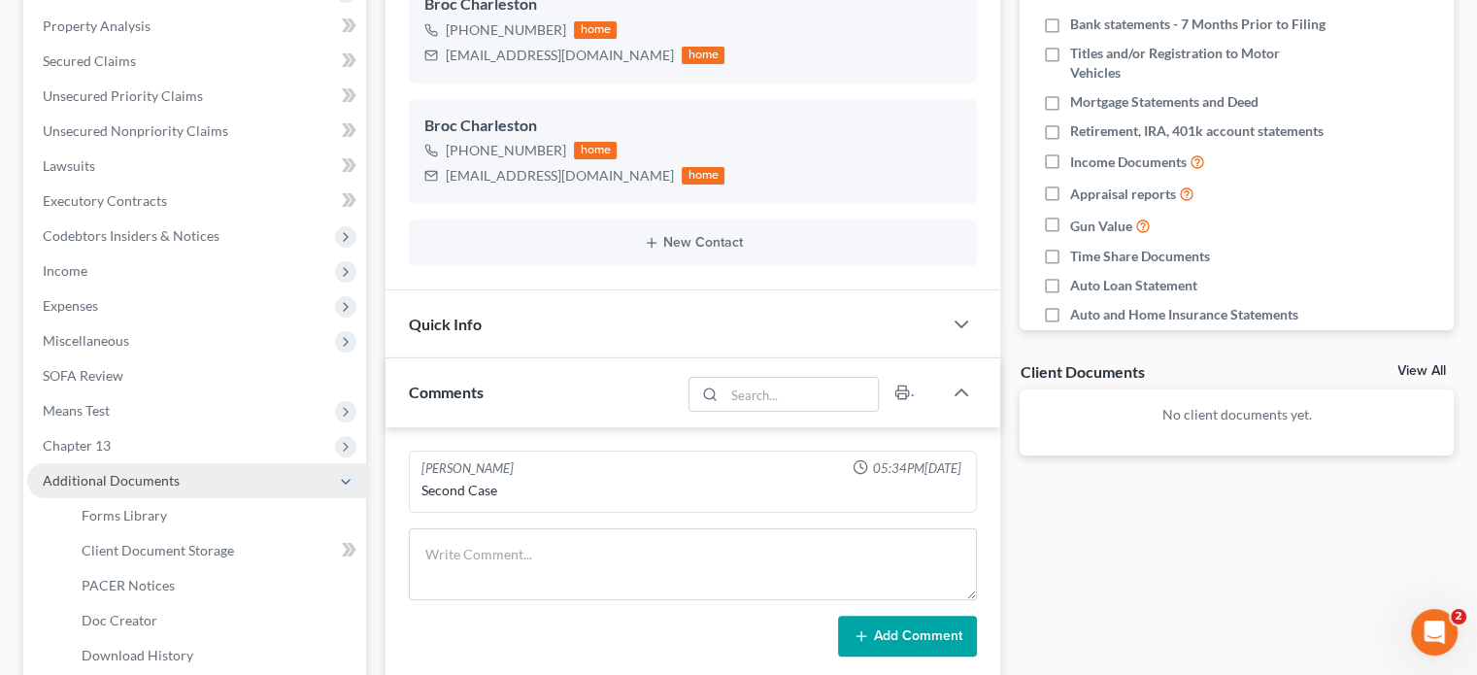
scroll to position [486, 0]
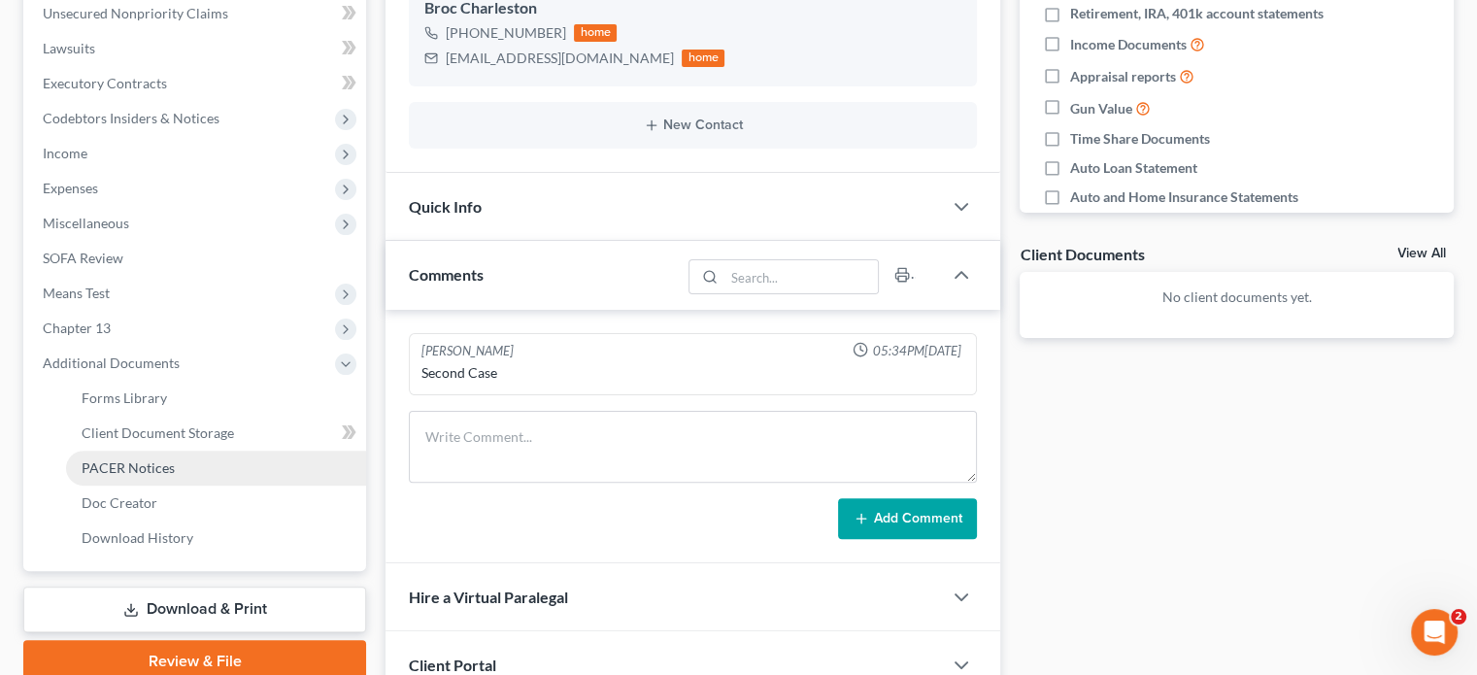
click at [113, 471] on span "PACER Notices" at bounding box center [128, 467] width 93 height 17
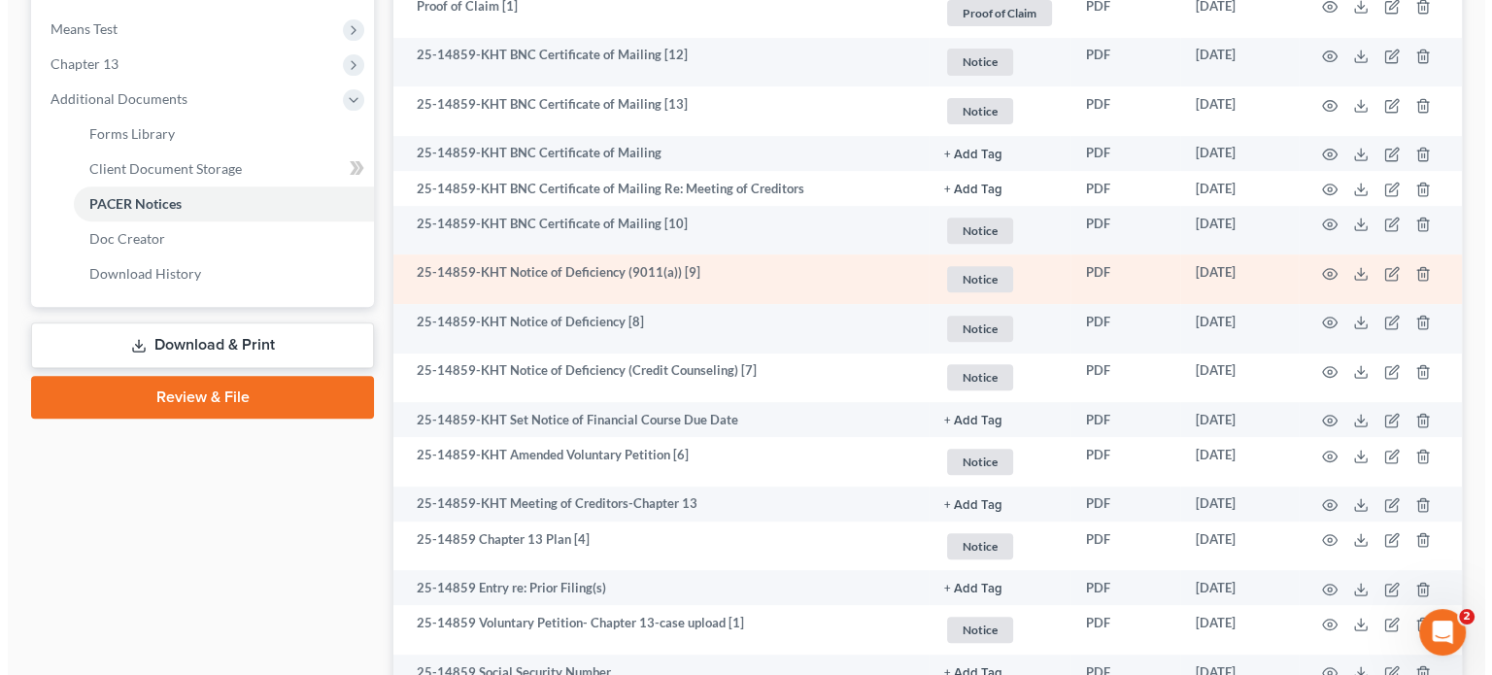
scroll to position [777, 0]
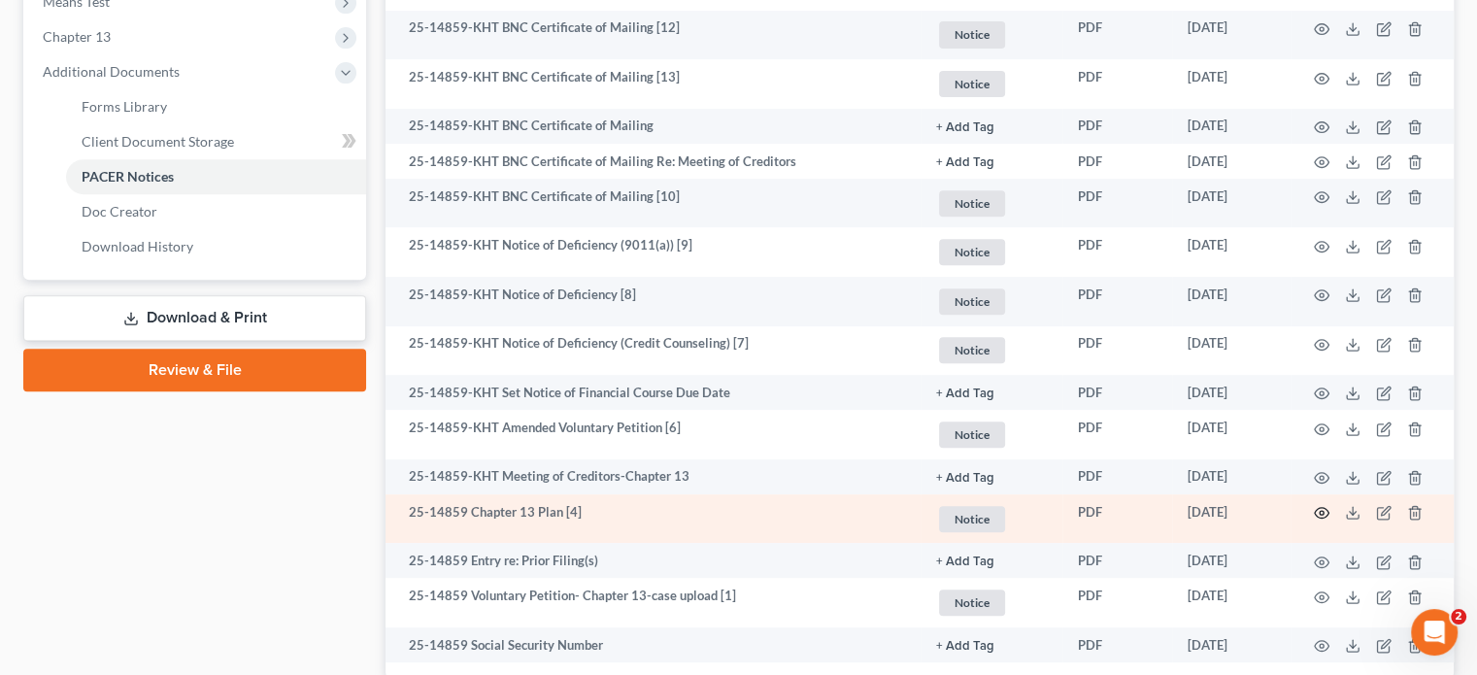
click at [1321, 512] on circle "button" at bounding box center [1322, 513] width 4 height 4
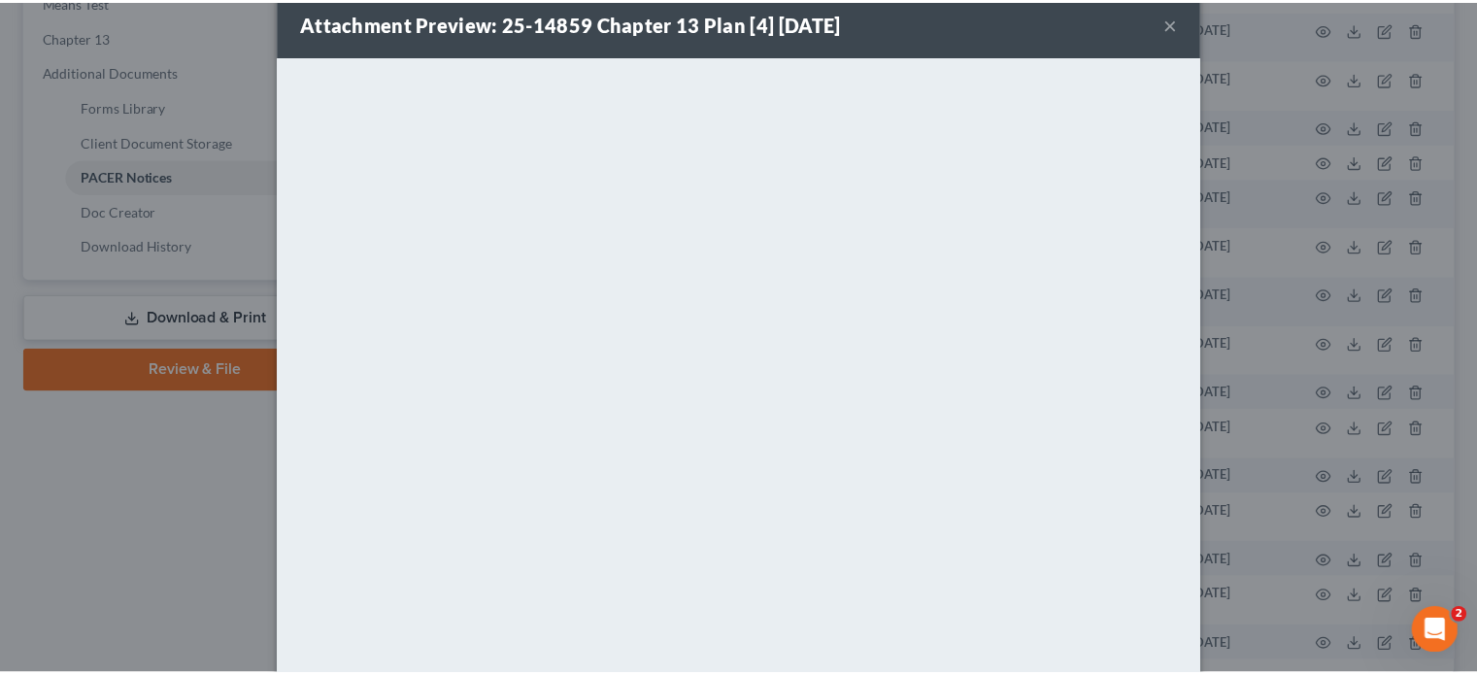
scroll to position [0, 0]
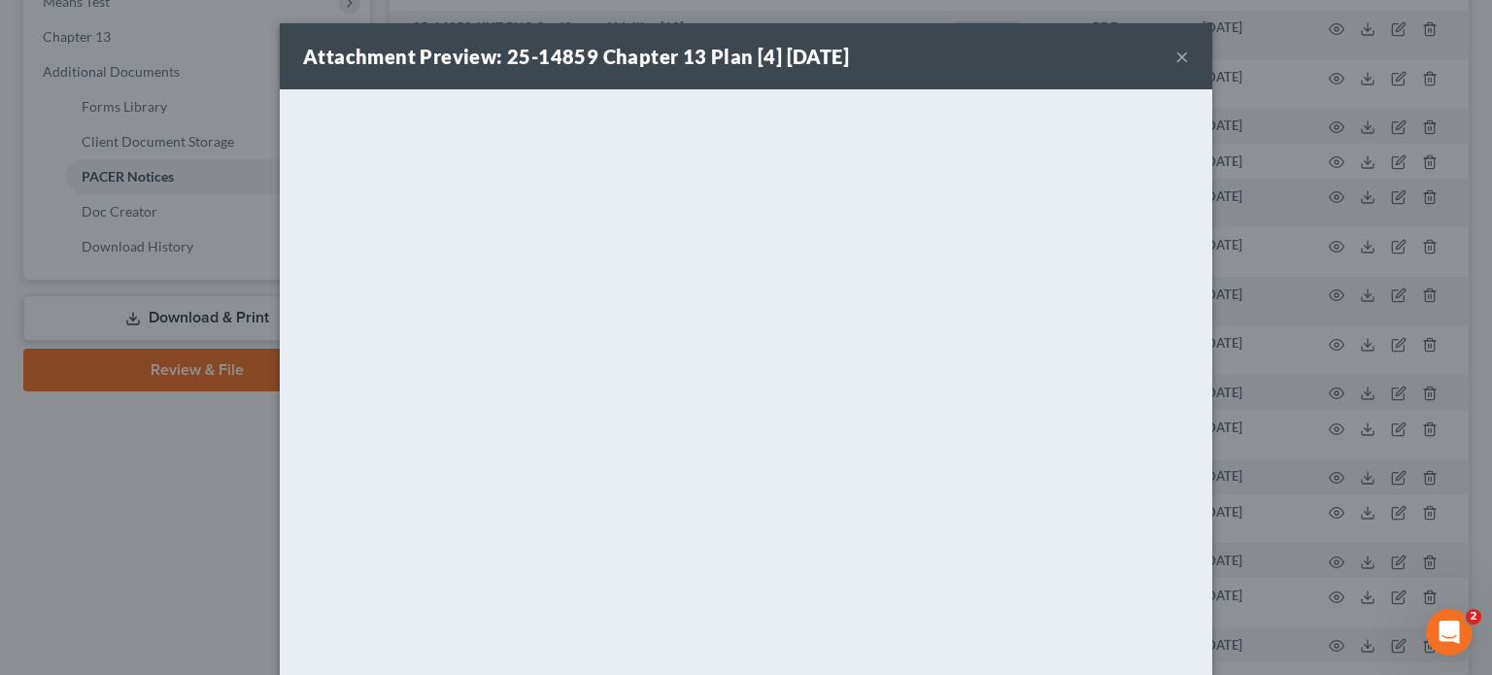
click at [1175, 52] on button "×" at bounding box center [1182, 56] width 14 height 23
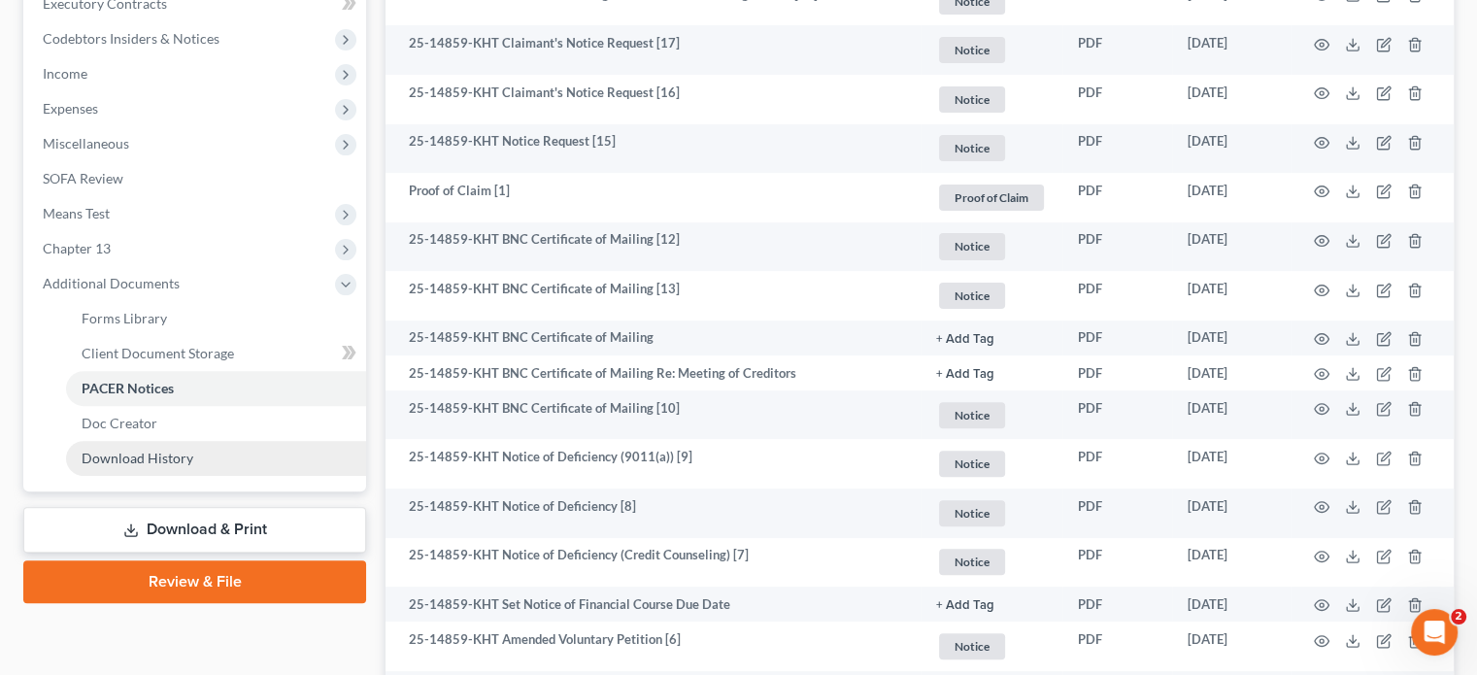
scroll to position [486, 0]
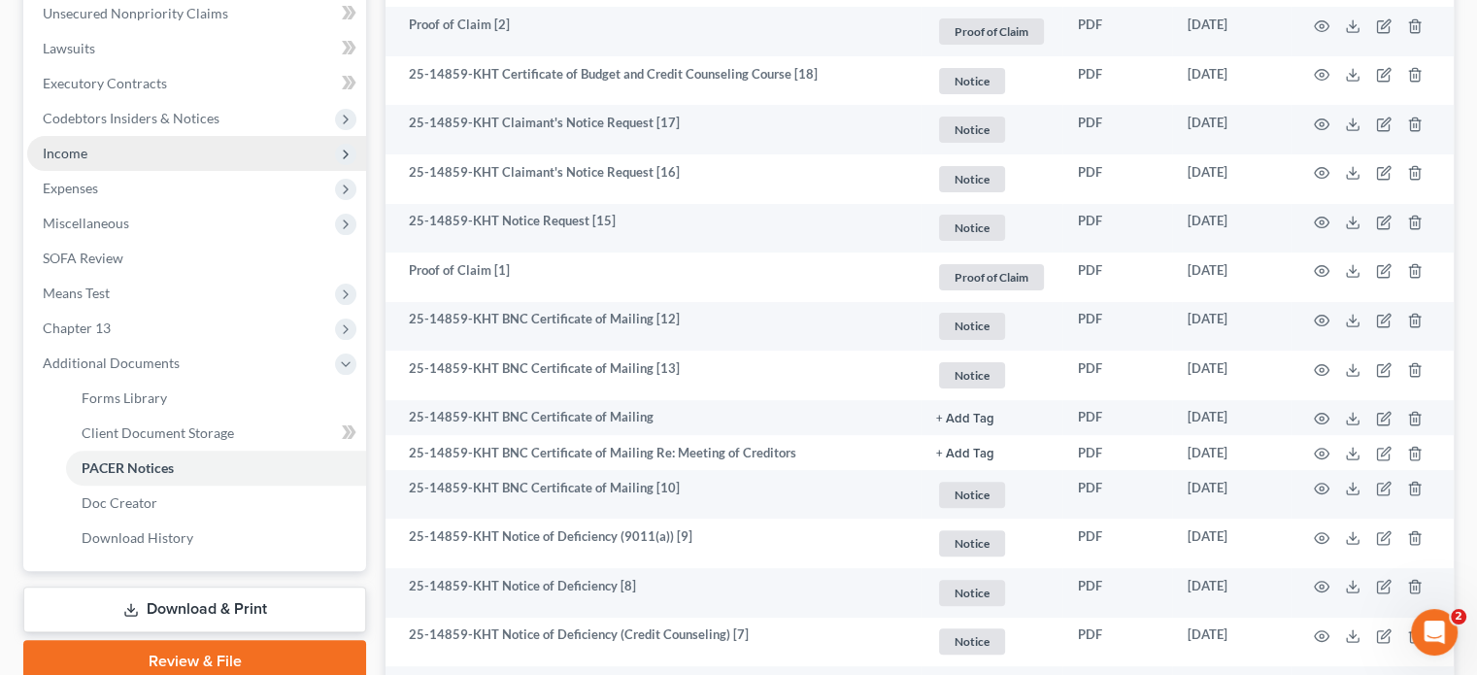
click at [60, 160] on span "Income" at bounding box center [65, 153] width 45 height 17
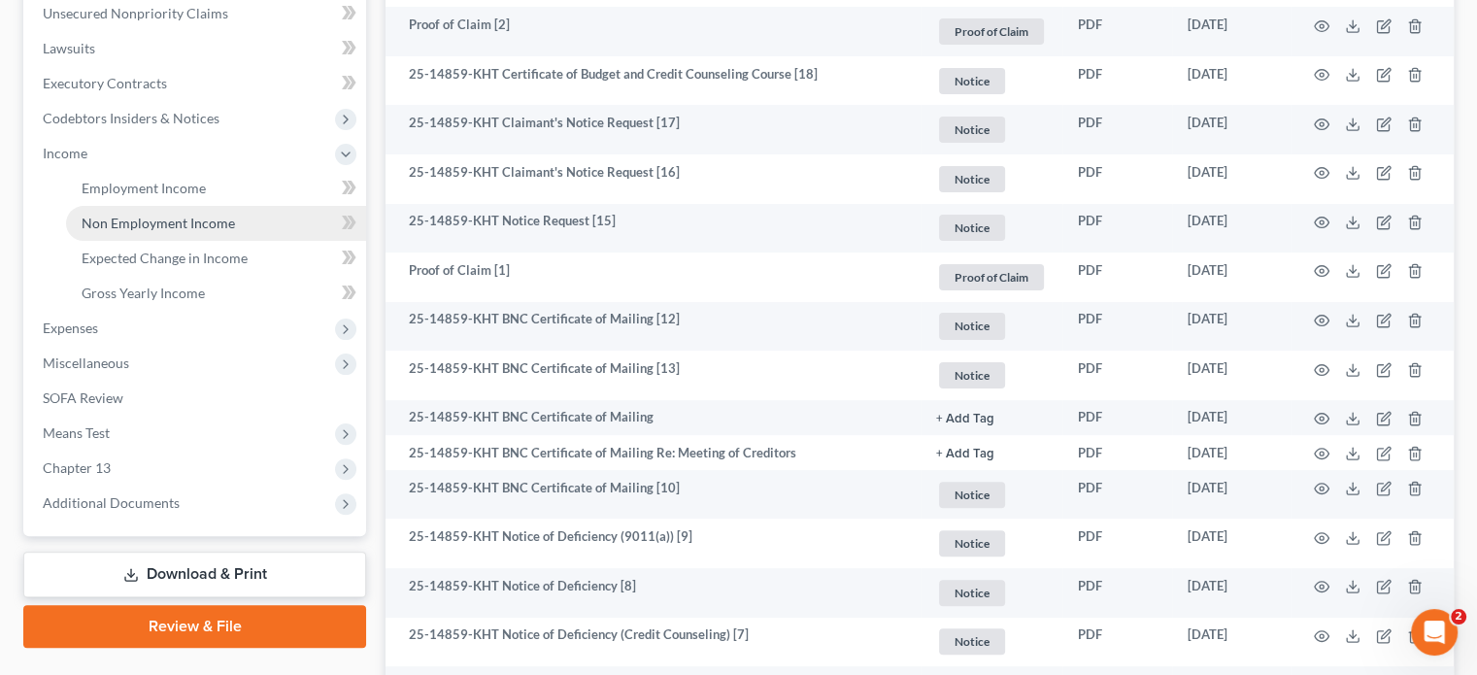
click at [131, 219] on span "Non Employment Income" at bounding box center [158, 223] width 153 height 17
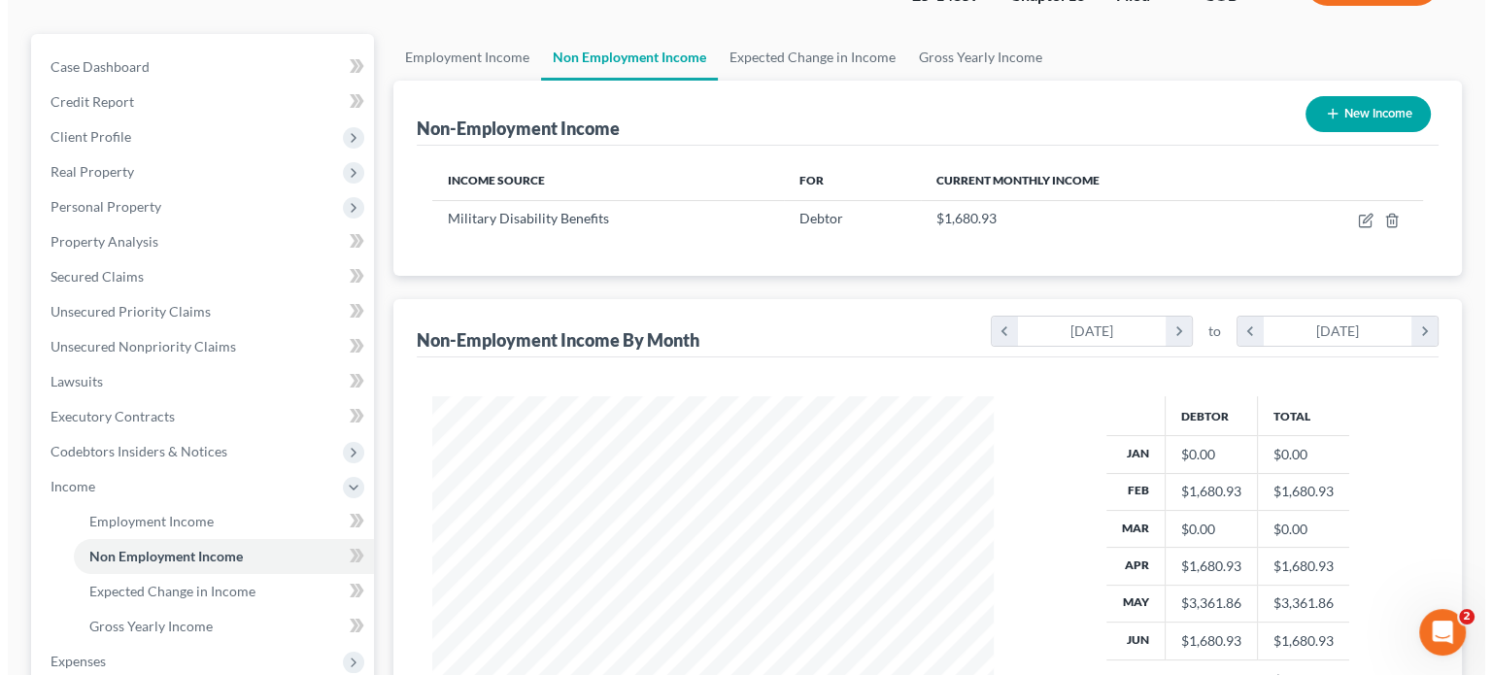
scroll to position [97, 0]
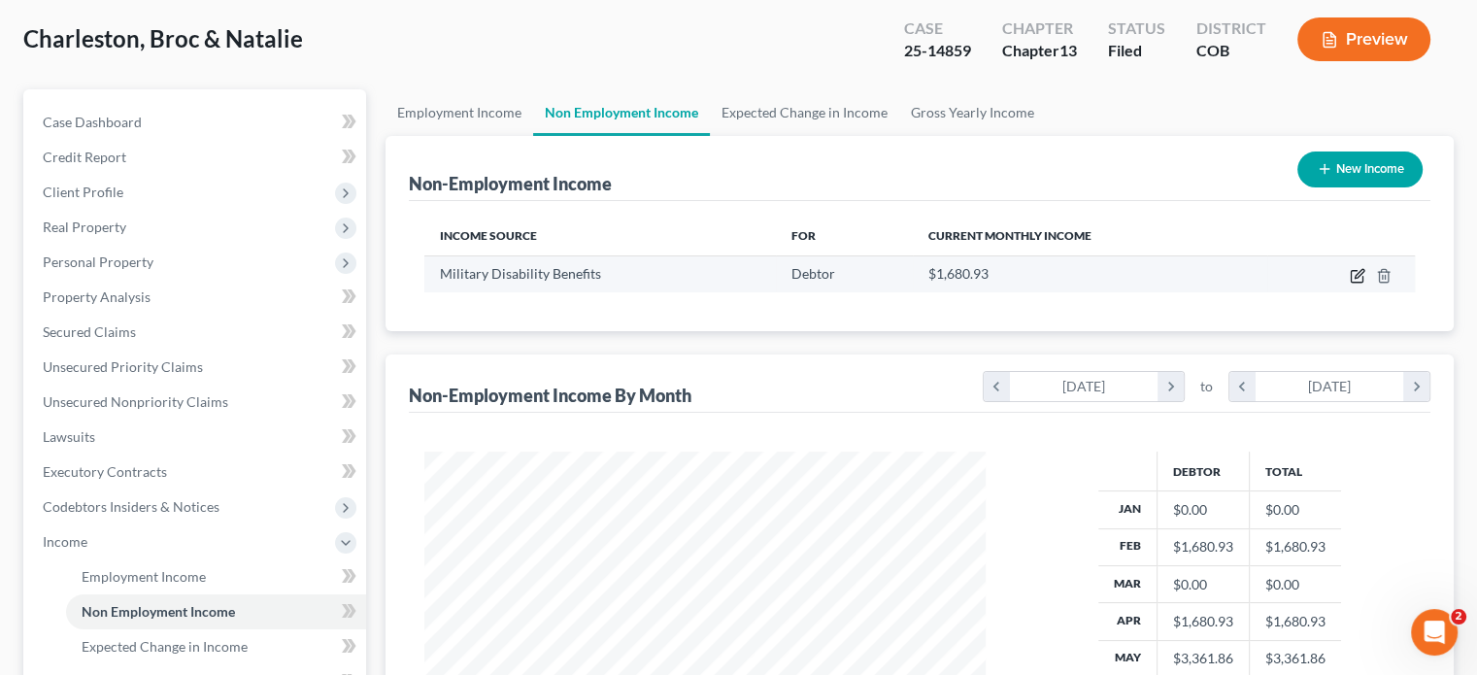
click at [1356, 275] on icon "button" at bounding box center [1358, 276] width 16 height 16
select select "12"
select select "0"
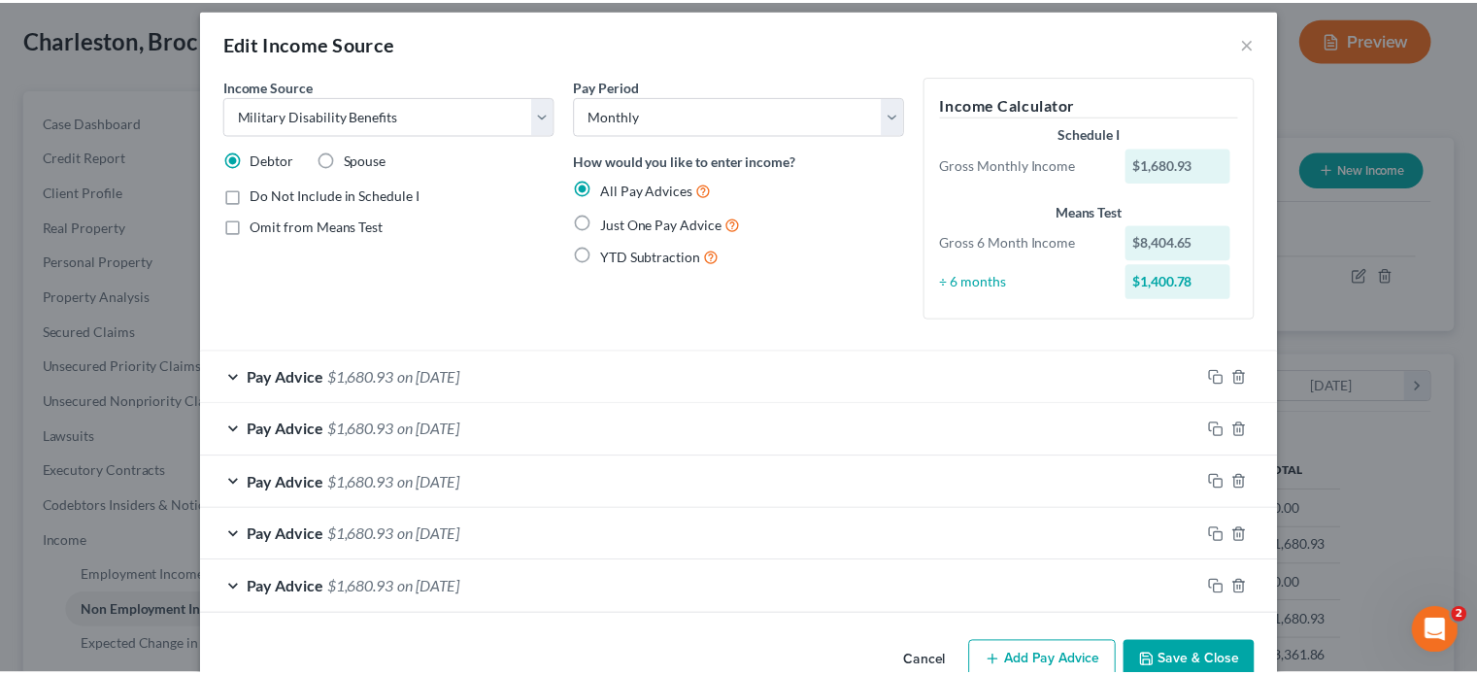
scroll to position [0, 0]
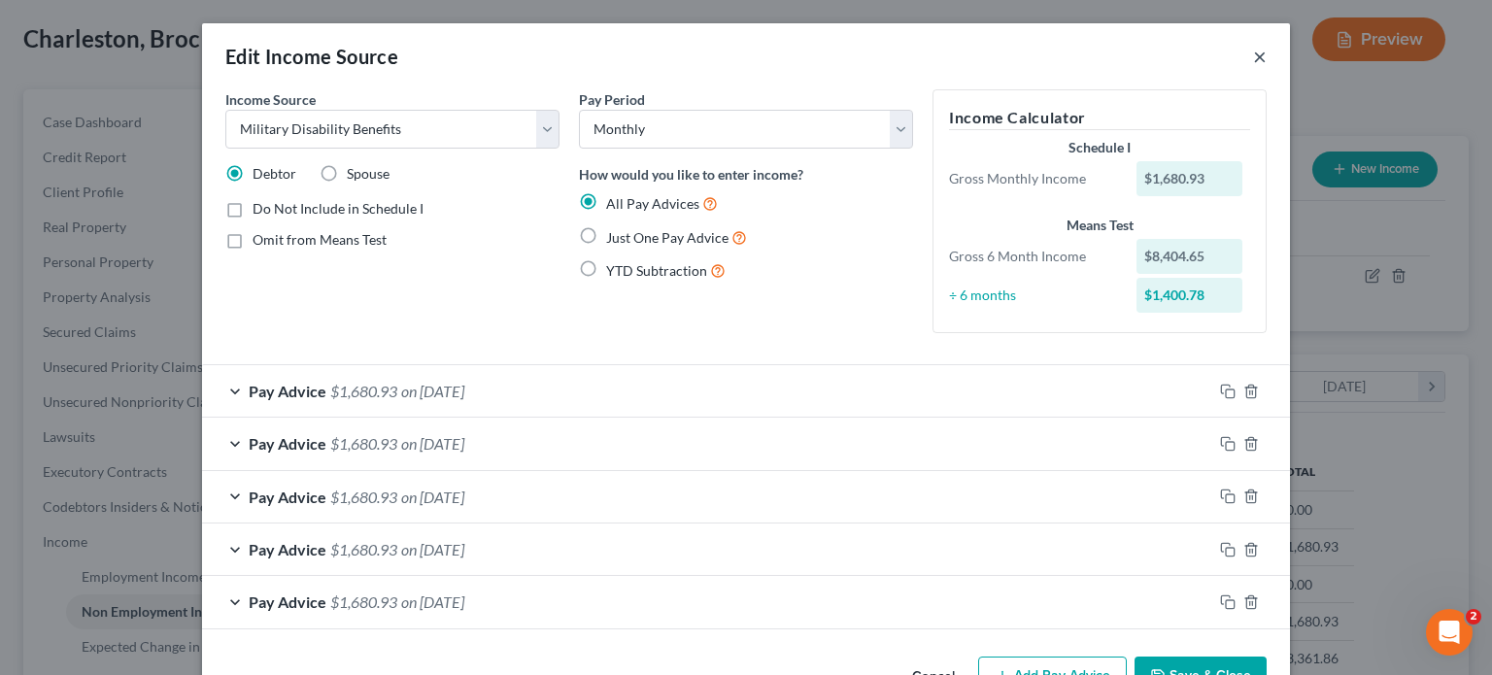
click at [1253, 54] on button "×" at bounding box center [1260, 56] width 14 height 23
